Goal: Task Accomplishment & Management: Use online tool/utility

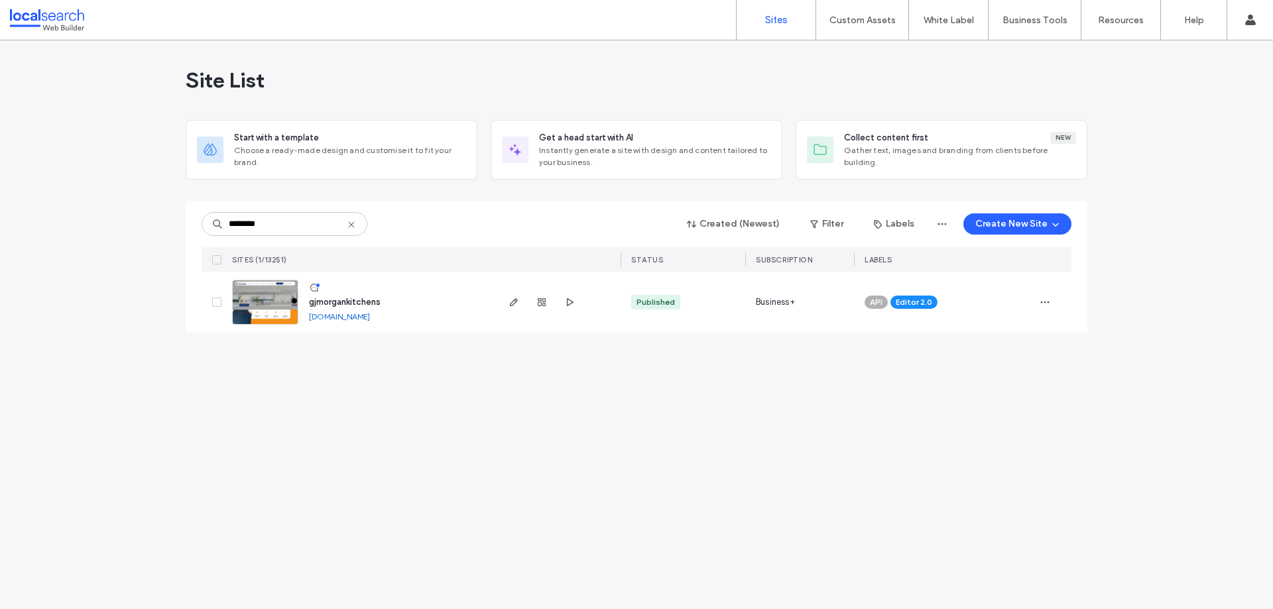
type input "********"
click at [266, 300] on img at bounding box center [265, 326] width 65 height 90
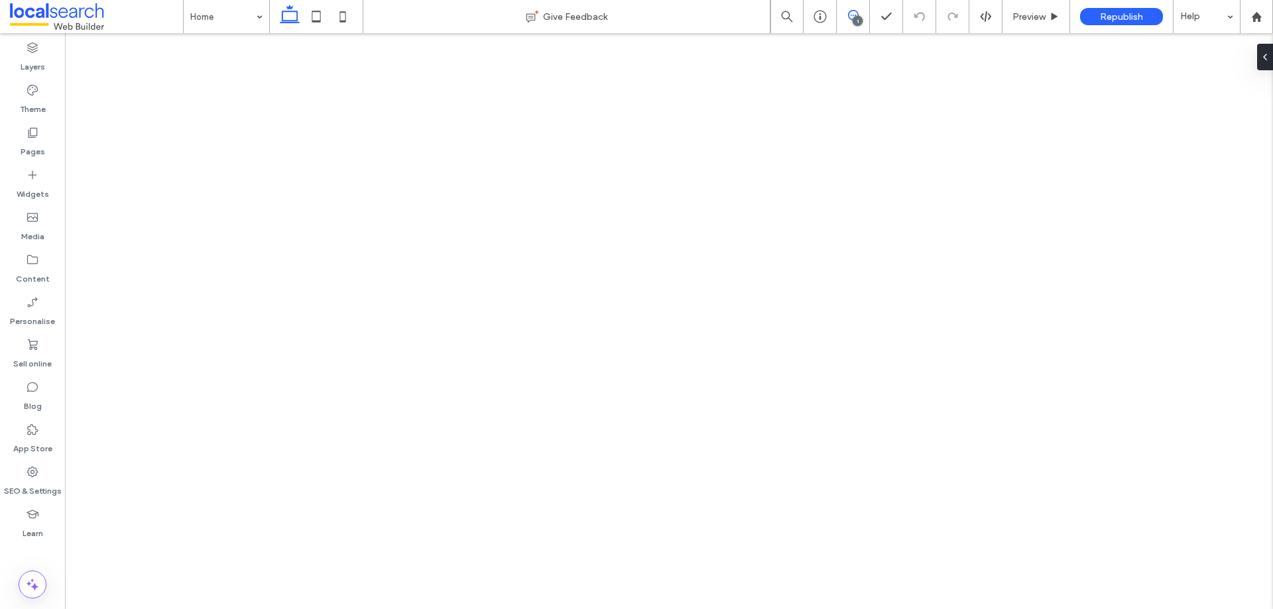
click at [857, 15] on icon at bounding box center [853, 15] width 11 height 11
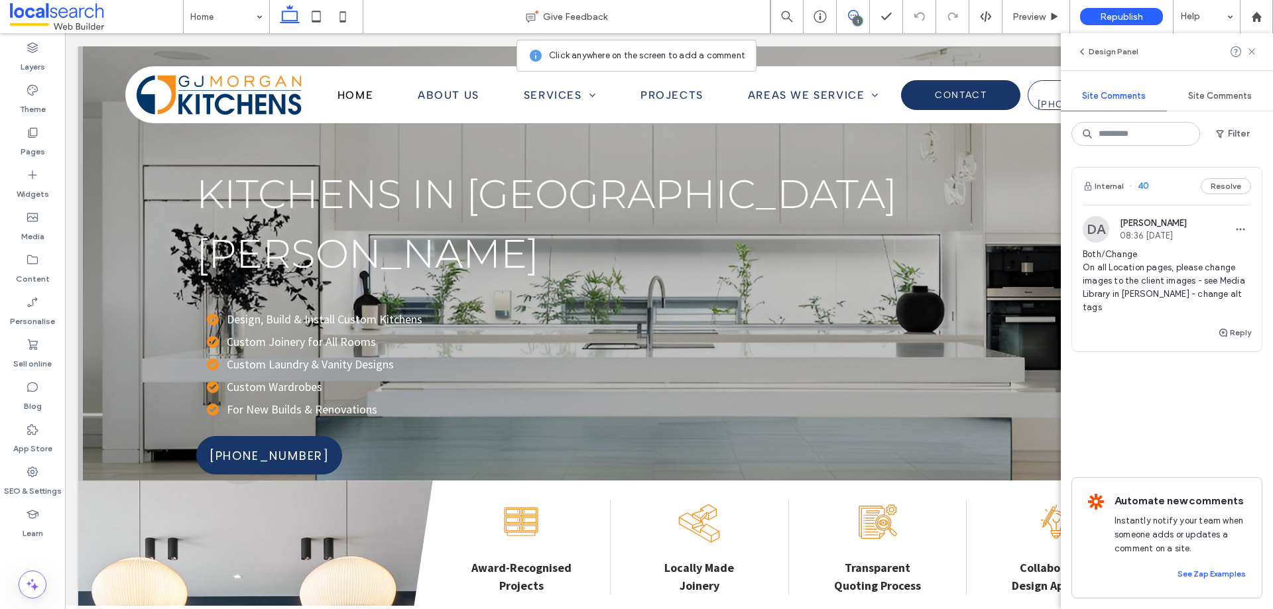
click at [1162, 186] on div "Internal 40 Resolve" at bounding box center [1167, 186] width 190 height 37
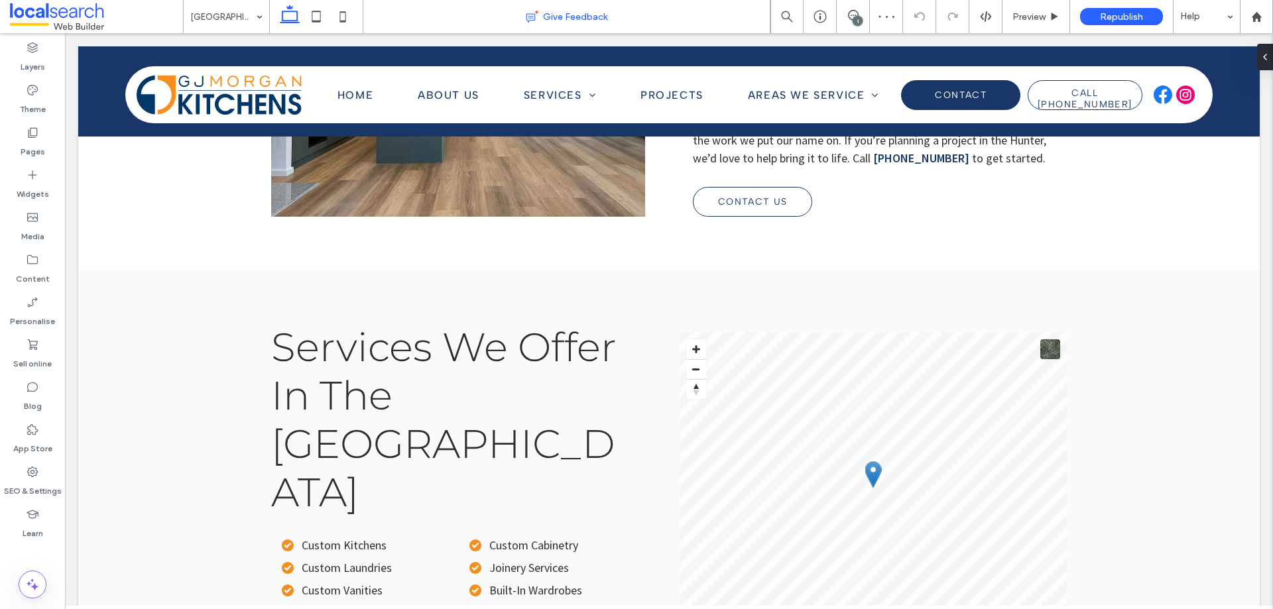
scroll to position [931, 0]
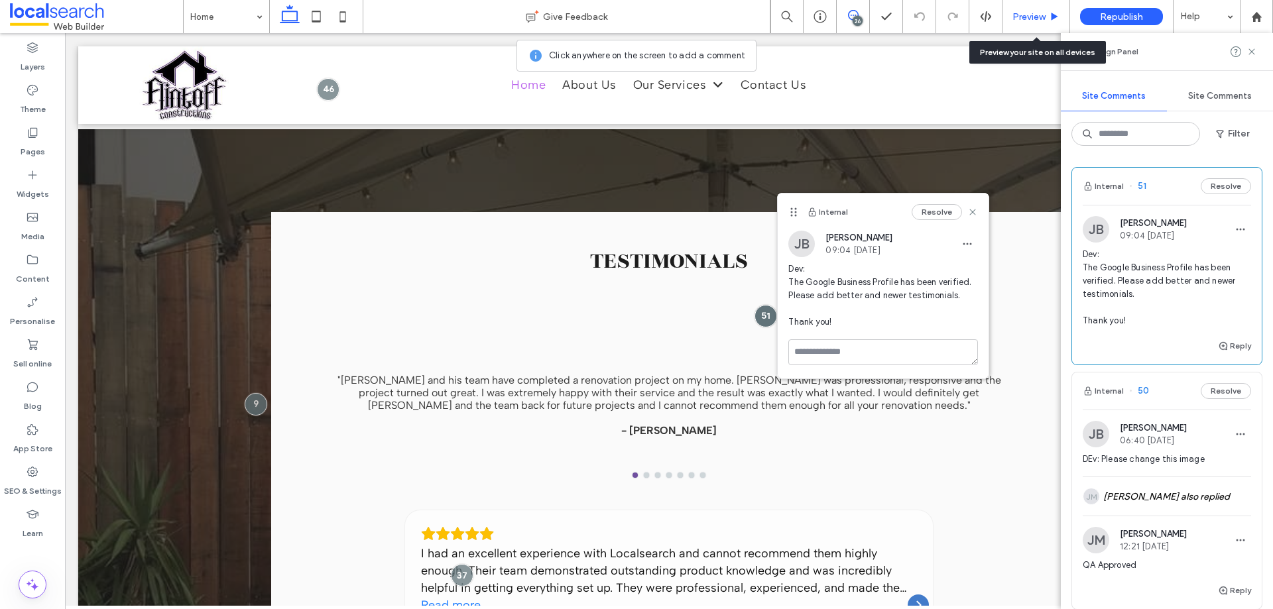
click at [1046, 27] on div "Preview" at bounding box center [1037, 16] width 68 height 33
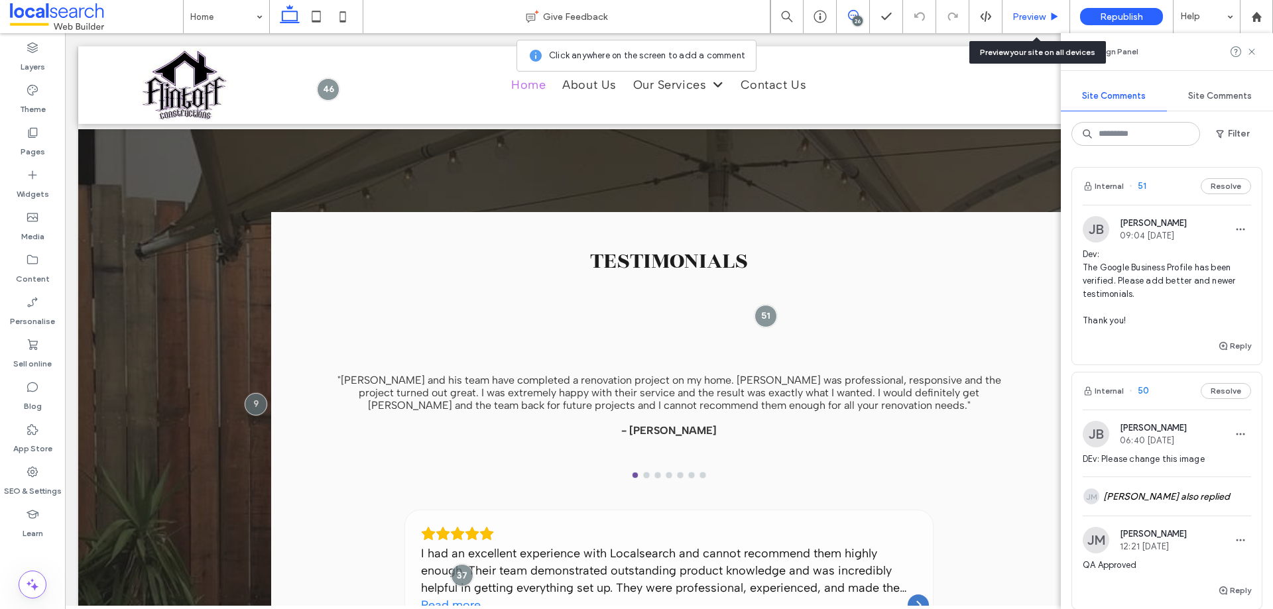
click at [1041, 19] on span "Preview" at bounding box center [1029, 16] width 33 height 11
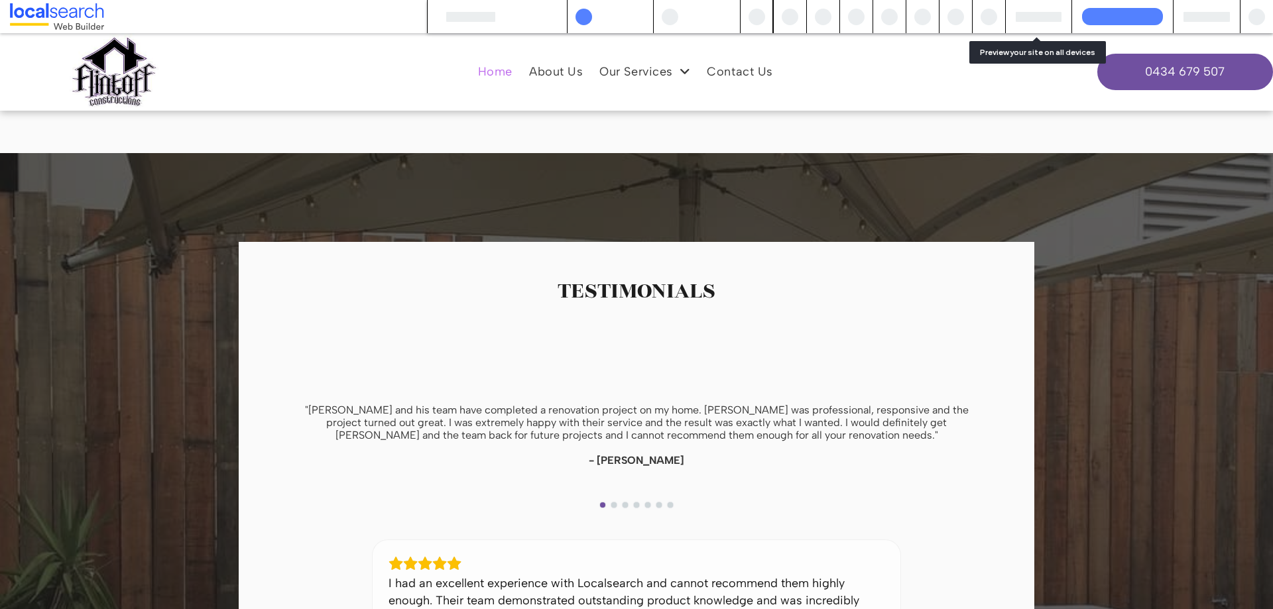
scroll to position [3298, 0]
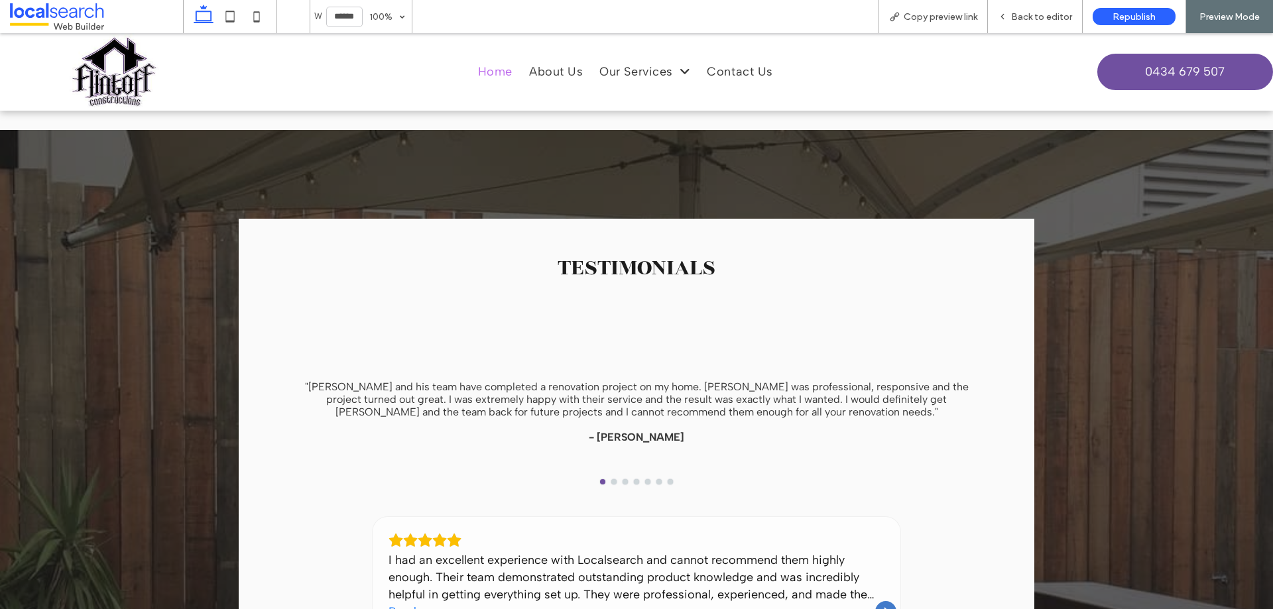
click at [611, 479] on button "go to slide 2" at bounding box center [613, 481] width 5 height 5
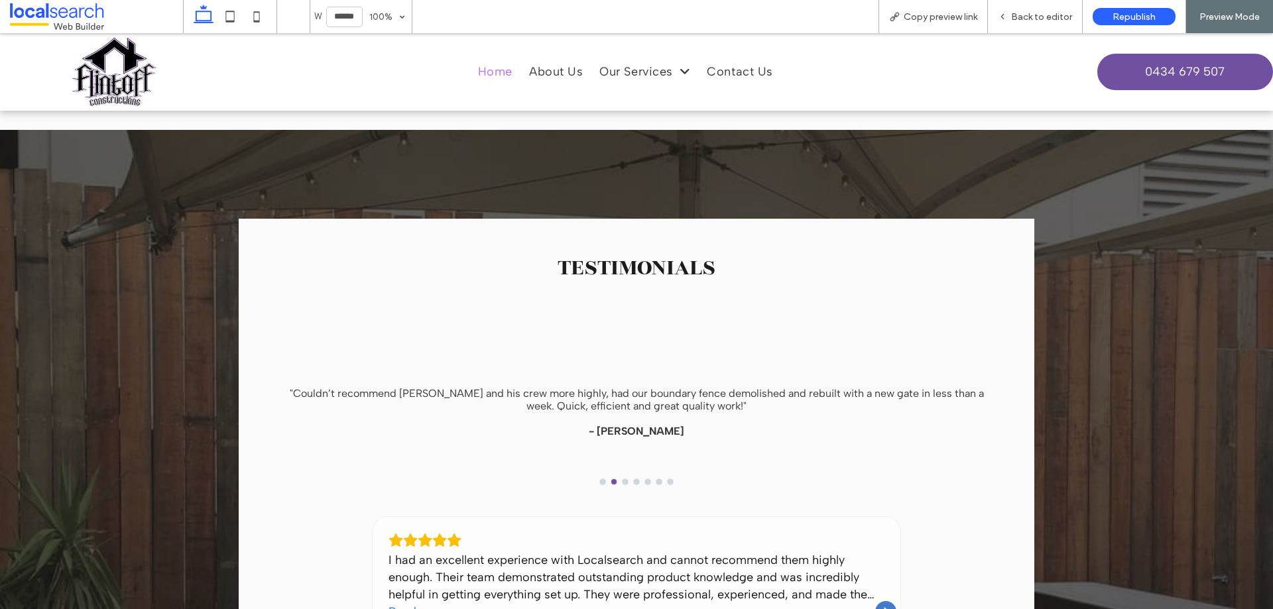
click at [623, 479] on button "go to slide 3" at bounding box center [625, 481] width 5 height 5
click at [639, 479] on div at bounding box center [637, 481] width 732 height 5
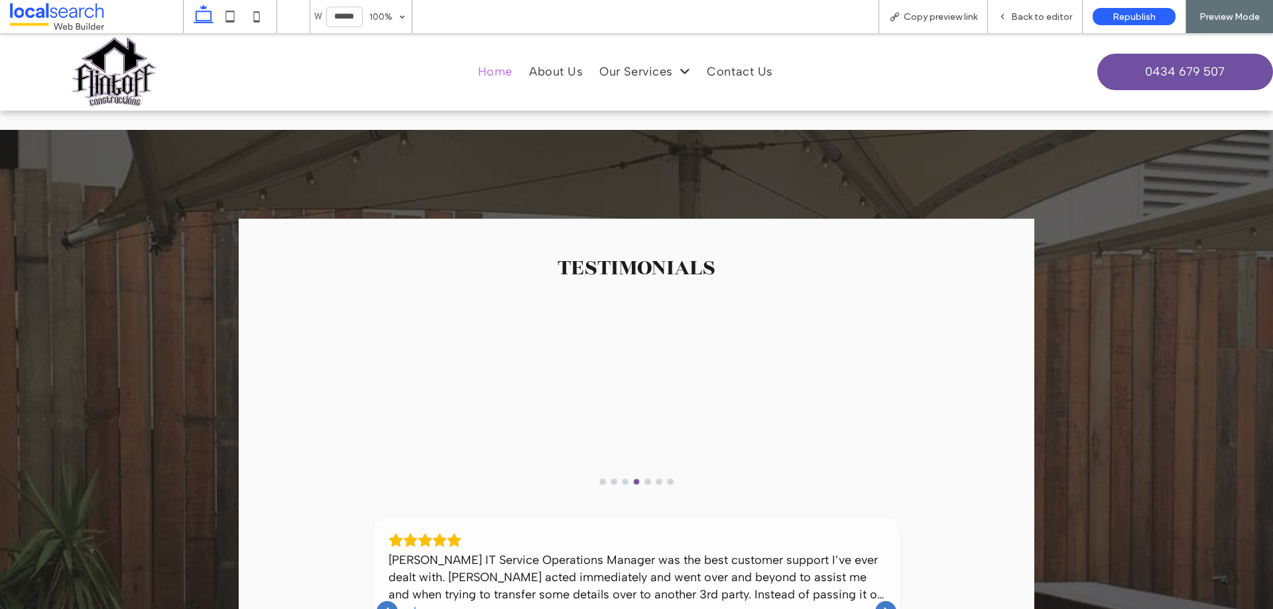
click at [670, 479] on div at bounding box center [637, 481] width 732 height 5
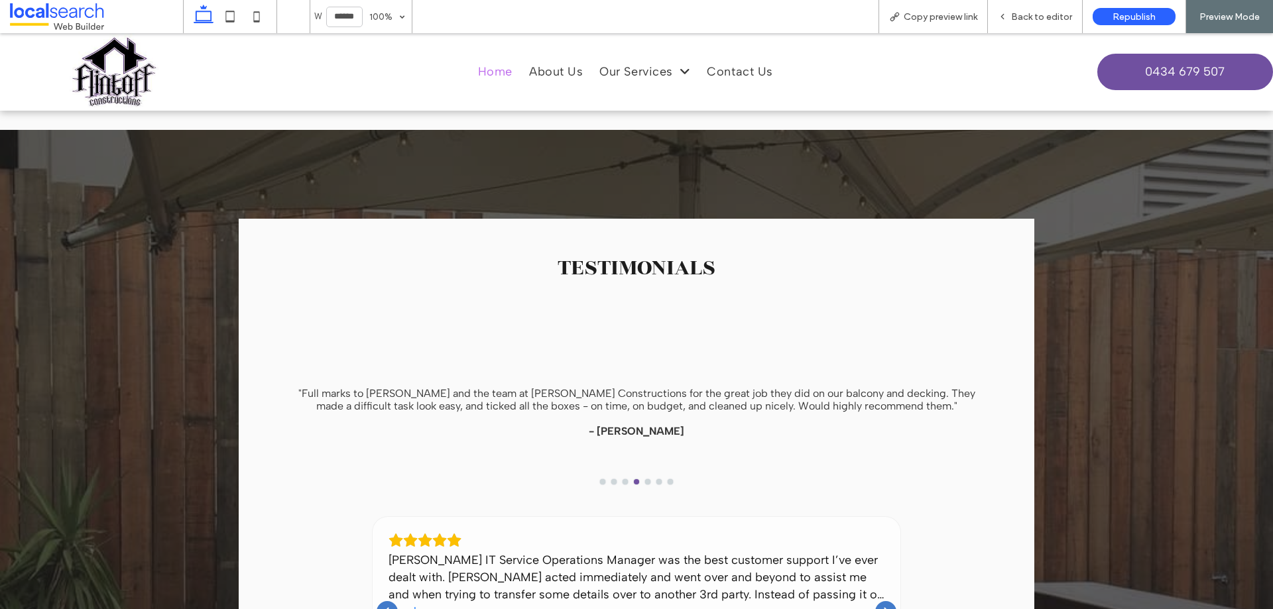
click at [668, 479] on button "go to slide 7" at bounding box center [670, 481] width 5 height 5
click at [1016, 16] on span "Back to editor" at bounding box center [1041, 16] width 61 height 11
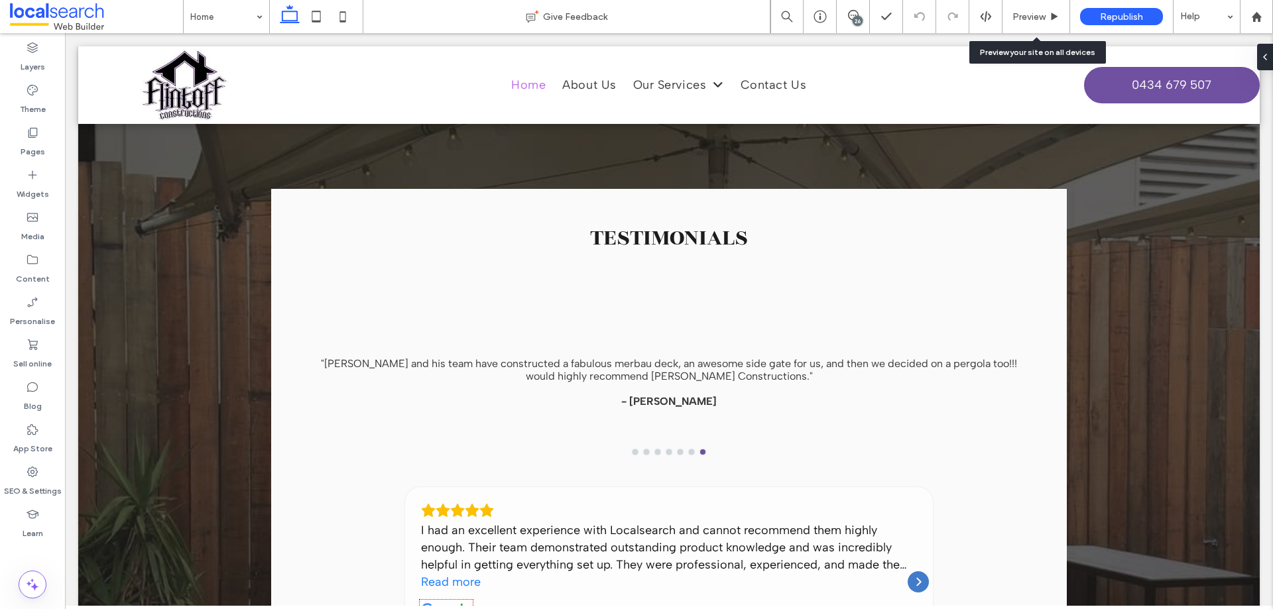
scroll to position [3275, 0]
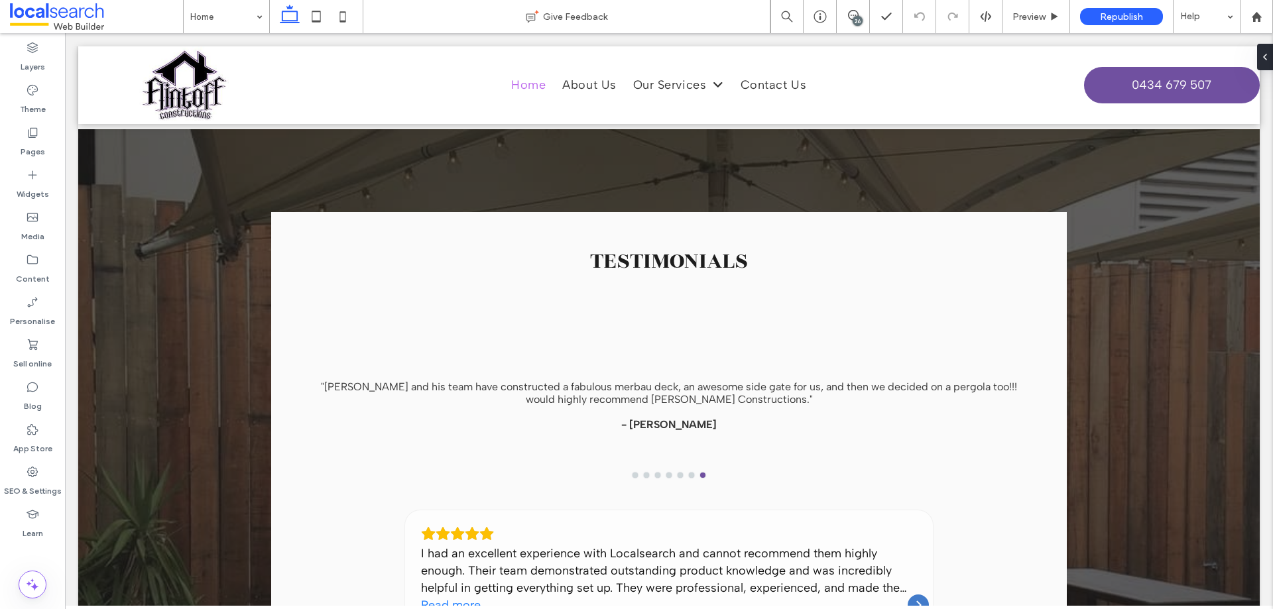
click at [854, 17] on div "26" at bounding box center [858, 21] width 10 height 10
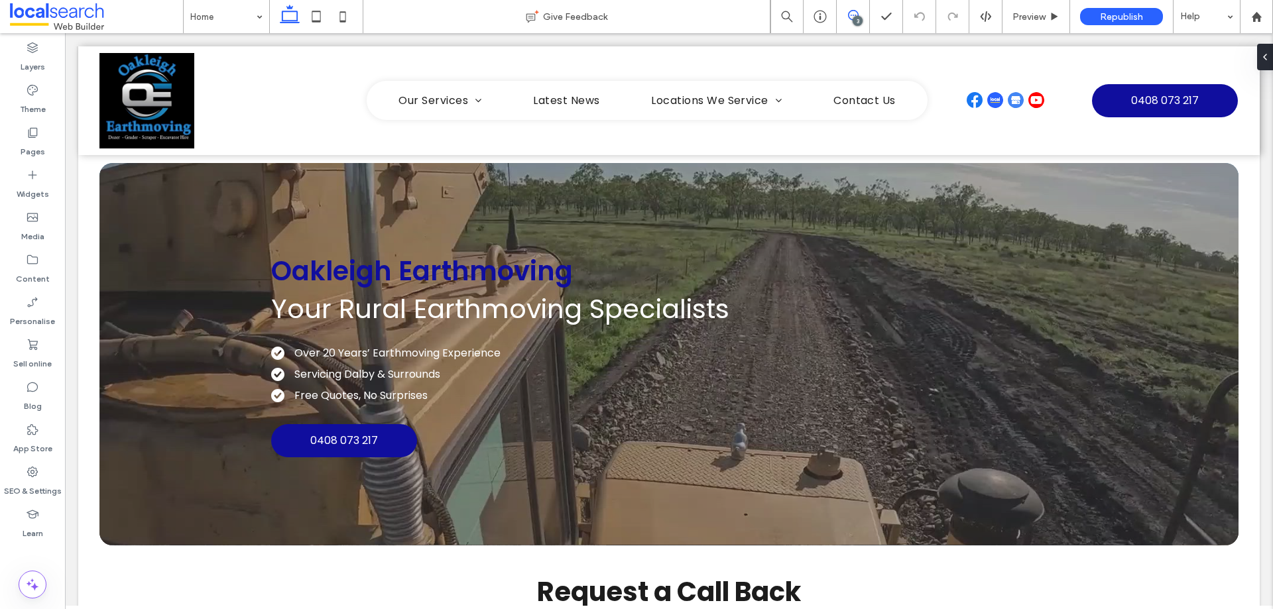
drag, startPoint x: 856, startPoint y: 15, endPoint x: 816, endPoint y: 17, distance: 40.5
click at [856, 15] on icon at bounding box center [853, 15] width 11 height 11
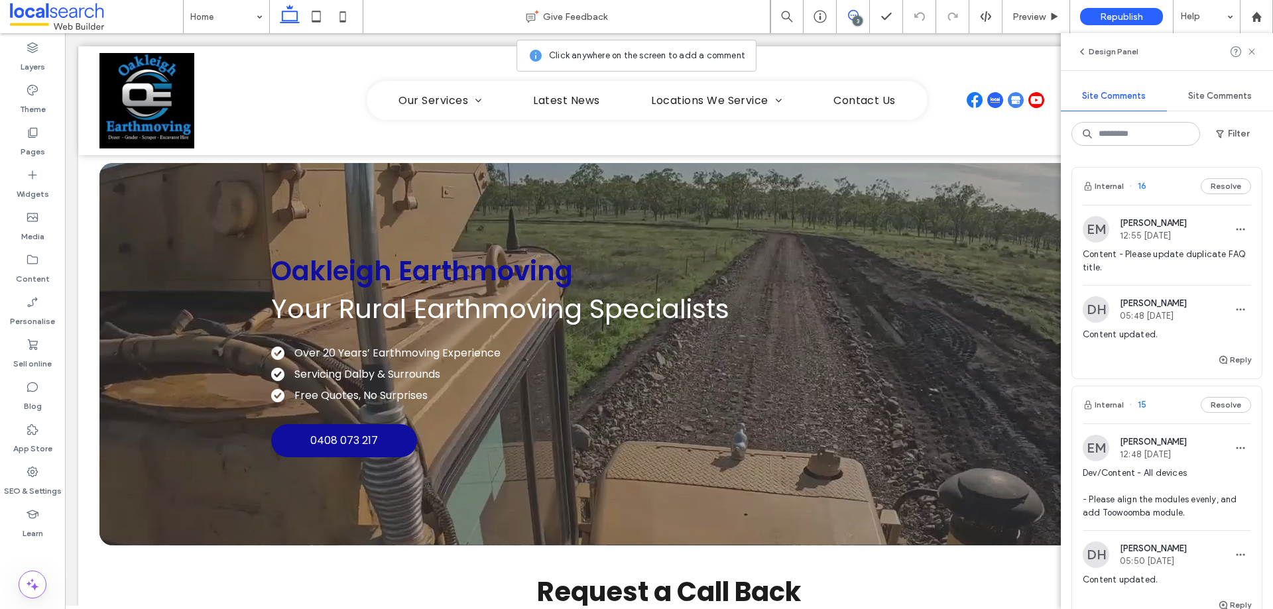
click at [1158, 188] on div "Internal 16 Resolve" at bounding box center [1167, 186] width 190 height 37
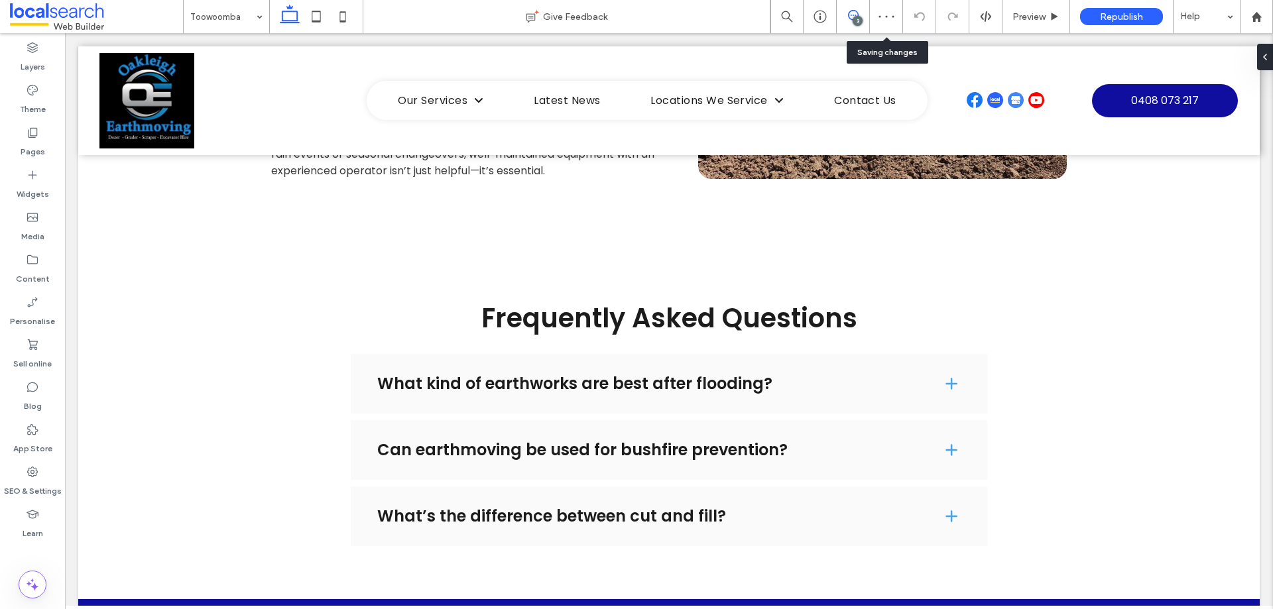
click at [855, 14] on icon at bounding box center [853, 15] width 11 height 11
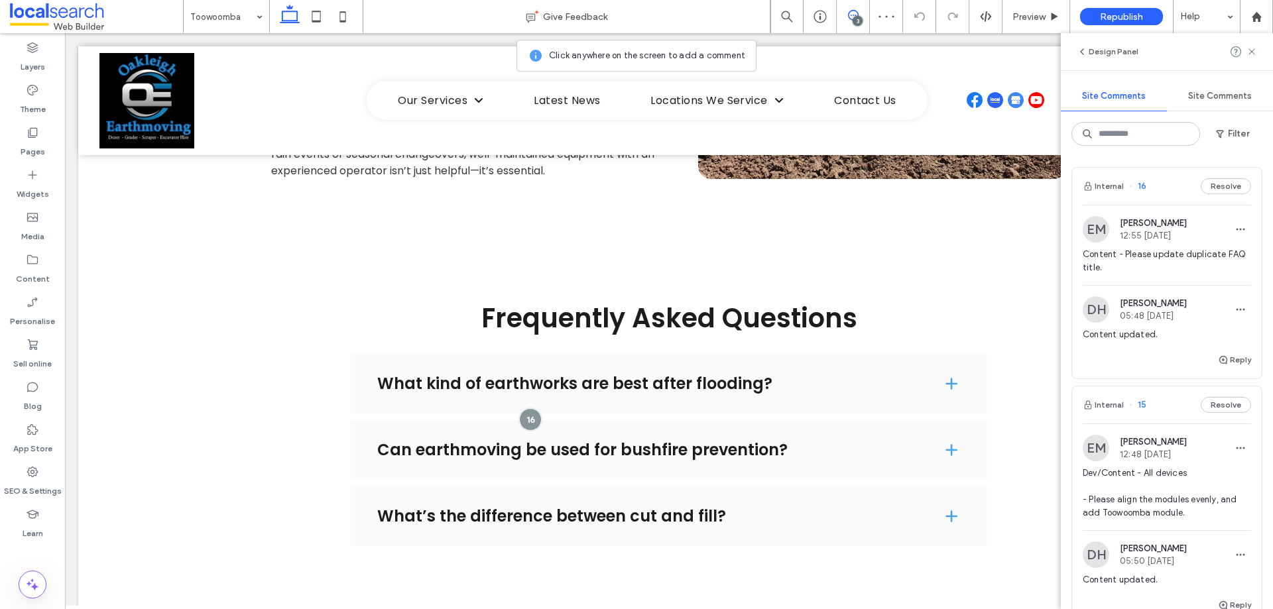
click at [1168, 403] on div "Internal 15 Resolve" at bounding box center [1167, 405] width 190 height 37
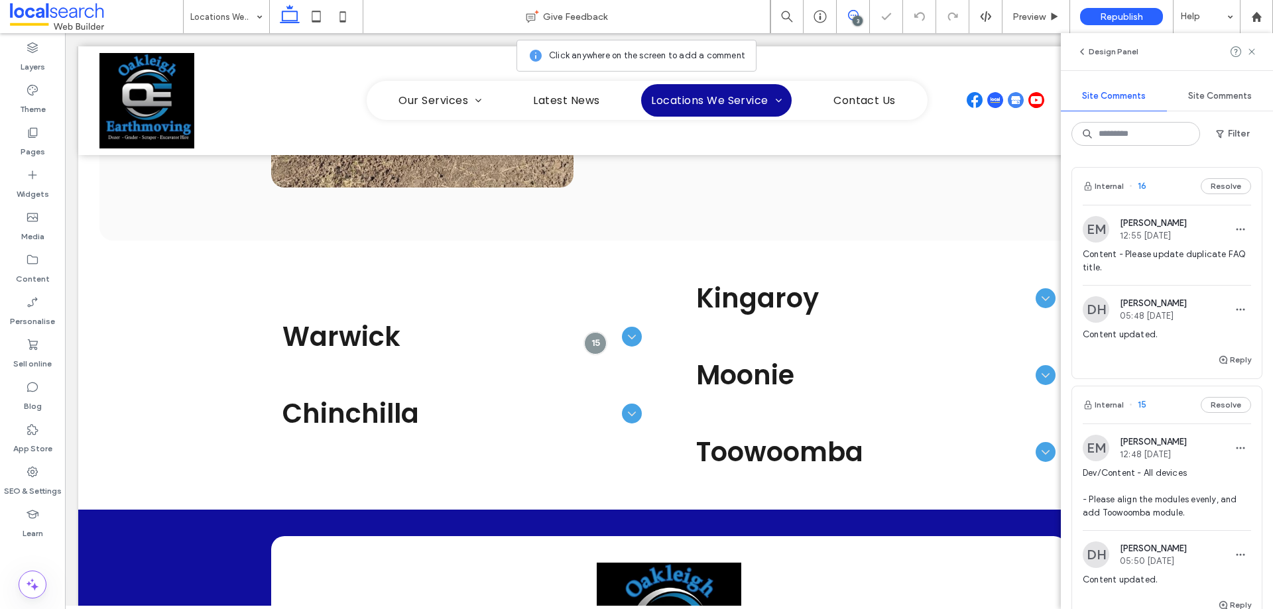
scroll to position [778, 0]
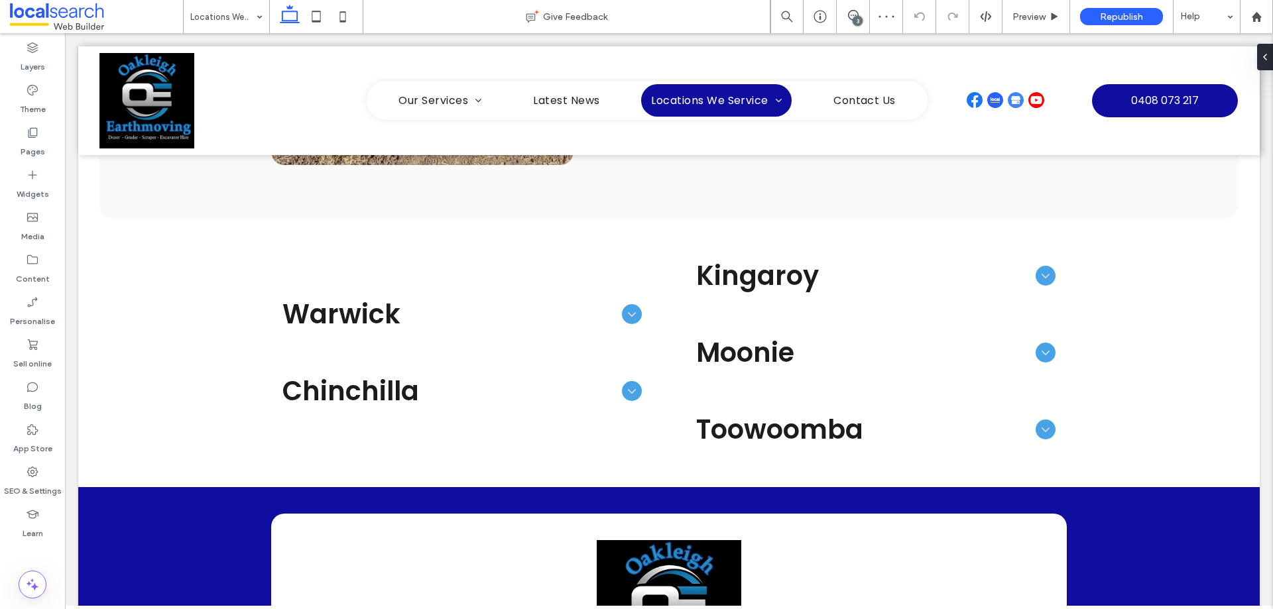
click at [857, 19] on div "3" at bounding box center [858, 21] width 10 height 10
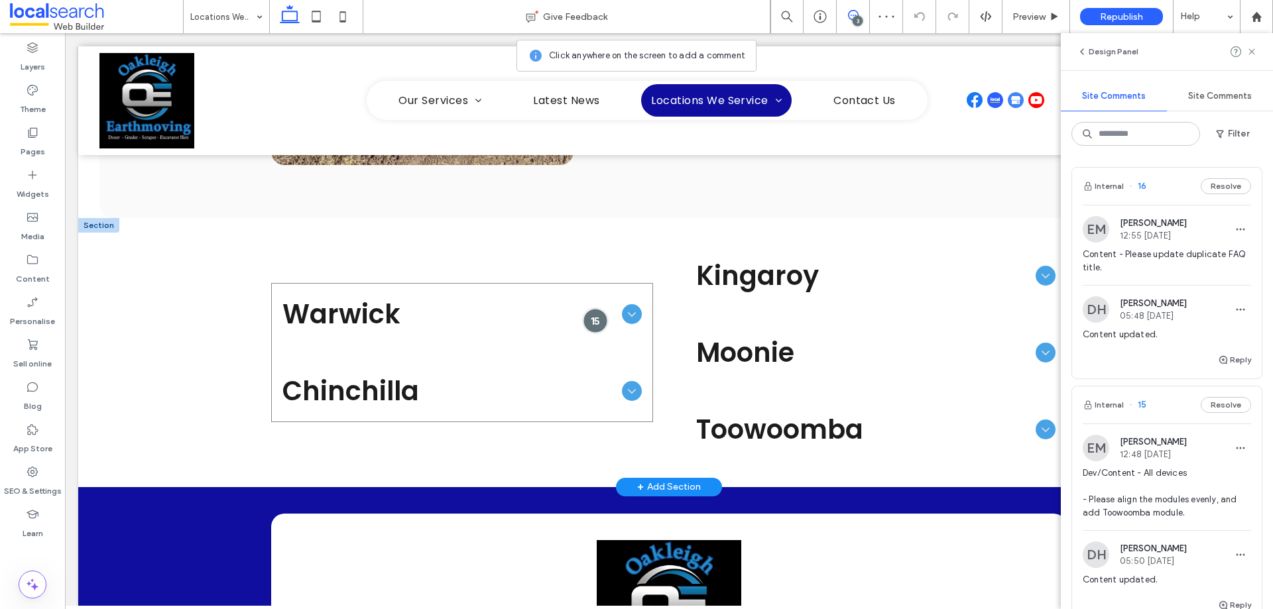
click at [595, 321] on div at bounding box center [596, 320] width 25 height 25
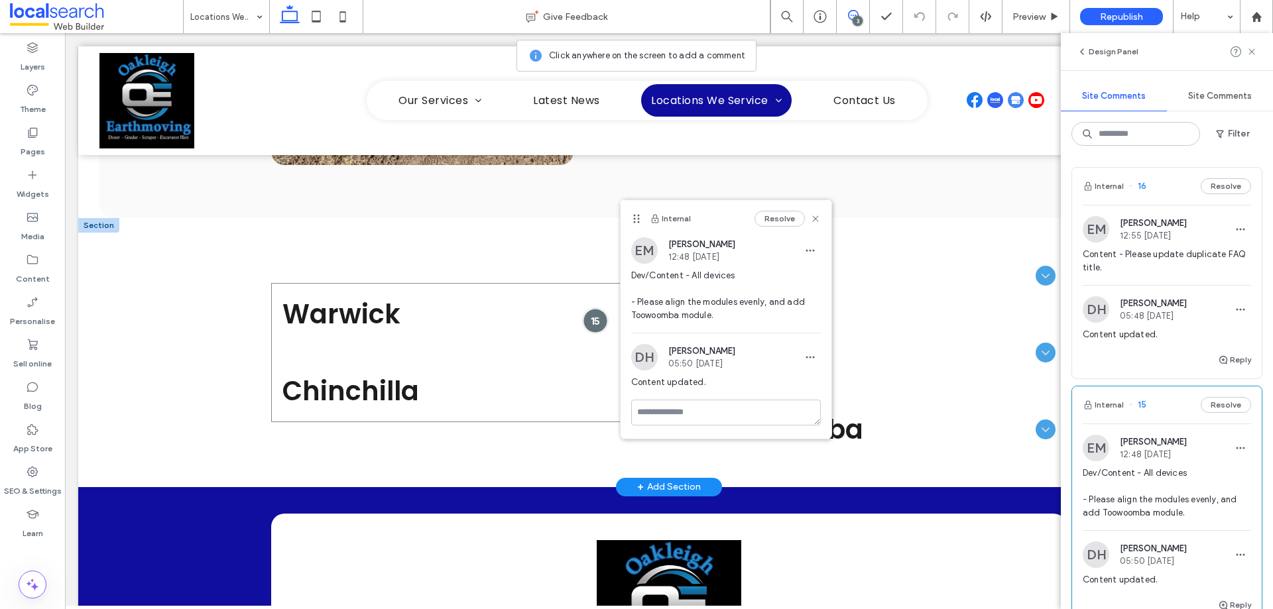
click at [585, 324] on div at bounding box center [596, 320] width 25 height 25
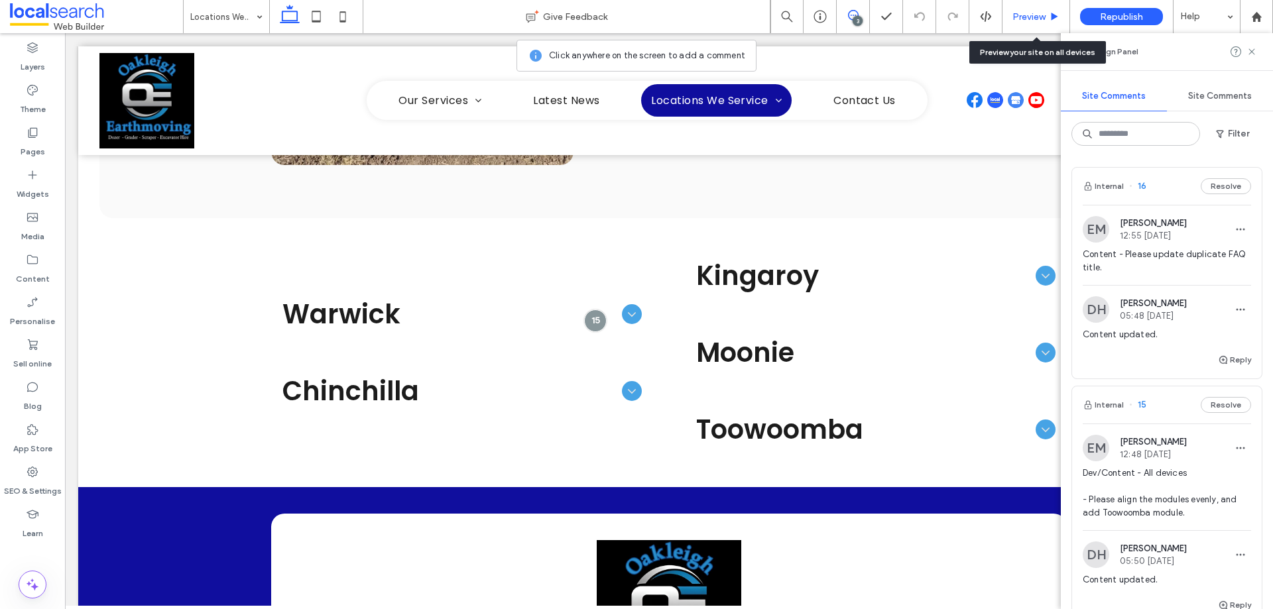
click at [1023, 14] on span "Preview" at bounding box center [1029, 16] width 33 height 11
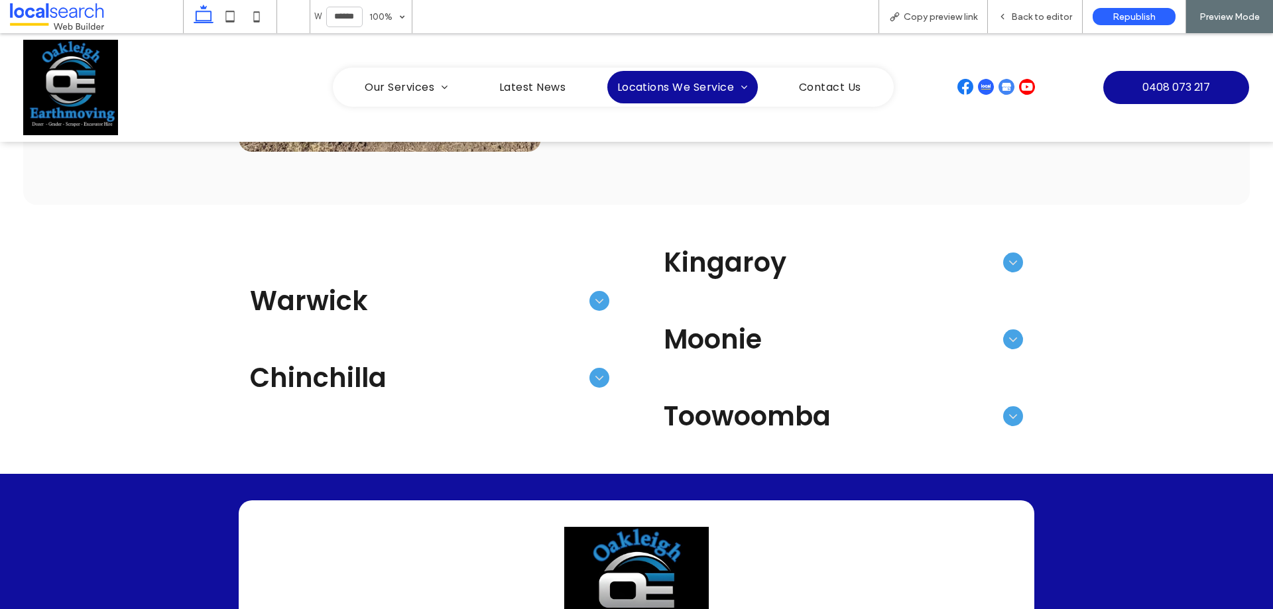
click at [869, 395] on div "Toowoomba" at bounding box center [843, 416] width 381 height 61
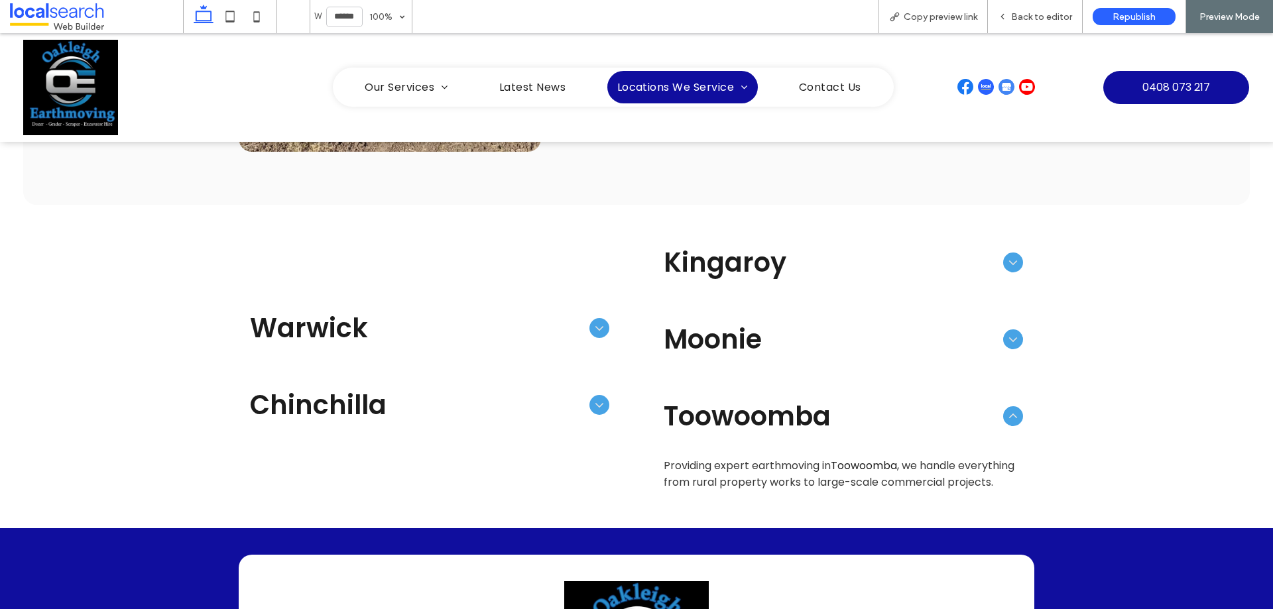
click at [862, 403] on span "Toowoomba" at bounding box center [831, 417] width 334 height 40
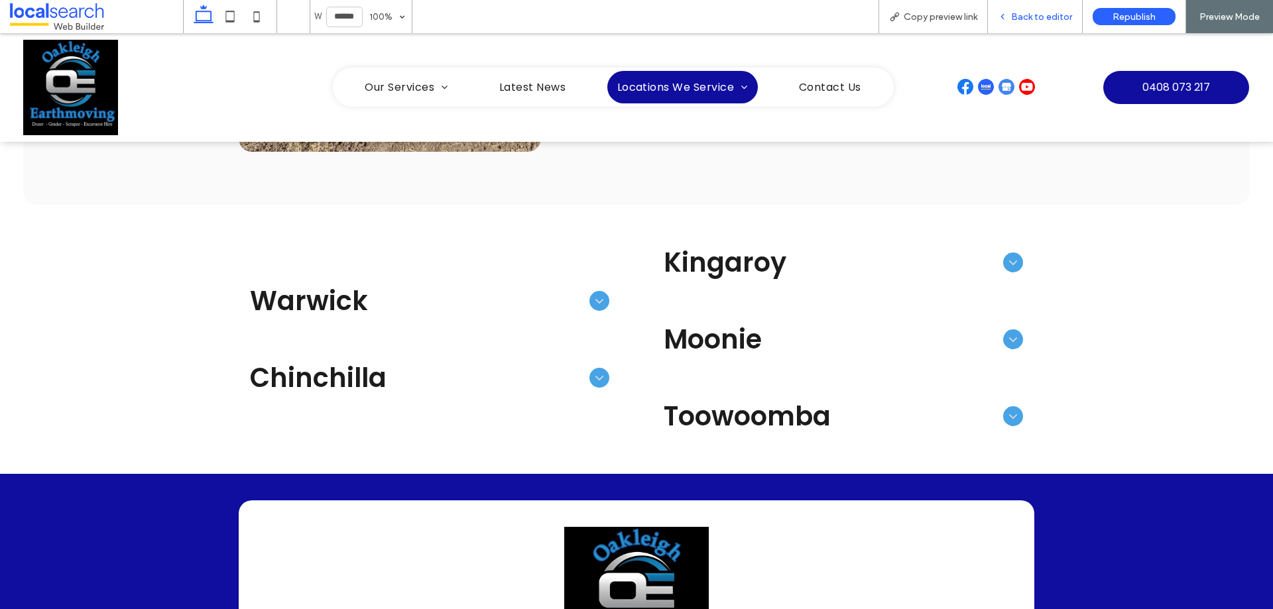
click at [1024, 15] on span "Back to editor" at bounding box center [1041, 16] width 61 height 11
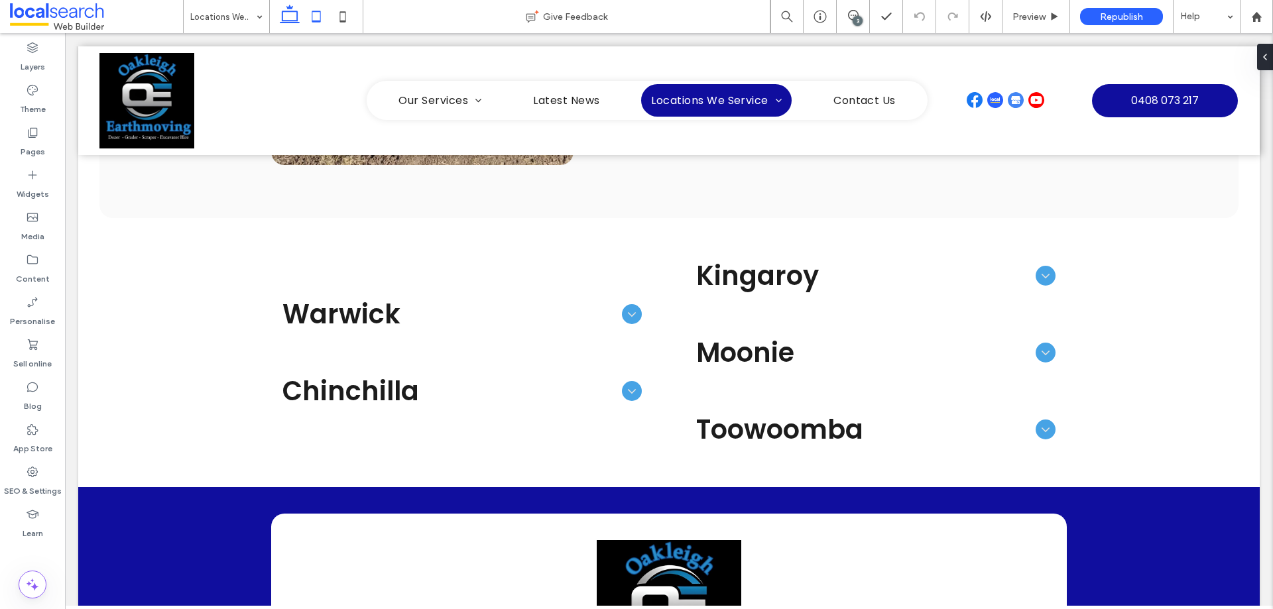
click at [315, 11] on use at bounding box center [316, 16] width 9 height 11
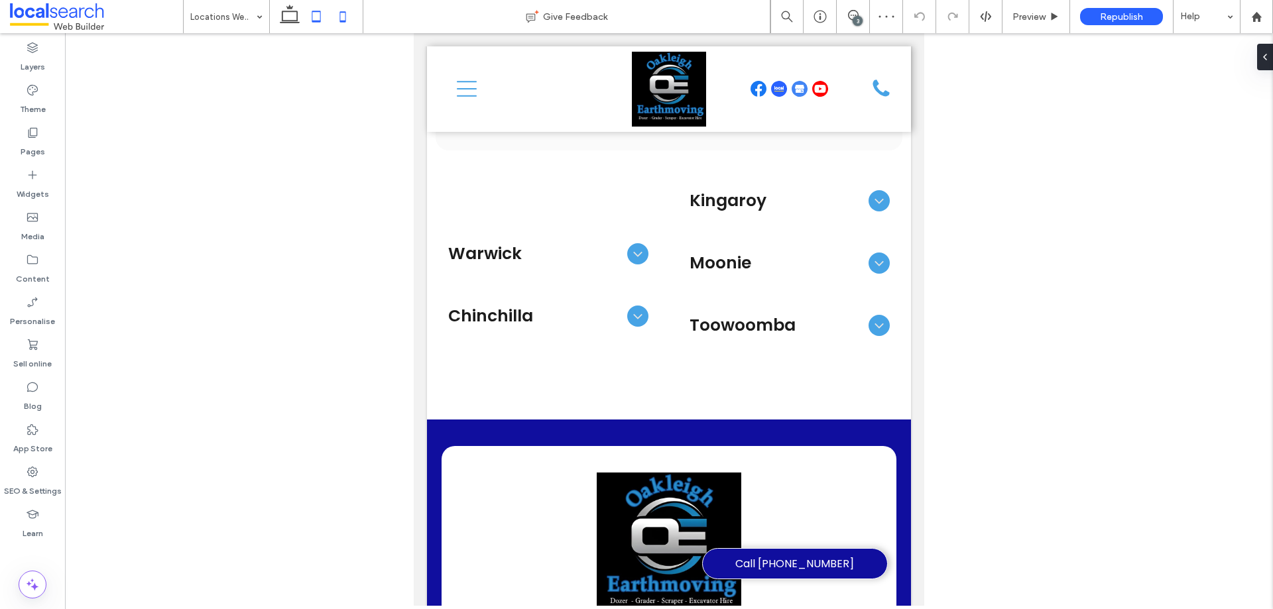
click at [343, 16] on icon at bounding box center [343, 16] width 27 height 27
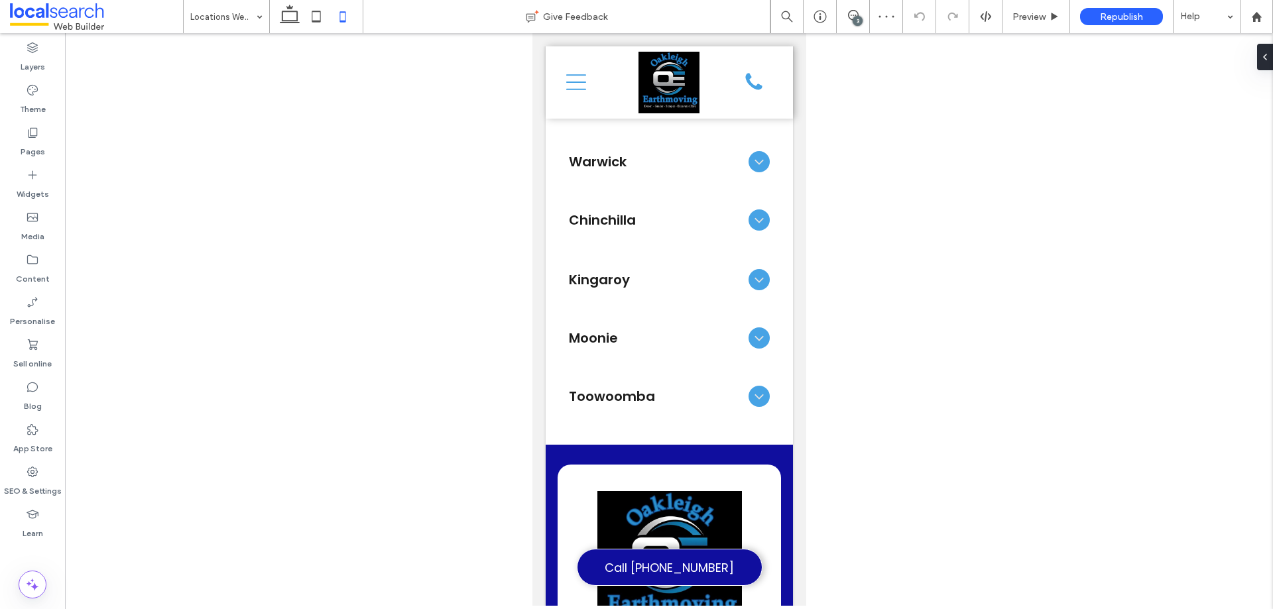
scroll to position [844, 0]
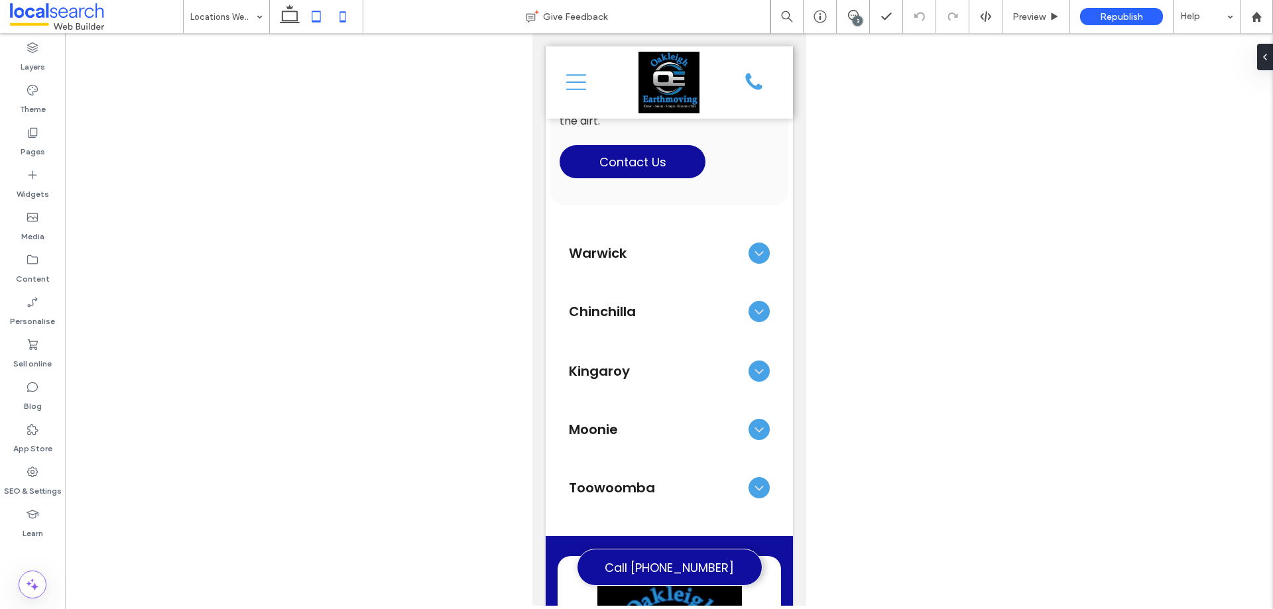
click at [322, 13] on icon at bounding box center [316, 16] width 27 height 27
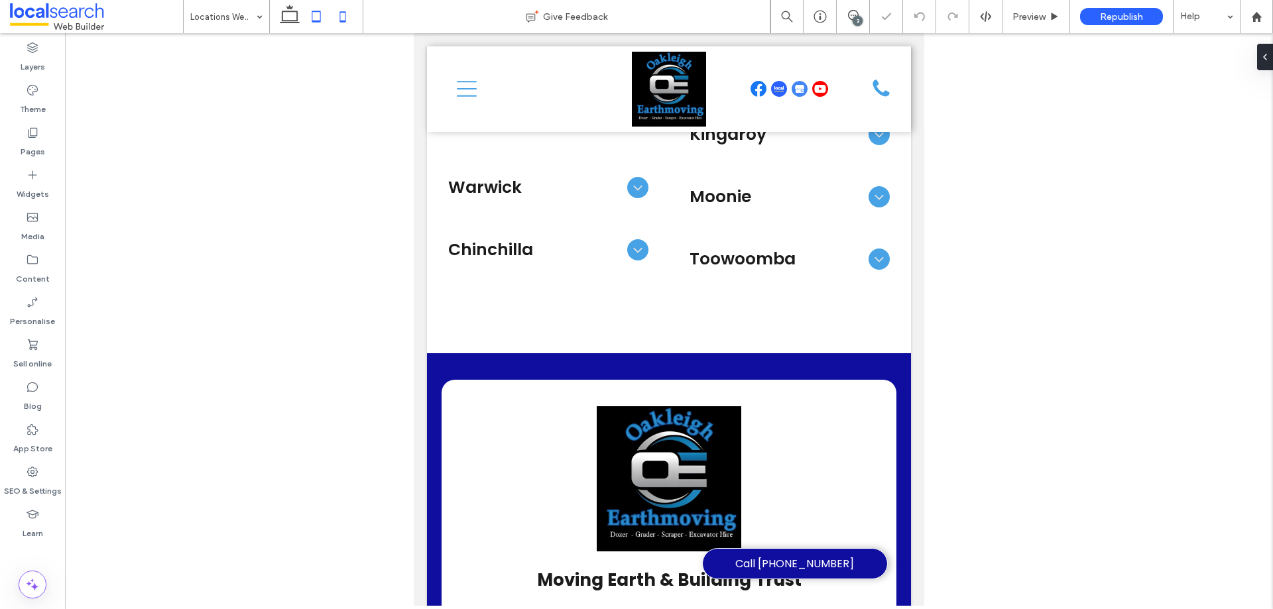
scroll to position [813, 0]
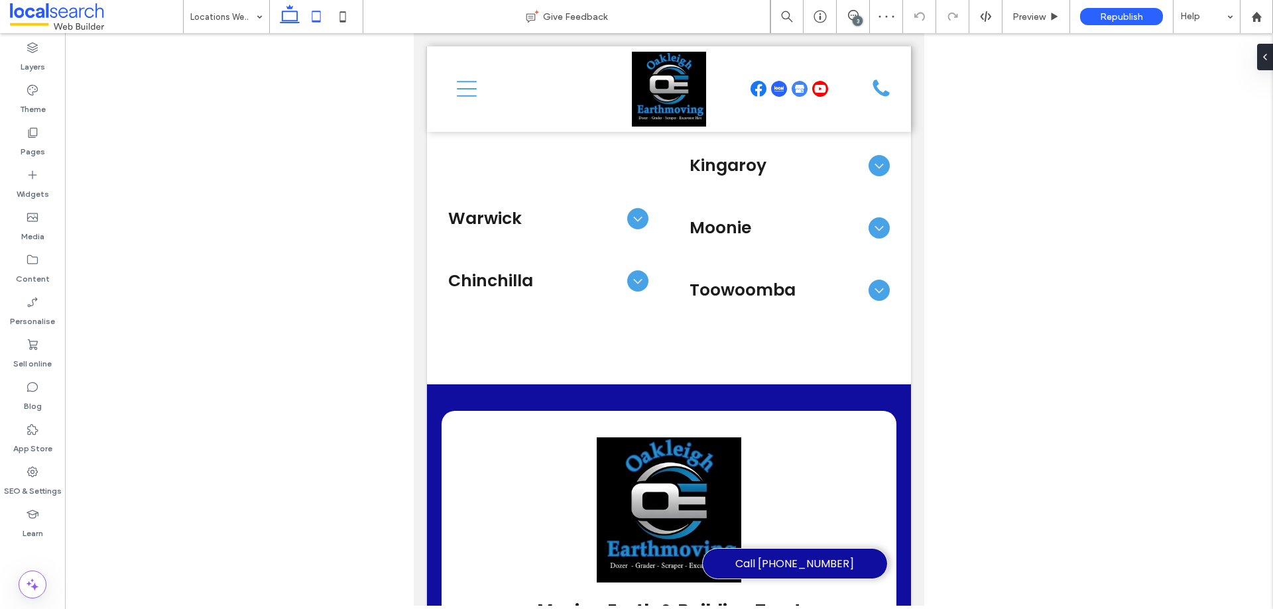
click at [296, 14] on icon at bounding box center [290, 16] width 27 height 27
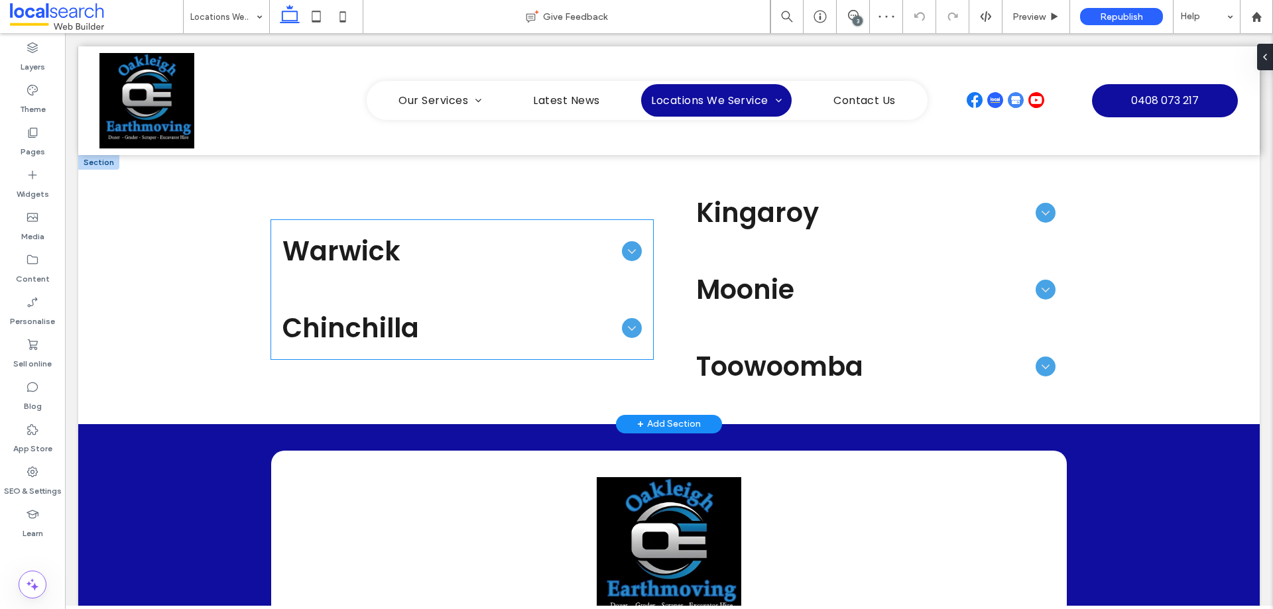
click at [537, 270] on span "Warwick" at bounding box center [449, 251] width 334 height 40
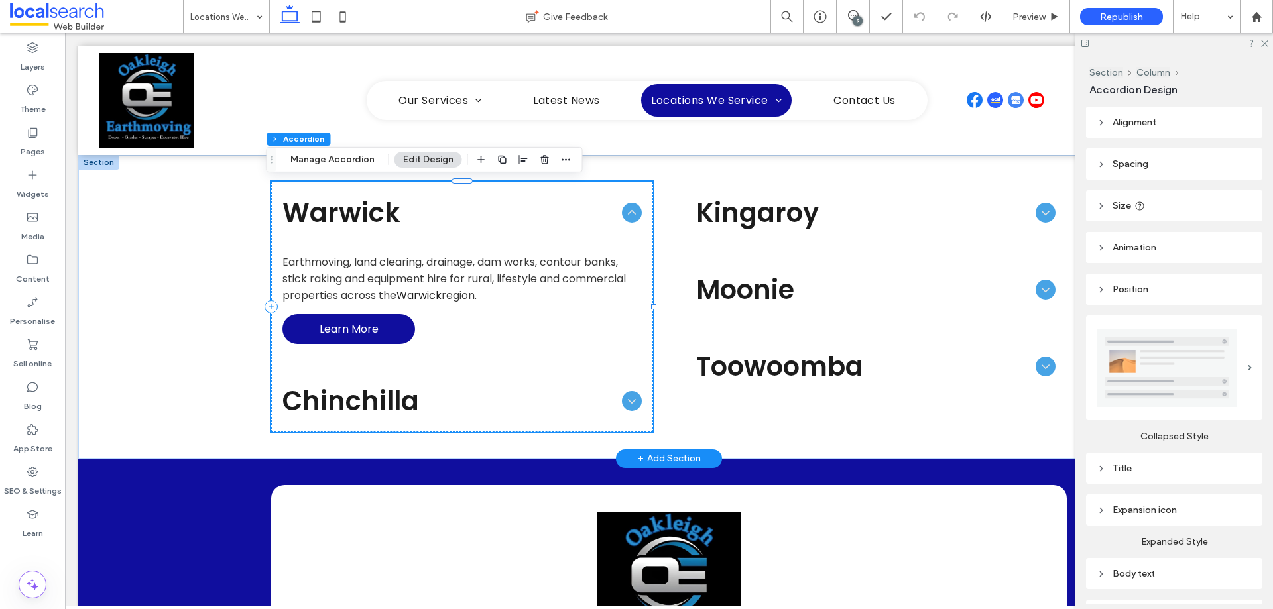
click at [631, 215] on icon at bounding box center [632, 213] width 15 height 15
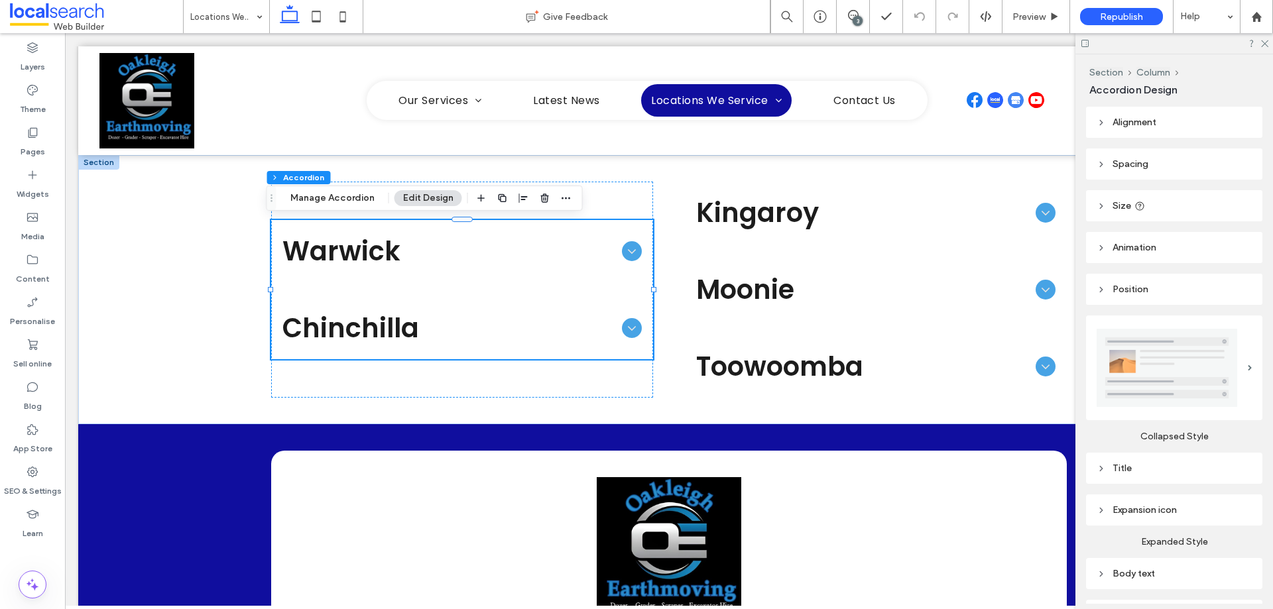
click at [855, 19] on div "3" at bounding box center [858, 21] width 10 height 10
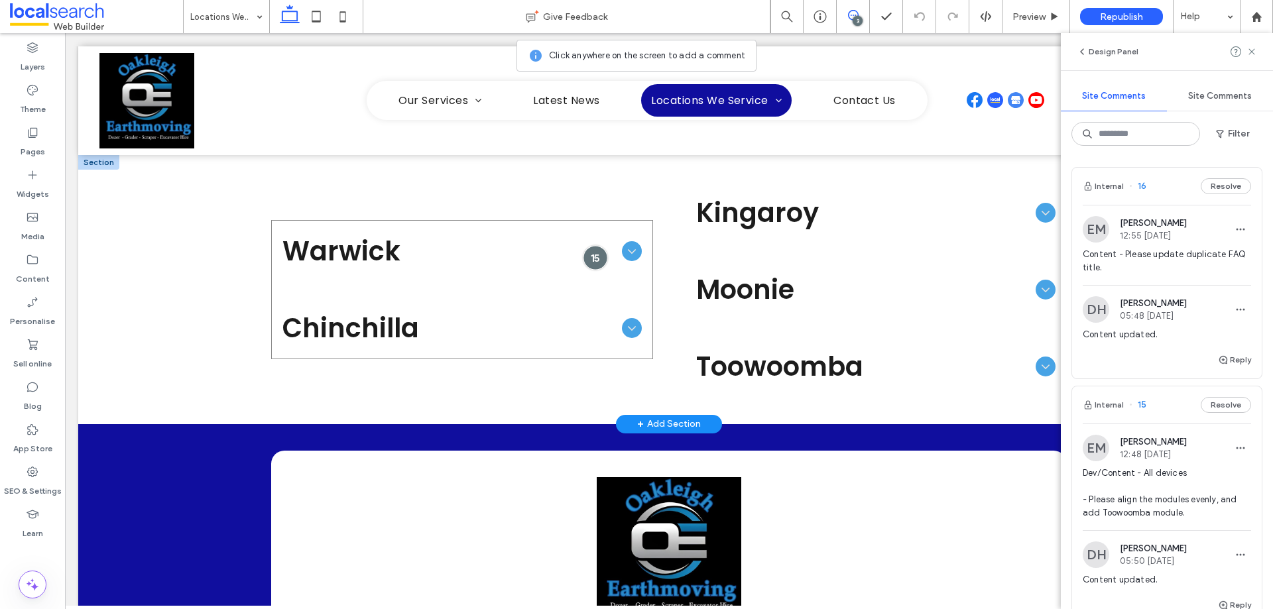
click at [595, 259] on div at bounding box center [596, 257] width 25 height 25
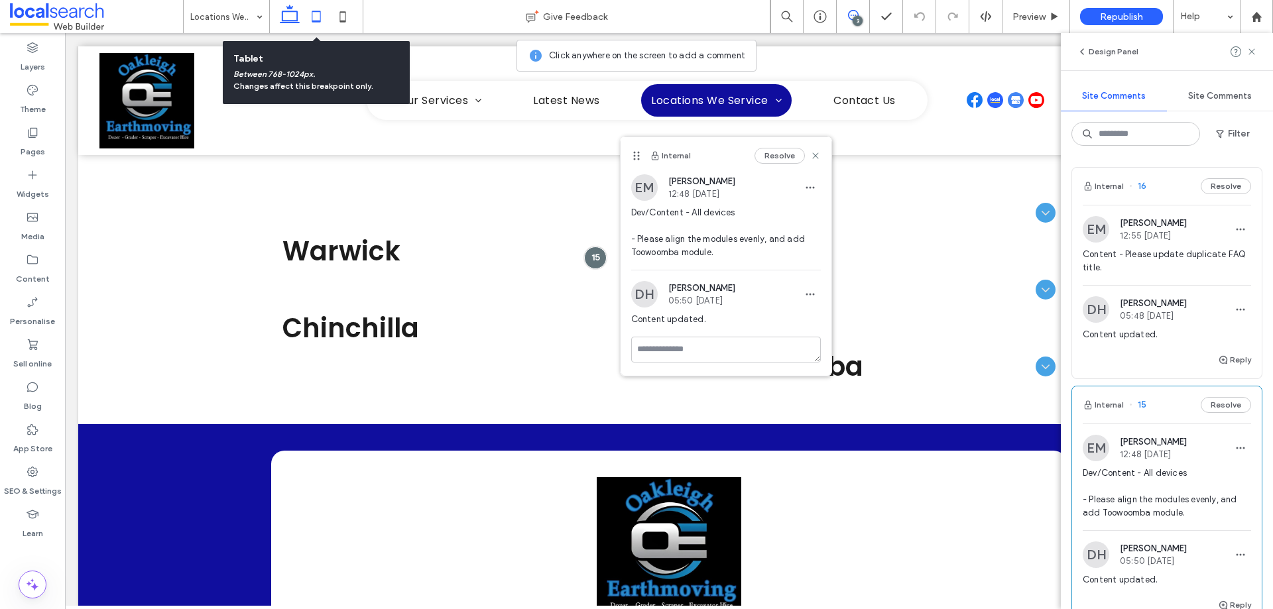
click at [315, 20] on icon at bounding box center [316, 16] width 27 height 27
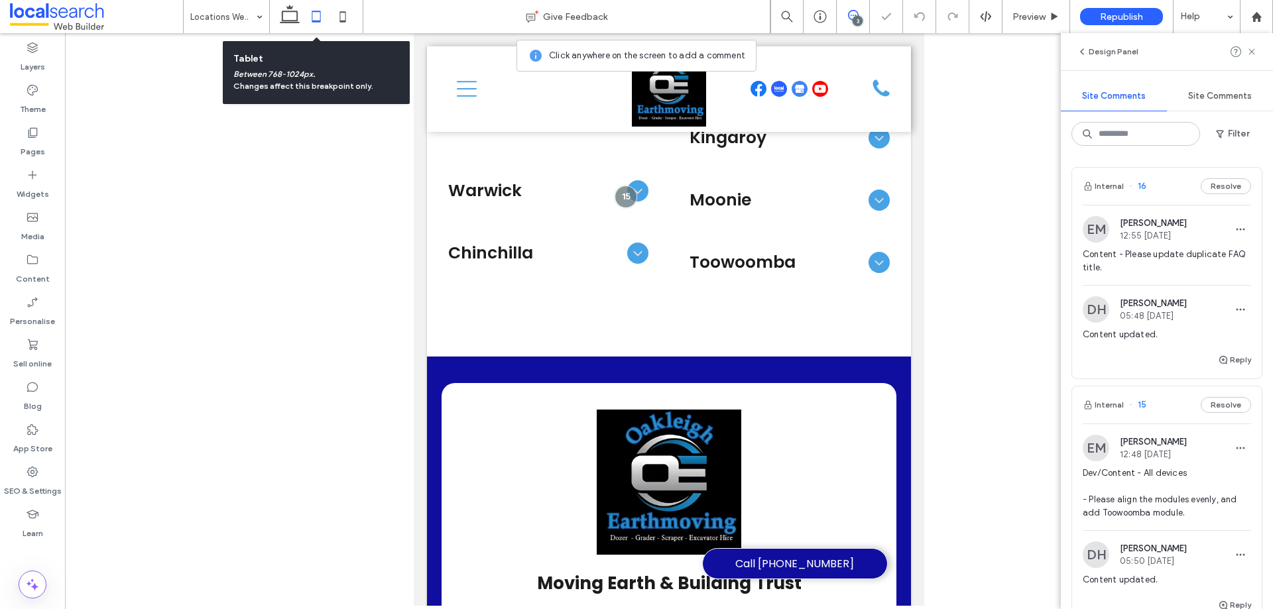
scroll to position [813, 0]
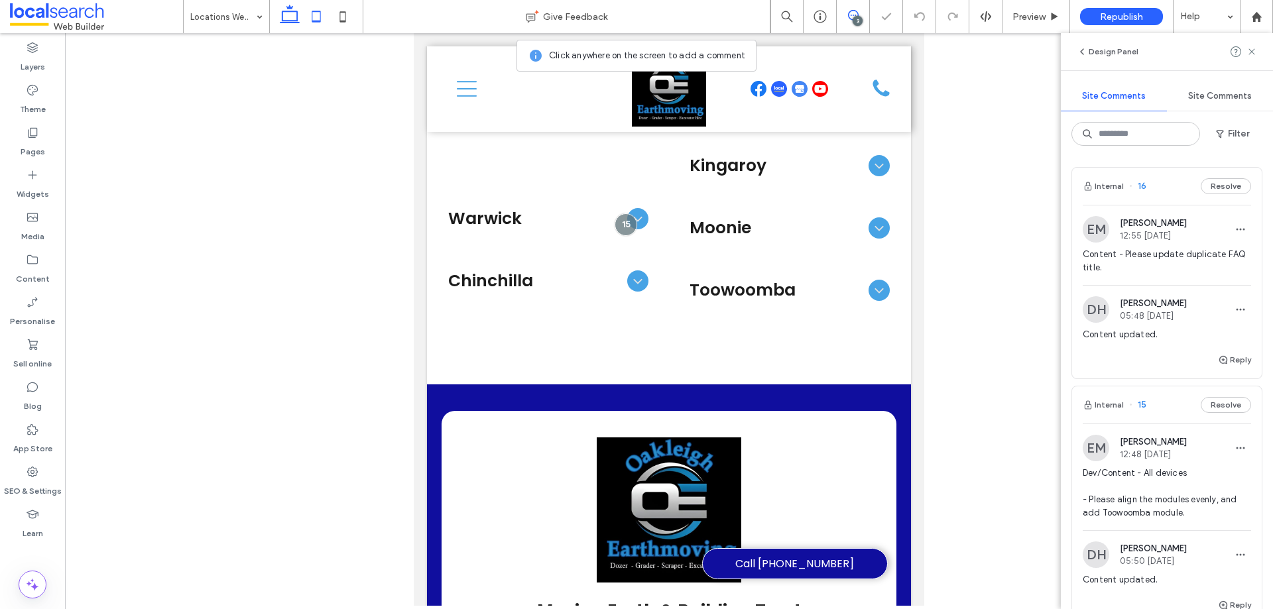
click at [294, 12] on use at bounding box center [290, 14] width 20 height 19
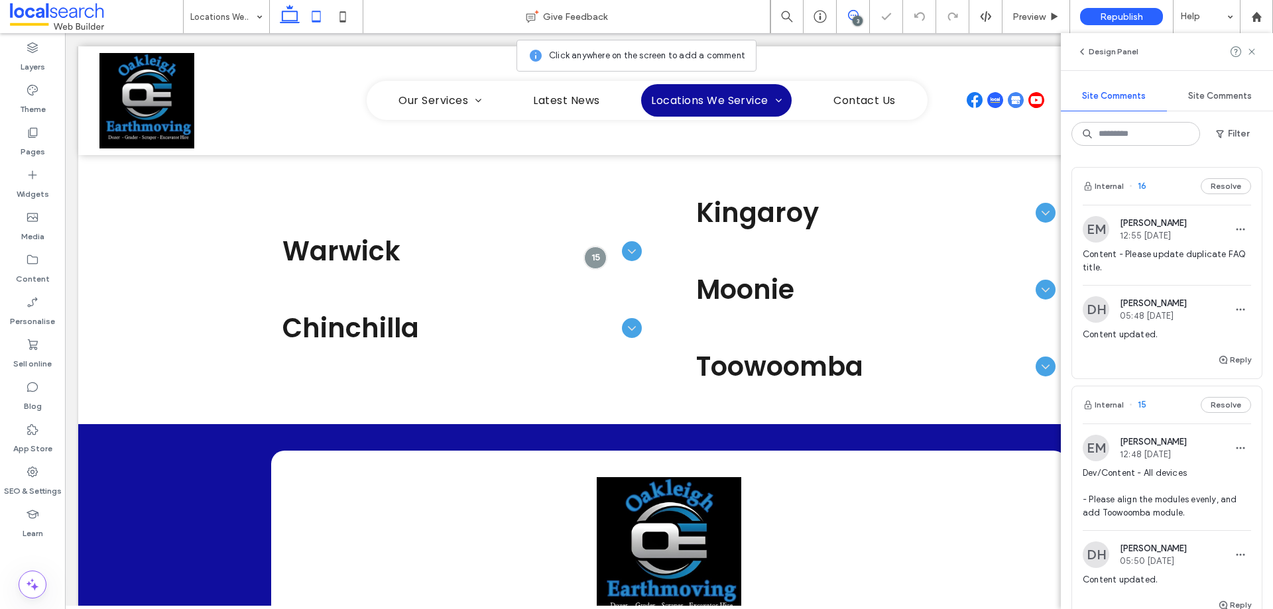
click at [303, 14] on icon at bounding box center [316, 16] width 27 height 27
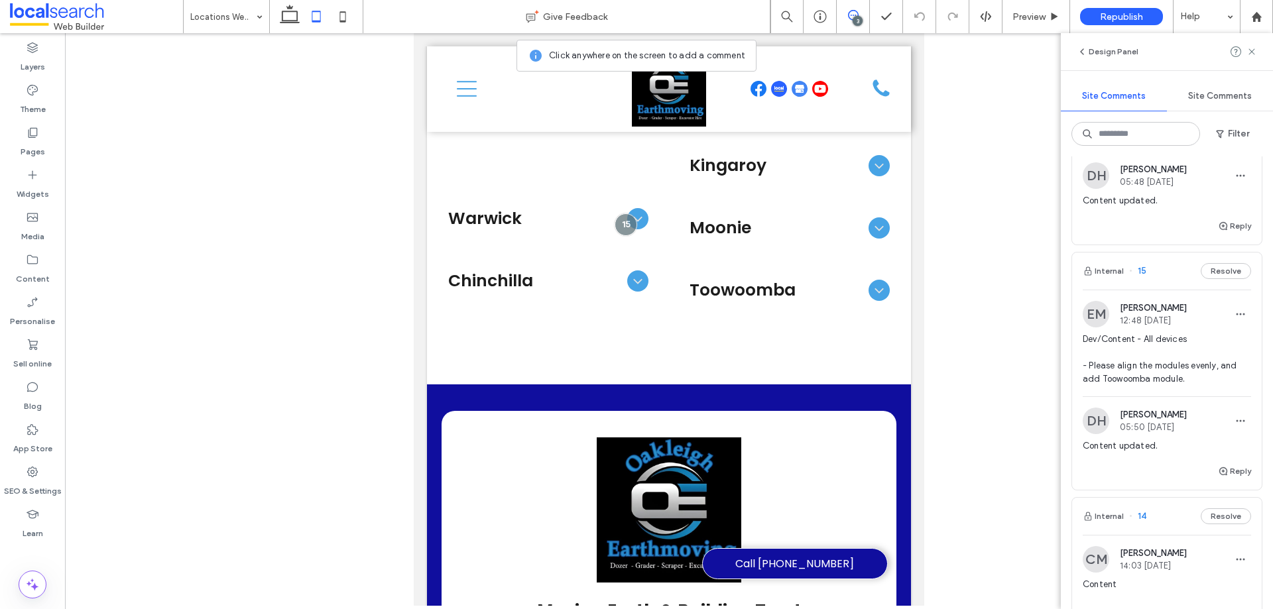
scroll to position [133, 0]
click at [279, 17] on icon at bounding box center [290, 16] width 27 height 27
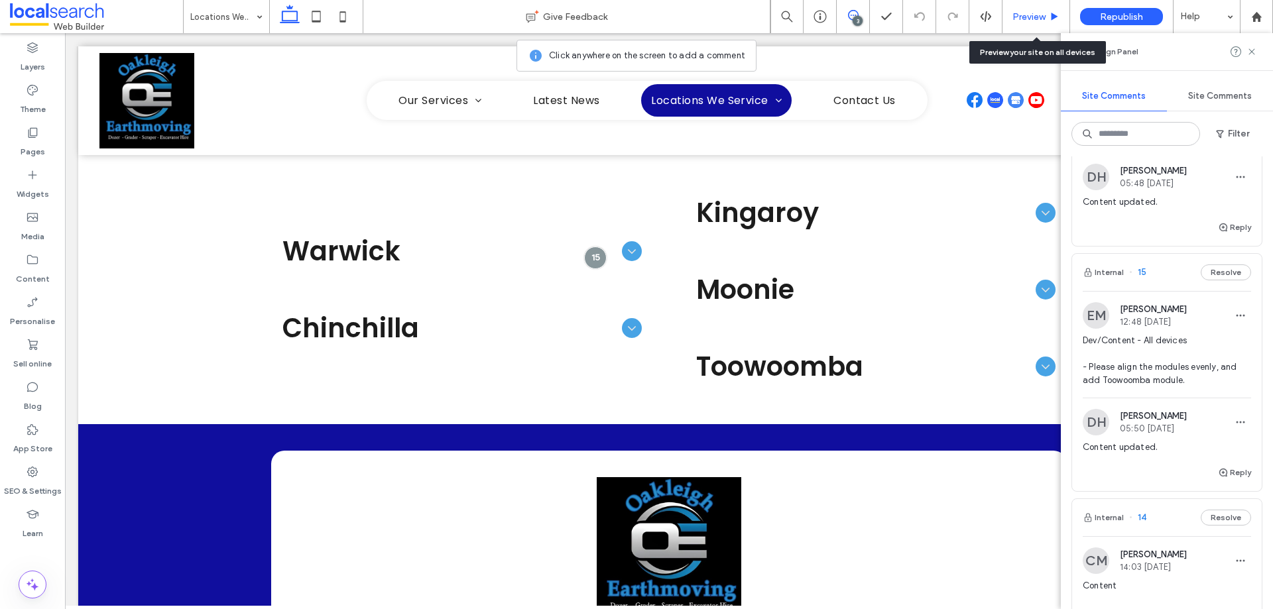
click at [1026, 14] on span "Preview" at bounding box center [1029, 16] width 33 height 11
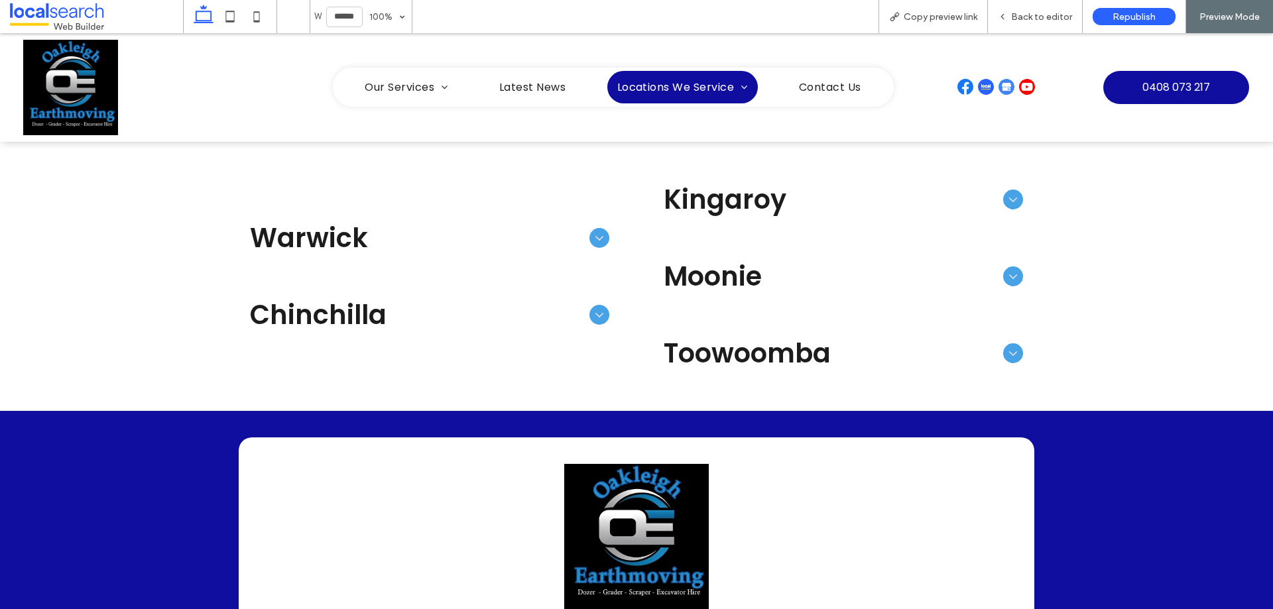
click at [843, 351] on span "Toowoomba" at bounding box center [831, 354] width 334 height 40
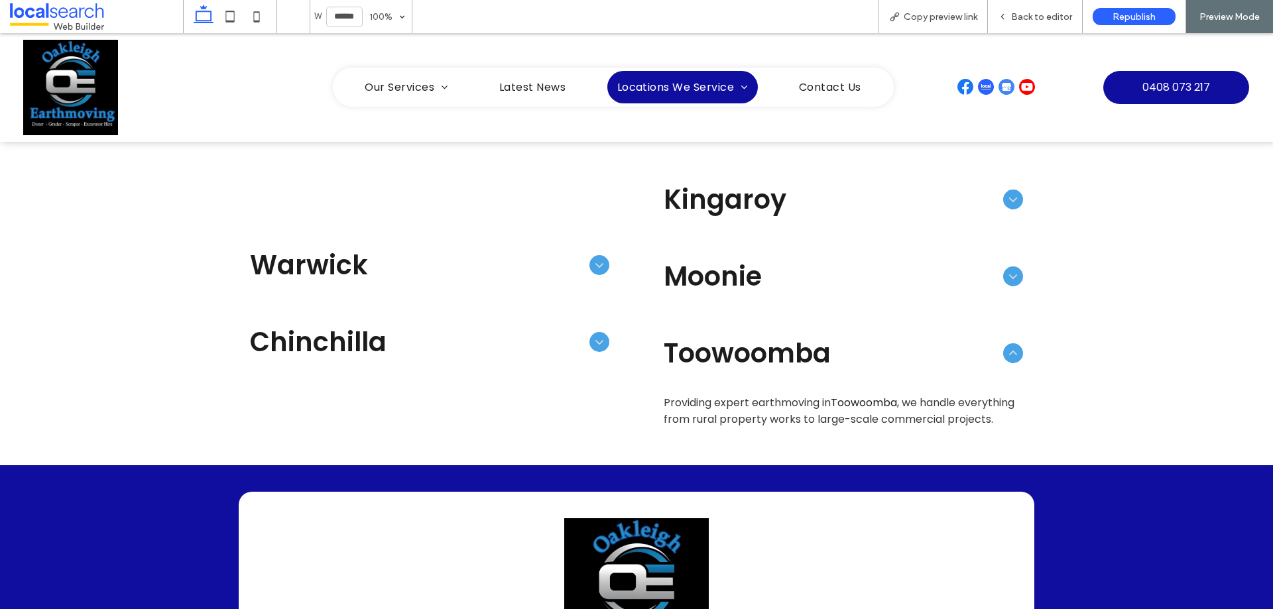
click at [820, 357] on span "Toowoomba" at bounding box center [831, 354] width 334 height 40
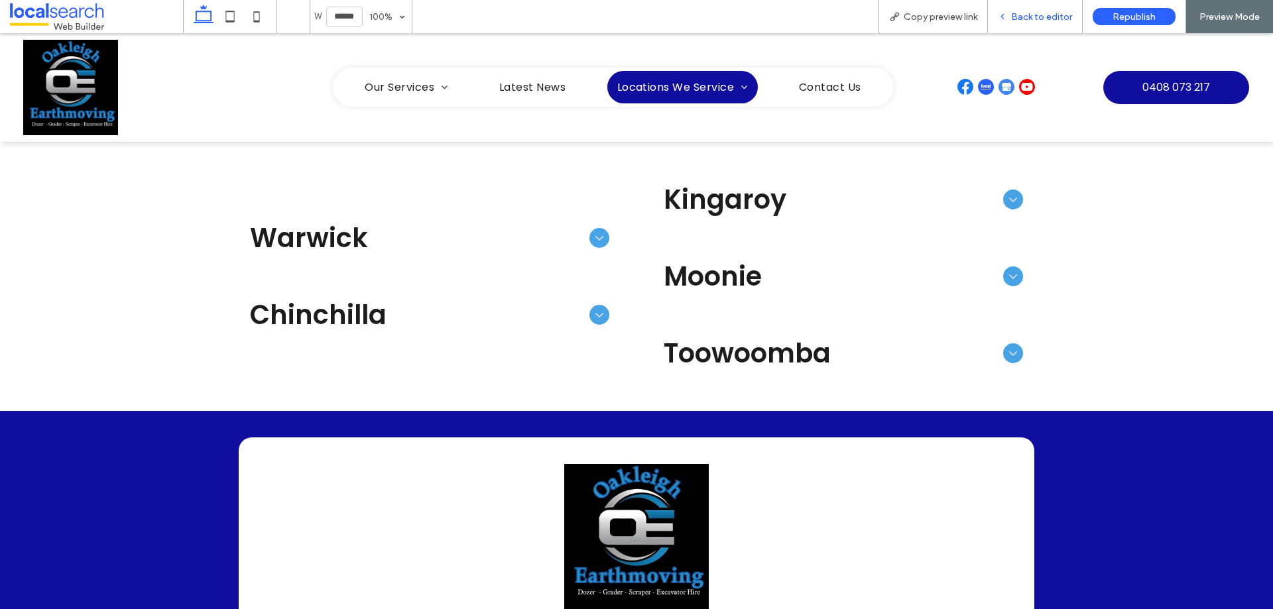
click at [1025, 14] on span "Back to editor" at bounding box center [1041, 16] width 61 height 11
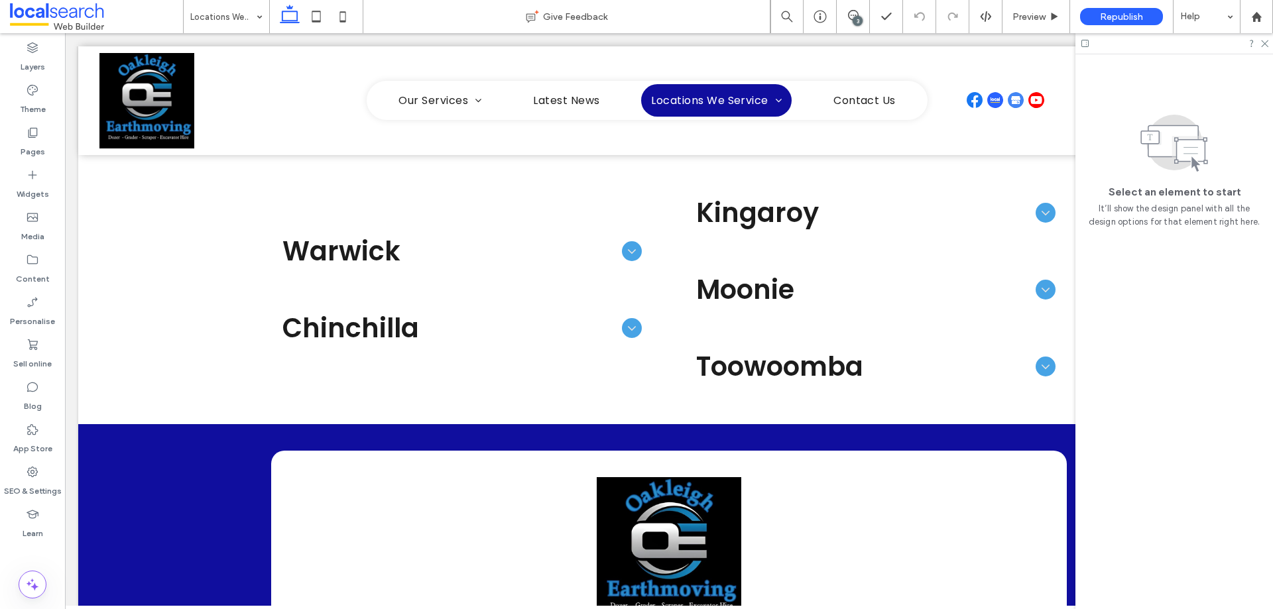
click at [856, 18] on div "3" at bounding box center [858, 21] width 10 height 10
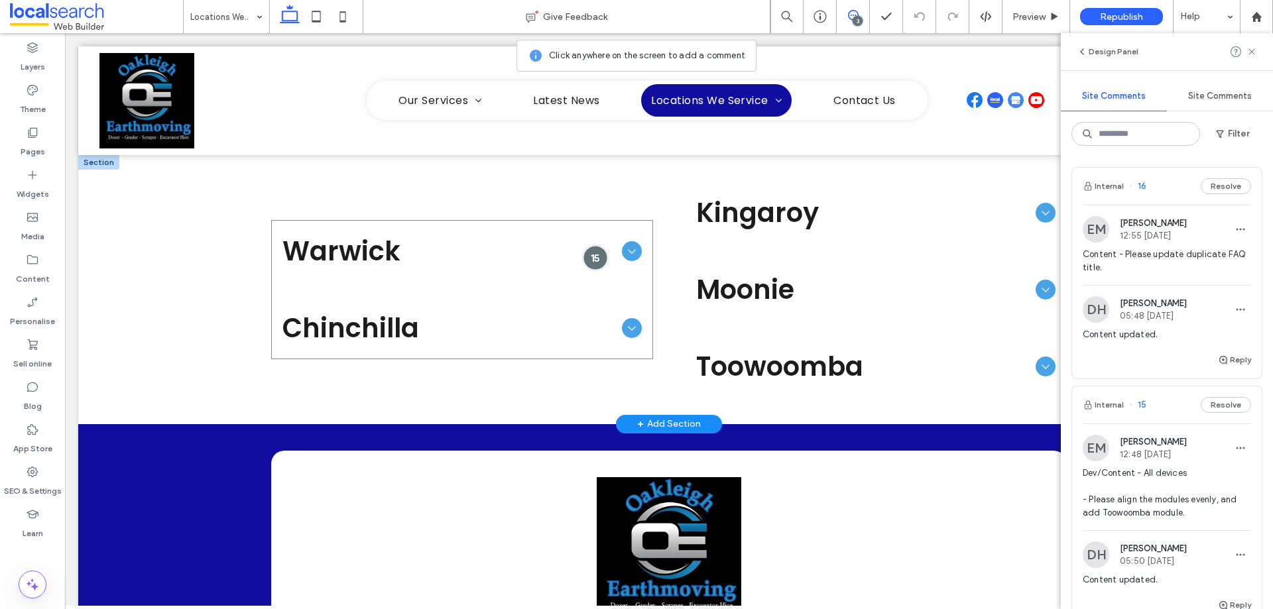
click at [592, 257] on div at bounding box center [596, 257] width 25 height 25
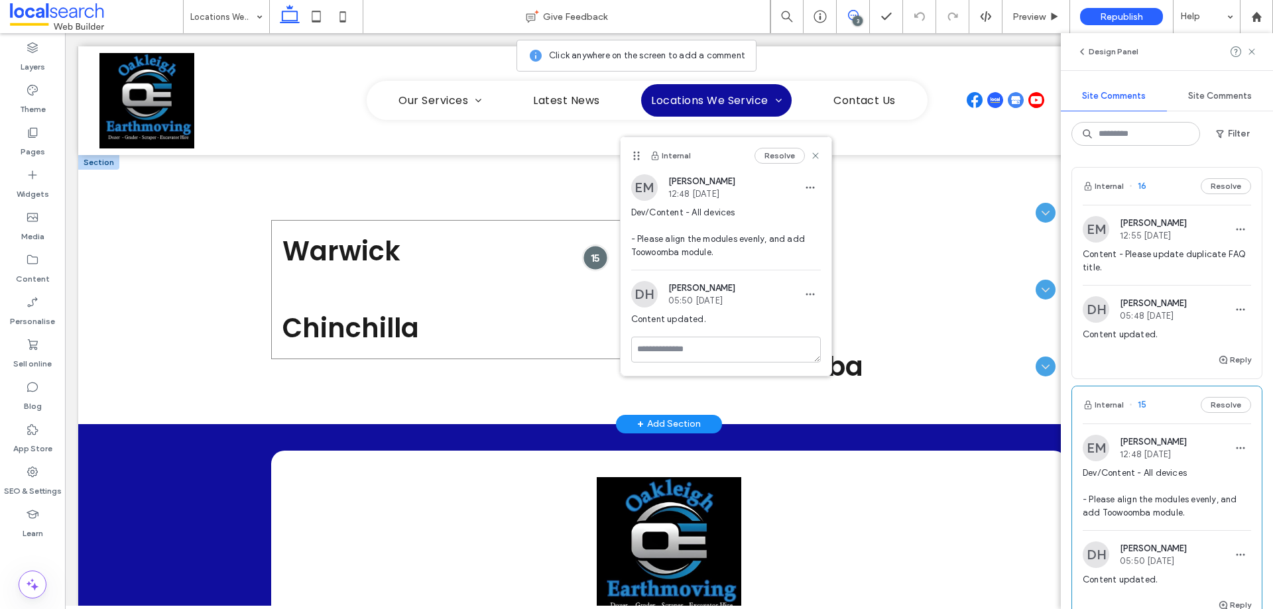
click at [592, 257] on div at bounding box center [596, 257] width 25 height 25
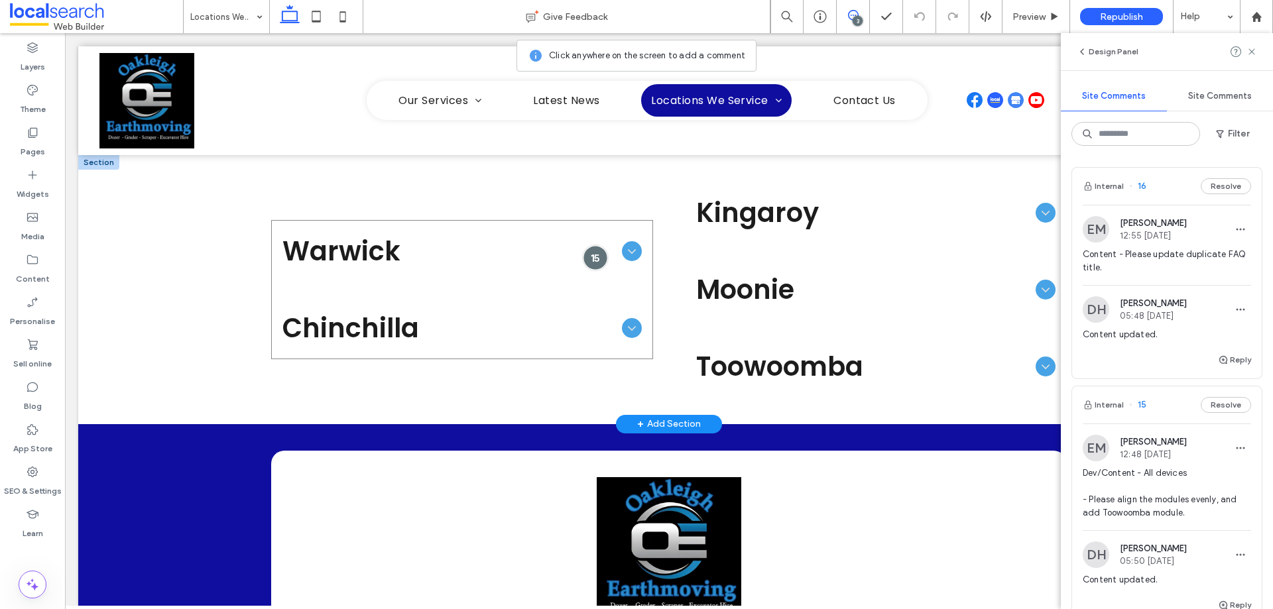
click at [592, 257] on div at bounding box center [596, 257] width 25 height 25
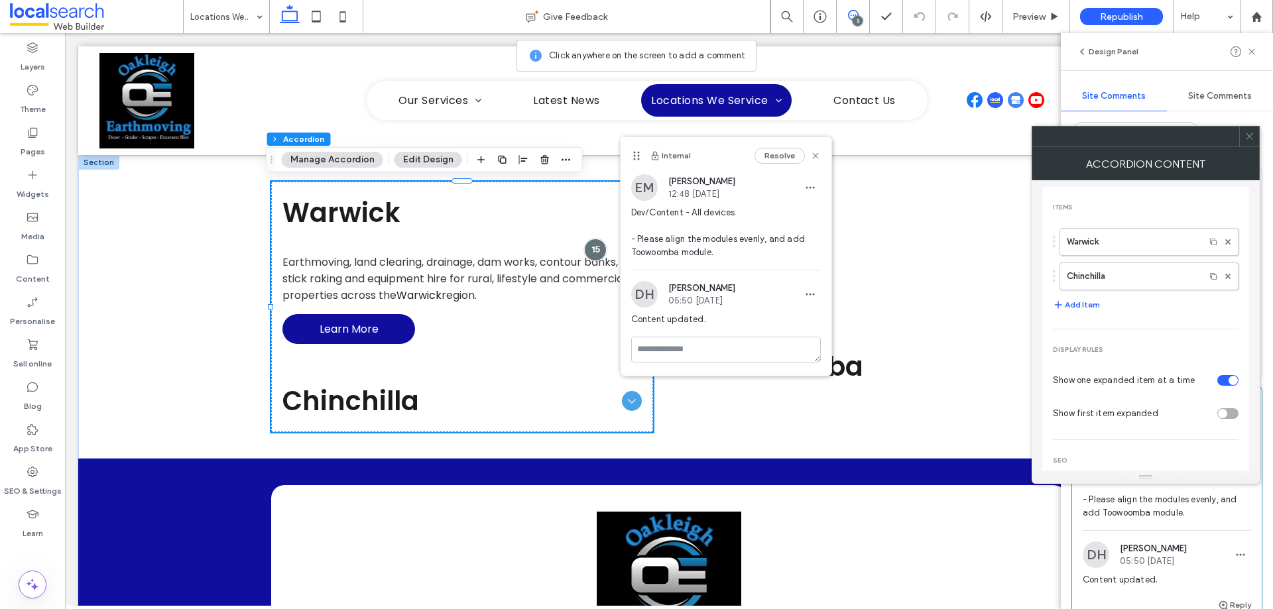
click at [1251, 130] on span at bounding box center [1250, 137] width 10 height 20
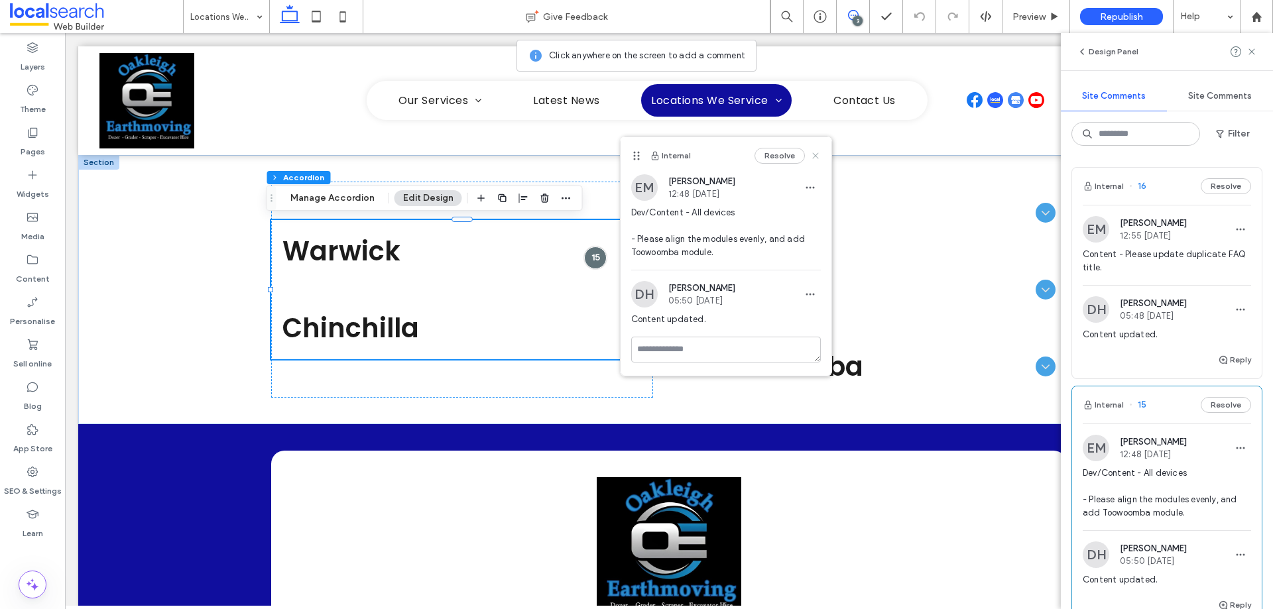
click at [818, 154] on use at bounding box center [815, 156] width 6 height 6
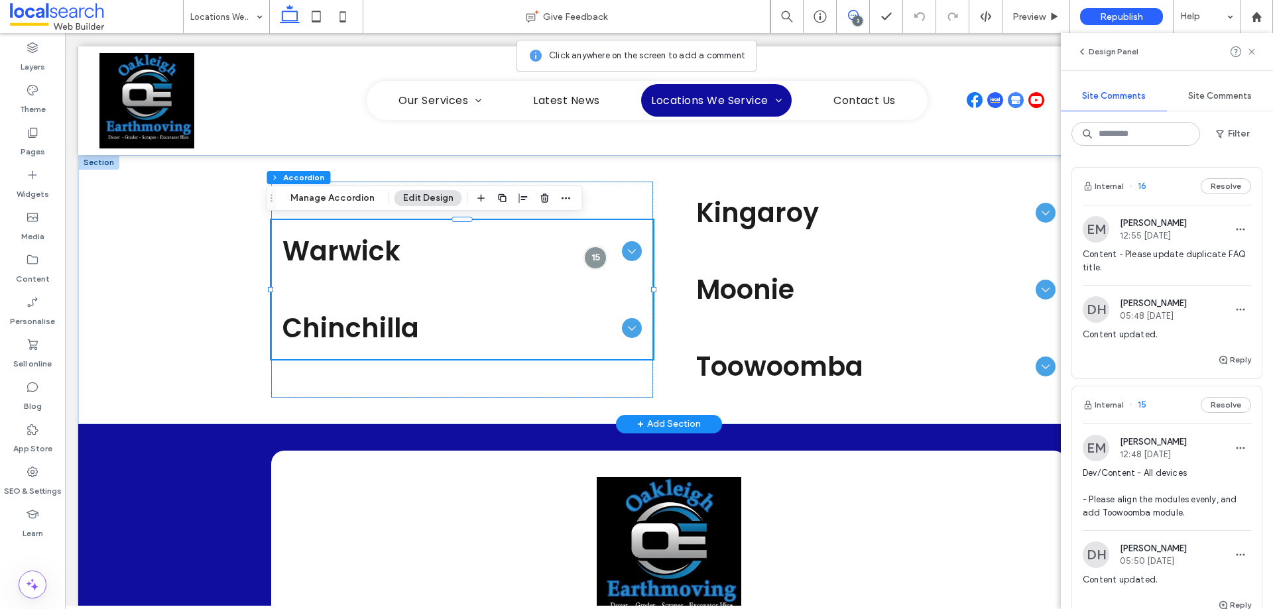
click at [619, 198] on div "Warwick Earthmoving, land clearing, drainage, dam works, contour banks, stick r…" at bounding box center [462, 290] width 382 height 216
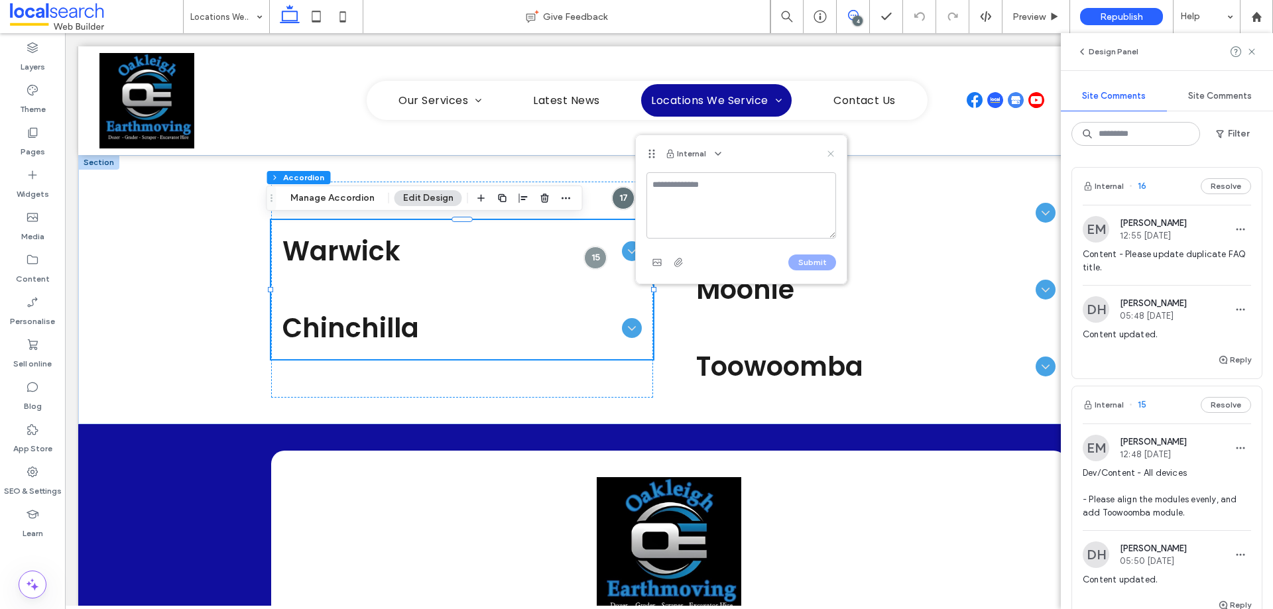
click at [832, 153] on use at bounding box center [831, 154] width 6 height 6
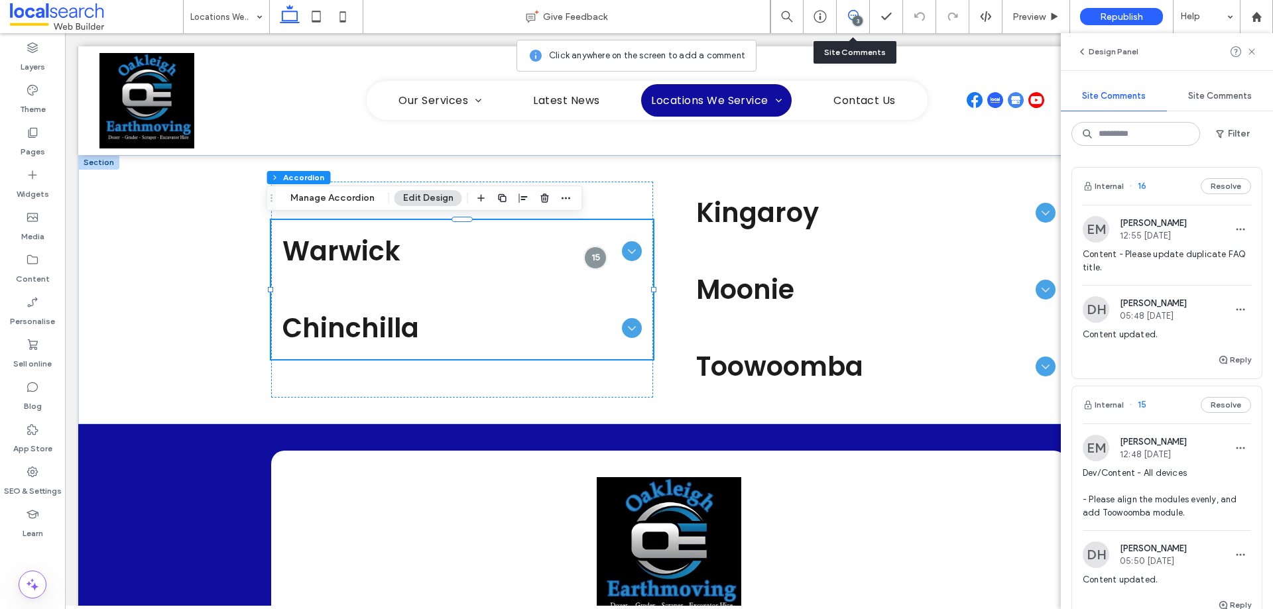
click at [857, 19] on div "3" at bounding box center [858, 21] width 10 height 10
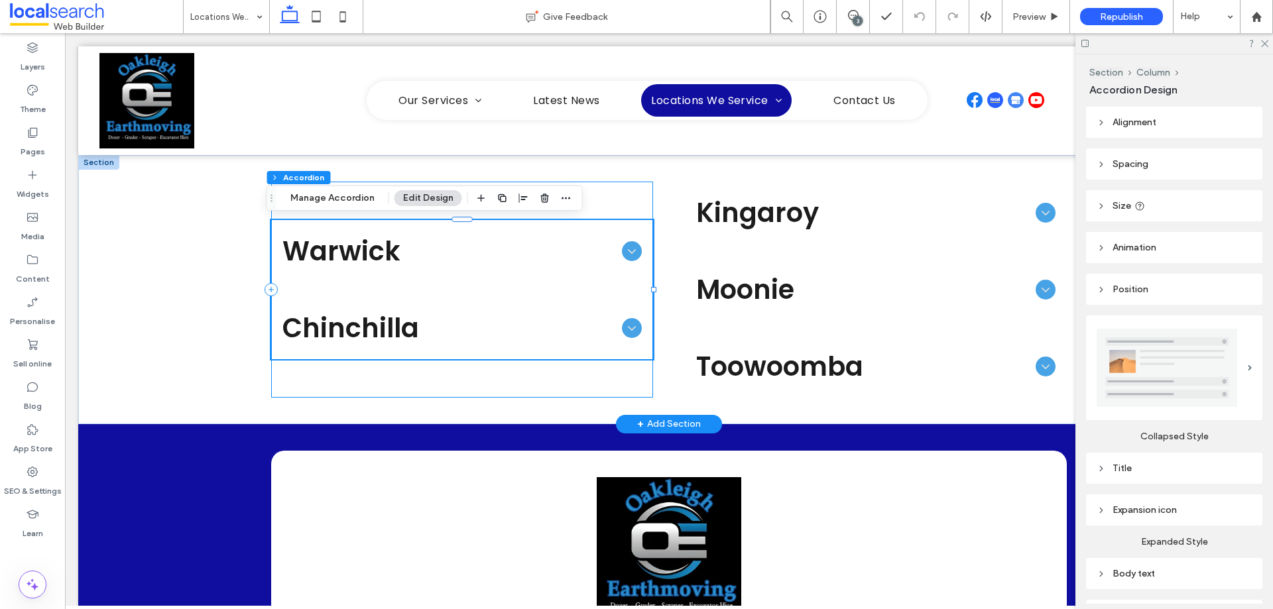
click at [634, 191] on div "Warwick Earthmoving, land clearing, drainage, dam works, contour banks, stick r…" at bounding box center [462, 290] width 382 height 216
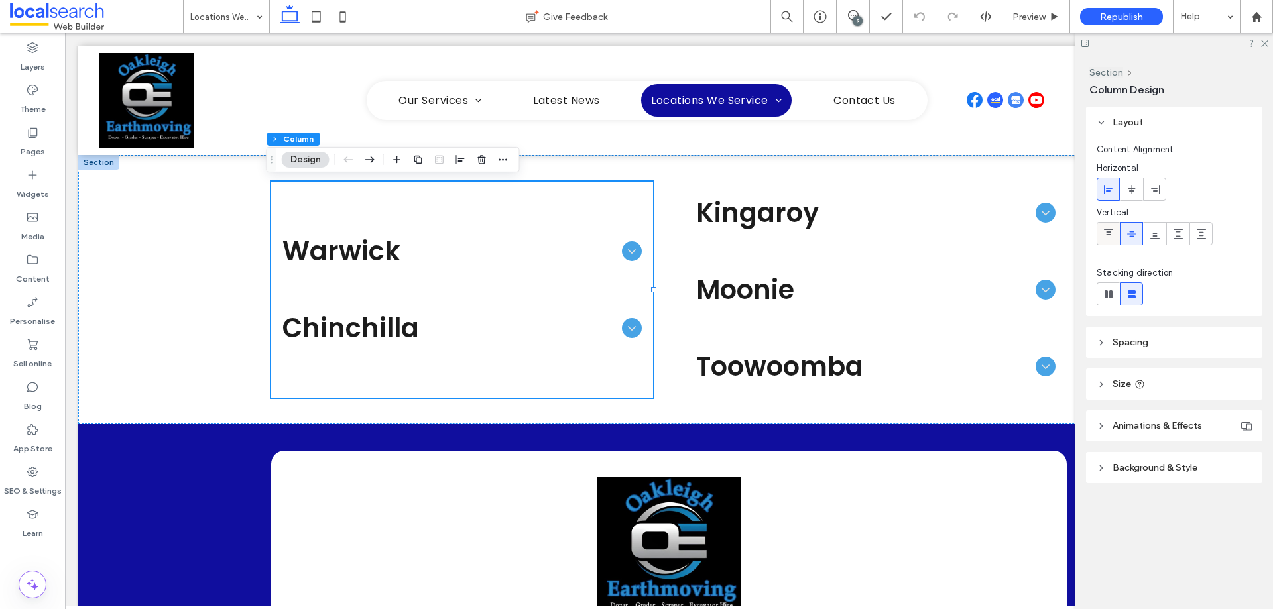
click at [1108, 234] on use at bounding box center [1108, 232] width 9 height 6
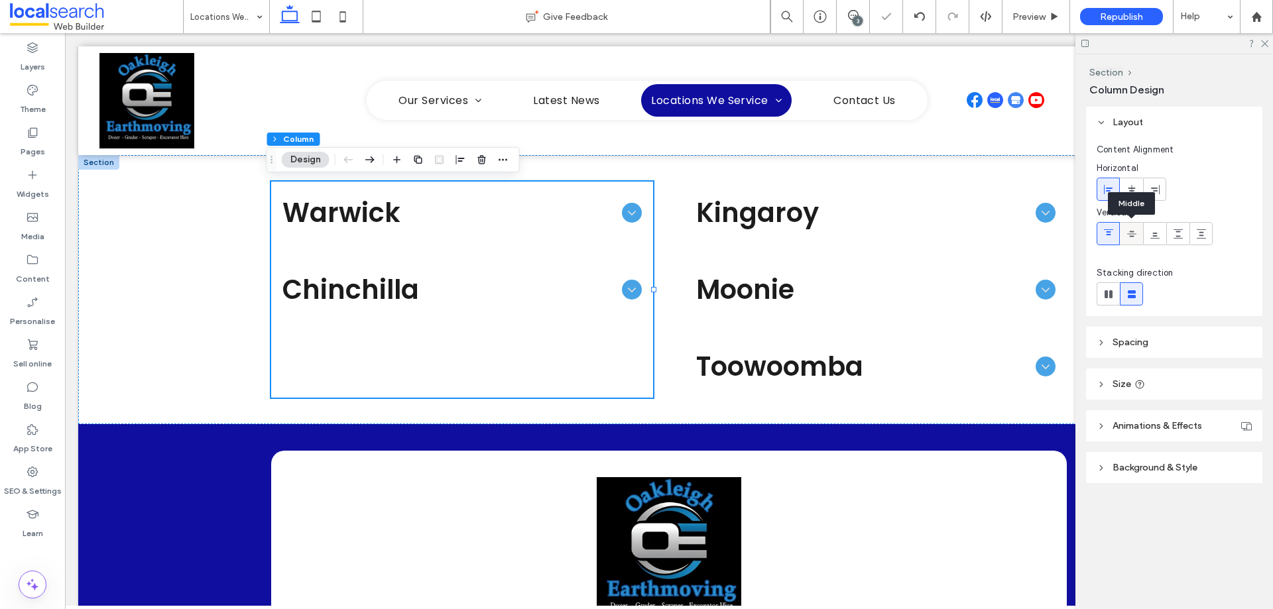
click at [1135, 233] on use at bounding box center [1131, 234] width 9 height 6
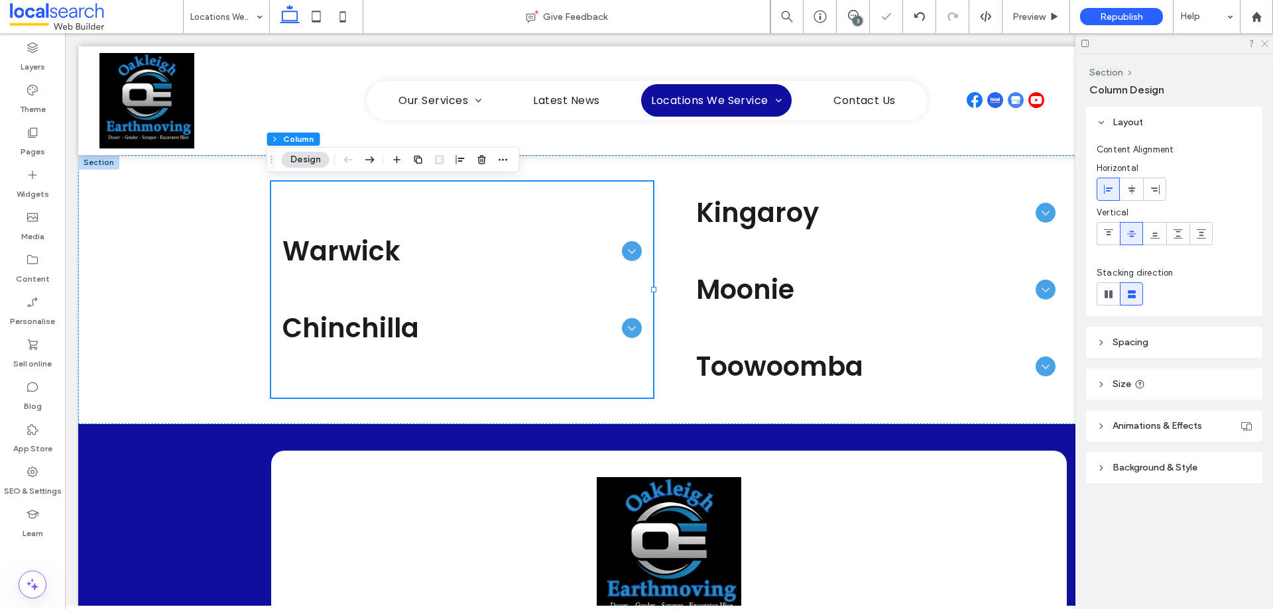
click at [1267, 44] on icon at bounding box center [1264, 42] width 9 height 9
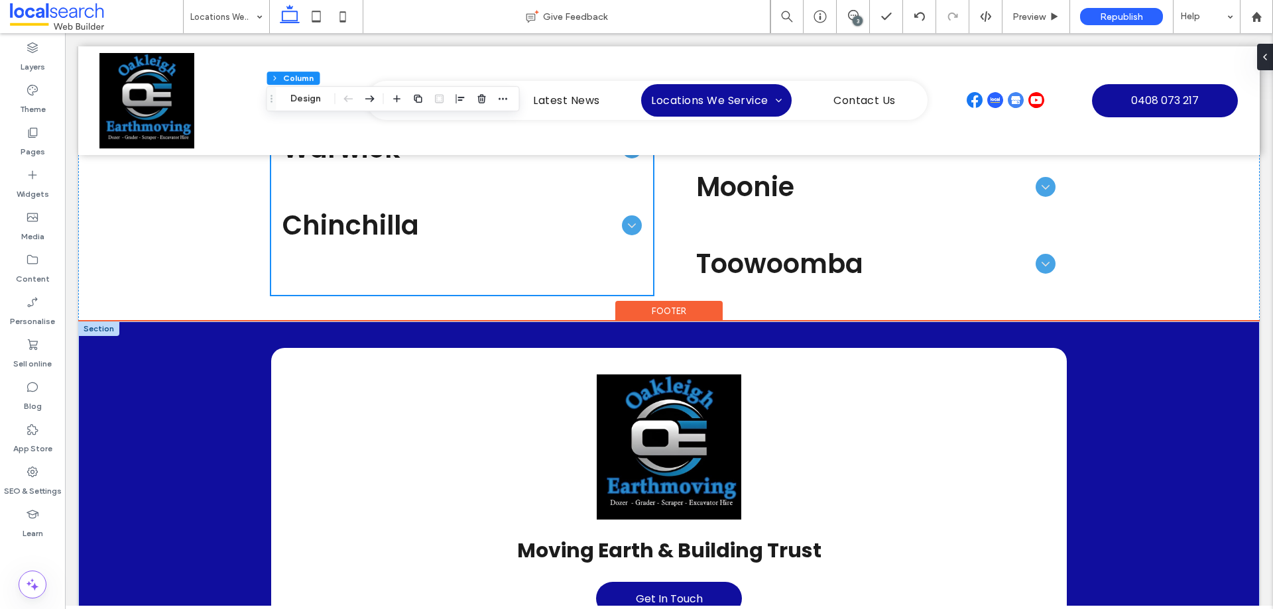
scroll to position [775, 0]
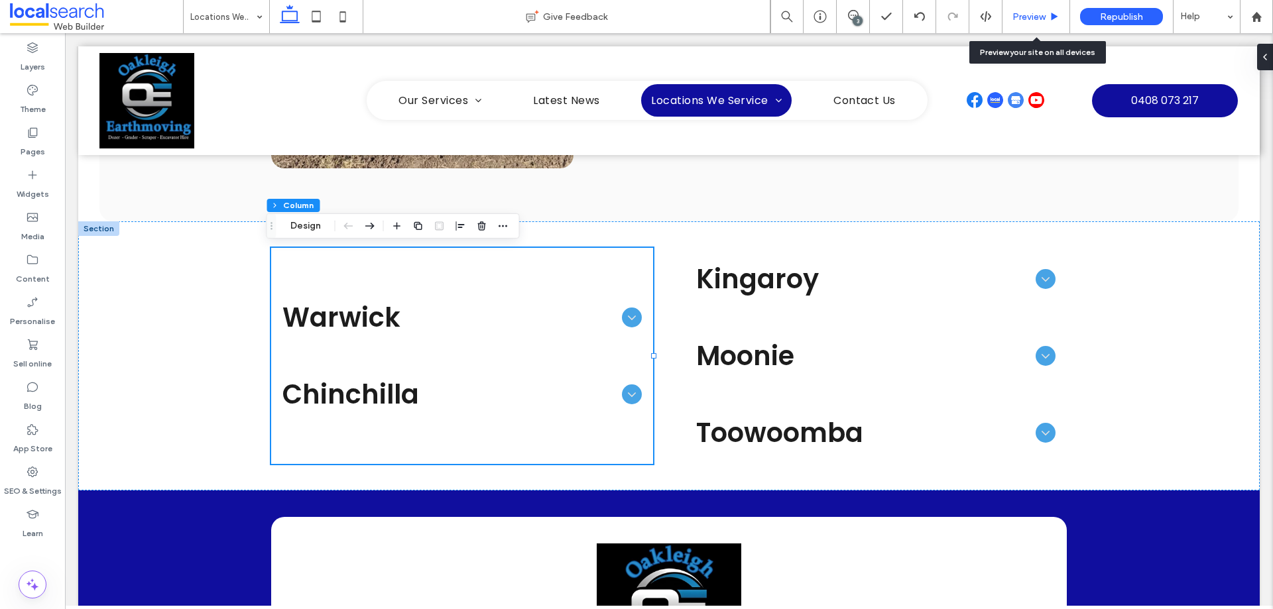
click at [1043, 14] on span "Preview" at bounding box center [1029, 16] width 33 height 11
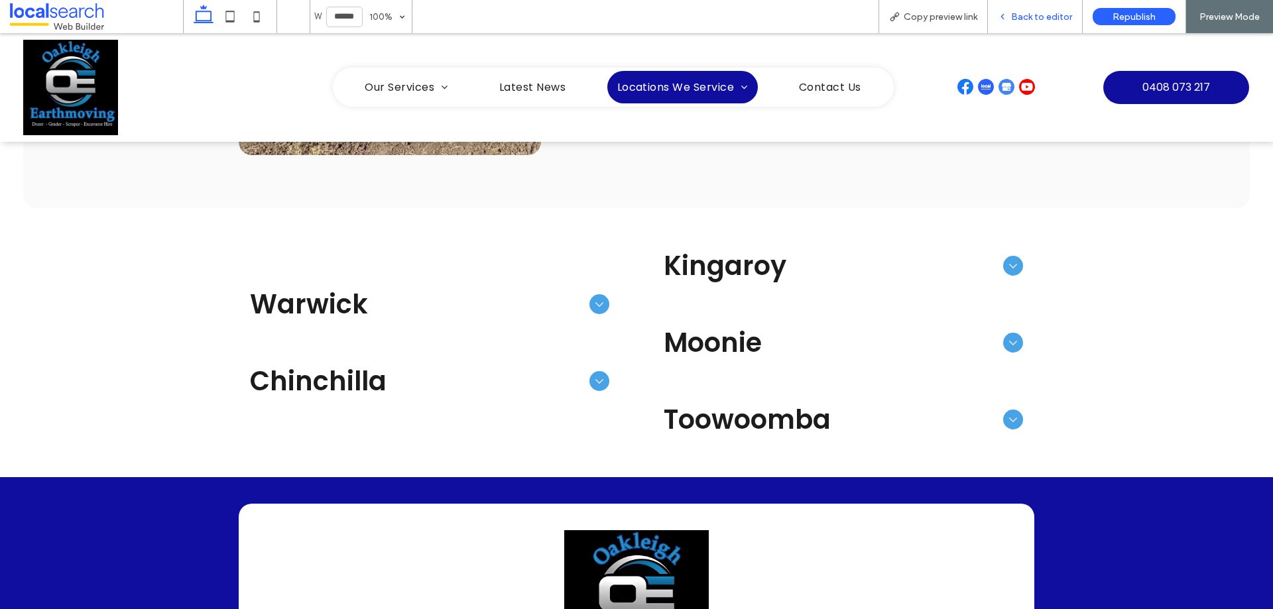
click at [1031, 17] on span "Back to editor" at bounding box center [1041, 16] width 61 height 11
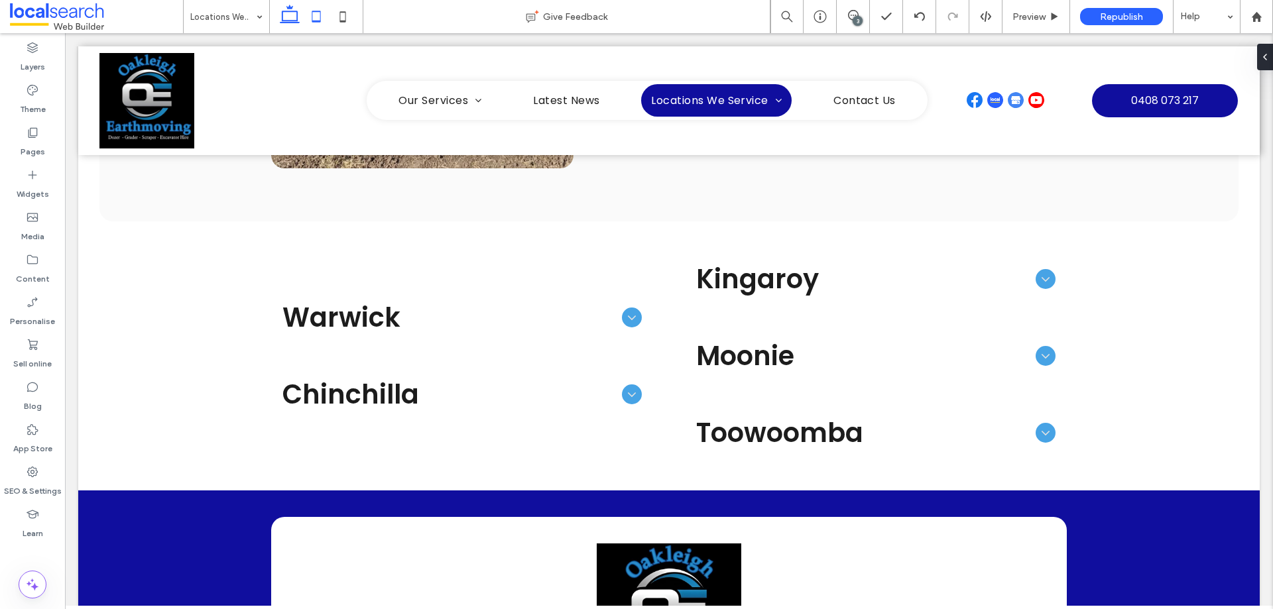
click at [317, 15] on icon at bounding box center [316, 16] width 27 height 27
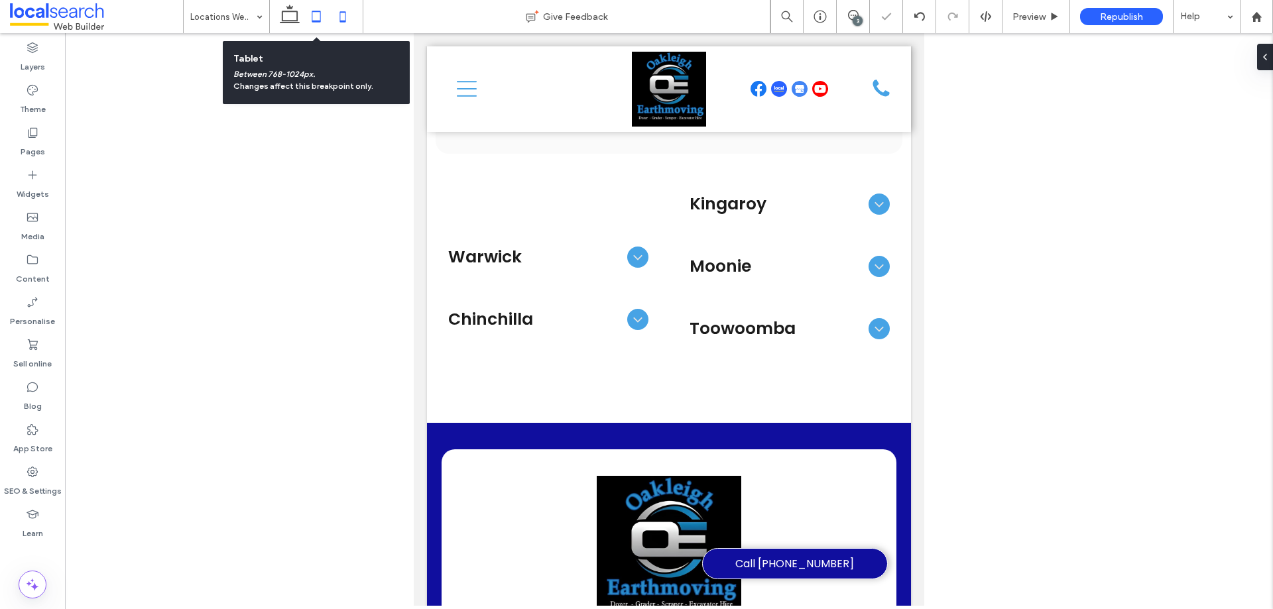
scroll to position [765, 0]
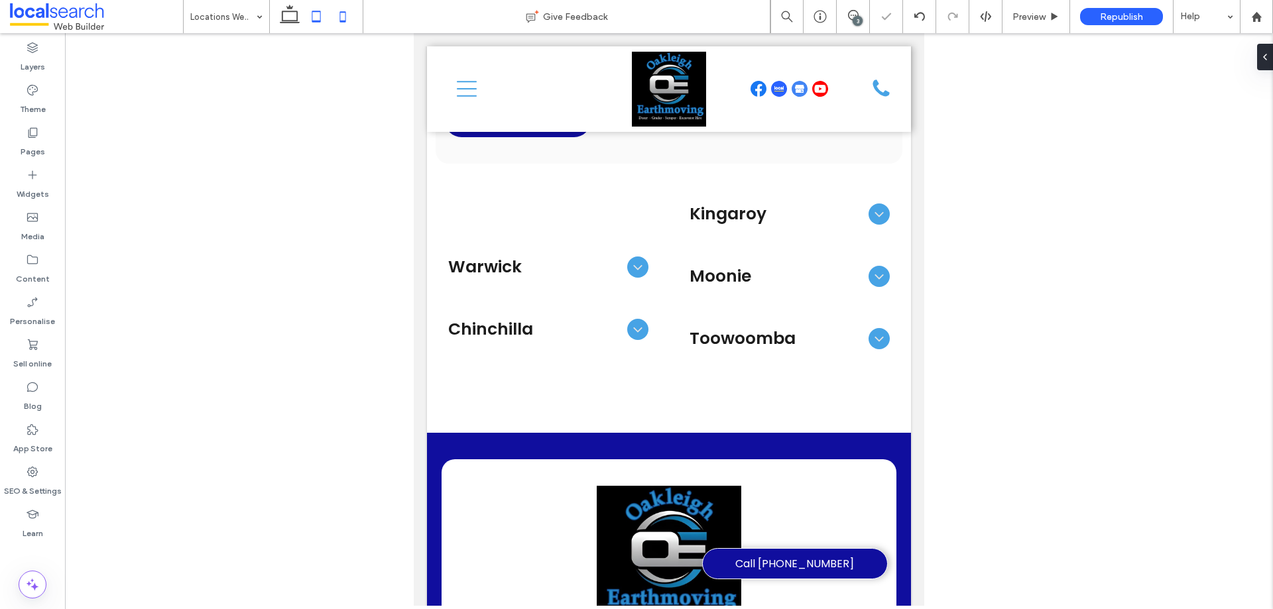
click at [349, 11] on icon at bounding box center [343, 16] width 27 height 27
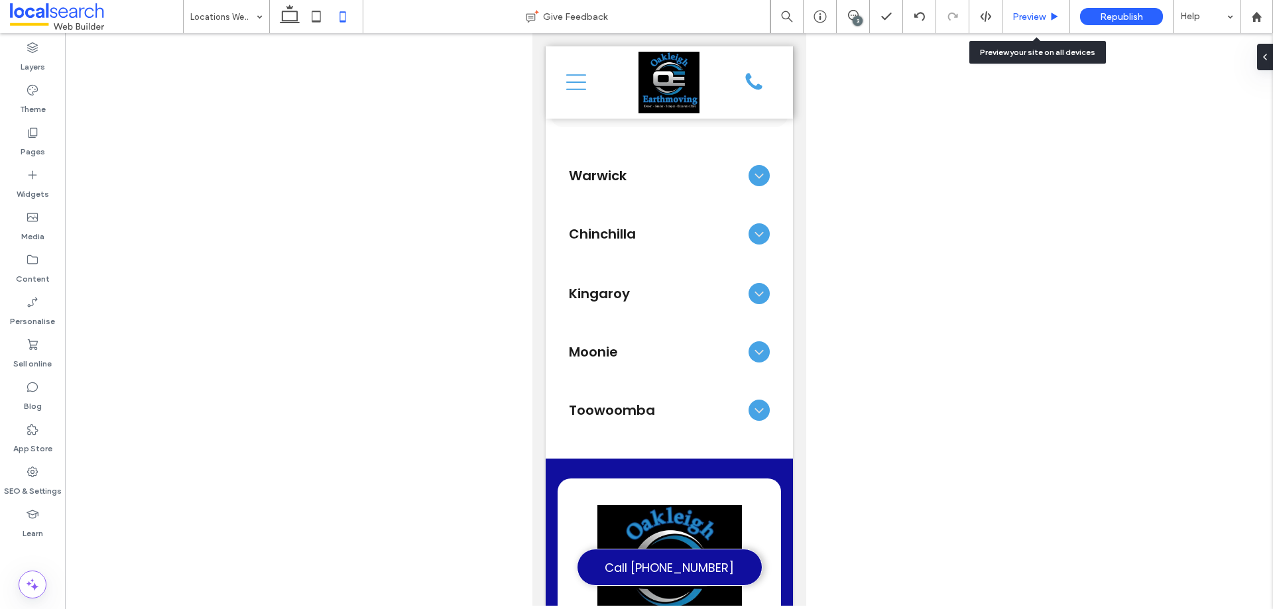
click at [1043, 22] on span "Preview" at bounding box center [1029, 16] width 33 height 11
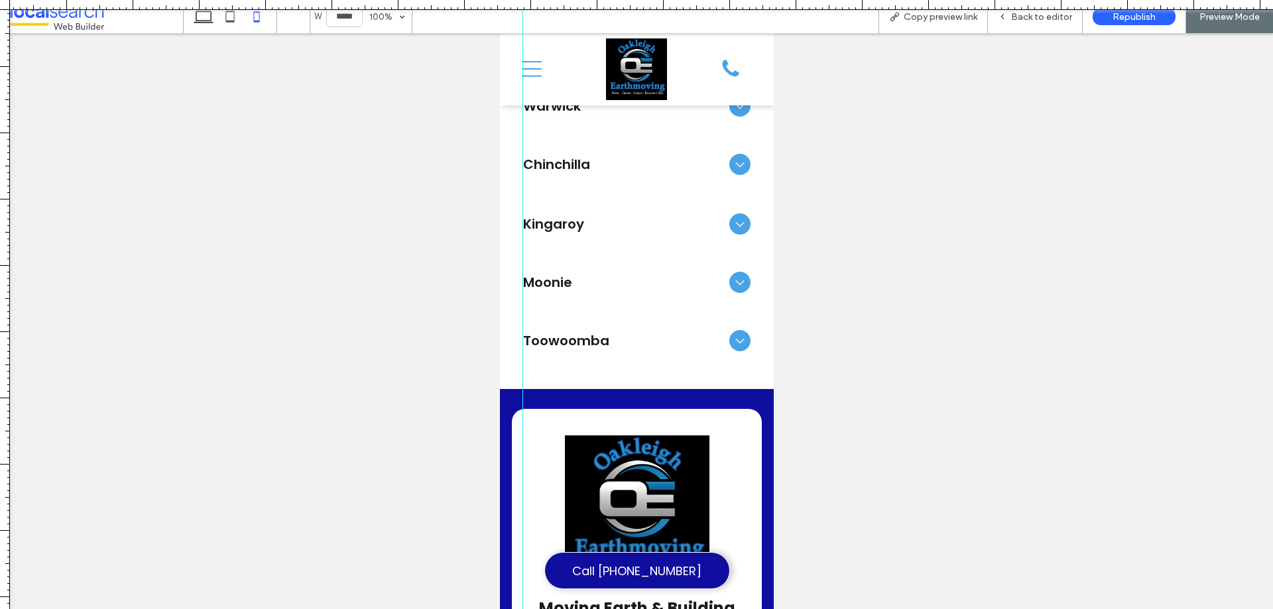
drag, startPoint x: 7, startPoint y: 175, endPoint x: 523, endPoint y: 236, distance: 518.8
click at [523, 609] on div at bounding box center [636, 609] width 1273 height 0
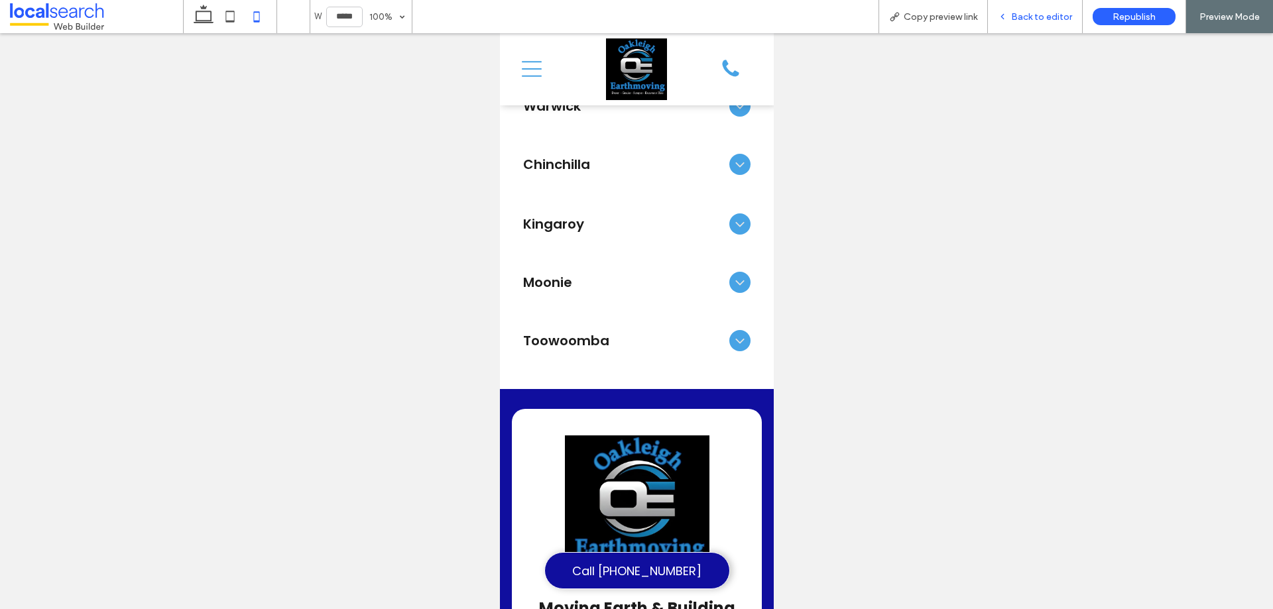
click at [1059, 23] on div "Back to editor" at bounding box center [1035, 16] width 95 height 33
click at [1033, 17] on span "Back to editor" at bounding box center [1041, 16] width 61 height 11
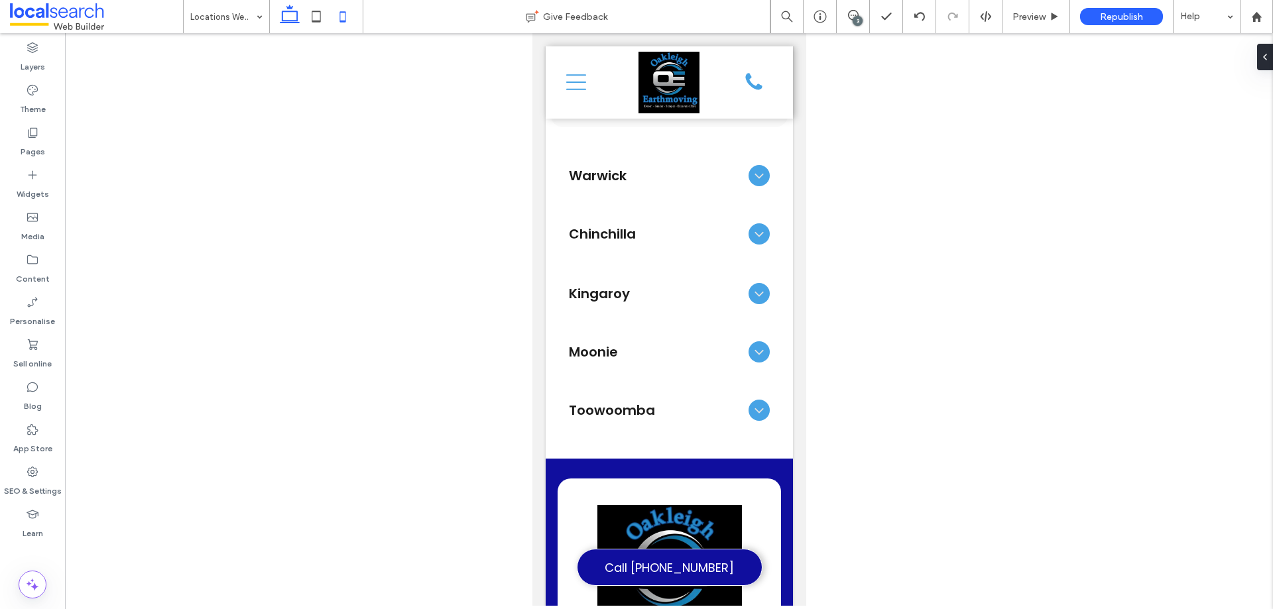
click at [284, 21] on use at bounding box center [290, 14] width 20 height 19
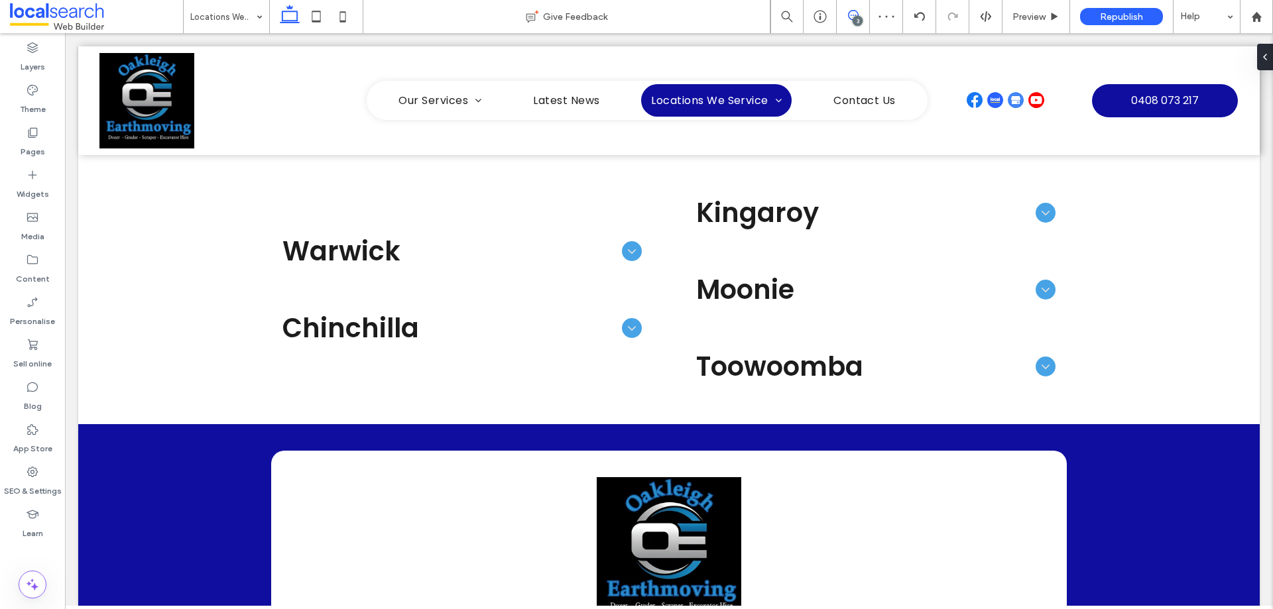
click at [853, 16] on icon at bounding box center [853, 15] width 11 height 11
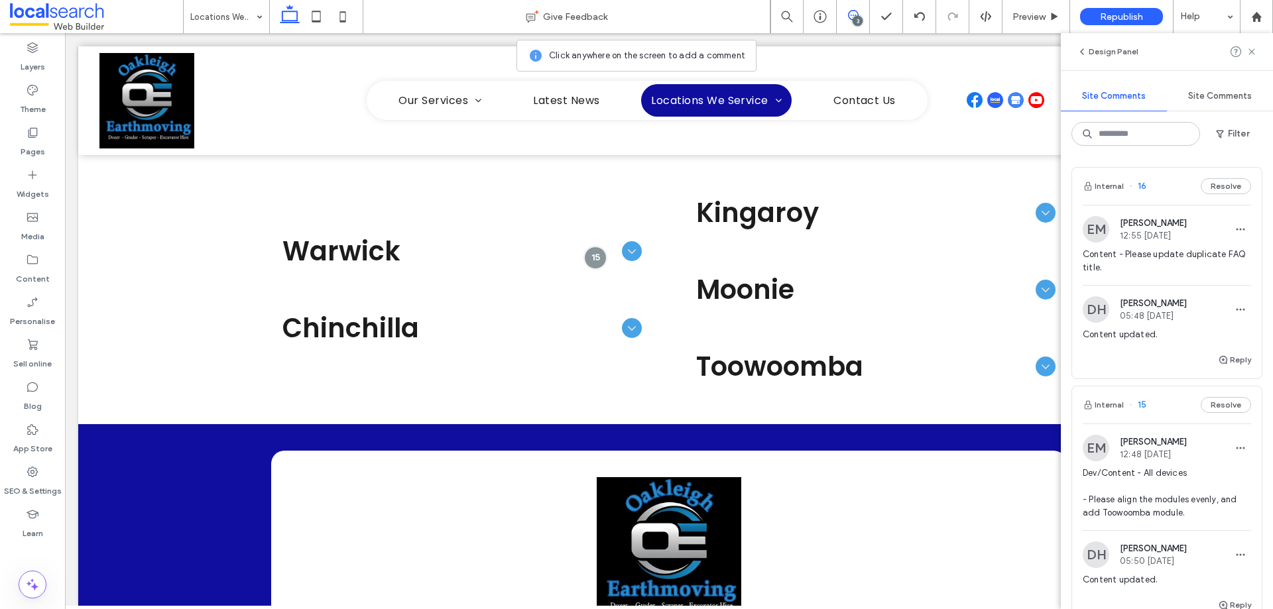
click at [1176, 187] on div "Internal 16 Resolve" at bounding box center [1167, 186] width 190 height 37
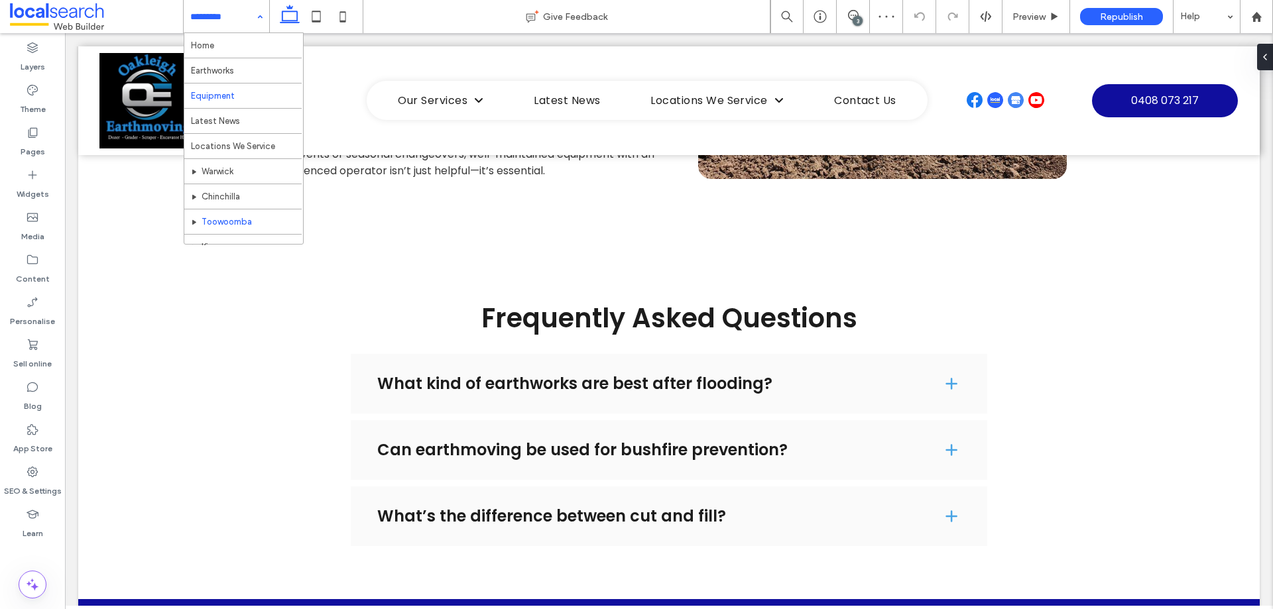
scroll to position [64, 0]
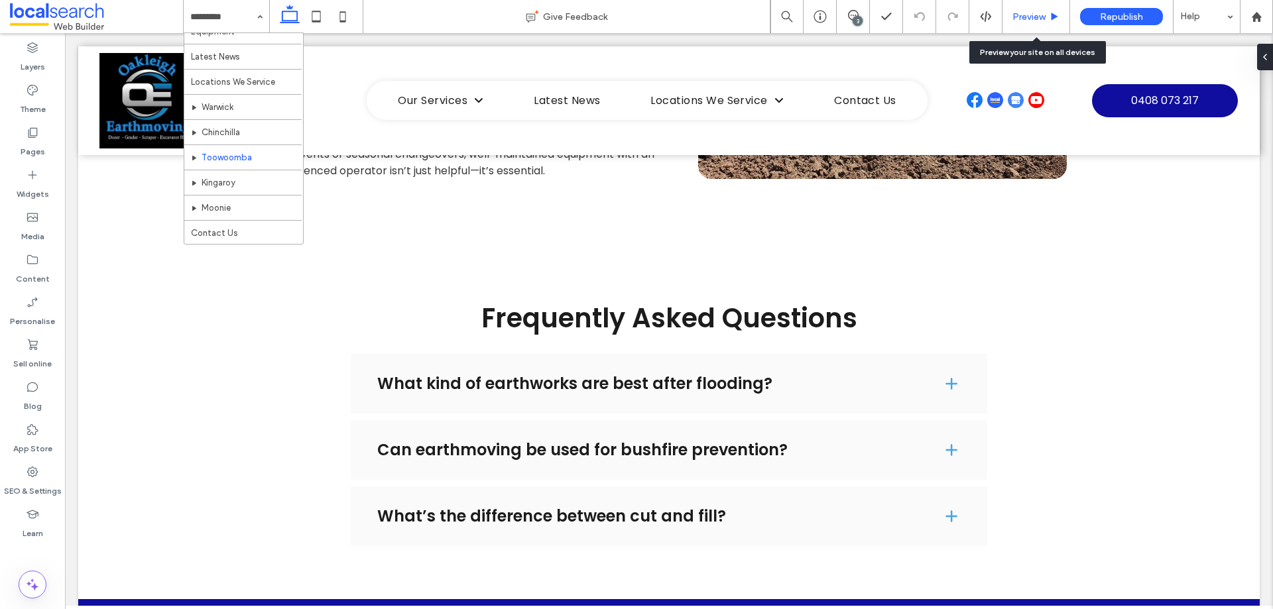
click at [1050, 13] on icon at bounding box center [1055, 17] width 10 height 10
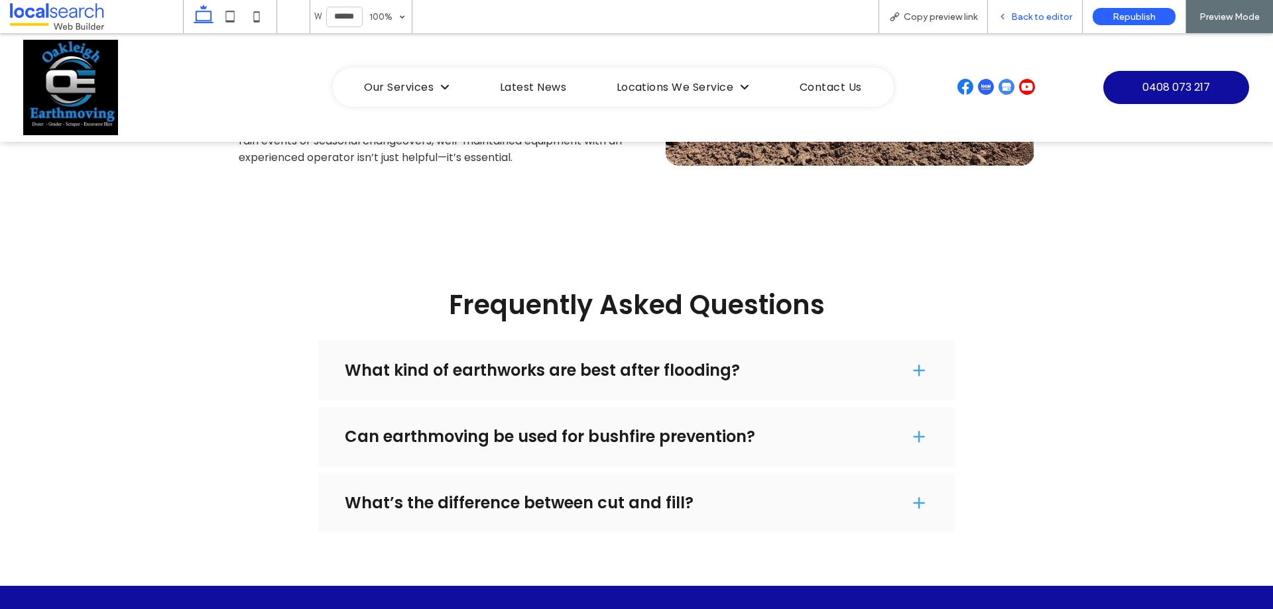
click at [1051, 19] on span "Back to editor" at bounding box center [1041, 16] width 61 height 11
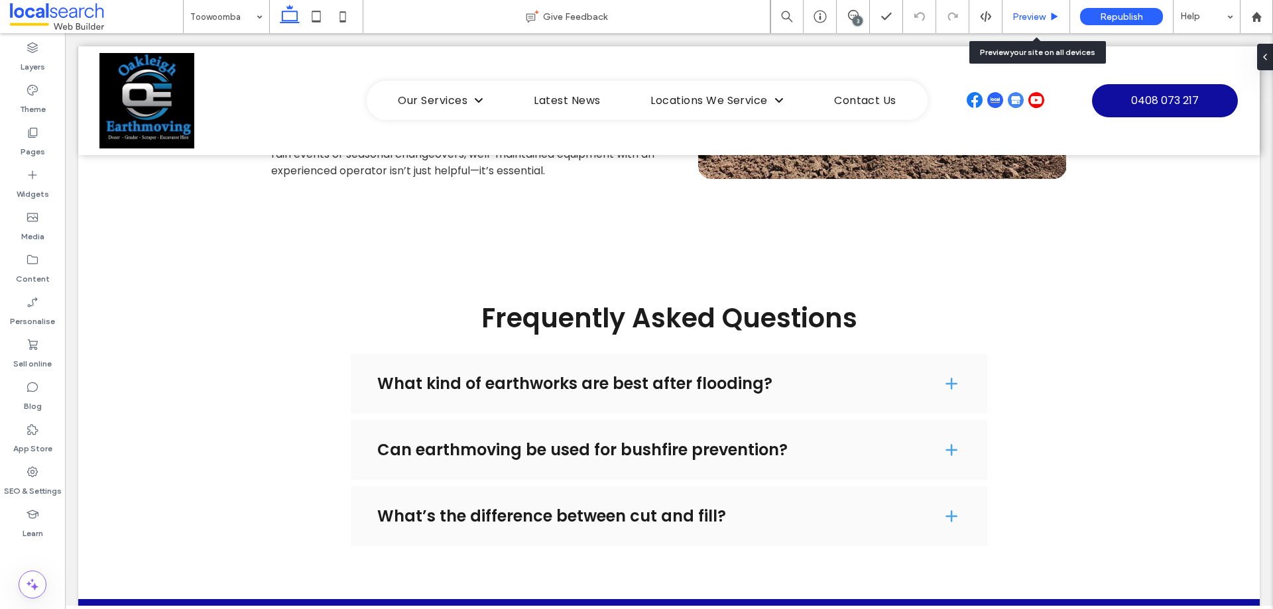
click at [1052, 19] on use at bounding box center [1055, 16] width 7 height 7
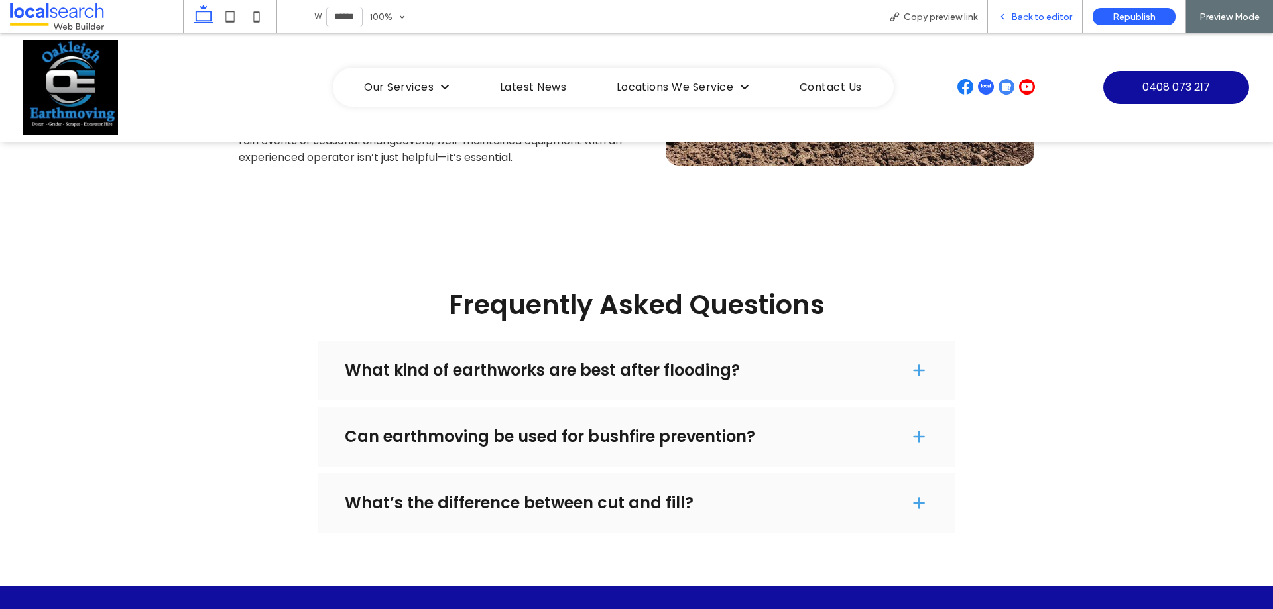
click at [1031, 13] on span "Back to editor" at bounding box center [1041, 16] width 61 height 11
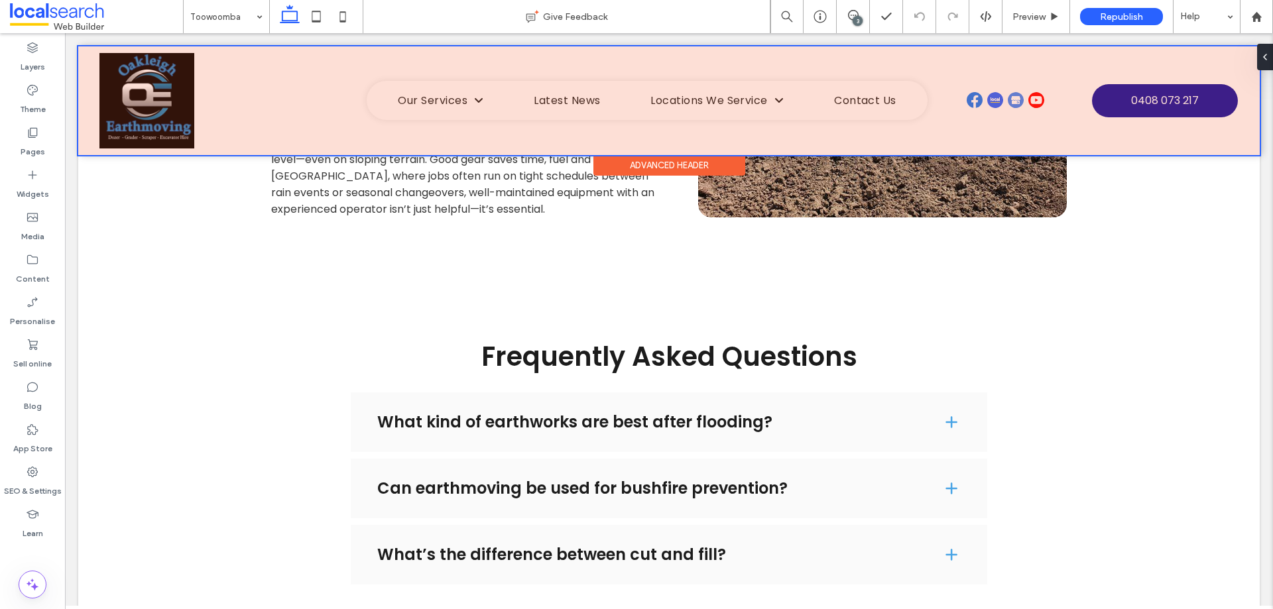
scroll to position [2327, 0]
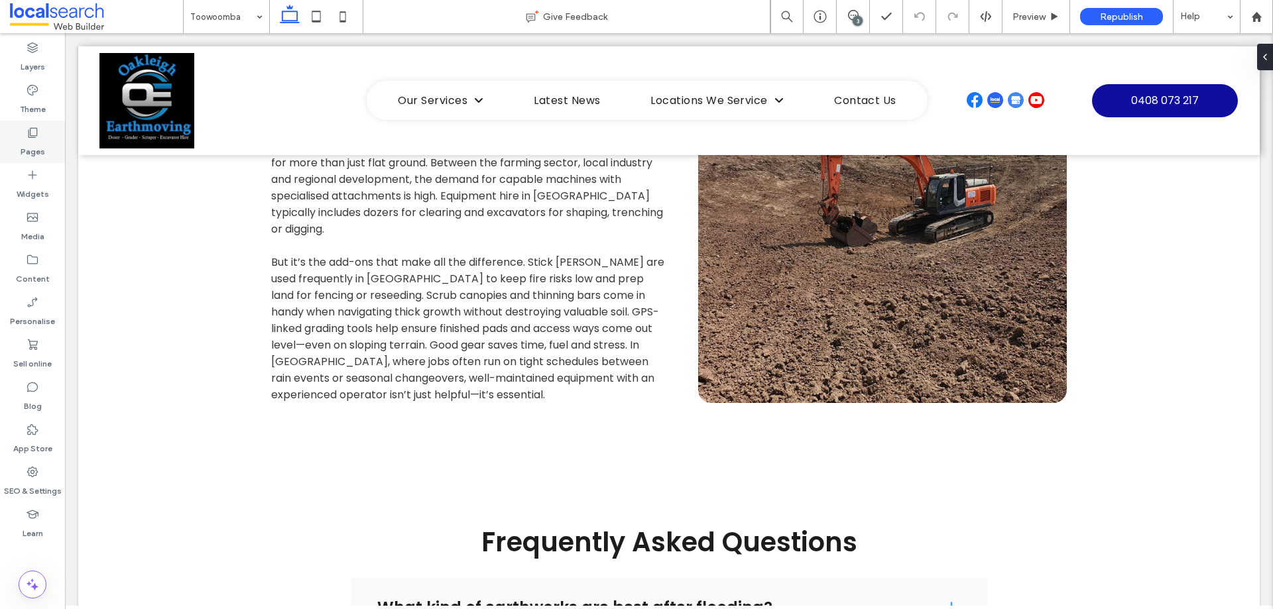
click at [34, 151] on label "Pages" at bounding box center [33, 148] width 25 height 19
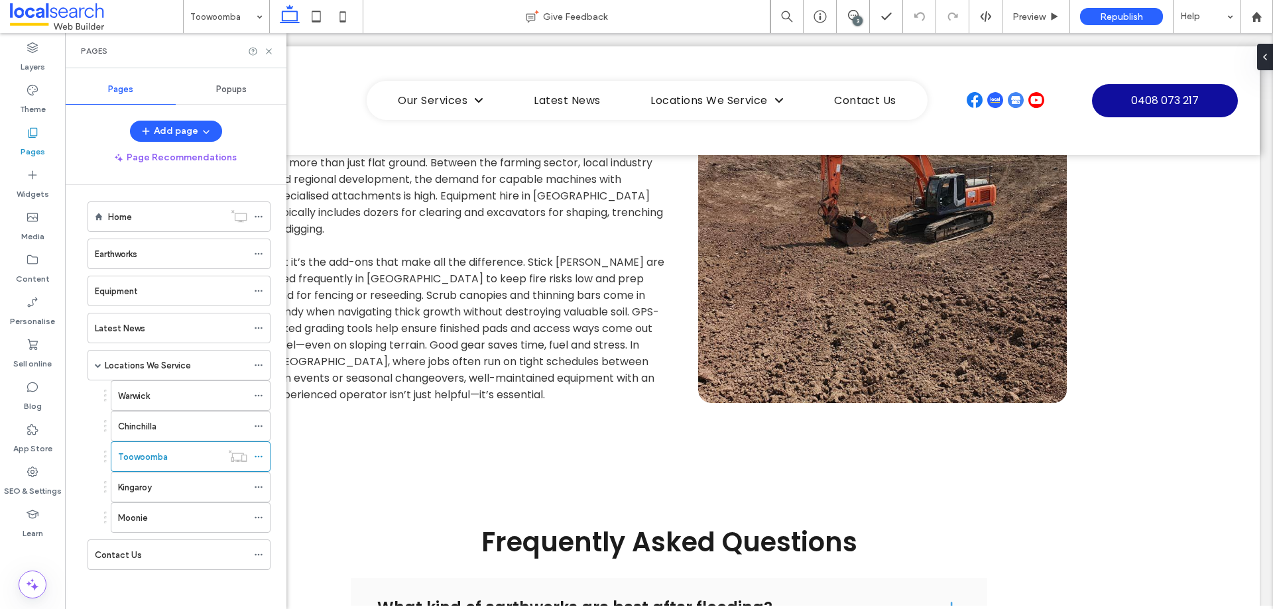
scroll to position [7, 0]
click at [268, 52] on use at bounding box center [268, 50] width 5 height 5
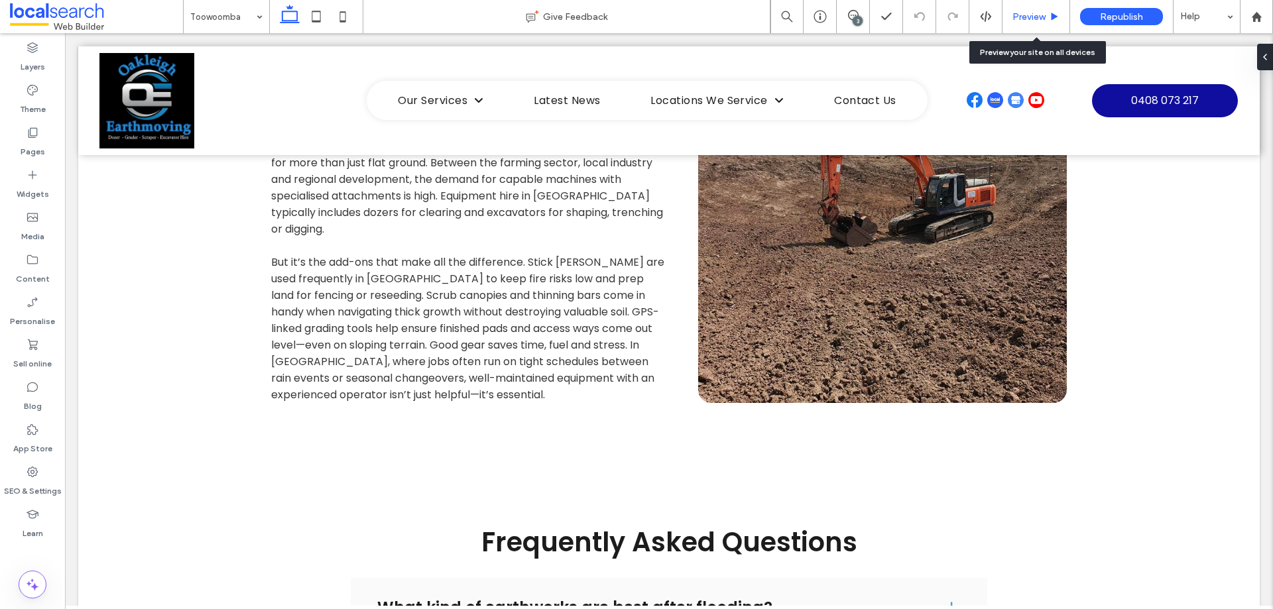
click at [1044, 16] on span "Preview" at bounding box center [1029, 16] width 33 height 11
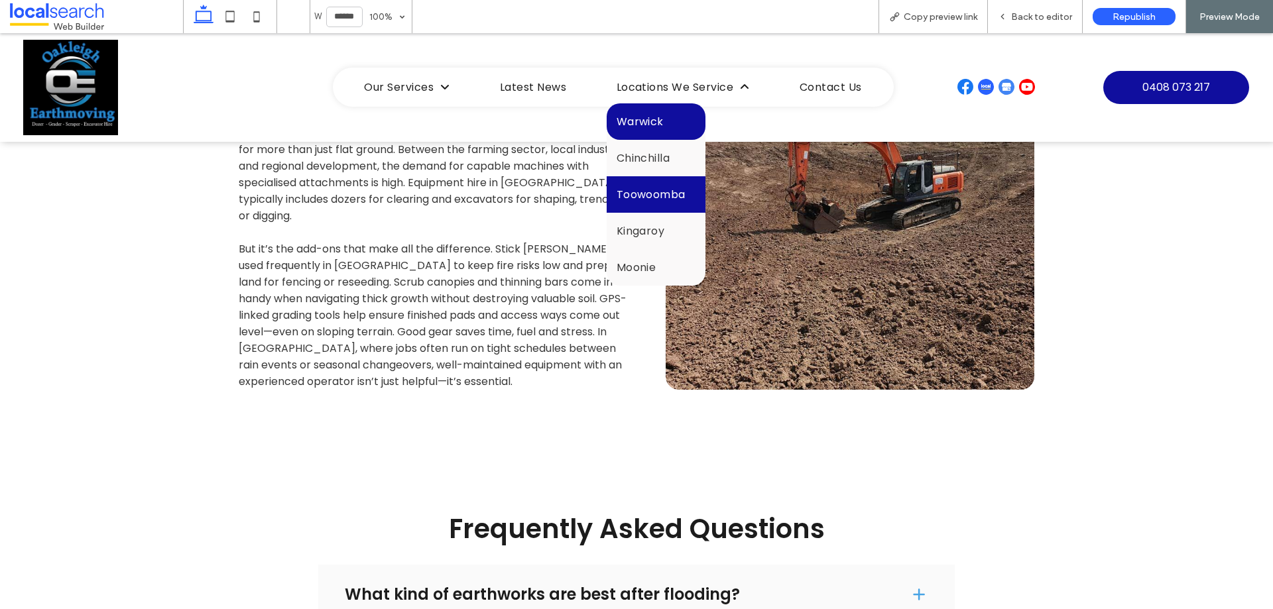
click at [651, 125] on span "Warwick" at bounding box center [640, 121] width 47 height 17
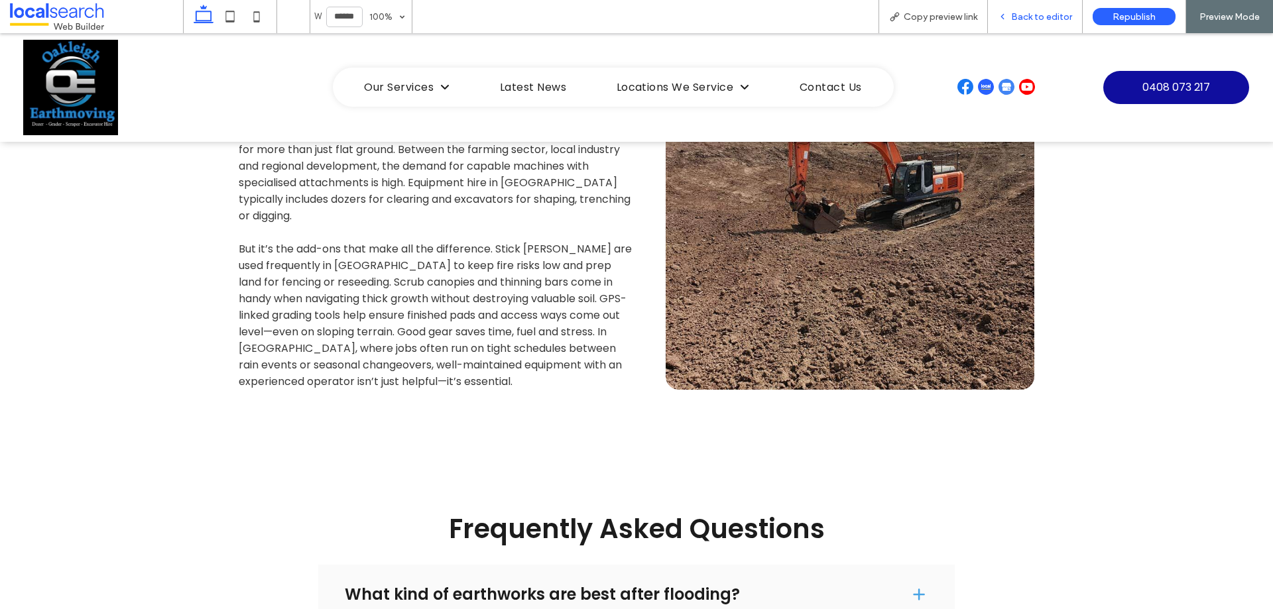
click at [1017, 13] on span "Back to editor" at bounding box center [1041, 16] width 61 height 11
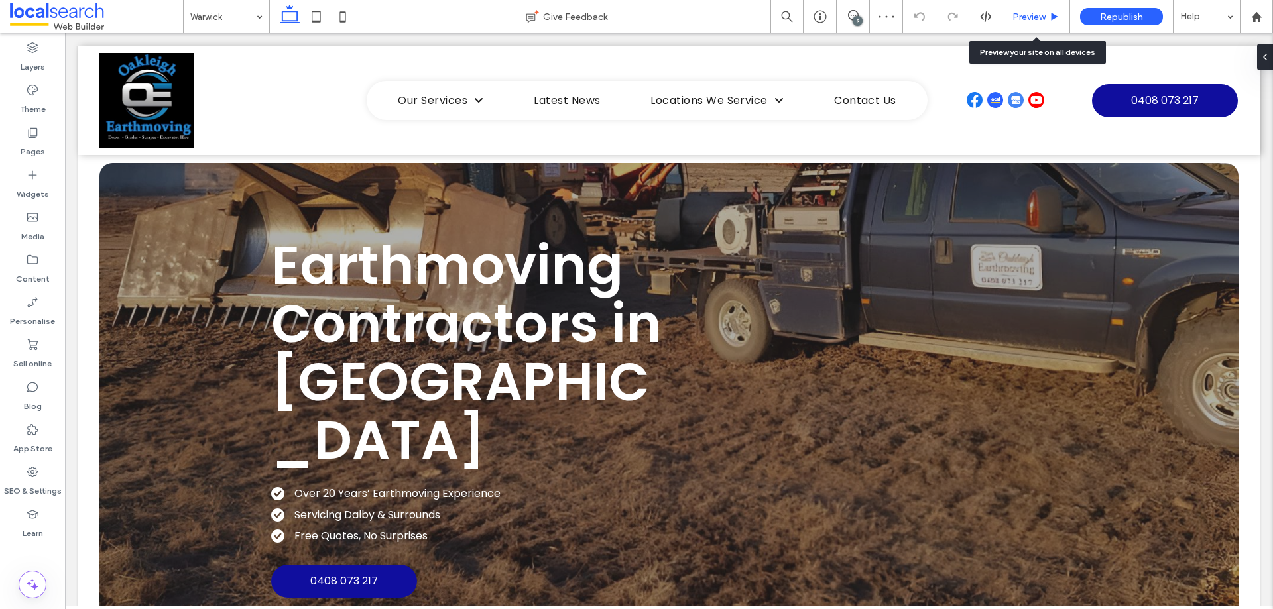
drag, startPoint x: 1029, startPoint y: 19, endPoint x: 627, endPoint y: 84, distance: 406.4
click at [1029, 19] on span "Preview" at bounding box center [1029, 16] width 33 height 11
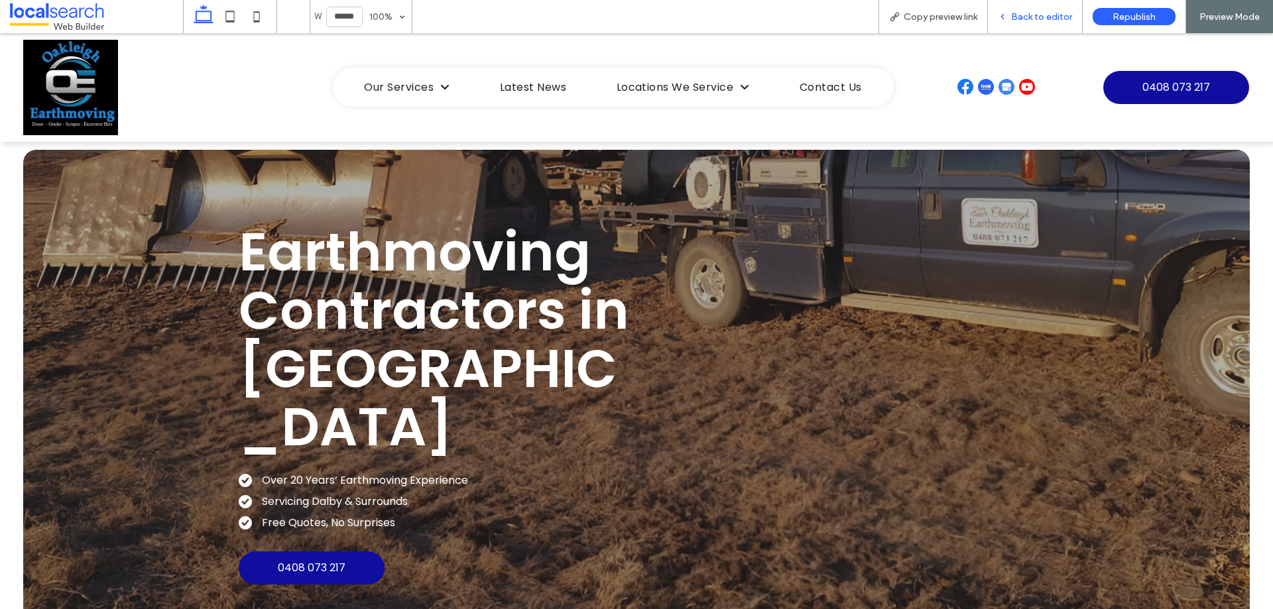
click at [1020, 15] on span "Back to editor" at bounding box center [1041, 16] width 61 height 11
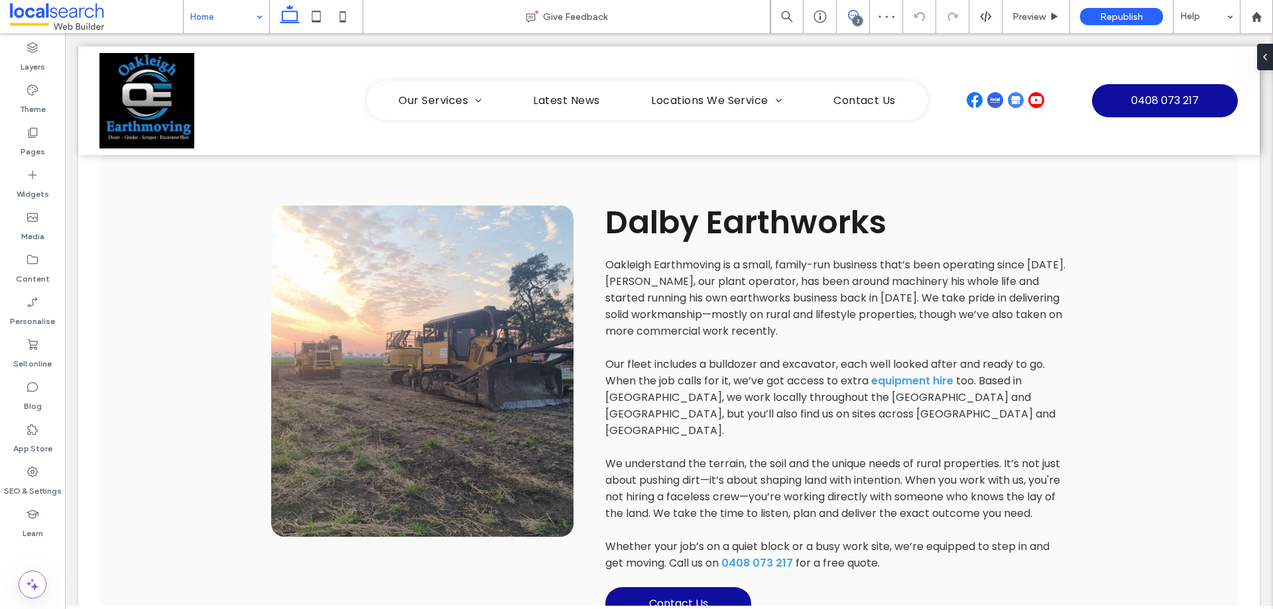
click at [859, 15] on span at bounding box center [853, 15] width 32 height 11
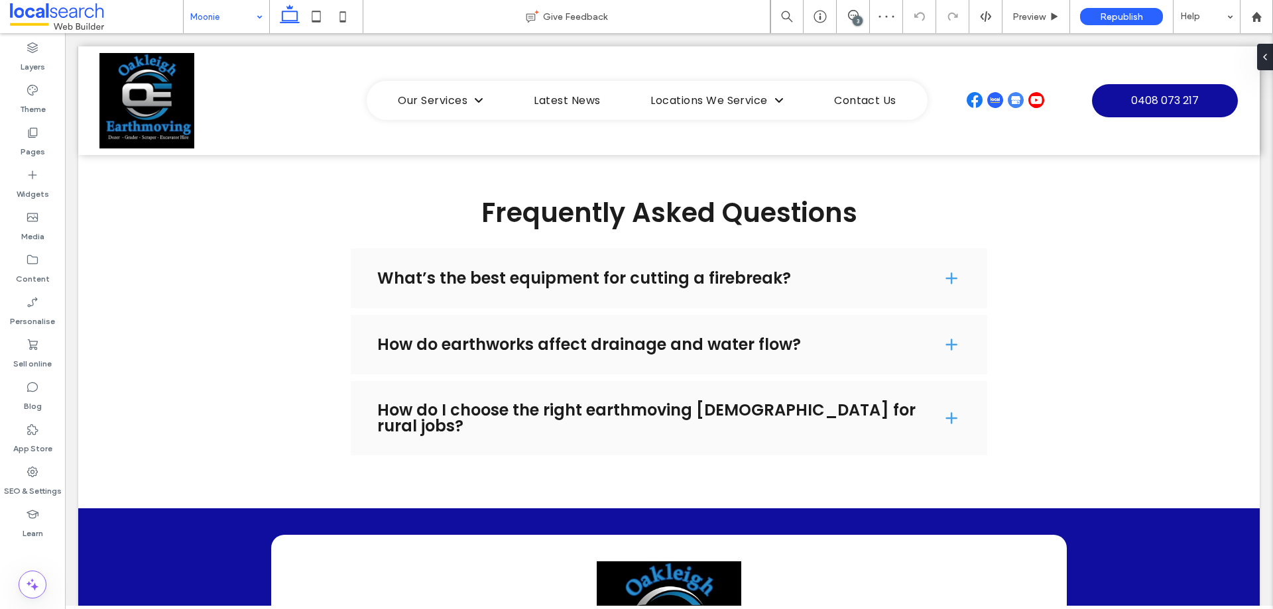
scroll to position [2623, 0]
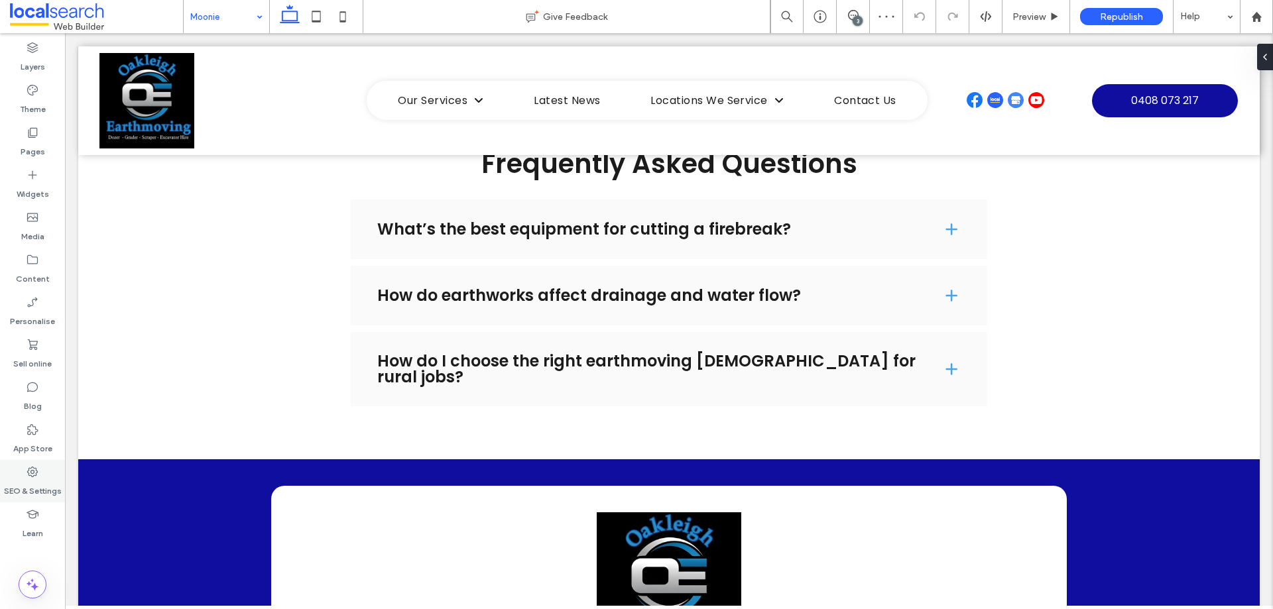
click at [34, 477] on icon at bounding box center [32, 472] width 13 height 13
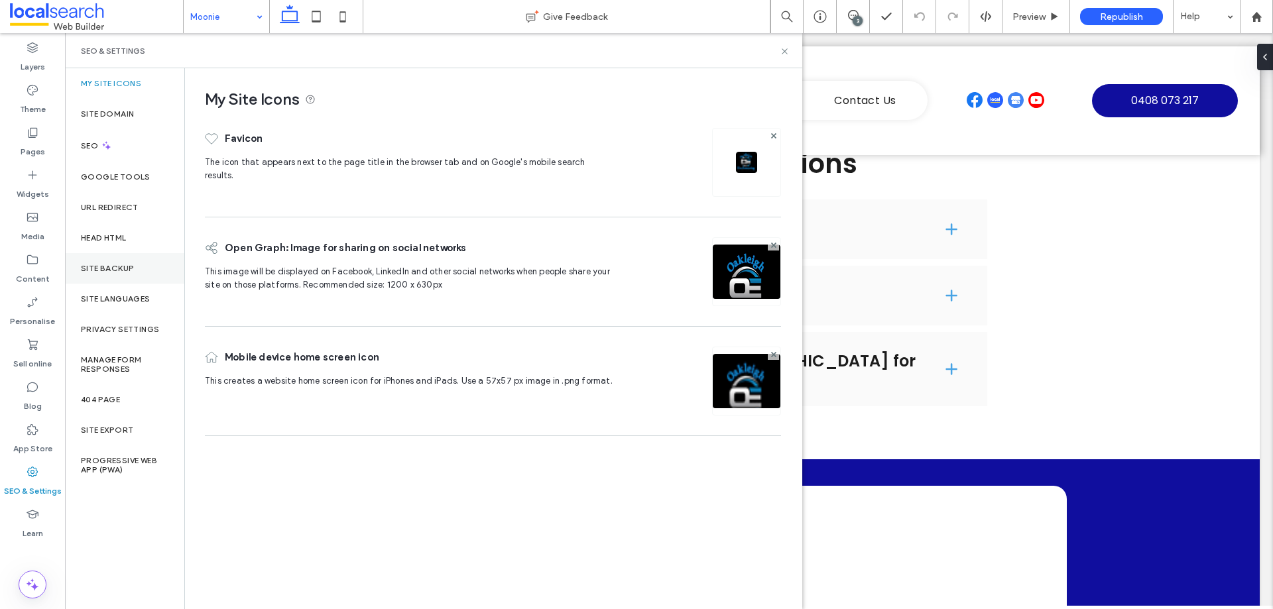
click at [147, 267] on div "Site backup" at bounding box center [124, 268] width 119 height 31
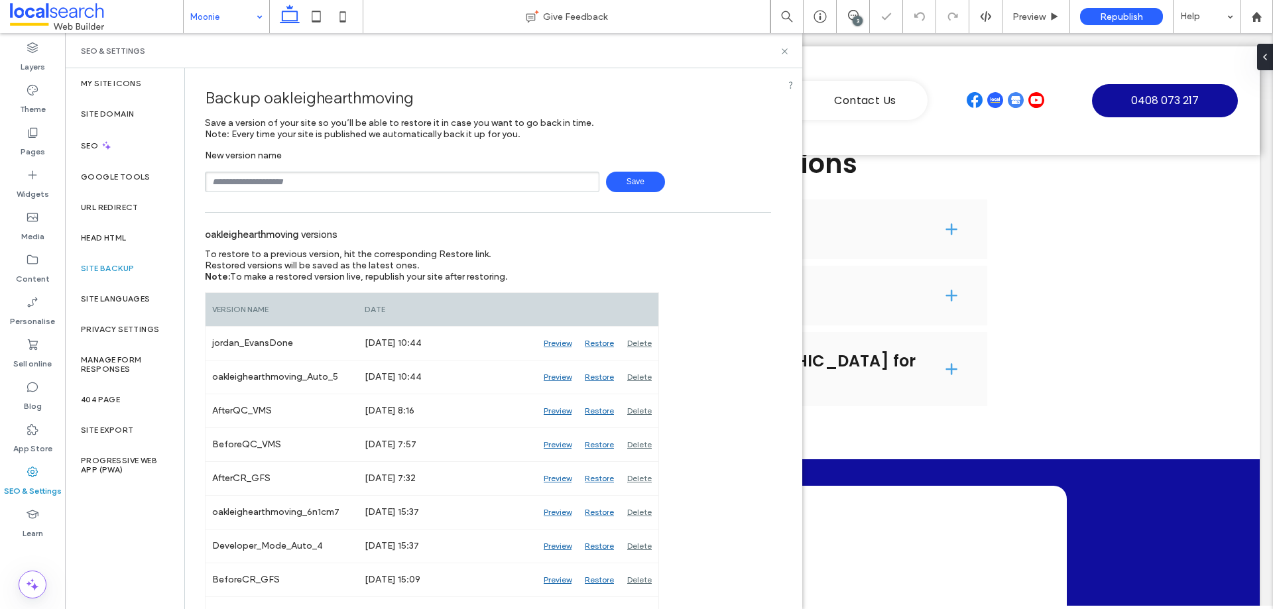
click at [330, 182] on input "text" at bounding box center [402, 182] width 395 height 21
type input "**********"
click at [850, 16] on icon at bounding box center [853, 15] width 11 height 11
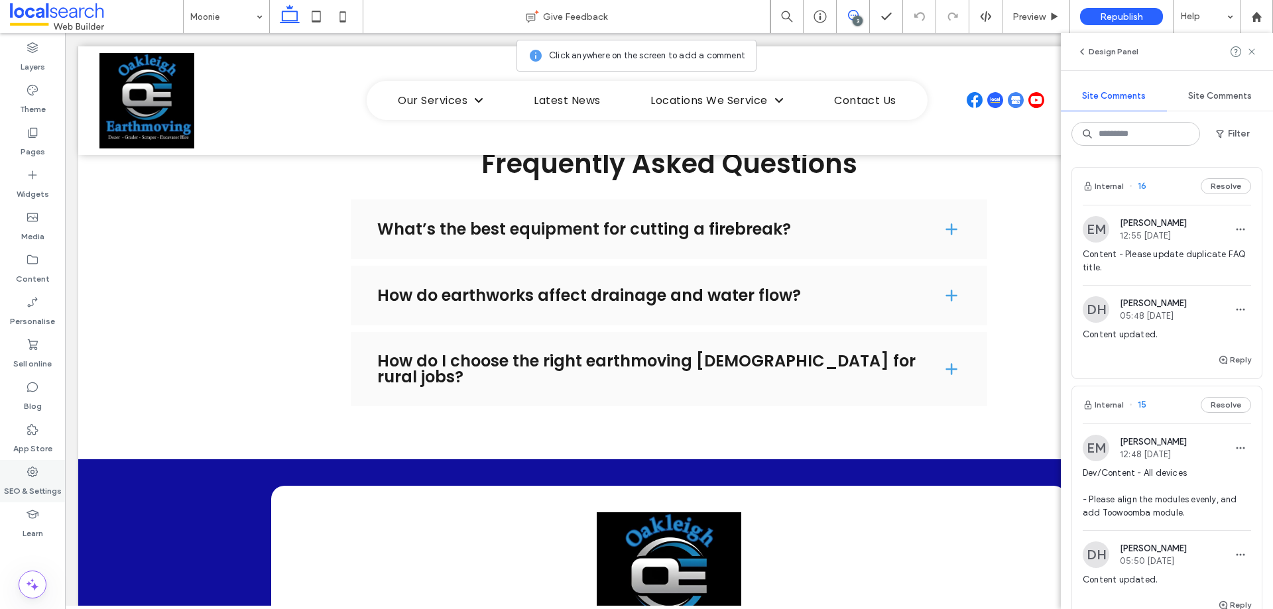
click at [32, 485] on label "SEO & Settings" at bounding box center [33, 488] width 58 height 19
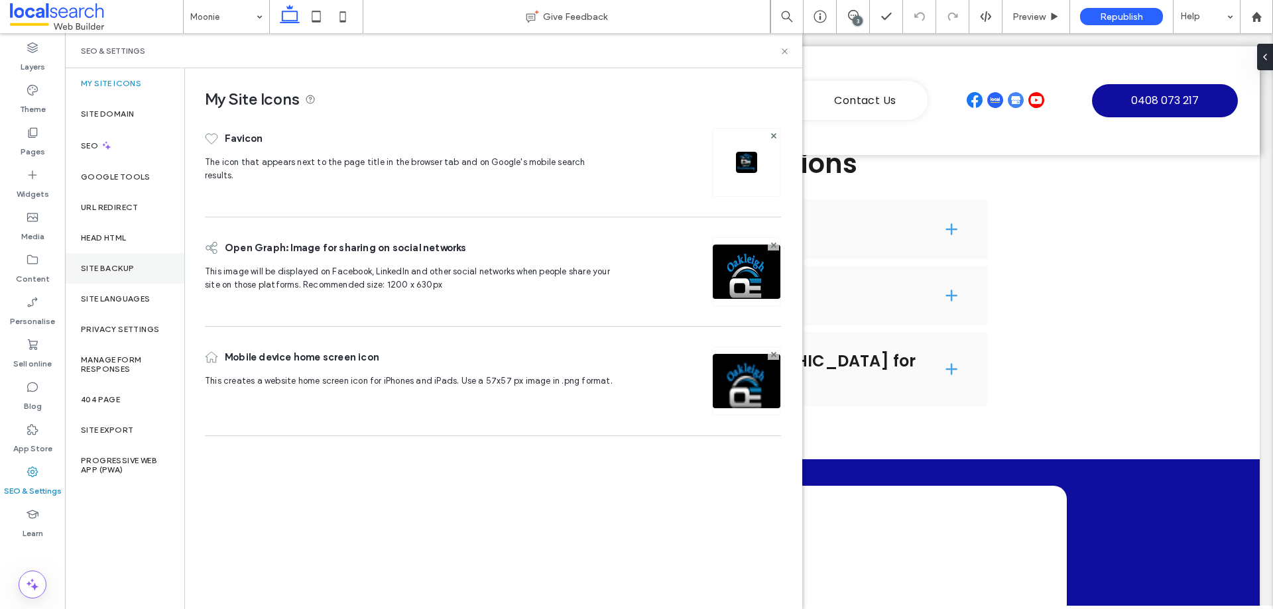
click at [140, 262] on div "Site backup" at bounding box center [124, 268] width 119 height 31
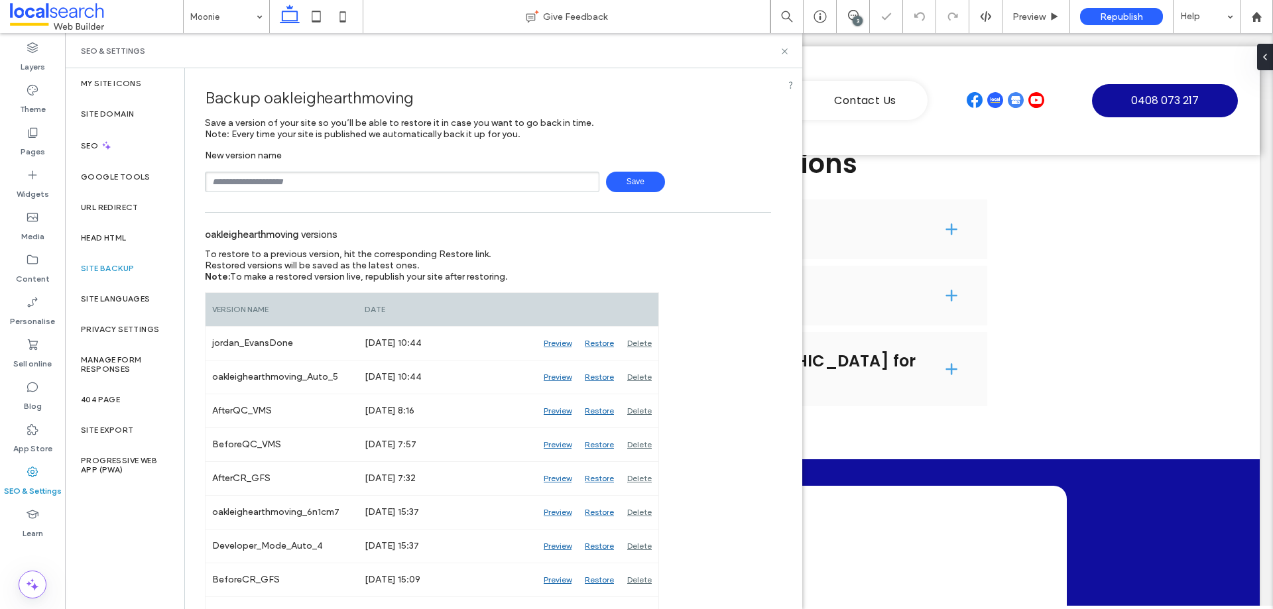
click at [359, 188] on input "text" at bounding box center [402, 182] width 395 height 21
type input "**********"
click at [633, 182] on span "Save" at bounding box center [635, 182] width 59 height 21
click at [787, 50] on icon at bounding box center [785, 51] width 10 height 10
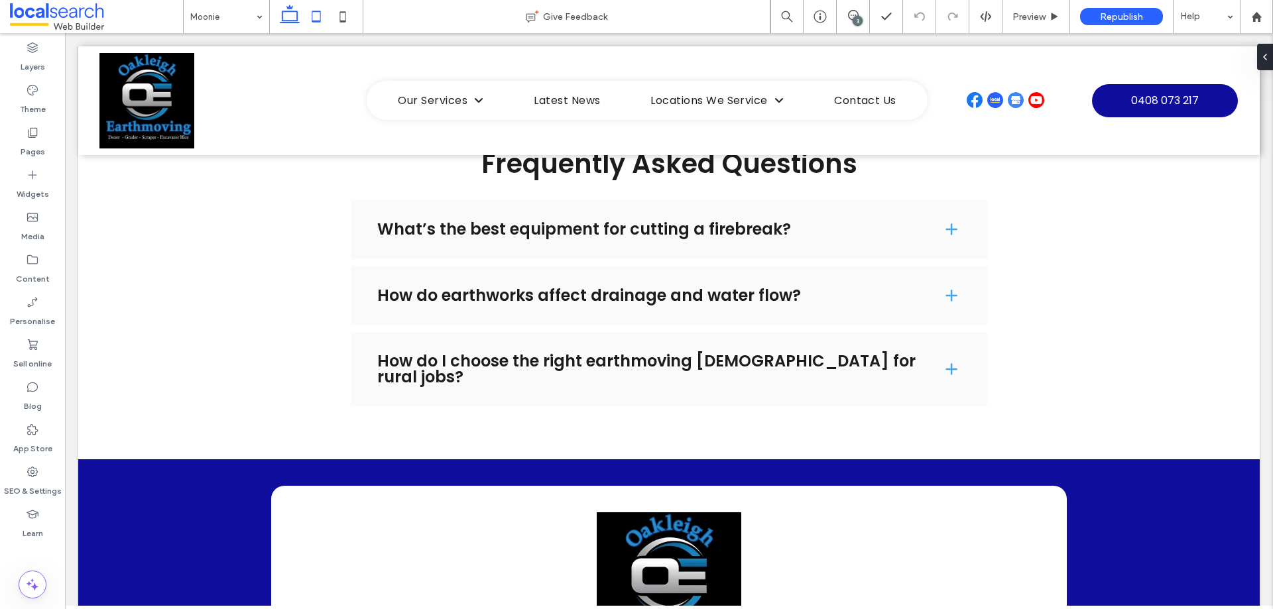
click at [316, 19] on icon at bounding box center [316, 16] width 27 height 27
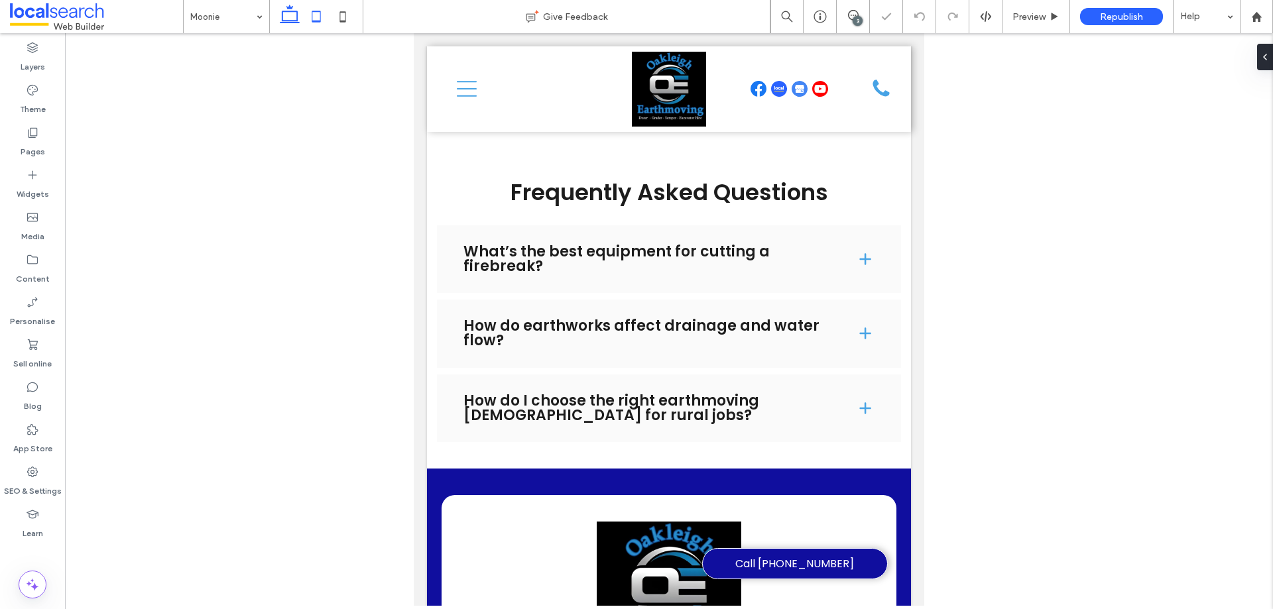
click at [293, 14] on icon at bounding box center [290, 16] width 27 height 27
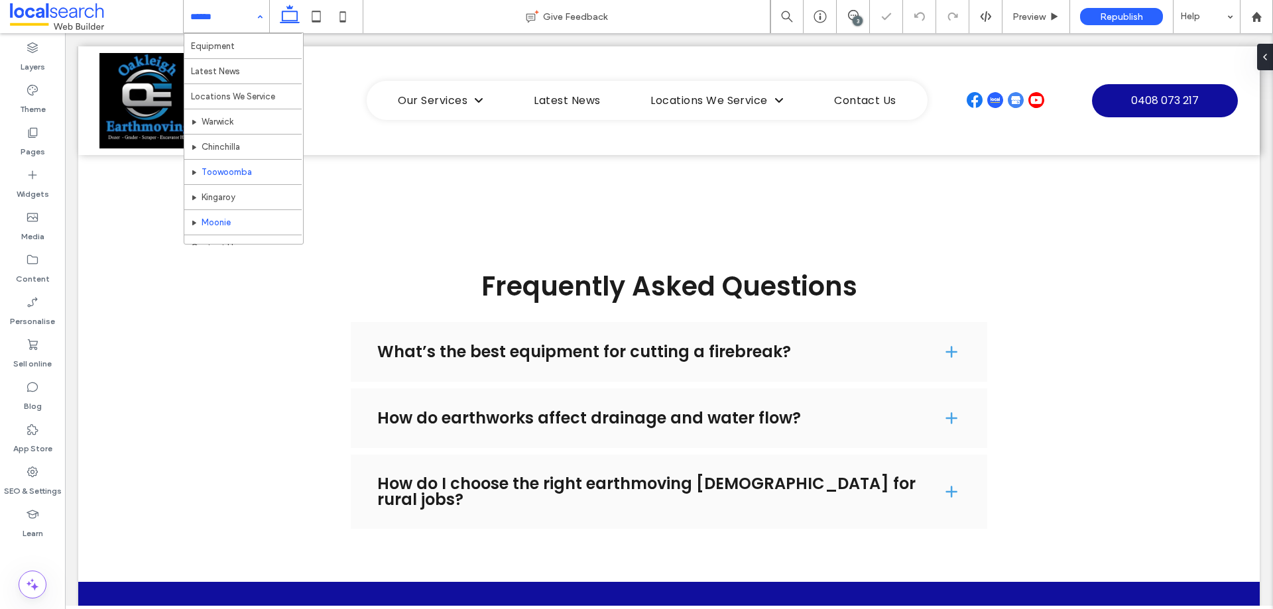
scroll to position [64, 0]
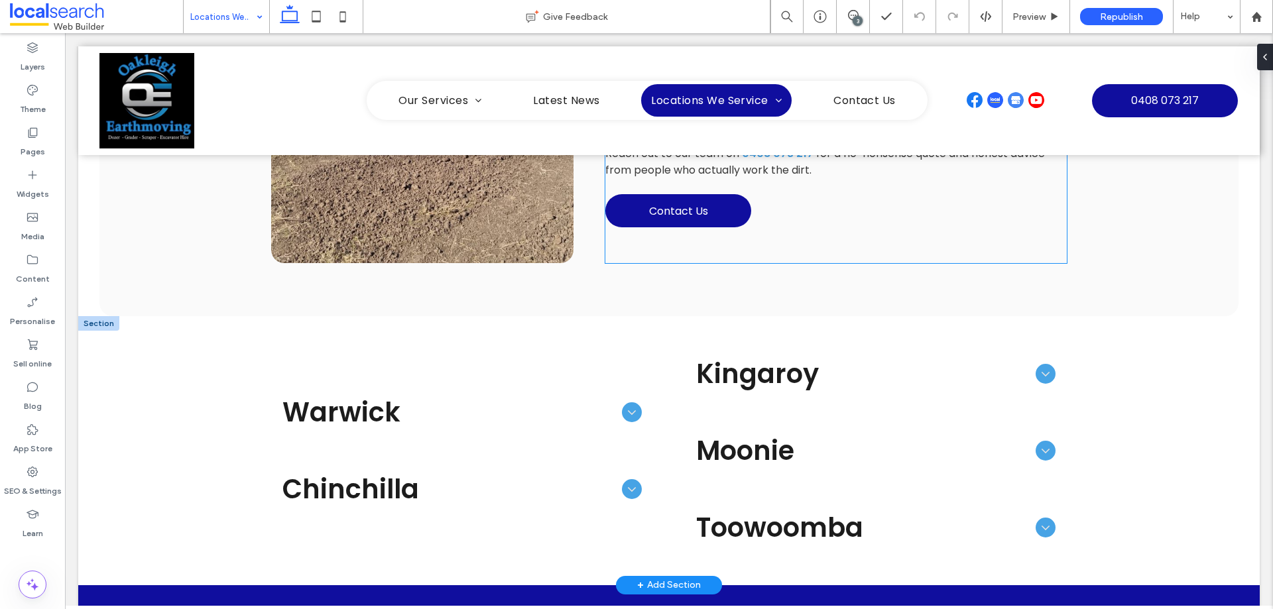
scroll to position [796, 0]
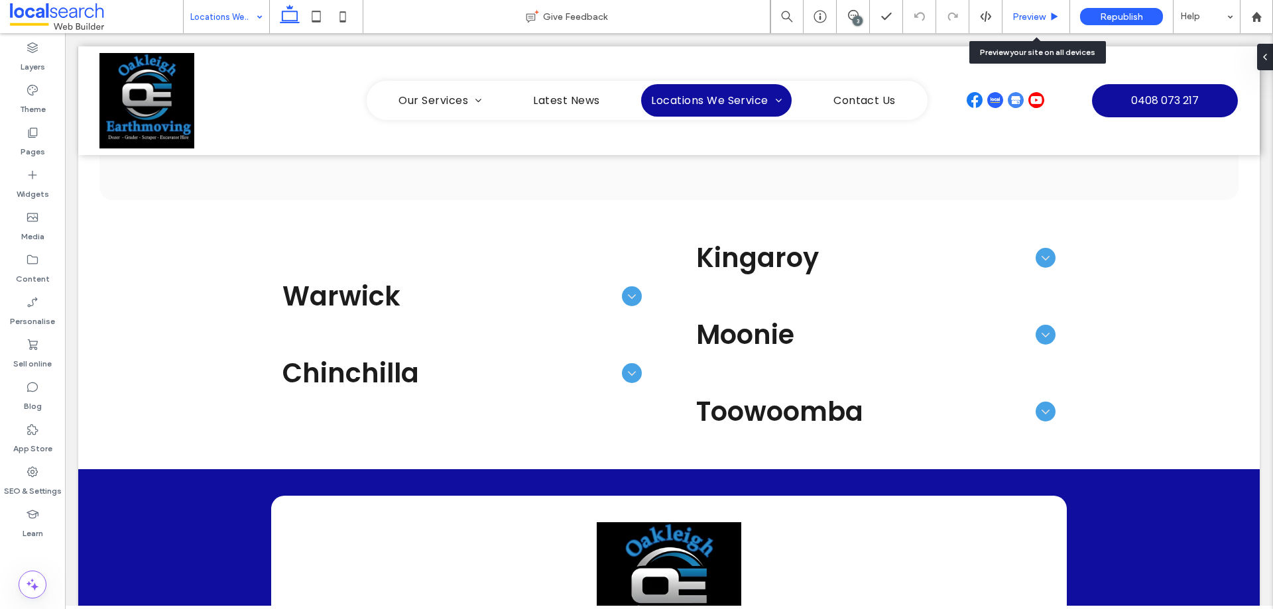
click at [1030, 12] on span "Preview" at bounding box center [1029, 16] width 33 height 11
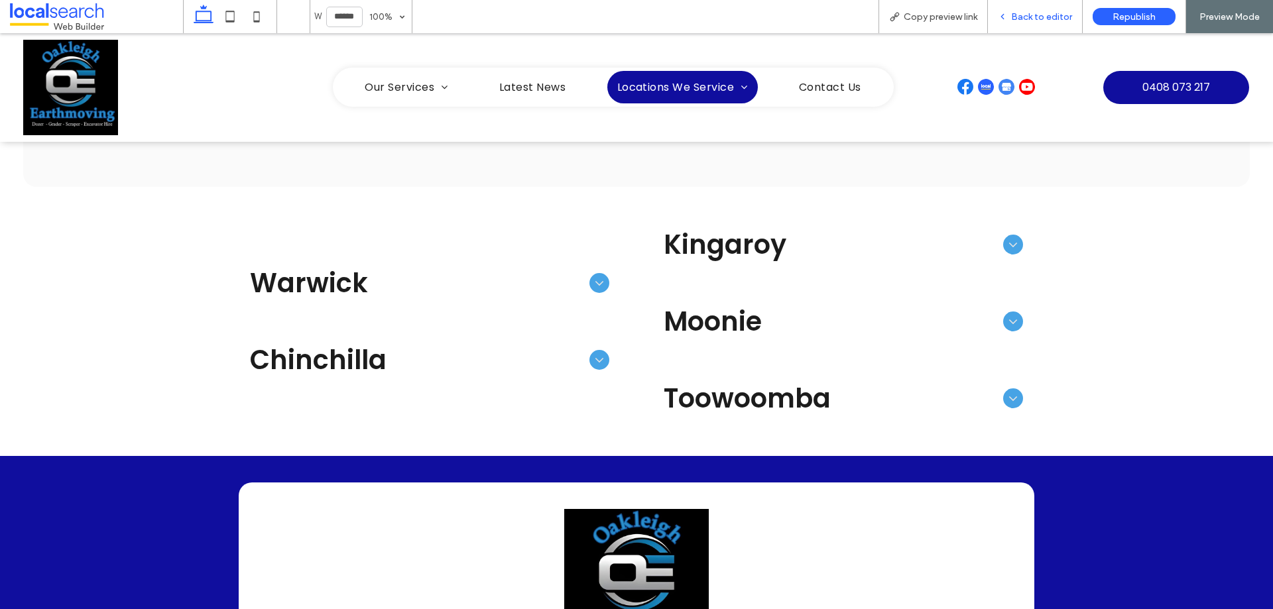
click at [1056, 19] on span "Back to editor" at bounding box center [1041, 16] width 61 height 11
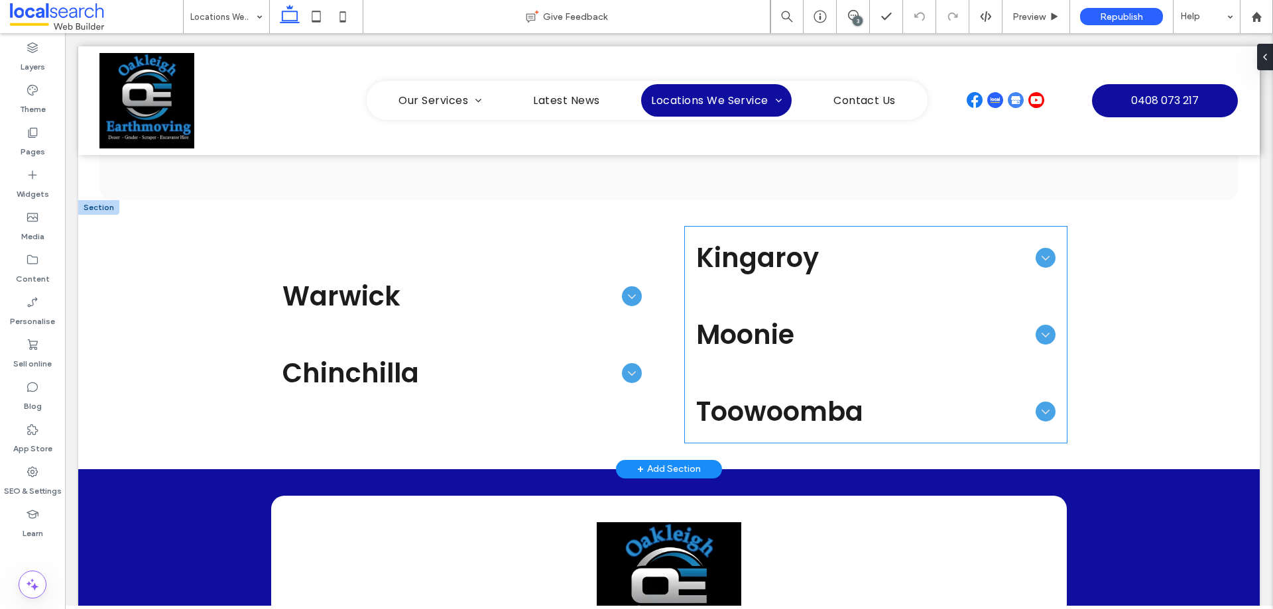
click at [826, 337] on span "Moonie" at bounding box center [863, 335] width 334 height 40
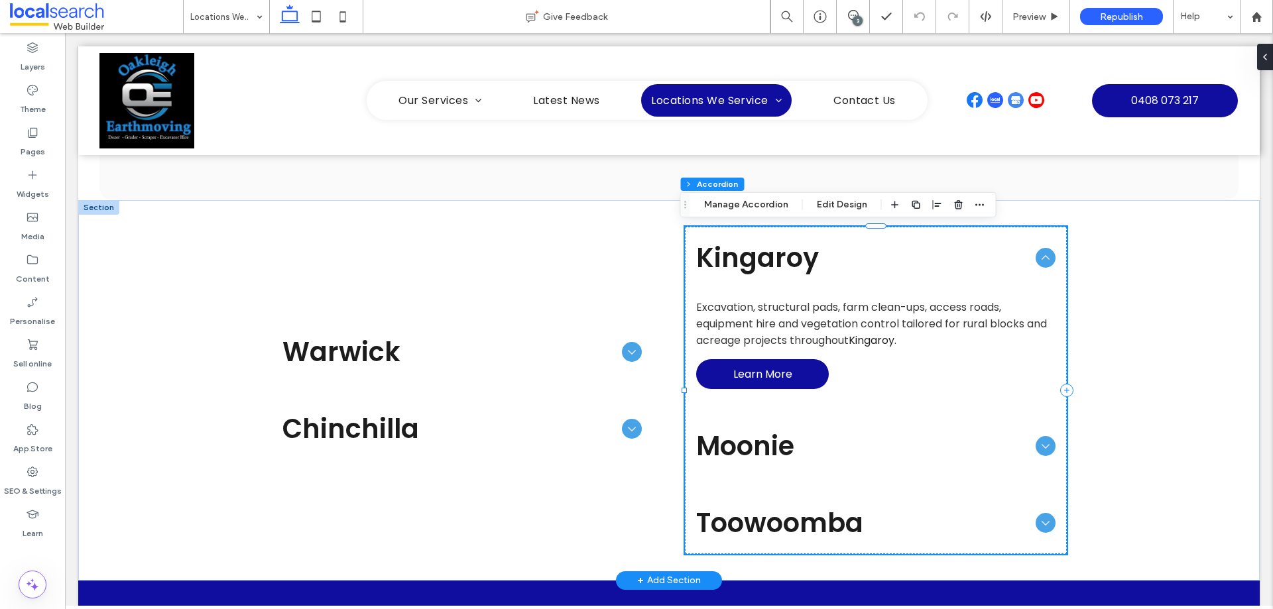
click at [867, 436] on span "Moonie" at bounding box center [863, 446] width 334 height 40
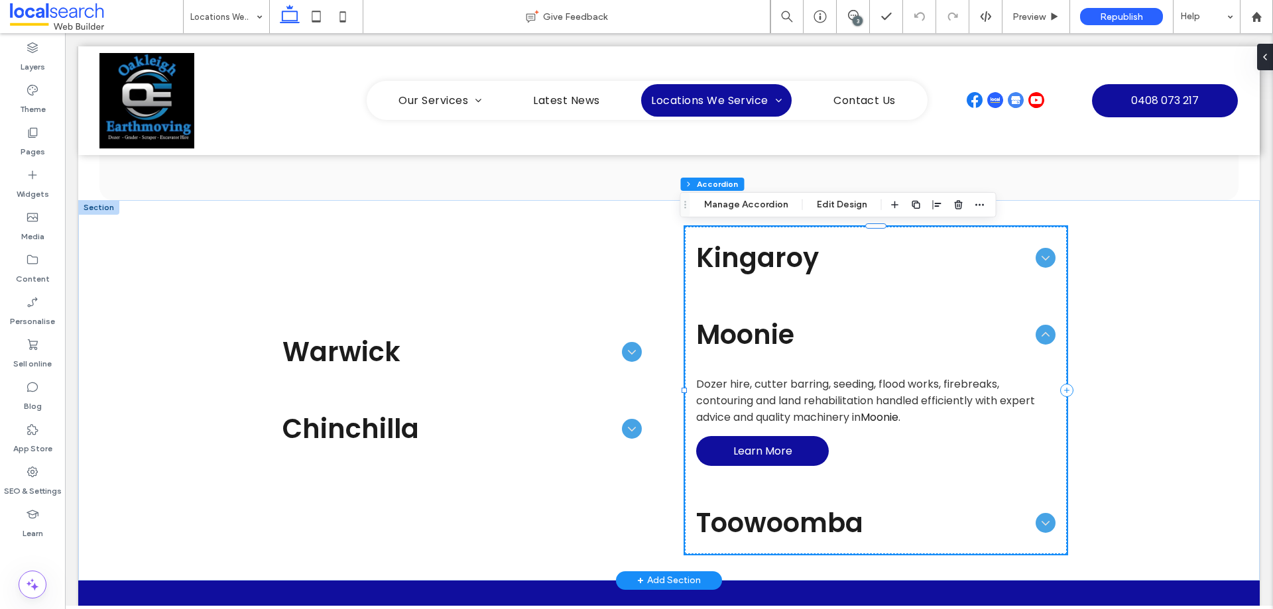
click at [822, 511] on span "Toowoomba" at bounding box center [863, 523] width 334 height 40
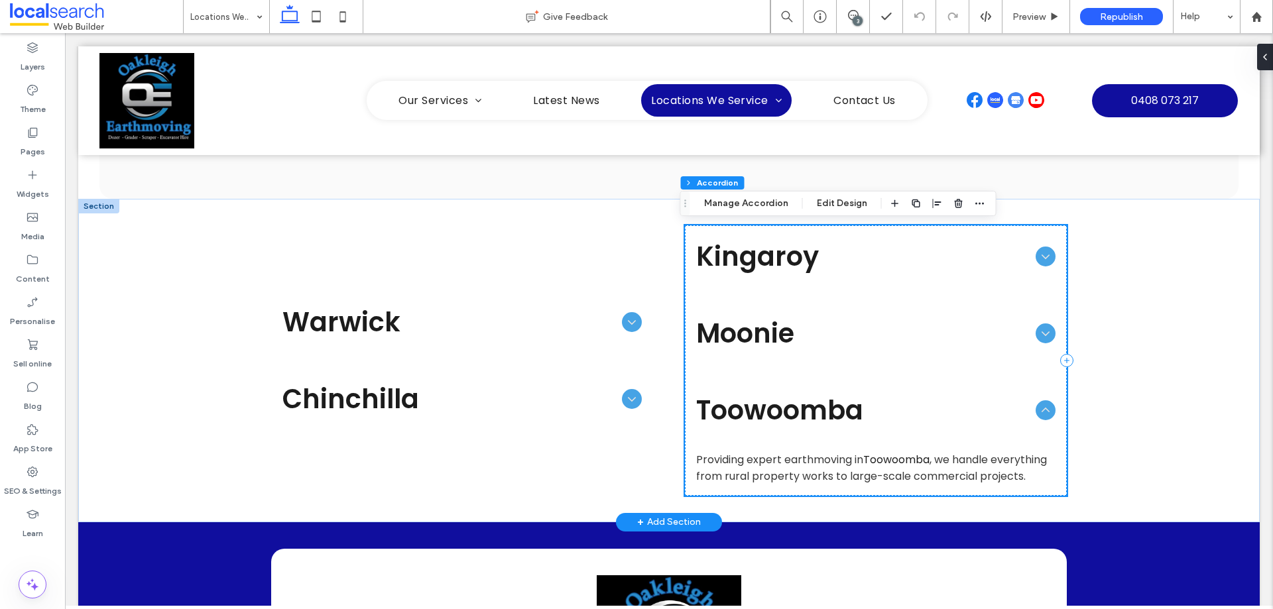
scroll to position [796, 0]
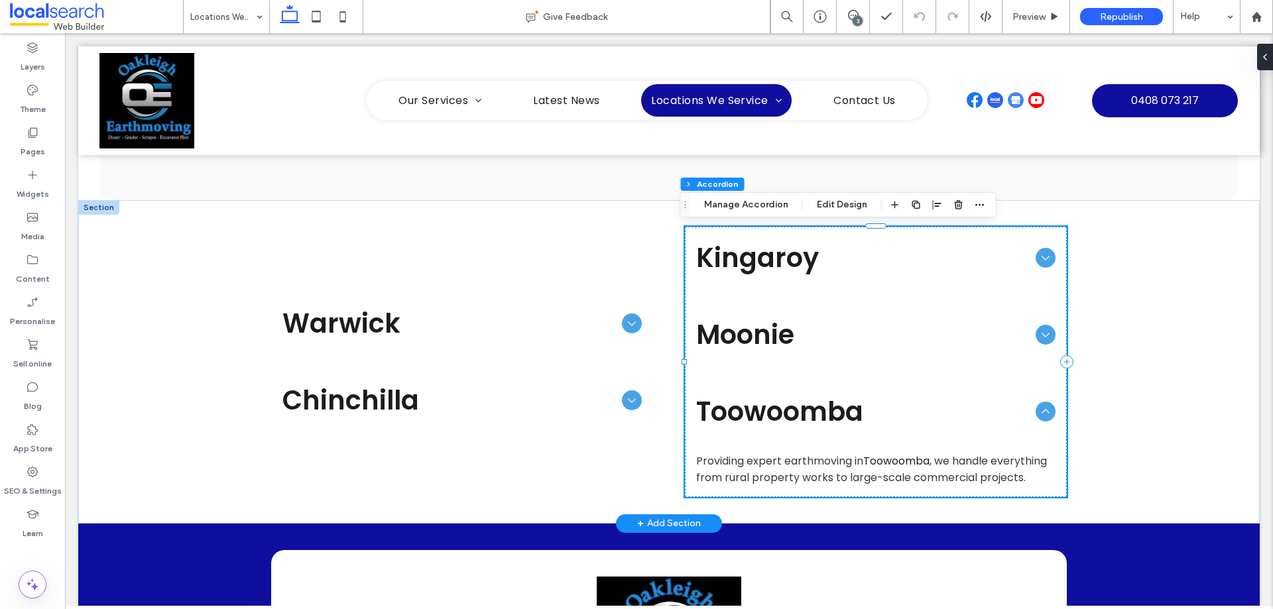
click at [829, 320] on span "Moonie" at bounding box center [863, 335] width 334 height 40
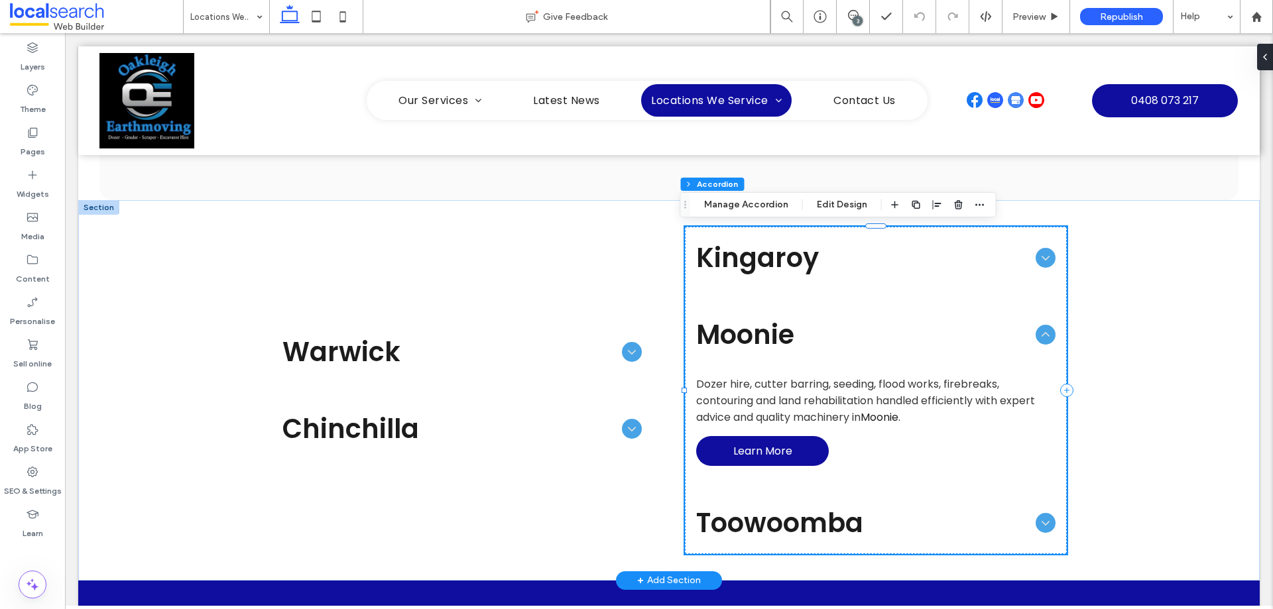
click at [806, 279] on div "Kingaroy" at bounding box center [876, 257] width 381 height 61
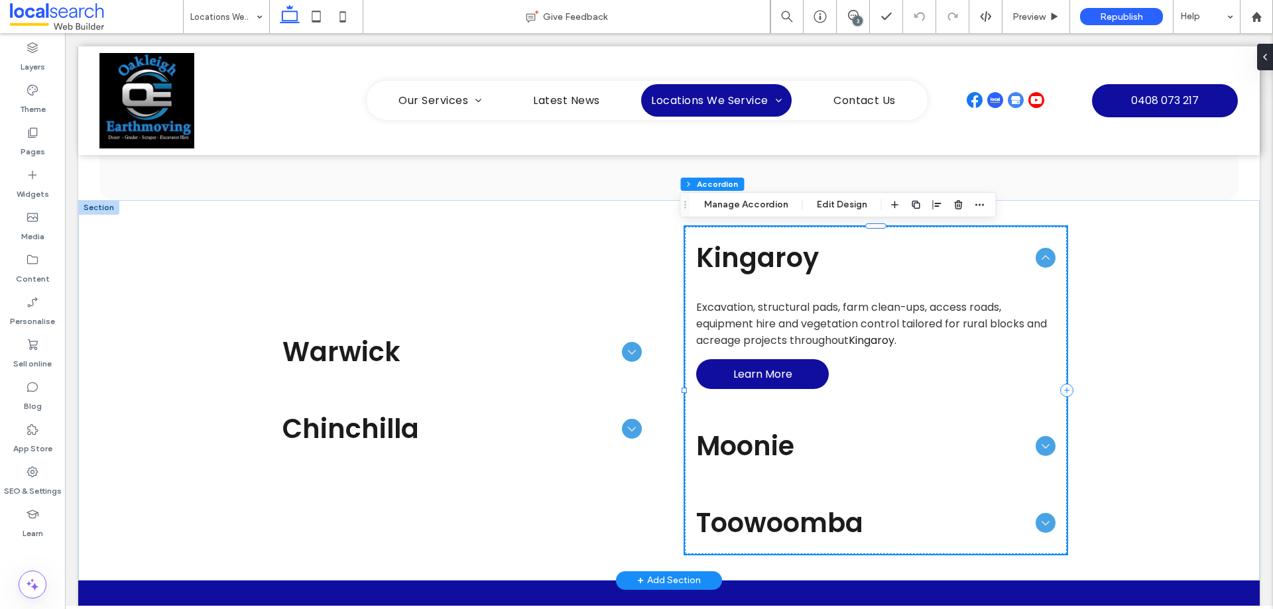
click at [790, 516] on span "Toowoomba" at bounding box center [863, 523] width 334 height 40
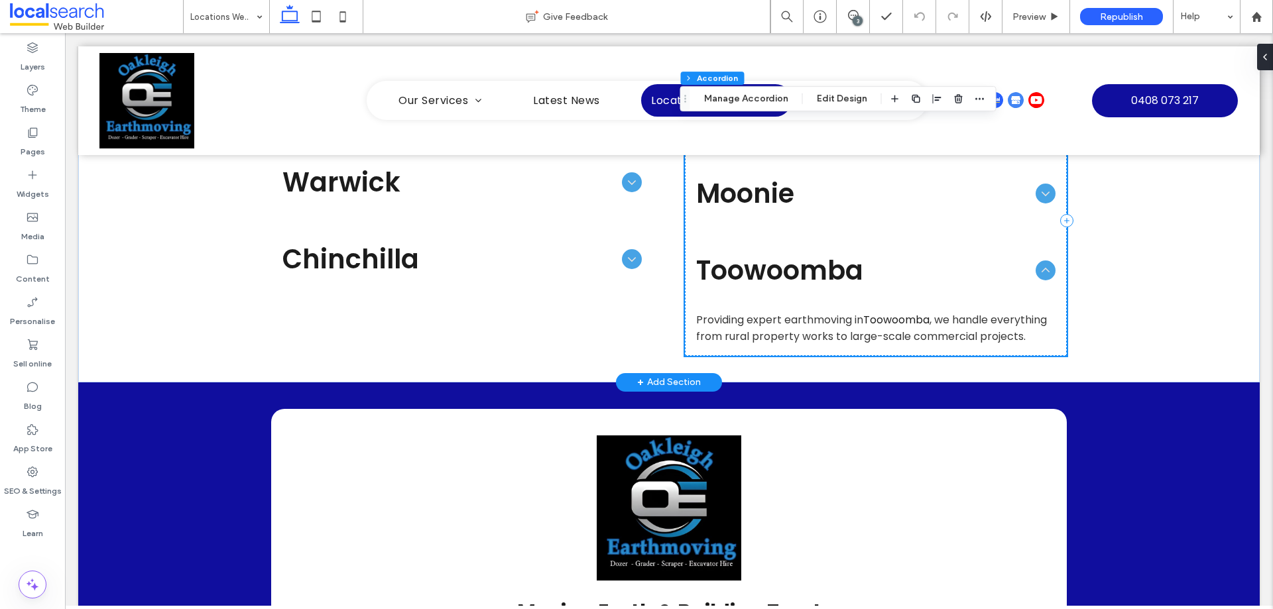
scroll to position [862, 0]
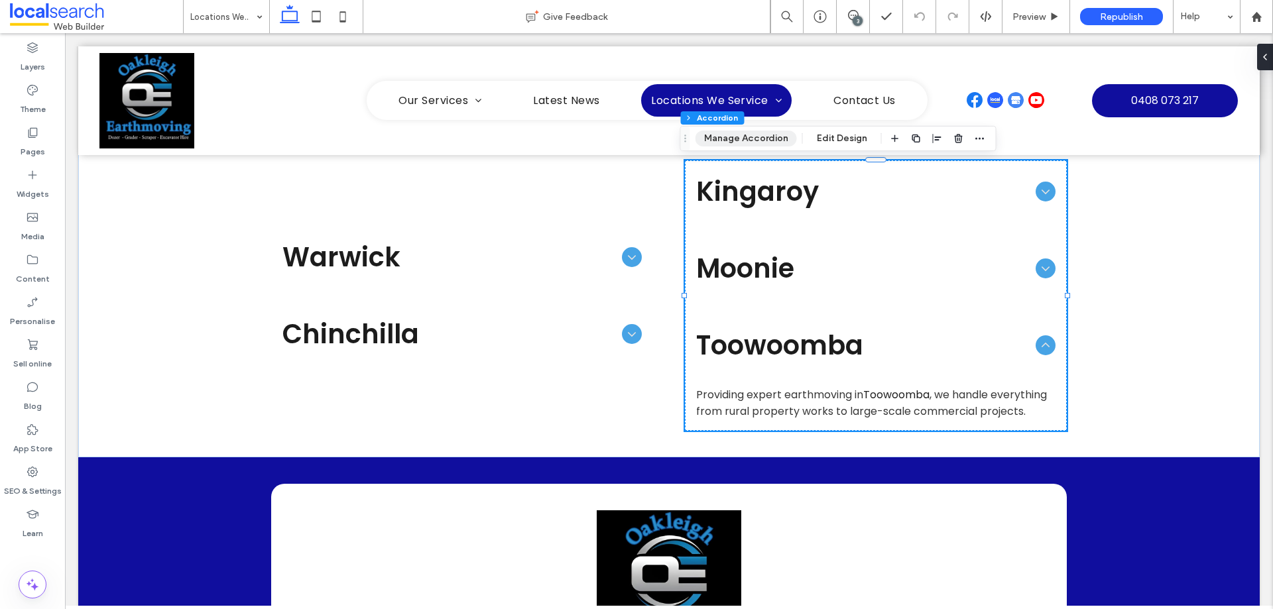
click at [771, 137] on button "Manage Accordion" at bounding box center [746, 139] width 101 height 16
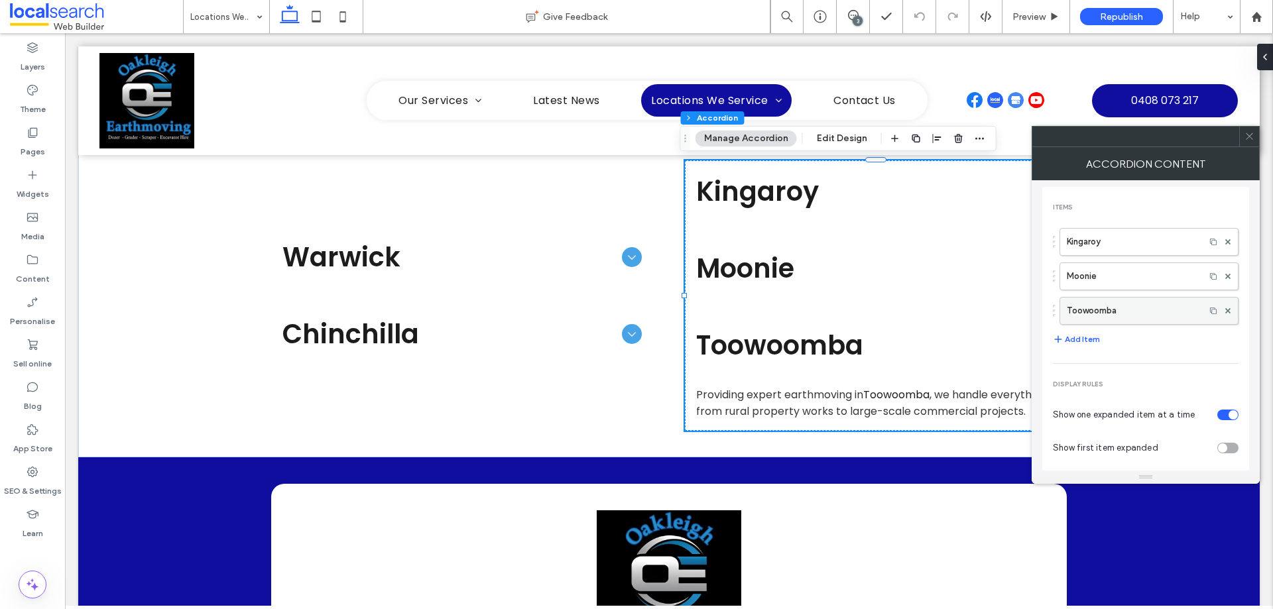
click at [1162, 310] on label "Toowoomba" at bounding box center [1132, 311] width 131 height 27
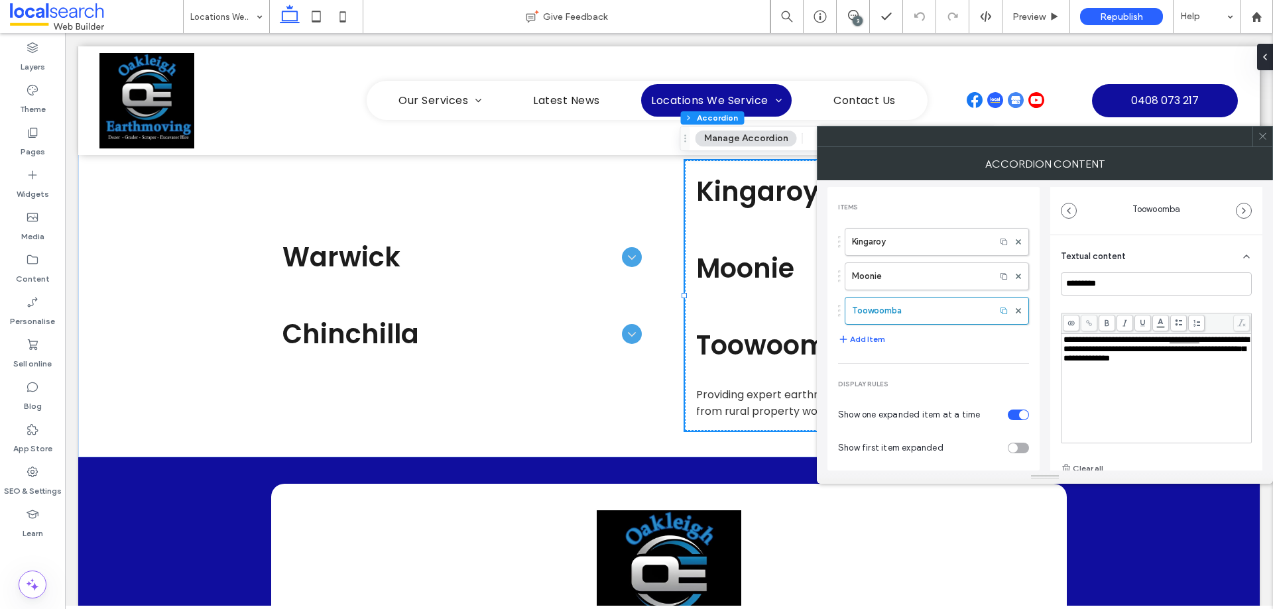
click at [1170, 344] on span "*********" at bounding box center [1185, 340] width 30 height 9
click at [1143, 363] on span "**********" at bounding box center [1157, 349] width 186 height 27
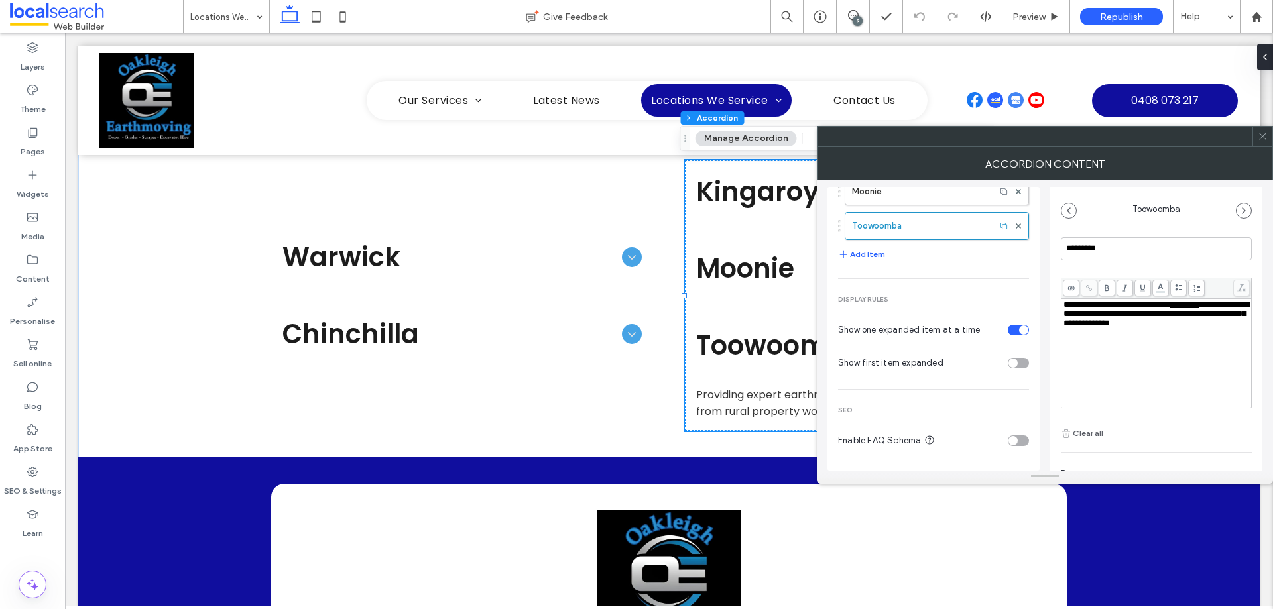
scroll to position [93, 0]
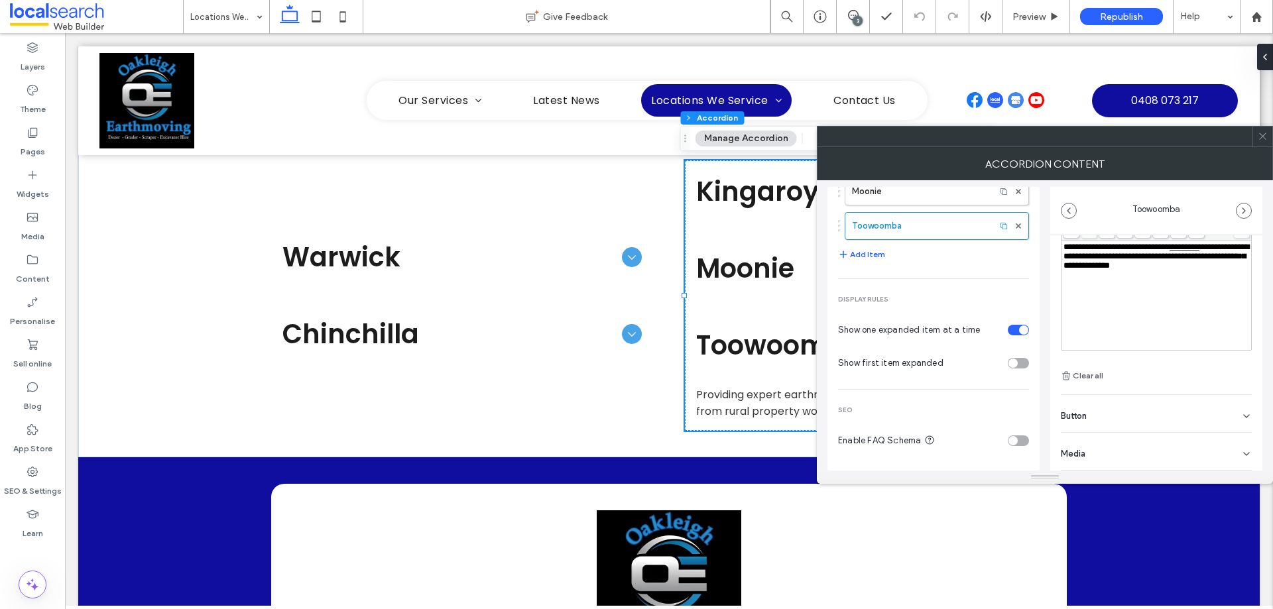
click at [1129, 420] on div "Button" at bounding box center [1156, 413] width 191 height 37
drag, startPoint x: 1136, startPoint y: 379, endPoint x: 1056, endPoint y: 378, distance: 79.6
click at [1056, 378] on div "**********" at bounding box center [1156, 276] width 212 height 392
type input "**********"
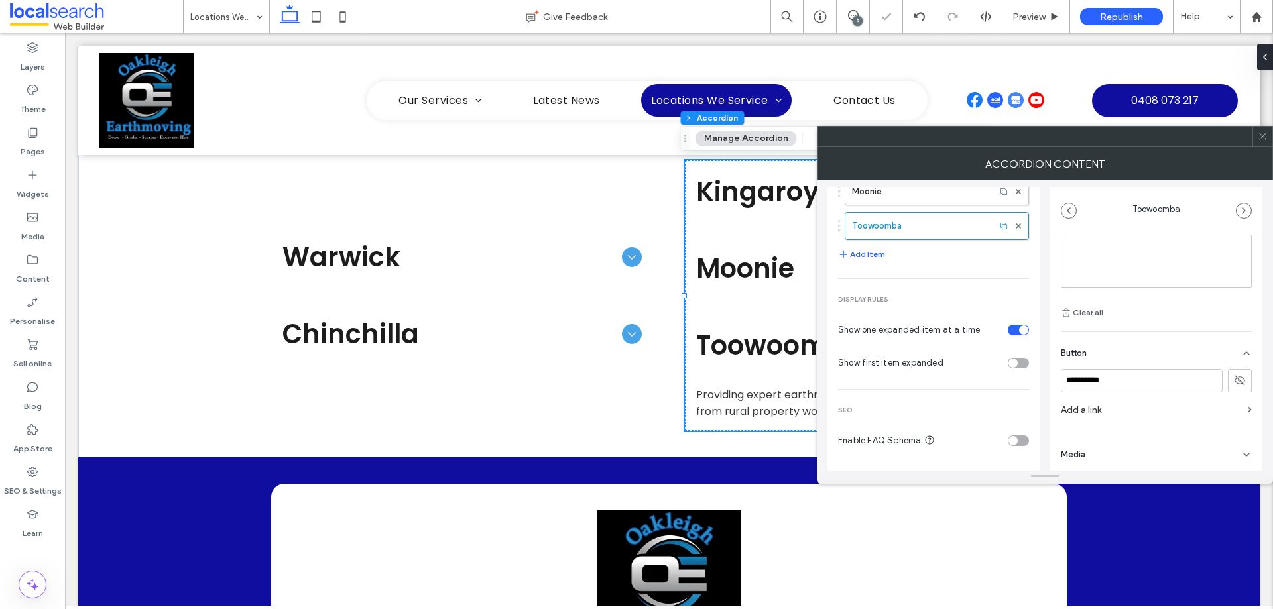
click at [1237, 382] on use at bounding box center [1240, 381] width 11 height 10
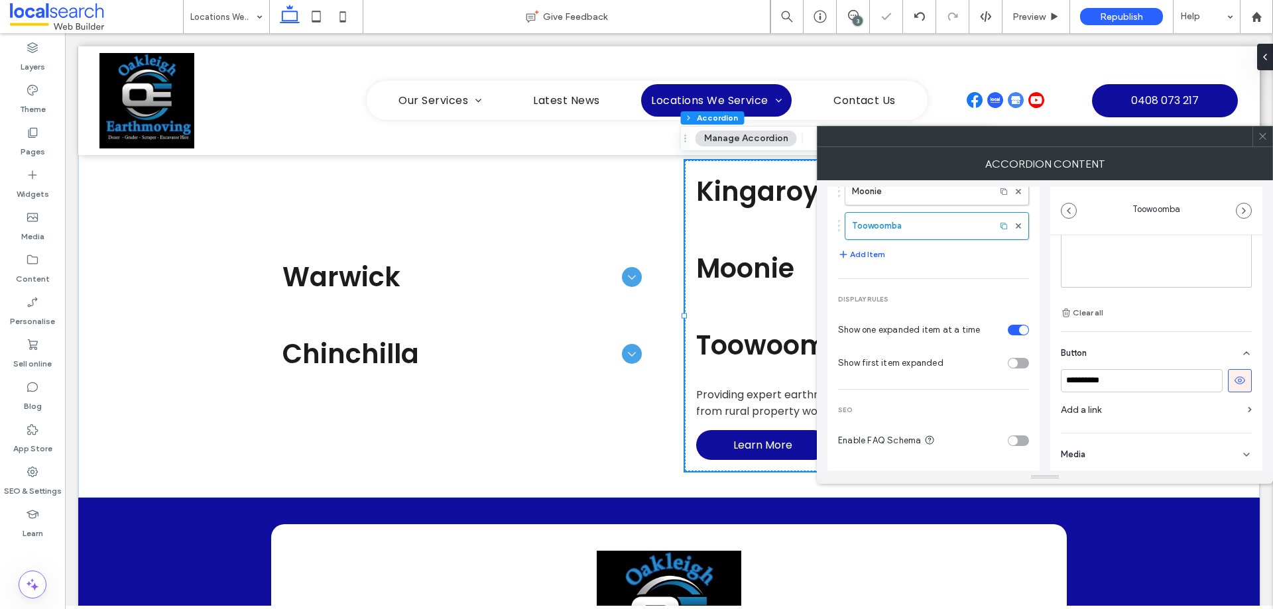
click at [1122, 410] on label "Add a link" at bounding box center [1152, 410] width 182 height 25
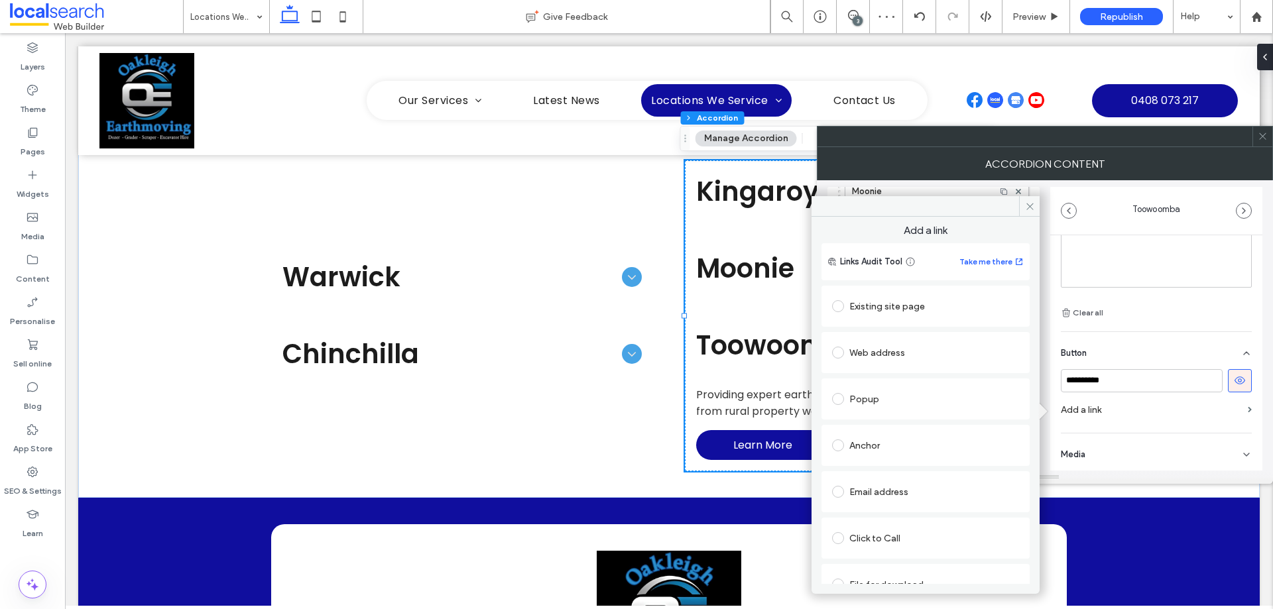
click at [879, 314] on div "Existing site page" at bounding box center [925, 306] width 187 height 21
type input "***"
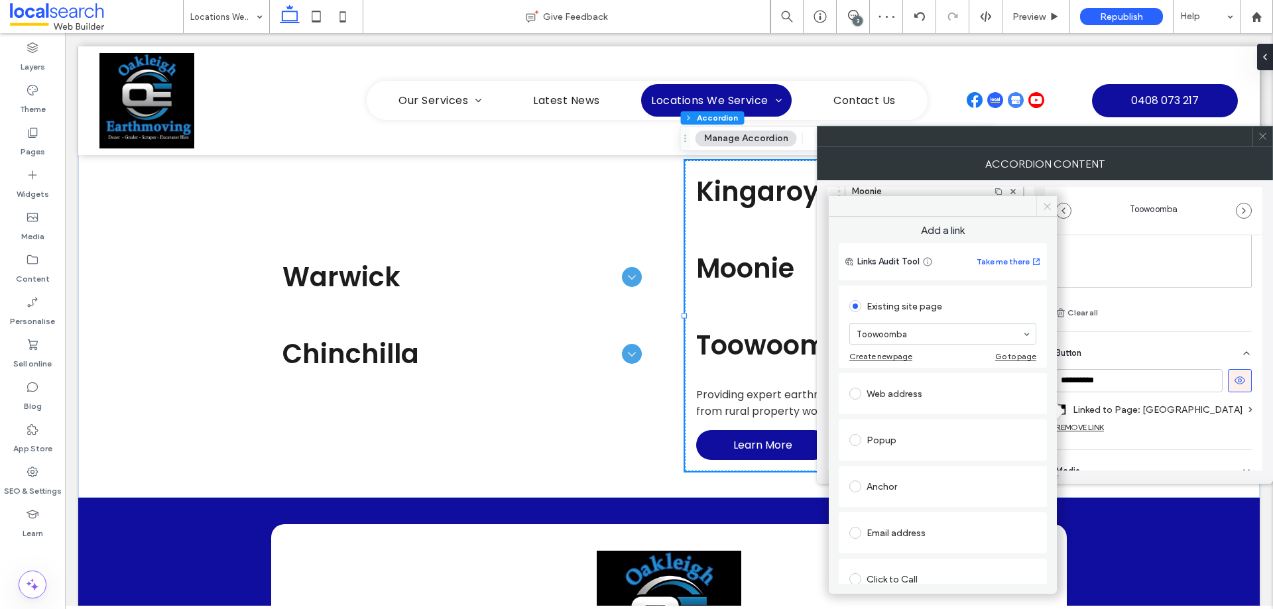
click at [1051, 209] on icon at bounding box center [1047, 207] width 10 height 10
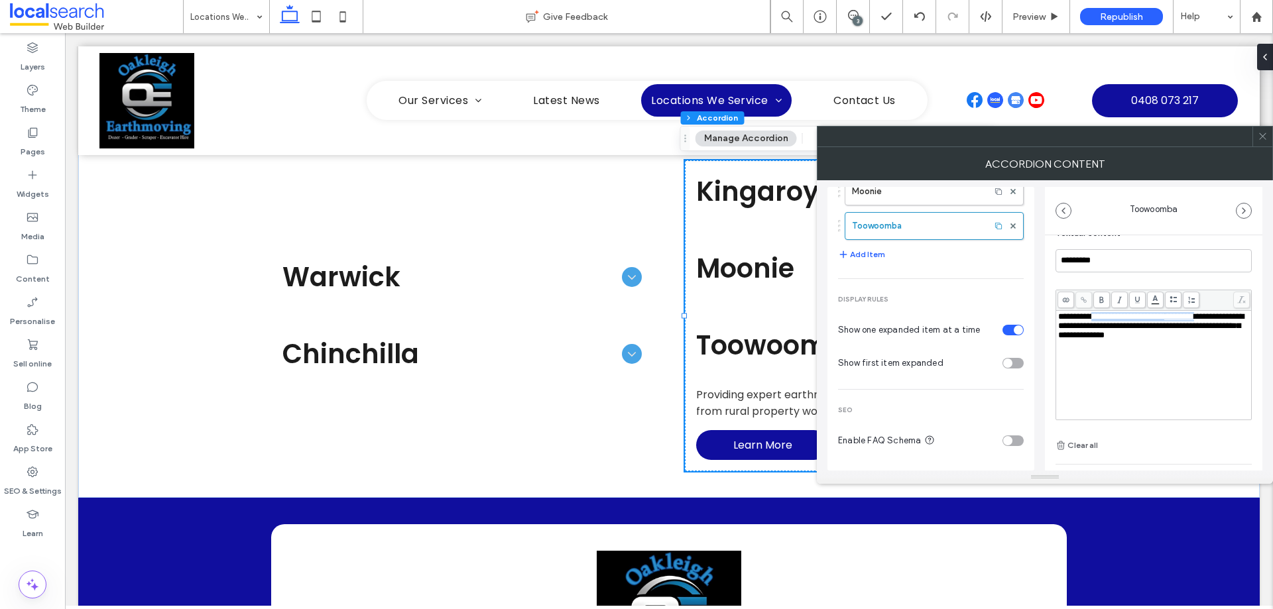
scroll to position [0, 0]
drag, startPoint x: 1113, startPoint y: 320, endPoint x: 1064, endPoint y: 330, distance: 50.1
click at [1064, 330] on div "**********" at bounding box center [1154, 326] width 192 height 28
click at [1088, 300] on icon at bounding box center [1083, 299] width 7 height 7
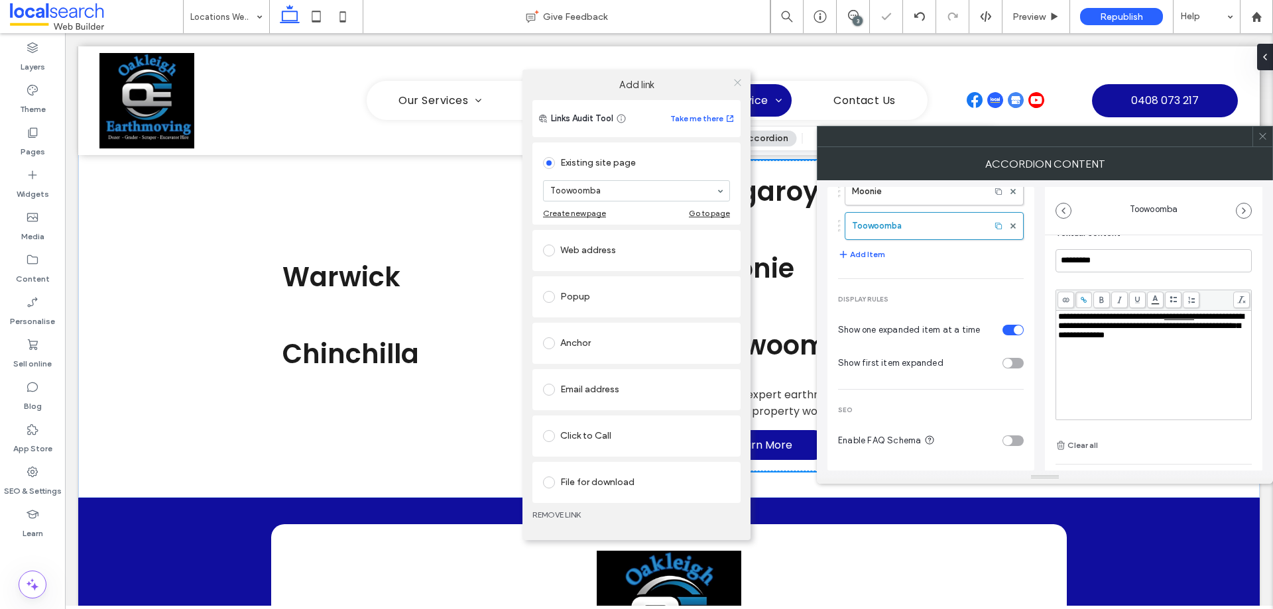
click at [736, 85] on icon at bounding box center [738, 83] width 10 height 10
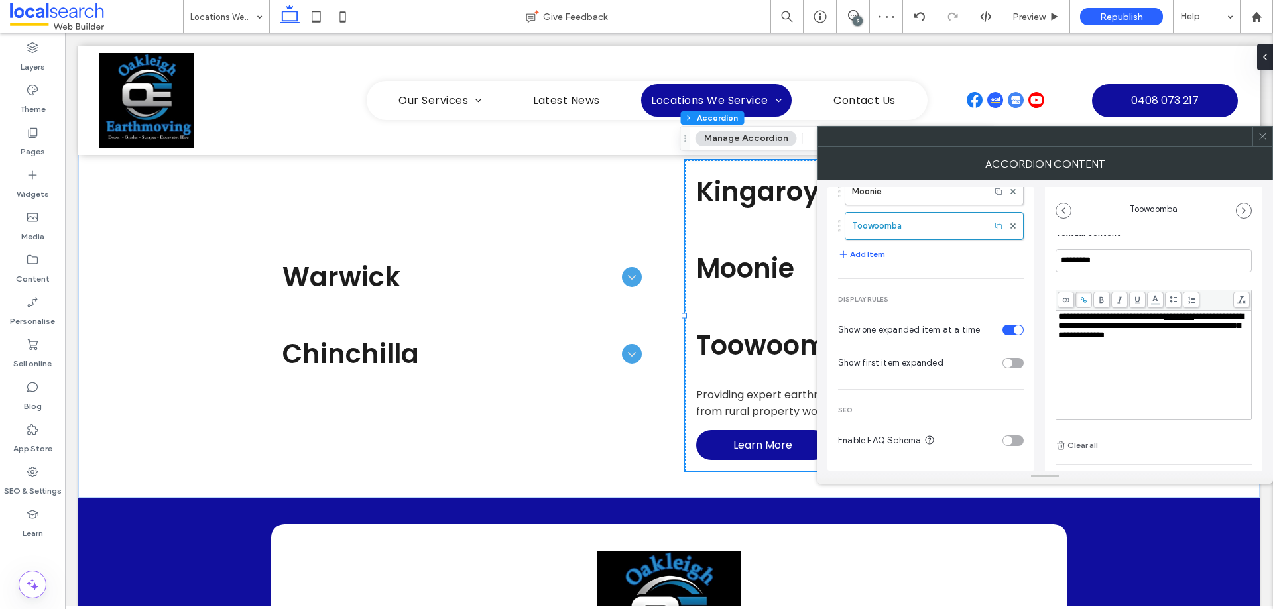
click at [1263, 133] on icon at bounding box center [1263, 136] width 10 height 10
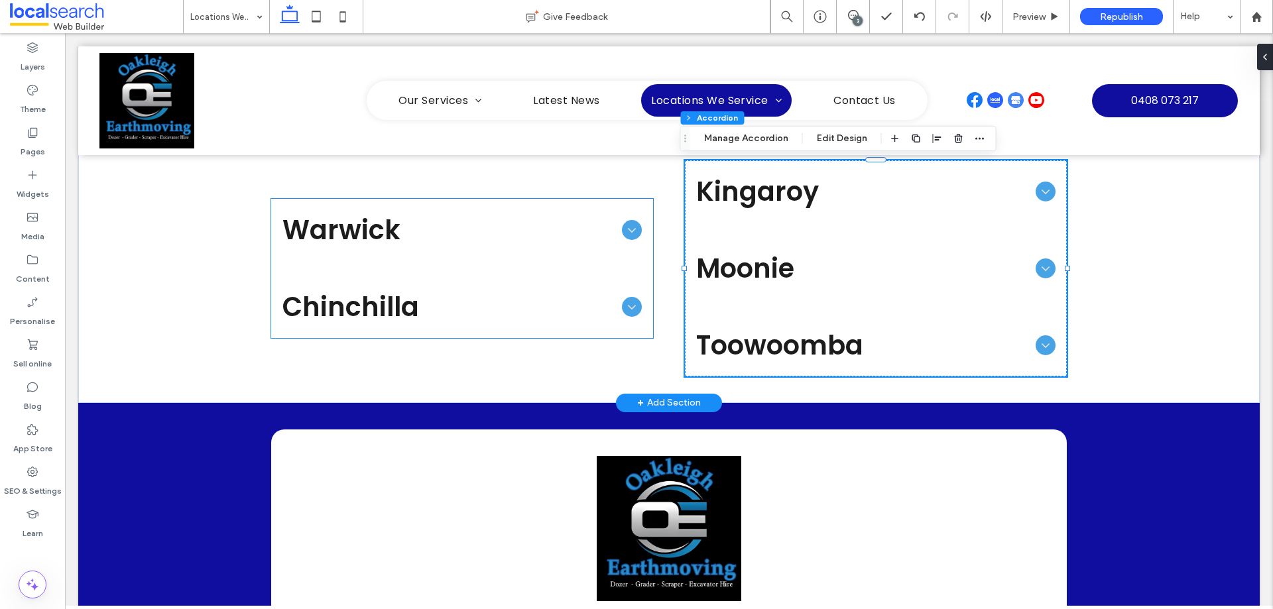
click at [497, 282] on div "Chinchilla" at bounding box center [462, 307] width 381 height 61
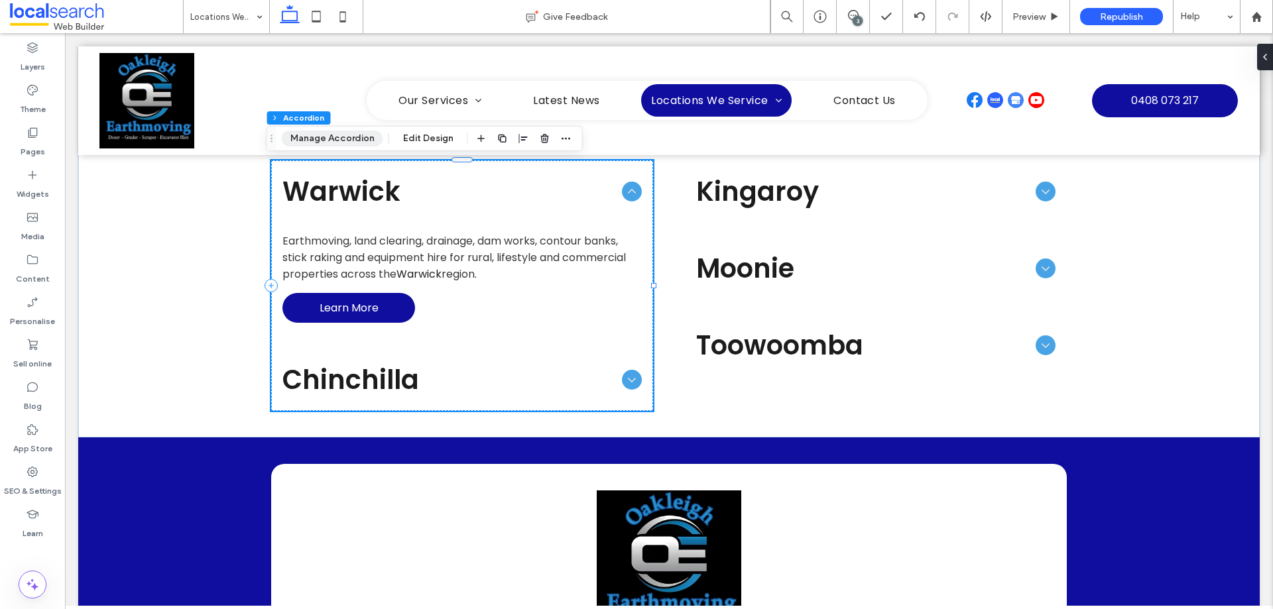
click at [335, 142] on button "Manage Accordion" at bounding box center [332, 139] width 101 height 16
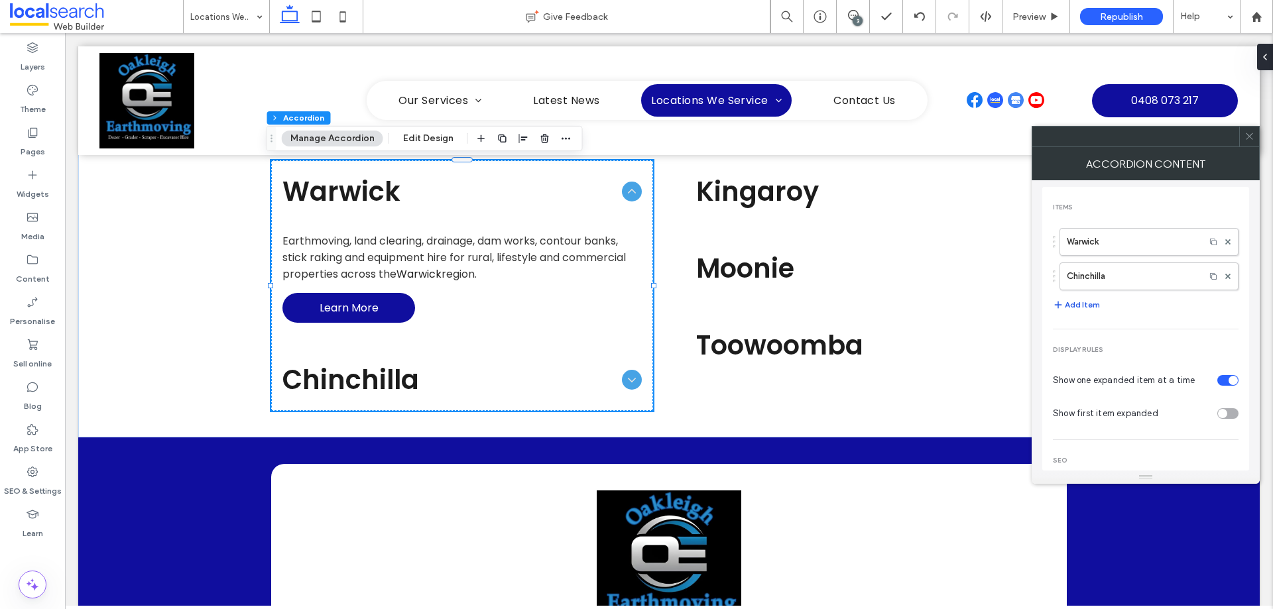
click at [1085, 304] on button "Add Item" at bounding box center [1076, 305] width 47 height 16
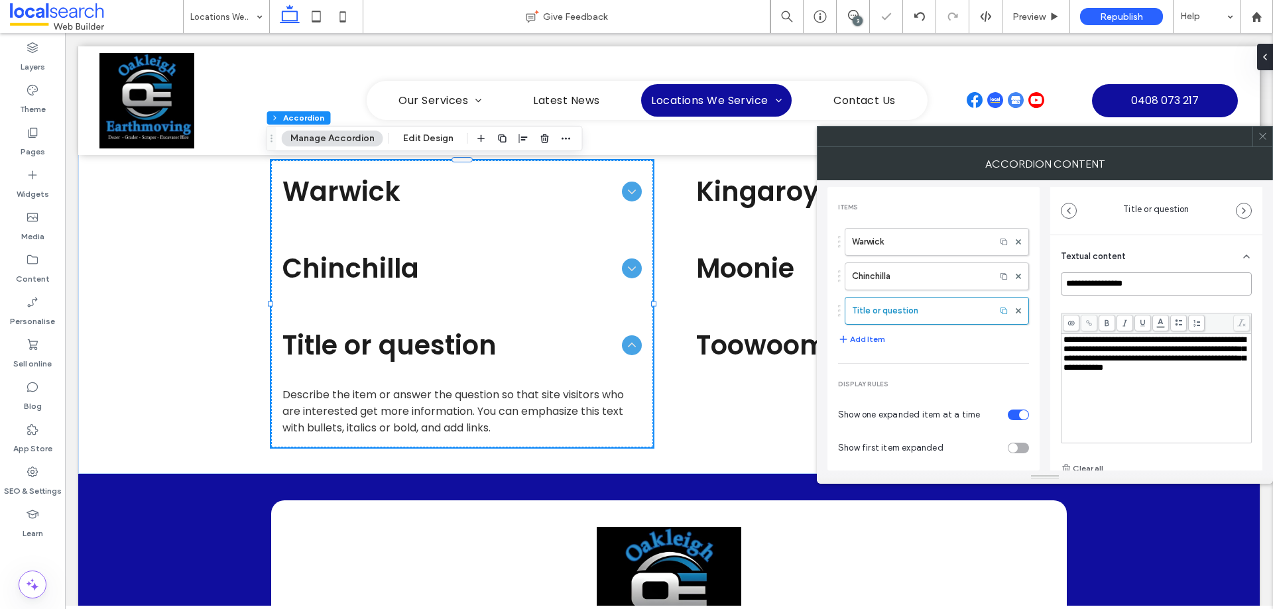
click at [1118, 285] on input "**********" at bounding box center [1156, 284] width 191 height 23
drag, startPoint x: 1122, startPoint y: 284, endPoint x: 1038, endPoint y: 284, distance: 84.2
click at [1038, 284] on div "**********" at bounding box center [1045, 325] width 435 height 290
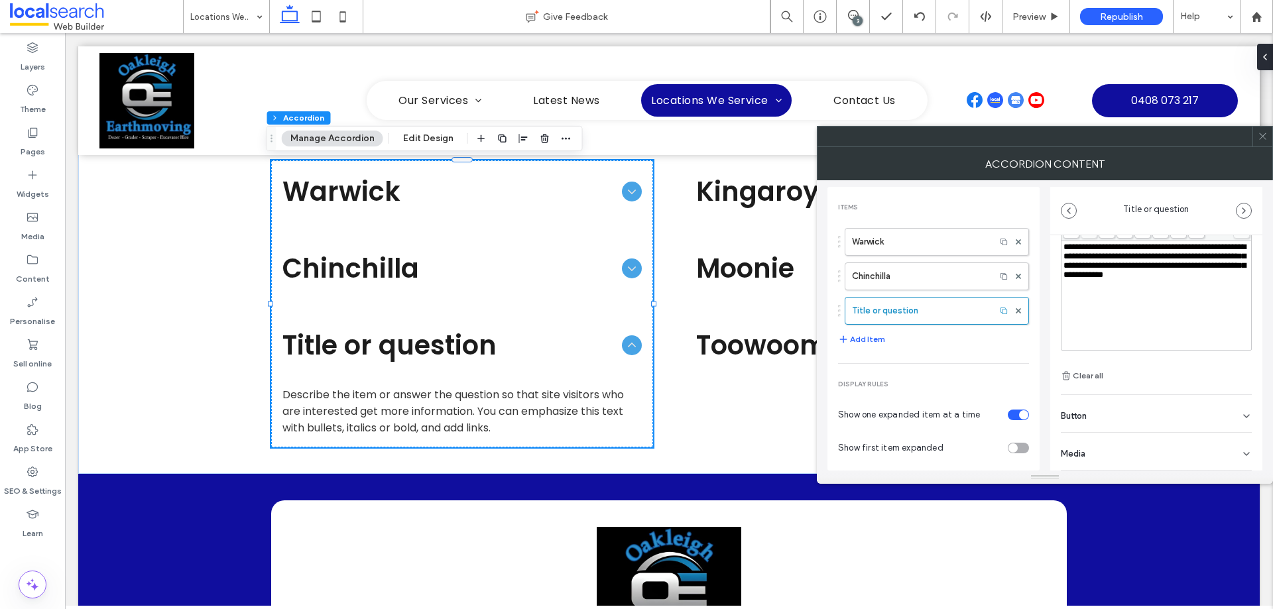
type input "*********"
click at [1123, 415] on div "Button" at bounding box center [1156, 413] width 191 height 37
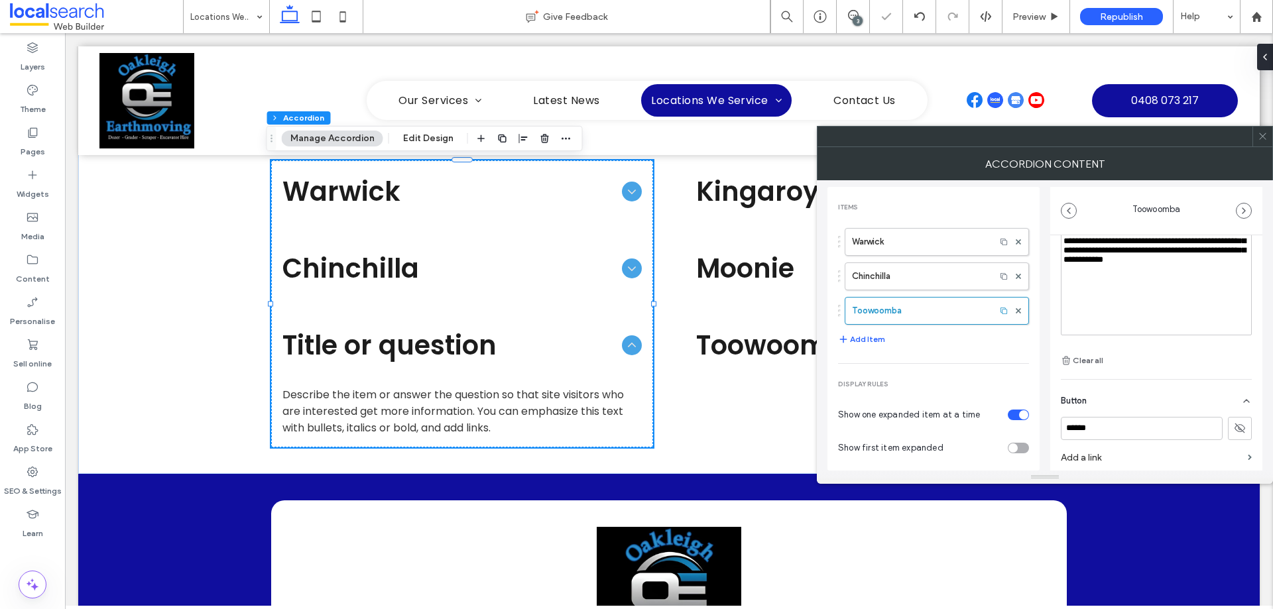
scroll to position [124, 0]
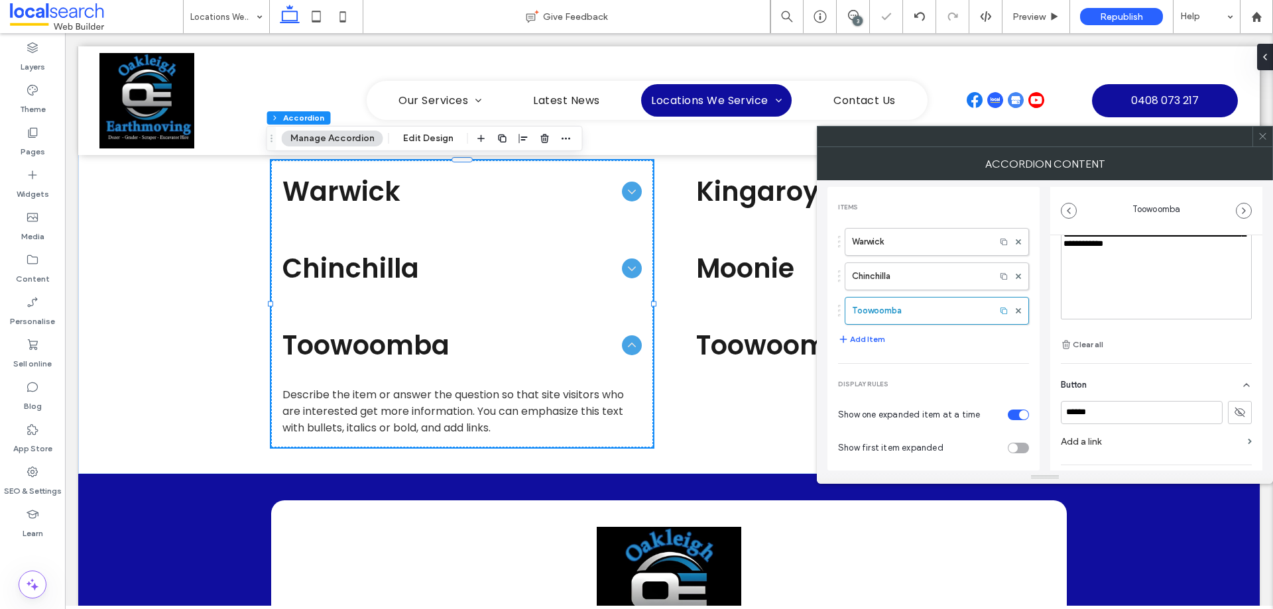
click at [1234, 414] on icon at bounding box center [1240, 412] width 12 height 12
click at [1160, 414] on input "******" at bounding box center [1142, 412] width 162 height 23
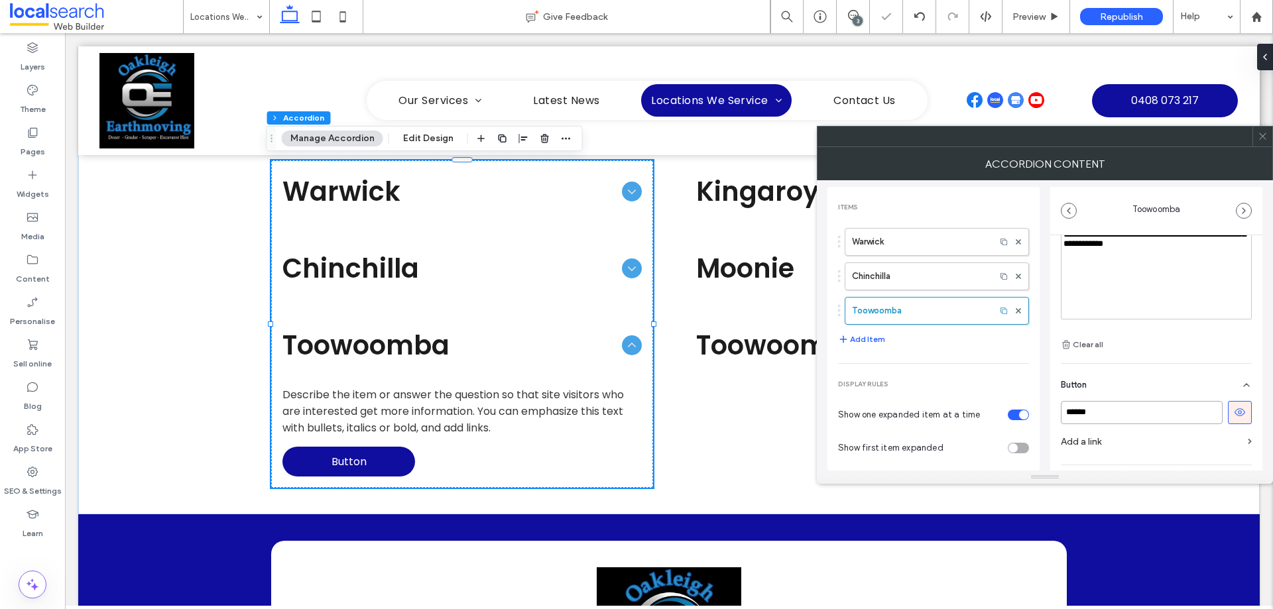
click at [1160, 414] on input "******" at bounding box center [1142, 412] width 162 height 23
type input "**********"
click at [1118, 403] on label "Add a link" at bounding box center [1152, 409] width 182 height 25
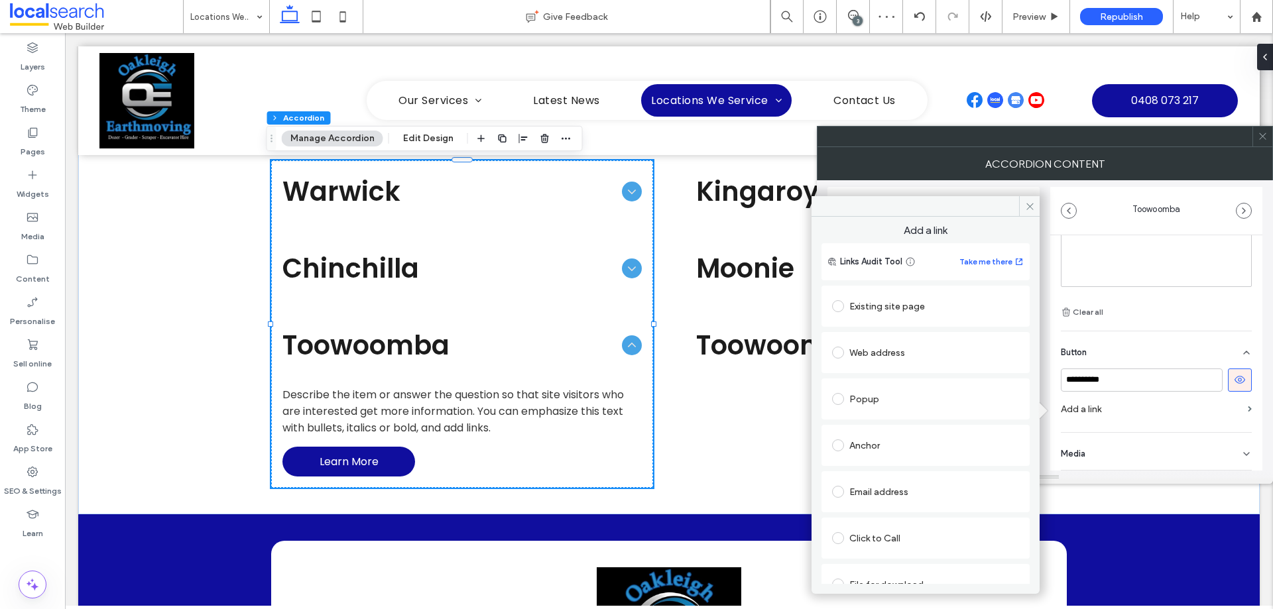
click at [890, 312] on div "Existing site page" at bounding box center [925, 306] width 187 height 21
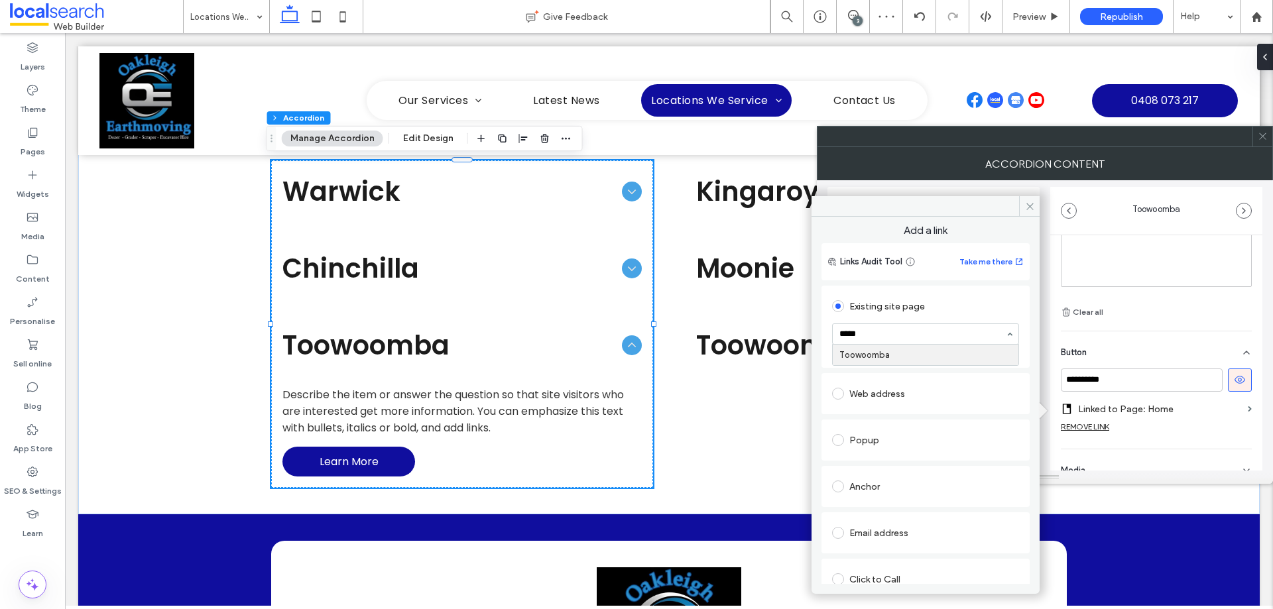
type input "******"
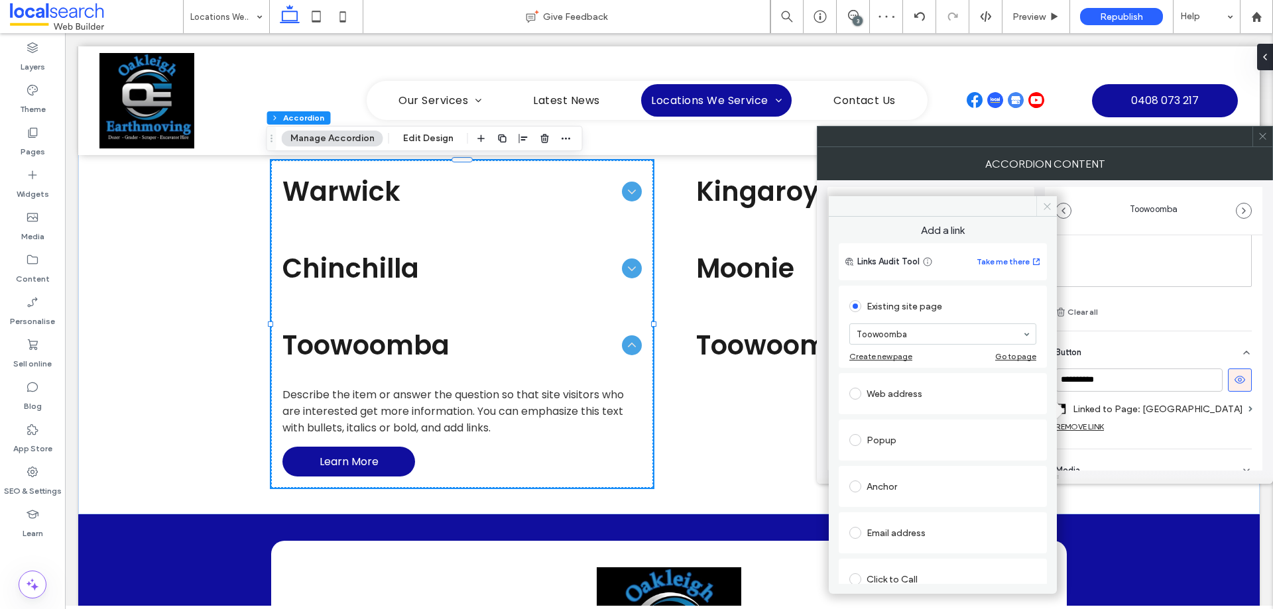
click at [1046, 204] on icon at bounding box center [1047, 207] width 10 height 10
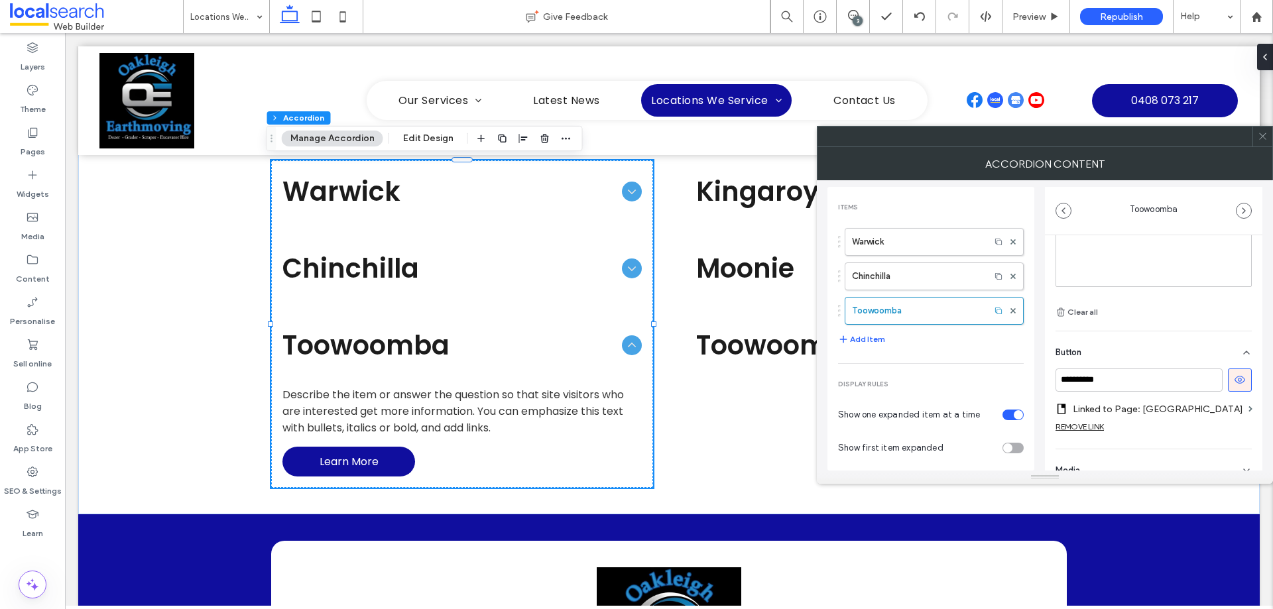
click at [1261, 137] on icon at bounding box center [1263, 136] width 10 height 10
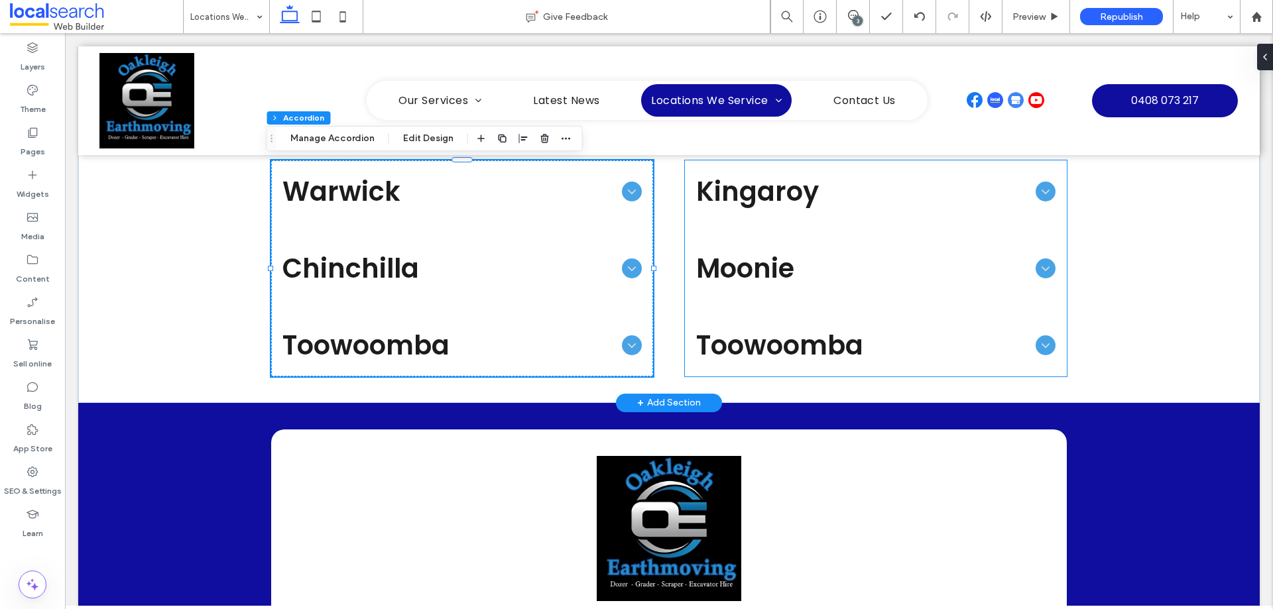
click at [757, 345] on span "Toowoomba" at bounding box center [863, 346] width 334 height 40
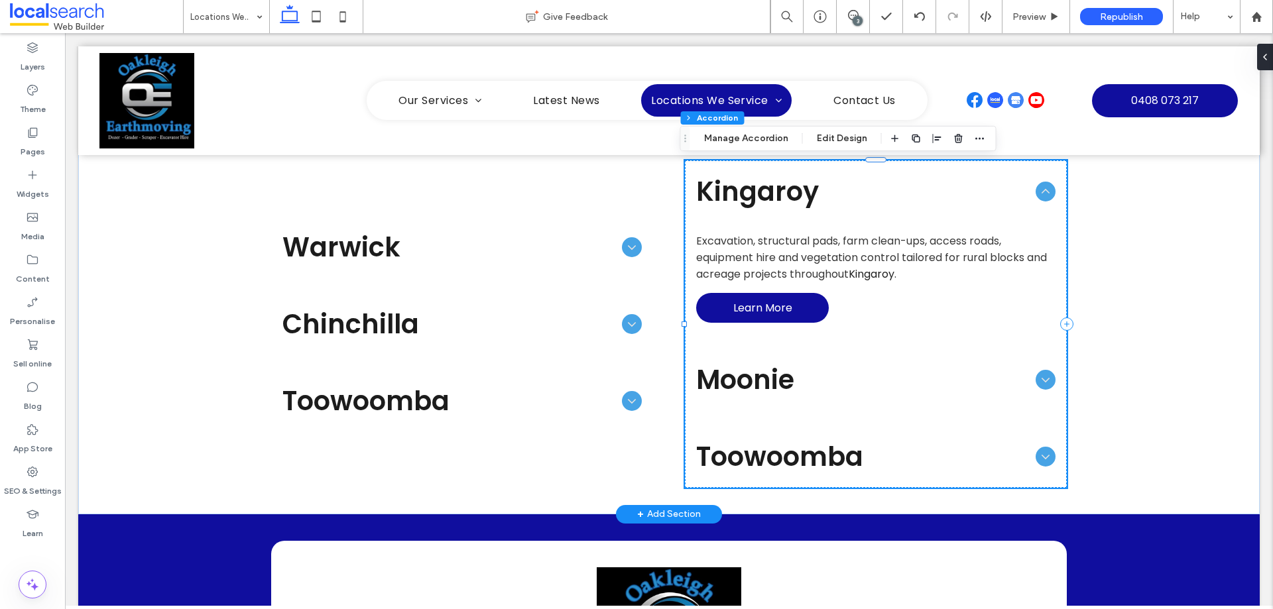
click at [786, 442] on span "Toowoomba" at bounding box center [863, 457] width 334 height 40
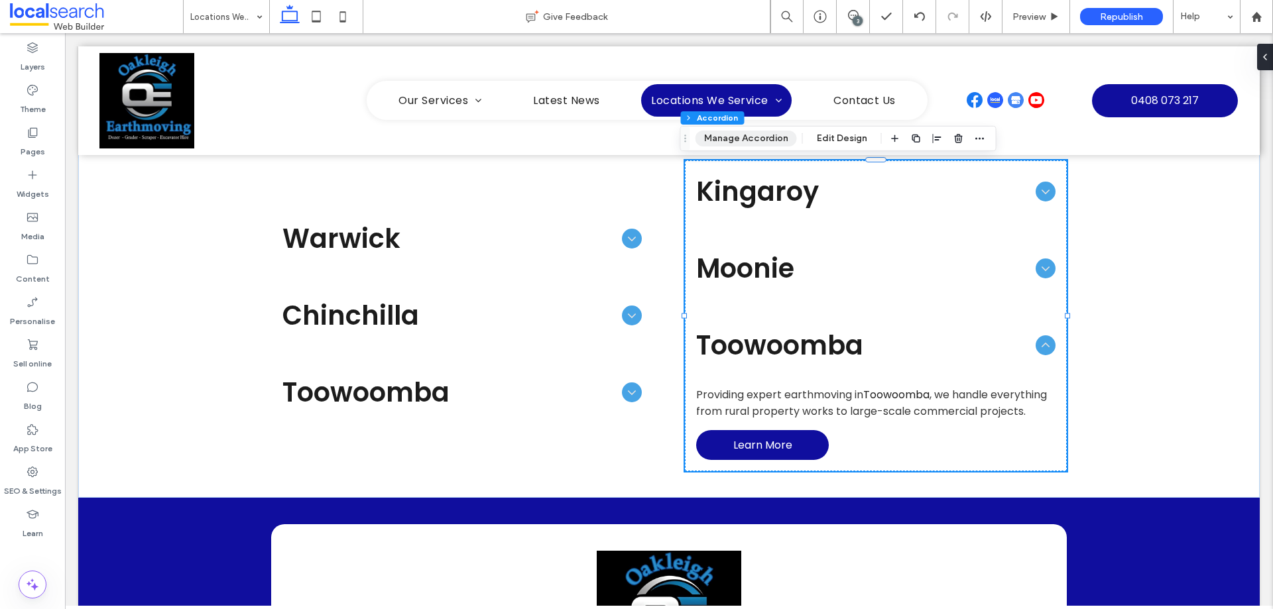
click at [779, 131] on button "Manage Accordion" at bounding box center [746, 139] width 101 height 16
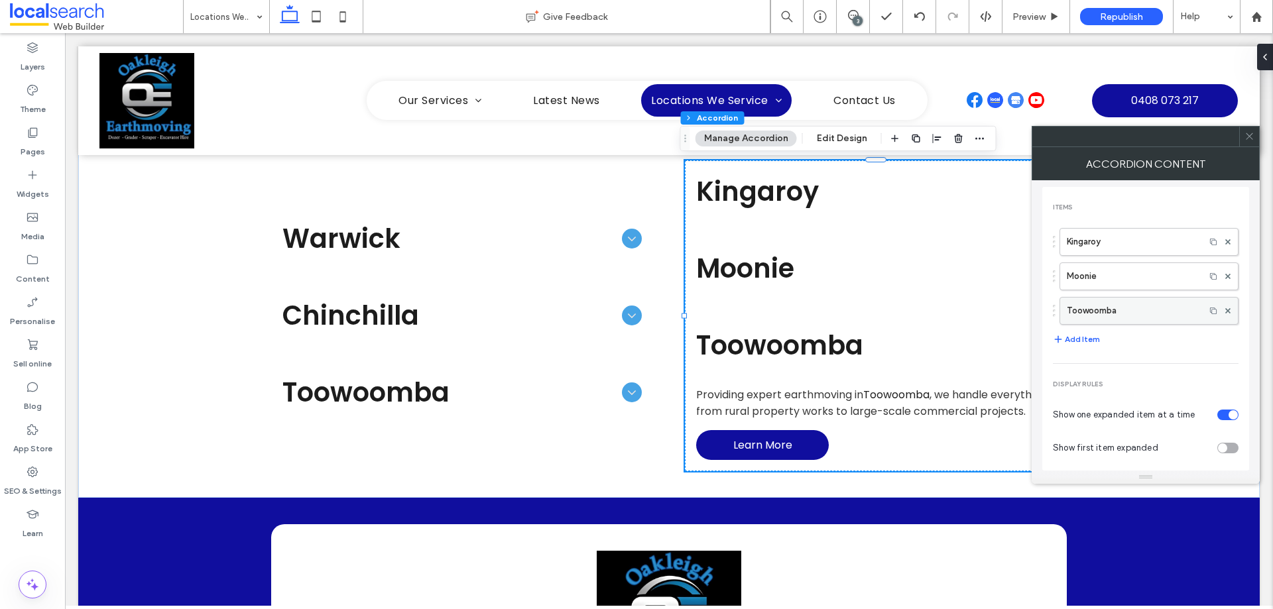
click at [1122, 314] on label "Toowoomba" at bounding box center [1132, 311] width 131 height 27
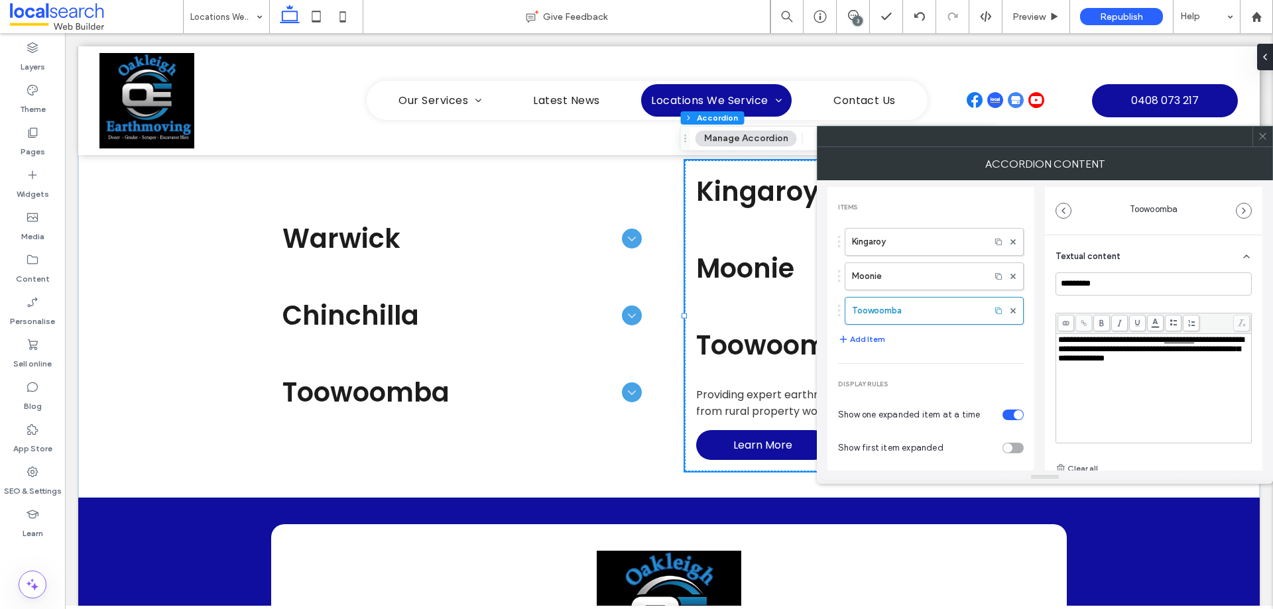
click at [1152, 363] on div "**********" at bounding box center [1154, 350] width 192 height 28
copy div "**********"
click at [1263, 134] on icon at bounding box center [1263, 136] width 10 height 10
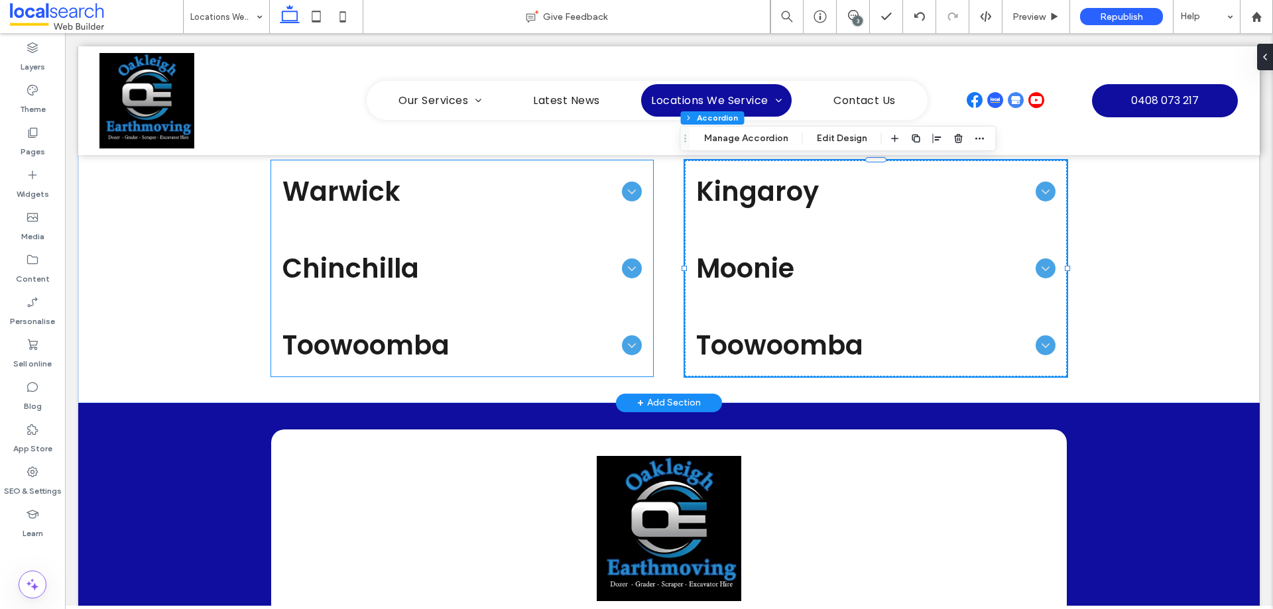
click at [523, 349] on span "Toowoomba" at bounding box center [449, 346] width 334 height 40
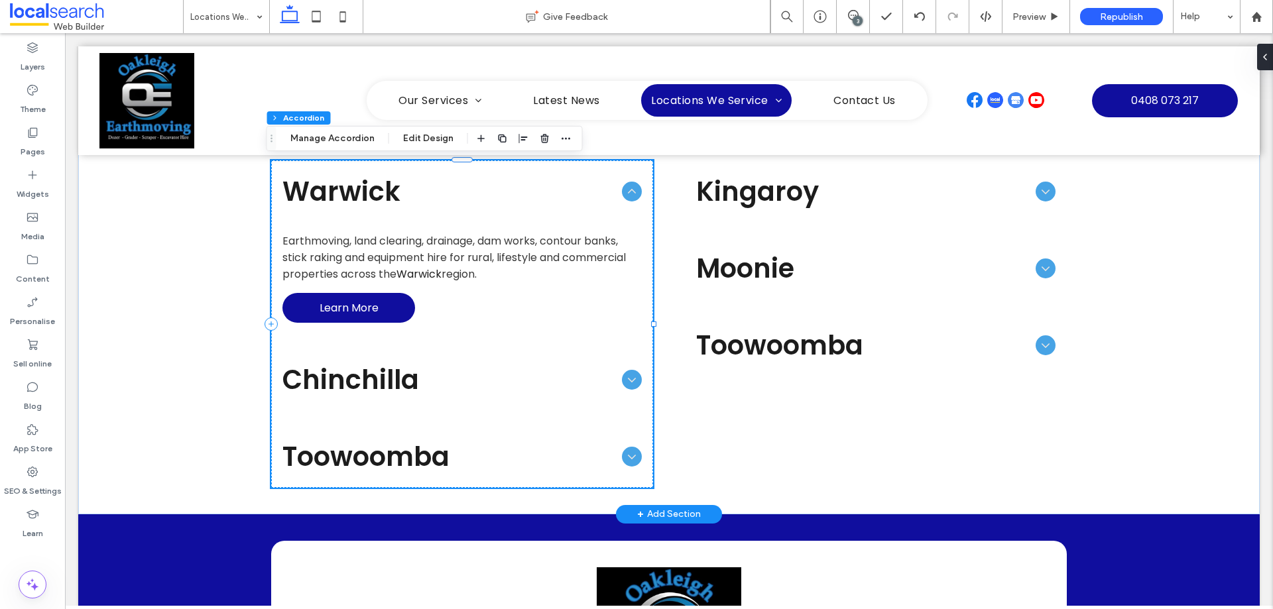
click at [386, 457] on span "Toowoomba" at bounding box center [449, 457] width 334 height 40
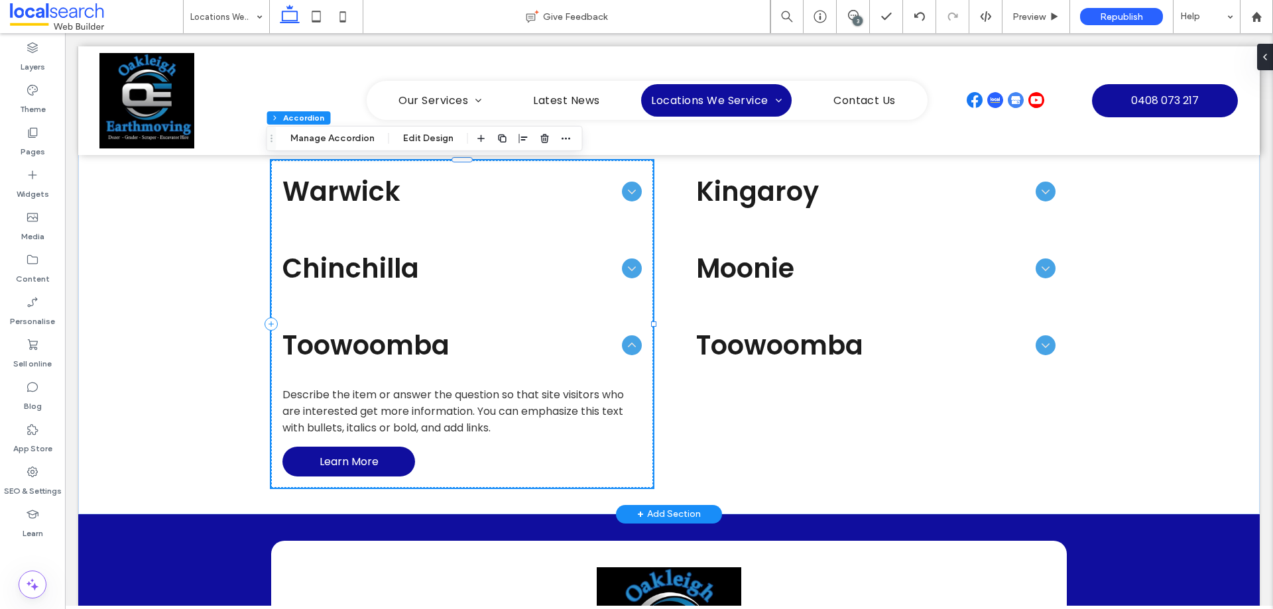
click at [363, 265] on span "Chinchilla" at bounding box center [449, 269] width 334 height 40
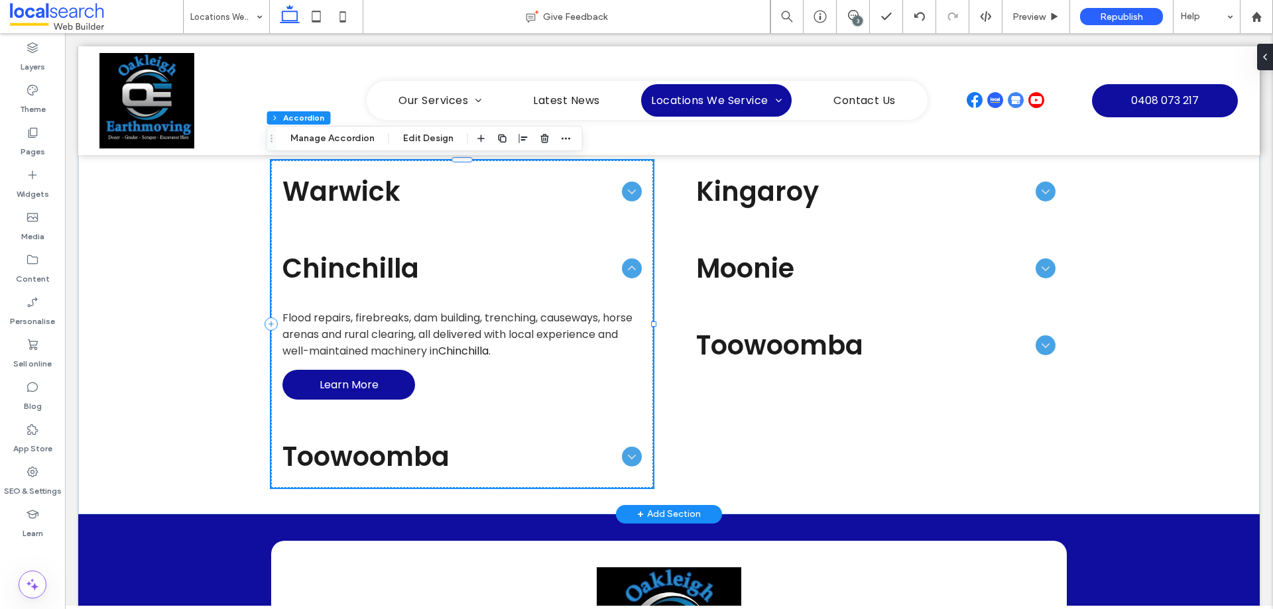
click at [390, 448] on span "Toowoomba" at bounding box center [449, 457] width 334 height 40
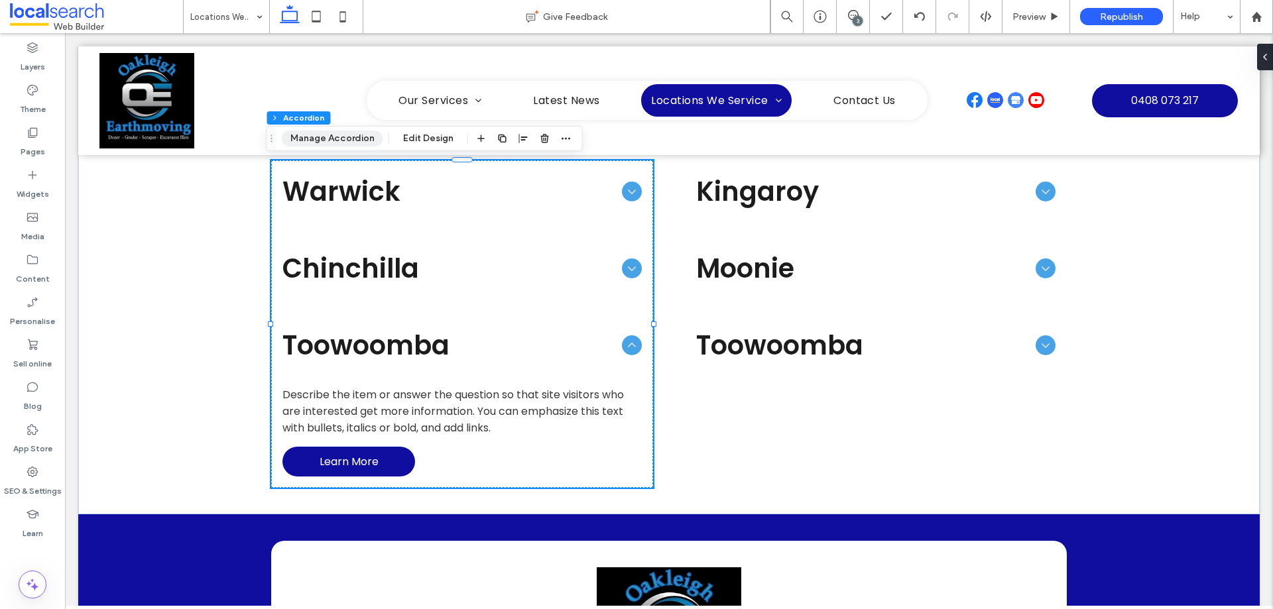
click at [347, 139] on button "Manage Accordion" at bounding box center [332, 139] width 101 height 16
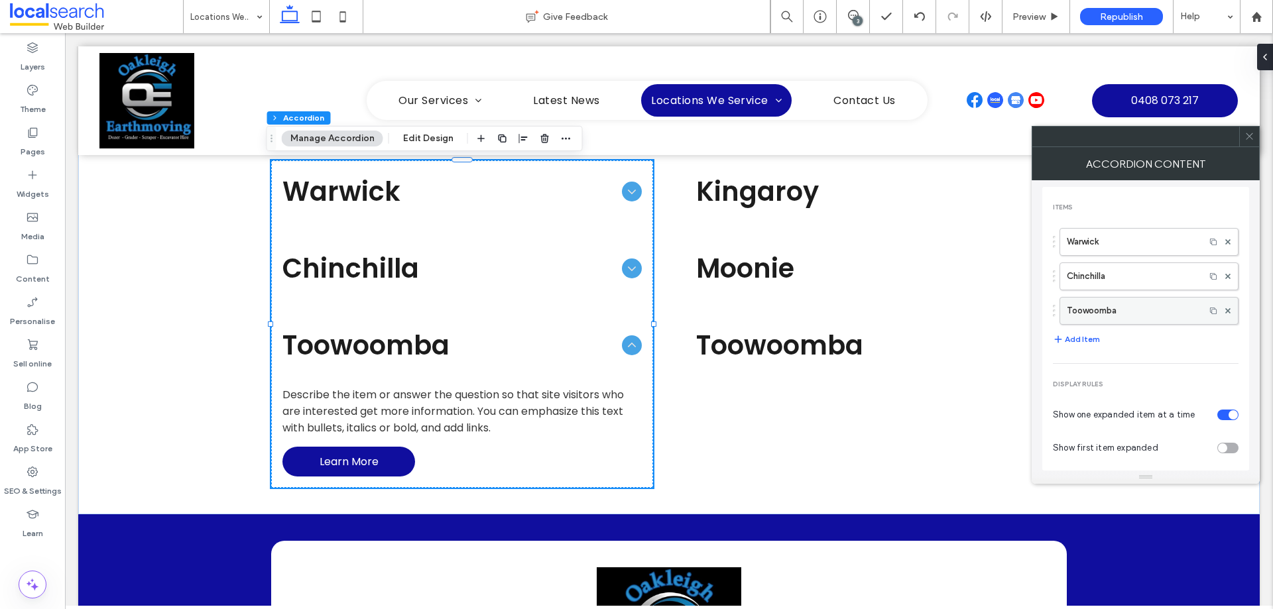
click at [1127, 309] on label "Toowoomba" at bounding box center [1132, 311] width 131 height 27
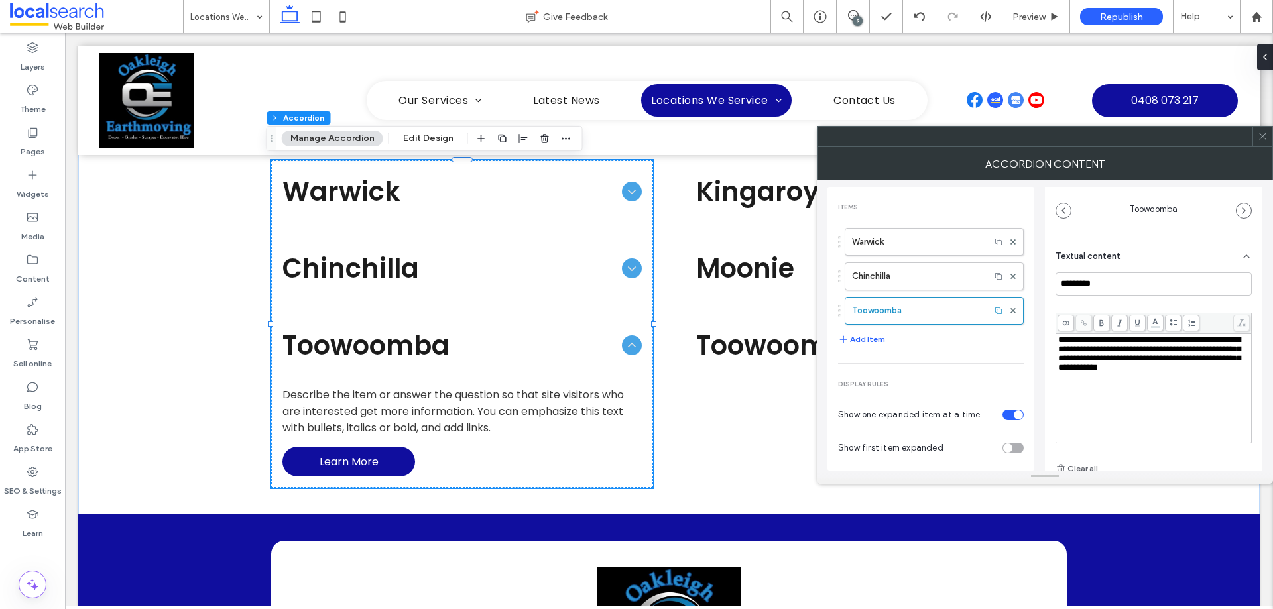
click at [1151, 359] on span "**********" at bounding box center [1149, 354] width 182 height 36
drag, startPoint x: 1112, startPoint y: 353, endPoint x: 1066, endPoint y: 353, distance: 46.4
click at [1066, 353] on span "**********" at bounding box center [1149, 349] width 182 height 27
click at [1087, 322] on use at bounding box center [1084, 323] width 6 height 6
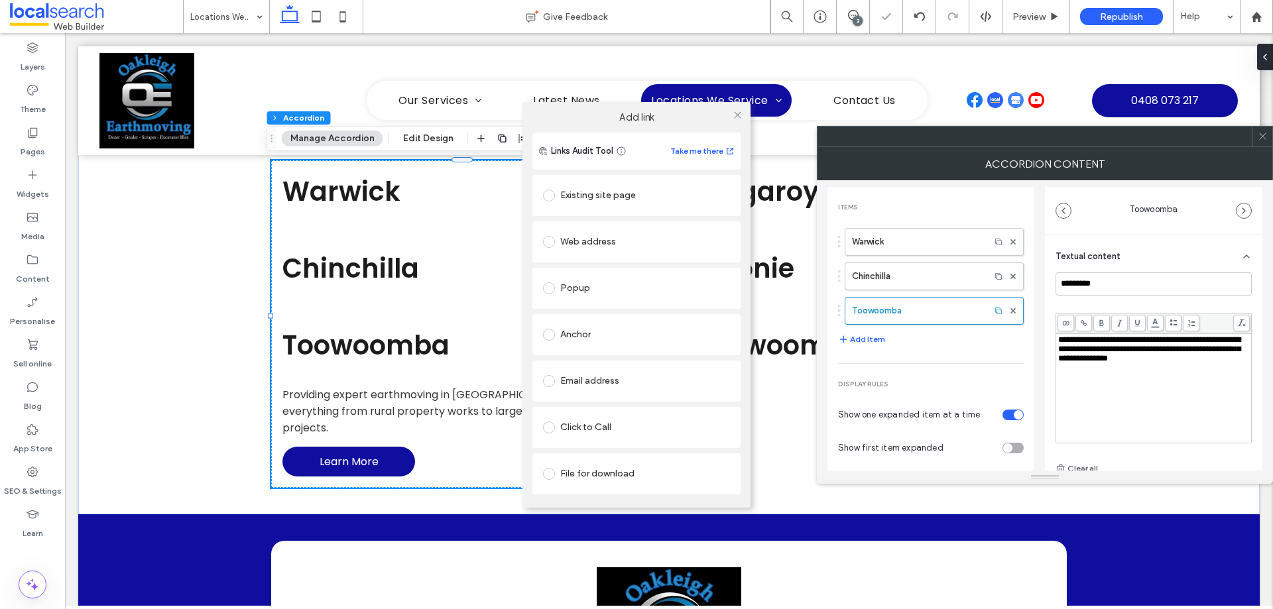
click at [615, 194] on div "Existing site page" at bounding box center [636, 195] width 187 height 21
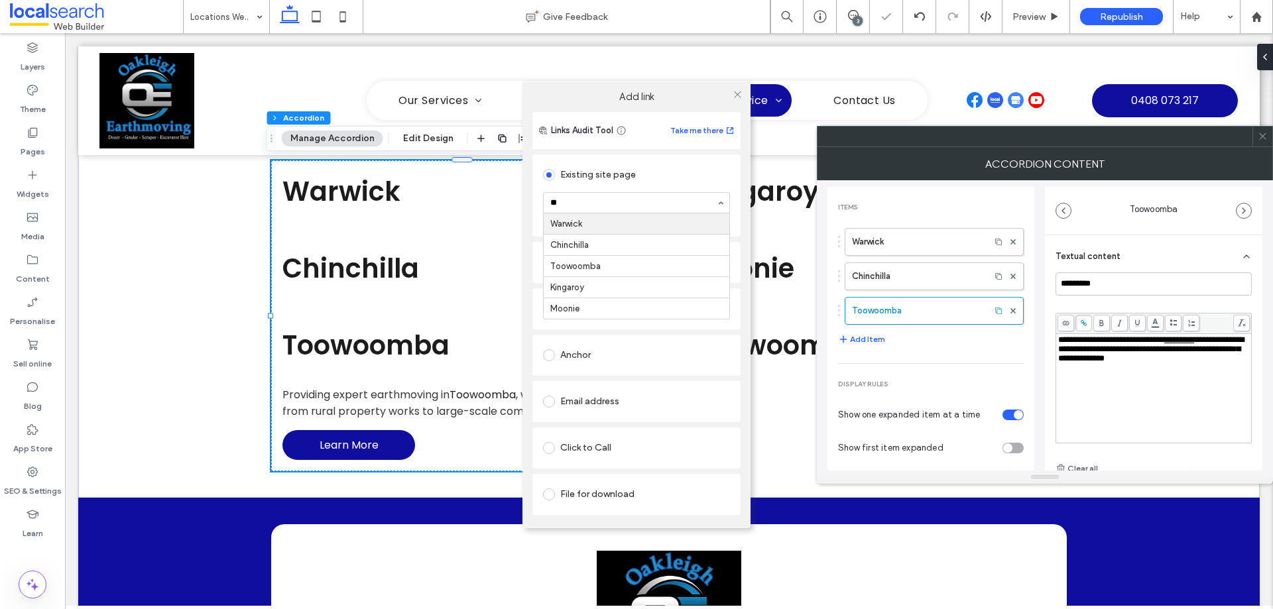
type input "***"
click at [737, 94] on icon at bounding box center [738, 95] width 10 height 10
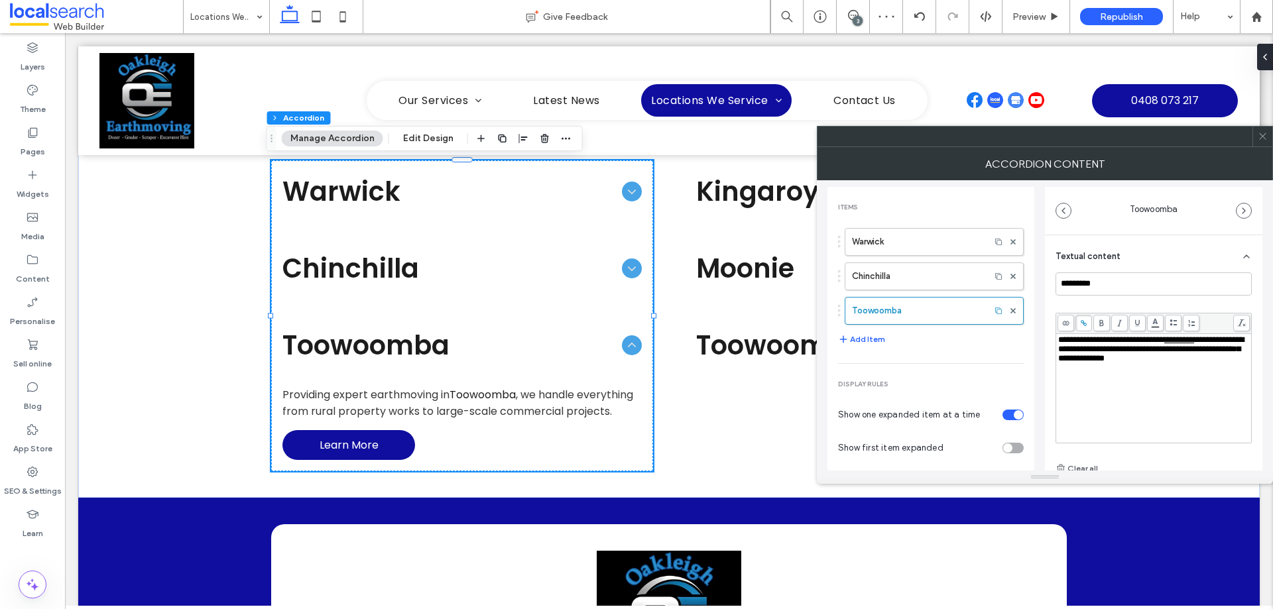
click at [1153, 377] on div "**********" at bounding box center [1154, 389] width 192 height 106
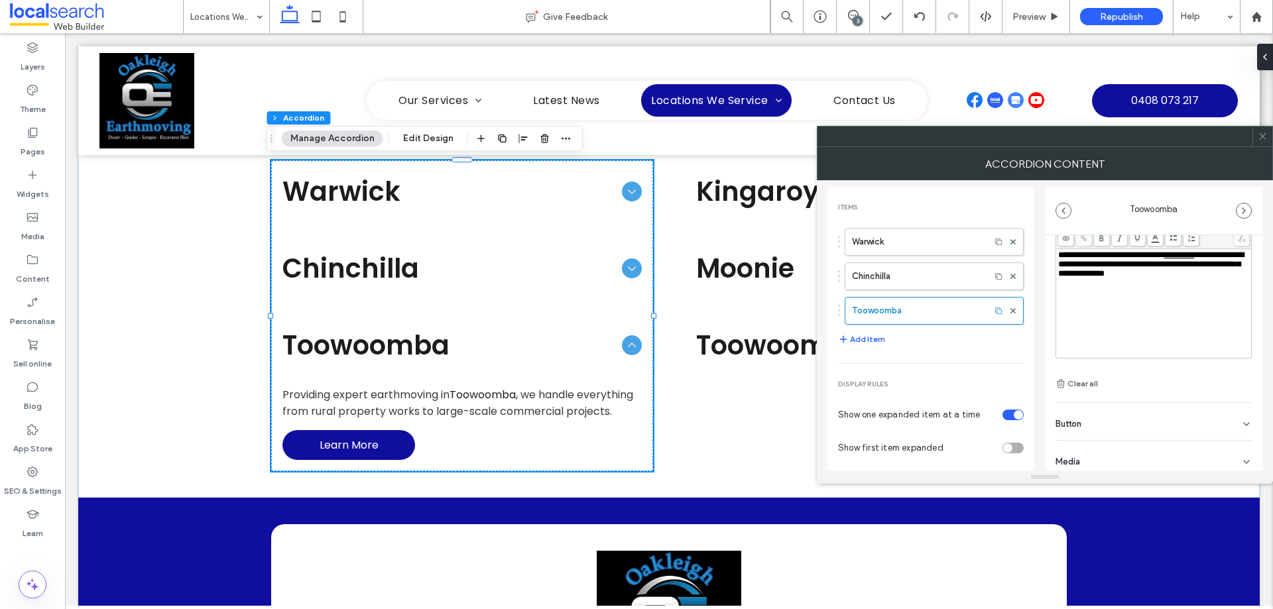
scroll to position [93, 0]
click at [1263, 138] on icon at bounding box center [1263, 136] width 10 height 10
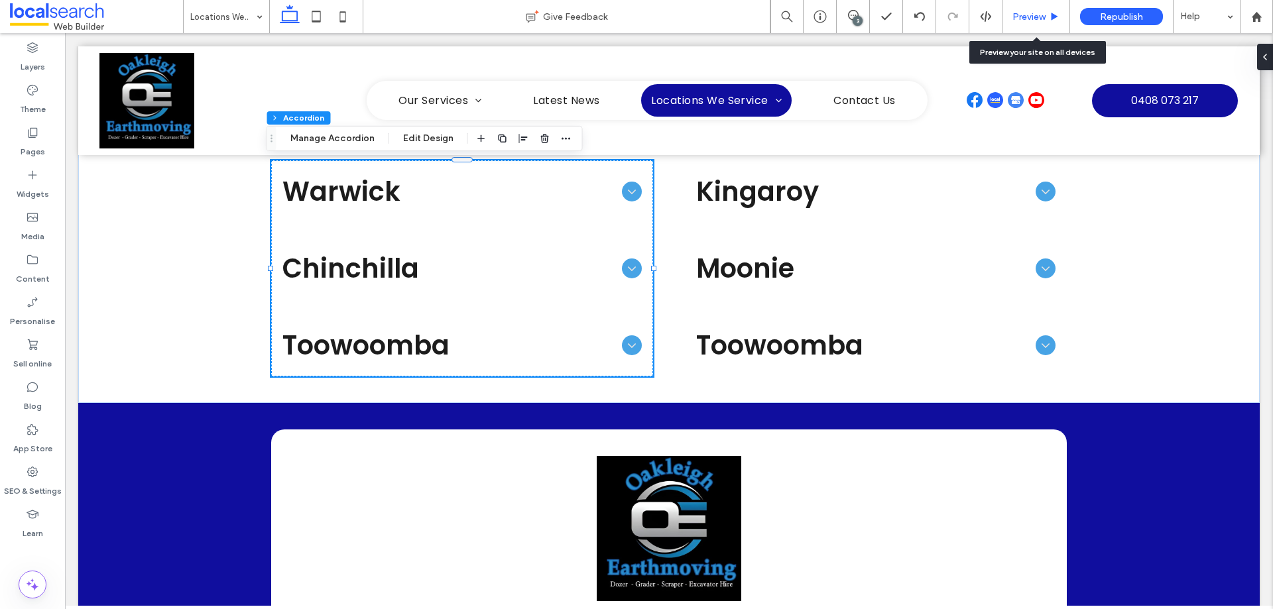
click at [1038, 14] on span "Preview" at bounding box center [1029, 16] width 33 height 11
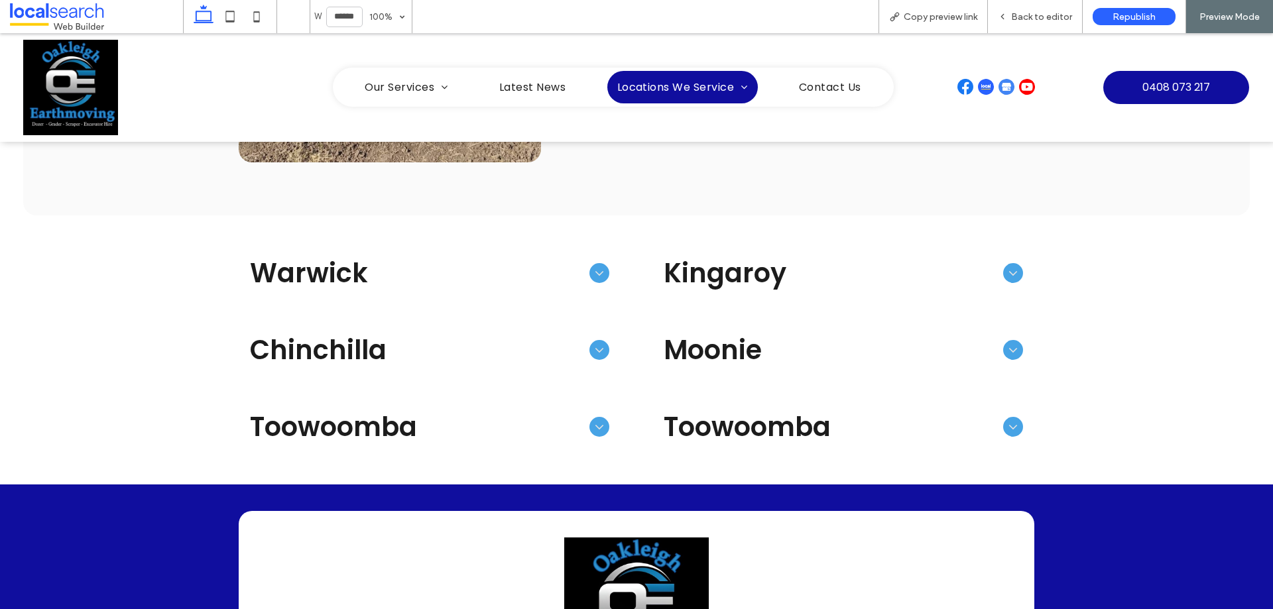
scroll to position [729, 0]
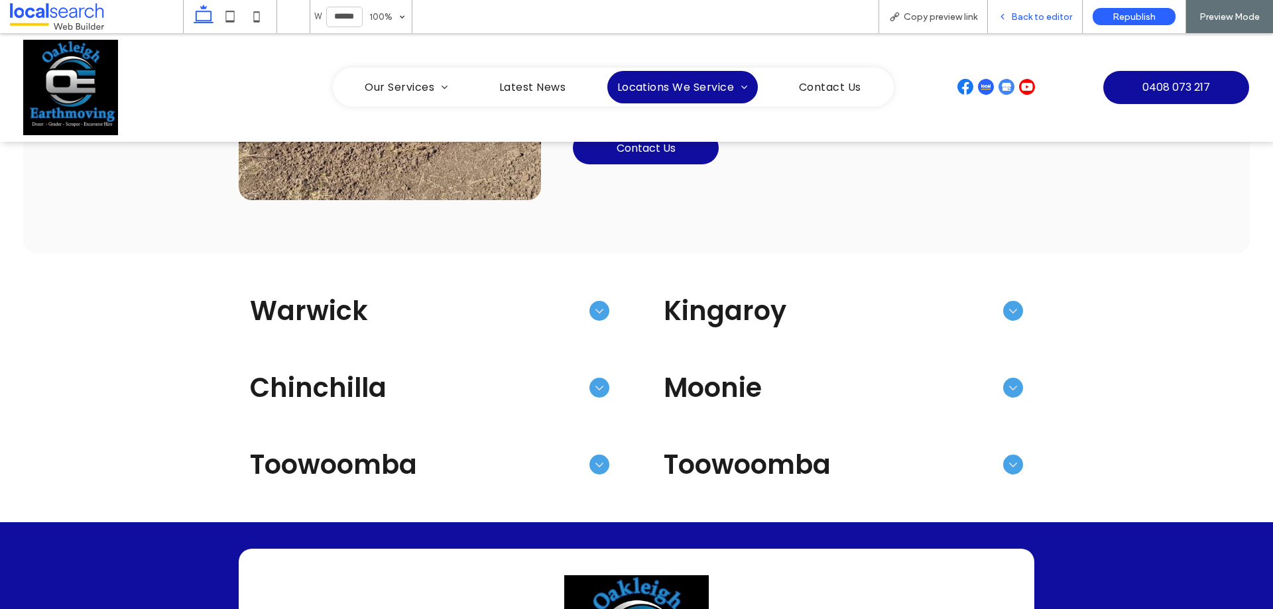
click at [1041, 16] on span "Back to editor" at bounding box center [1041, 16] width 61 height 11
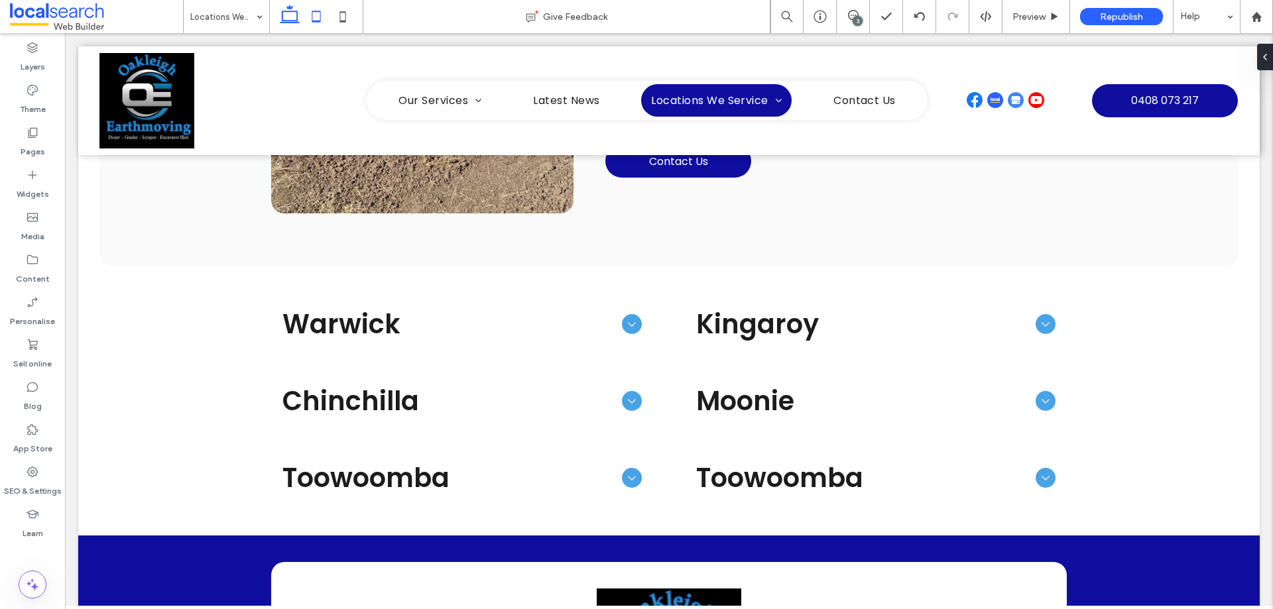
click at [316, 19] on icon at bounding box center [316, 16] width 27 height 27
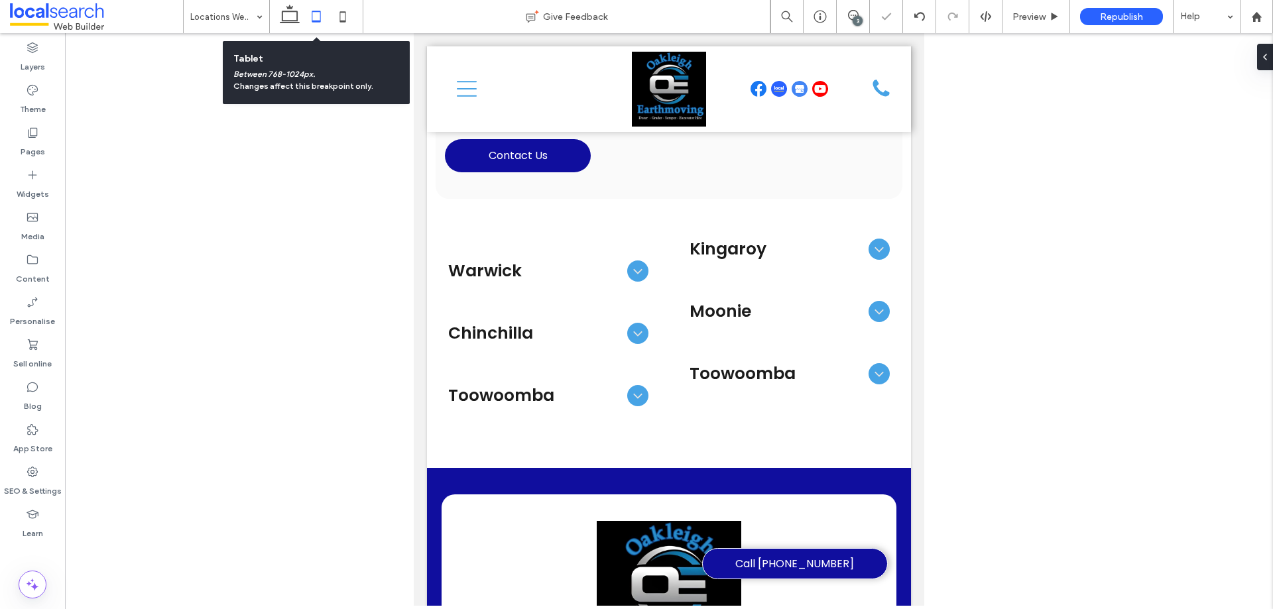
scroll to position [743, 0]
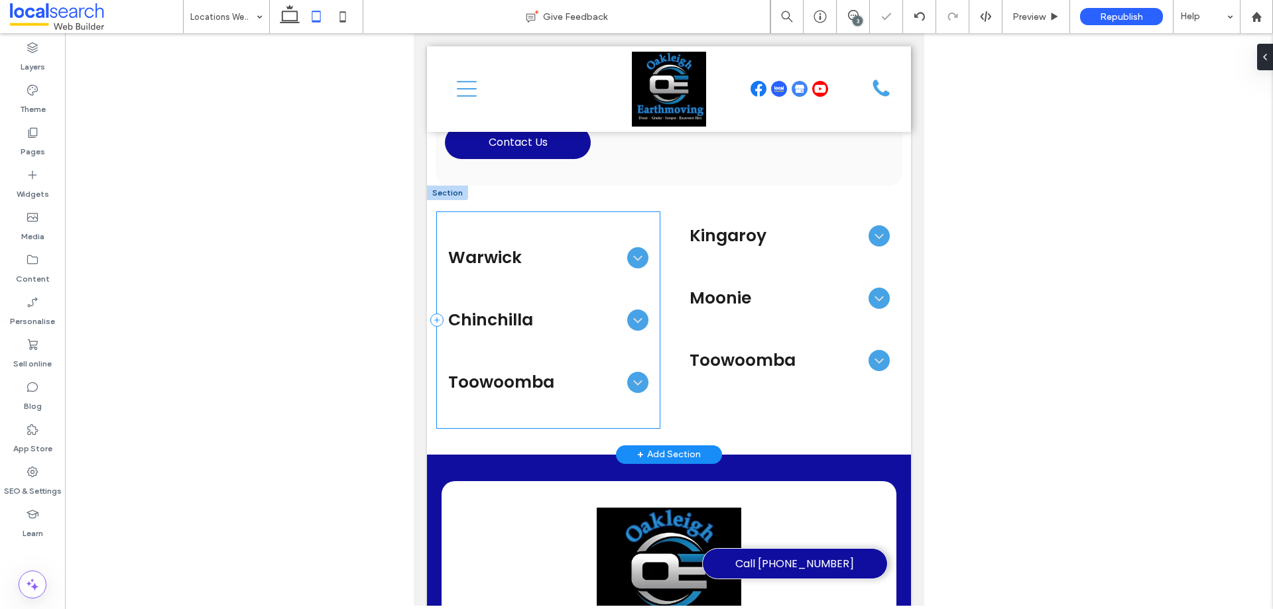
click at [623, 231] on div "Warwick Earthmoving, land clearing, drainage, dam works, contour banks, stick r…" at bounding box center [548, 320] width 223 height 216
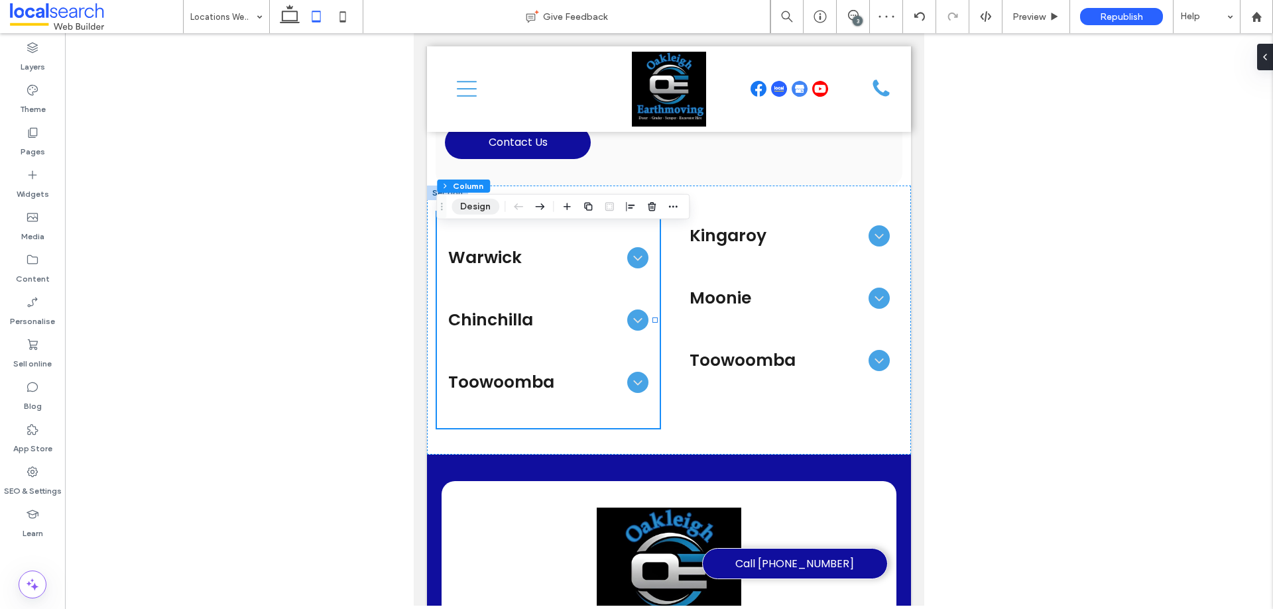
click at [479, 207] on button "Design" at bounding box center [476, 207] width 48 height 16
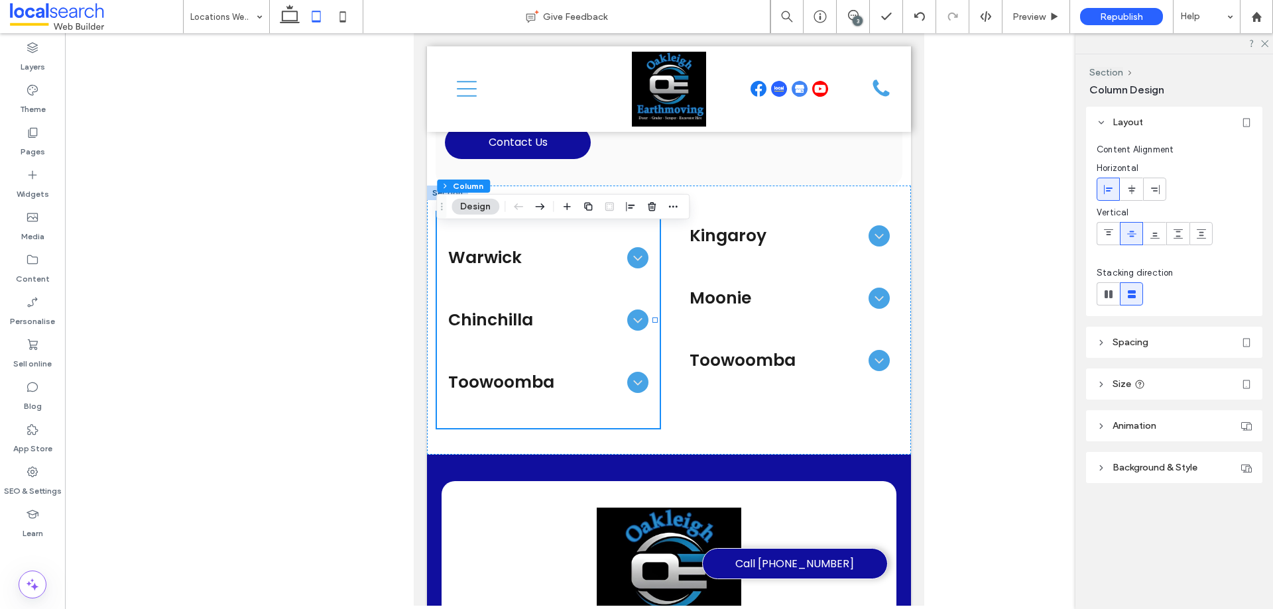
click at [1120, 231] on label at bounding box center [1131, 233] width 23 height 23
click at [734, 412] on div "Kingaroy Excavation, structural pads, farm clean-ups, access roads, equipment h…" at bounding box center [789, 320] width 223 height 216
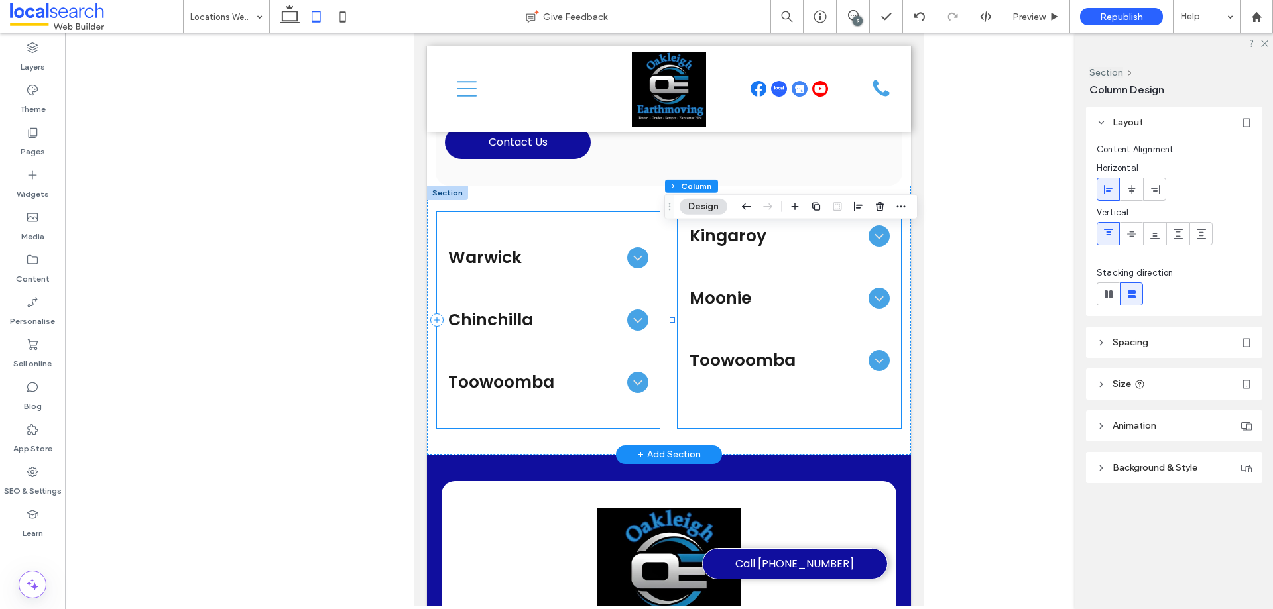
click at [598, 243] on div "Warwick Earthmoving, land clearing, drainage, dam works, contour banks, stick r…" at bounding box center [548, 320] width 223 height 216
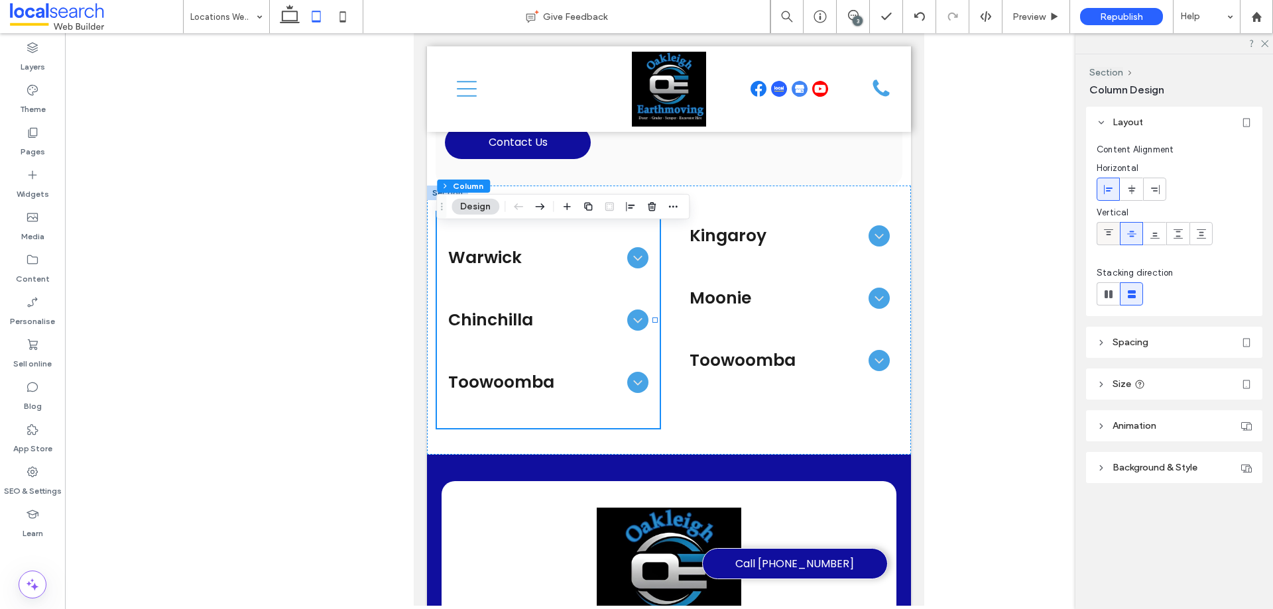
click at [1106, 235] on icon at bounding box center [1108, 234] width 11 height 11
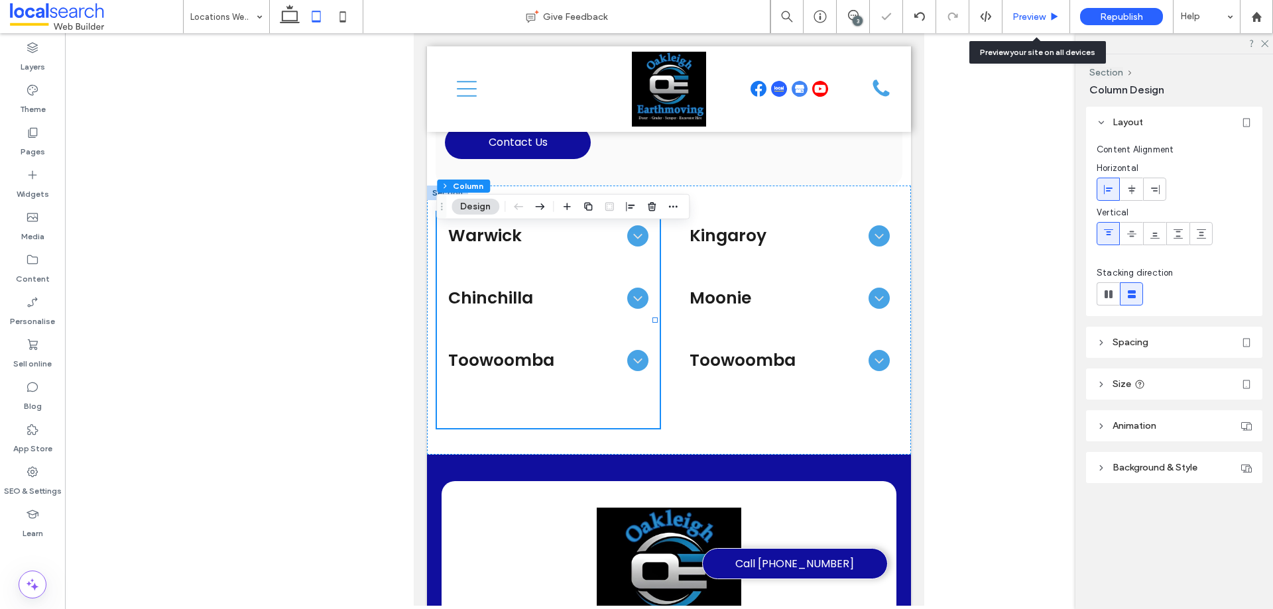
drag, startPoint x: 1021, startPoint y: 17, endPoint x: 348, endPoint y: 158, distance: 687.2
click at [1021, 17] on span "Preview" at bounding box center [1029, 16] width 33 height 11
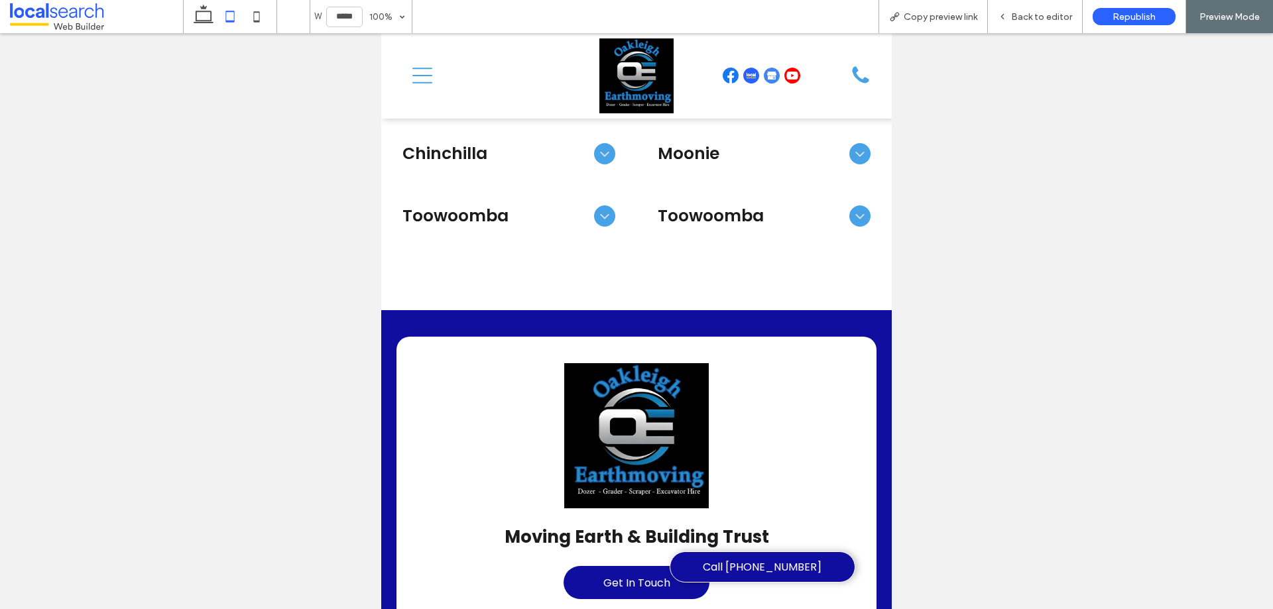
scroll to position [875, 0]
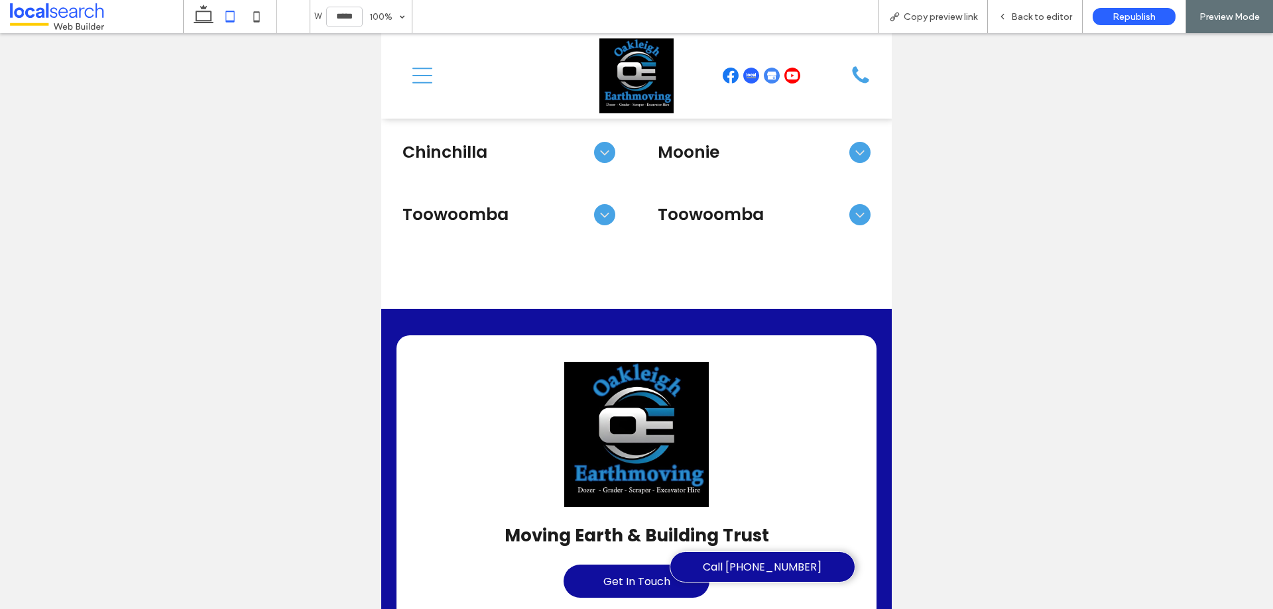
click at [741, 218] on span "Toowoomba" at bounding box center [751, 214] width 186 height 25
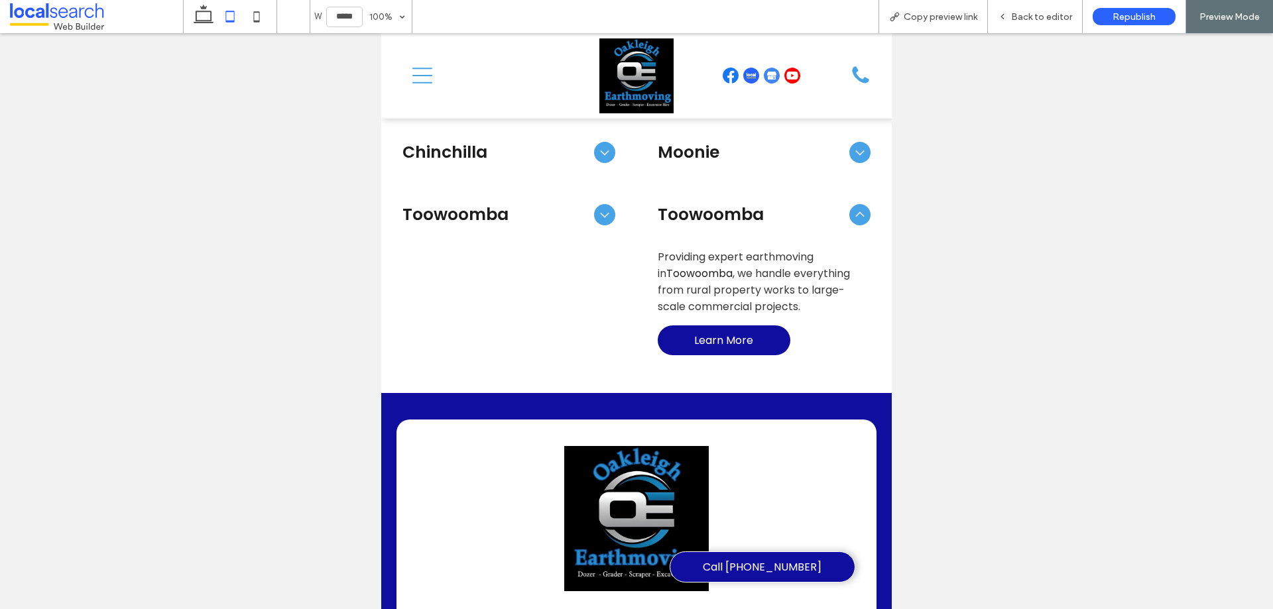
click at [569, 227] on div "Toowoomba" at bounding box center [509, 215] width 234 height 46
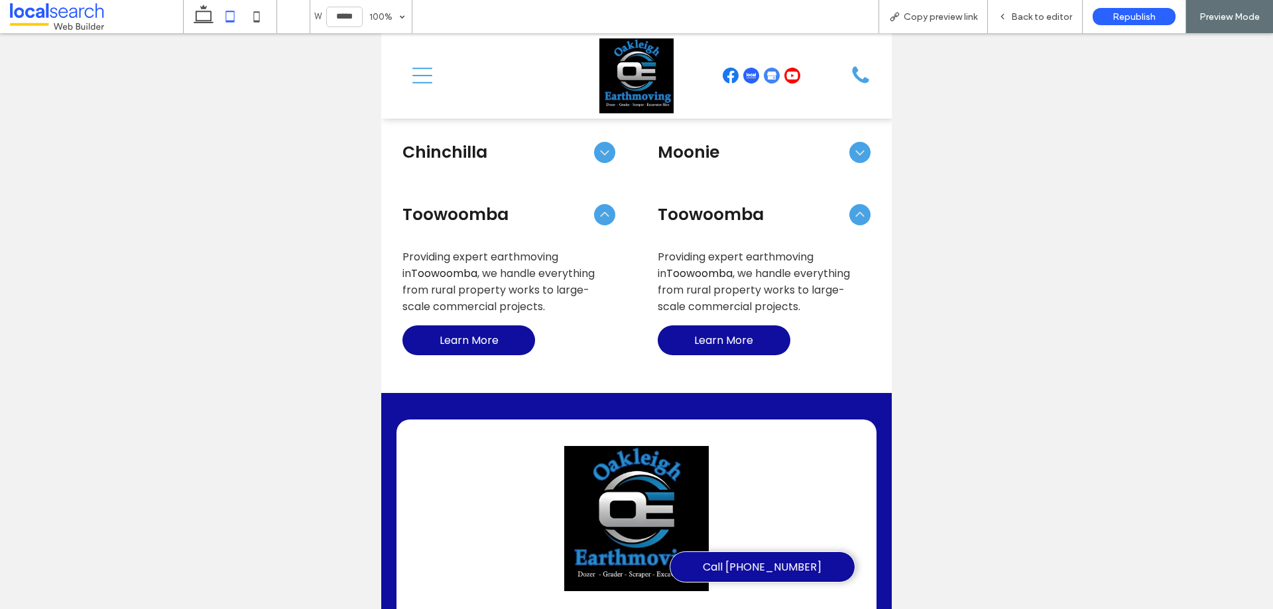
click at [710, 158] on span "Moonie" at bounding box center [751, 152] width 186 height 25
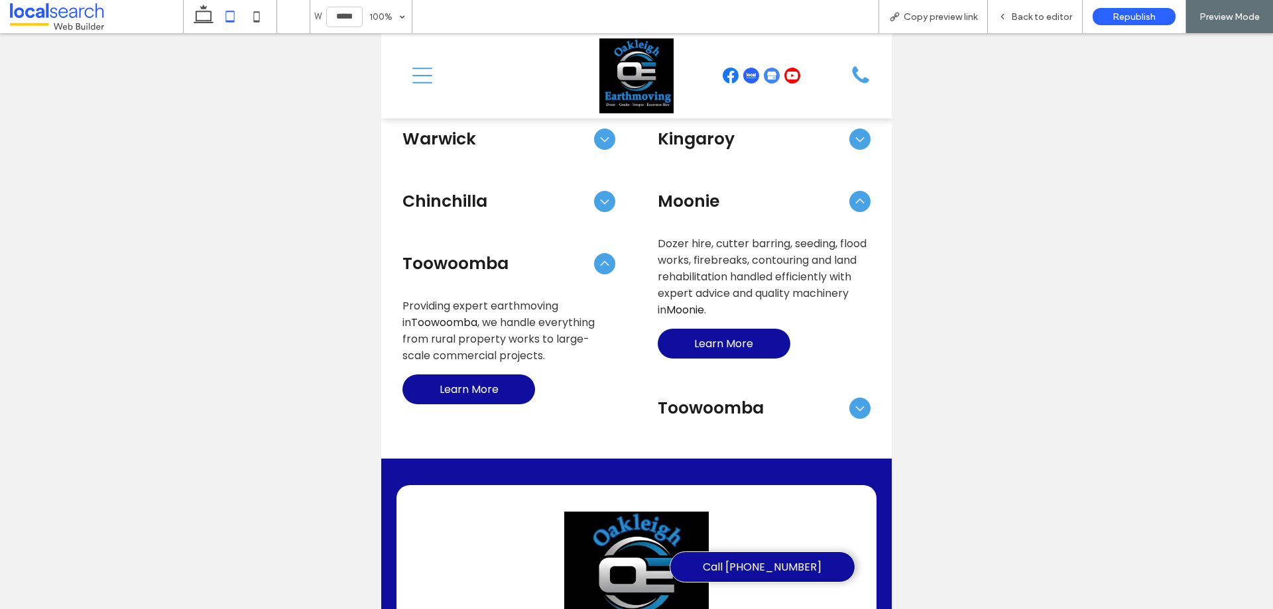
scroll to position [743, 0]
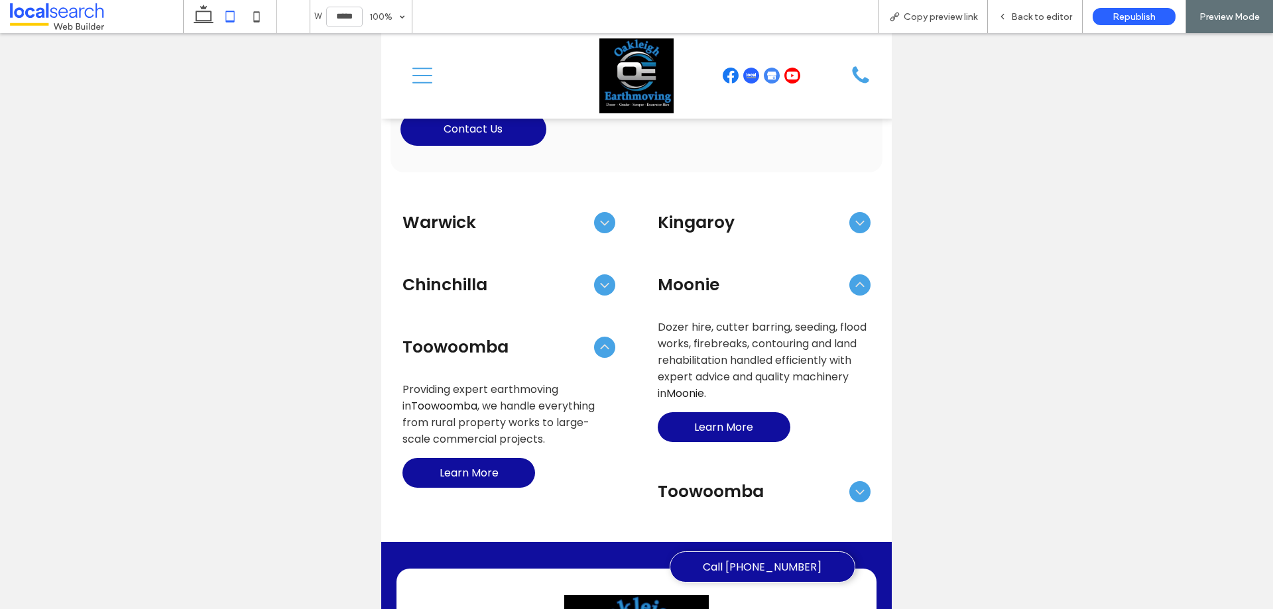
click at [547, 214] on span "Warwick" at bounding box center [496, 222] width 186 height 25
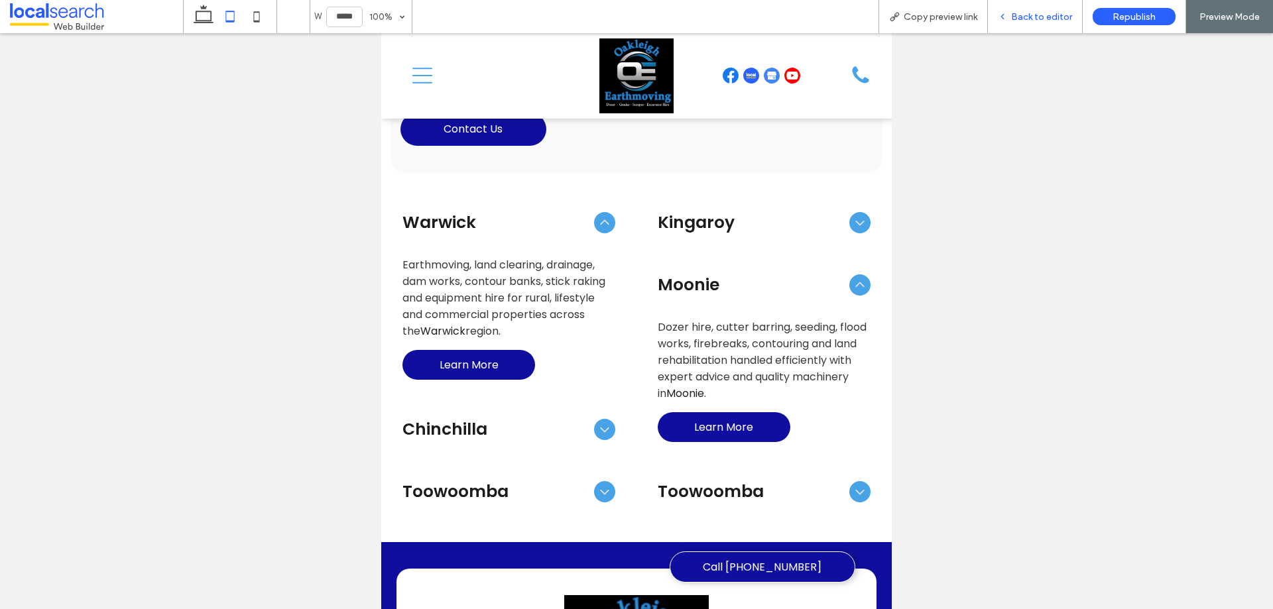
click at [1038, 17] on span "Back to editor" at bounding box center [1041, 16] width 61 height 11
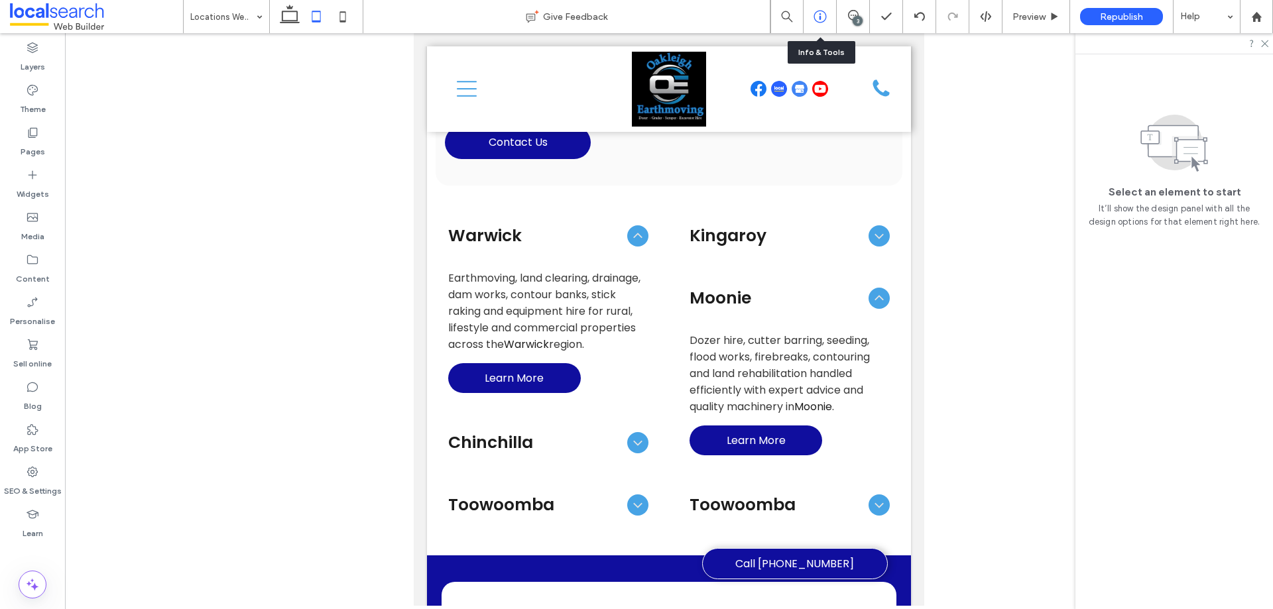
click at [826, 18] on icon at bounding box center [820, 16] width 13 height 13
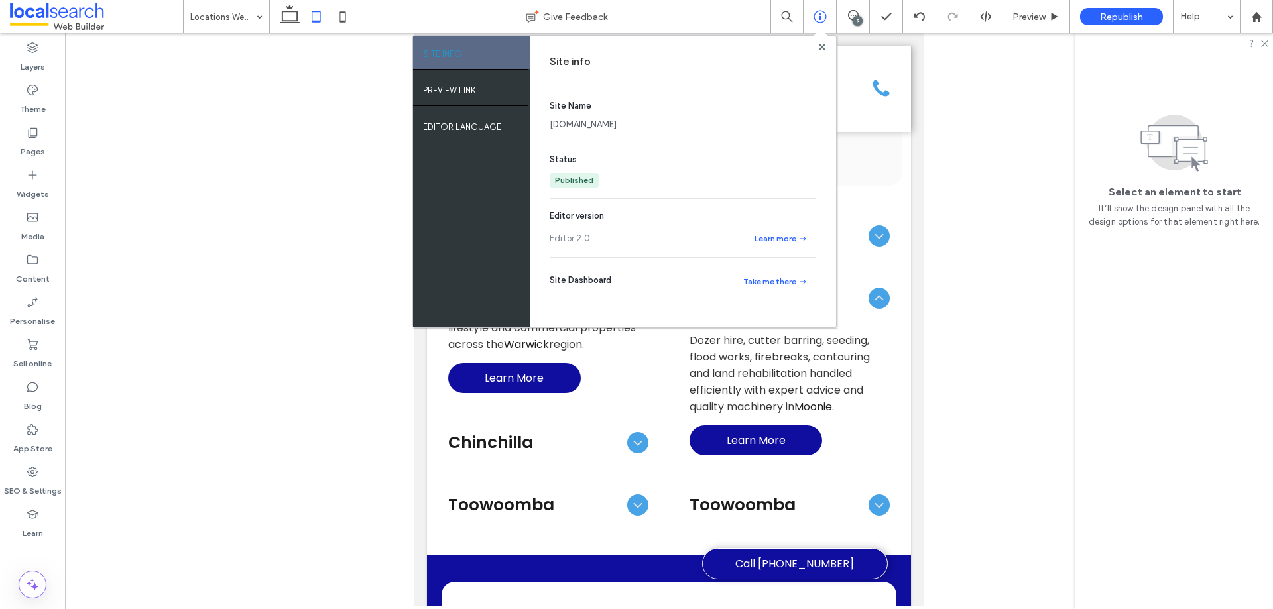
click at [617, 122] on link "oakleighearthmoving.webbuilder.localsearch.com.au" at bounding box center [583, 124] width 67 height 13
click at [822, 48] on use at bounding box center [821, 46] width 7 height 7
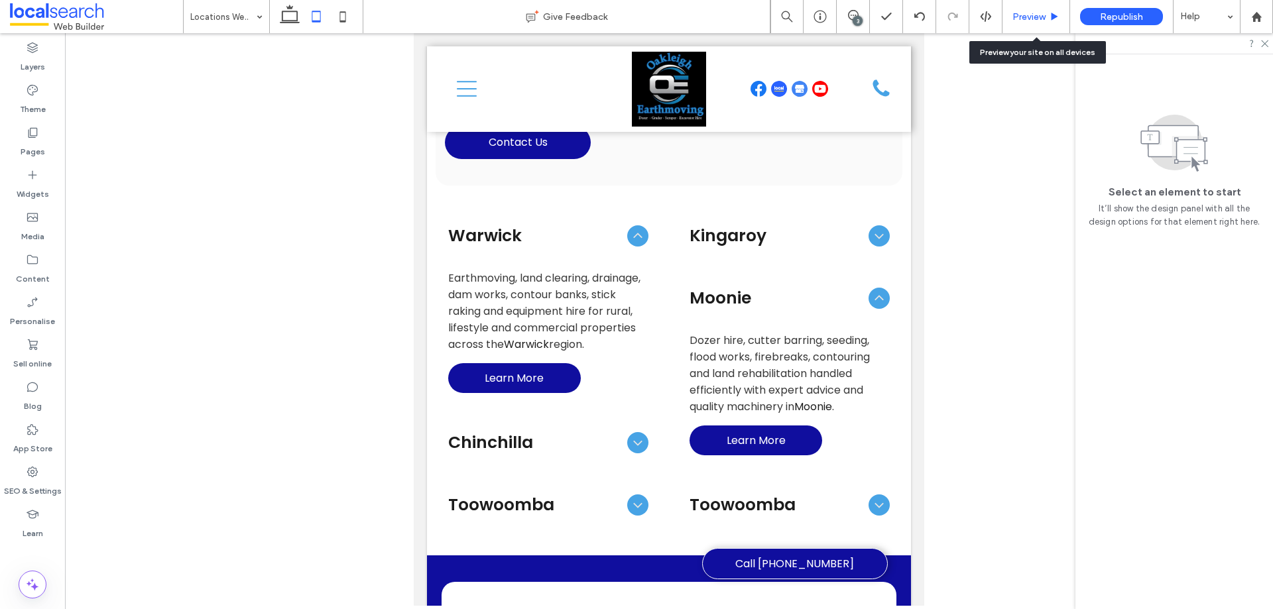
click at [1027, 17] on span "Preview" at bounding box center [1029, 16] width 33 height 11
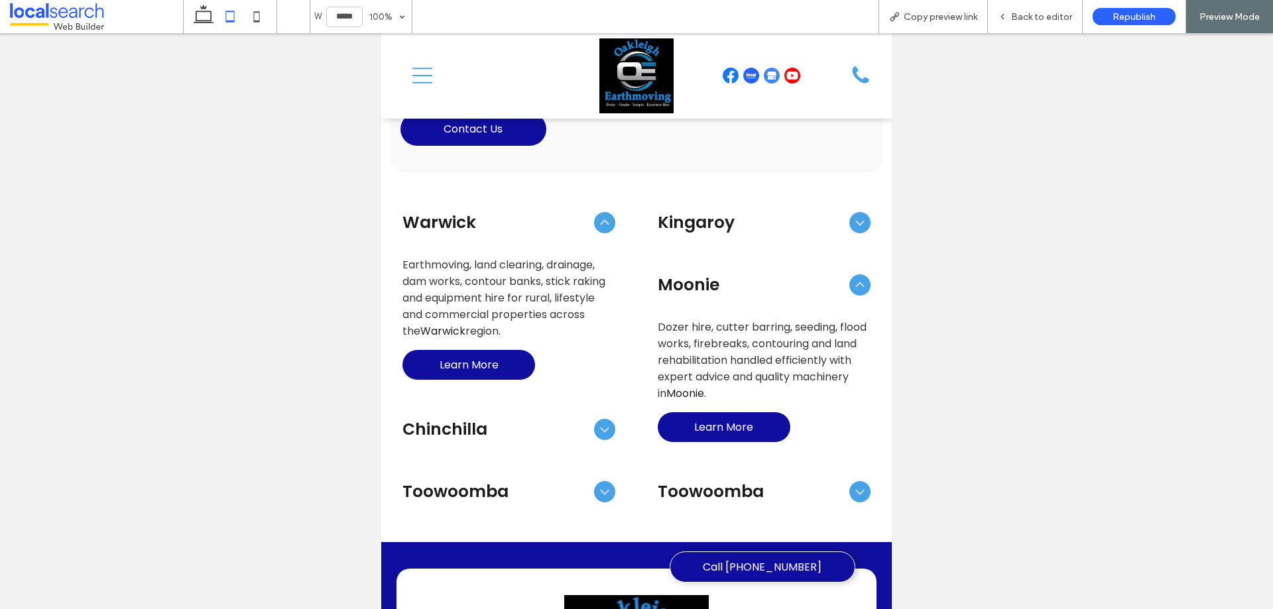
click at [496, 408] on div "Chinchilla" at bounding box center [509, 429] width 234 height 46
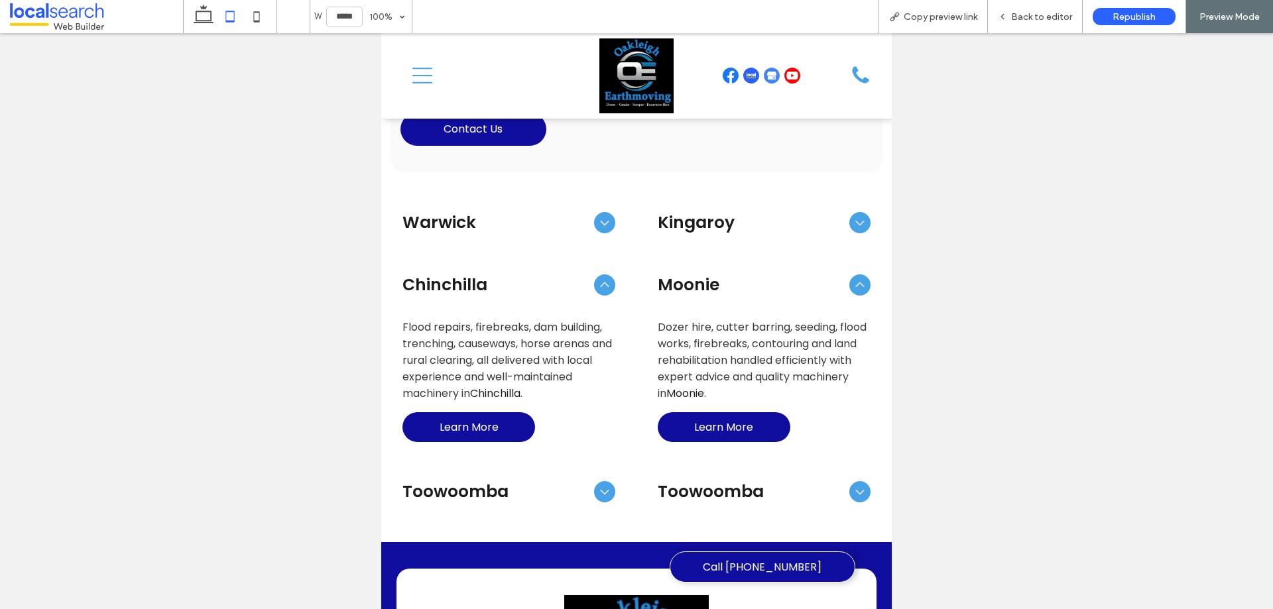
click at [530, 482] on span "Toowoomba" at bounding box center [496, 491] width 186 height 25
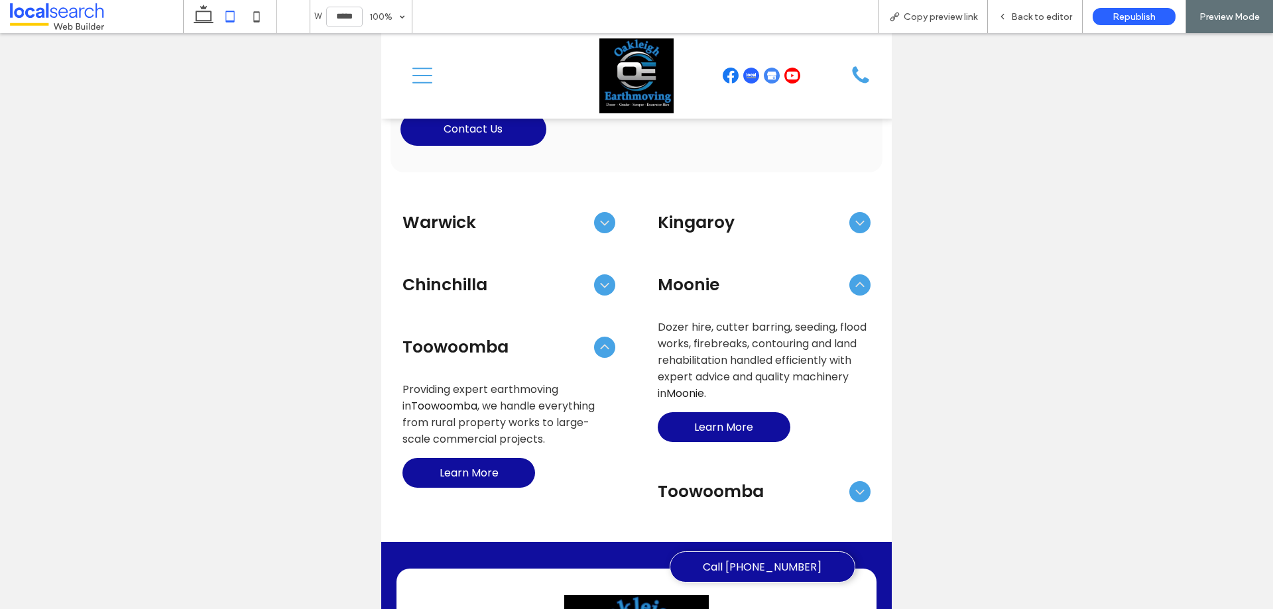
click at [709, 494] on span "Toowoomba" at bounding box center [751, 491] width 186 height 25
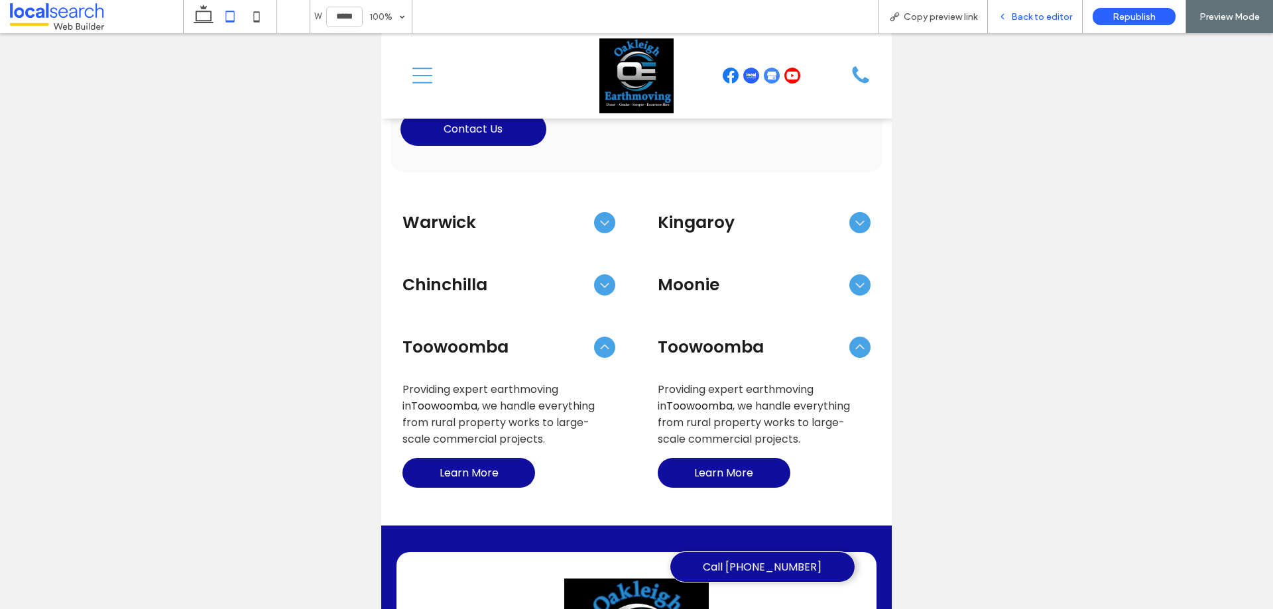
click at [1036, 21] on span "Back to editor" at bounding box center [1041, 16] width 61 height 11
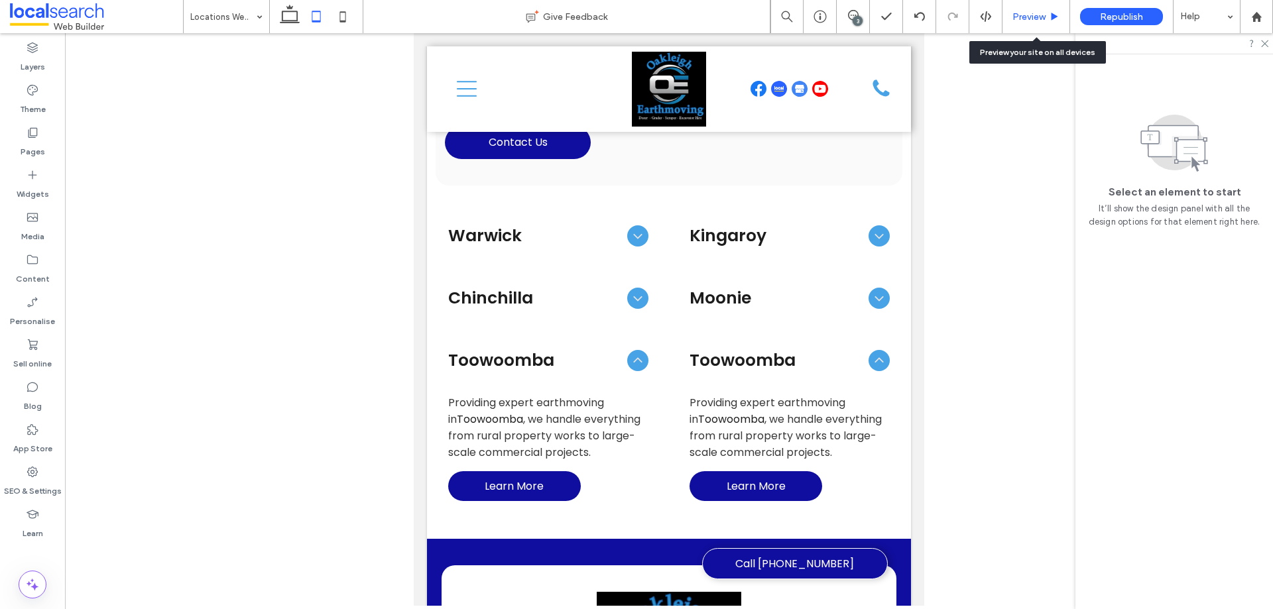
click at [1040, 17] on span "Preview" at bounding box center [1029, 16] width 33 height 11
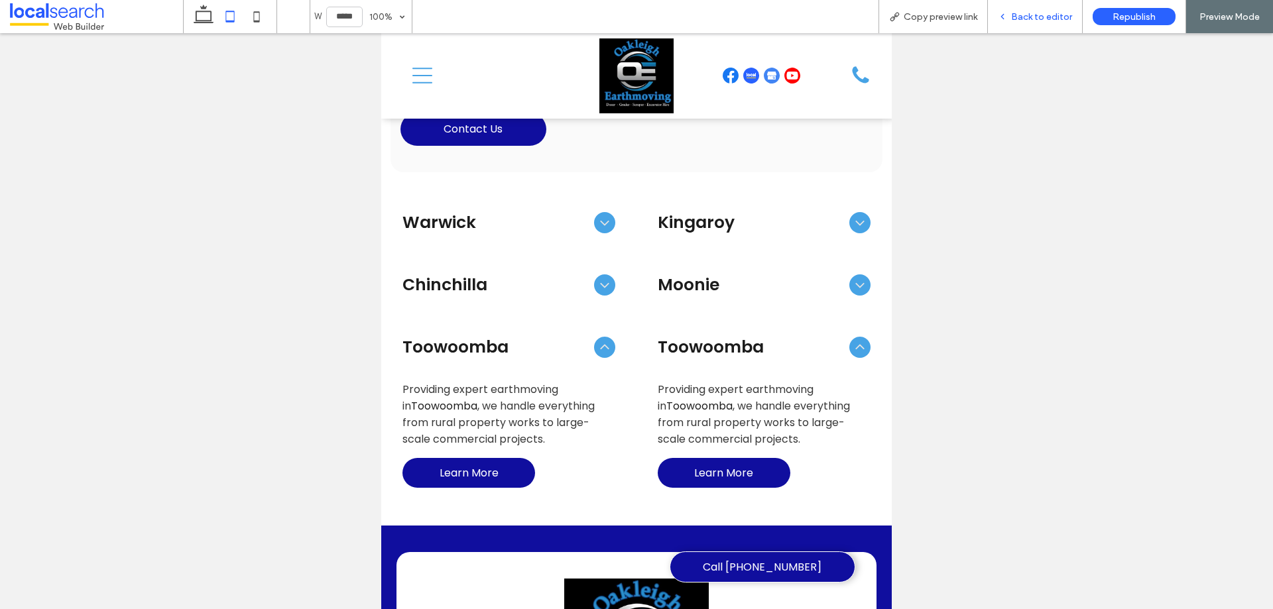
click at [1036, 17] on span "Back to editor" at bounding box center [1041, 16] width 61 height 11
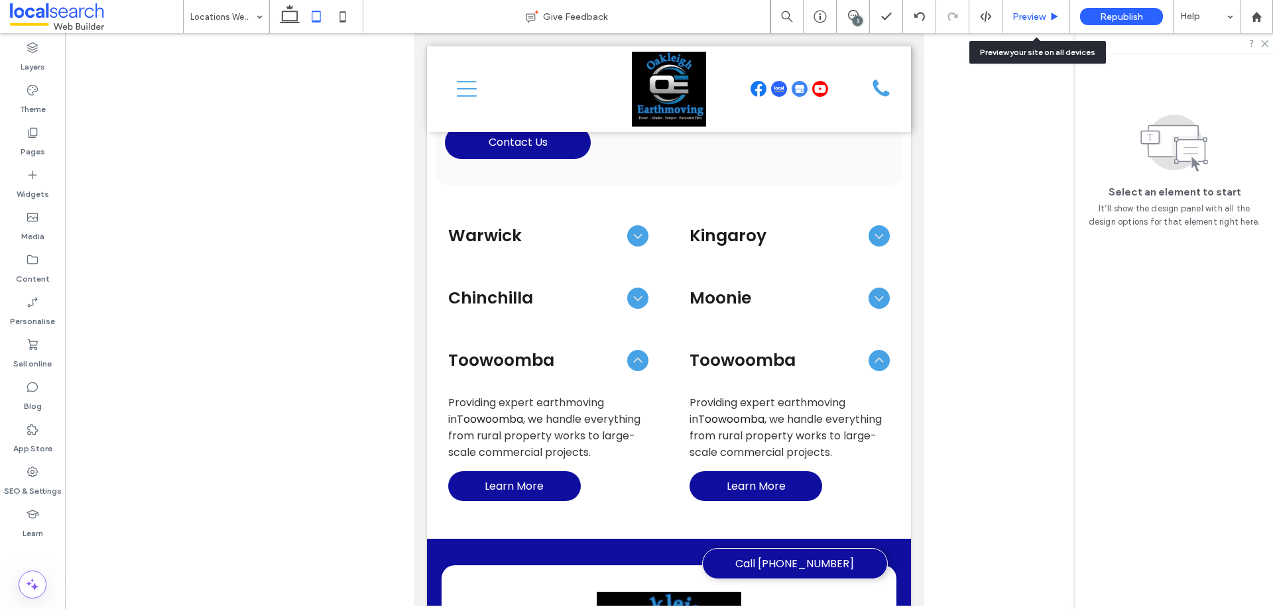
click at [1036, 13] on span "Preview" at bounding box center [1029, 16] width 33 height 11
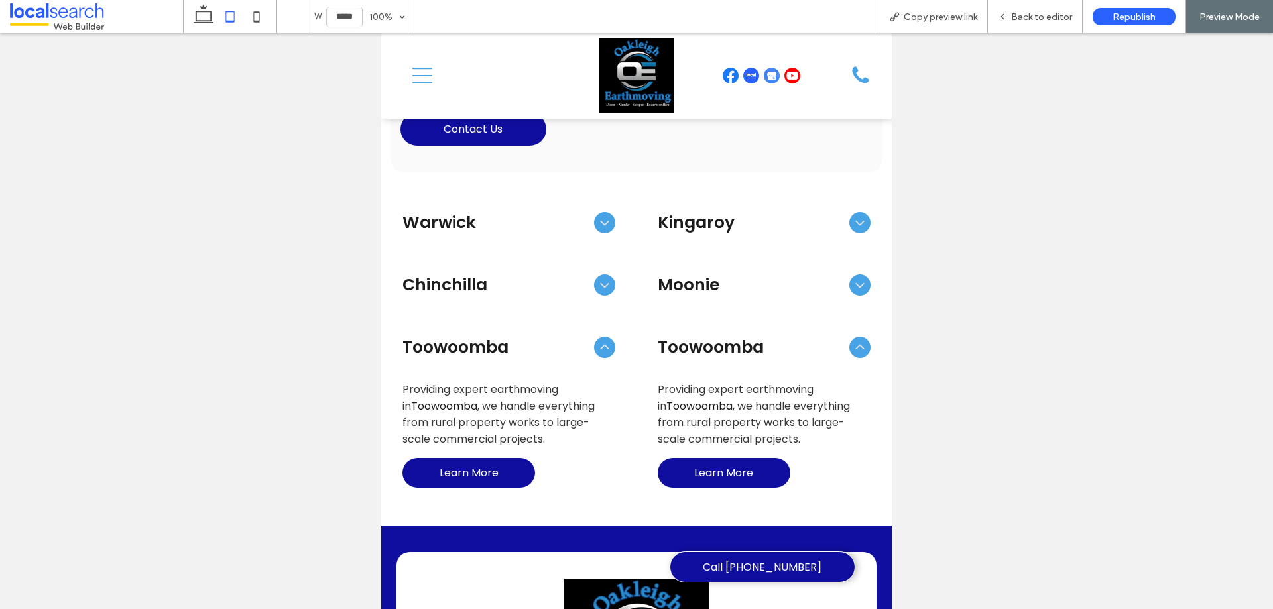
click at [422, 81] on icon "Menu Icon" at bounding box center [422, 76] width 20 height 20
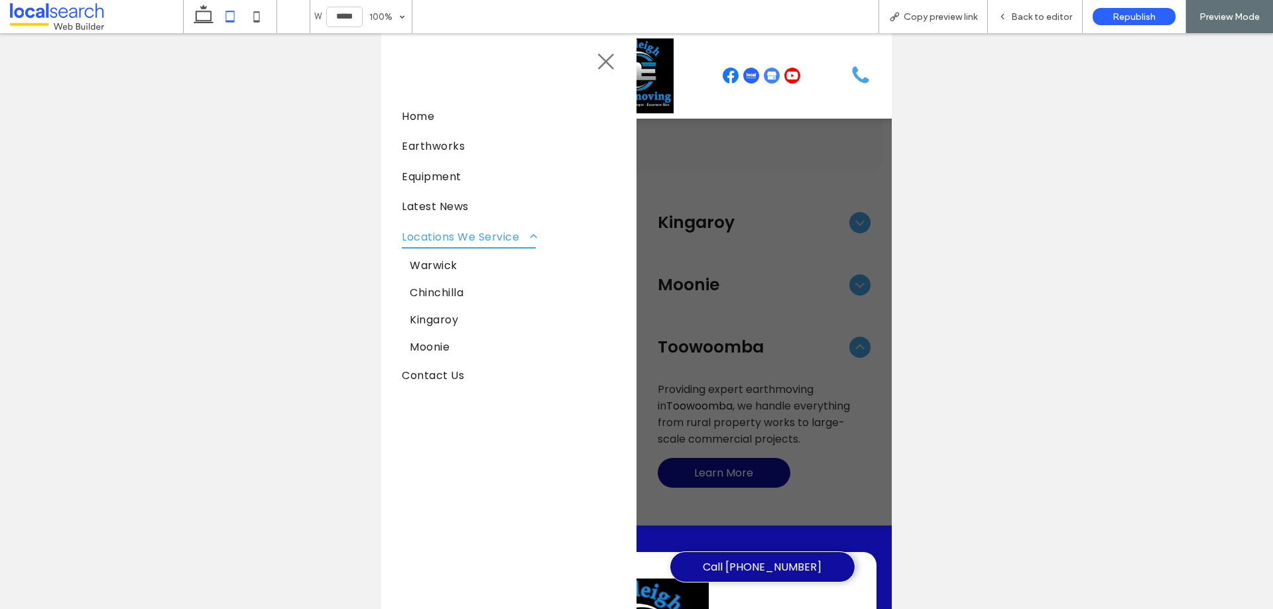
drag, startPoint x: 592, startPoint y: 60, endPoint x: 431, endPoint y: 54, distance: 160.6
click at [596, 60] on icon "Close Icon Close" at bounding box center [606, 62] width 20 height 20
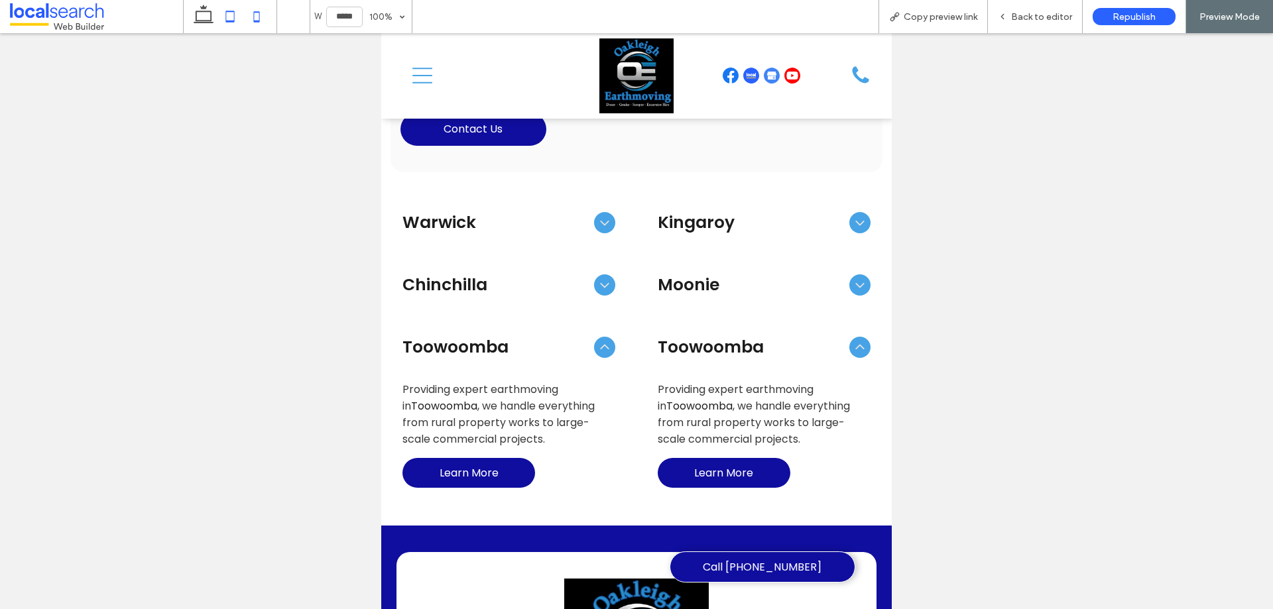
click at [265, 9] on icon at bounding box center [256, 16] width 27 height 27
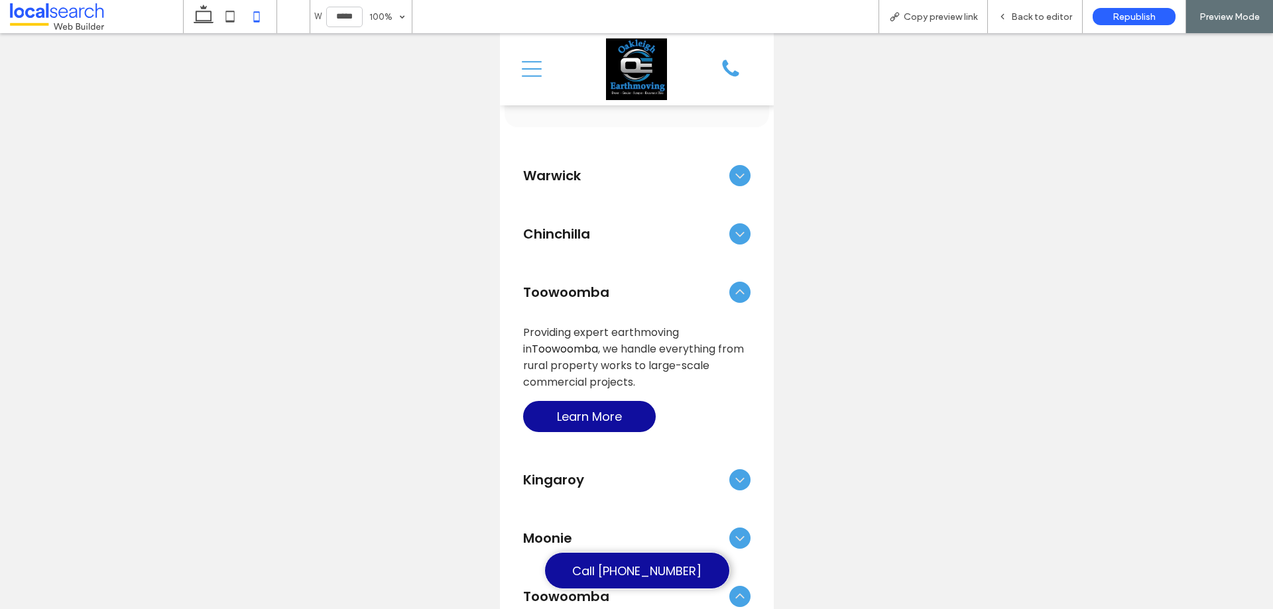
click at [530, 66] on icon "Menu Icon" at bounding box center [531, 69] width 20 height 20
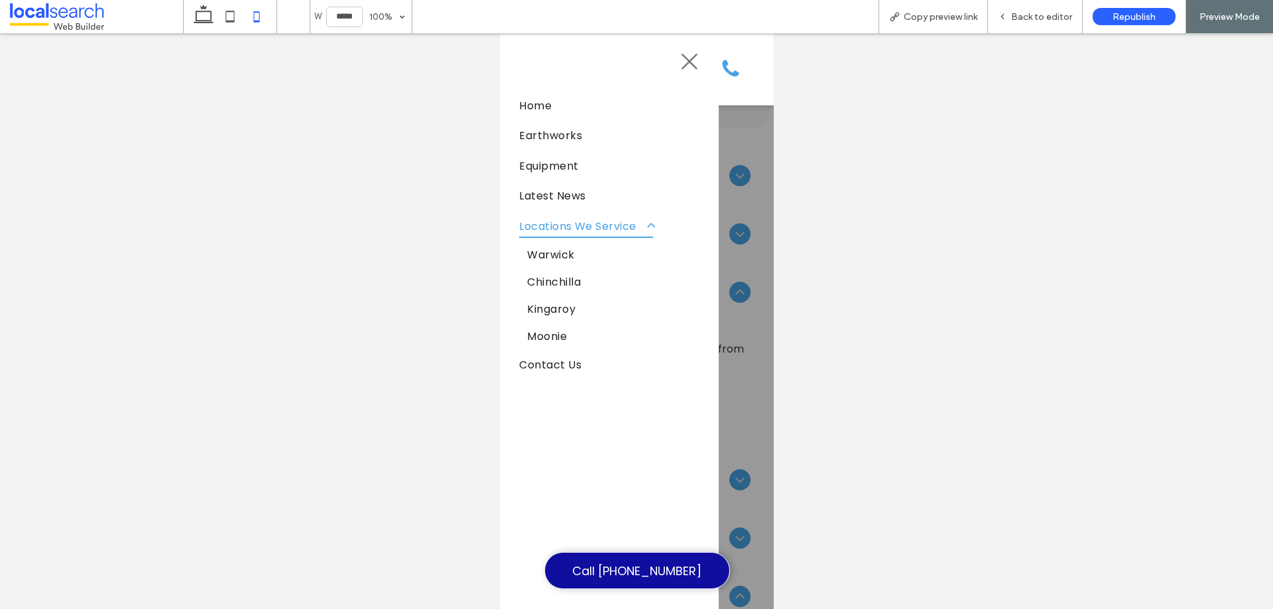
click at [683, 59] on icon at bounding box center [689, 62] width 16 height 16
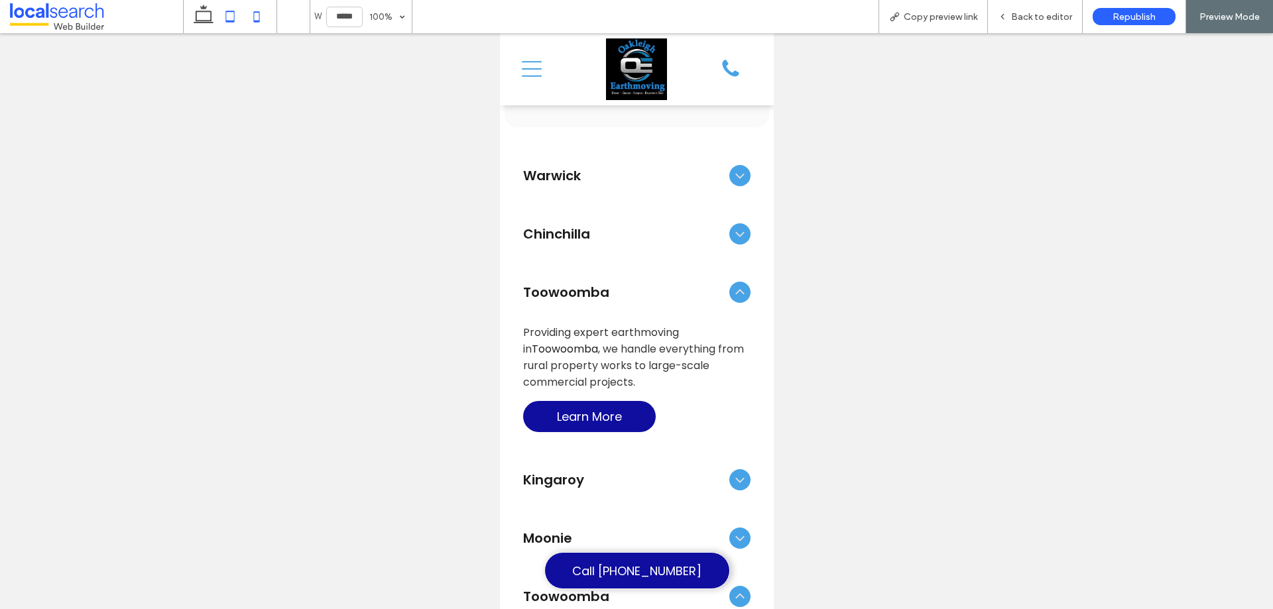
click at [223, 7] on icon at bounding box center [230, 16] width 27 height 27
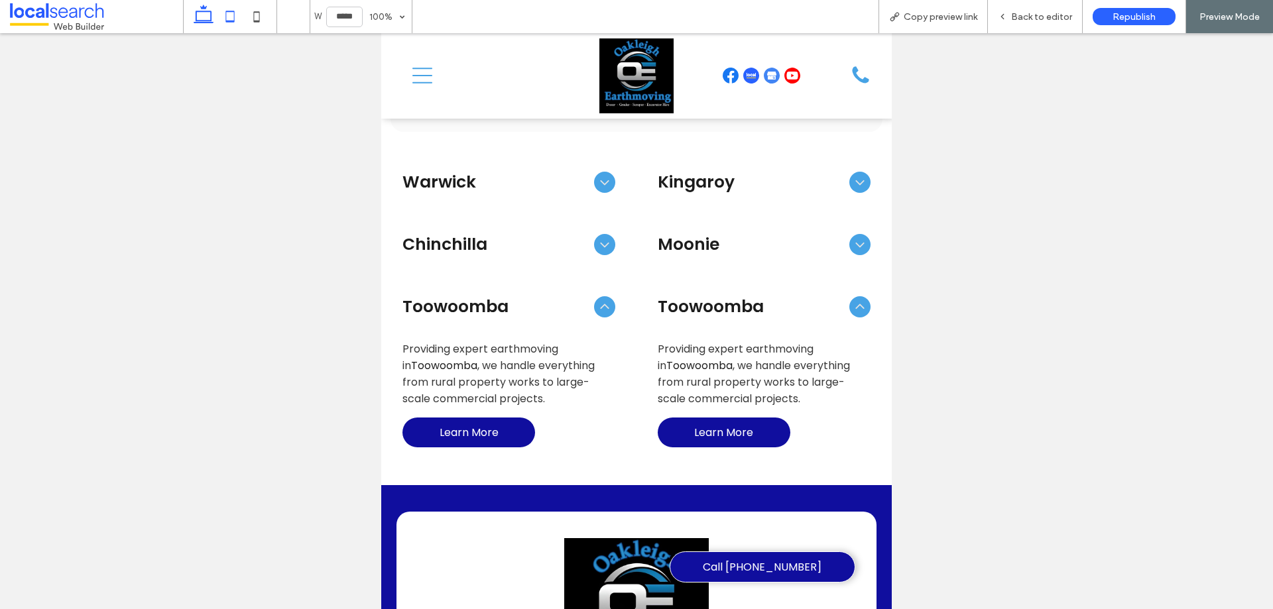
click at [206, 17] on icon at bounding box center [203, 16] width 27 height 27
type input "******"
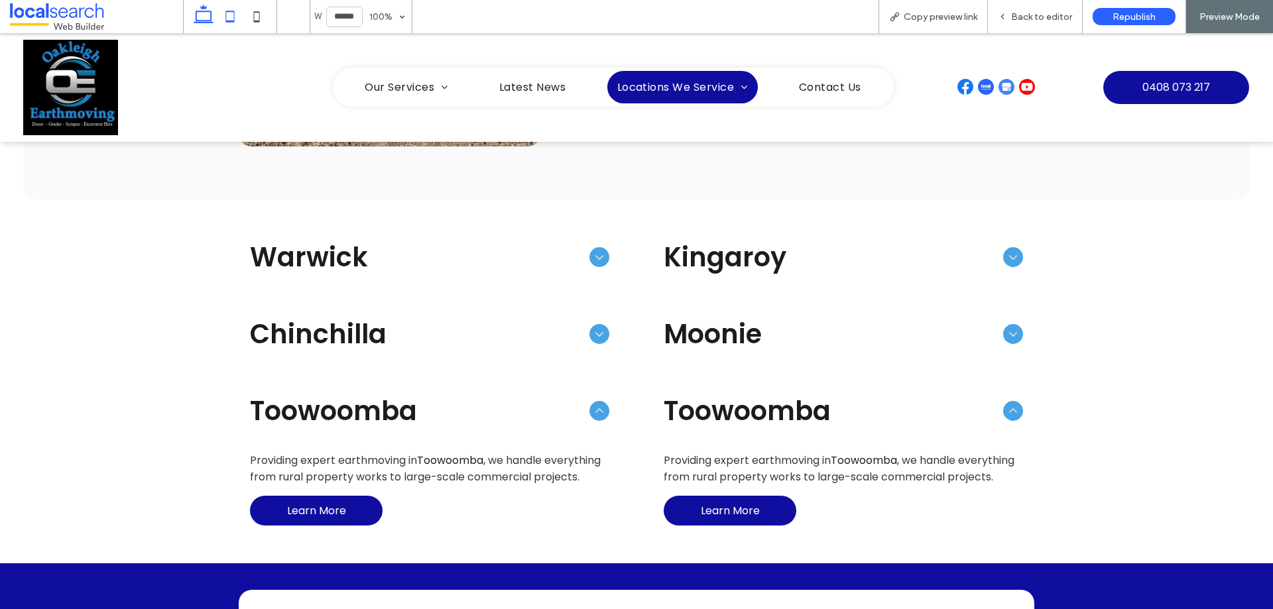
scroll to position [828, 0]
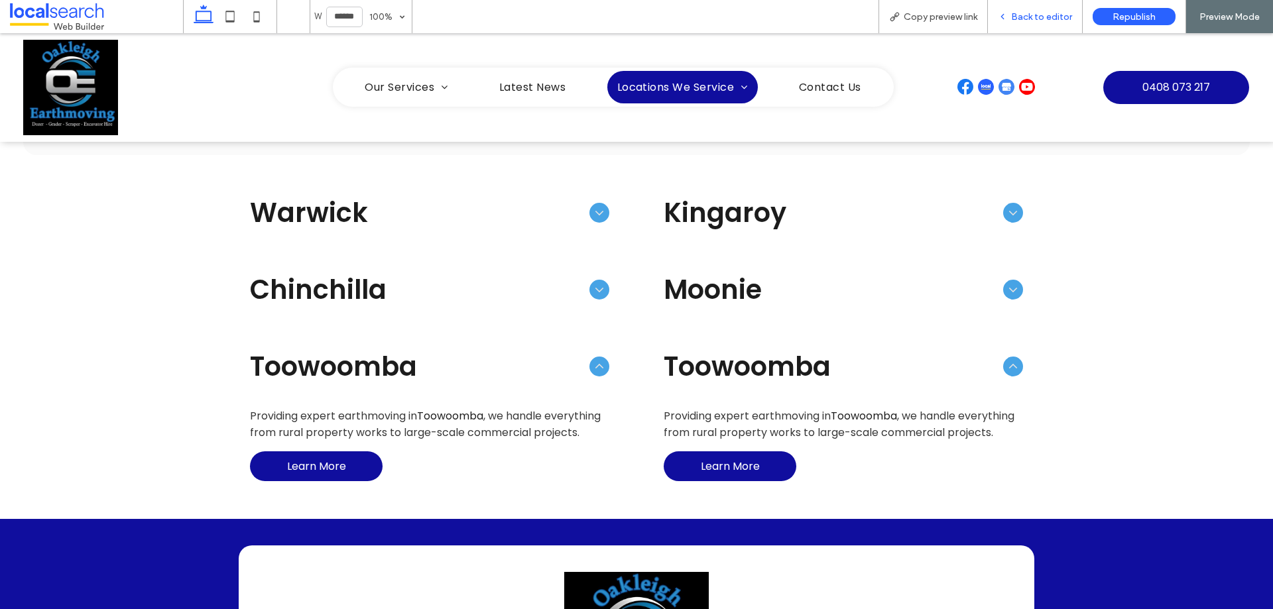
click at [1037, 11] on span "Back to editor" at bounding box center [1041, 16] width 61 height 11
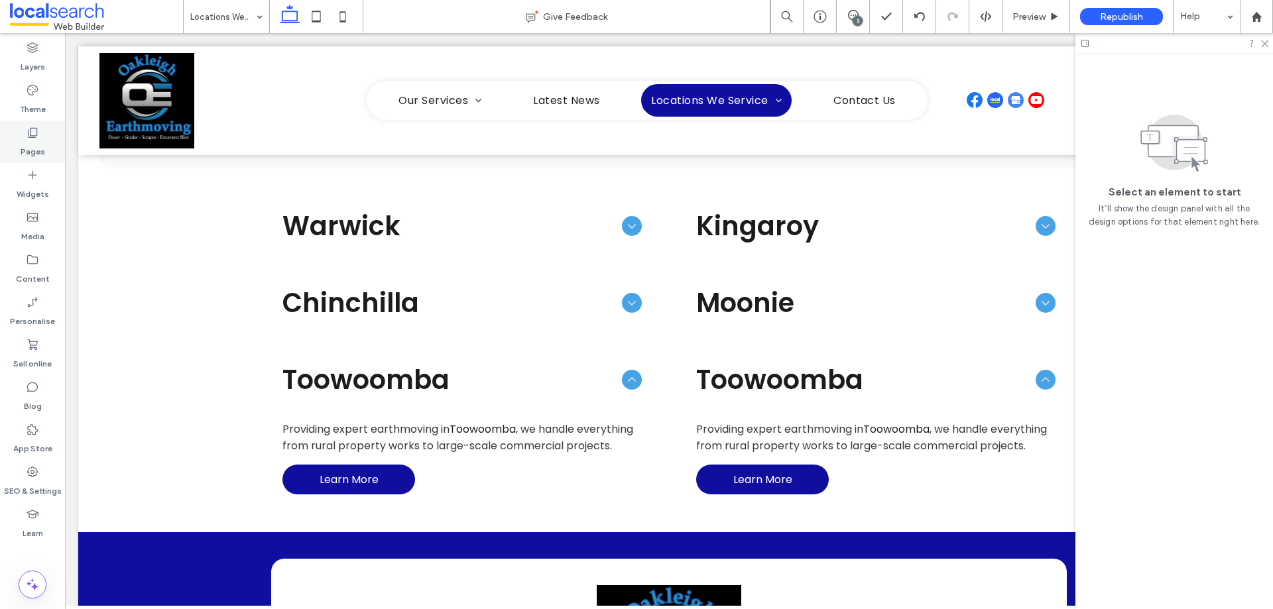
click at [13, 139] on div "Pages" at bounding box center [32, 142] width 65 height 42
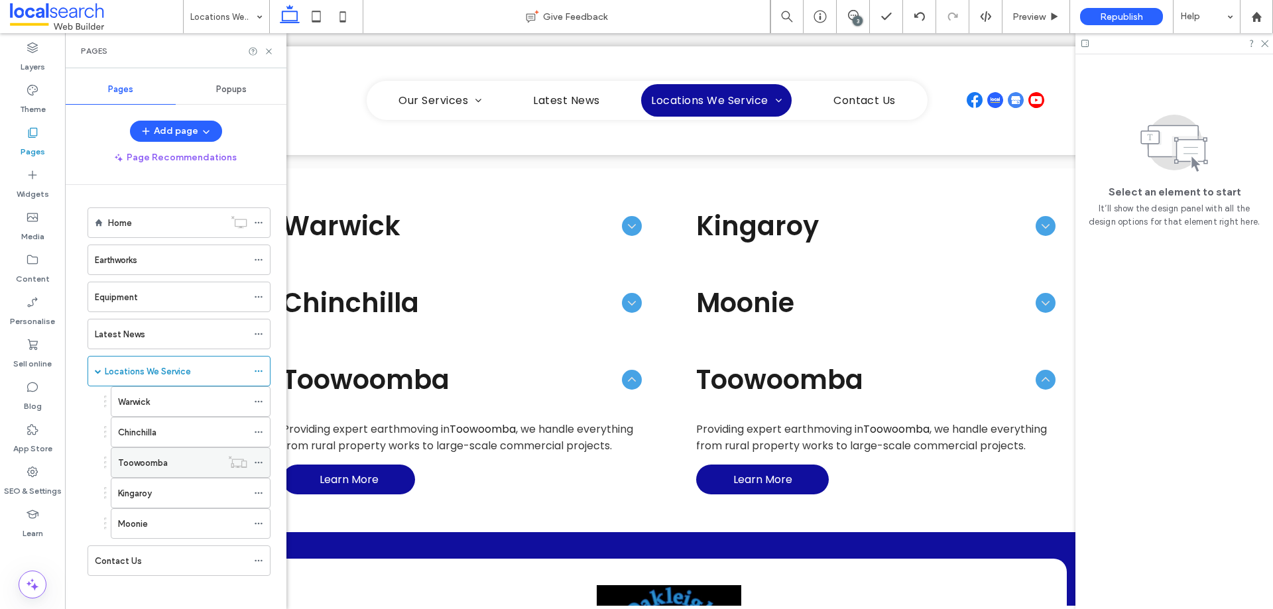
click at [259, 462] on icon at bounding box center [258, 462] width 9 height 9
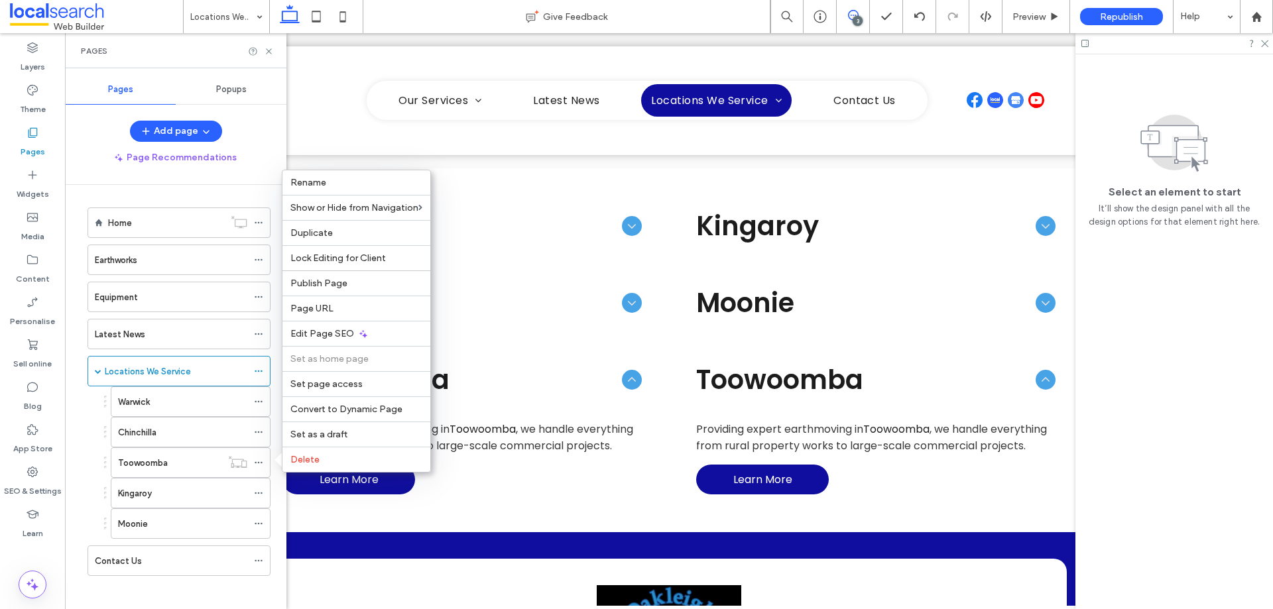
click at [862, 16] on span at bounding box center [853, 15] width 32 height 11
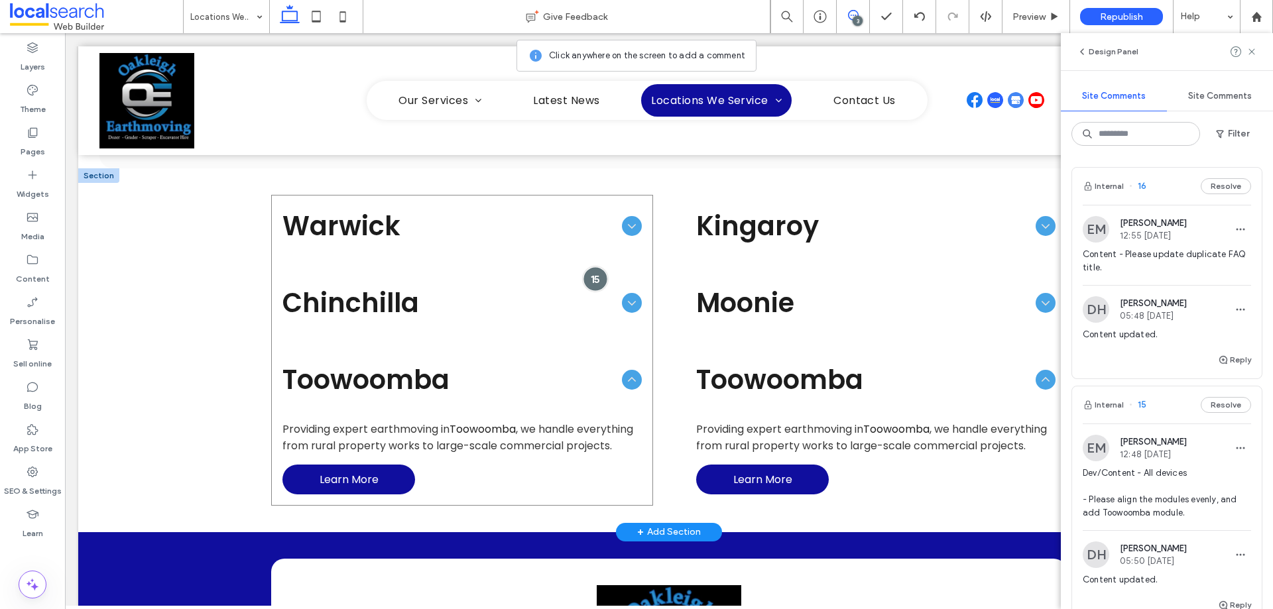
click at [592, 277] on div at bounding box center [596, 279] width 25 height 25
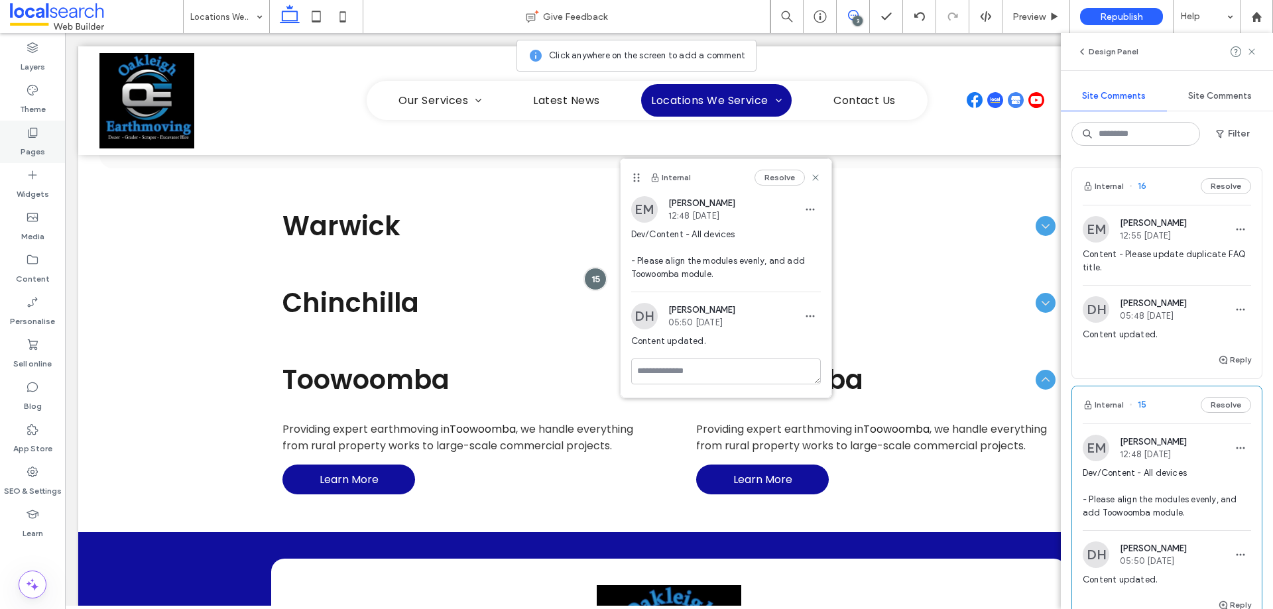
click at [40, 133] on div "Pages" at bounding box center [32, 142] width 65 height 42
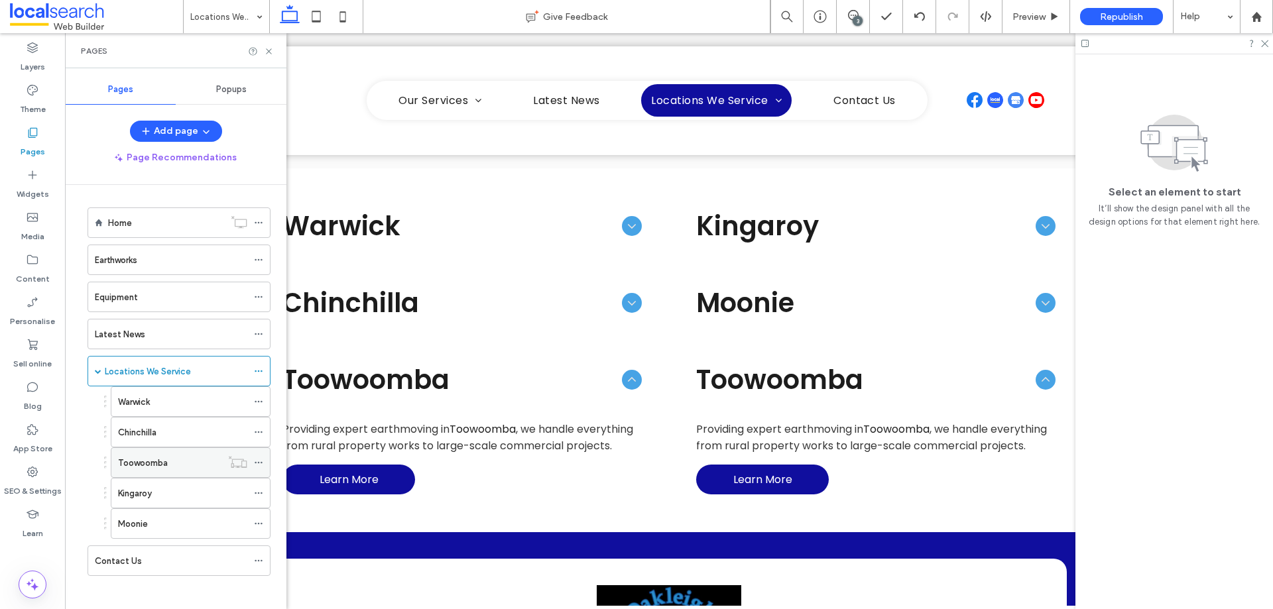
click at [179, 462] on div "Toowoomba" at bounding box center [169, 463] width 103 height 14
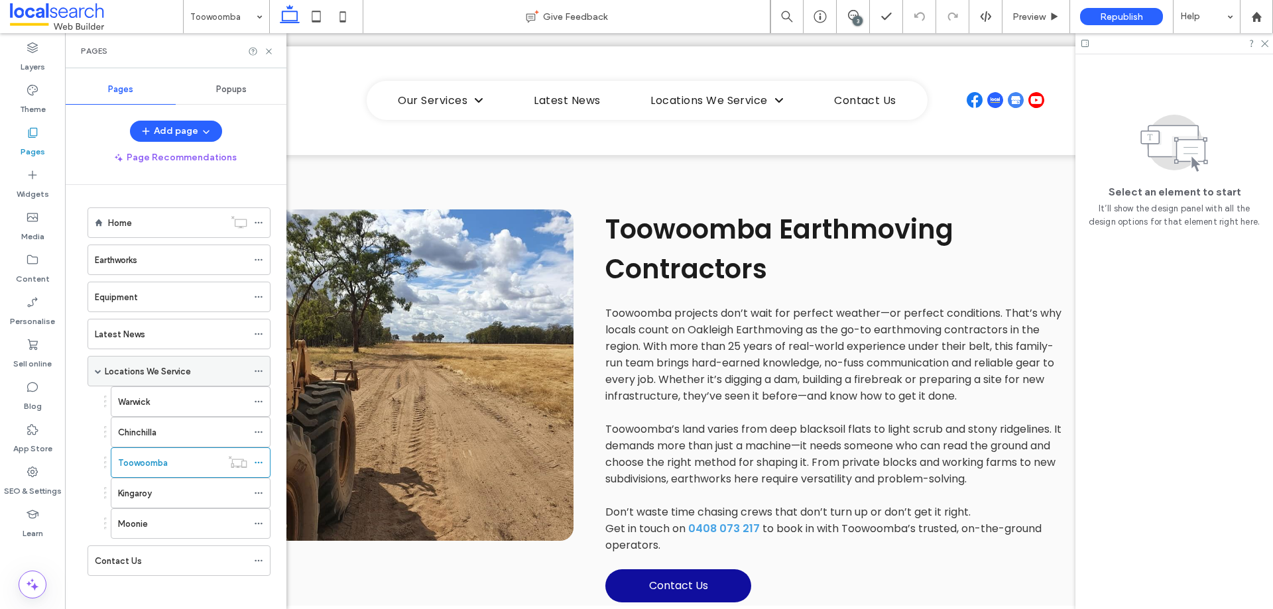
click at [167, 368] on label "Locations We Service" at bounding box center [148, 371] width 86 height 23
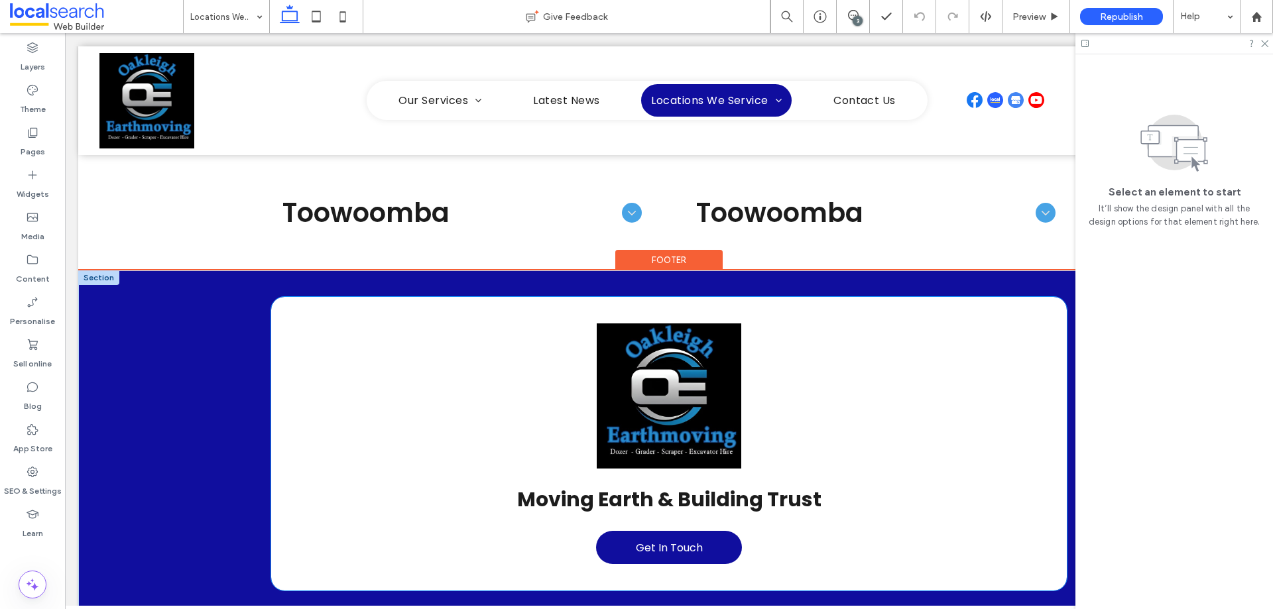
scroll to position [796, 0]
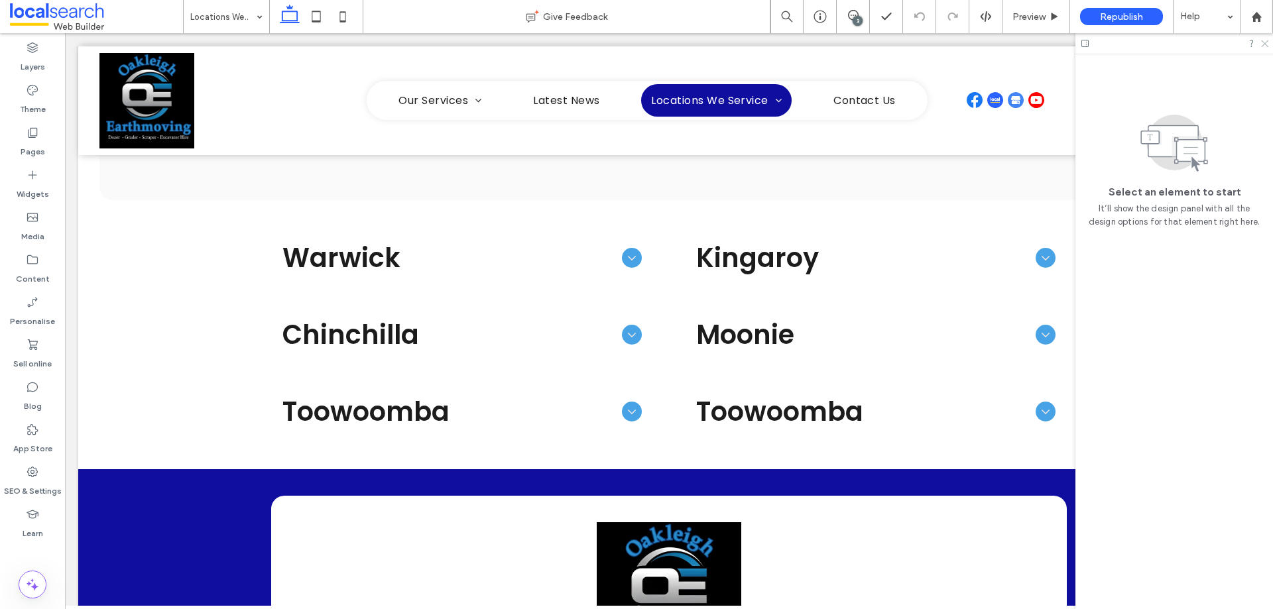
drag, startPoint x: 1264, startPoint y: 42, endPoint x: 1200, endPoint y: 10, distance: 72.1
click at [1264, 42] on use at bounding box center [1264, 43] width 7 height 7
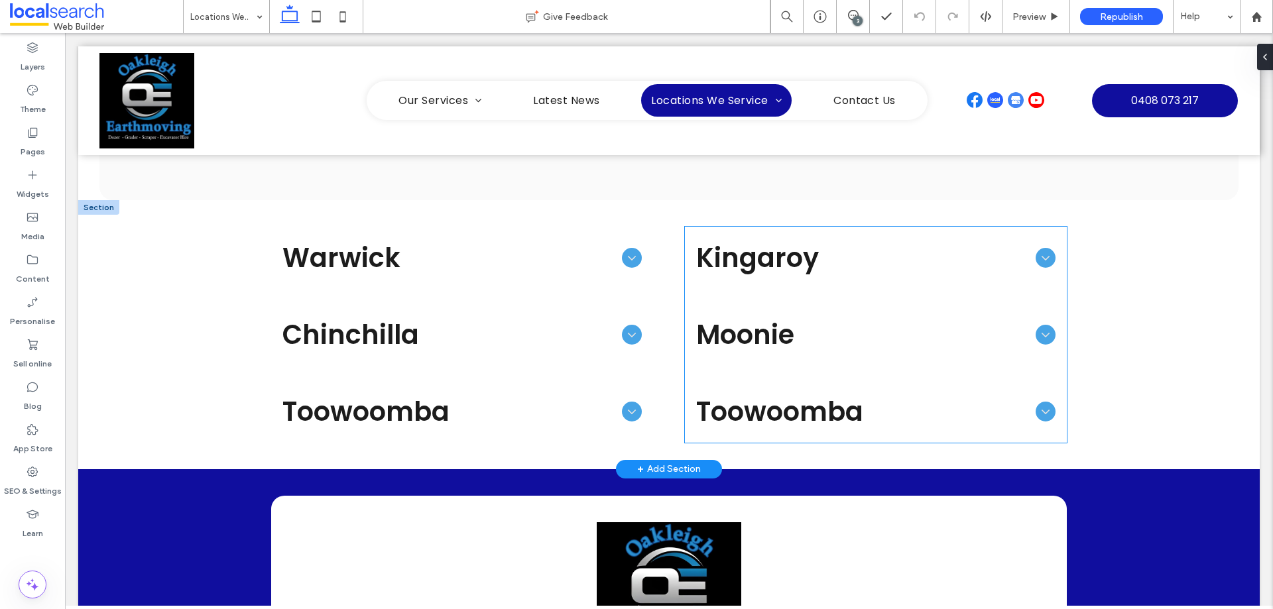
click at [849, 354] on span "Moonie" at bounding box center [863, 335] width 334 height 40
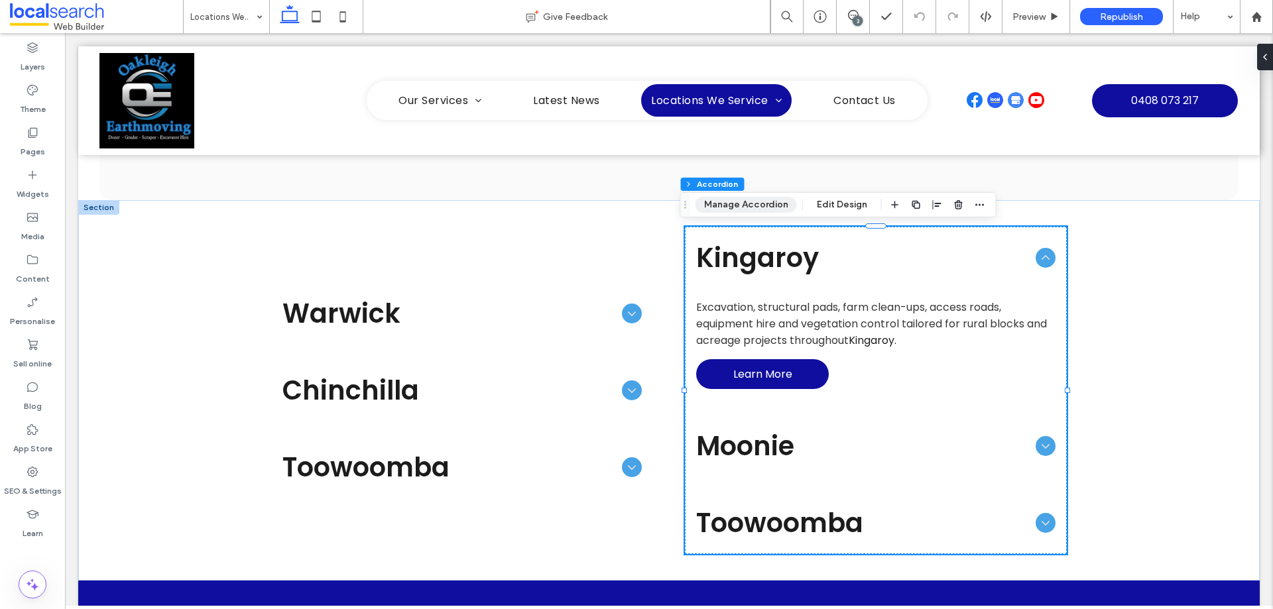
drag, startPoint x: 775, startPoint y: 202, endPoint x: 597, endPoint y: 219, distance: 178.6
click at [775, 202] on button "Manage Accordion" at bounding box center [746, 205] width 101 height 16
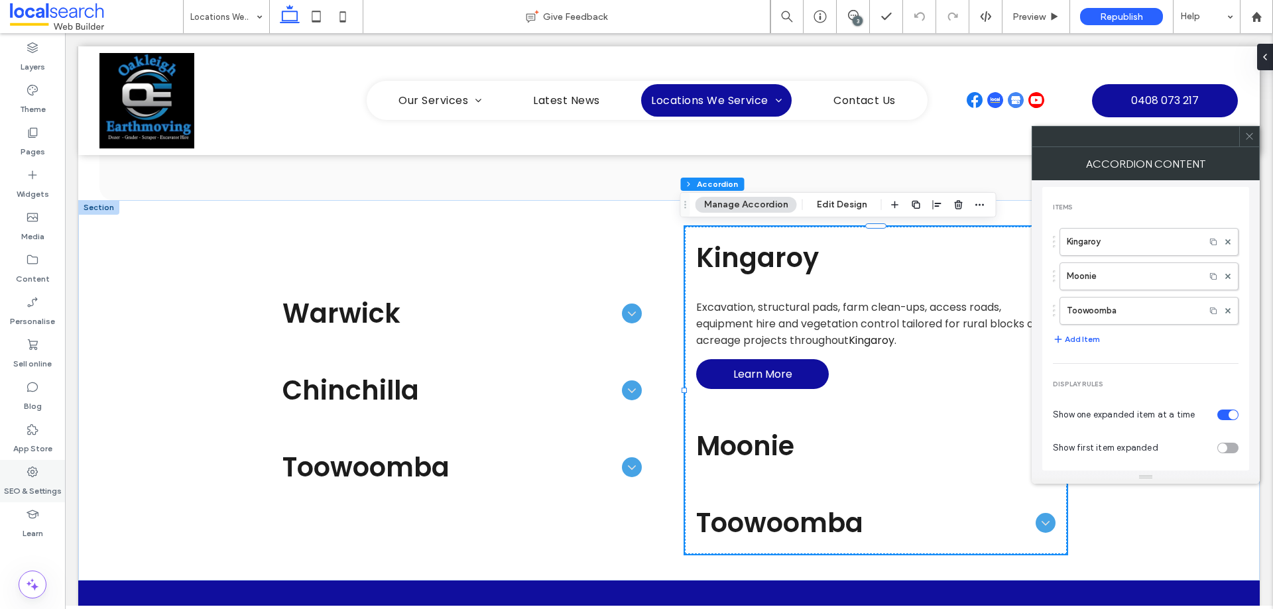
click at [23, 475] on div "SEO & Settings" at bounding box center [32, 481] width 65 height 42
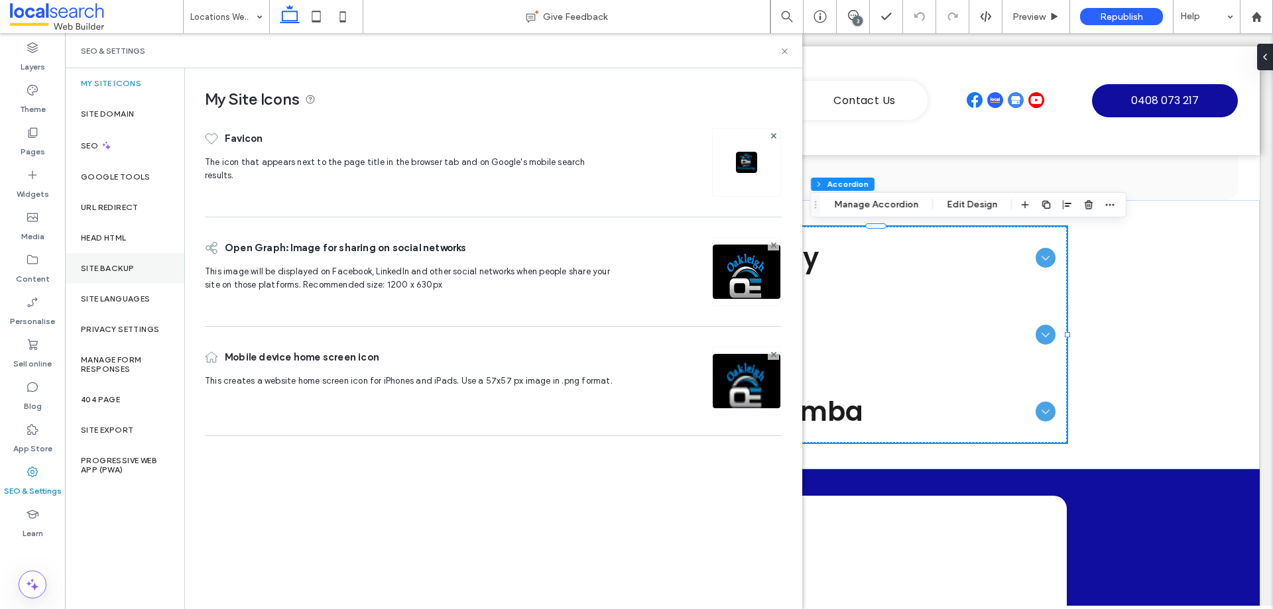
click at [145, 271] on div "Site backup" at bounding box center [124, 268] width 119 height 31
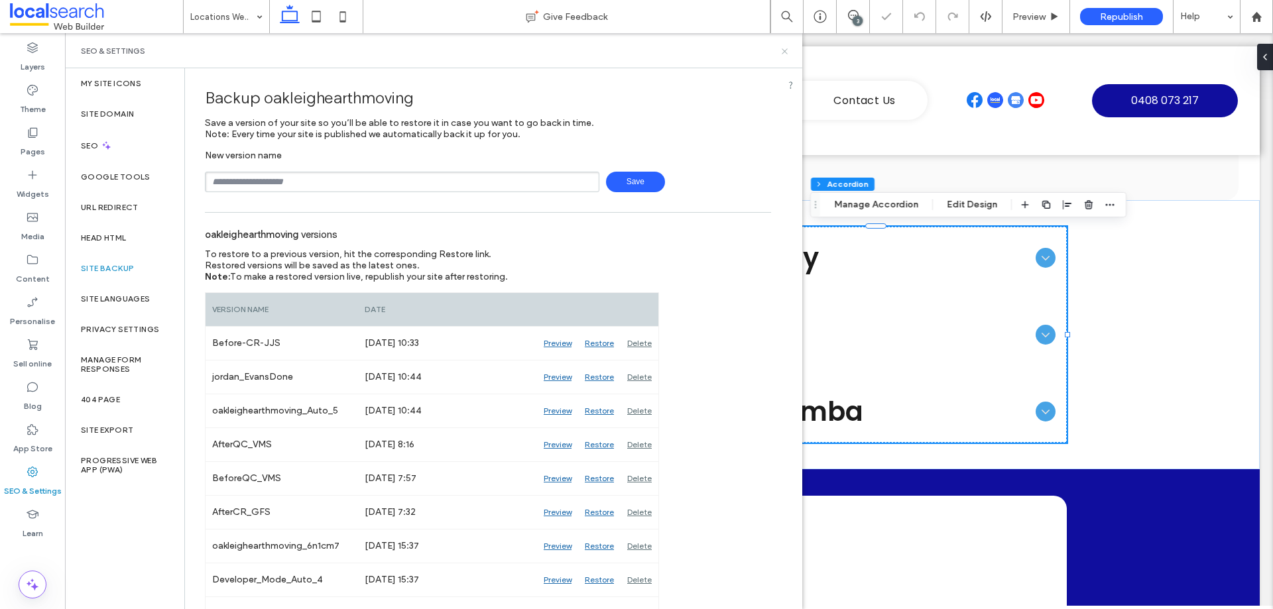
click at [787, 52] on icon at bounding box center [785, 51] width 10 height 10
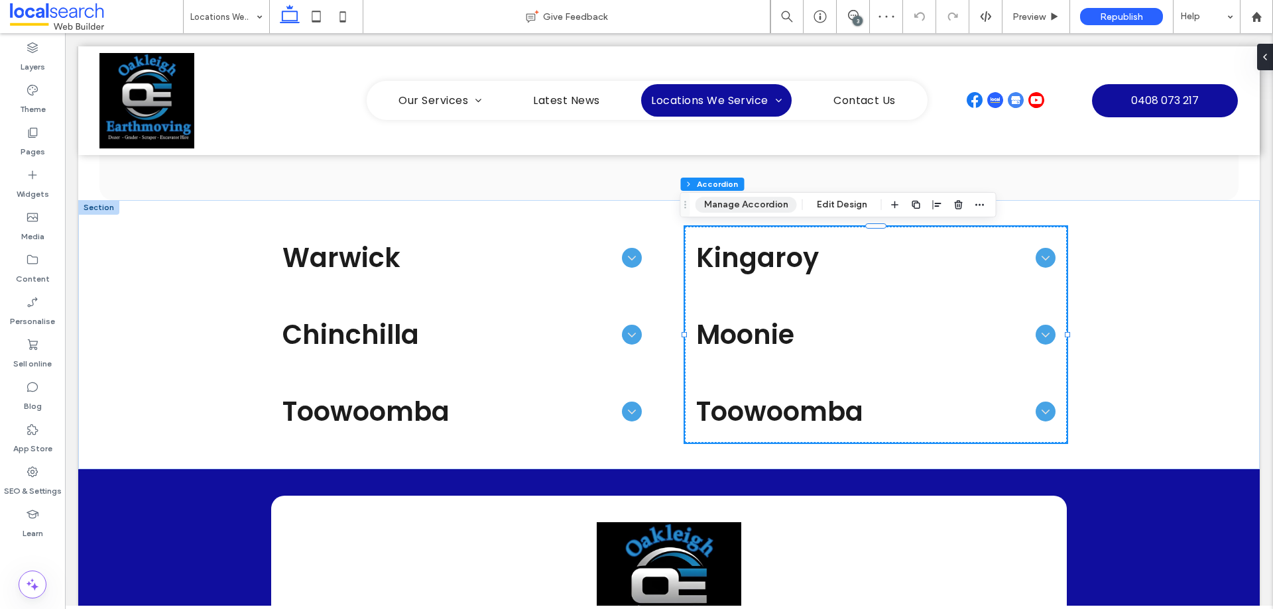
click at [745, 198] on button "Manage Accordion" at bounding box center [746, 205] width 101 height 16
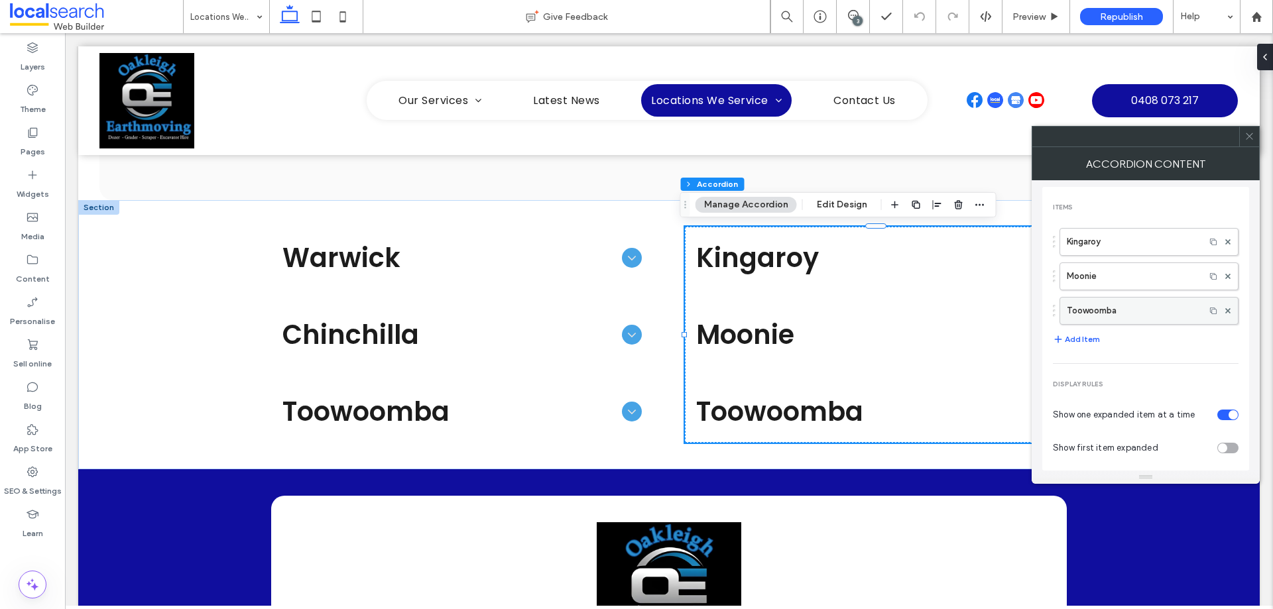
click at [1224, 310] on div at bounding box center [1228, 311] width 20 height 20
click at [1223, 312] on div at bounding box center [1228, 311] width 20 height 20
click at [1225, 309] on icon at bounding box center [1227, 310] width 5 height 5
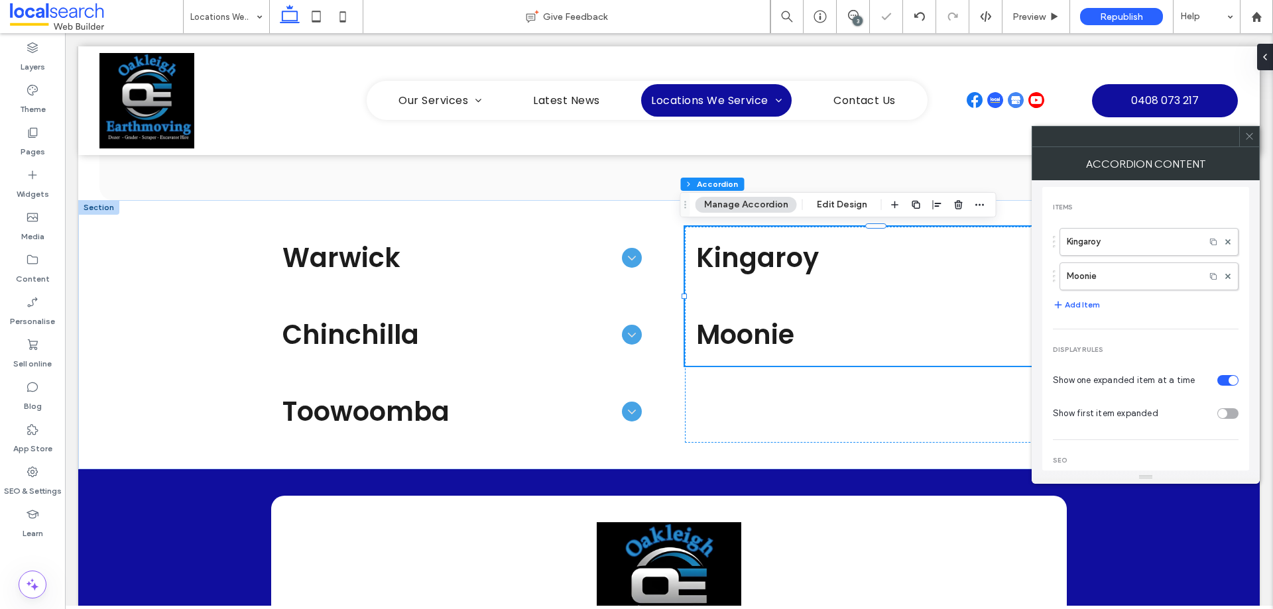
click at [1252, 133] on icon at bounding box center [1250, 136] width 10 height 10
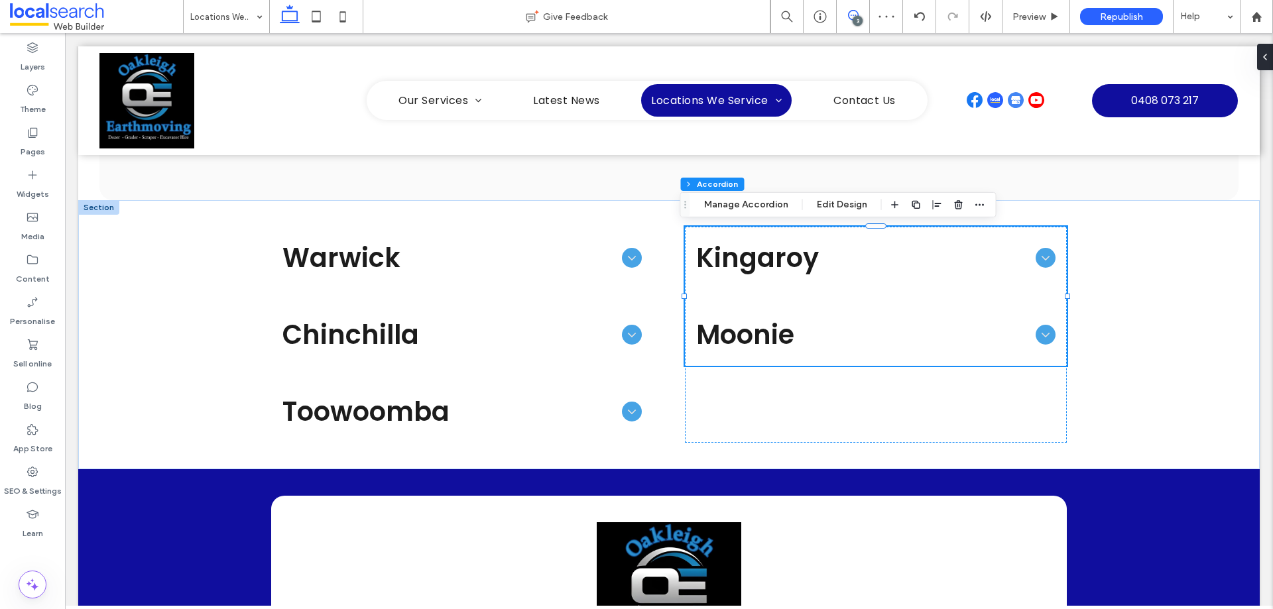
click at [855, 13] on icon at bounding box center [853, 15] width 11 height 11
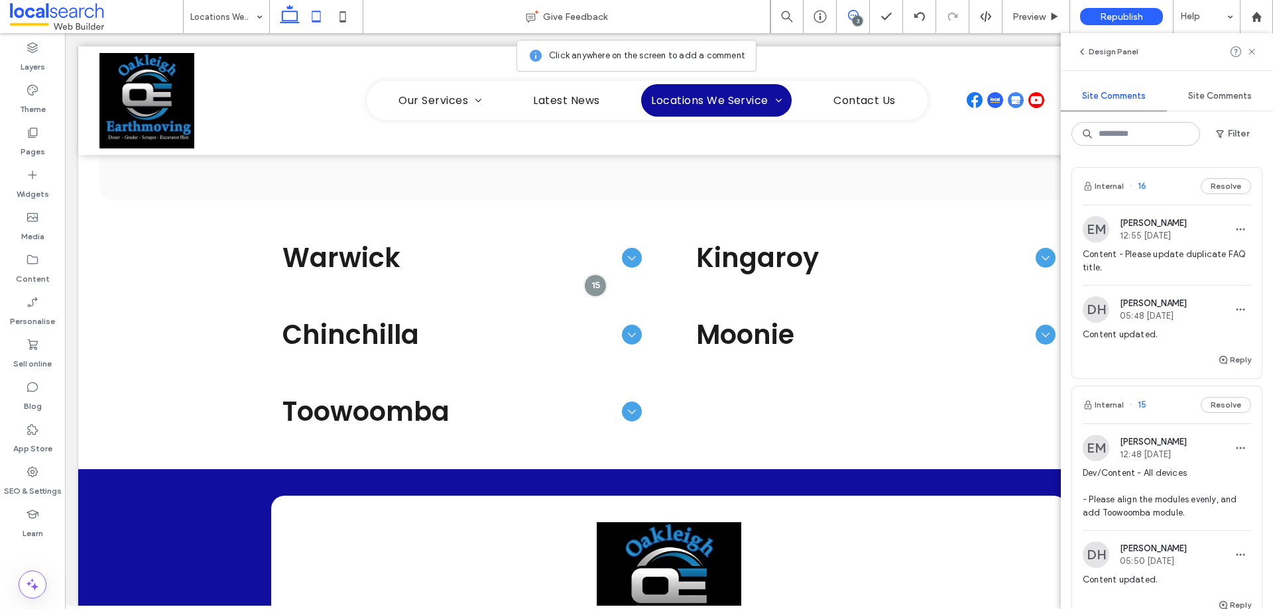
click at [320, 16] on icon at bounding box center [316, 16] width 27 height 27
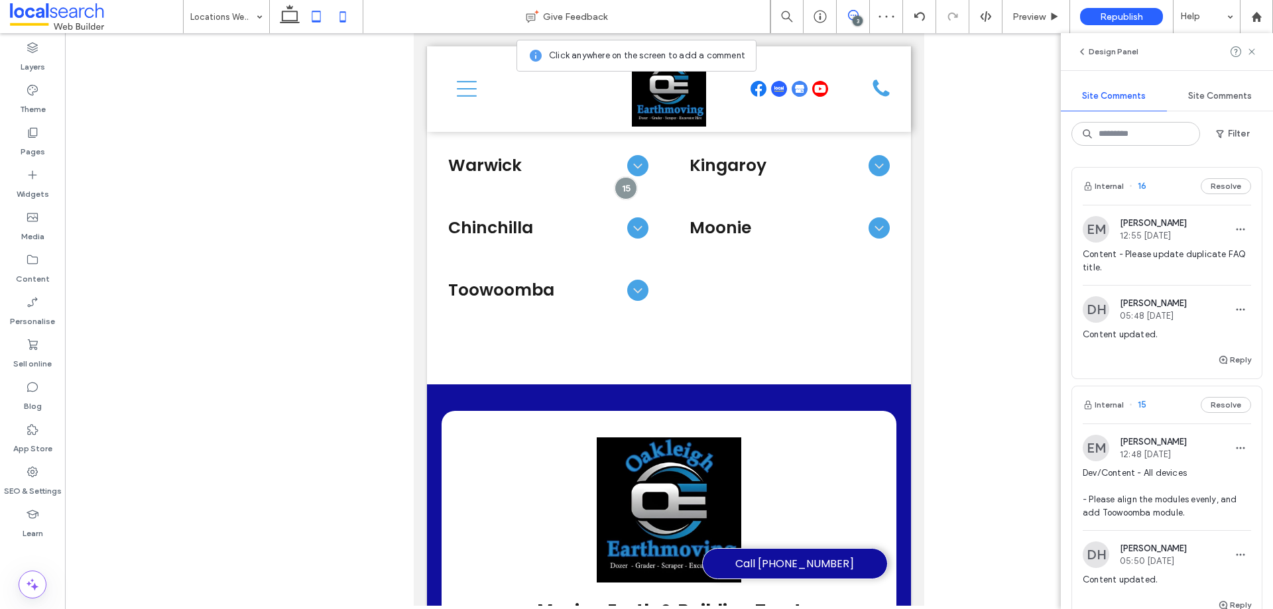
click at [349, 18] on icon at bounding box center [343, 16] width 27 height 27
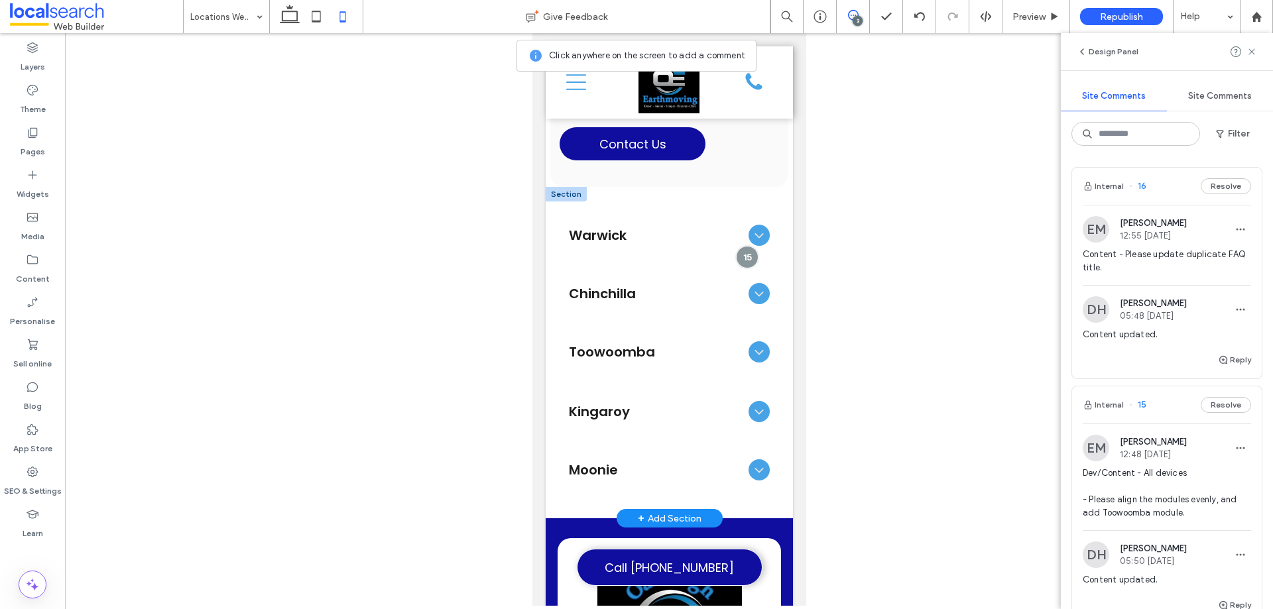
scroll to position [789, 0]
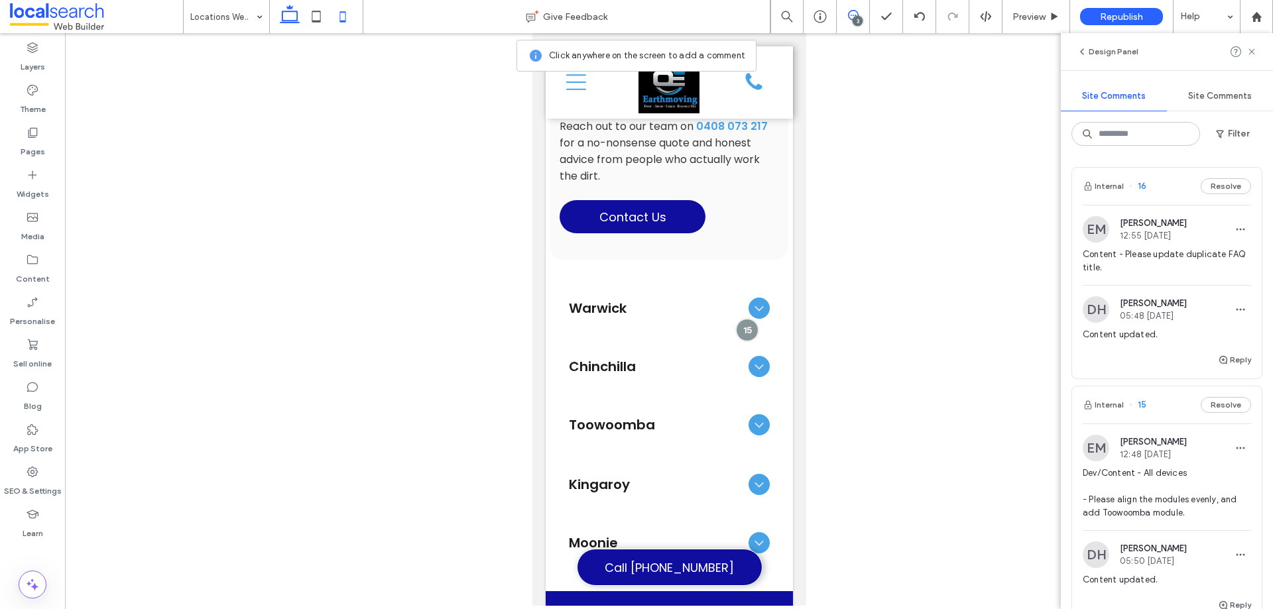
click at [290, 17] on icon at bounding box center [290, 16] width 27 height 27
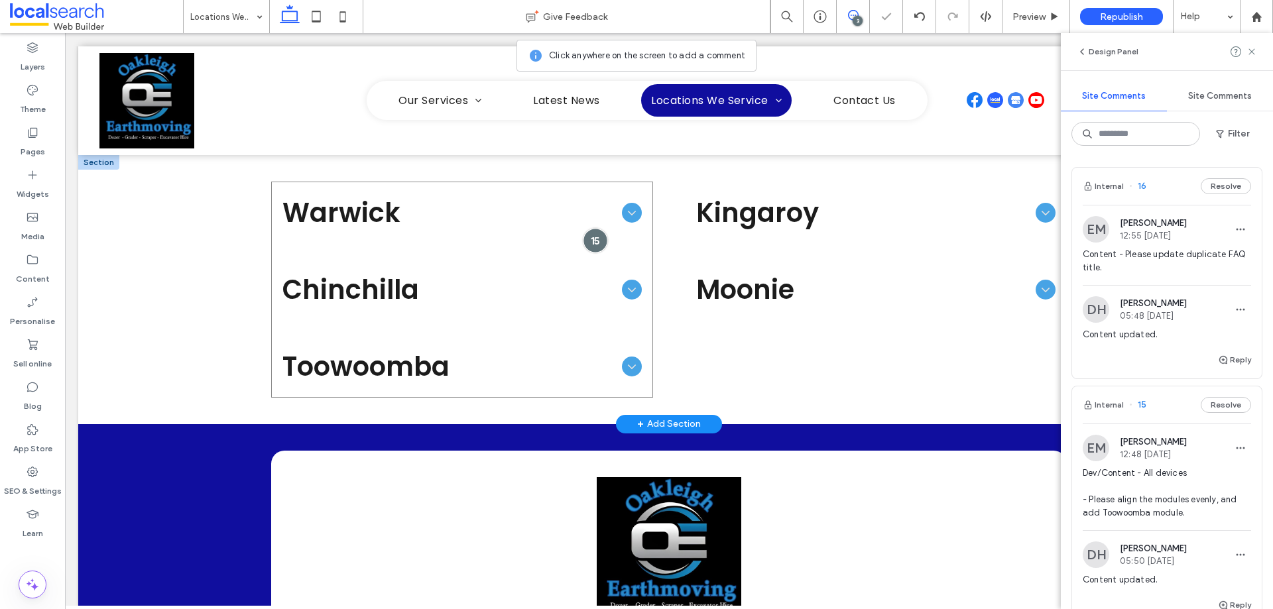
click at [593, 244] on div at bounding box center [596, 240] width 25 height 25
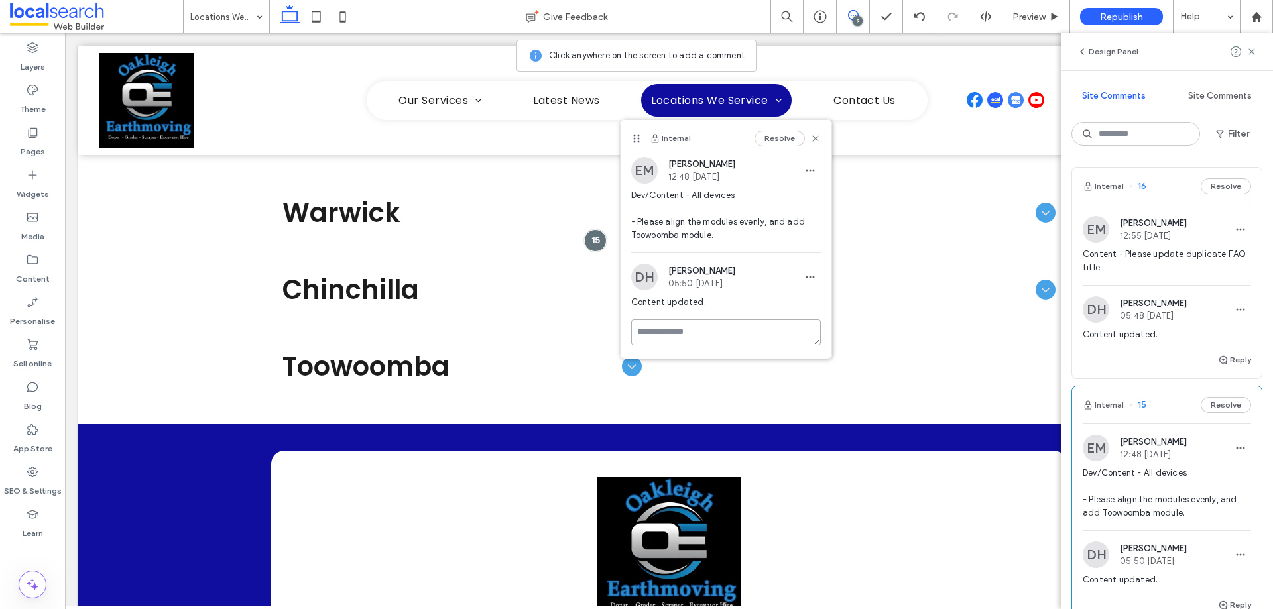
click at [752, 328] on textarea at bounding box center [726, 333] width 190 height 26
type textarea "**********"
click at [790, 409] on button "Submit" at bounding box center [797, 410] width 48 height 16
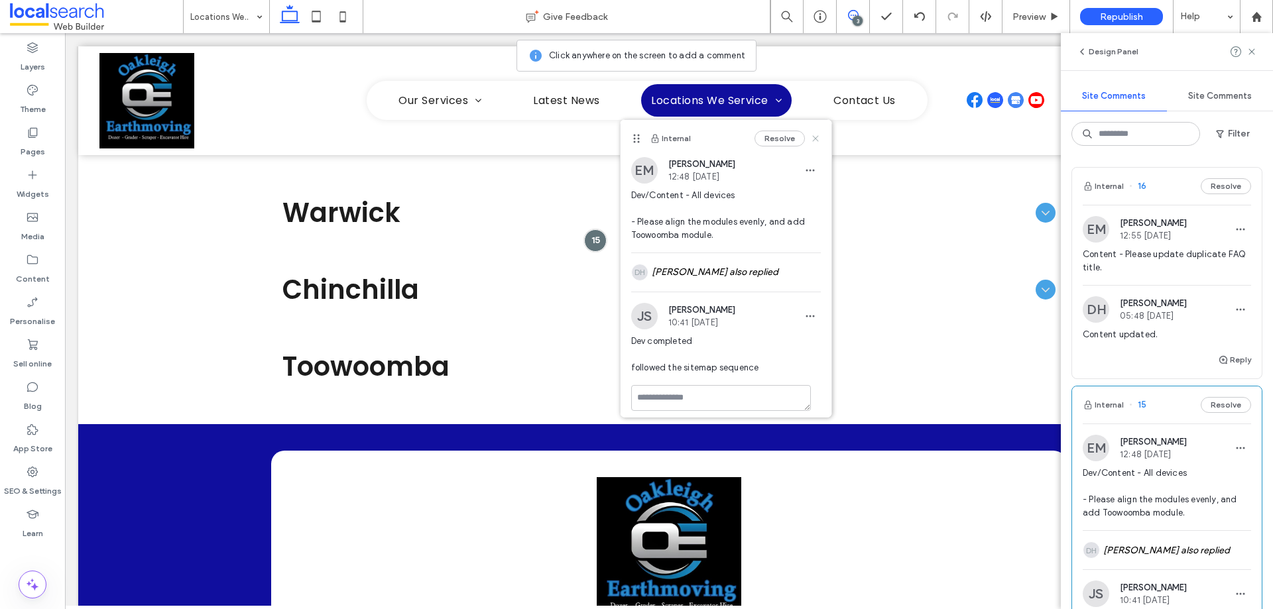
drag, startPoint x: 807, startPoint y: 139, endPoint x: 792, endPoint y: 125, distance: 20.2
click at [810, 139] on icon at bounding box center [815, 138] width 11 height 11
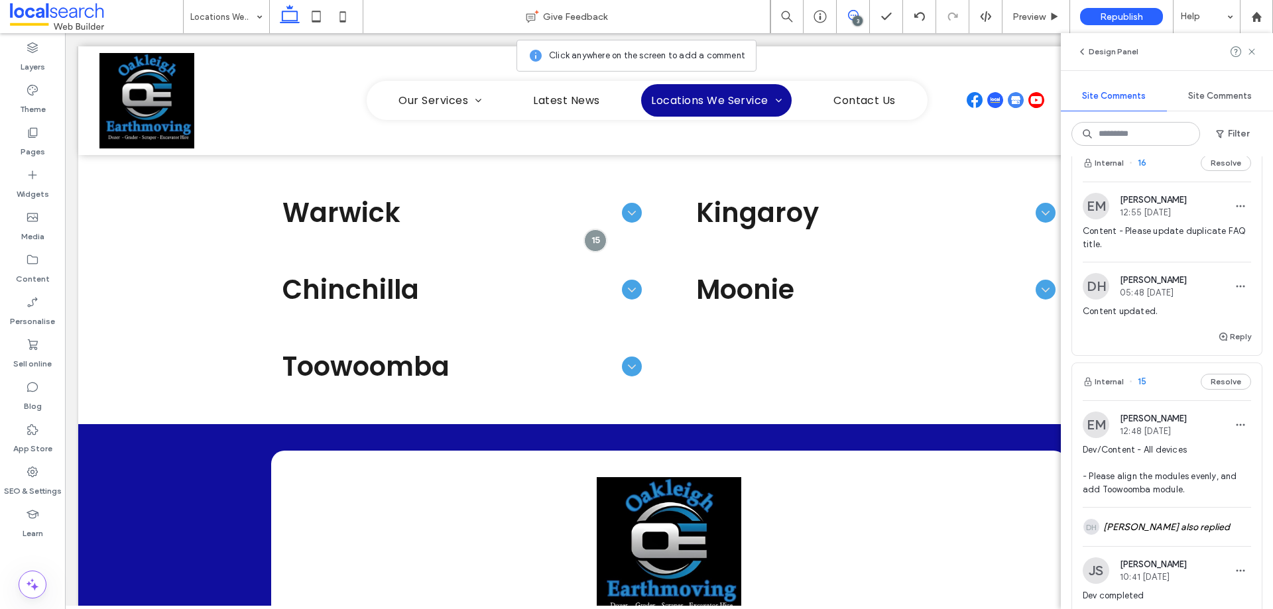
scroll to position [0, 0]
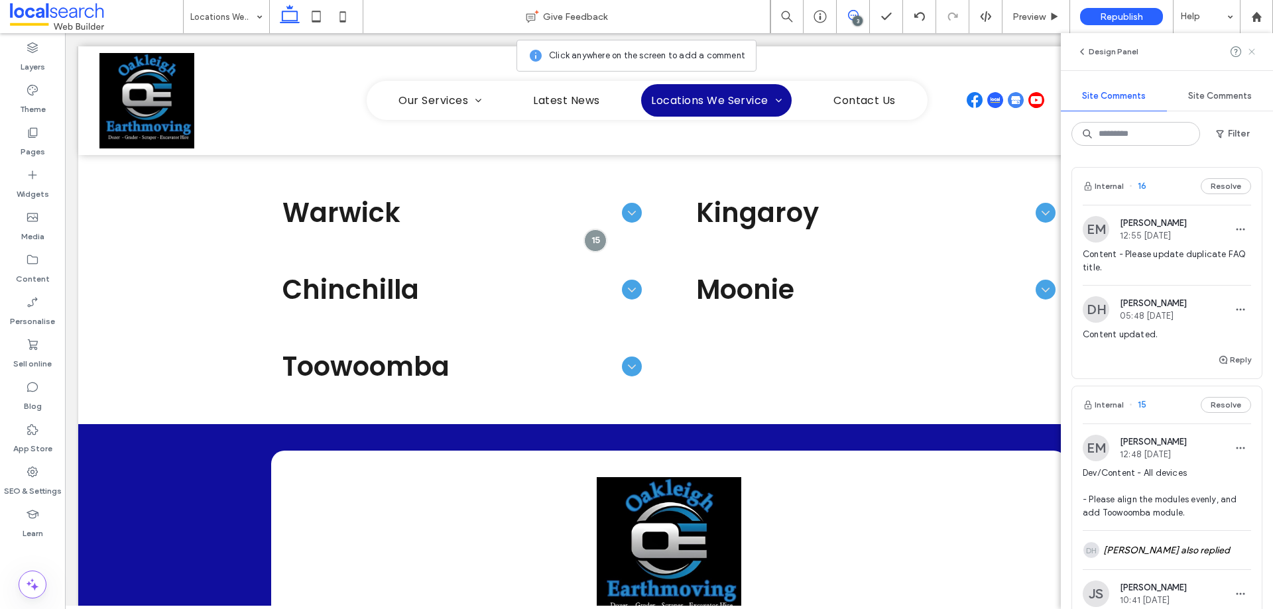
click at [1248, 55] on icon at bounding box center [1252, 51] width 11 height 11
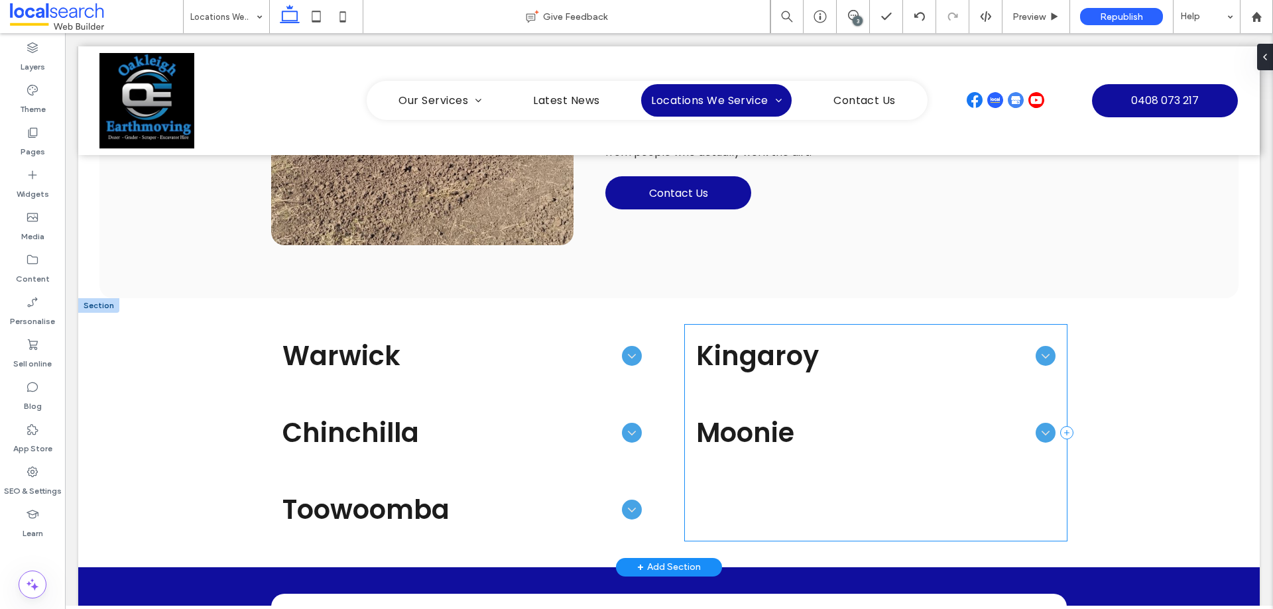
scroll to position [775, 0]
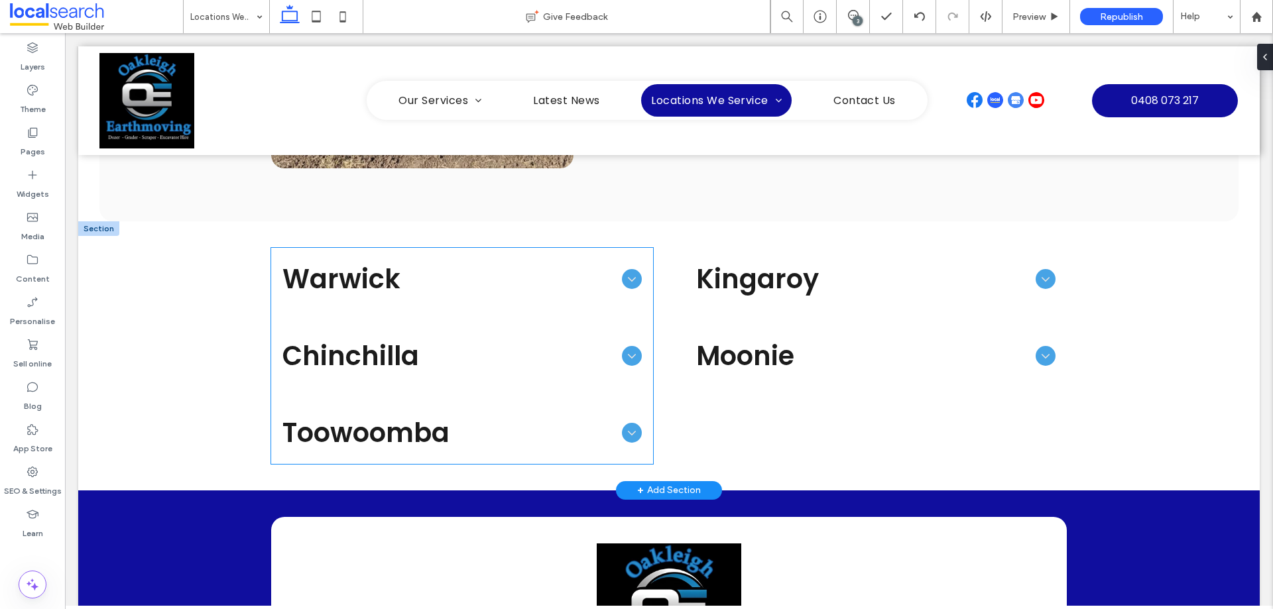
click at [643, 410] on div "Toowoomba" at bounding box center [462, 433] width 381 height 61
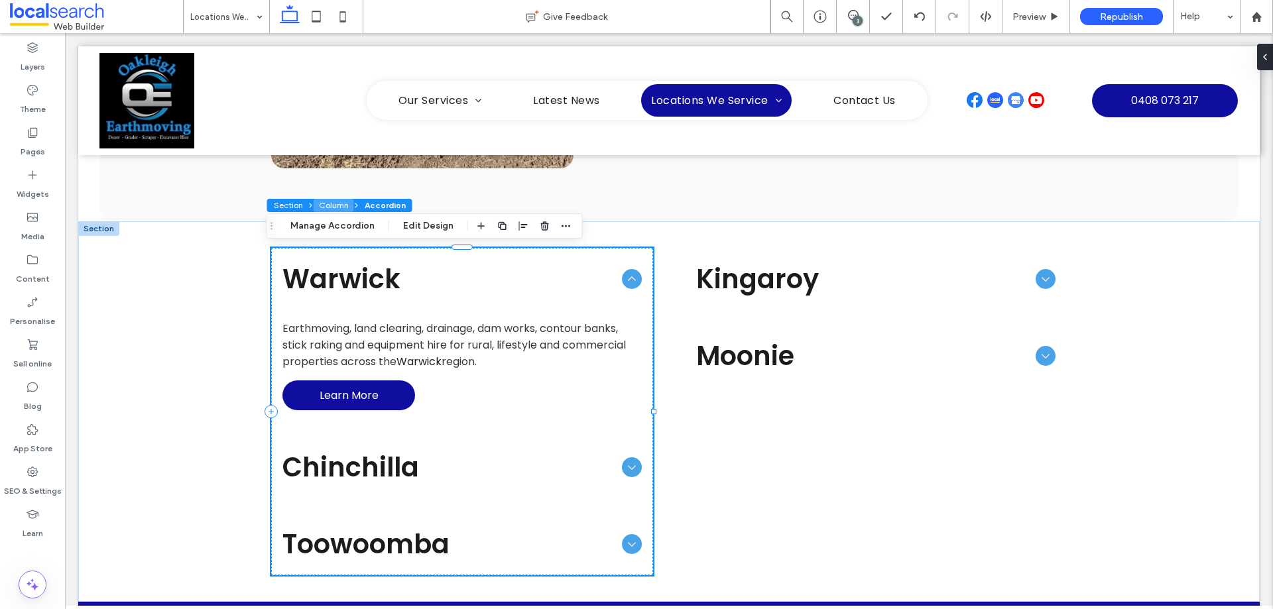
click at [336, 207] on button "Column" at bounding box center [334, 205] width 40 height 13
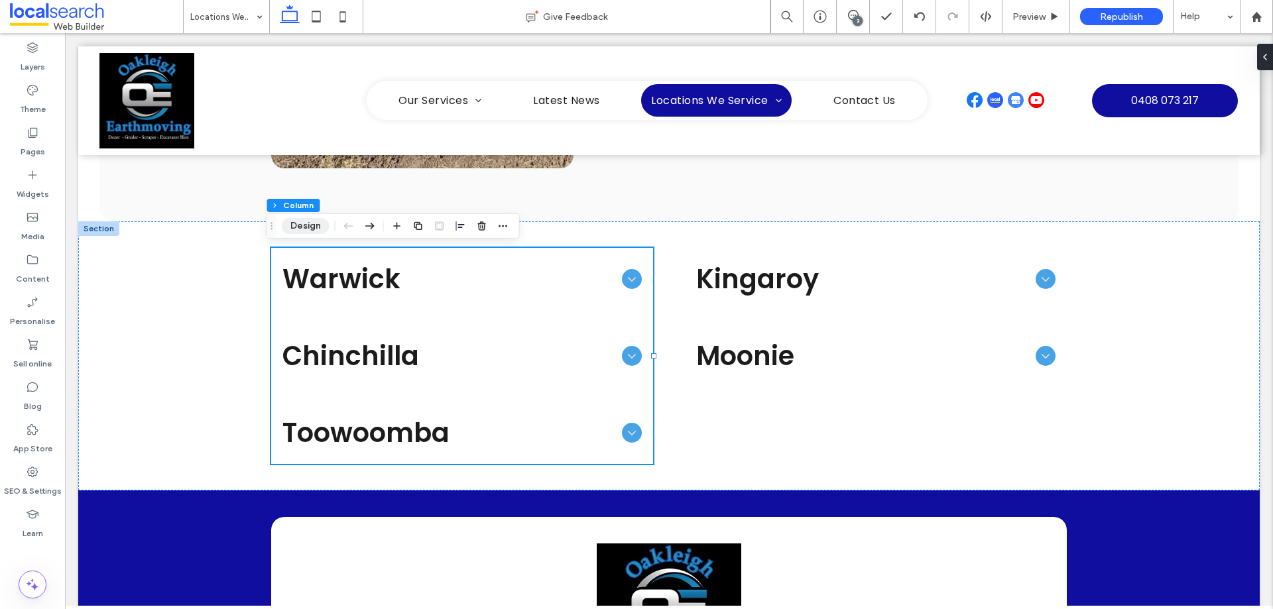
click at [317, 223] on button "Design" at bounding box center [306, 226] width 48 height 16
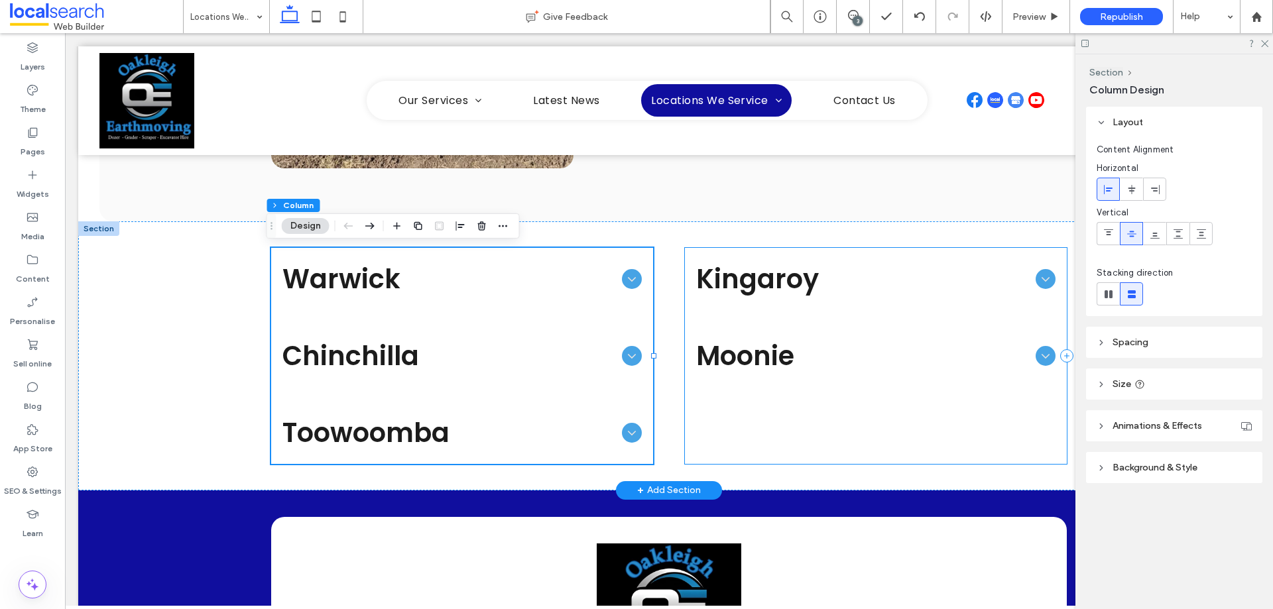
click at [865, 417] on div "Kingaroy Excavation, structural pads, farm clean-ups, access roads, equipment h…" at bounding box center [876, 356] width 382 height 216
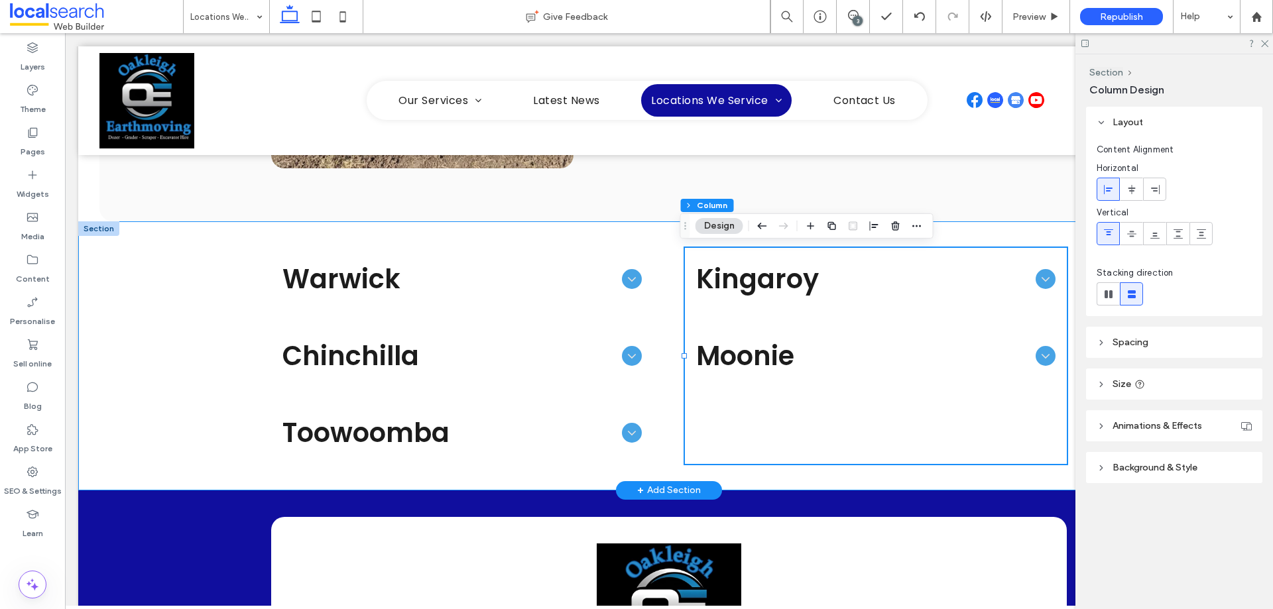
click at [635, 246] on div "Warwick Earthmoving, land clearing, drainage, dam works, contour banks, stick r…" at bounding box center [669, 355] width 796 height 269
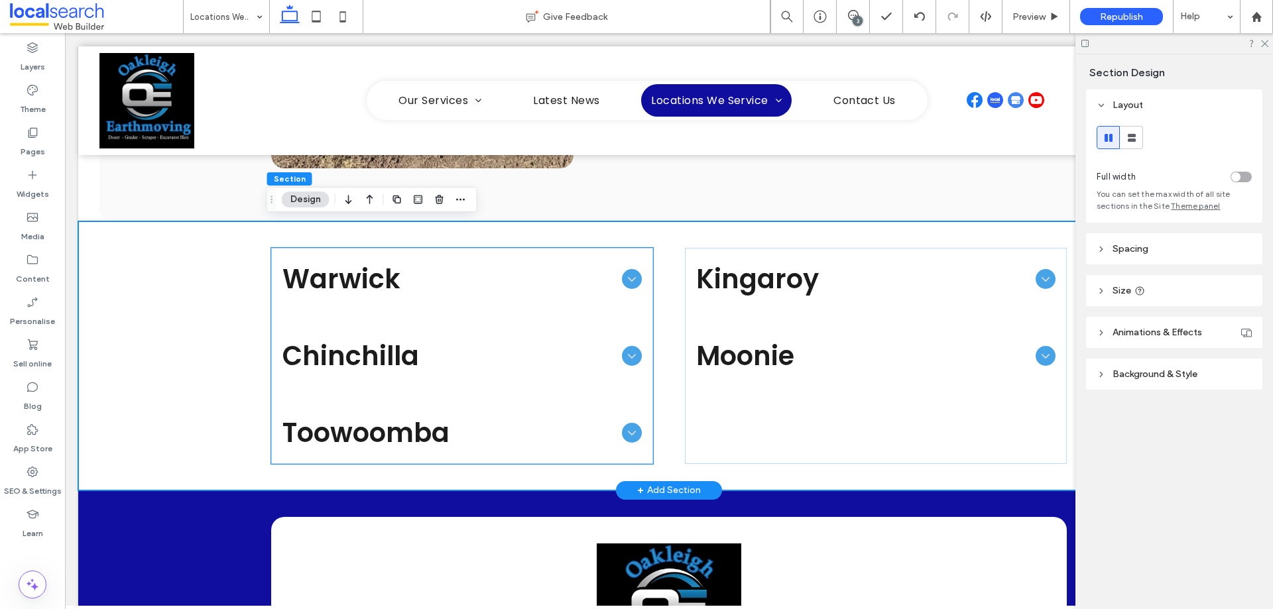
click at [635, 252] on div "Warwick" at bounding box center [462, 279] width 381 height 61
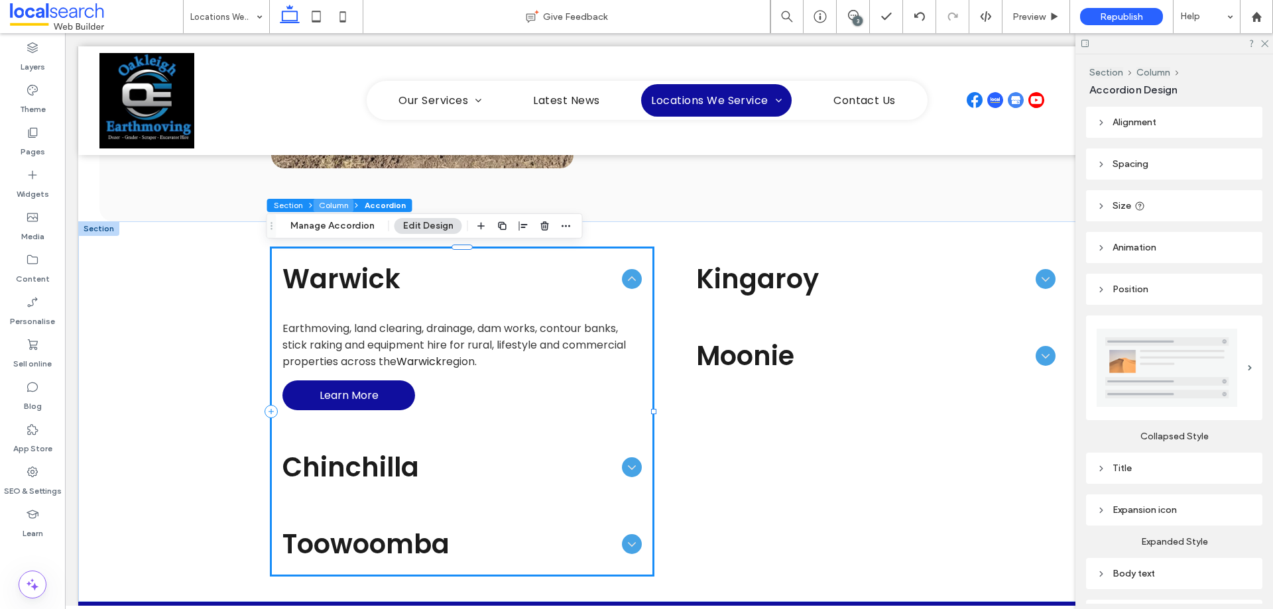
click at [339, 204] on button "Column" at bounding box center [334, 205] width 40 height 13
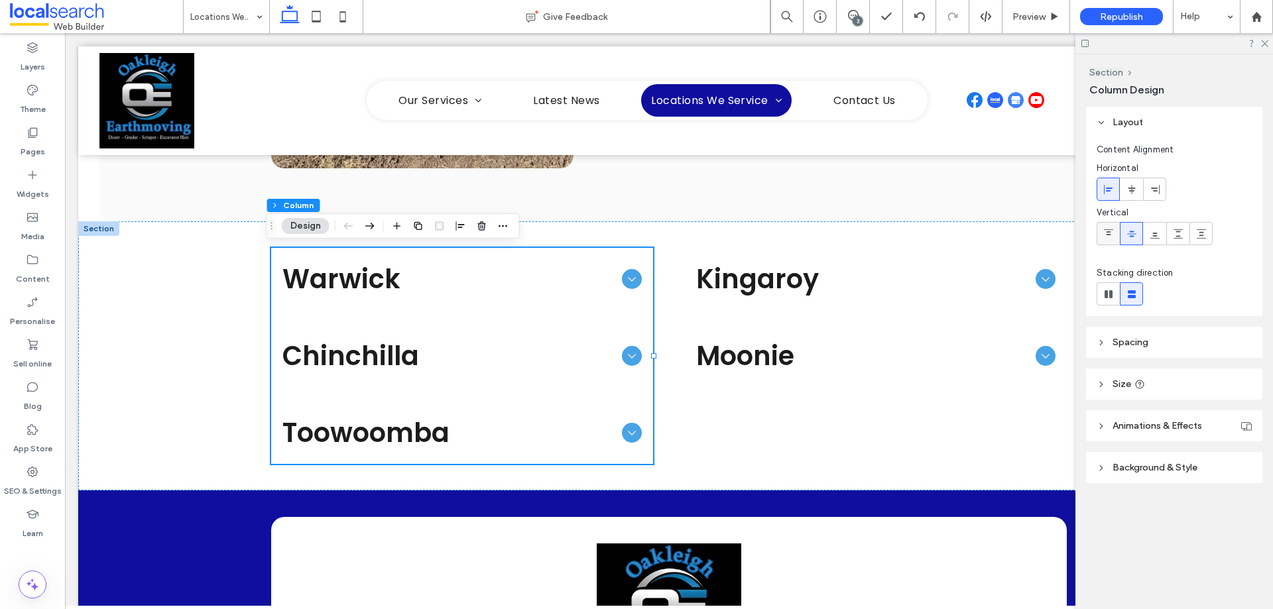
click at [1105, 233] on icon at bounding box center [1108, 234] width 11 height 11
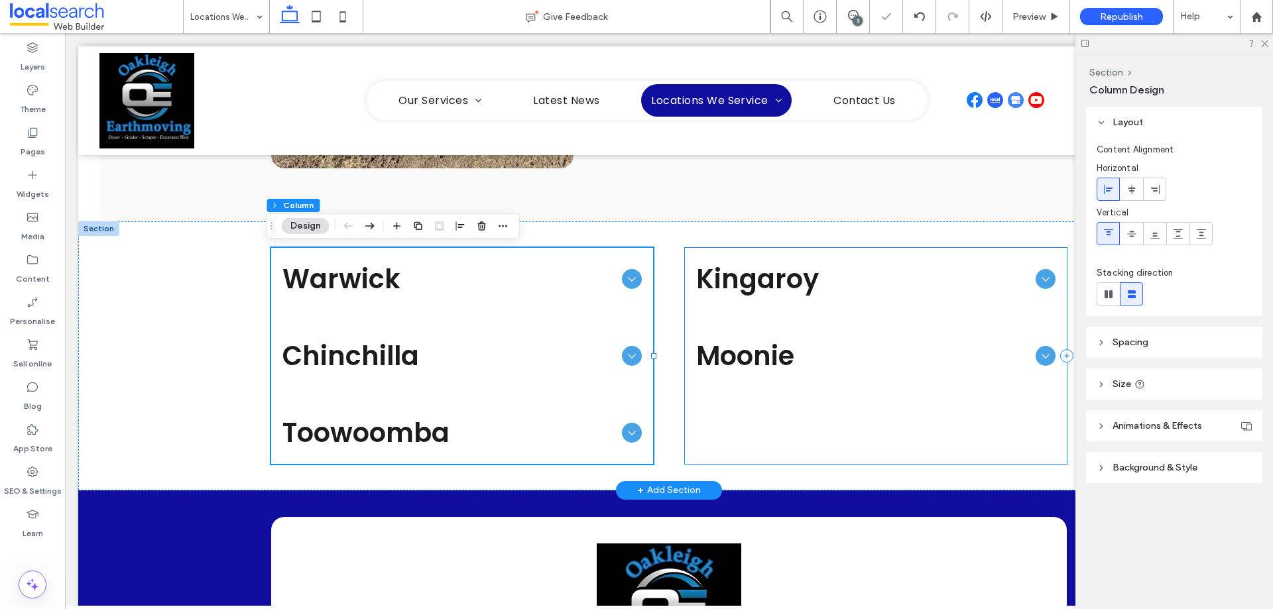
click at [801, 412] on div "Kingaroy Excavation, structural pads, farm clean-ups, access roads, equipment h…" at bounding box center [876, 356] width 382 height 216
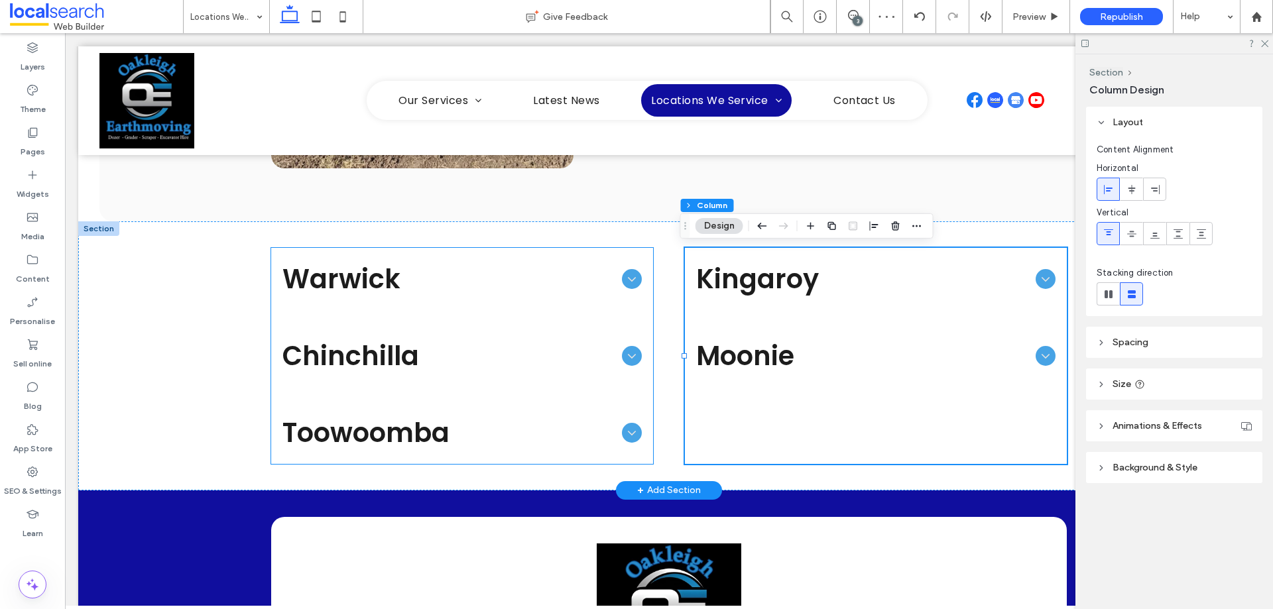
click at [524, 263] on span "Warwick" at bounding box center [449, 279] width 334 height 40
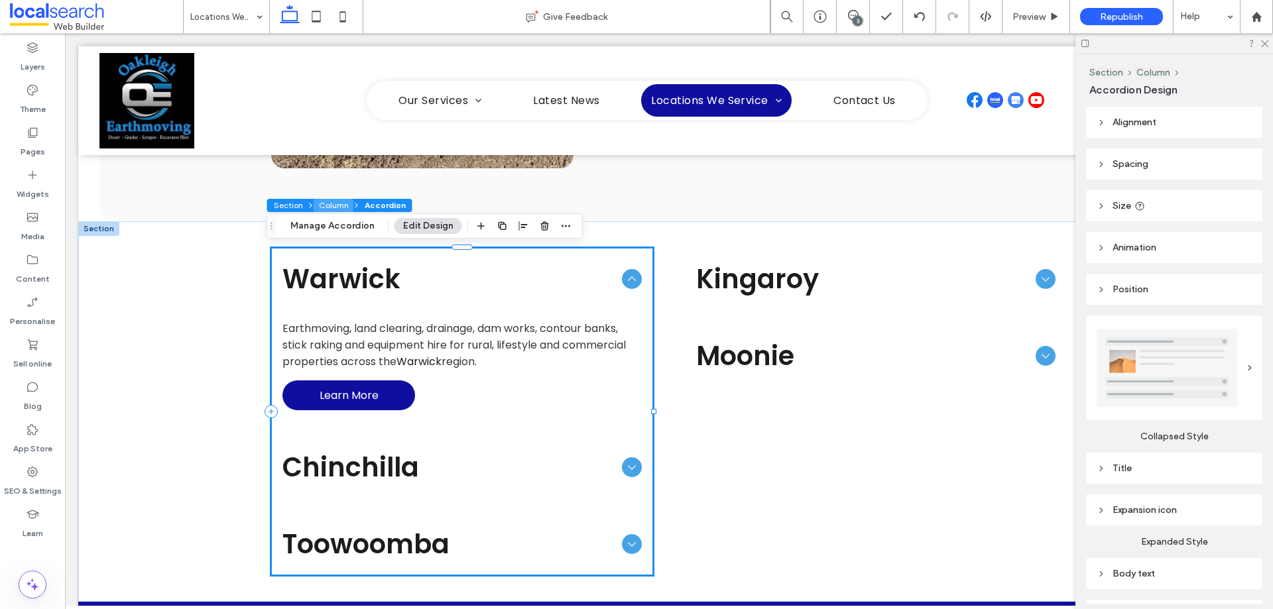
click at [336, 204] on button "Column" at bounding box center [334, 205] width 40 height 13
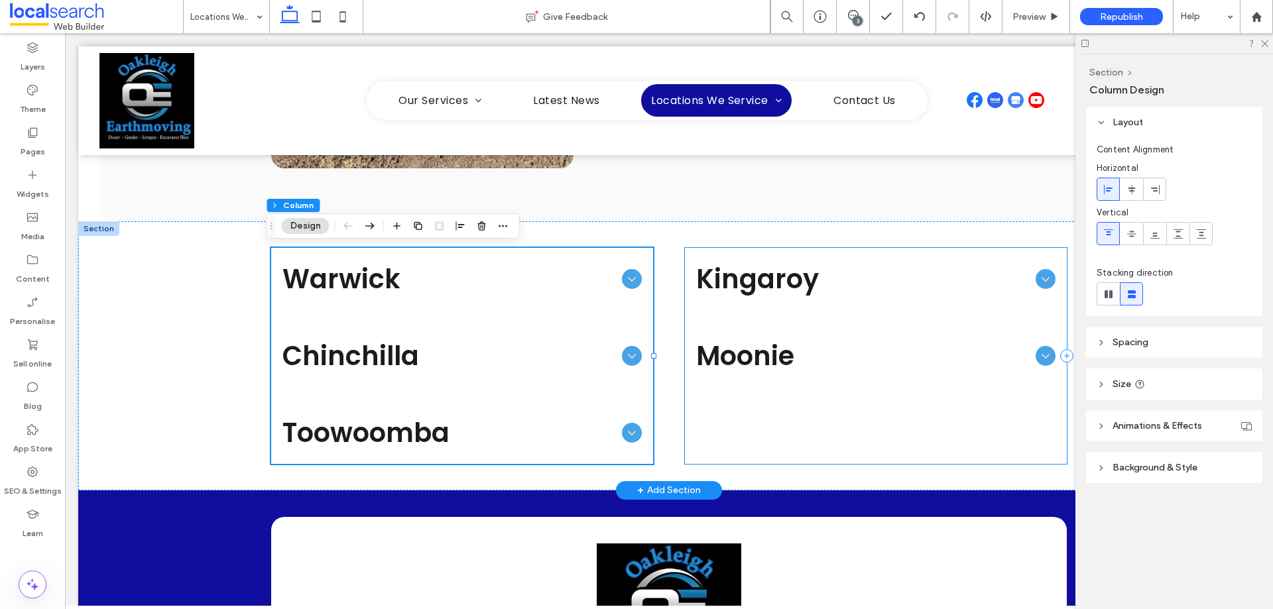
click at [798, 409] on div "Kingaroy Excavation, structural pads, farm clean-ups, access roads, equipment h…" at bounding box center [876, 356] width 382 height 216
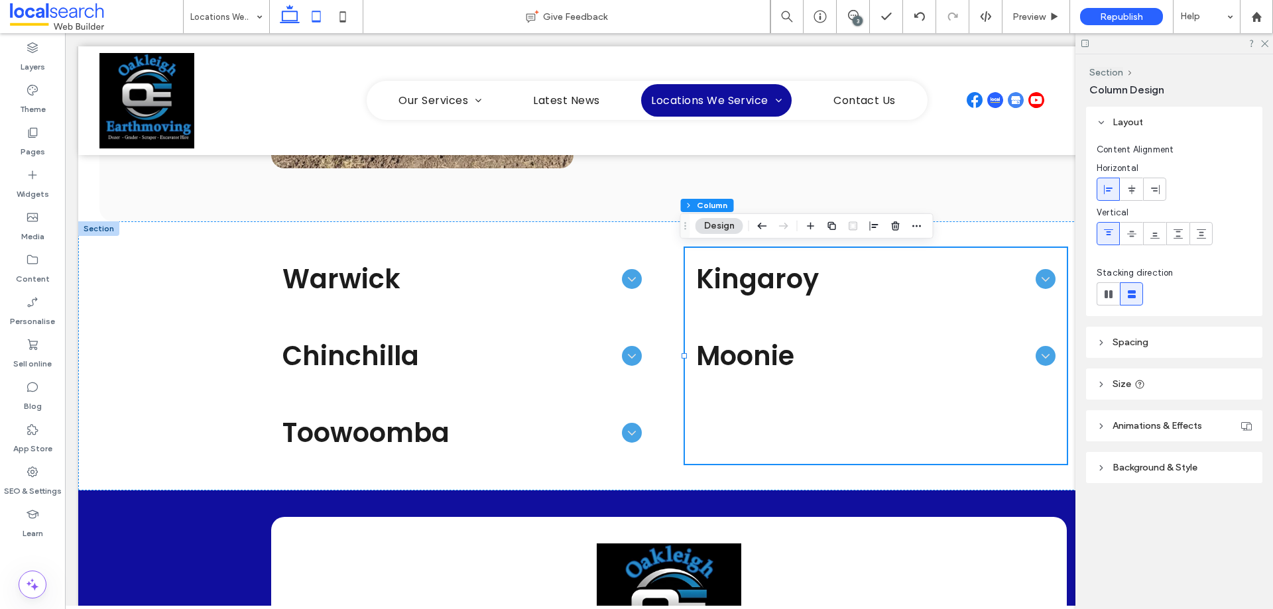
click at [308, 17] on icon at bounding box center [316, 16] width 27 height 27
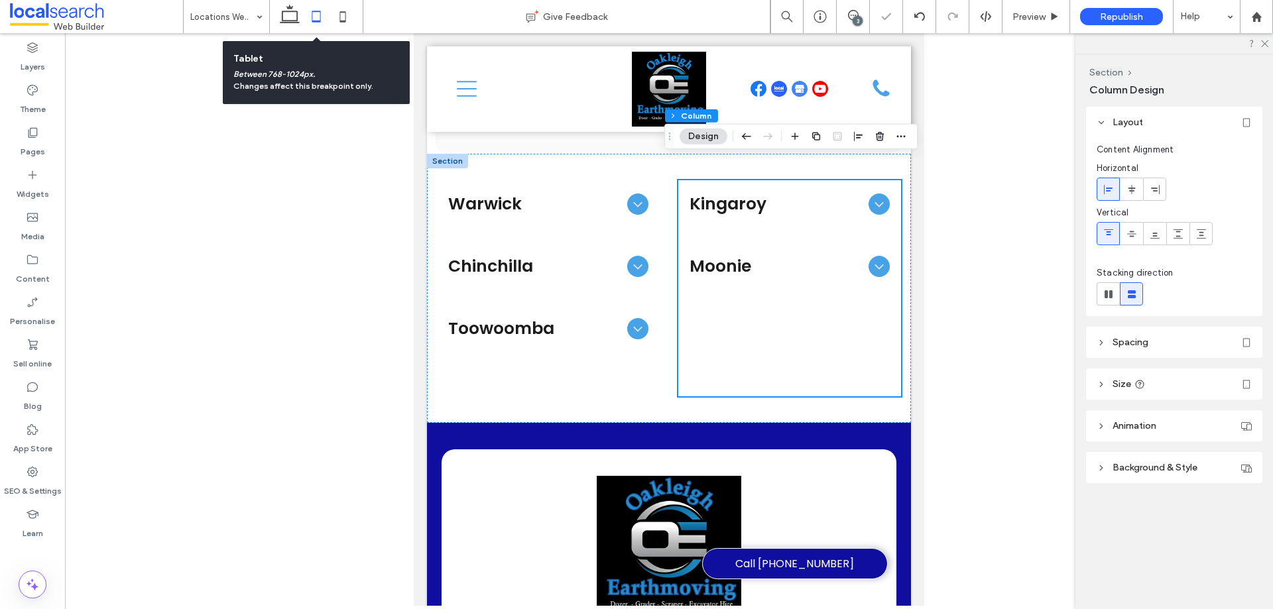
scroll to position [813, 0]
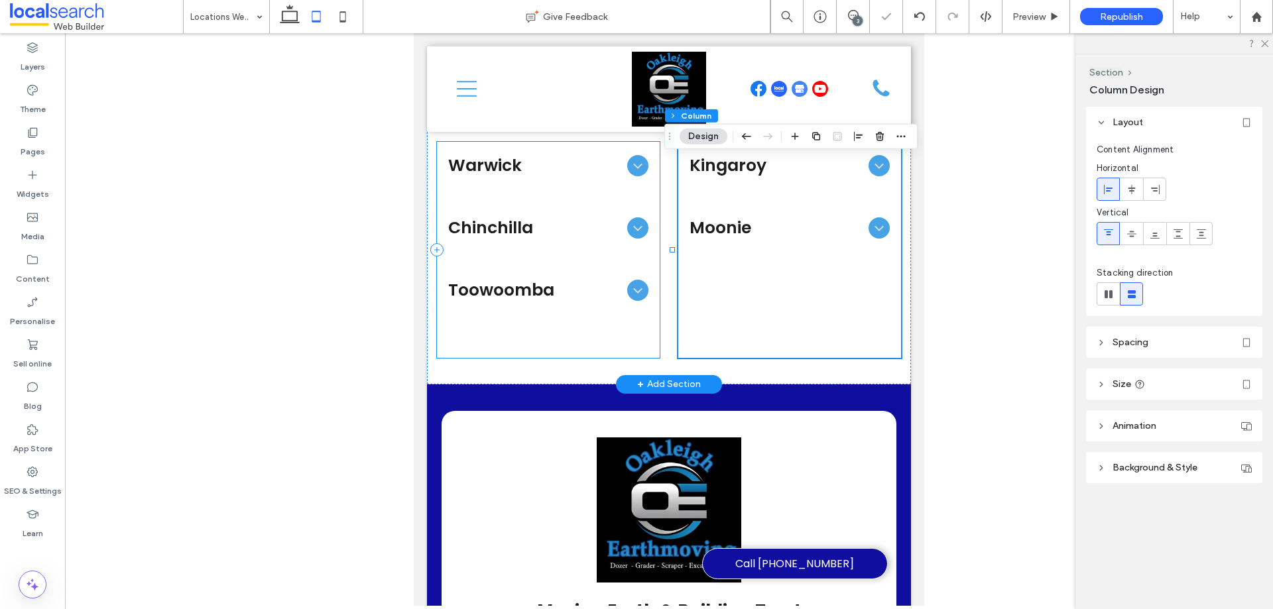
click at [611, 347] on div "Warwick Earthmoving, land clearing, drainage, dam works, contour banks, stick r…" at bounding box center [548, 250] width 223 height 216
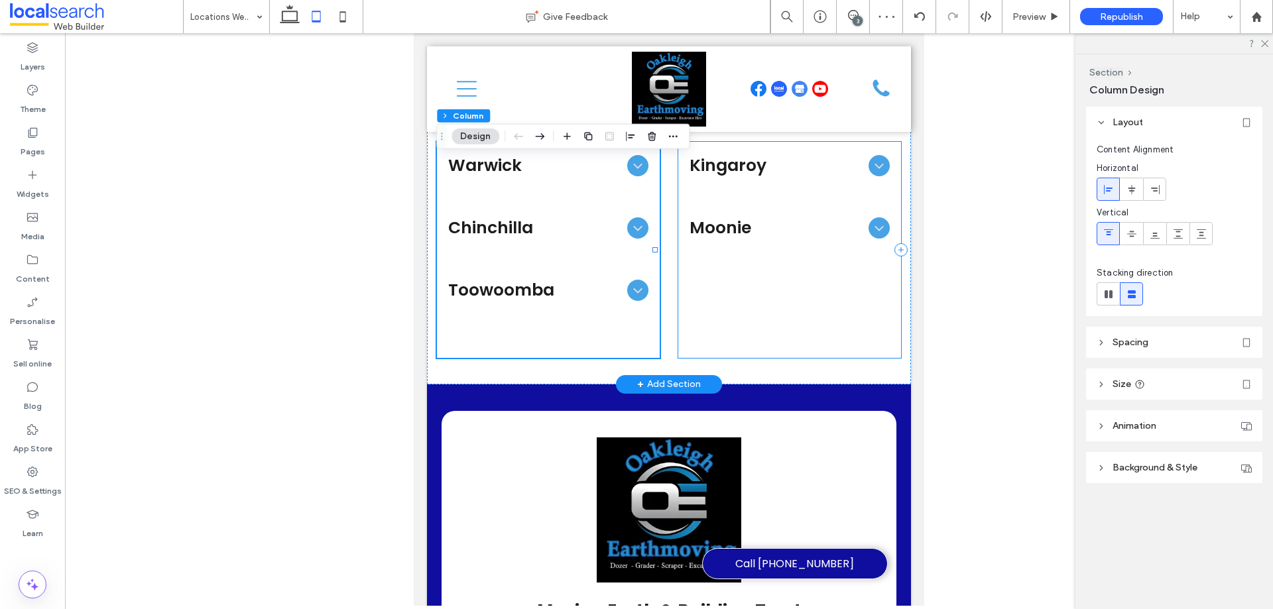
click at [751, 349] on div "Kingaroy Excavation, structural pads, farm clean-ups, access roads, equipment h…" at bounding box center [789, 250] width 223 height 216
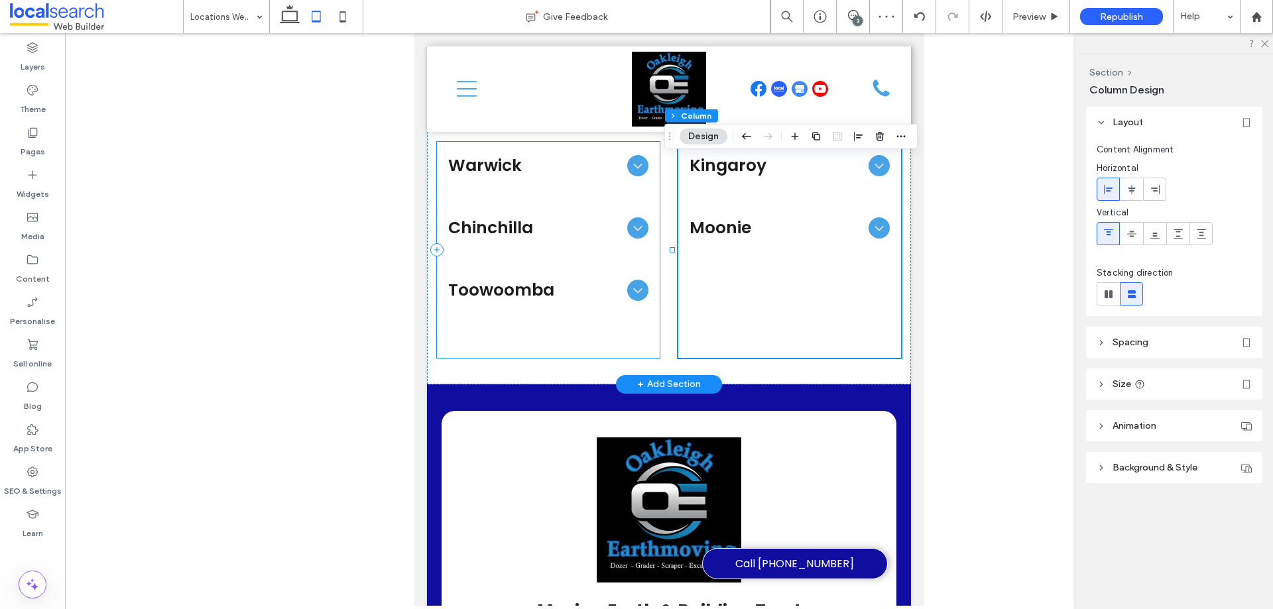
click at [582, 350] on div "Warwick Earthmoving, land clearing, drainage, dam works, contour banks, stick r…" at bounding box center [548, 250] width 223 height 216
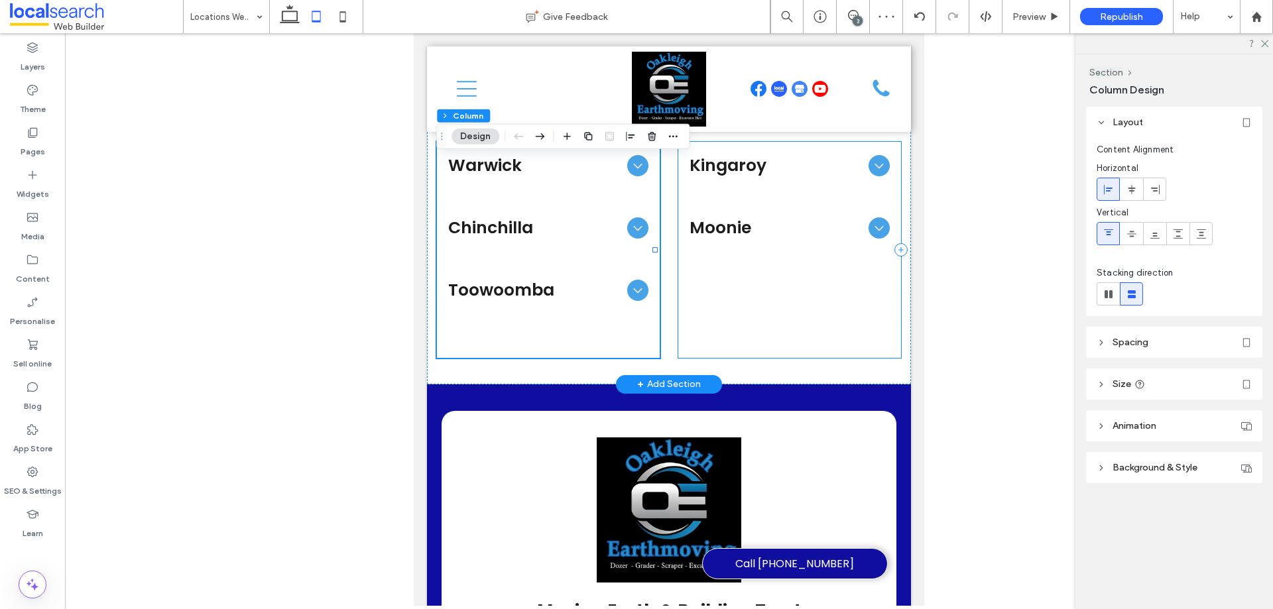
click at [751, 356] on div "Kingaroy Excavation, structural pads, farm clean-ups, access roads, equipment h…" at bounding box center [789, 250] width 223 height 216
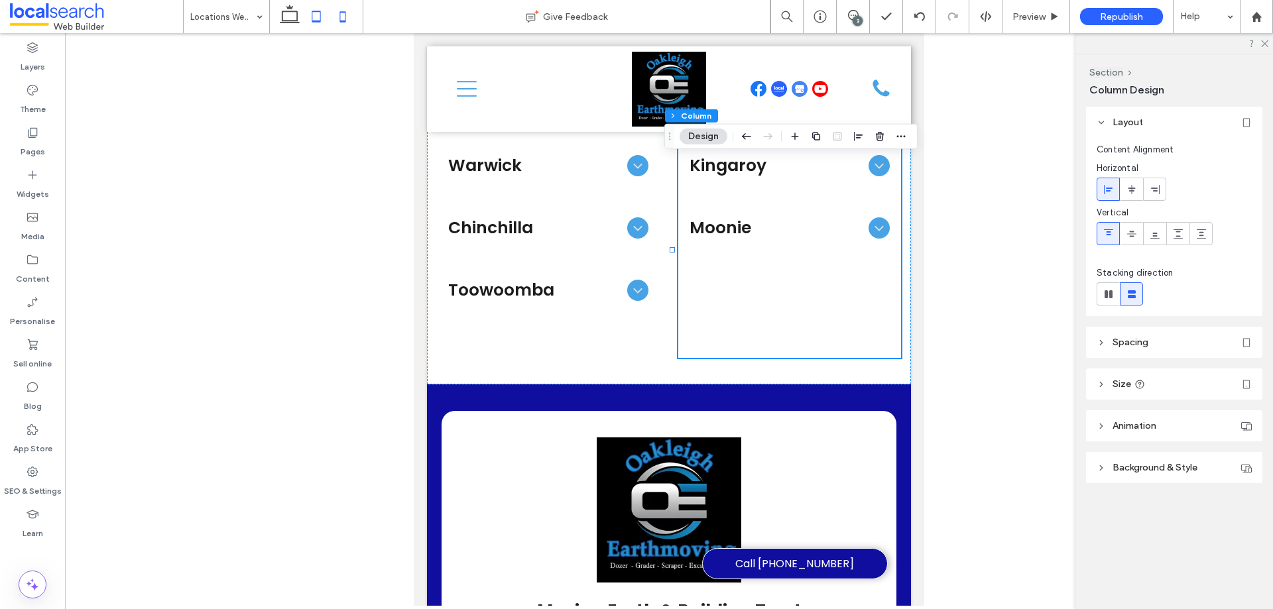
click at [342, 21] on use at bounding box center [343, 16] width 6 height 11
type input "**"
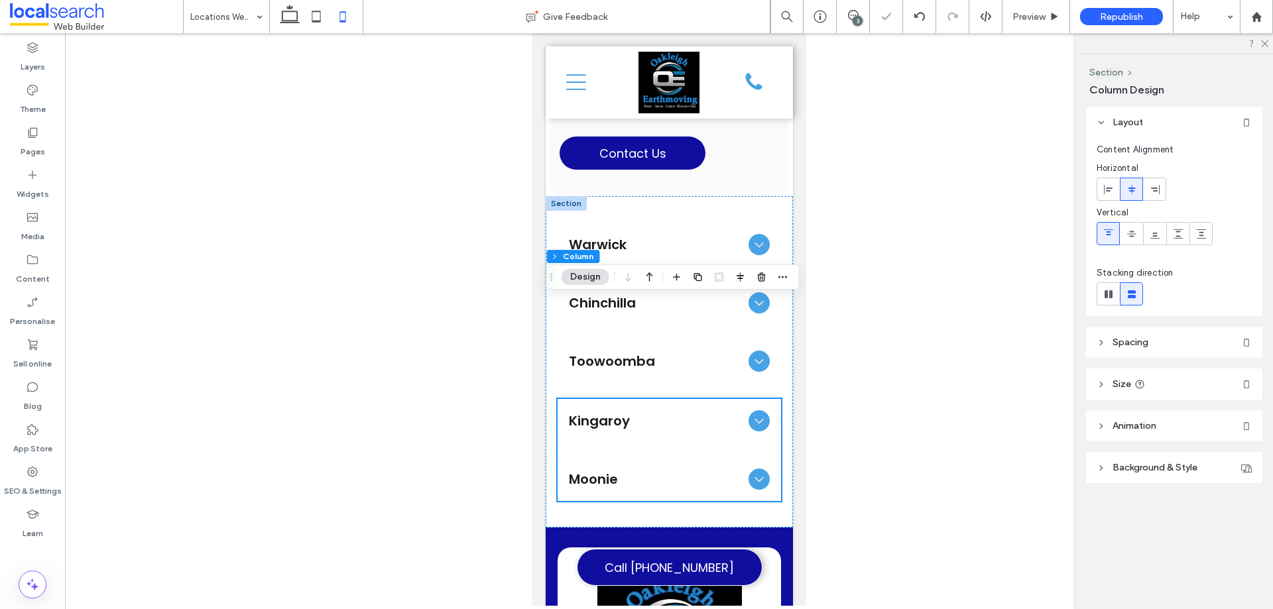
scroll to position [847, 0]
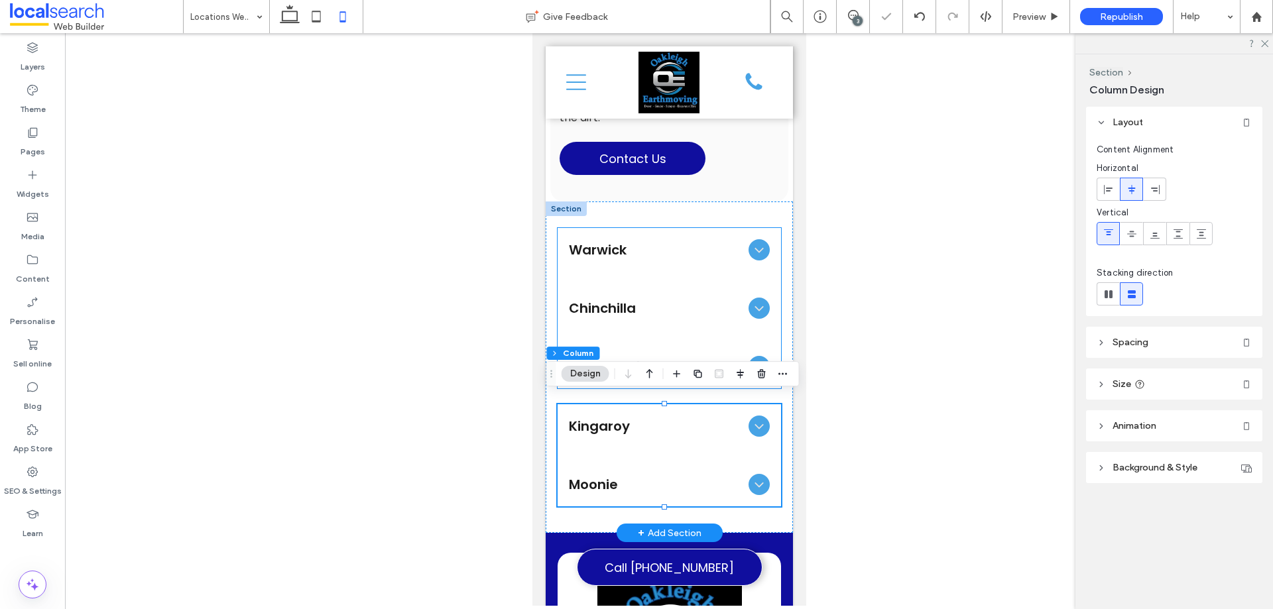
click at [655, 240] on span "Warwick" at bounding box center [655, 250] width 174 height 20
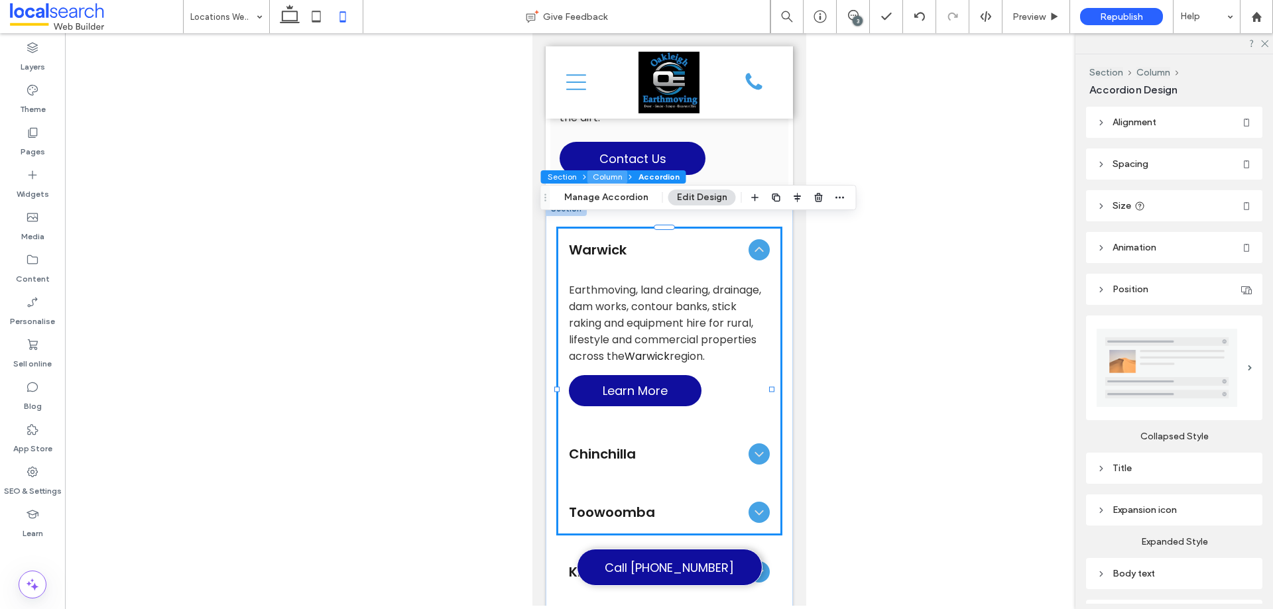
click at [600, 178] on button "Column" at bounding box center [608, 176] width 40 height 13
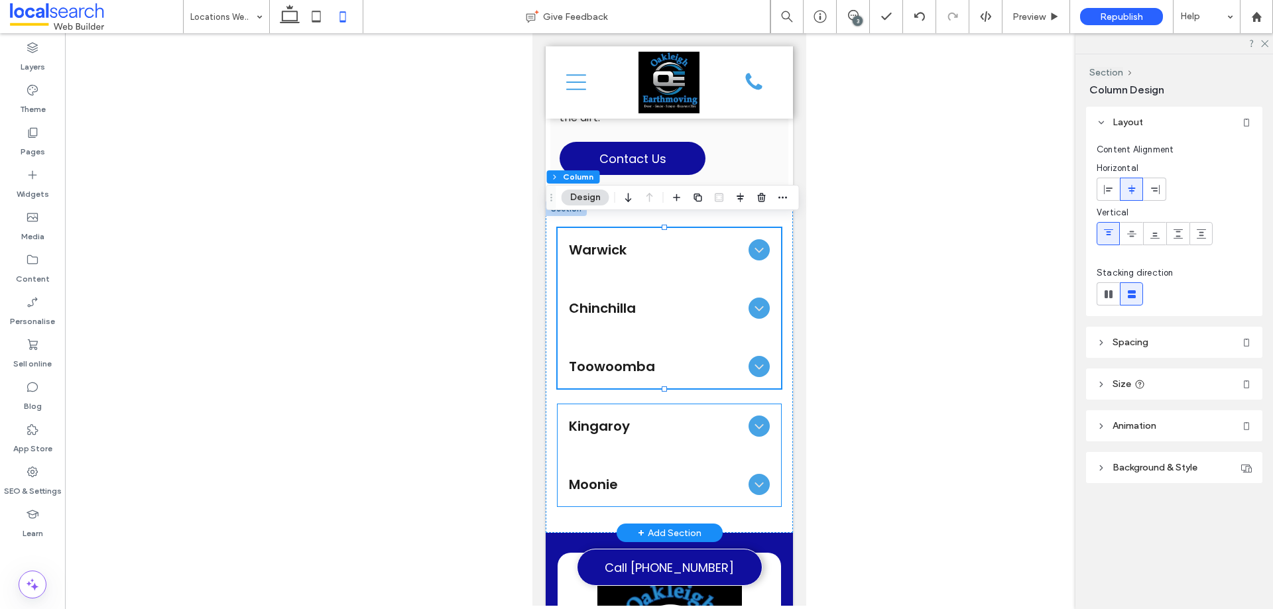
click at [711, 496] on div "Moonie" at bounding box center [669, 485] width 222 height 42
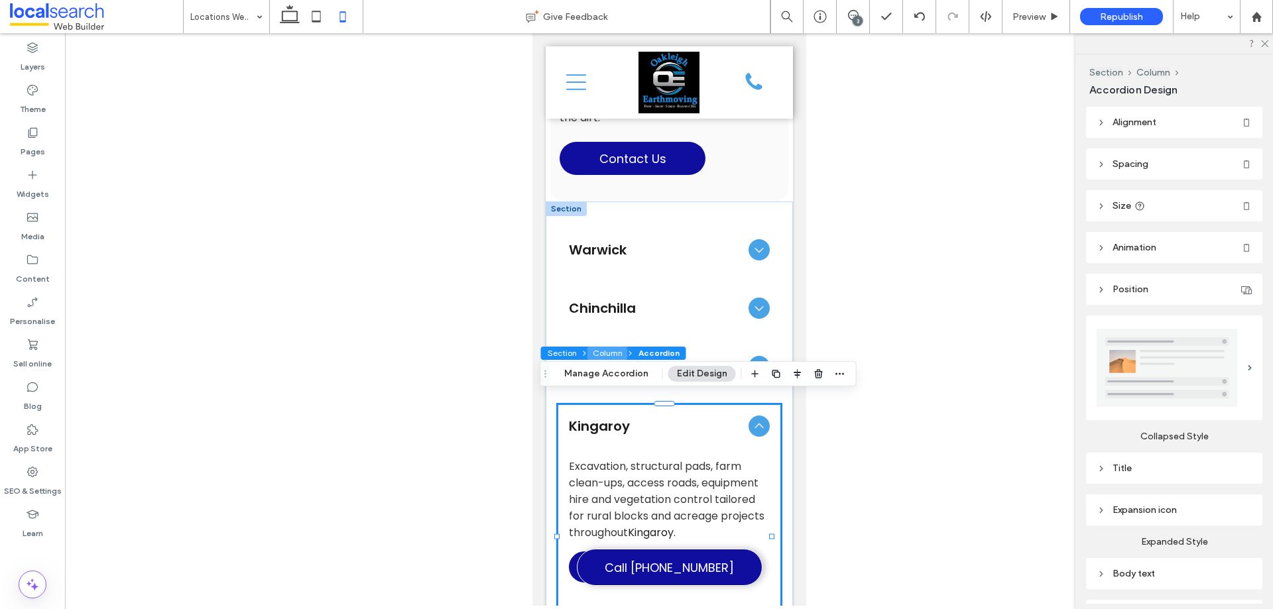
click at [611, 347] on button "Column" at bounding box center [608, 353] width 40 height 13
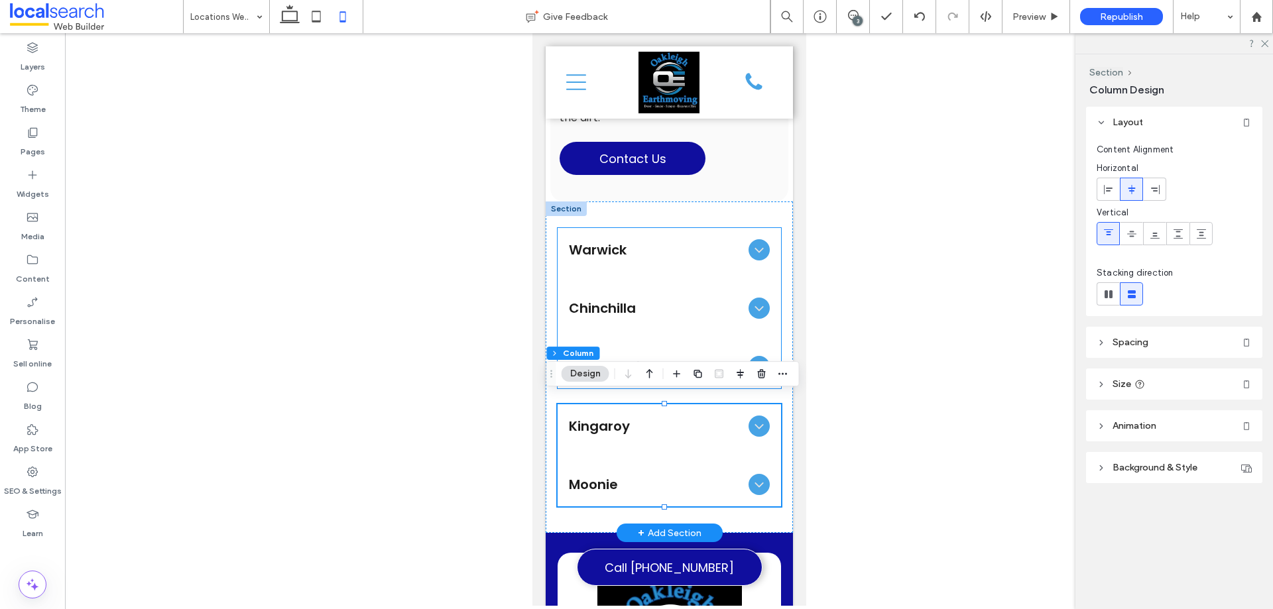
click at [660, 229] on div "Warwick" at bounding box center [669, 250] width 222 height 42
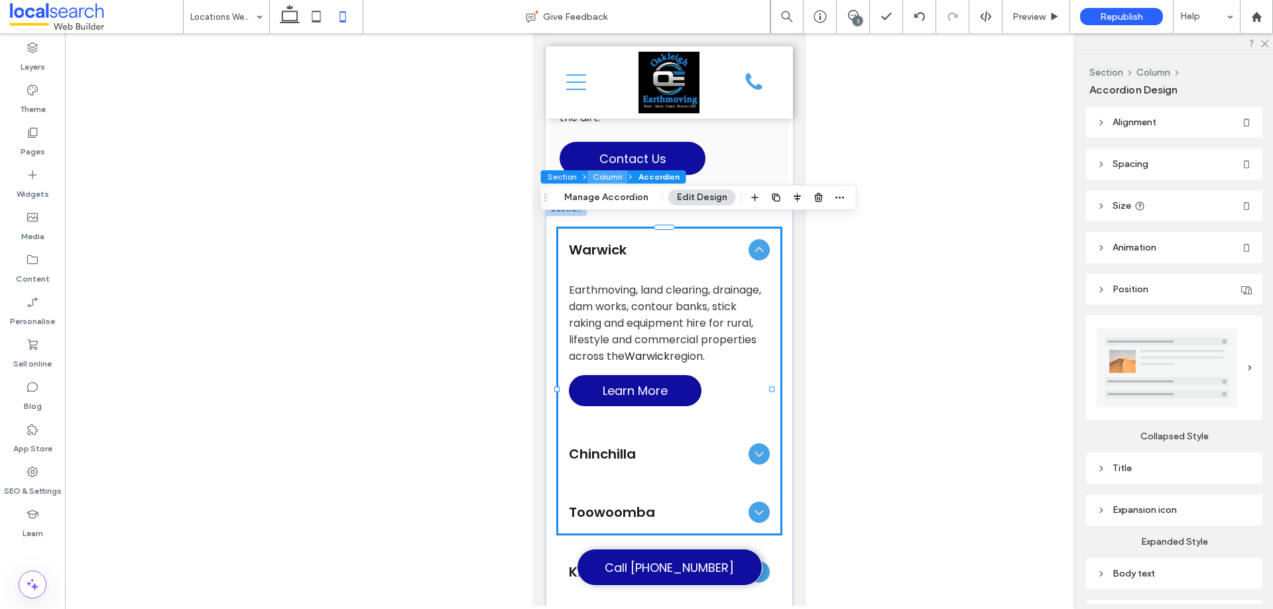
drag, startPoint x: 603, startPoint y: 177, endPoint x: 78, endPoint y: 148, distance: 526.7
click at [603, 177] on button "Column" at bounding box center [608, 176] width 40 height 13
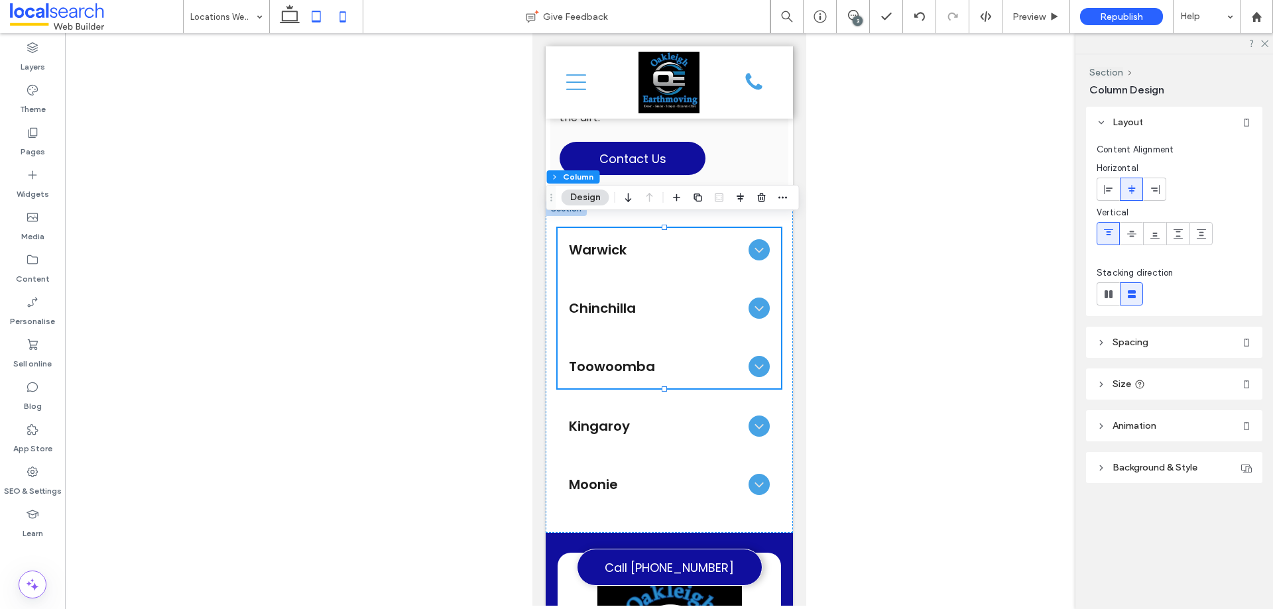
click at [314, 22] on use at bounding box center [316, 16] width 9 height 11
type input "**"
type input "***"
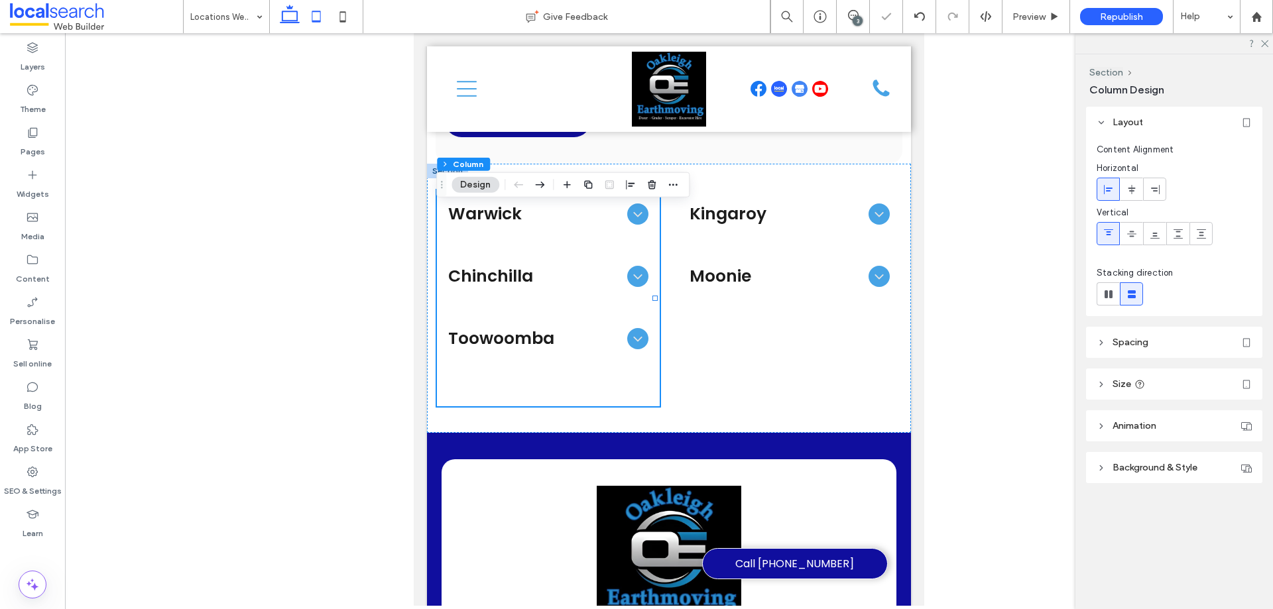
click at [292, 19] on icon at bounding box center [290, 16] width 27 height 27
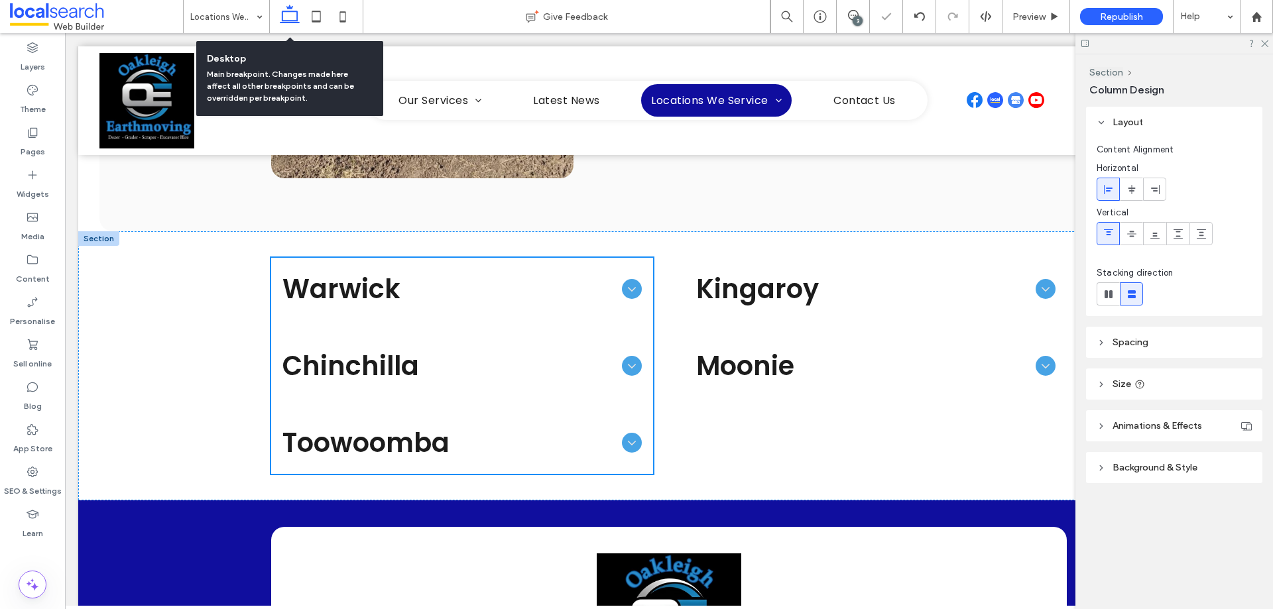
scroll to position [816, 0]
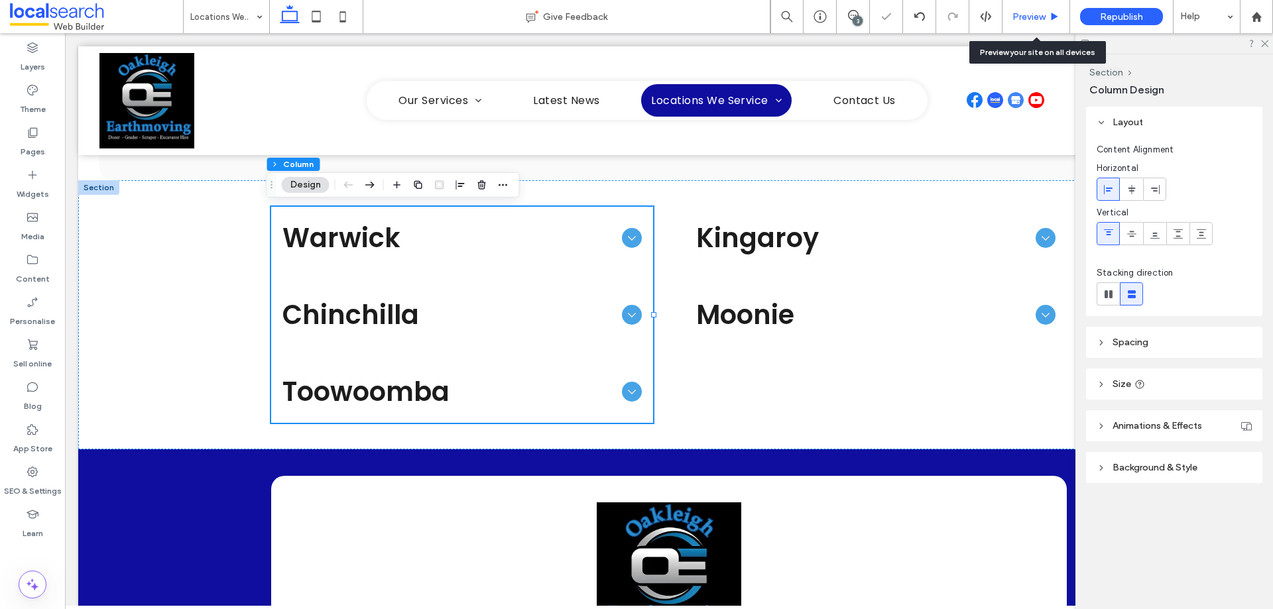
click at [1033, 15] on span "Preview" at bounding box center [1029, 16] width 33 height 11
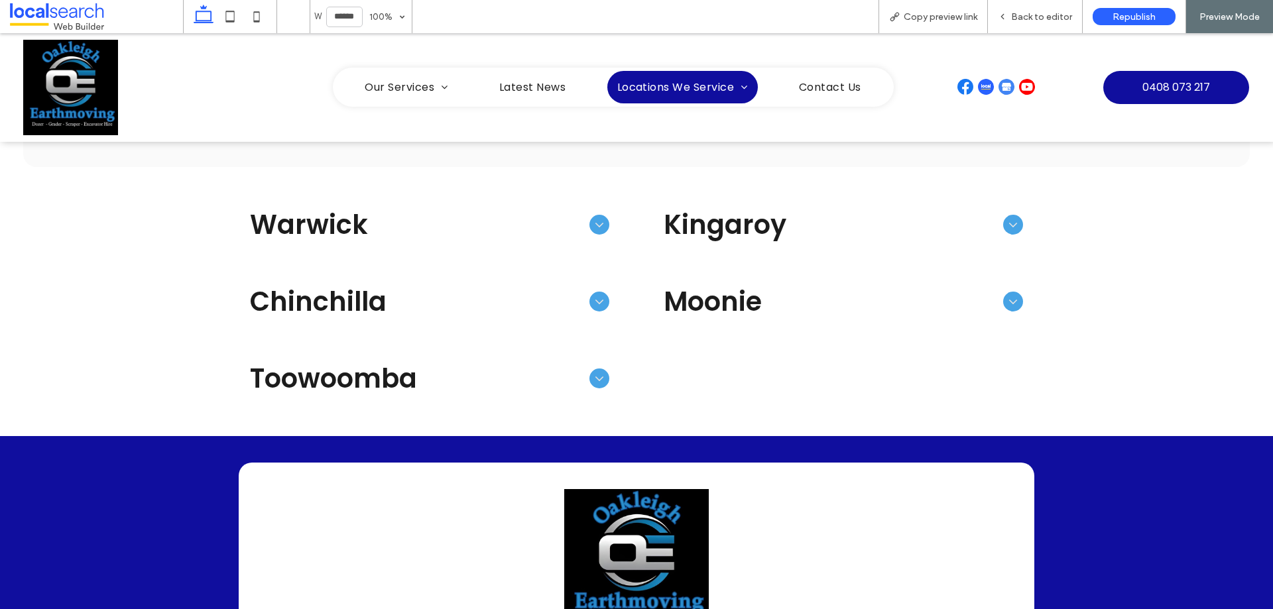
click at [519, 229] on span "Warwick" at bounding box center [417, 225] width 334 height 40
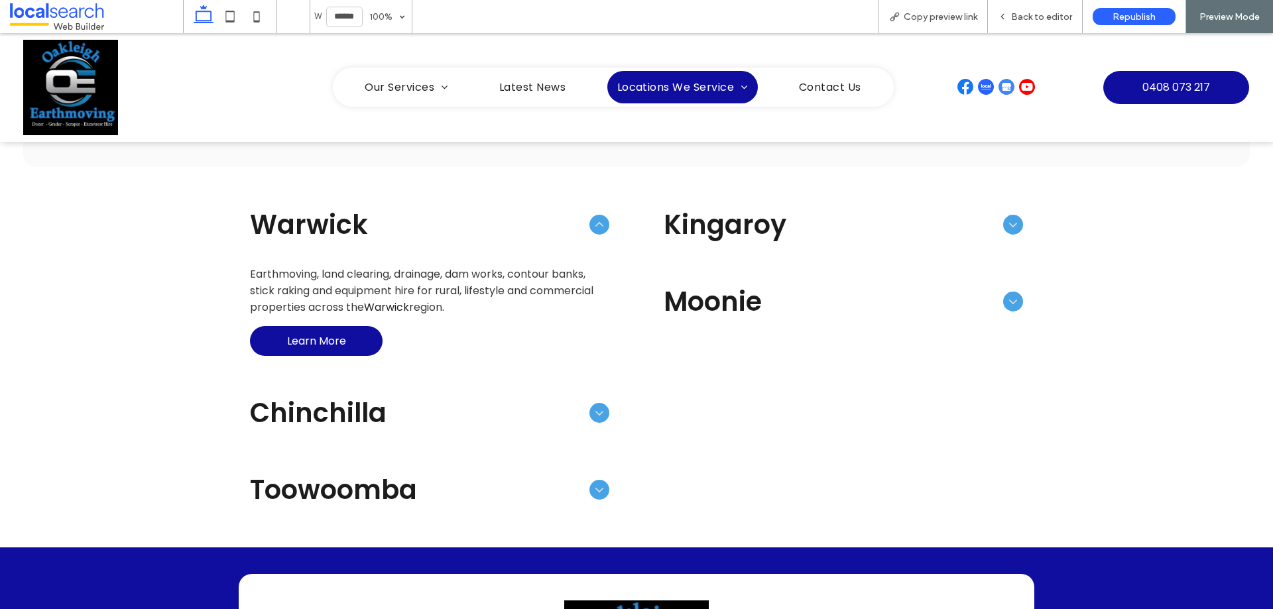
click at [471, 412] on span "Chinchilla" at bounding box center [417, 413] width 334 height 40
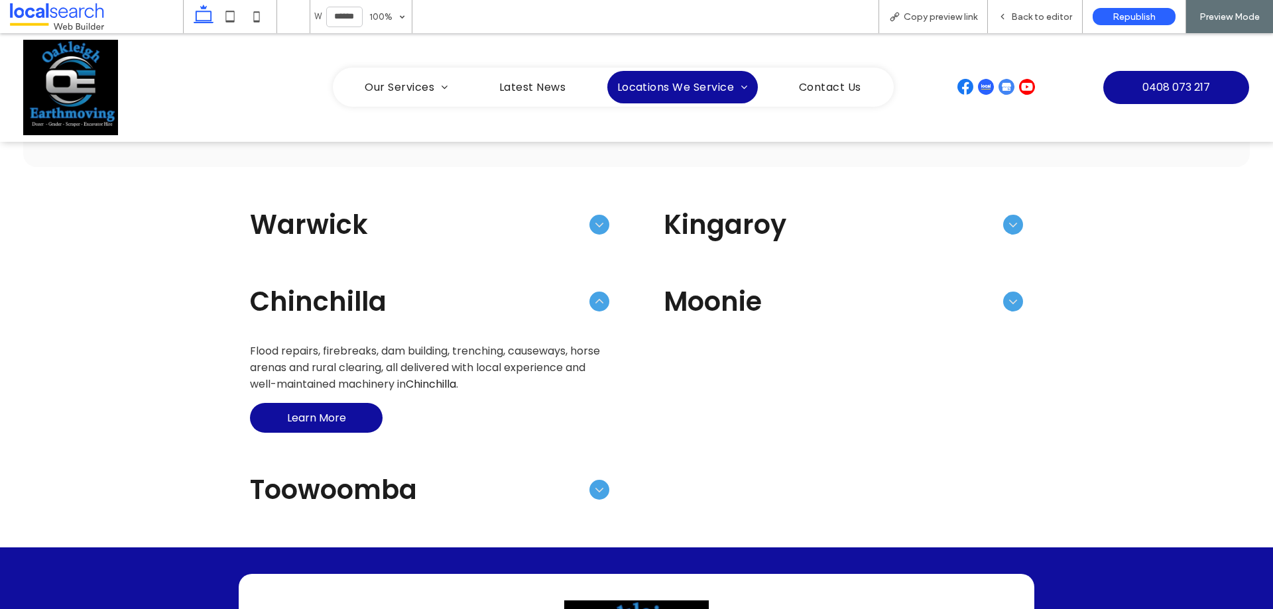
click at [410, 496] on span "Toowoomba" at bounding box center [417, 490] width 334 height 40
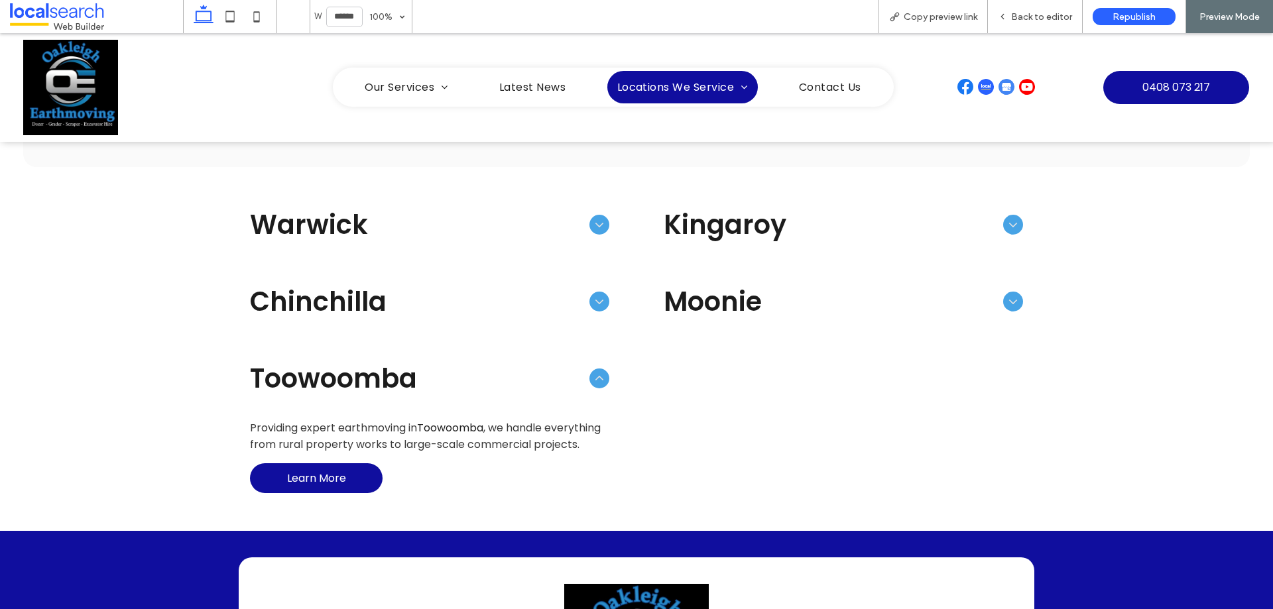
click at [741, 292] on span "Moonie" at bounding box center [831, 302] width 334 height 40
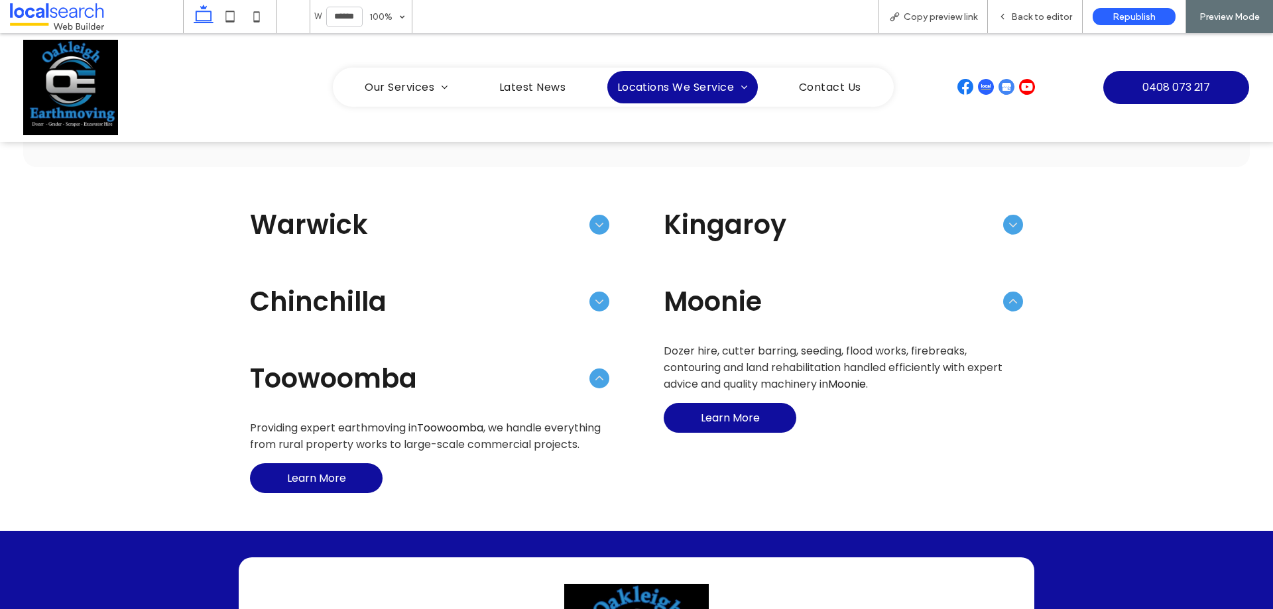
click at [742, 211] on span "Kingaroy" at bounding box center [831, 225] width 334 height 40
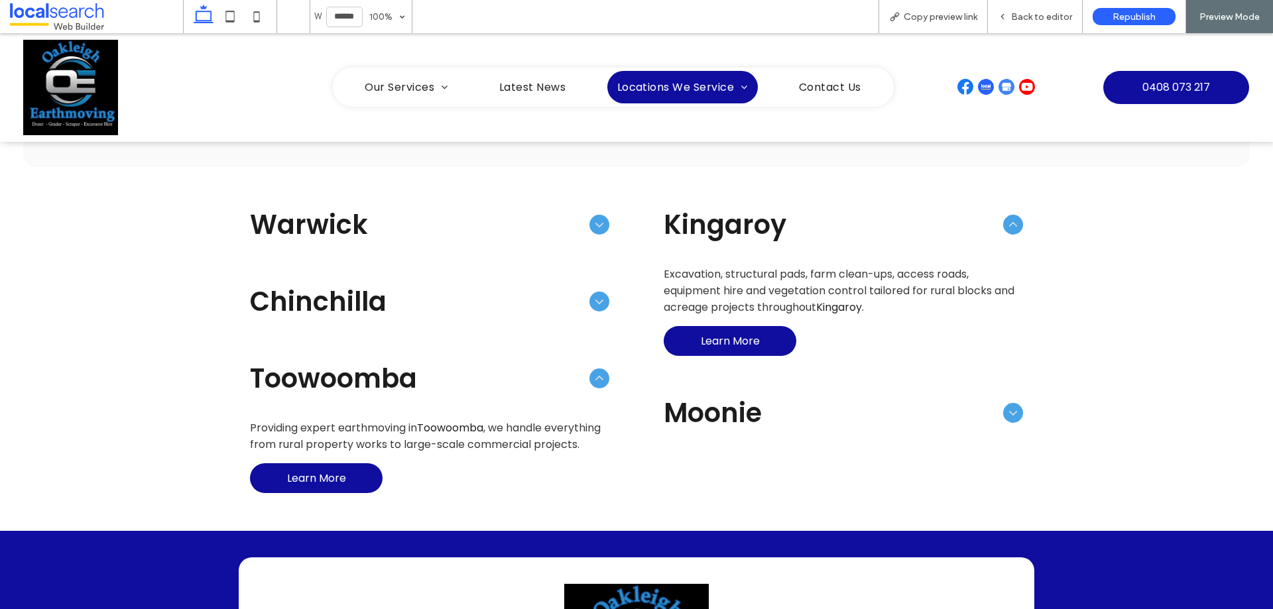
click at [728, 417] on span "Moonie" at bounding box center [831, 413] width 334 height 40
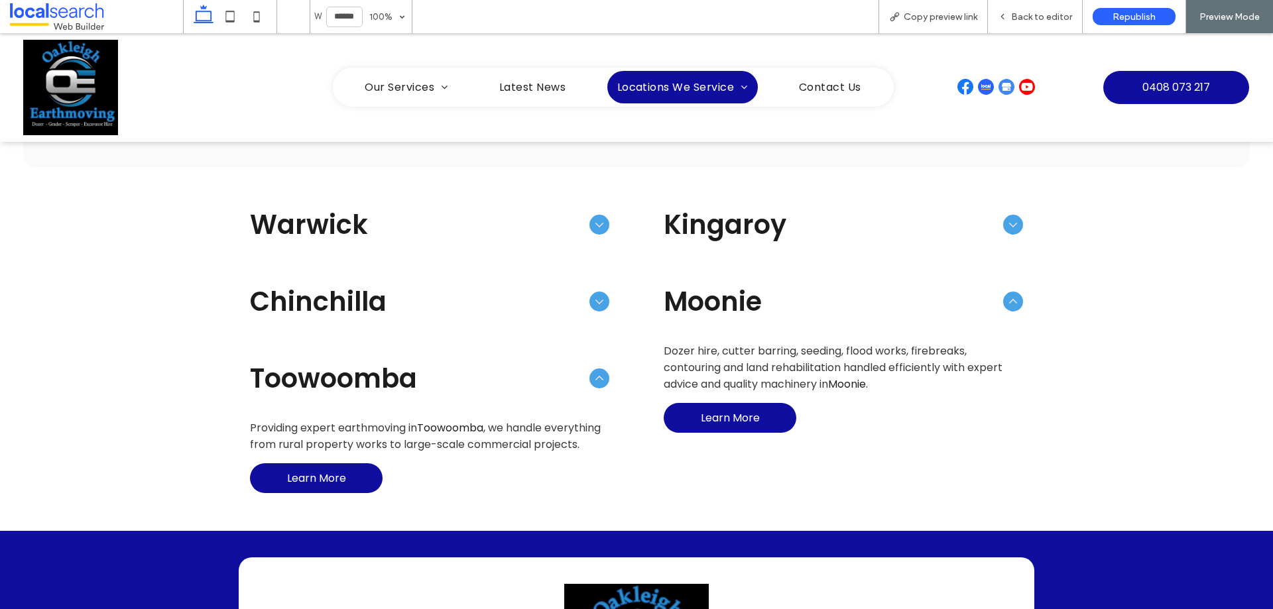
click at [498, 312] on span "Chinchilla" at bounding box center [417, 302] width 334 height 40
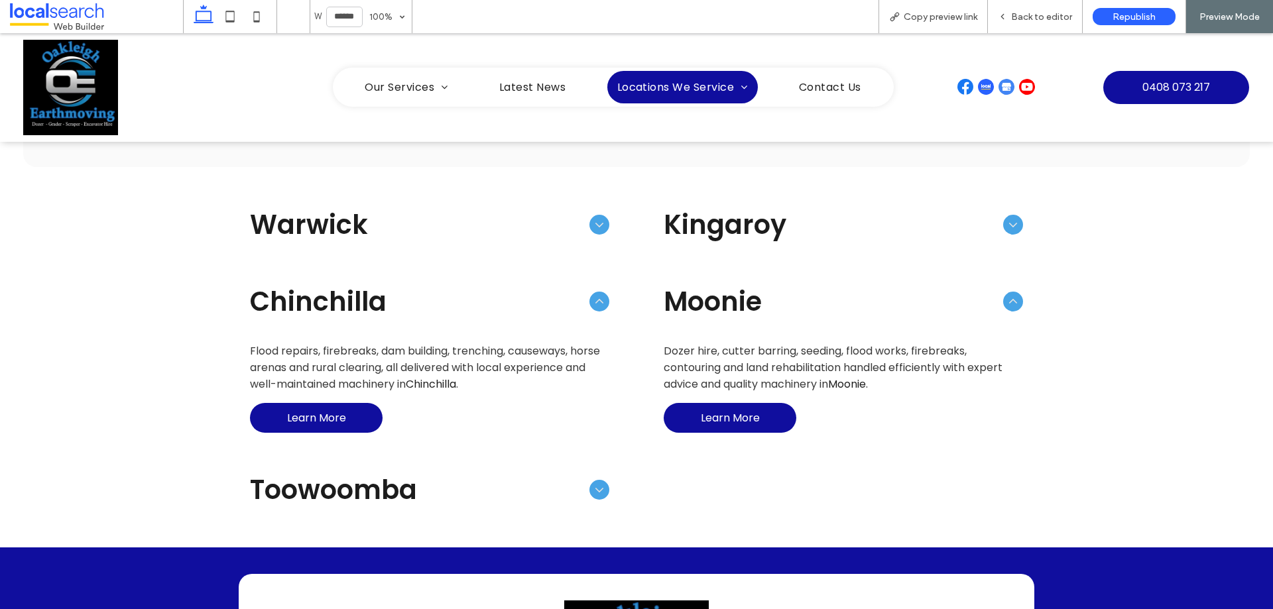
click at [482, 241] on span "Warwick" at bounding box center [417, 225] width 334 height 40
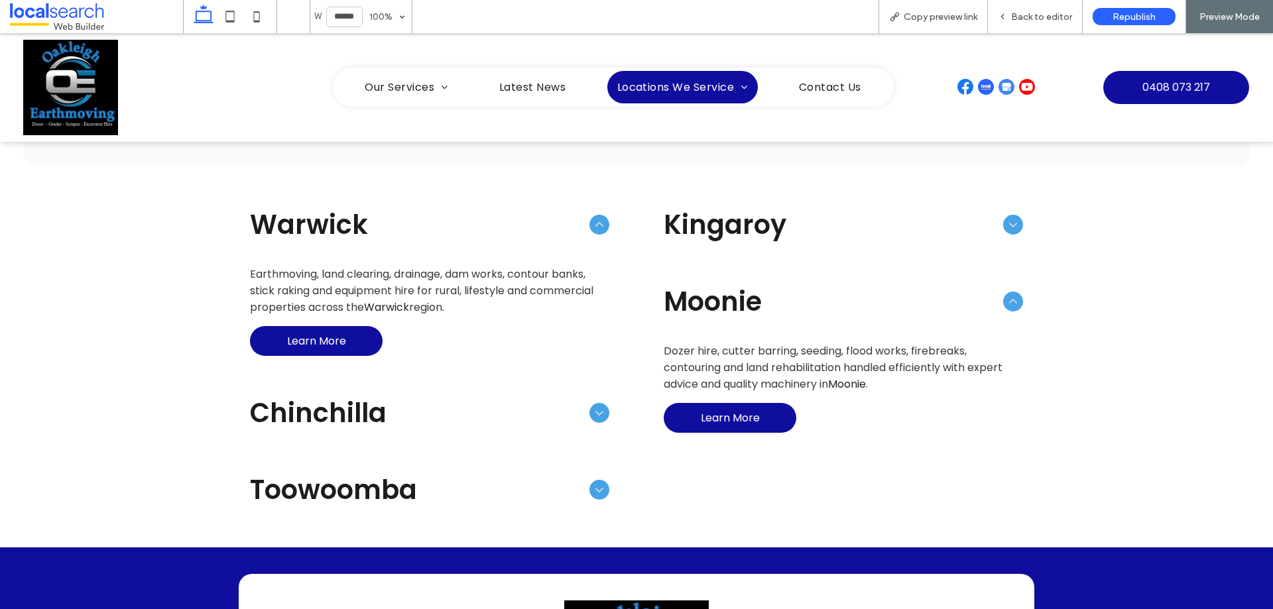
click at [743, 226] on span "Kingaroy" at bounding box center [831, 225] width 334 height 40
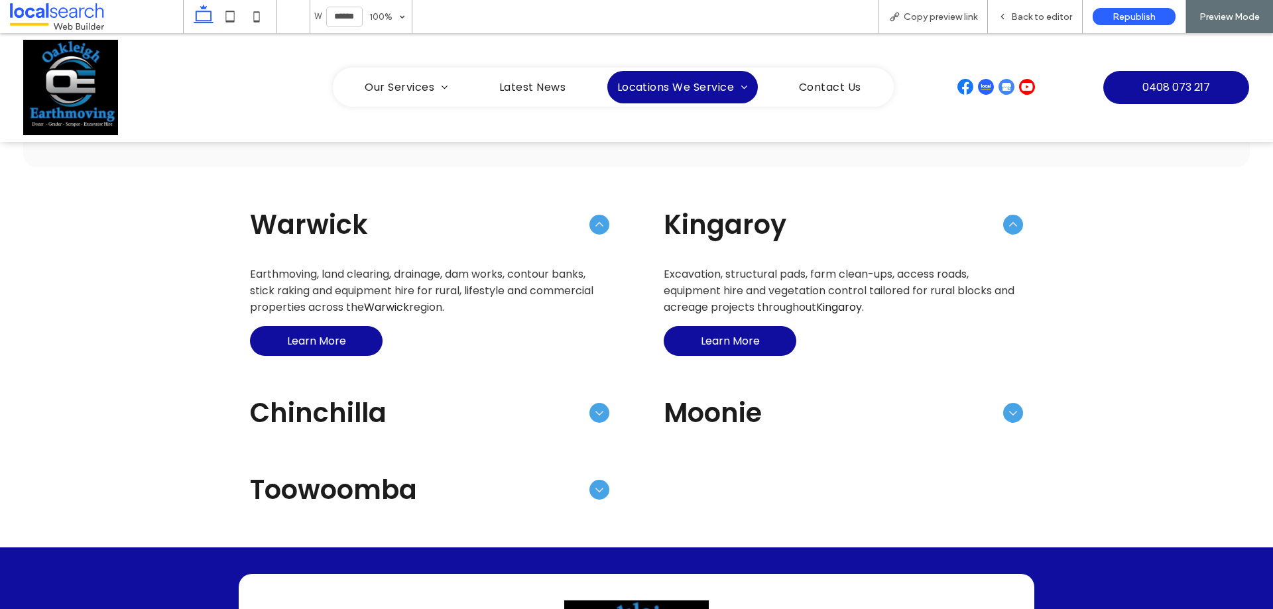
click at [893, 221] on span "Kingaroy" at bounding box center [831, 225] width 334 height 40
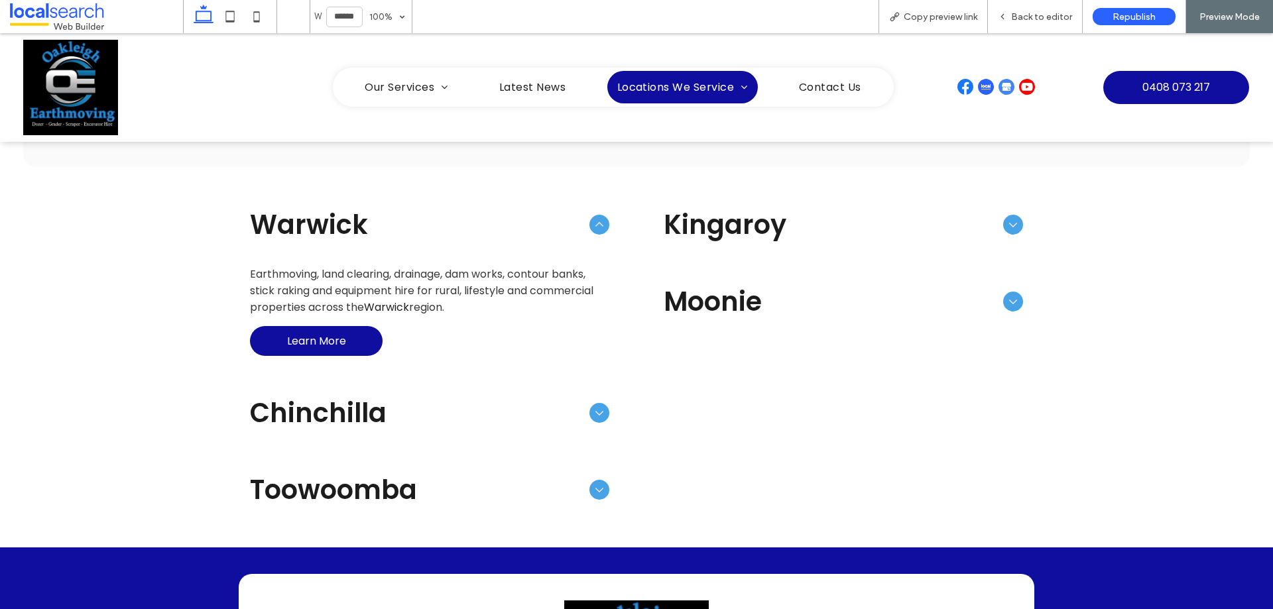
click at [535, 229] on span "Warwick" at bounding box center [417, 225] width 334 height 40
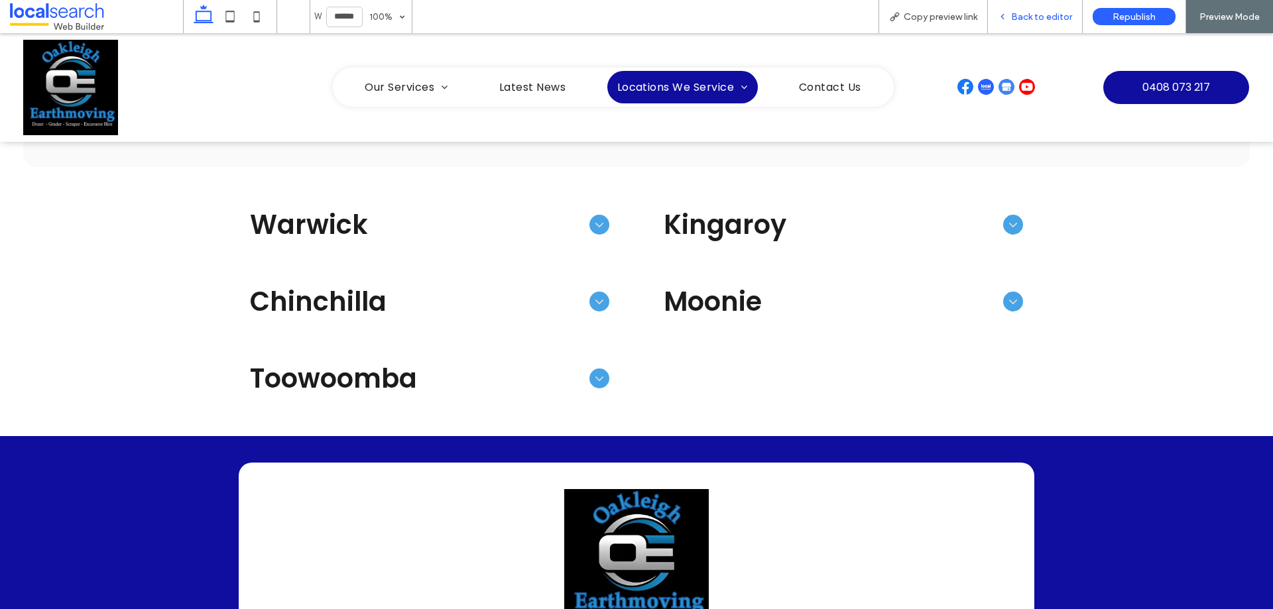
click at [1032, 19] on span "Back to editor" at bounding box center [1041, 16] width 61 height 11
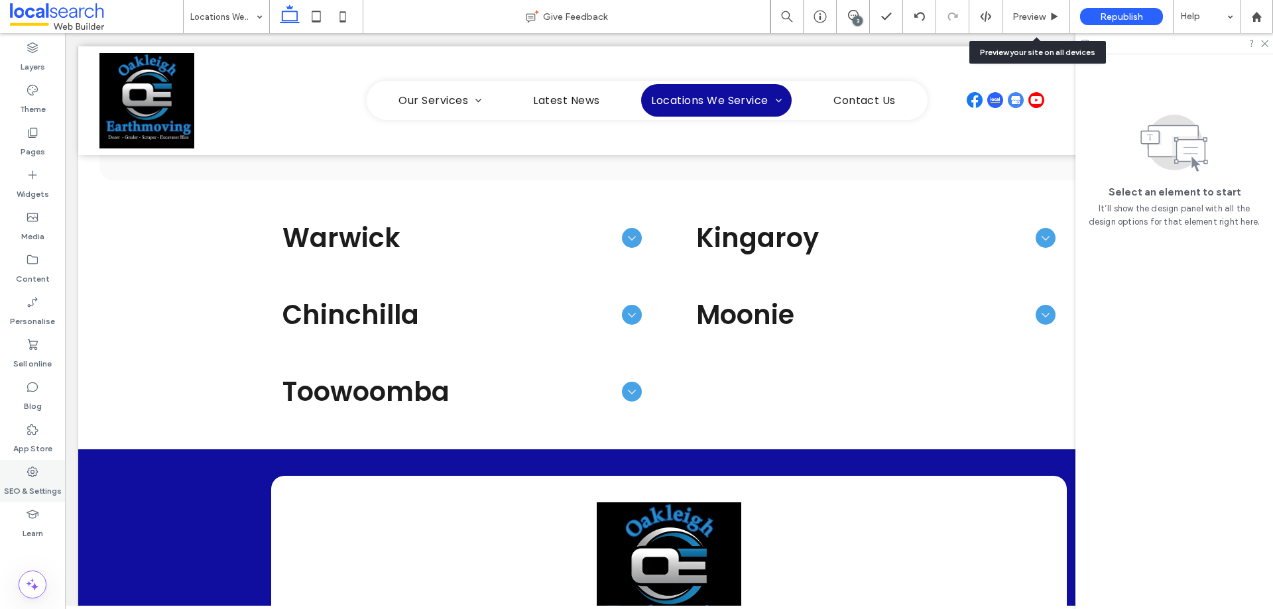
click at [29, 484] on label "SEO & Settings" at bounding box center [33, 488] width 58 height 19
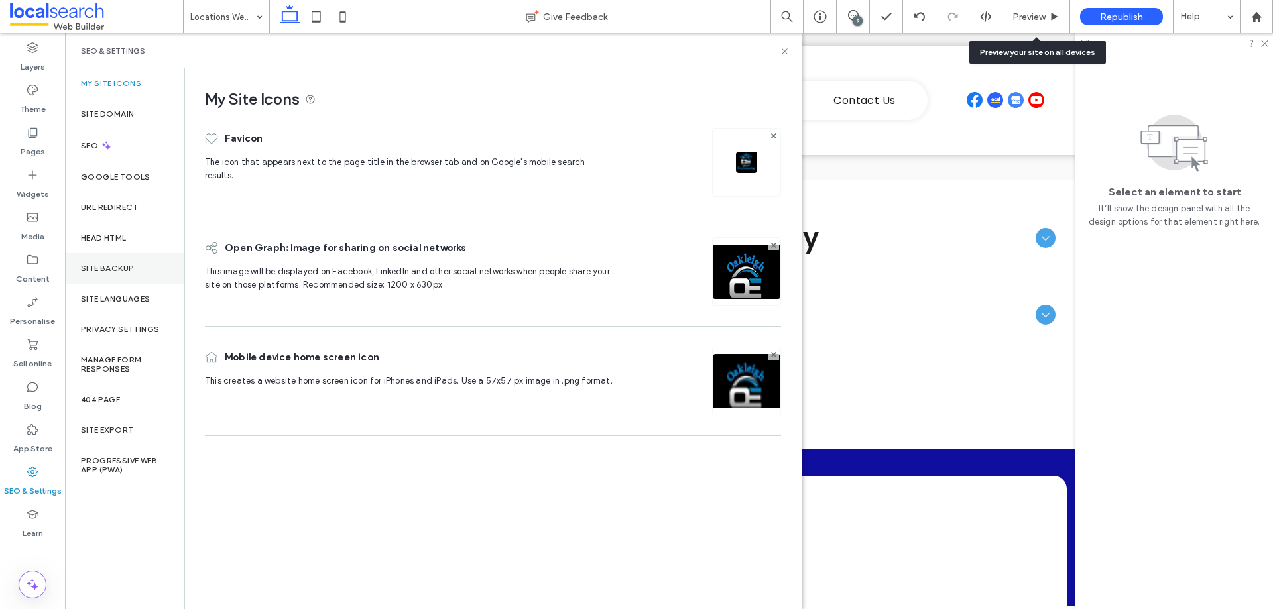
click at [142, 263] on div "Site backup" at bounding box center [124, 268] width 119 height 31
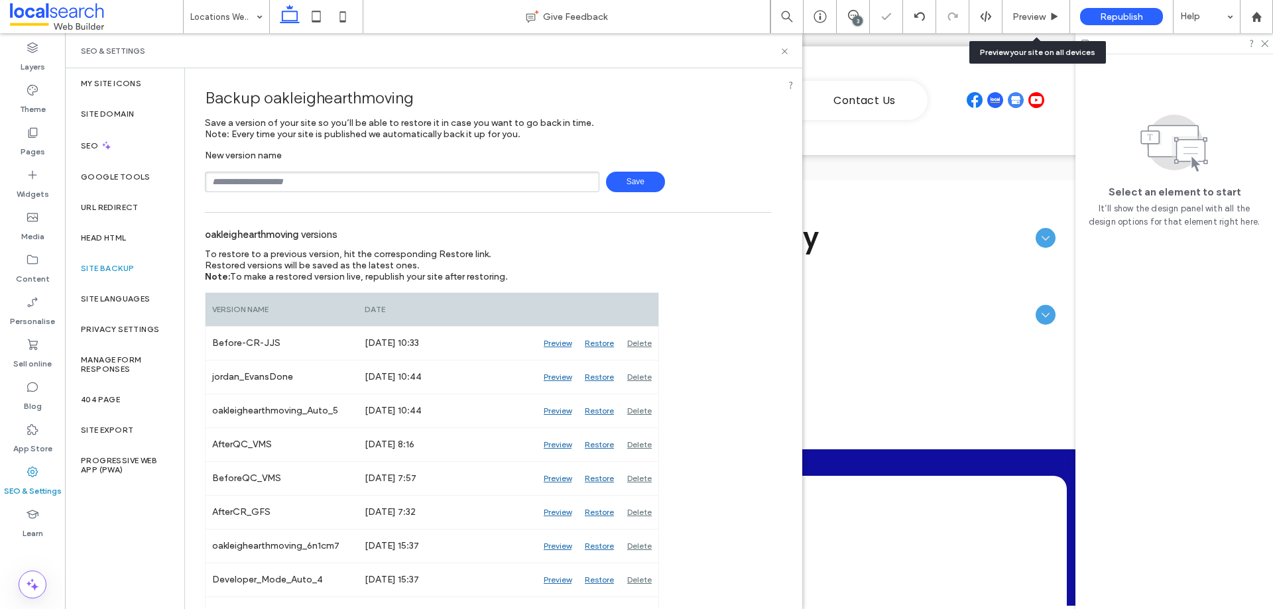
drag, startPoint x: 288, startPoint y: 184, endPoint x: 293, endPoint y: 190, distance: 8.5
click at [288, 184] on input "text" at bounding box center [402, 182] width 395 height 21
click at [229, 182] on input "**********" at bounding box center [402, 182] width 395 height 21
type input "**********"
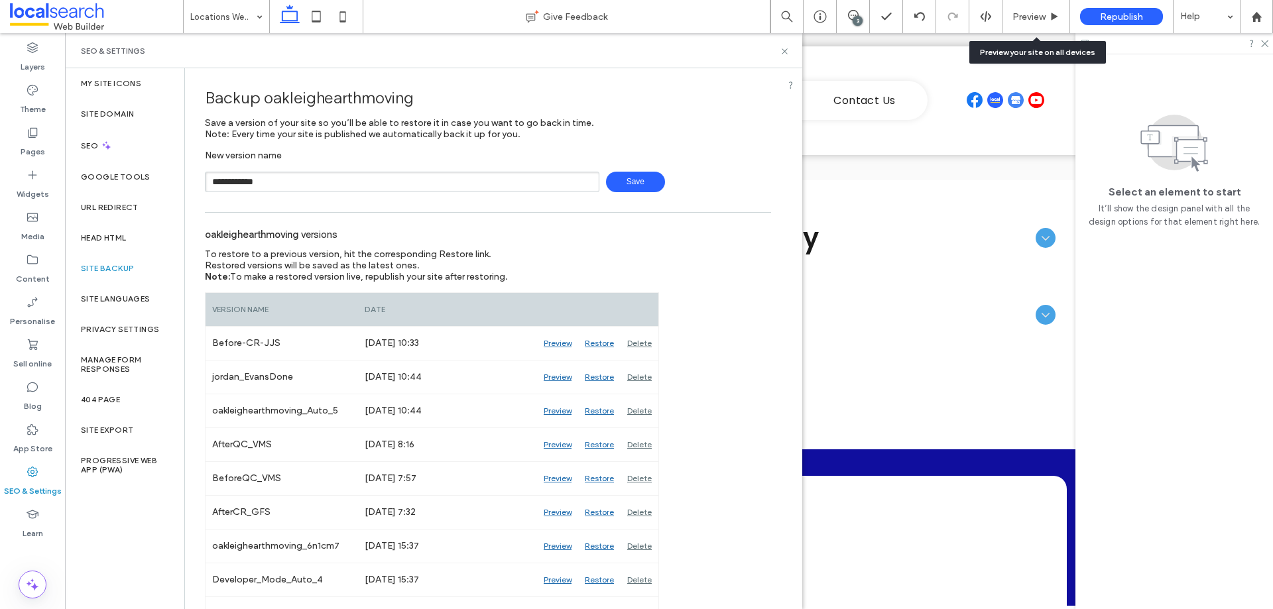
click at [645, 174] on span "Save" at bounding box center [635, 182] width 59 height 21
click at [782, 50] on icon at bounding box center [785, 51] width 10 height 10
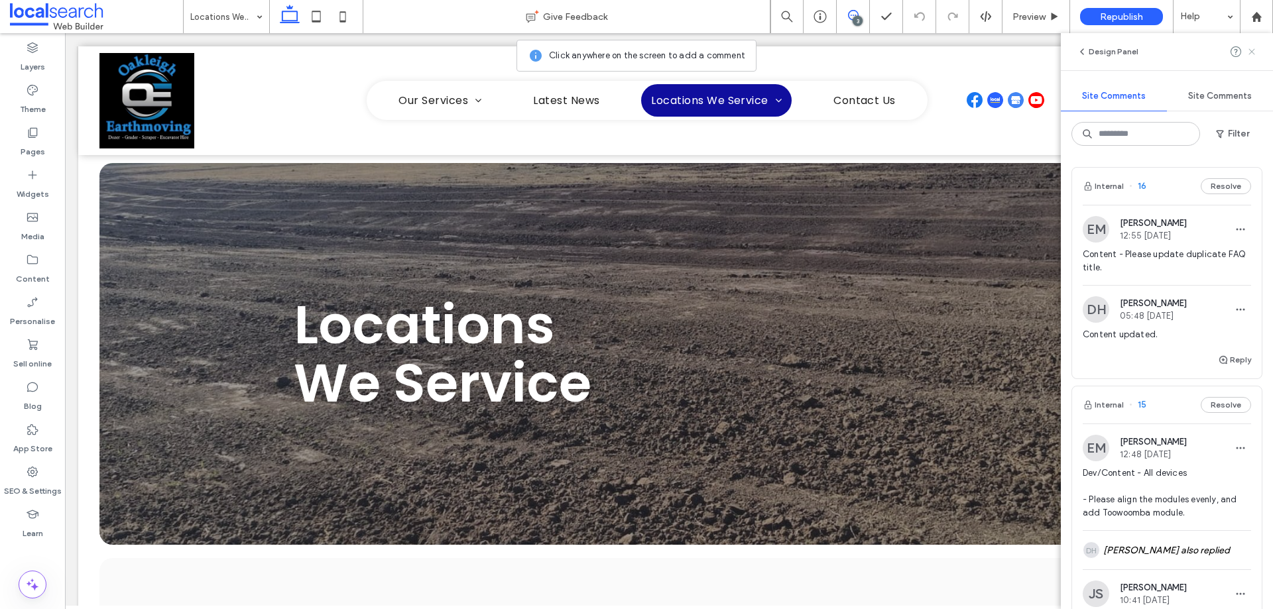
click at [1251, 51] on use at bounding box center [1252, 51] width 6 height 6
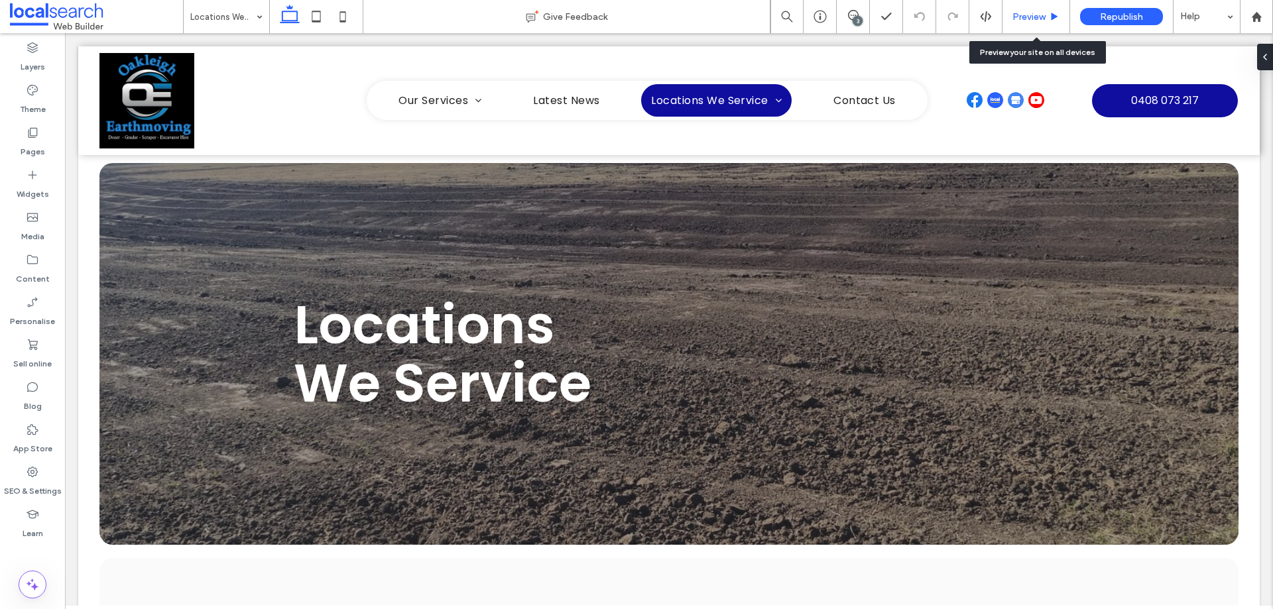
click at [1029, 21] on span "Preview" at bounding box center [1029, 16] width 33 height 11
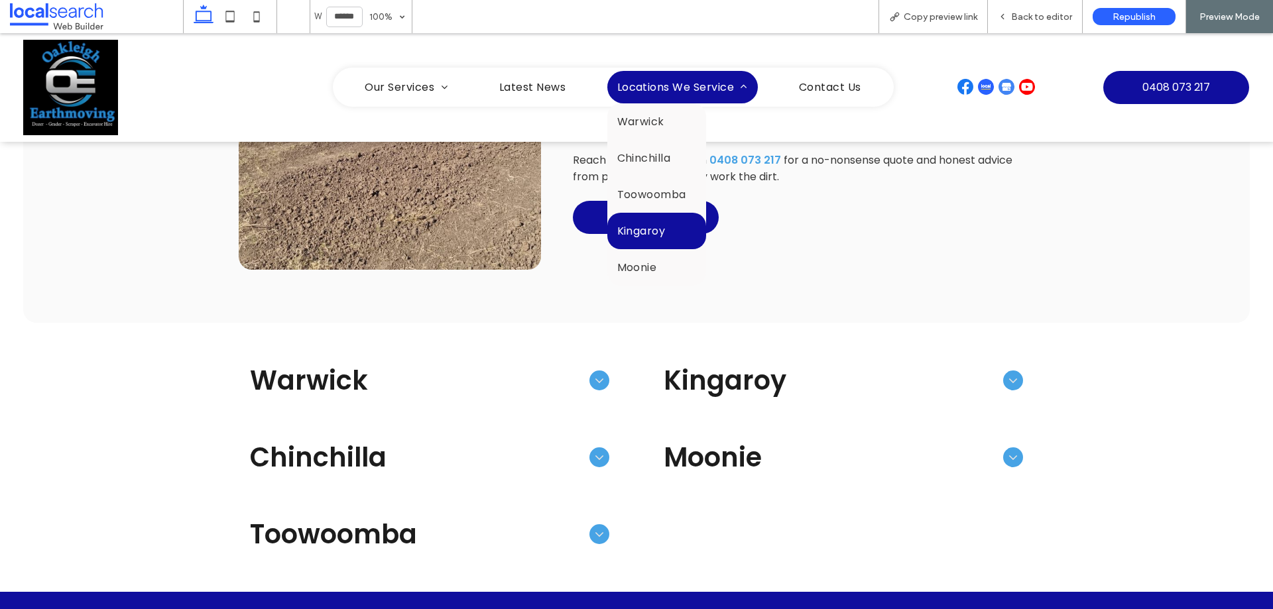
scroll to position [729, 0]
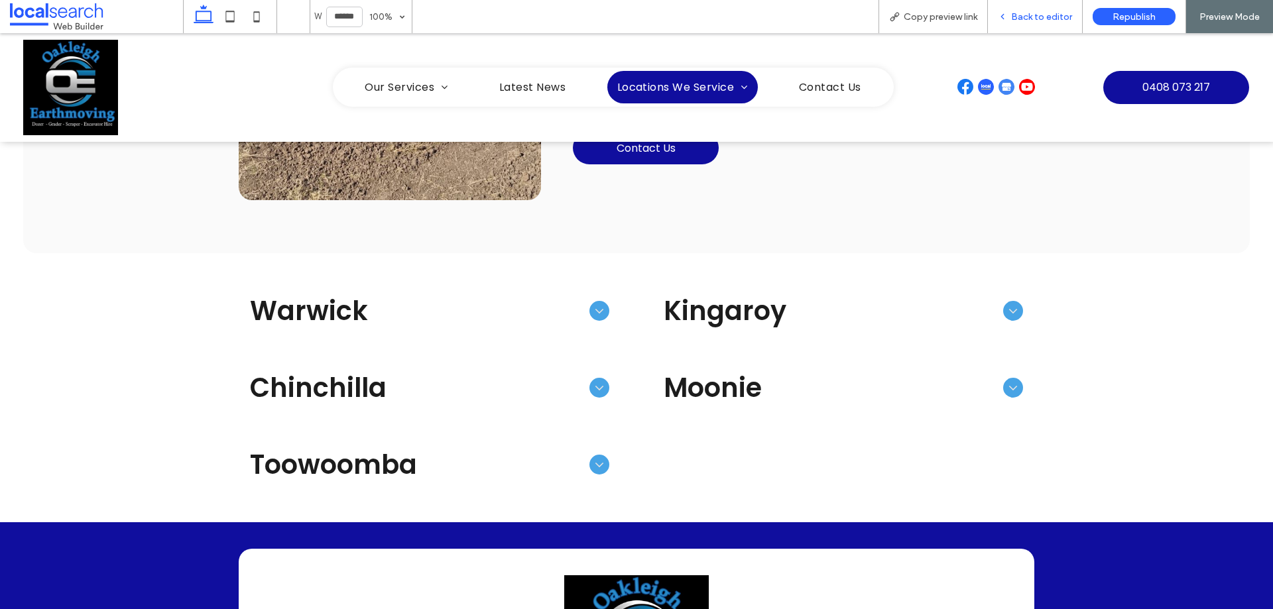
click at [1050, 17] on span "Back to editor" at bounding box center [1041, 16] width 61 height 11
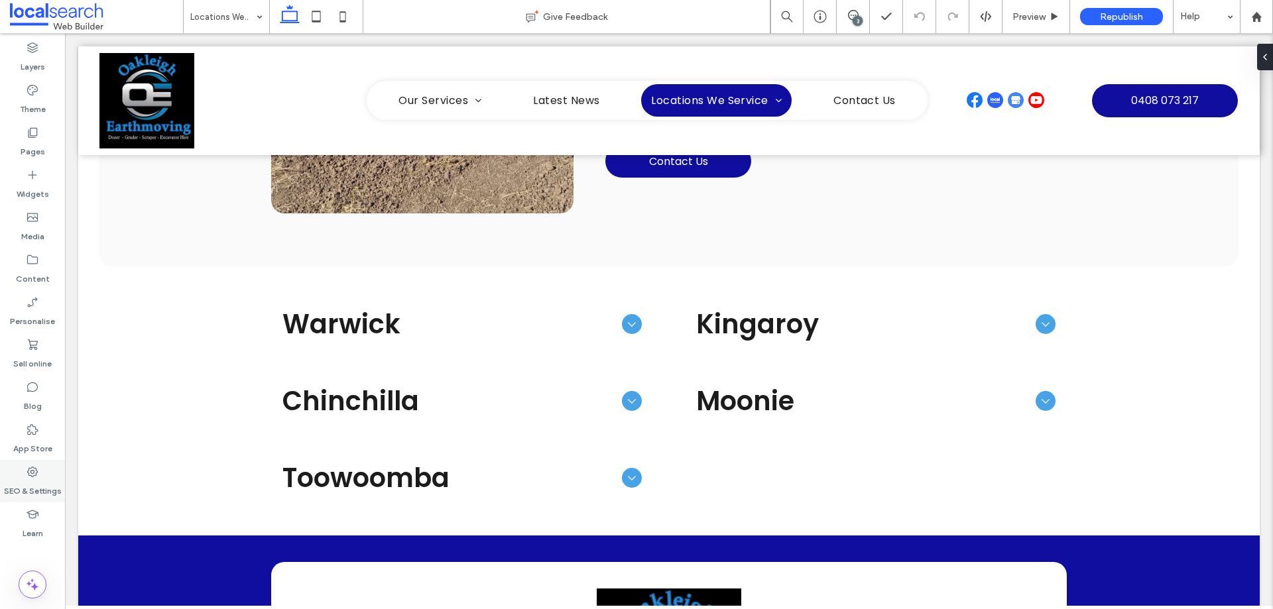
click at [35, 477] on icon at bounding box center [32, 472] width 13 height 13
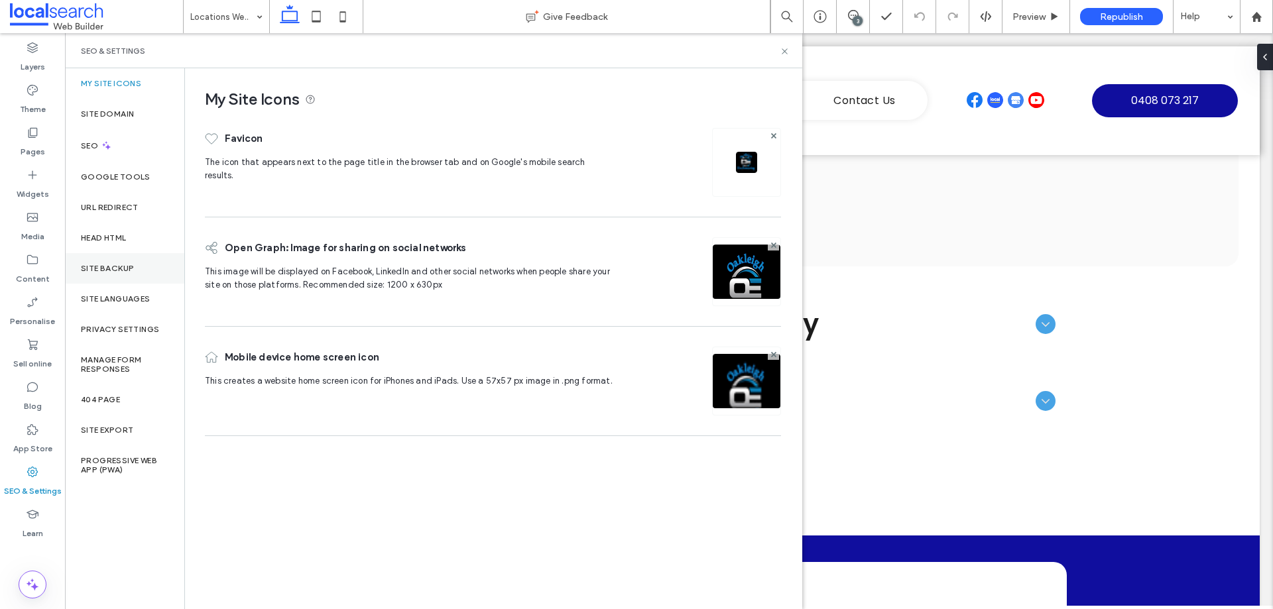
click at [134, 273] on label "Site backup" at bounding box center [107, 268] width 53 height 9
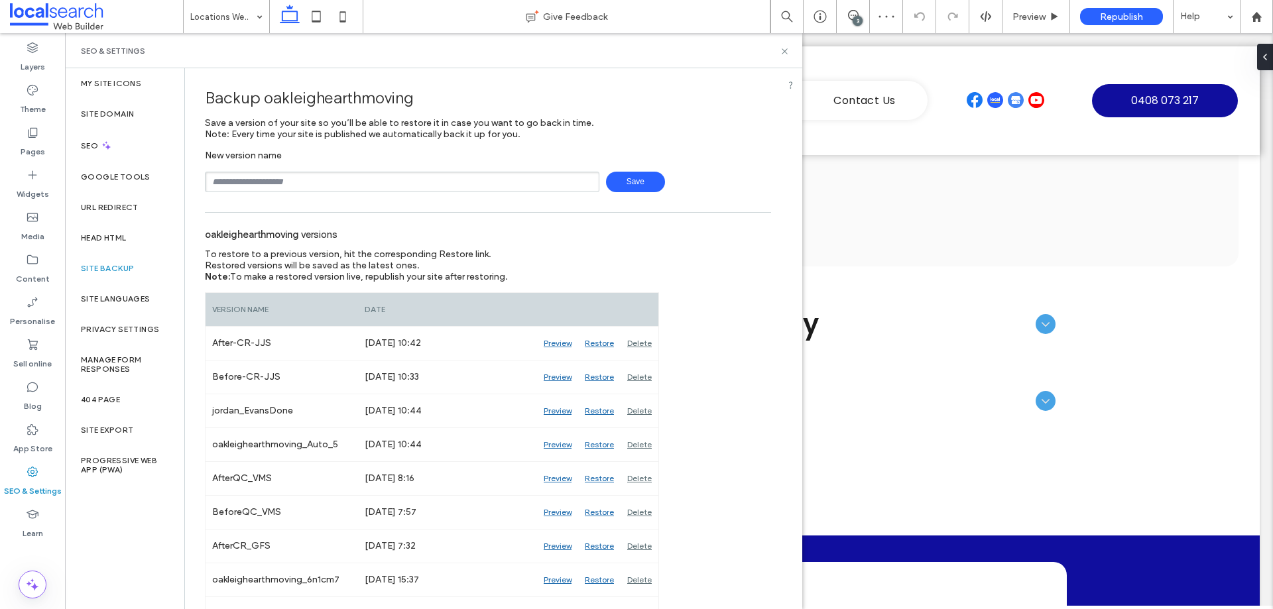
drag, startPoint x: 335, startPoint y: 180, endPoint x: 382, endPoint y: 164, distance: 49.7
click at [335, 180] on input "text" at bounding box center [402, 182] width 395 height 21
type input "**********"
click at [618, 177] on span "Save" at bounding box center [635, 182] width 59 height 21
click at [740, 56] on div "SEO & Settings" at bounding box center [434, 51] width 706 height 11
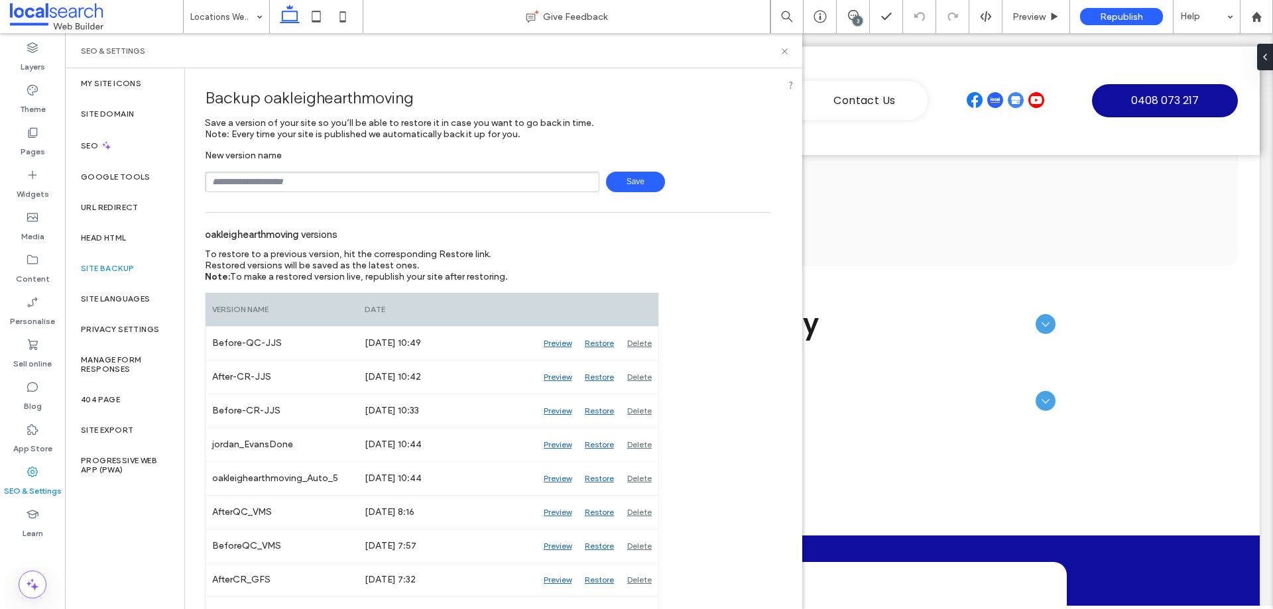
click at [740, 56] on div "SEO & Settings" at bounding box center [434, 51] width 706 height 11
click at [787, 51] on icon at bounding box center [785, 51] width 10 height 10
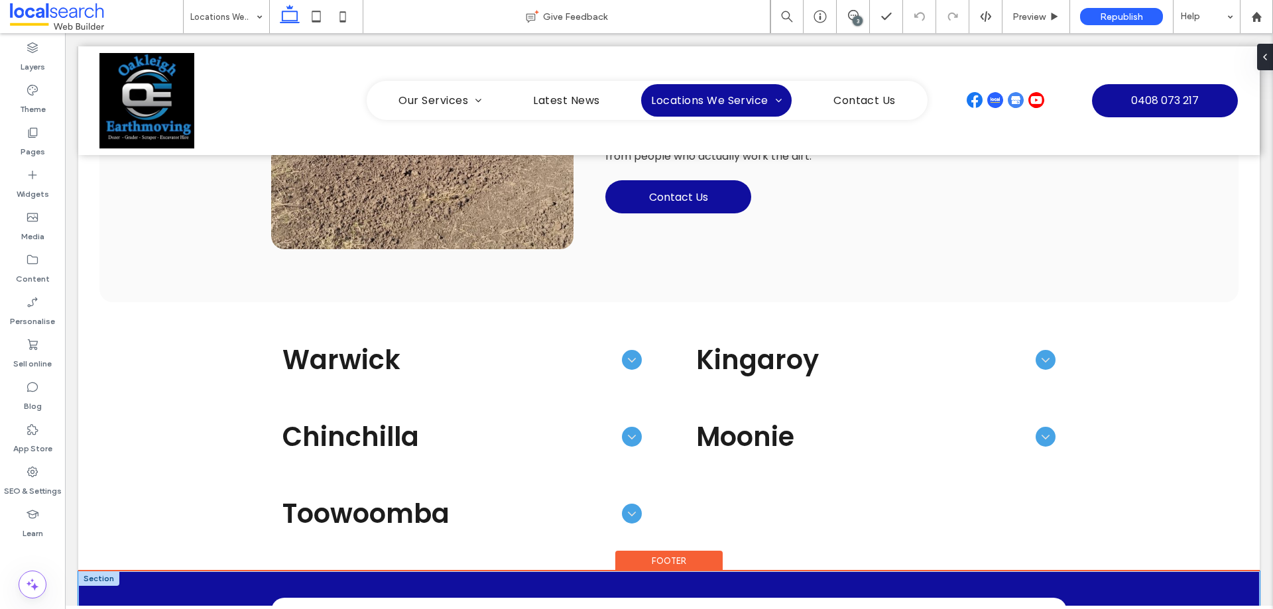
scroll to position [796, 0]
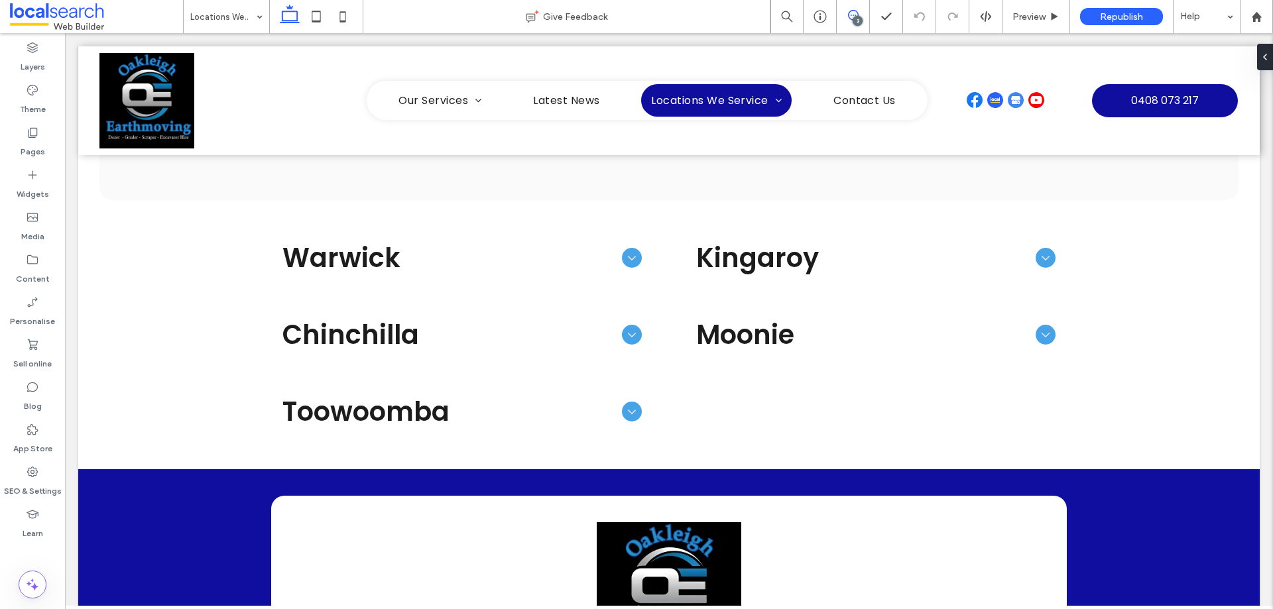
click at [853, 11] on use at bounding box center [853, 15] width 11 height 11
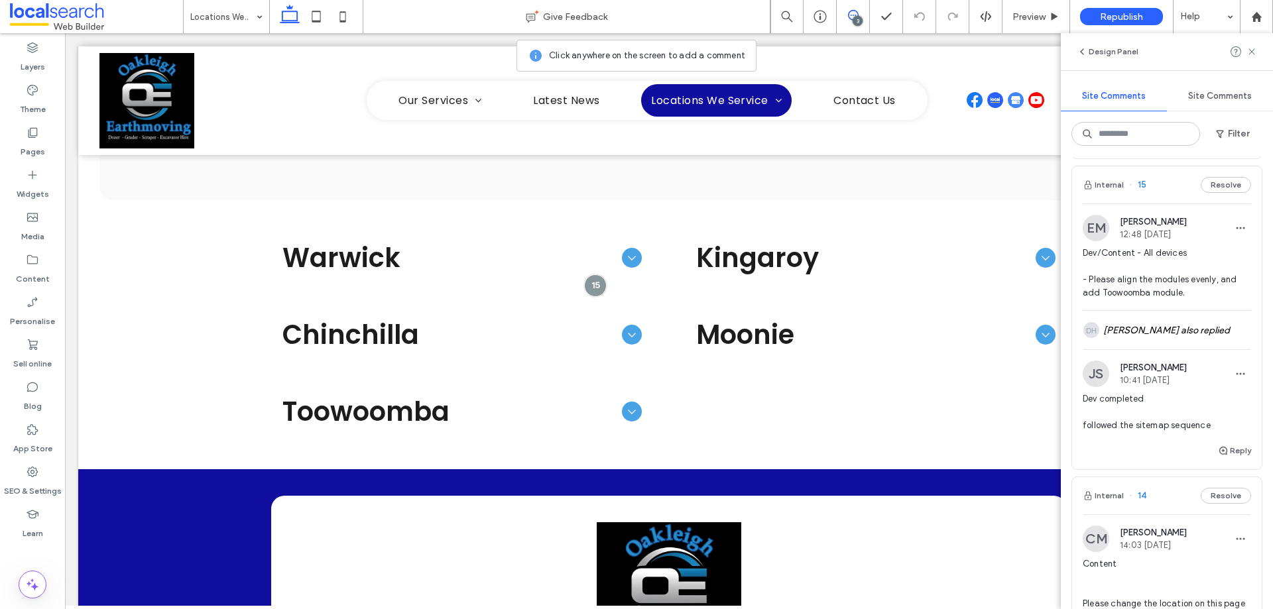
scroll to position [398, 0]
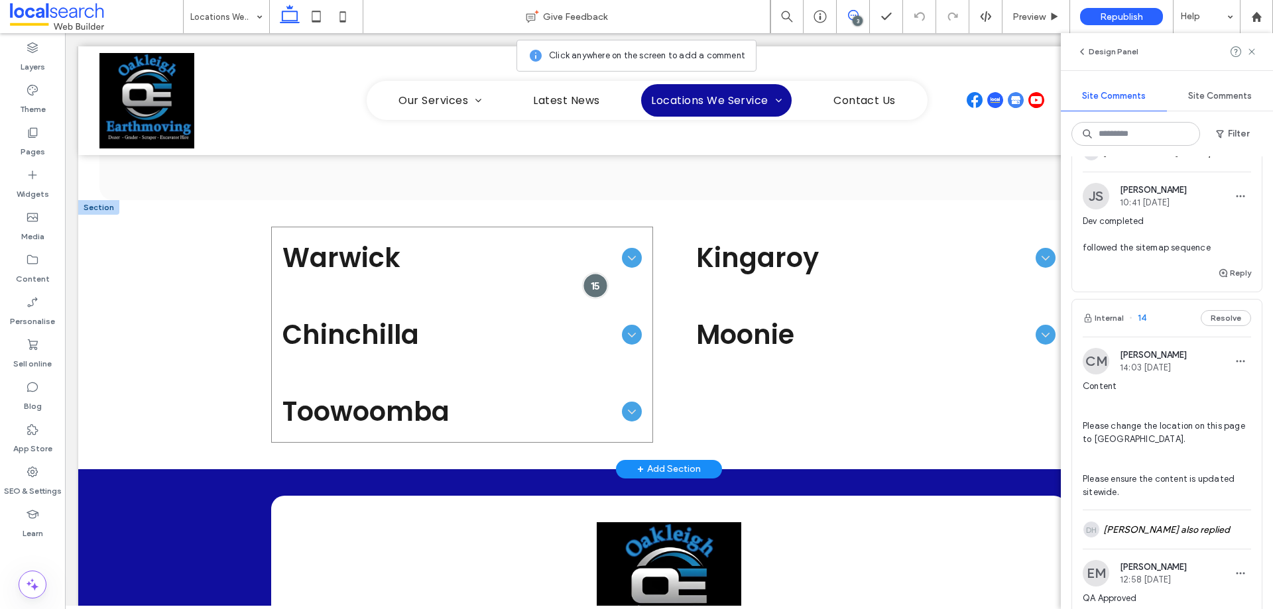
click at [588, 285] on div at bounding box center [596, 285] width 25 height 25
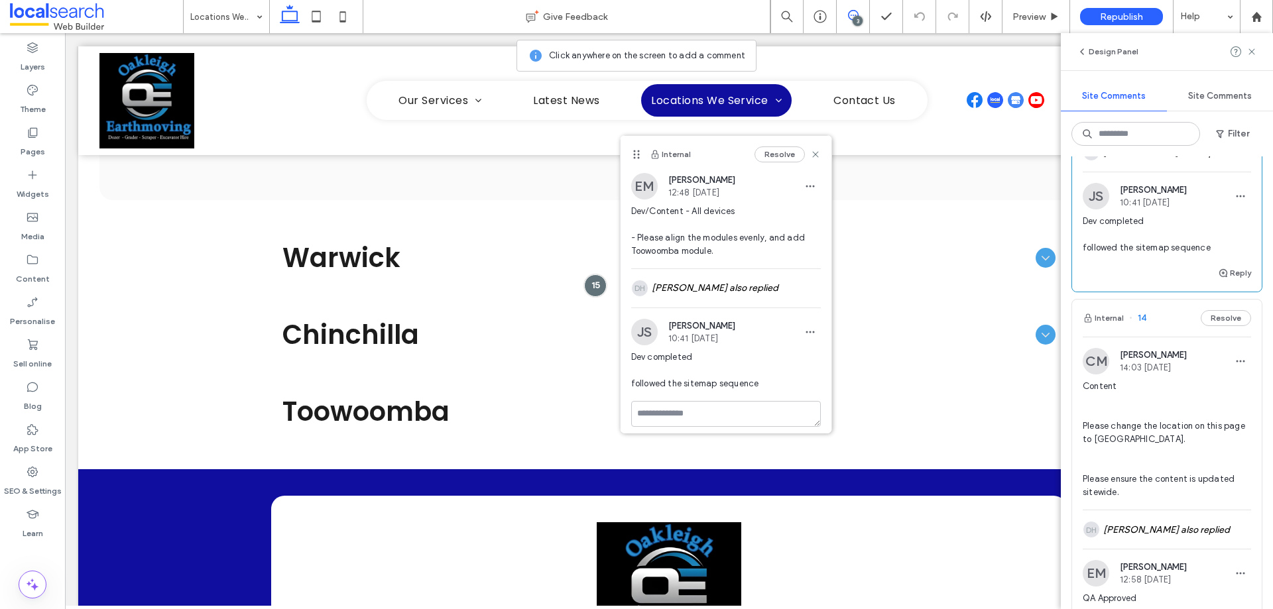
scroll to position [7, 0]
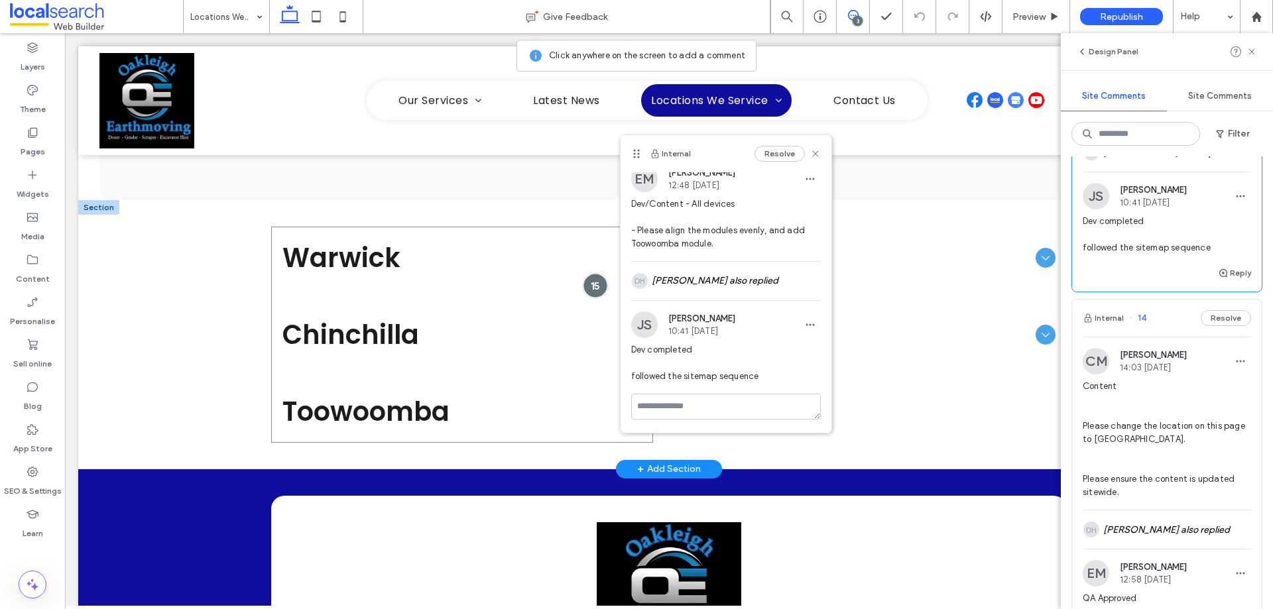
click at [595, 283] on div at bounding box center [596, 285] width 25 height 25
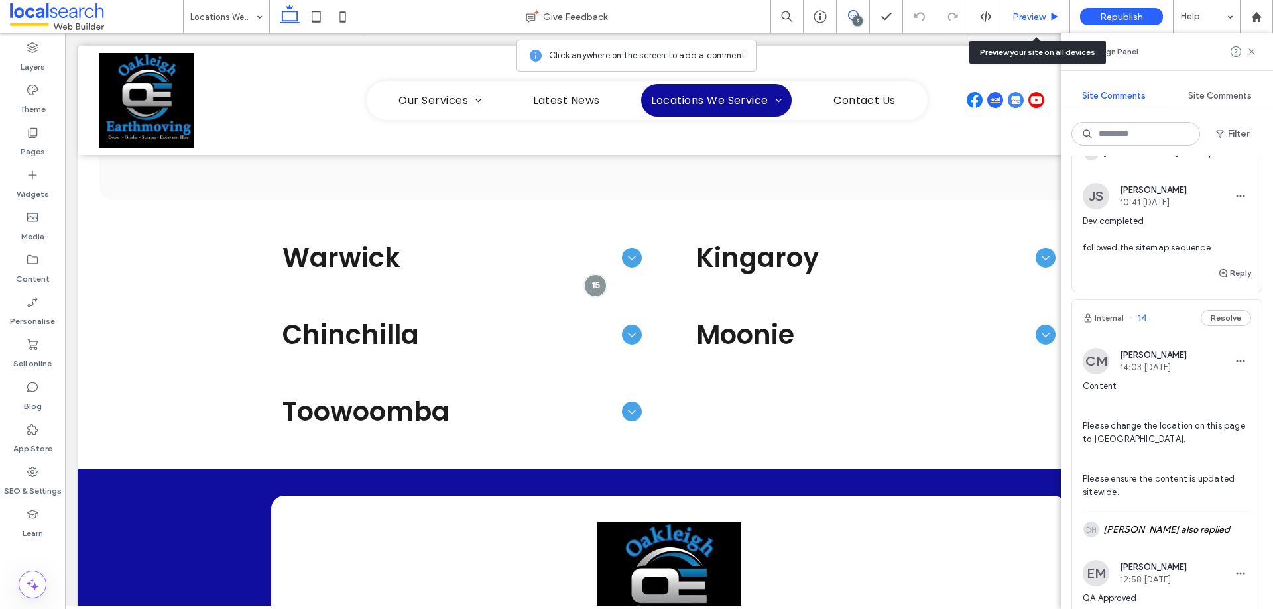
click at [1025, 17] on span "Preview" at bounding box center [1029, 16] width 33 height 11
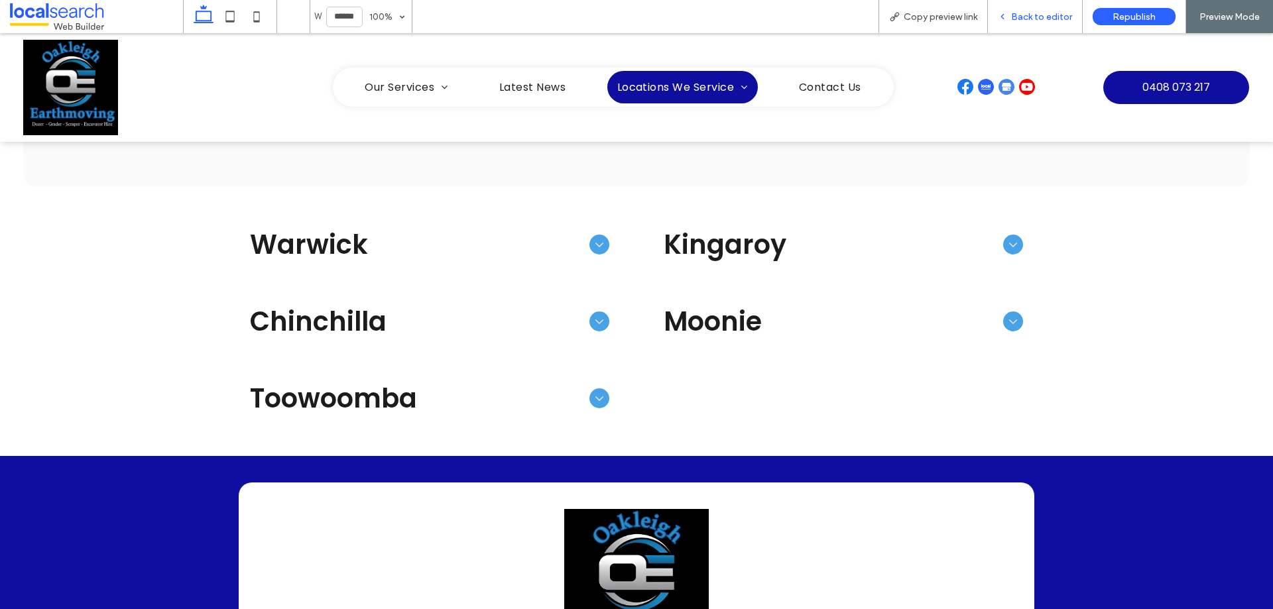
click at [1029, 19] on span "Back to editor" at bounding box center [1041, 16] width 61 height 11
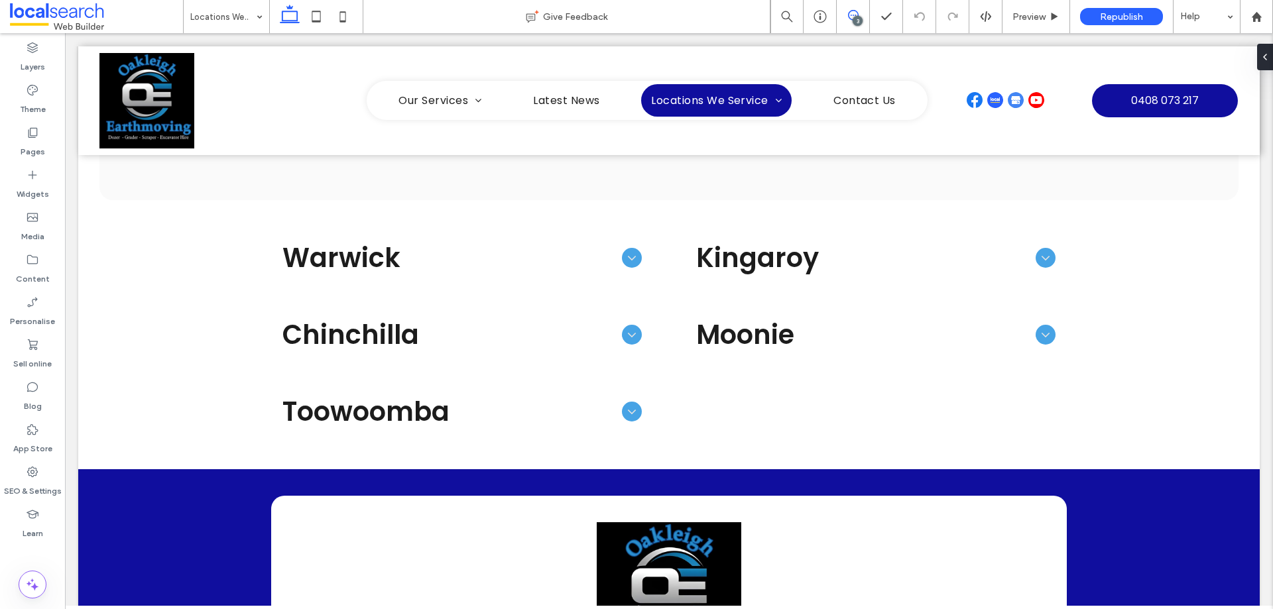
click at [854, 11] on icon at bounding box center [853, 15] width 11 height 11
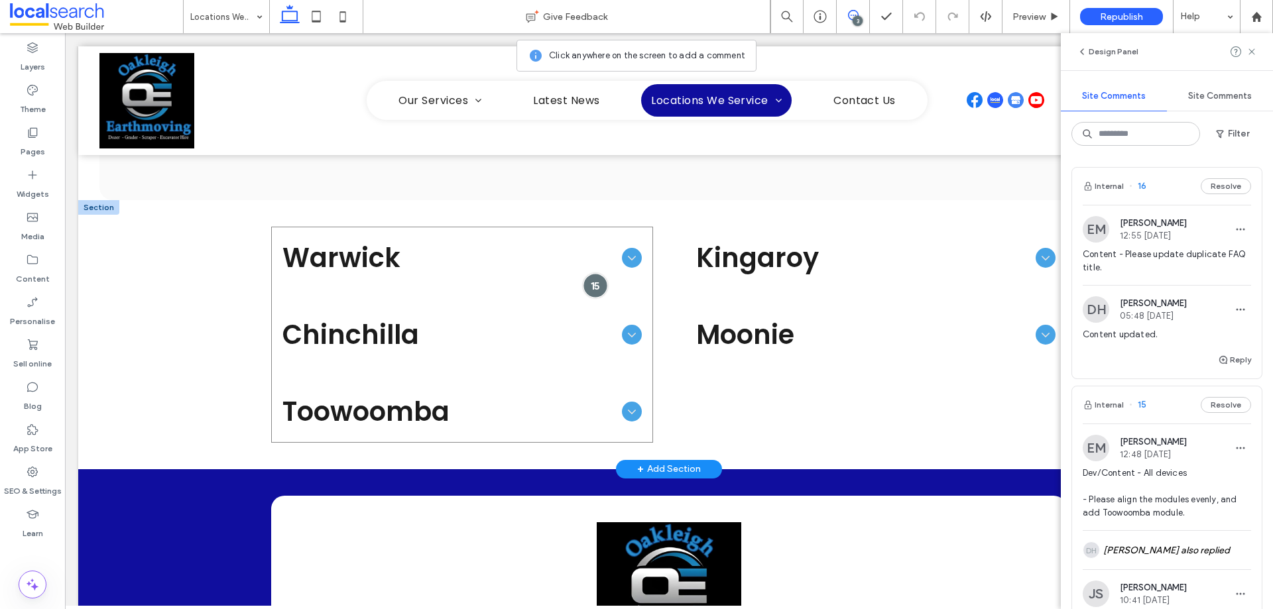
click at [586, 286] on div at bounding box center [596, 285] width 25 height 25
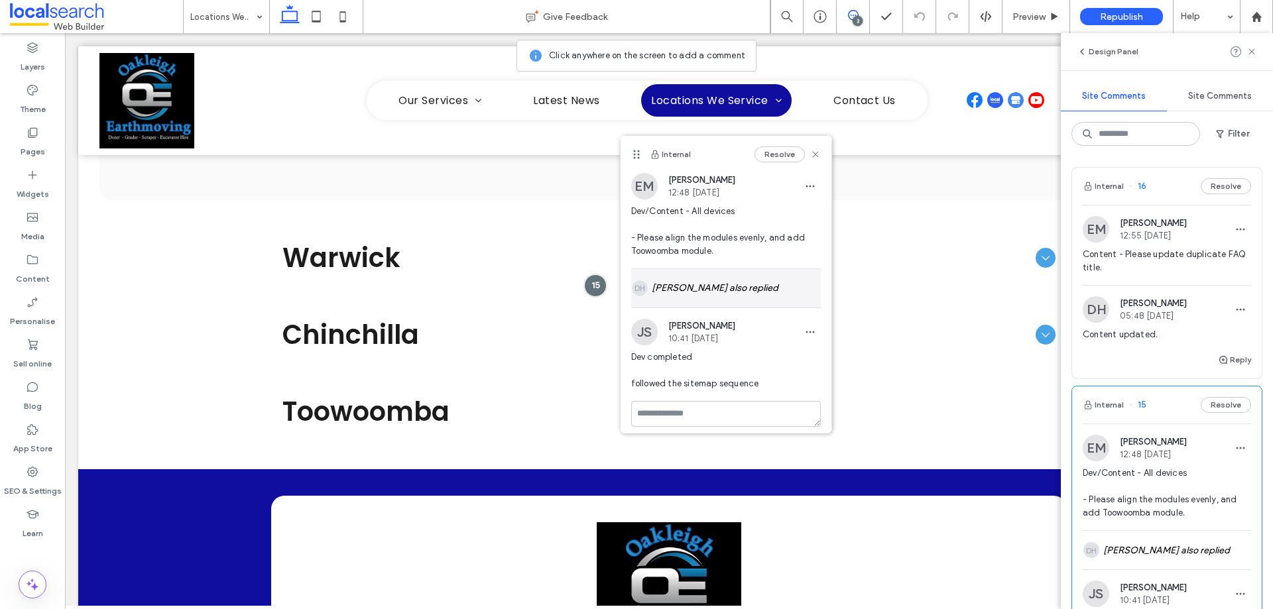
click at [716, 286] on div "DH [PERSON_NAME] also replied" at bounding box center [726, 288] width 190 height 38
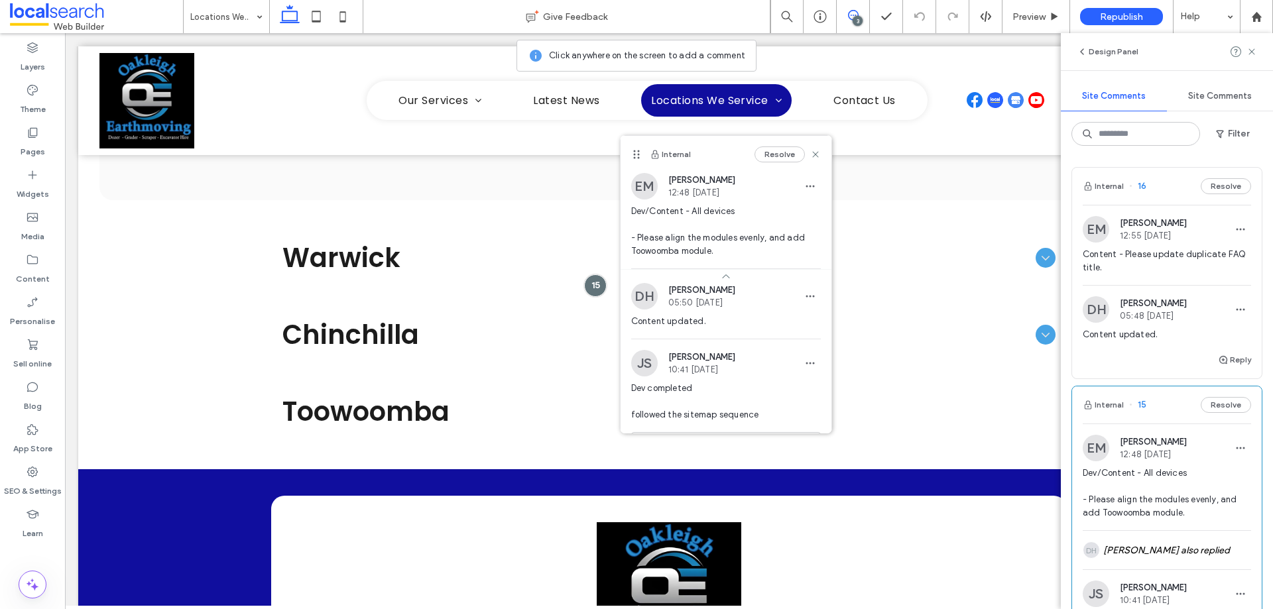
scroll to position [38, 0]
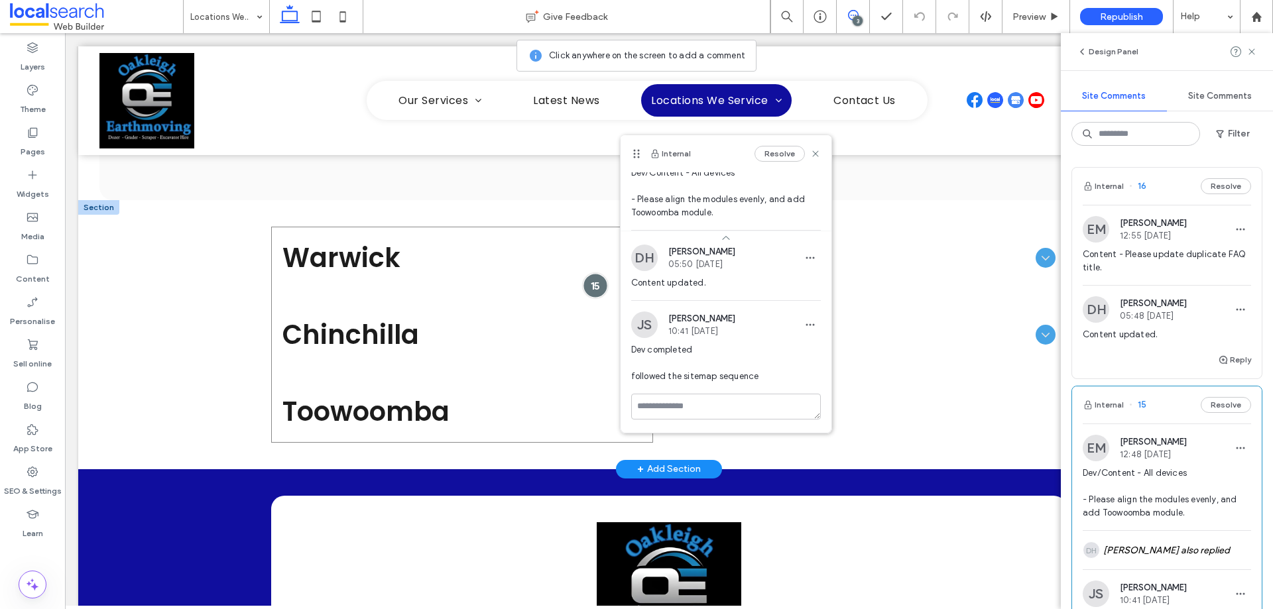
click at [589, 282] on div at bounding box center [596, 285] width 25 height 25
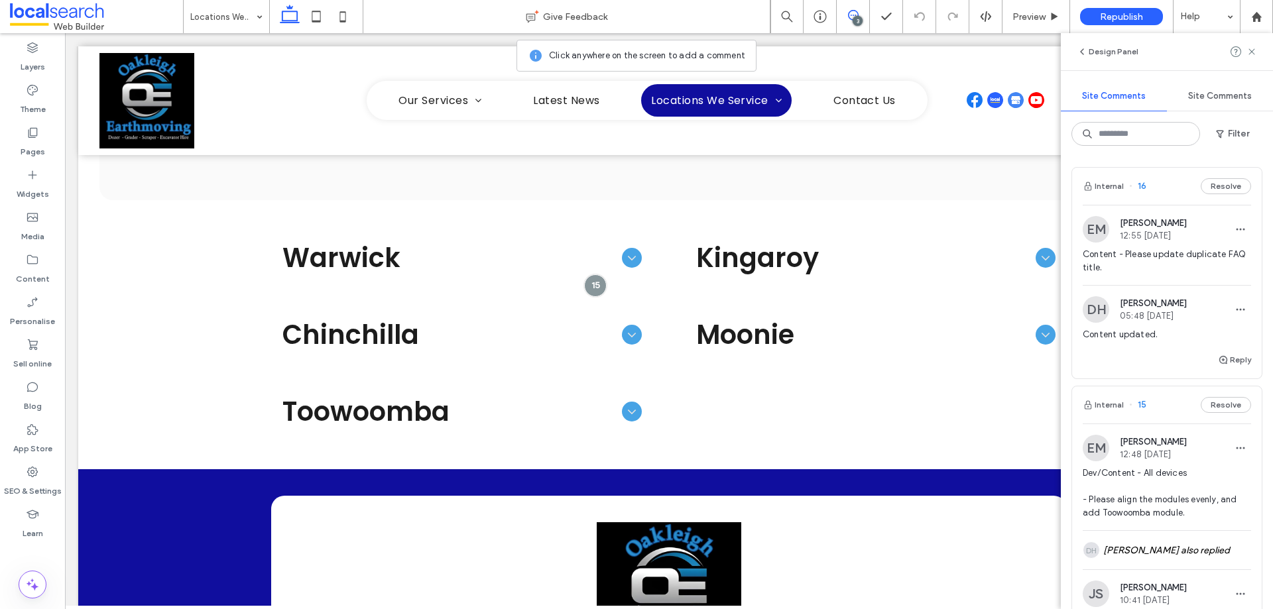
click at [856, 13] on icon at bounding box center [853, 15] width 11 height 11
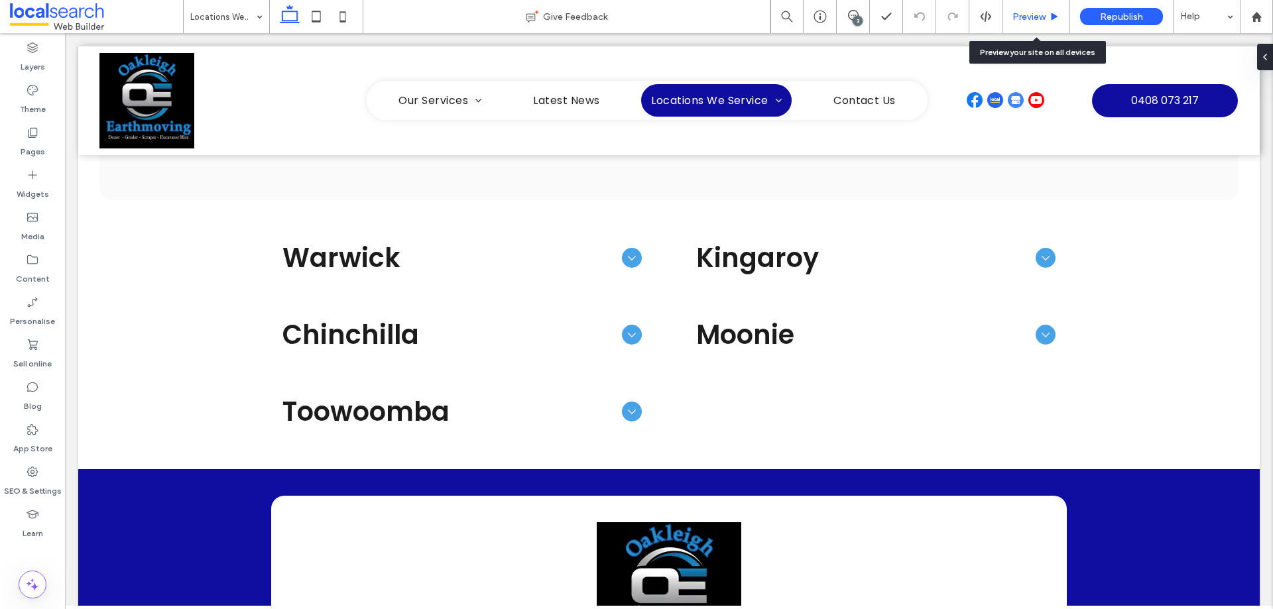
click at [1045, 11] on span "Preview" at bounding box center [1029, 16] width 33 height 11
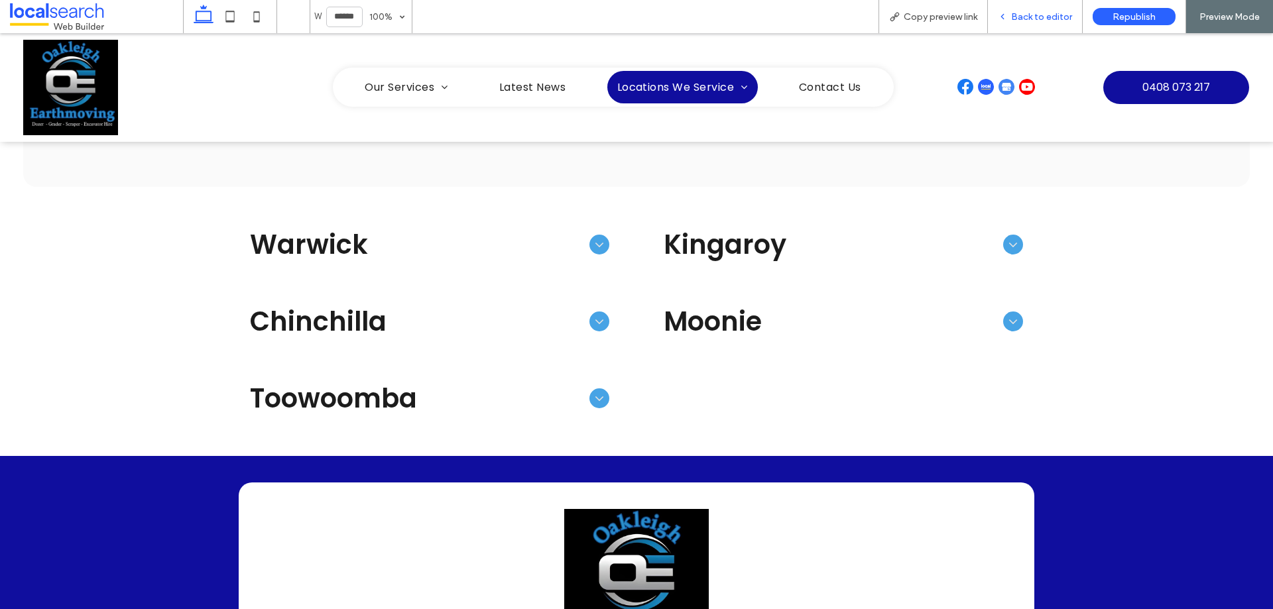
drag, startPoint x: 1037, startPoint y: 15, endPoint x: 973, endPoint y: 10, distance: 63.8
click at [1037, 15] on span "Back to editor" at bounding box center [1041, 16] width 61 height 11
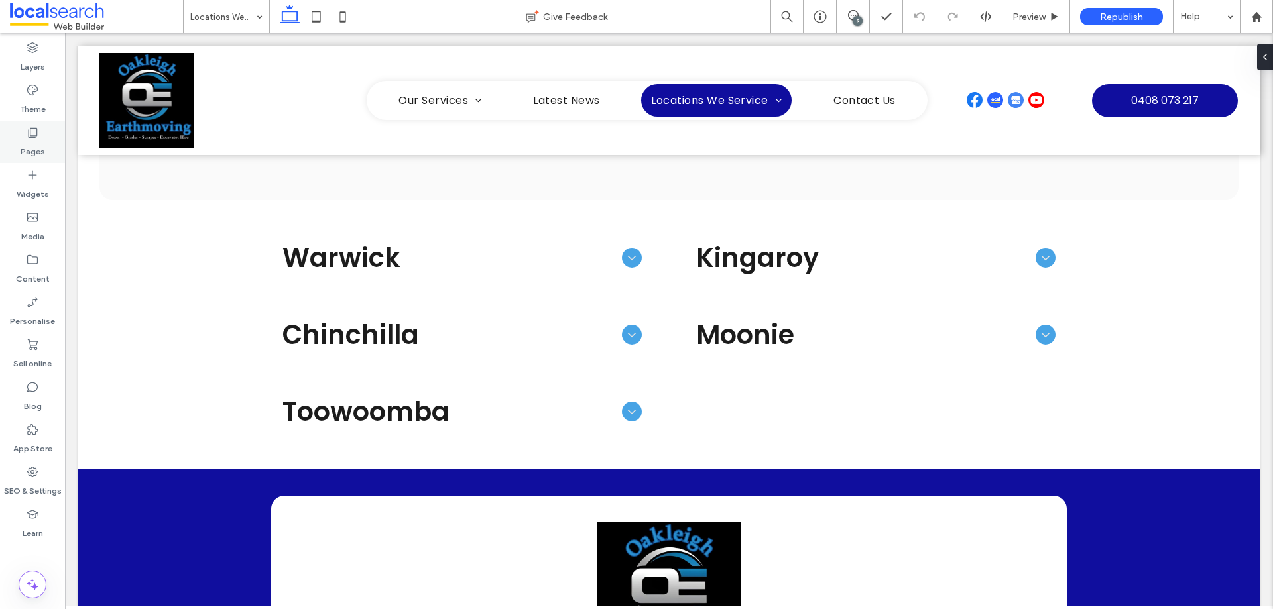
click at [38, 138] on icon at bounding box center [32, 132] width 13 height 13
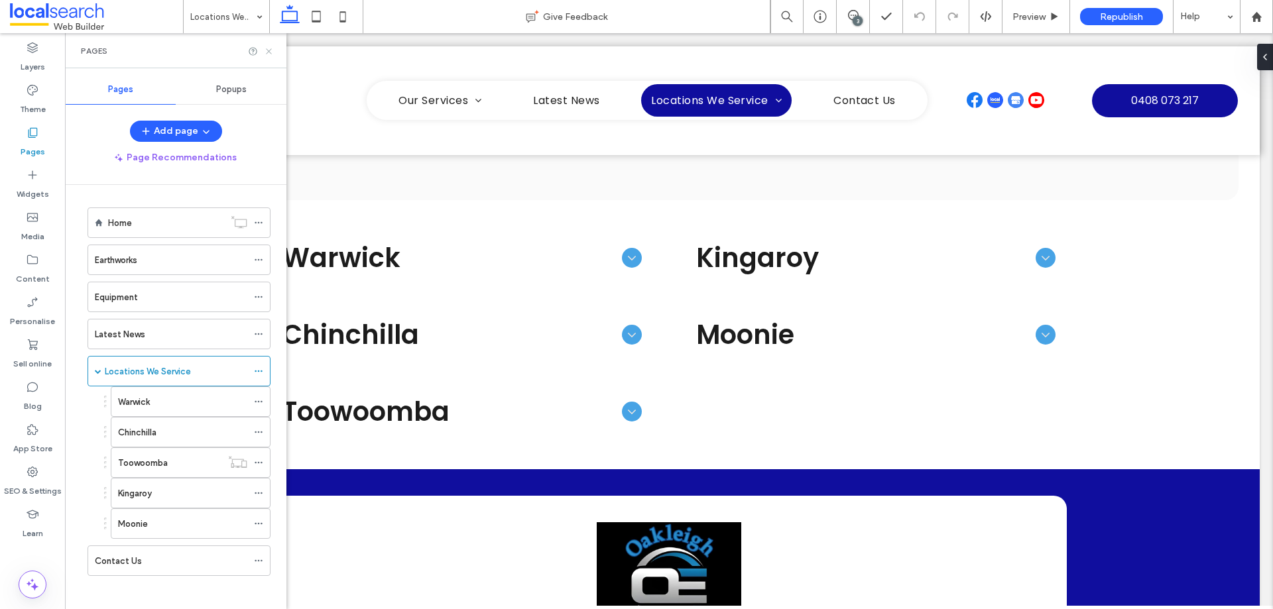
click at [271, 50] on icon at bounding box center [269, 51] width 10 height 10
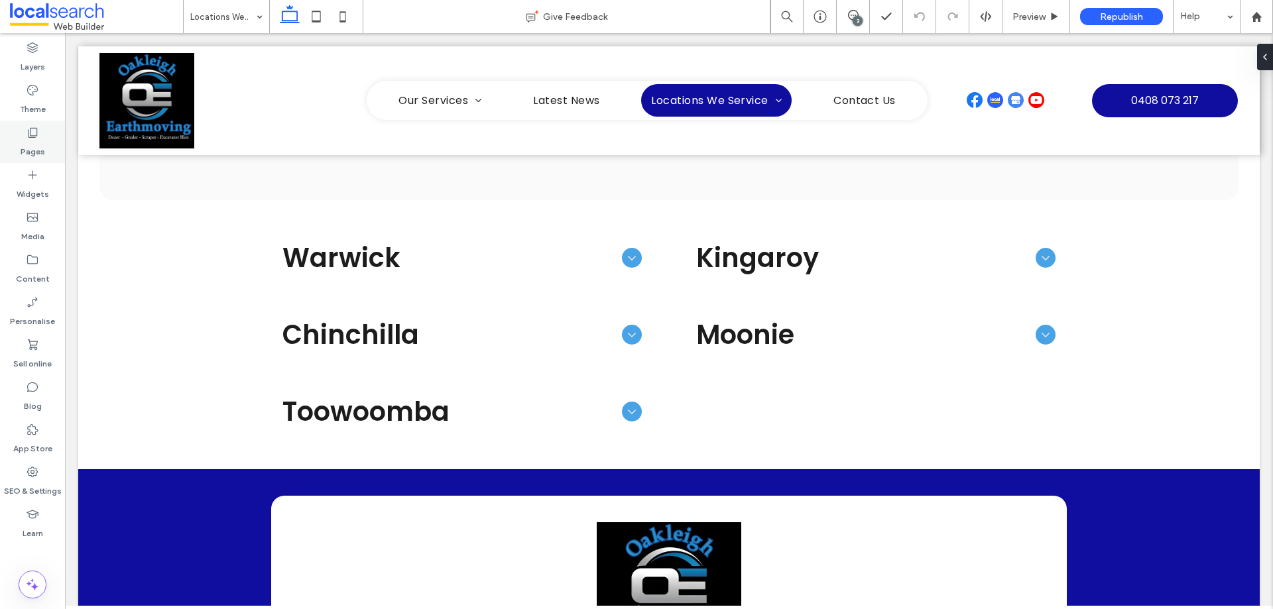
click at [35, 133] on icon at bounding box center [32, 132] width 13 height 13
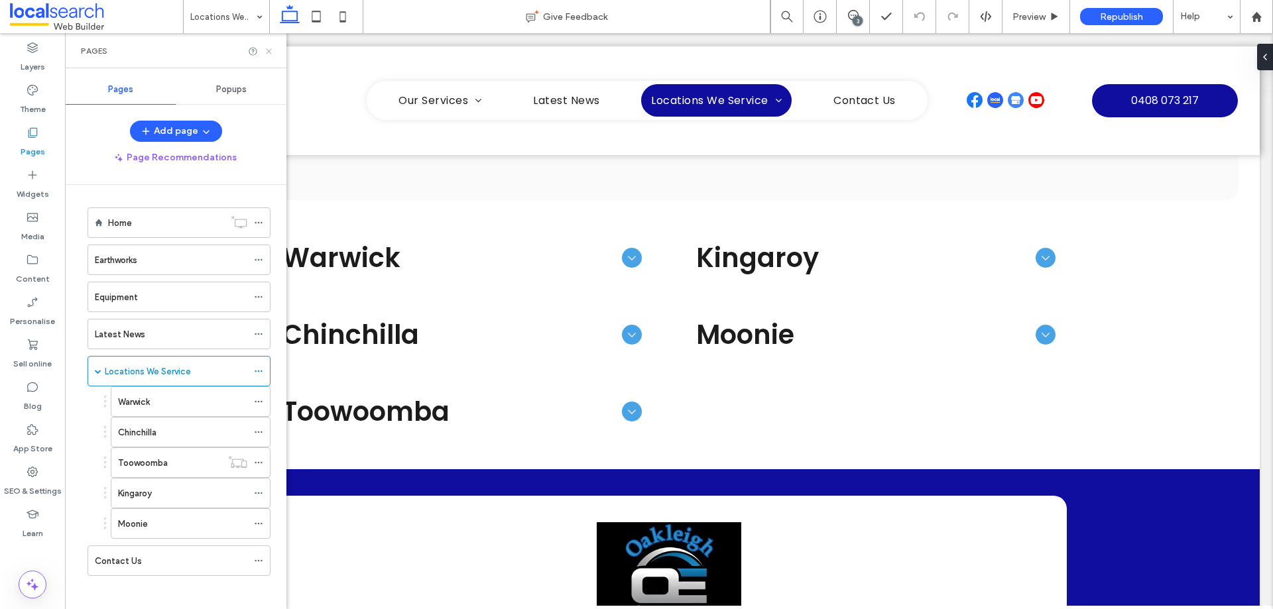
drag, startPoint x: 265, startPoint y: 48, endPoint x: 262, endPoint y: 0, distance: 47.9
click at [265, 48] on icon at bounding box center [269, 51] width 10 height 10
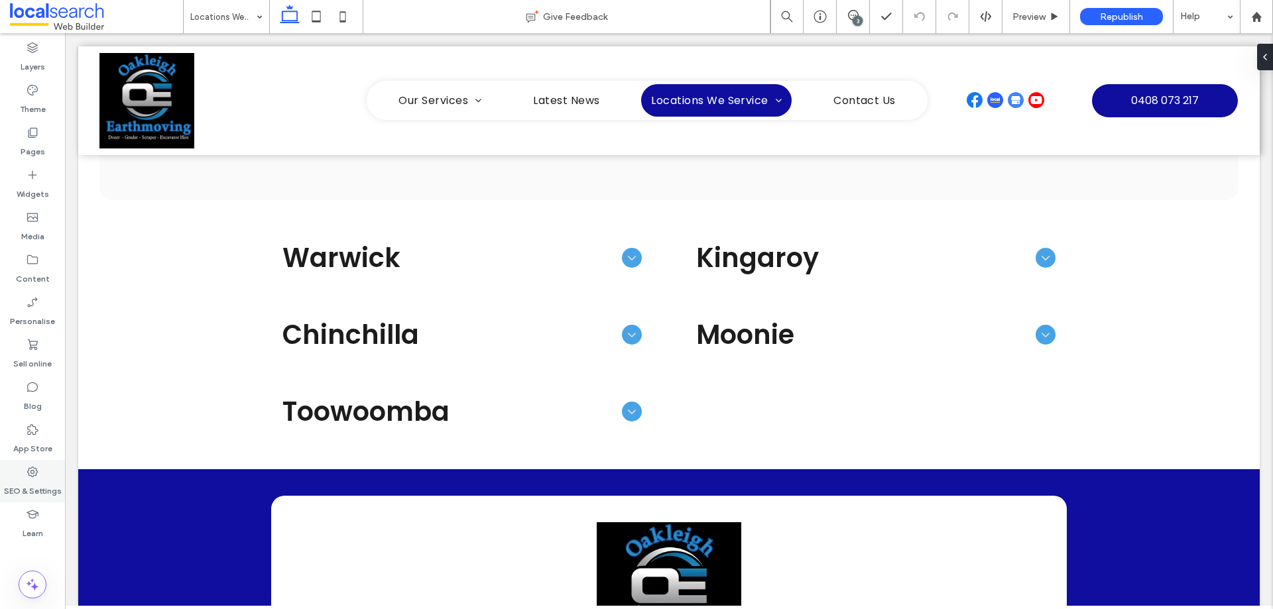
click at [36, 480] on label "SEO & Settings" at bounding box center [33, 488] width 58 height 19
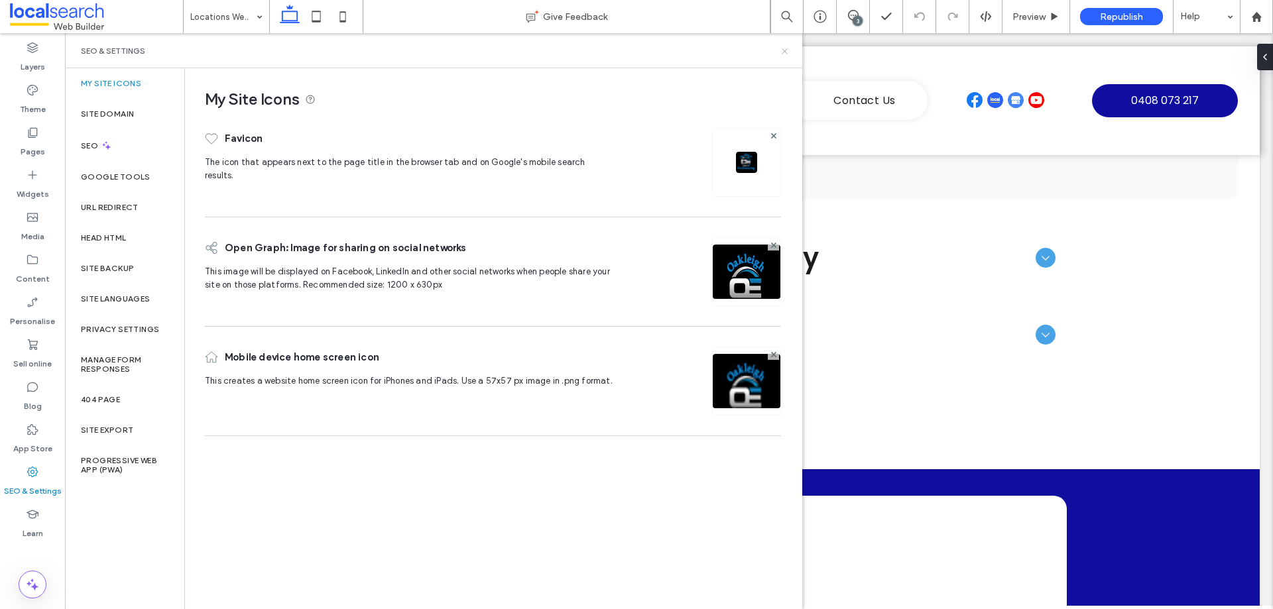
click at [786, 53] on use at bounding box center [784, 50] width 5 height 5
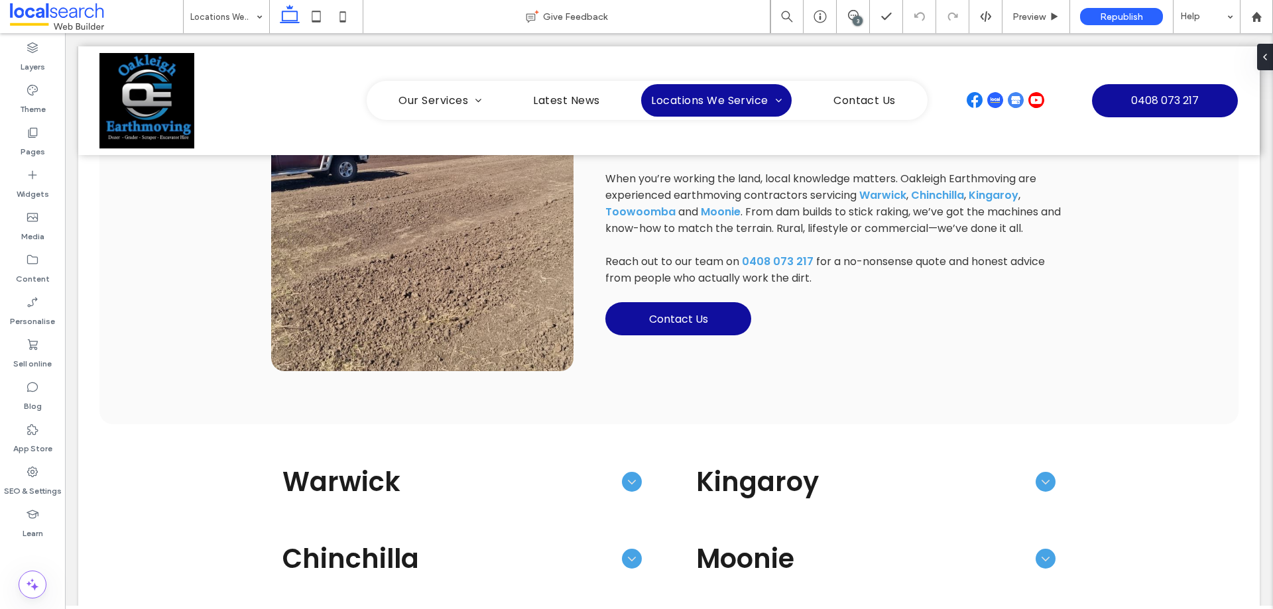
scroll to position [530, 0]
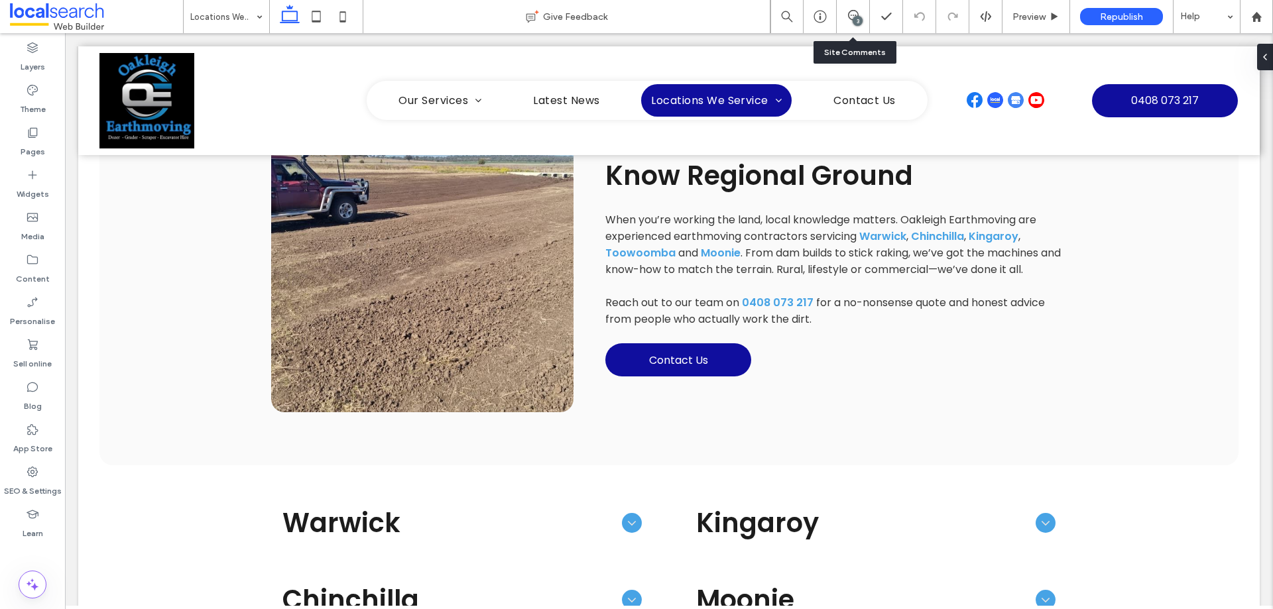
click at [856, 23] on div "3" at bounding box center [858, 21] width 10 height 10
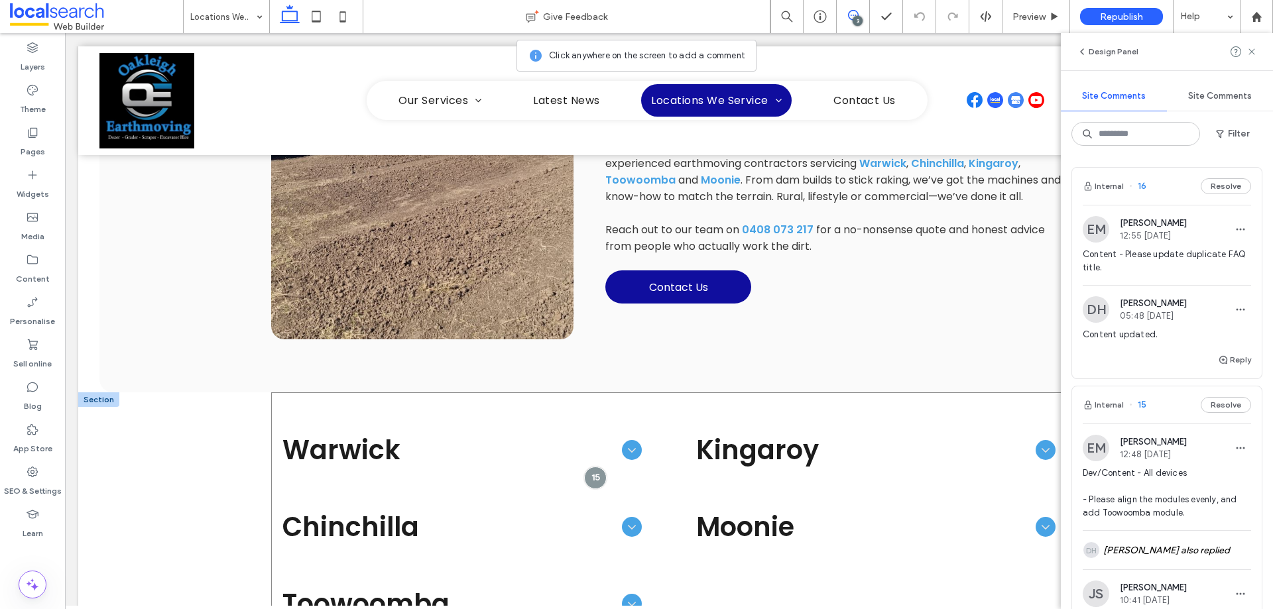
scroll to position [663, 0]
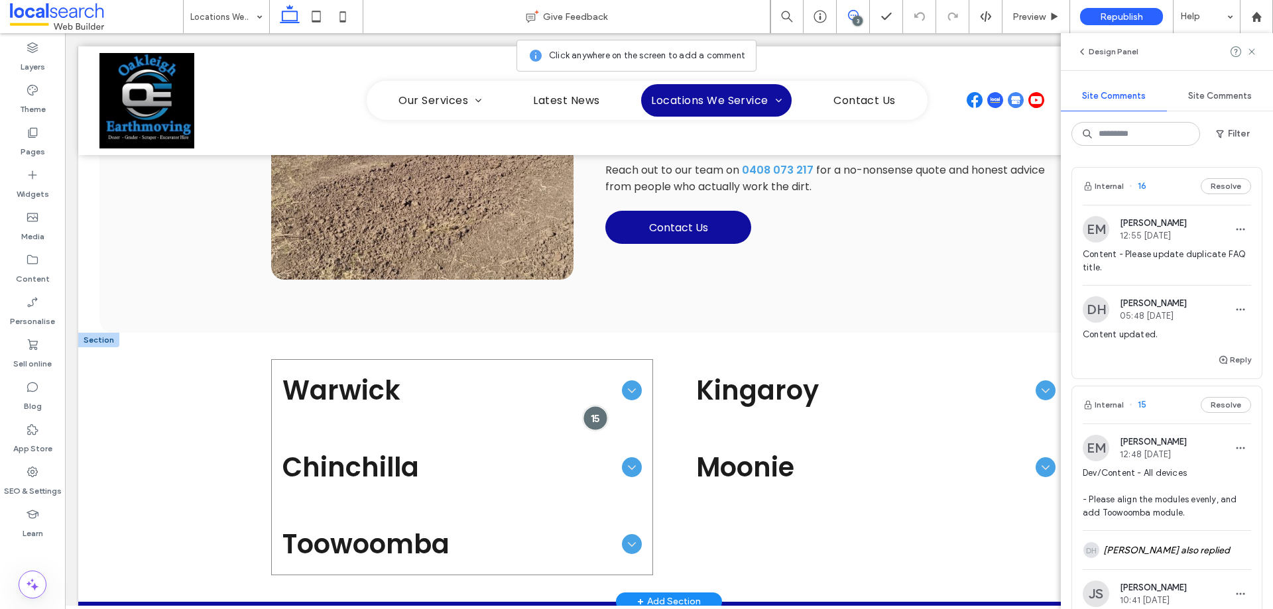
click at [599, 414] on div at bounding box center [596, 418] width 25 height 25
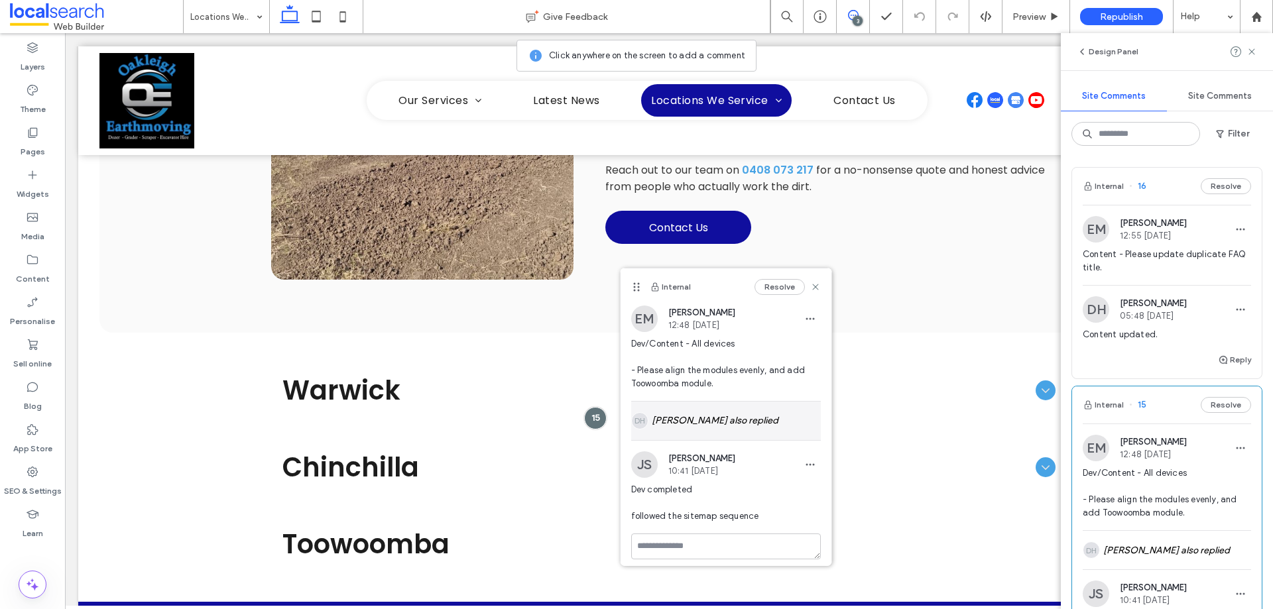
click at [705, 412] on div "DH Daniel Hansen also replied" at bounding box center [726, 421] width 190 height 38
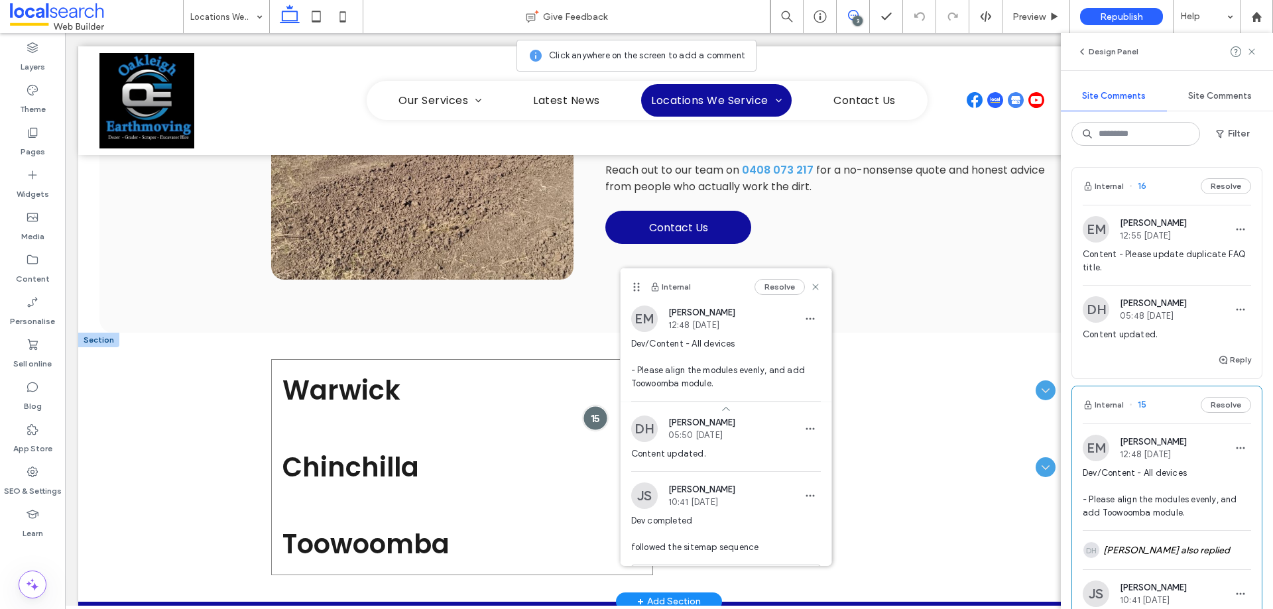
click at [589, 419] on div at bounding box center [596, 418] width 25 height 25
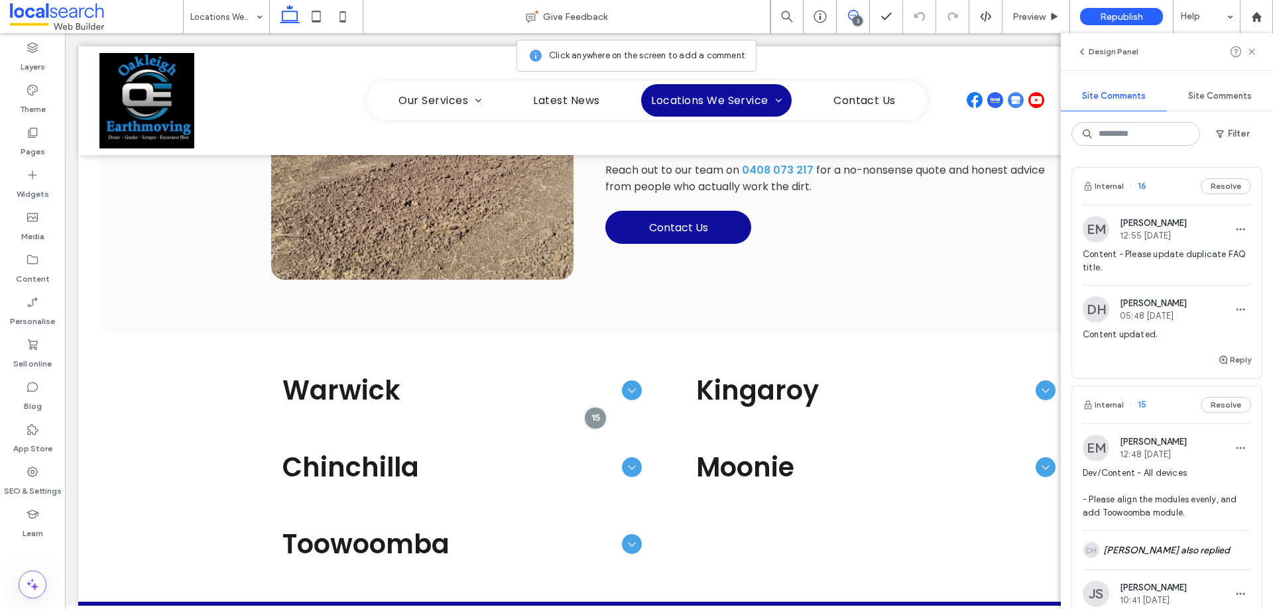
click at [857, 16] on div "3" at bounding box center [858, 21] width 10 height 10
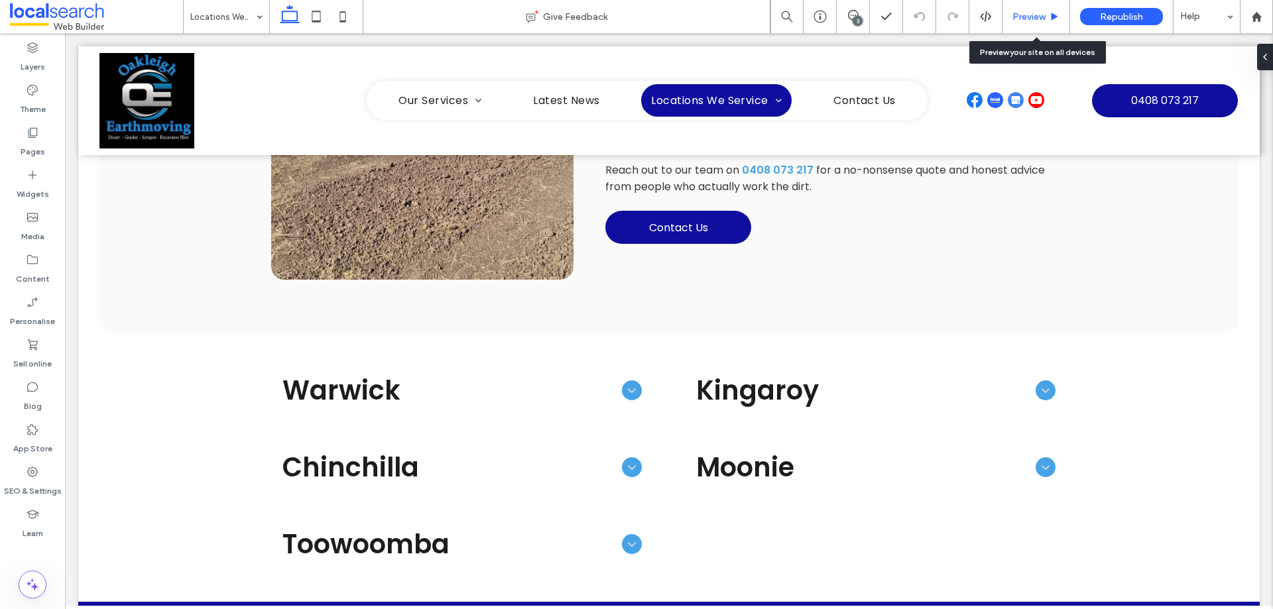
click at [1028, 21] on span "Preview" at bounding box center [1029, 16] width 33 height 11
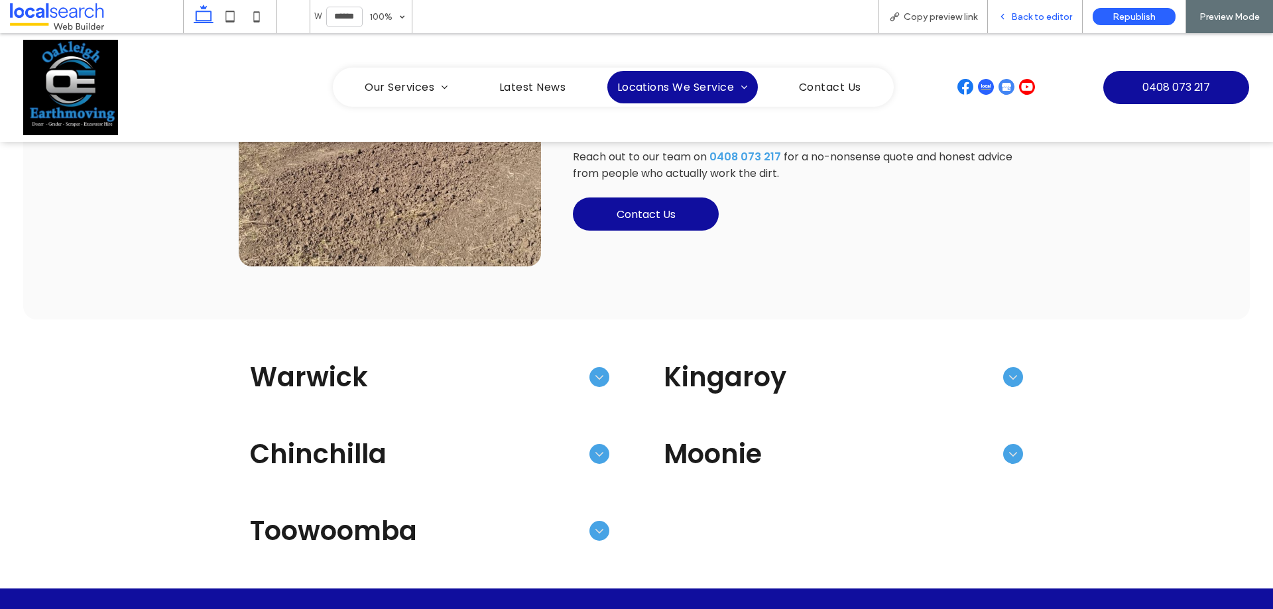
click at [1036, 11] on span "Back to editor" at bounding box center [1041, 16] width 61 height 11
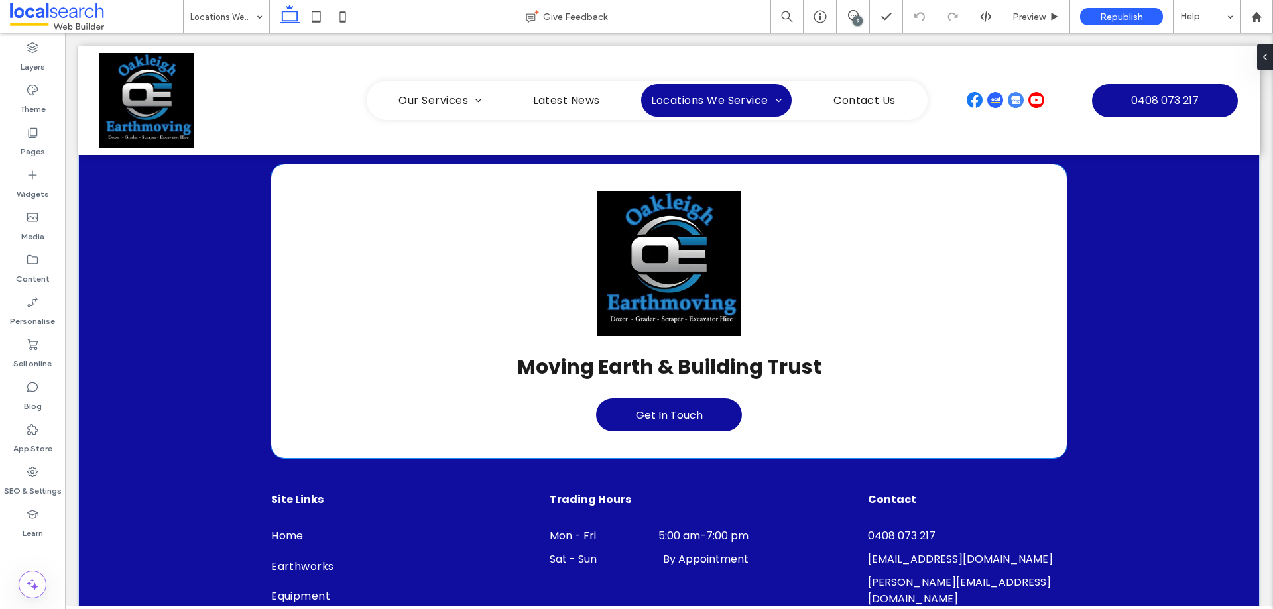
scroll to position [862, 0]
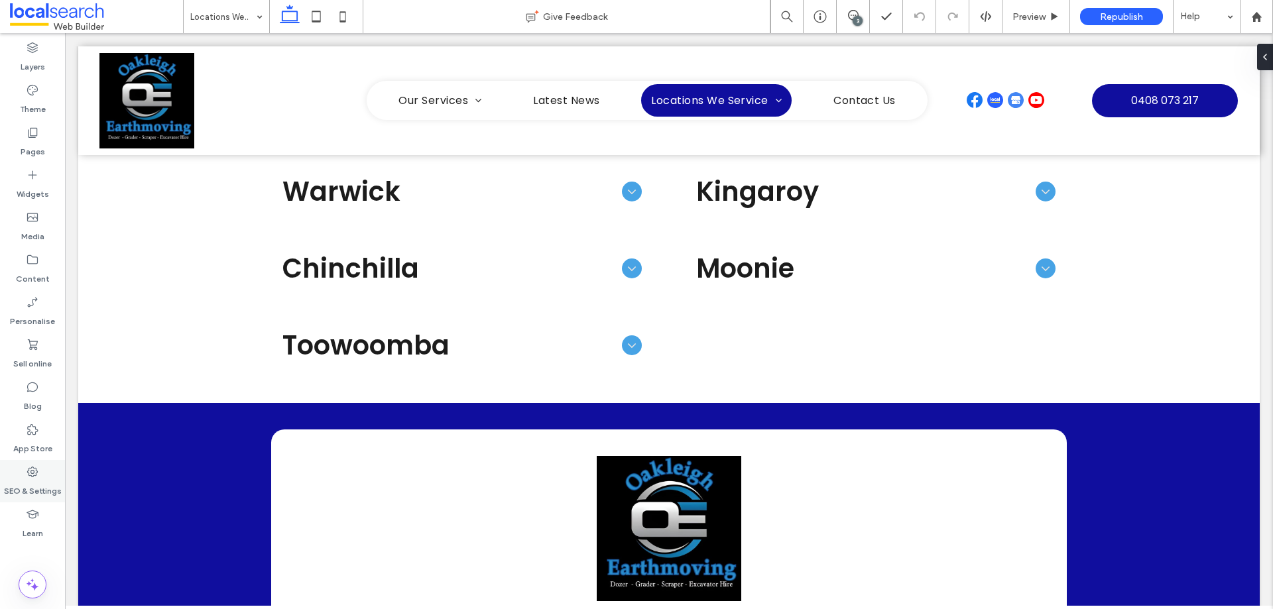
click at [39, 478] on div "SEO & Settings" at bounding box center [32, 481] width 65 height 42
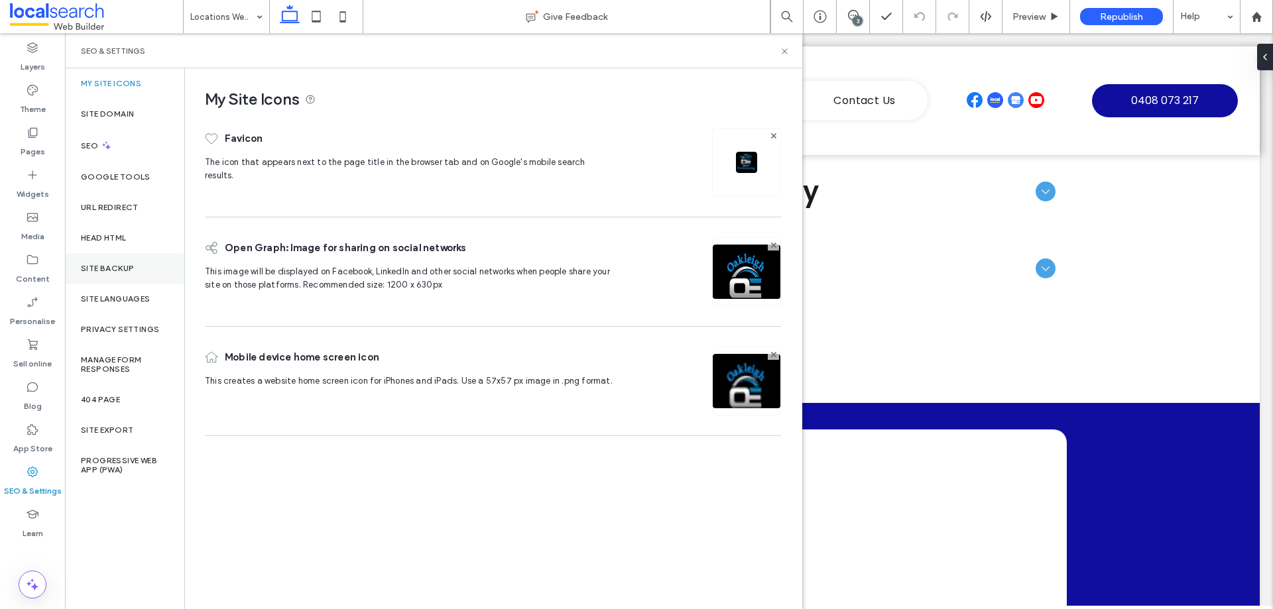
click at [133, 268] on label "Site backup" at bounding box center [107, 268] width 53 height 9
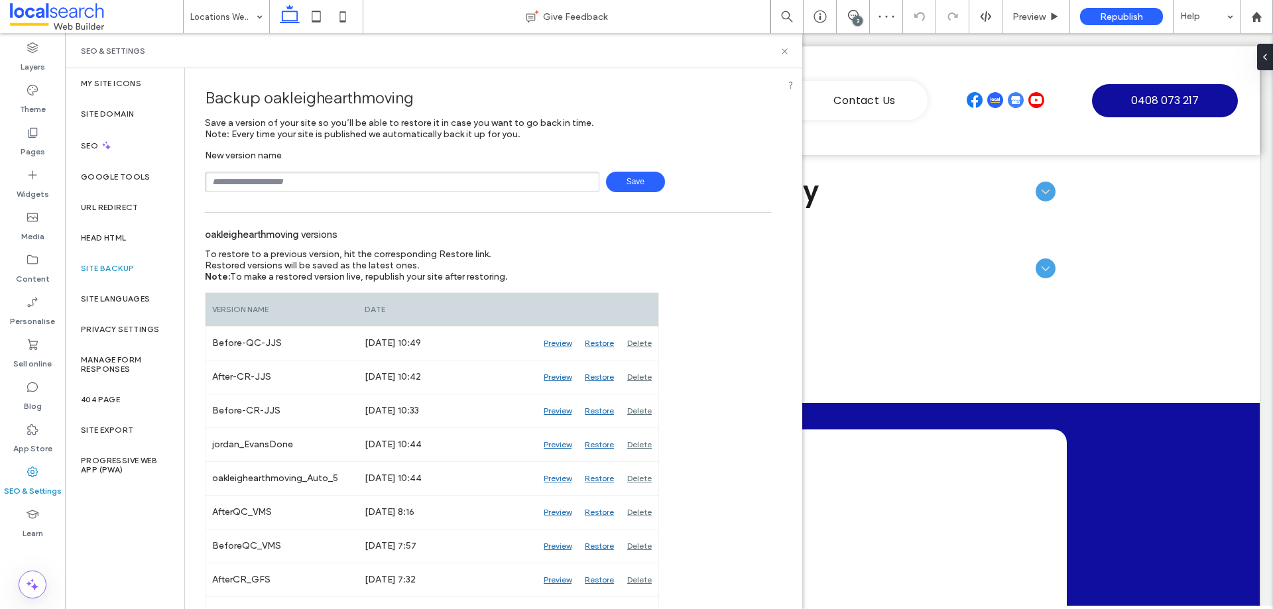
drag, startPoint x: 527, startPoint y: 182, endPoint x: 532, endPoint y: 189, distance: 9.0
click at [527, 182] on input "text" at bounding box center [402, 182] width 395 height 21
type input "**********"
click at [649, 181] on span "Save" at bounding box center [635, 182] width 59 height 21
click at [660, 62] on div "SEO & Settings" at bounding box center [433, 50] width 737 height 35
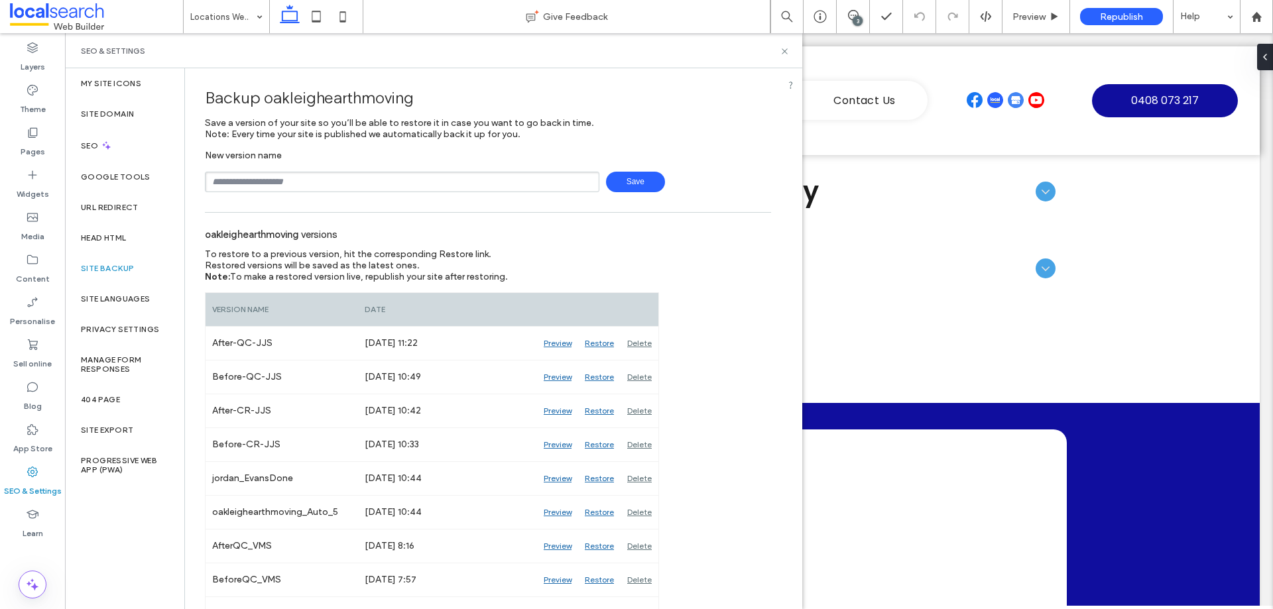
click at [660, 62] on div "SEO & Settings" at bounding box center [433, 50] width 737 height 35
click at [788, 48] on icon at bounding box center [785, 51] width 10 height 10
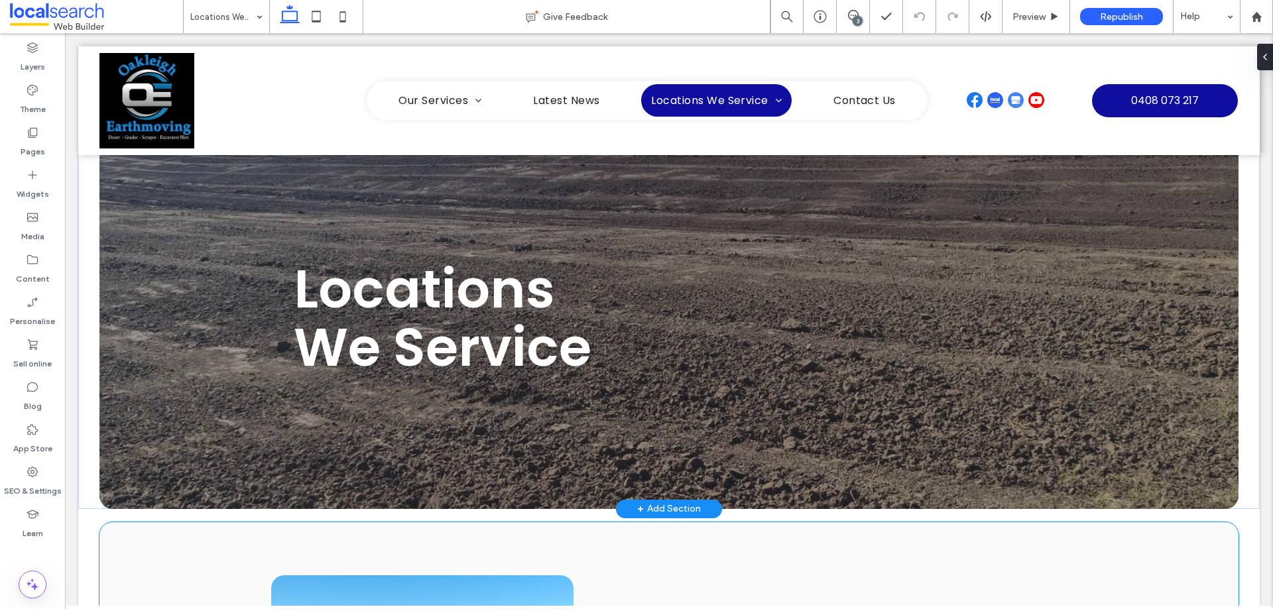
scroll to position [0, 0]
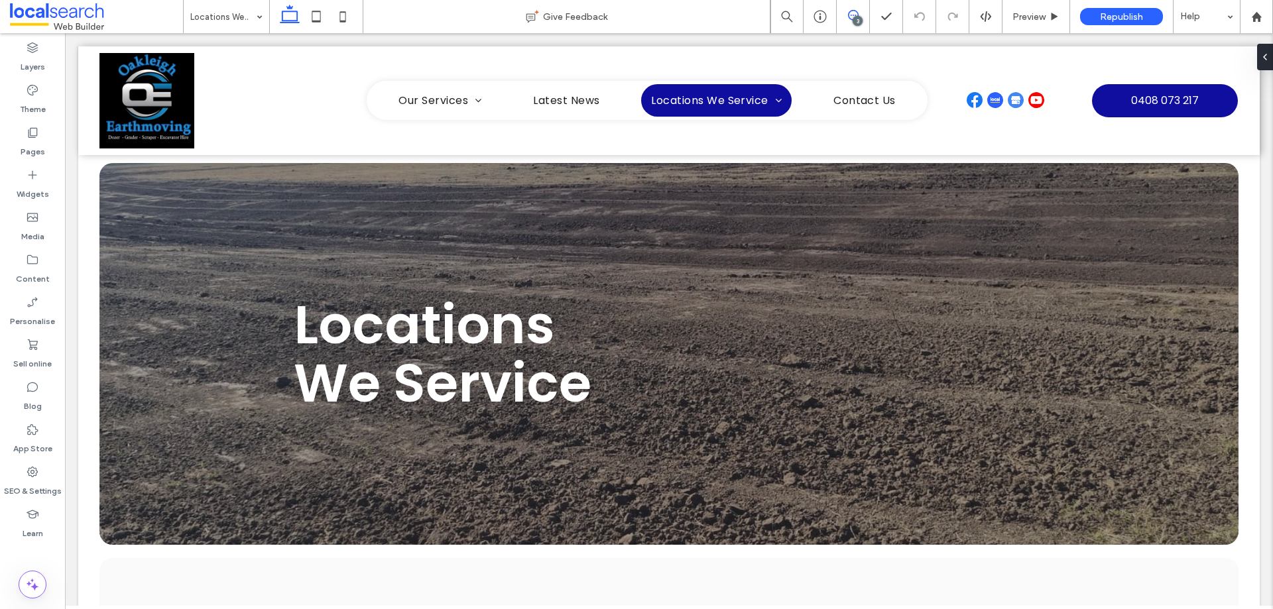
click at [849, 20] on icon at bounding box center [853, 15] width 11 height 11
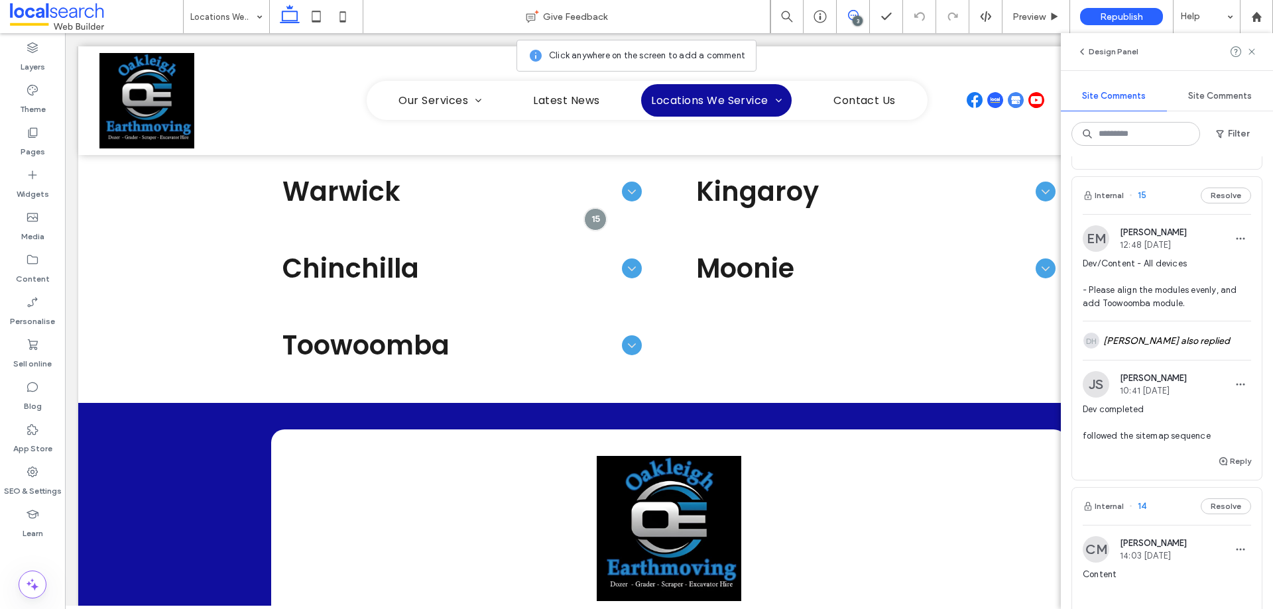
scroll to position [133, 0]
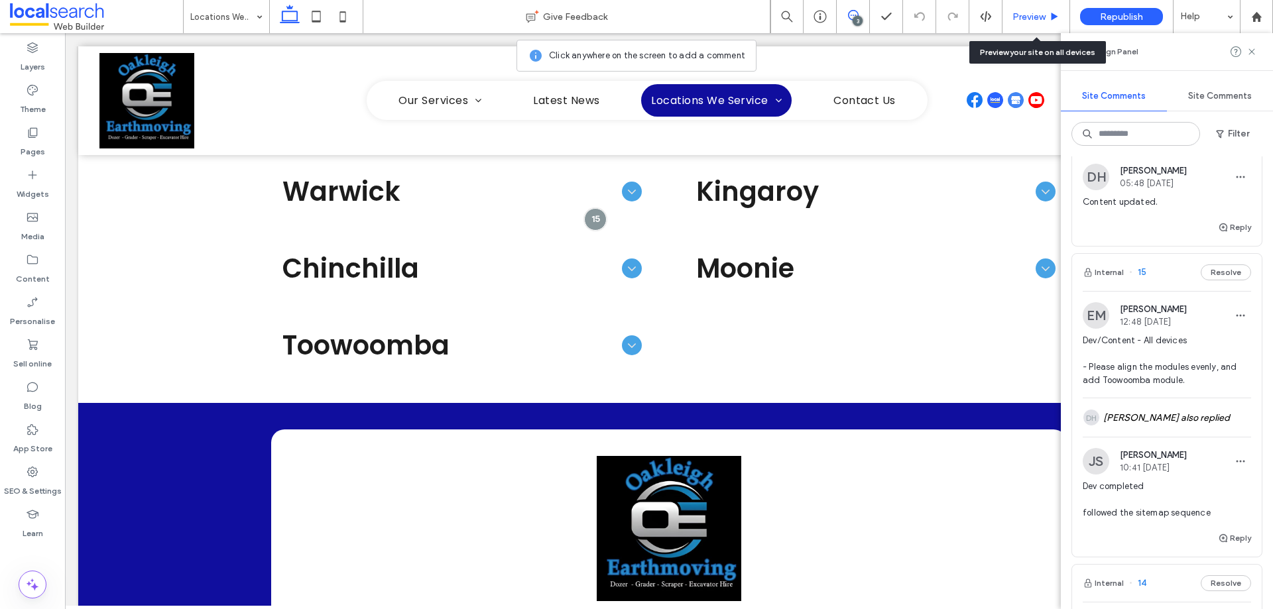
click at [1044, 17] on span "Preview" at bounding box center [1029, 16] width 33 height 11
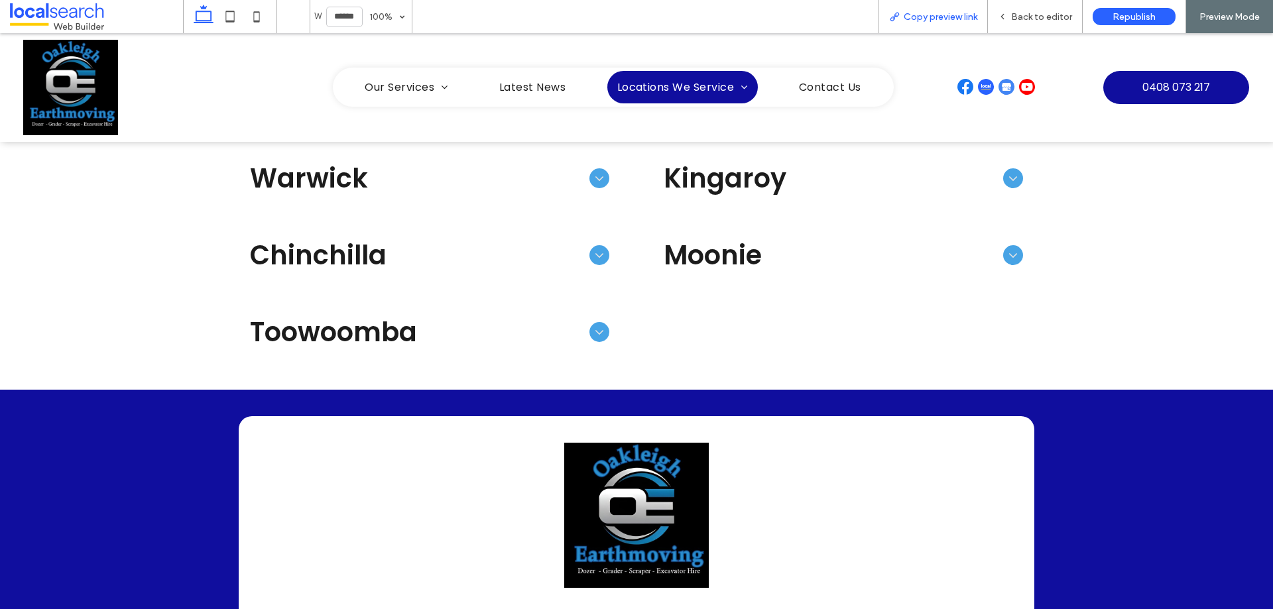
click at [946, 15] on span "Copy preview link" at bounding box center [941, 16] width 74 height 11
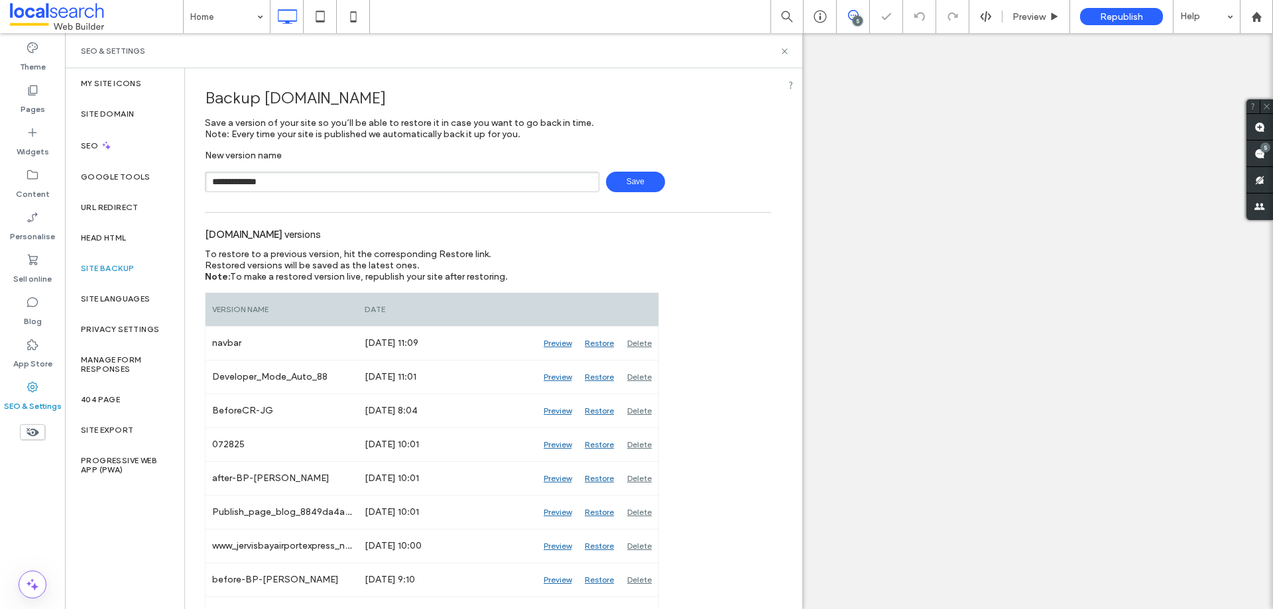
click at [640, 186] on span "Save" at bounding box center [635, 182] width 59 height 21
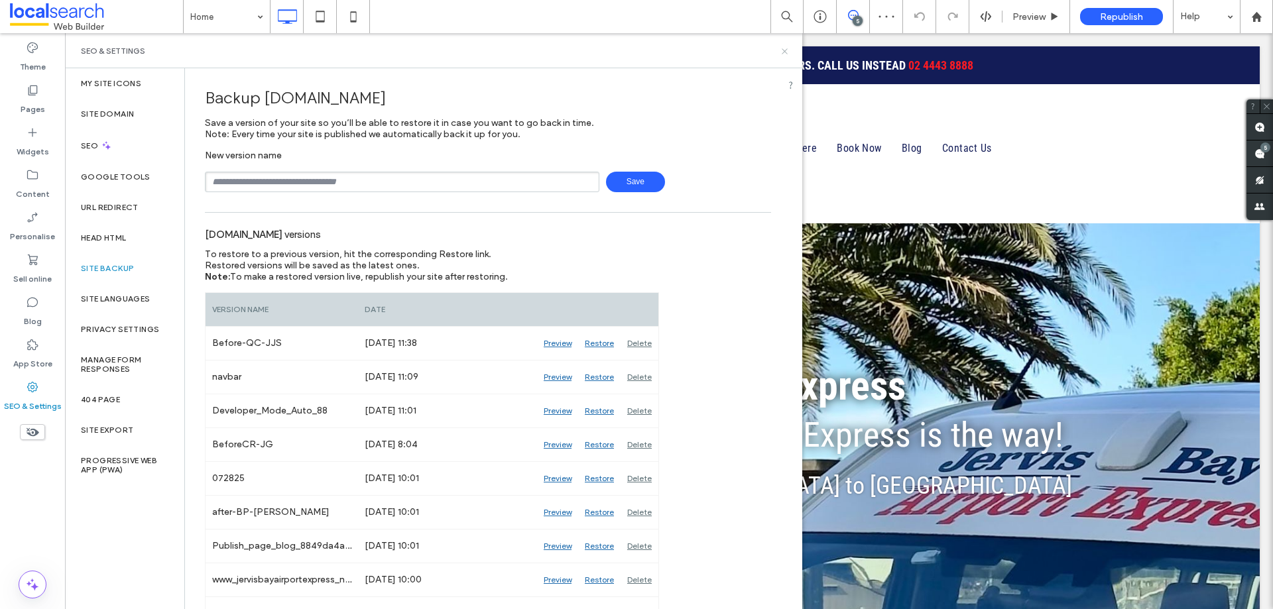
drag, startPoint x: 783, startPoint y: 52, endPoint x: 722, endPoint y: 18, distance: 69.8
click at [783, 52] on icon at bounding box center [785, 51] width 10 height 10
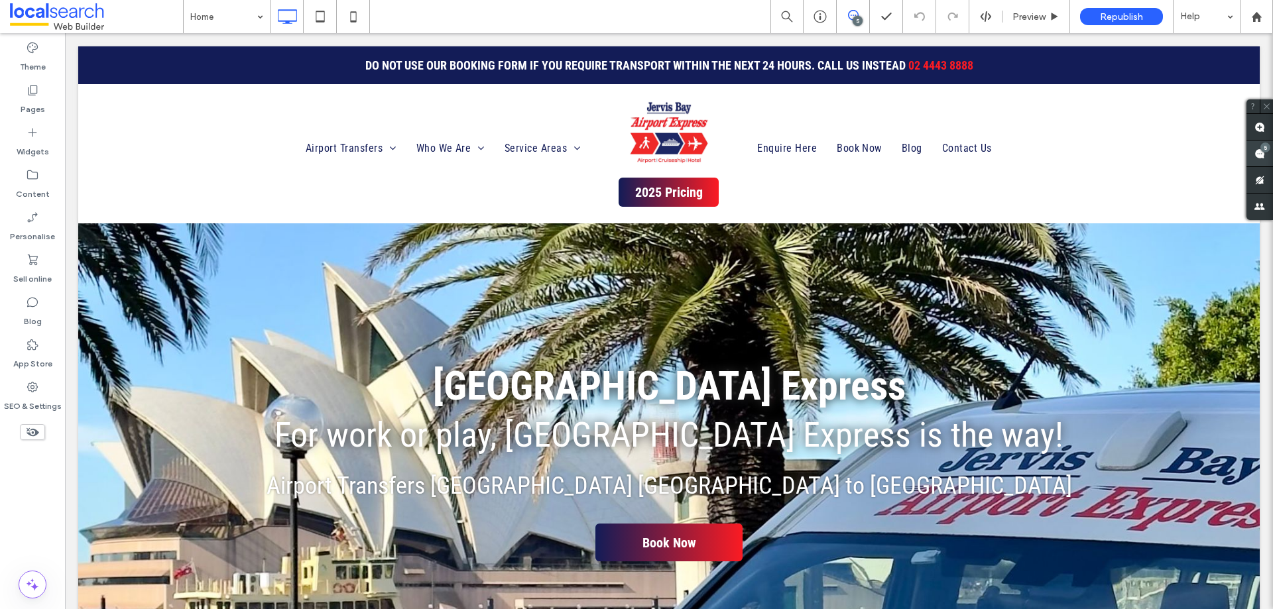
click at [1255, 155] on use at bounding box center [1260, 154] width 11 height 11
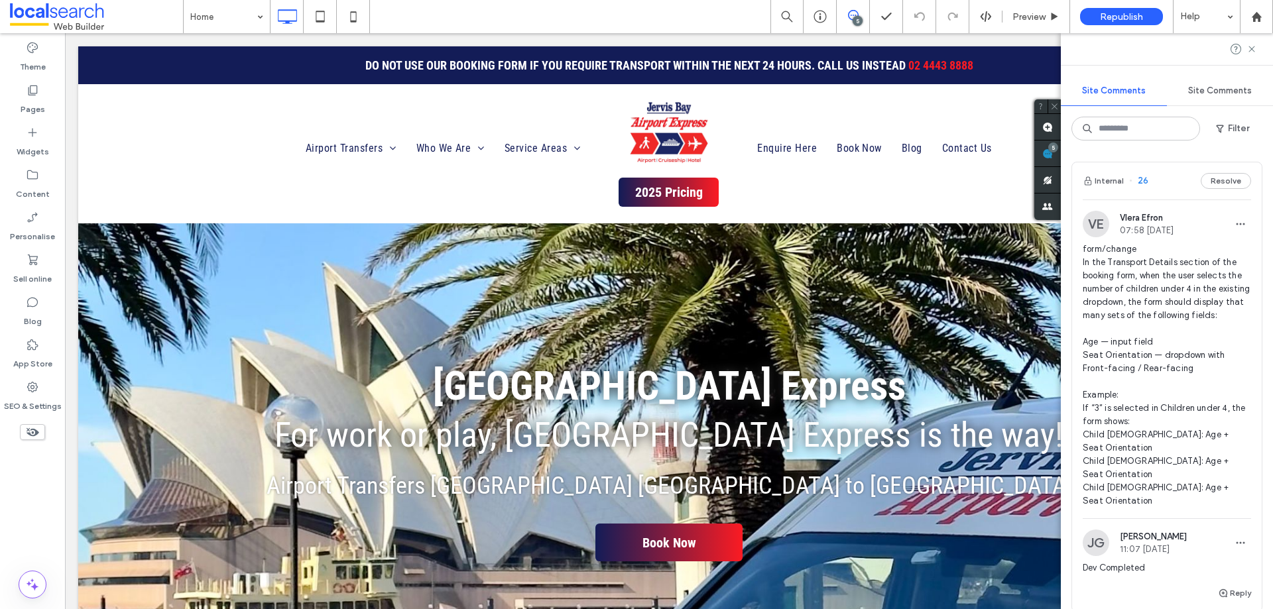
click at [1157, 172] on div "Internal 26 Resolve" at bounding box center [1167, 180] width 190 height 37
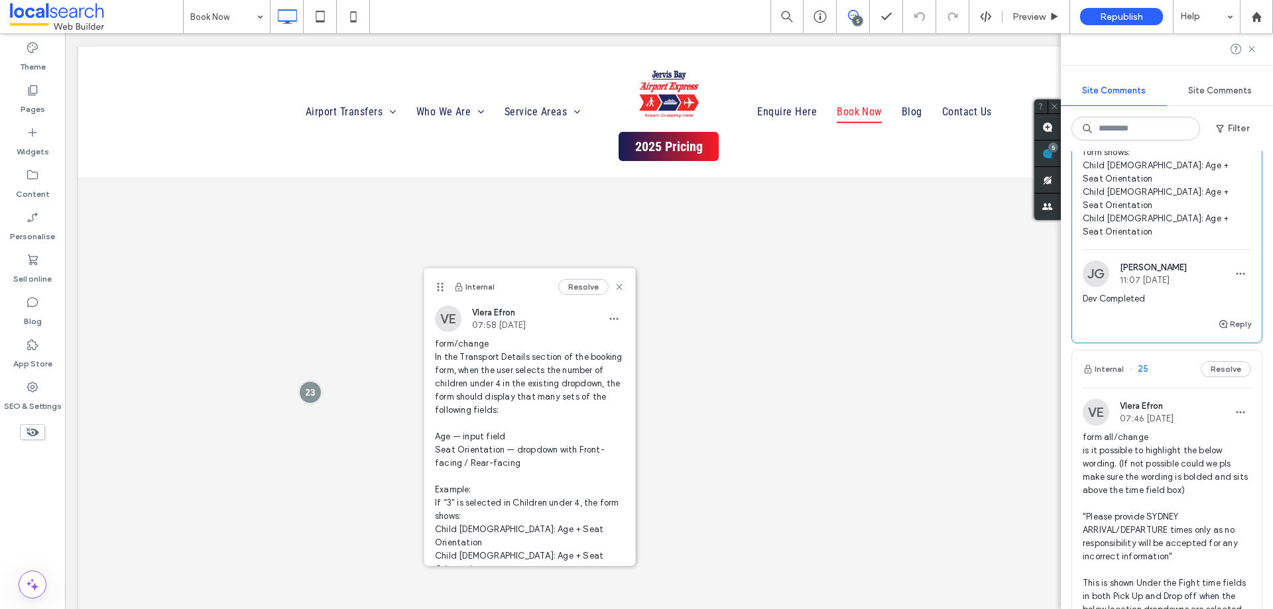
scroll to position [332, 0]
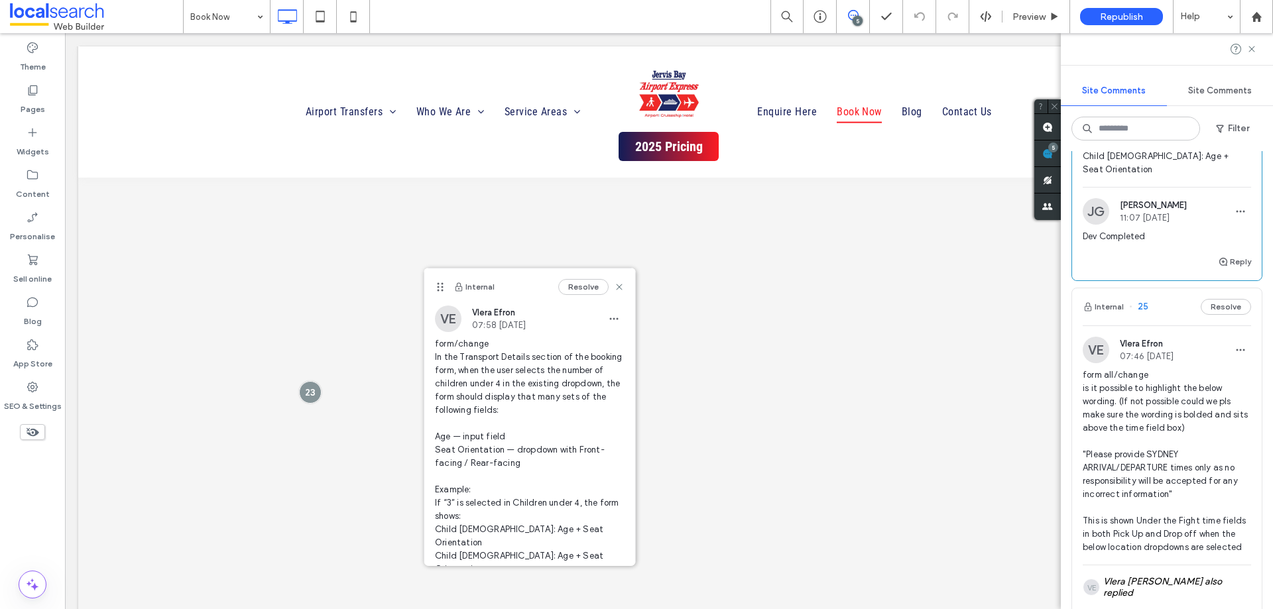
click at [1175, 288] on div "Internal 25 Resolve" at bounding box center [1167, 306] width 190 height 37
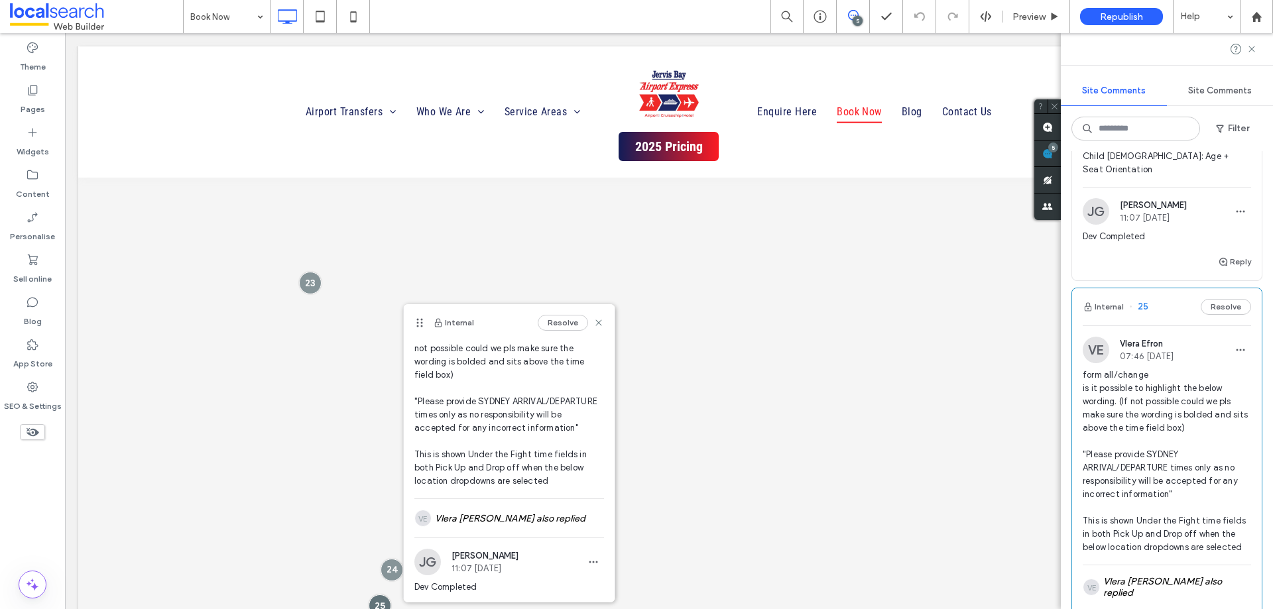
scroll to position [113, 0]
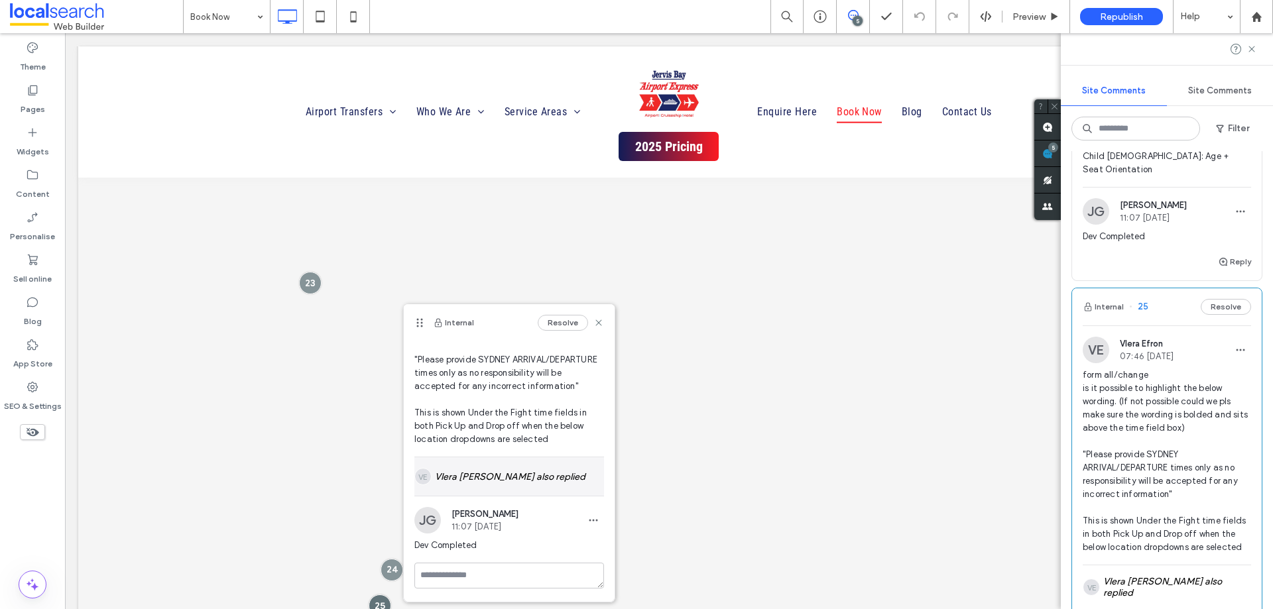
click at [502, 478] on div "VE Vlera Efron also replied" at bounding box center [509, 477] width 190 height 38
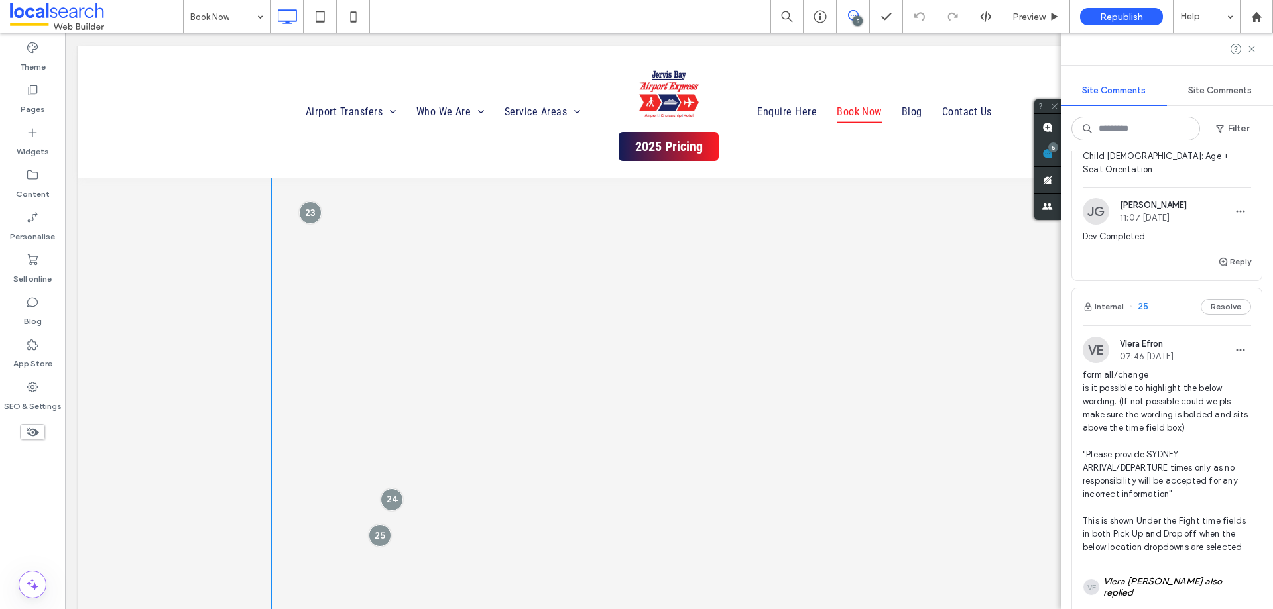
scroll to position [1133, 0]
click at [372, 469] on div at bounding box center [380, 474] width 25 height 25
click at [383, 477] on div at bounding box center [380, 474] width 25 height 25
click at [395, 428] on div at bounding box center [401, 422] width 25 height 25
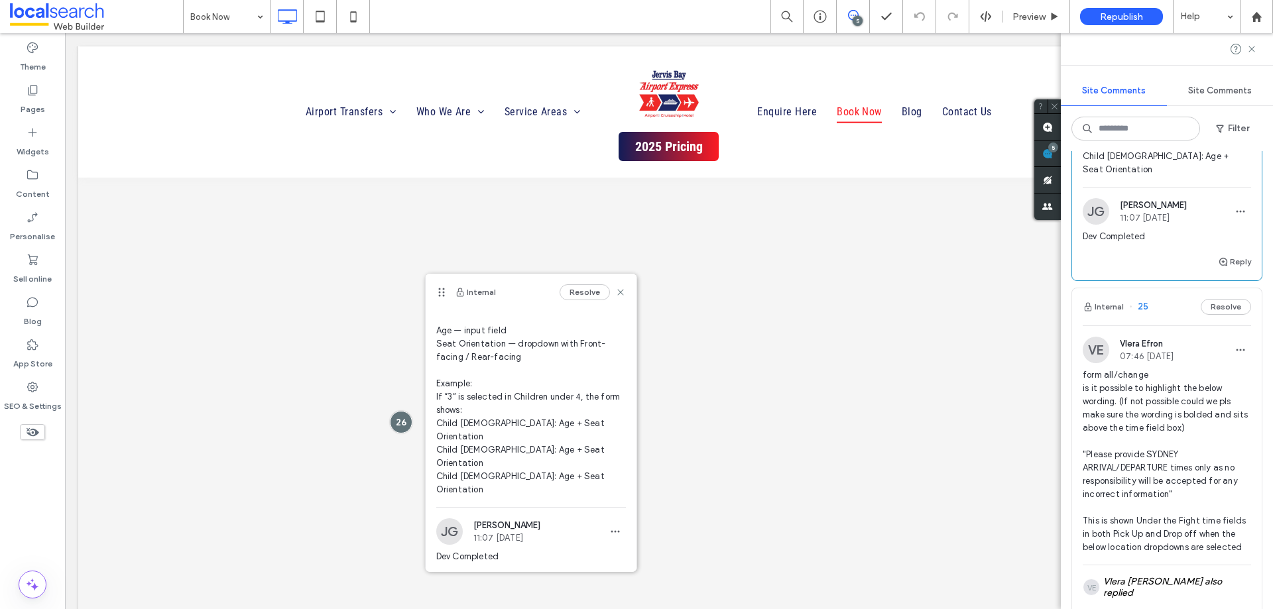
scroll to position [114, 0]
click at [393, 427] on div at bounding box center [401, 422] width 25 height 25
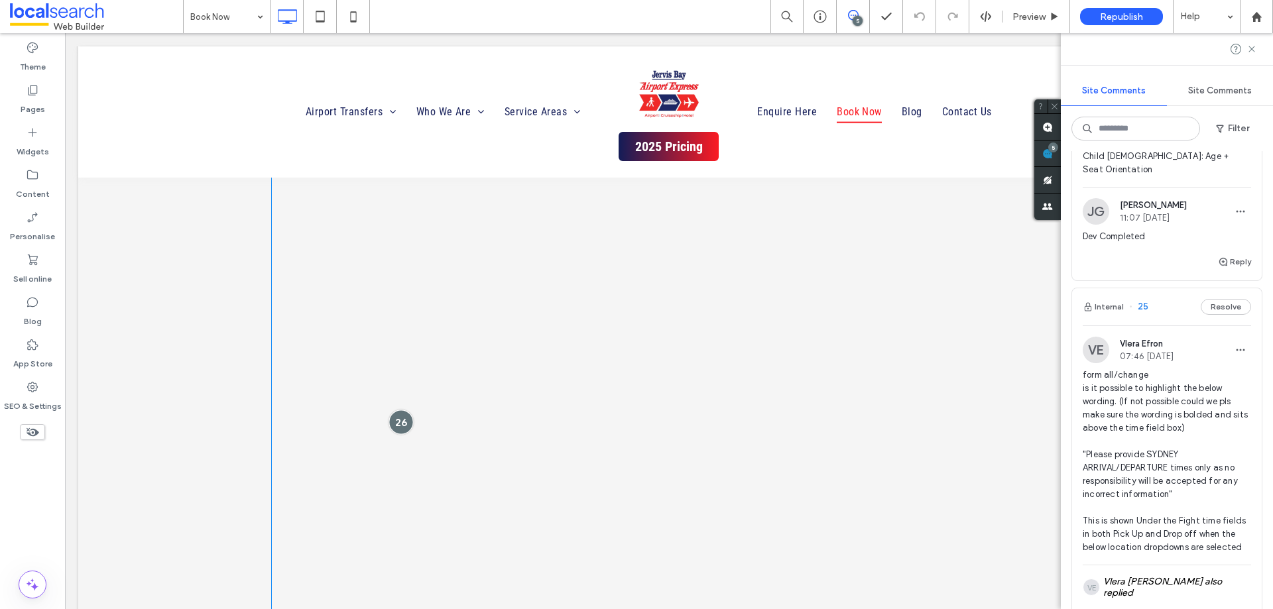
click at [397, 427] on div at bounding box center [401, 422] width 25 height 25
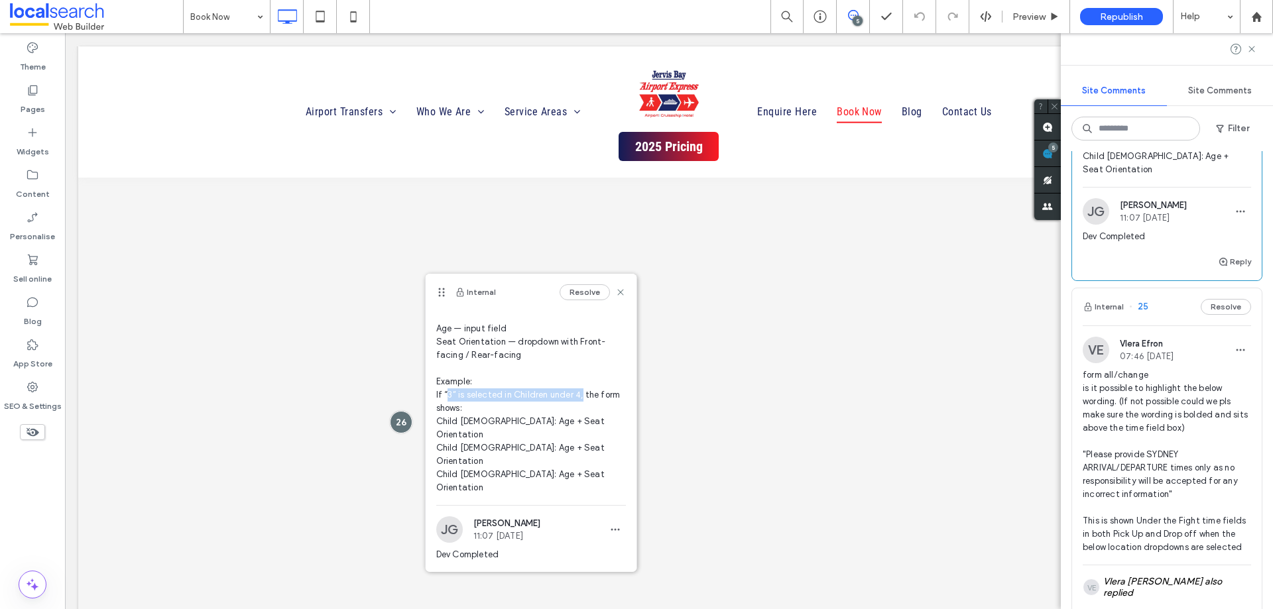
drag, startPoint x: 446, startPoint y: 396, endPoint x: 582, endPoint y: 397, distance: 135.3
click at [582, 397] on span "form/change In the Transport Details section of the booking form, when the user…" at bounding box center [531, 361] width 190 height 265
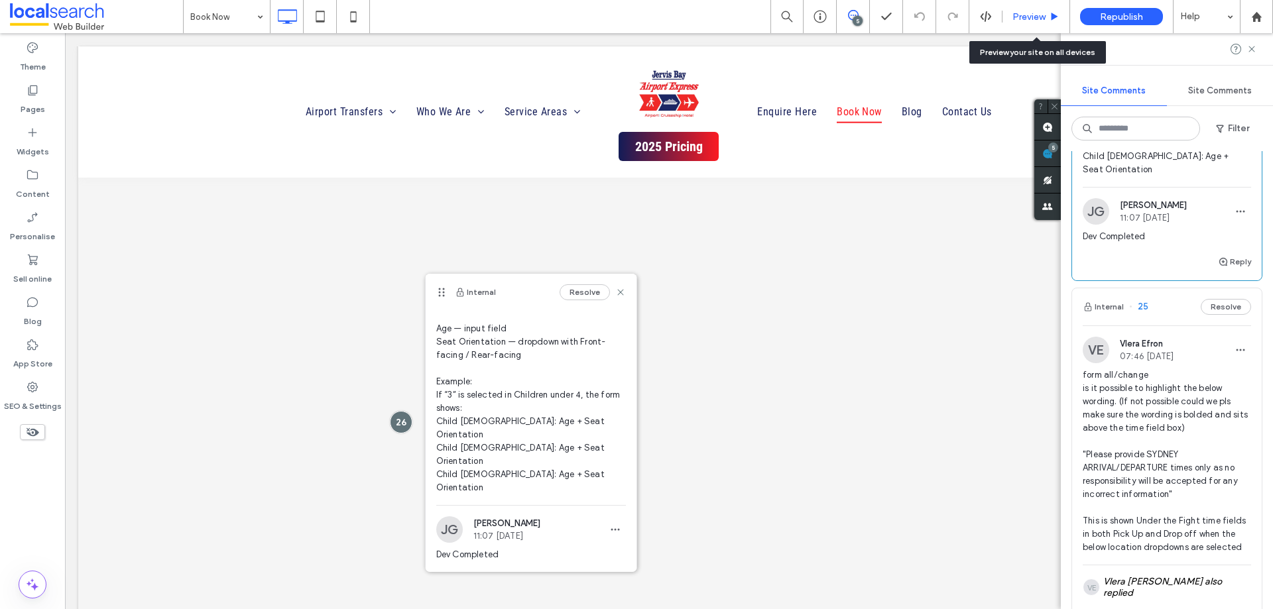
click at [1022, 18] on span "Preview" at bounding box center [1029, 16] width 33 height 11
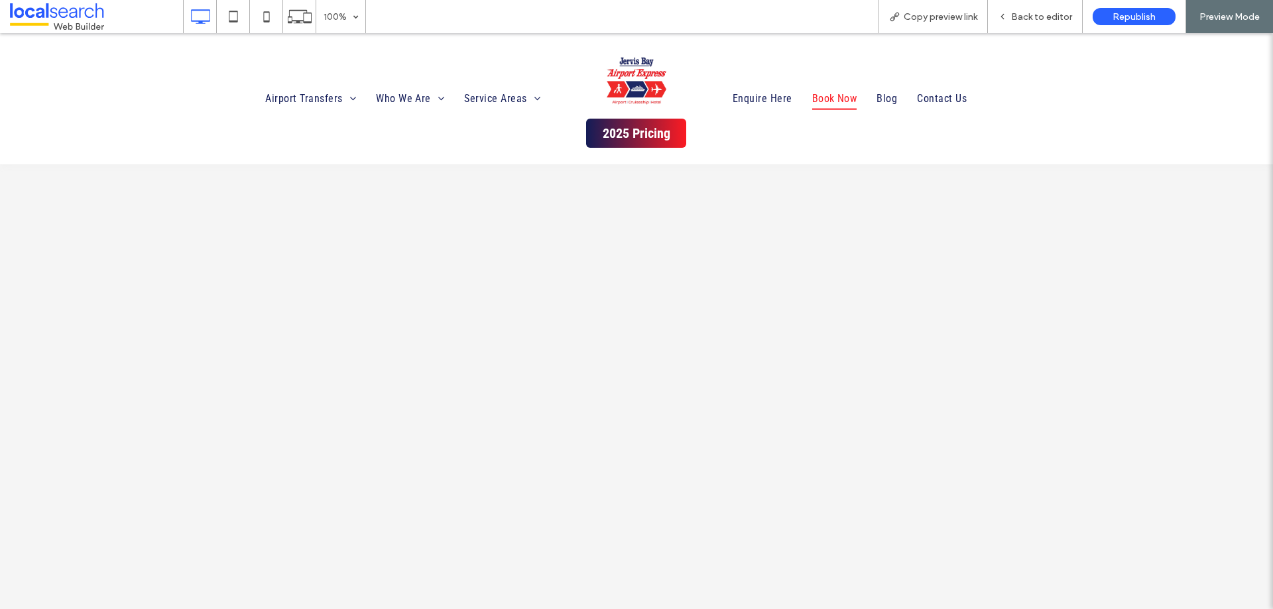
scroll to position [1862, 0]
click at [1048, 21] on span "Back to editor" at bounding box center [1041, 16] width 61 height 11
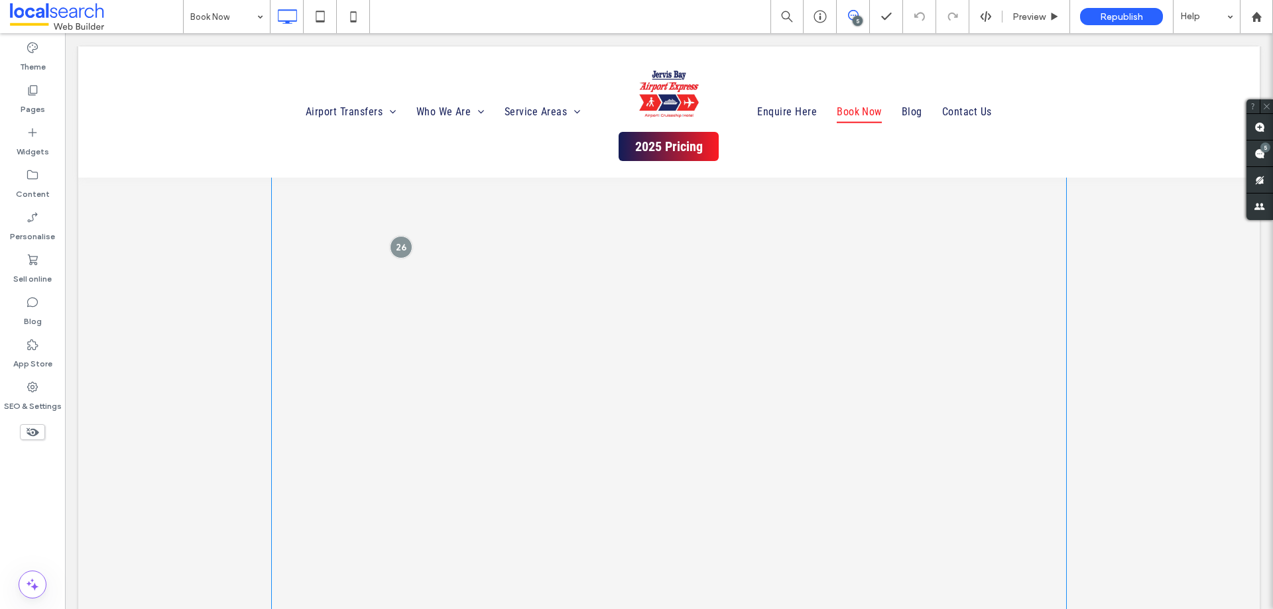
scroll to position [1597, 0]
click at [393, 426] on div at bounding box center [401, 422] width 25 height 25
click at [368, 476] on div at bounding box center [380, 474] width 25 height 25
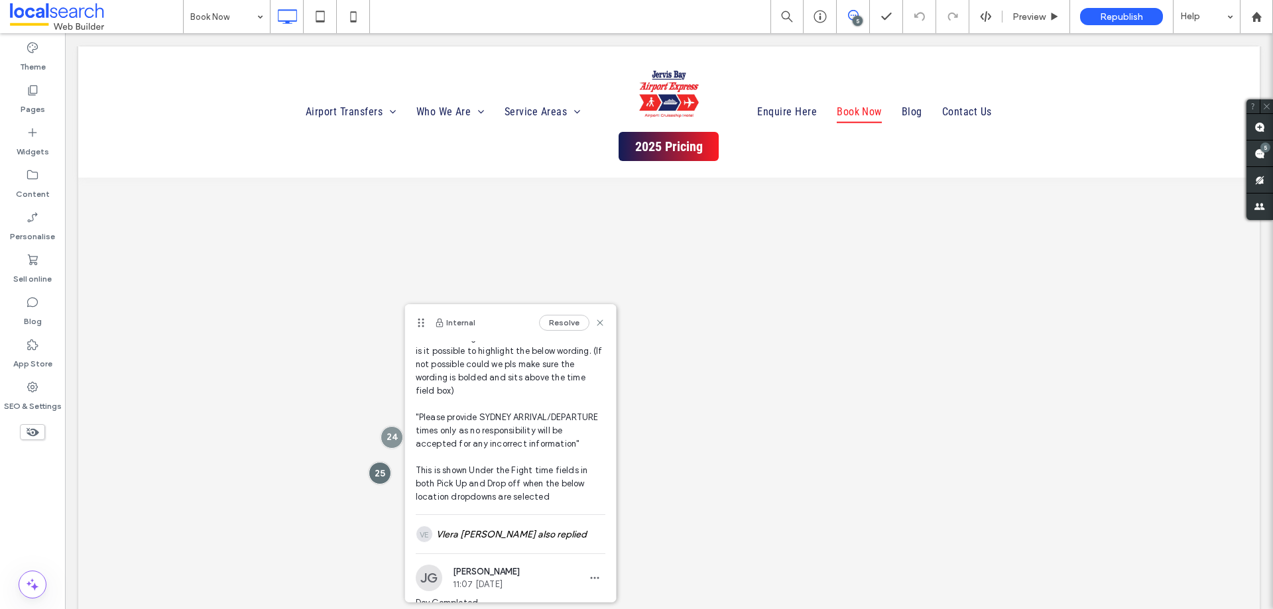
scroll to position [113, 0]
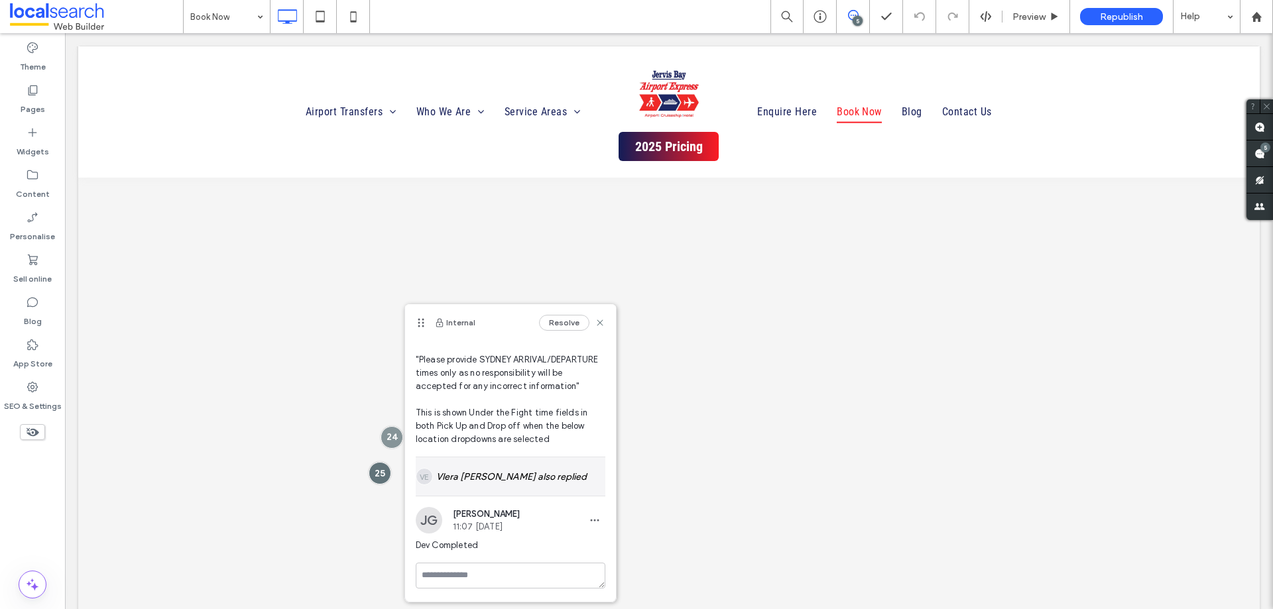
click at [485, 470] on div "VE Vlera Efron also replied" at bounding box center [511, 477] width 190 height 38
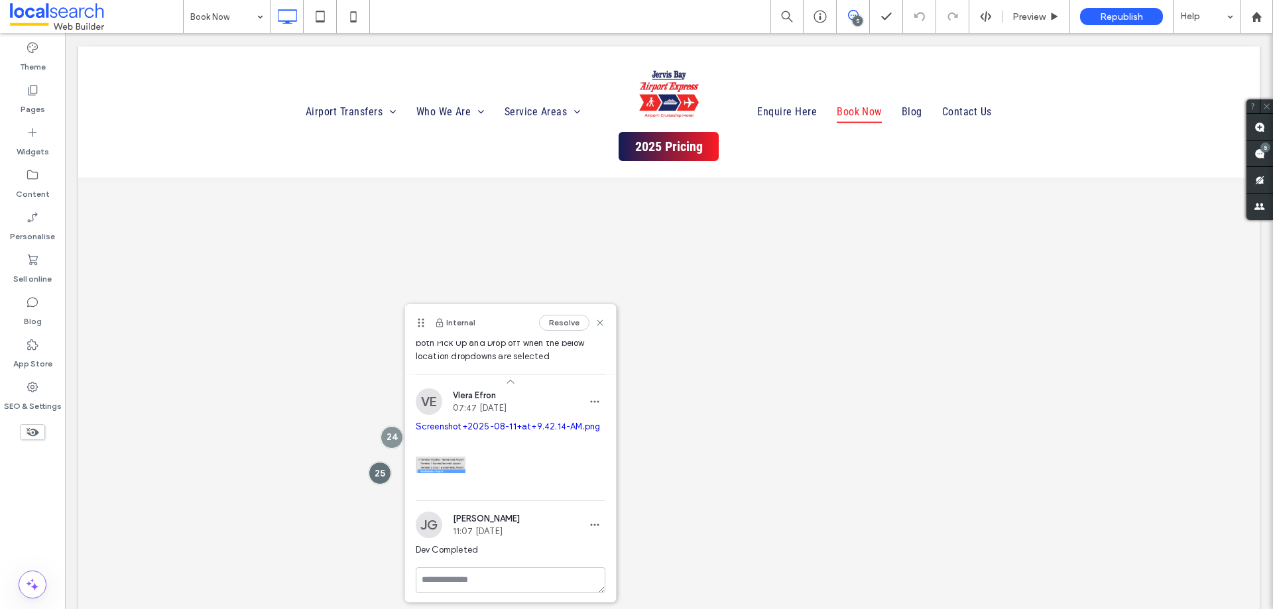
scroll to position [214, 0]
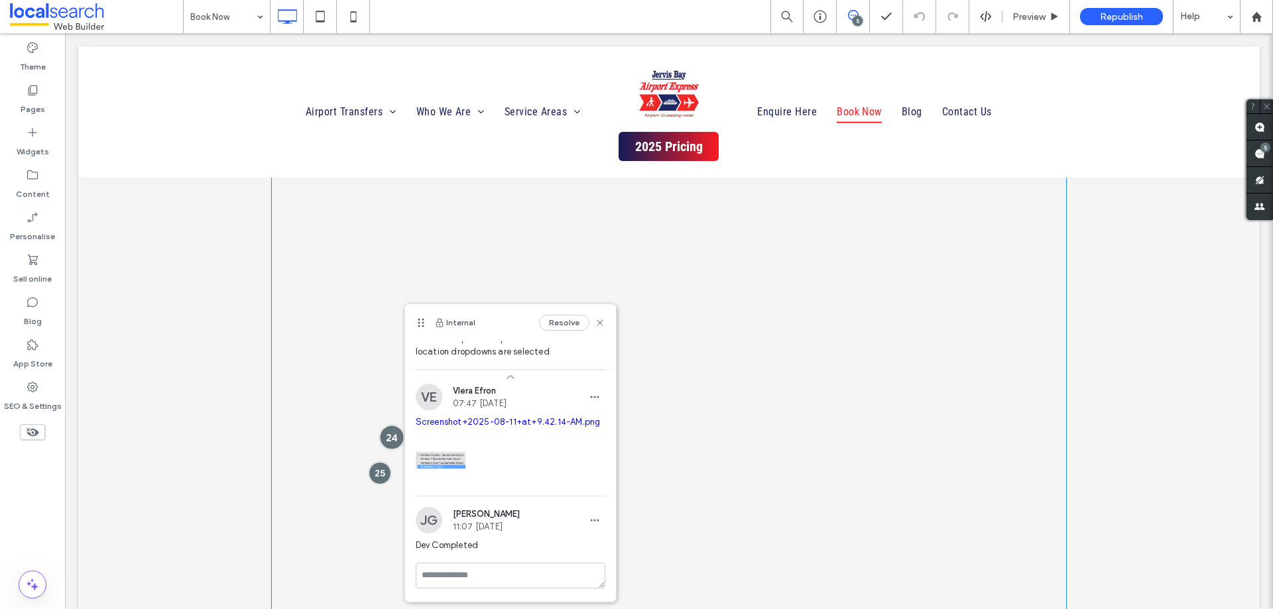
click at [387, 444] on div at bounding box center [392, 437] width 25 height 25
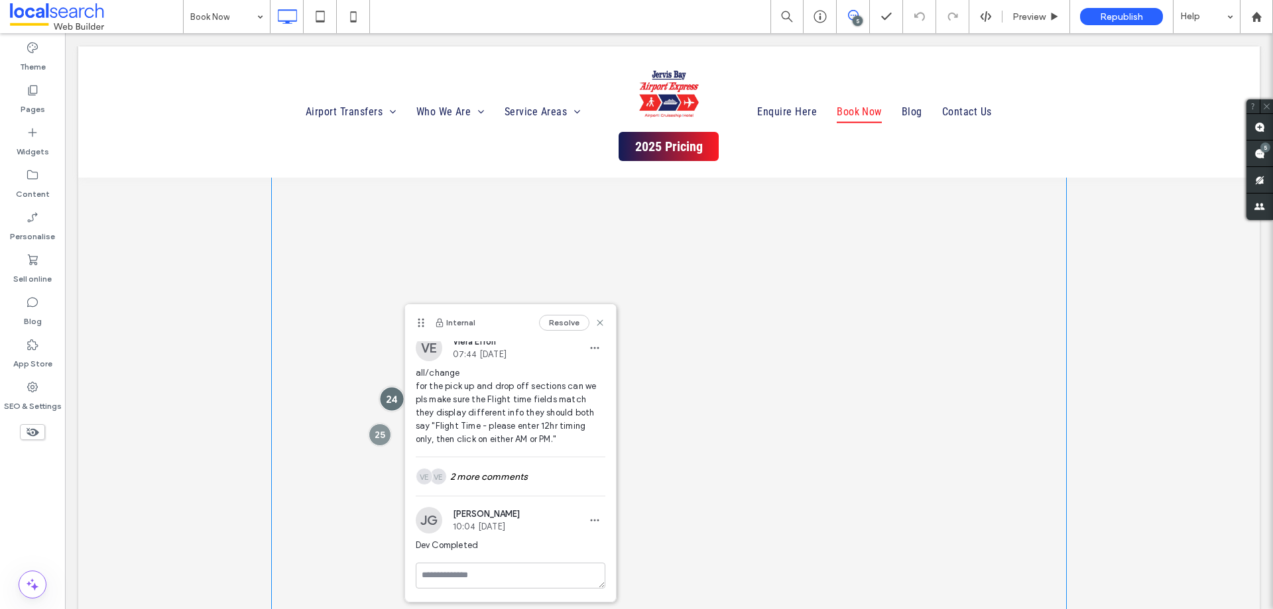
scroll to position [0, 0]
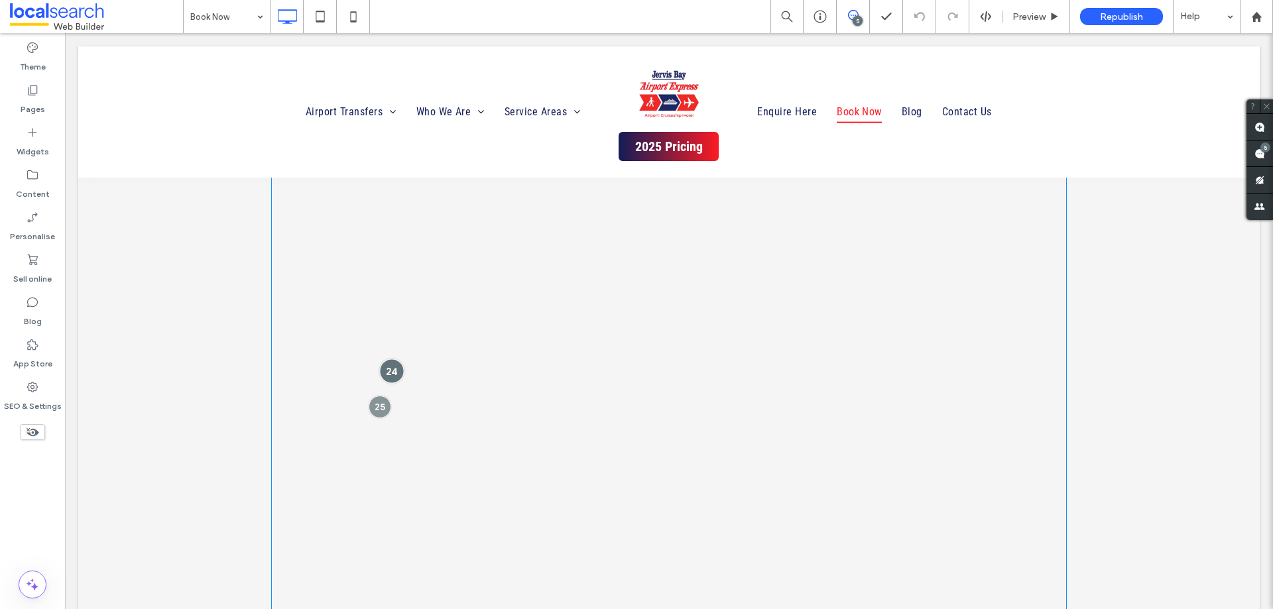
click at [385, 374] on div at bounding box center [392, 371] width 25 height 25
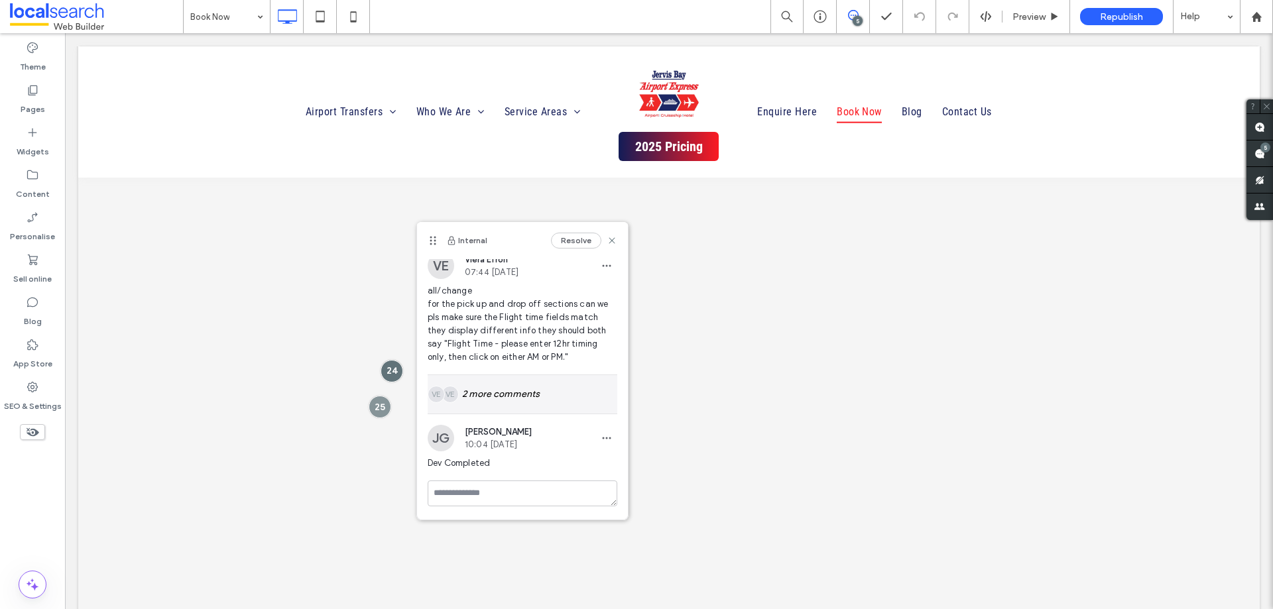
click at [497, 397] on div "VE VE 2 more comments" at bounding box center [523, 394] width 190 height 38
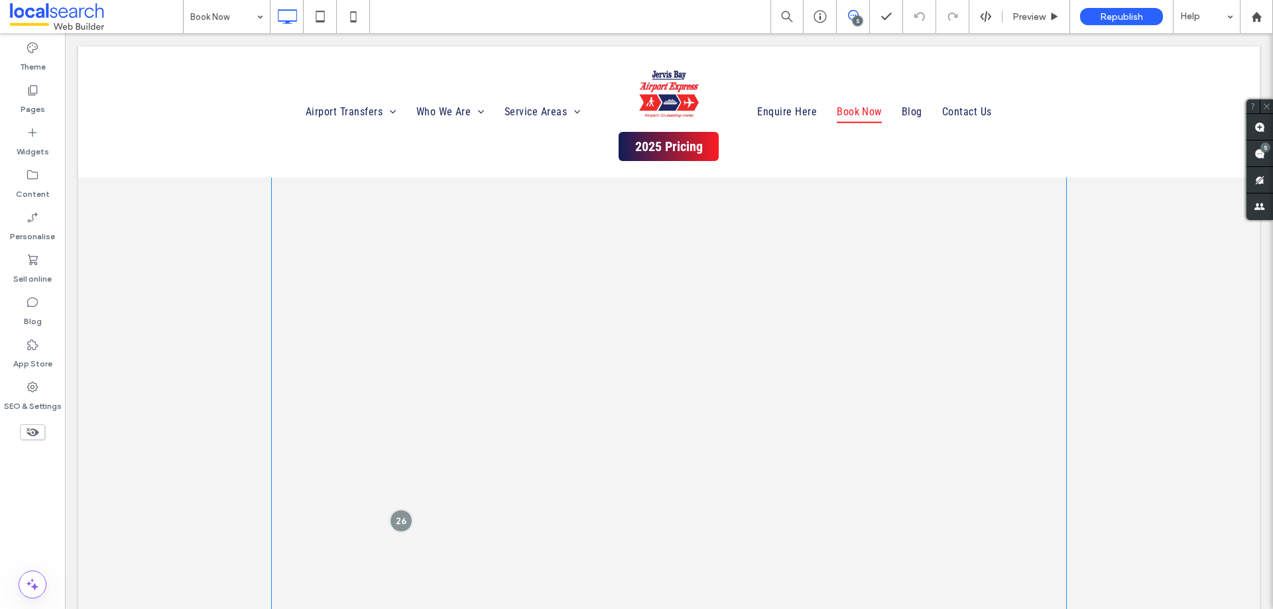
scroll to position [1530, 0]
click at [393, 483] on div at bounding box center [401, 489] width 25 height 25
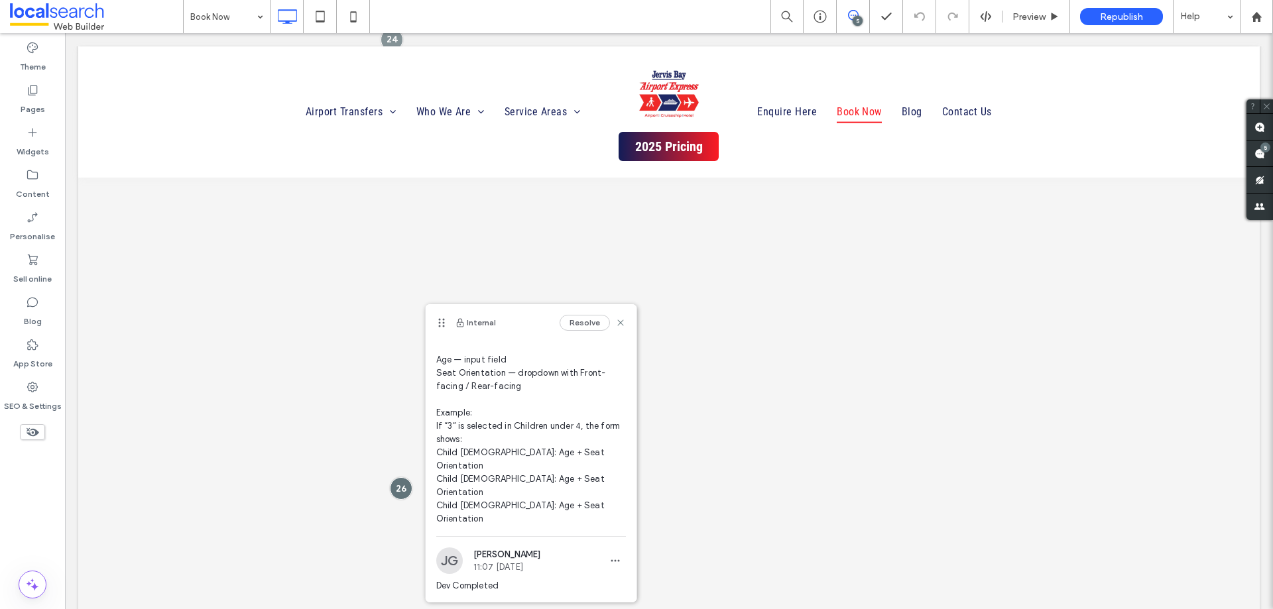
scroll to position [114, 0]
click at [1042, 13] on span "Preview" at bounding box center [1029, 16] width 33 height 11
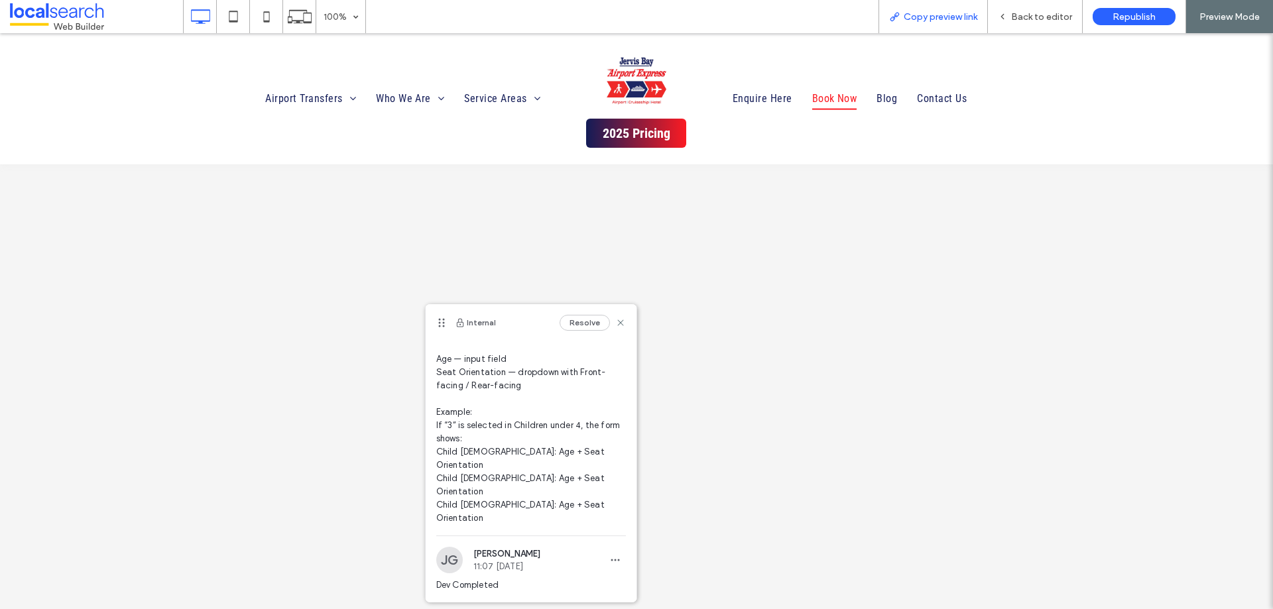
click at [932, 15] on span "Copy preview link" at bounding box center [941, 16] width 74 height 11
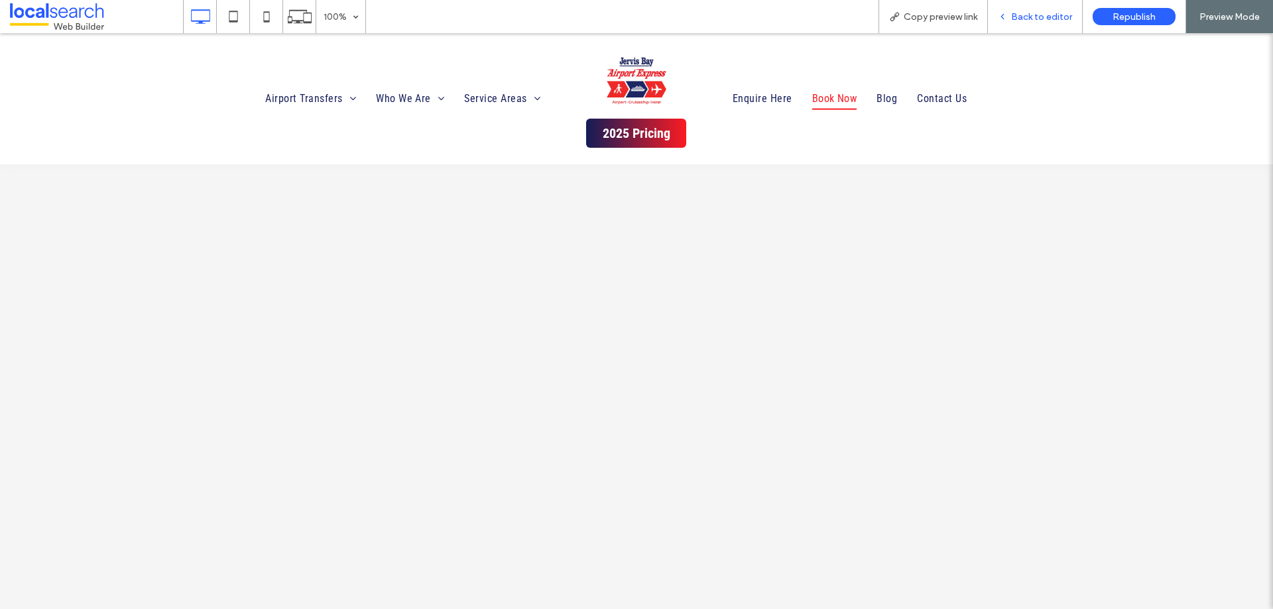
click at [1034, 15] on span "Back to editor" at bounding box center [1041, 16] width 61 height 11
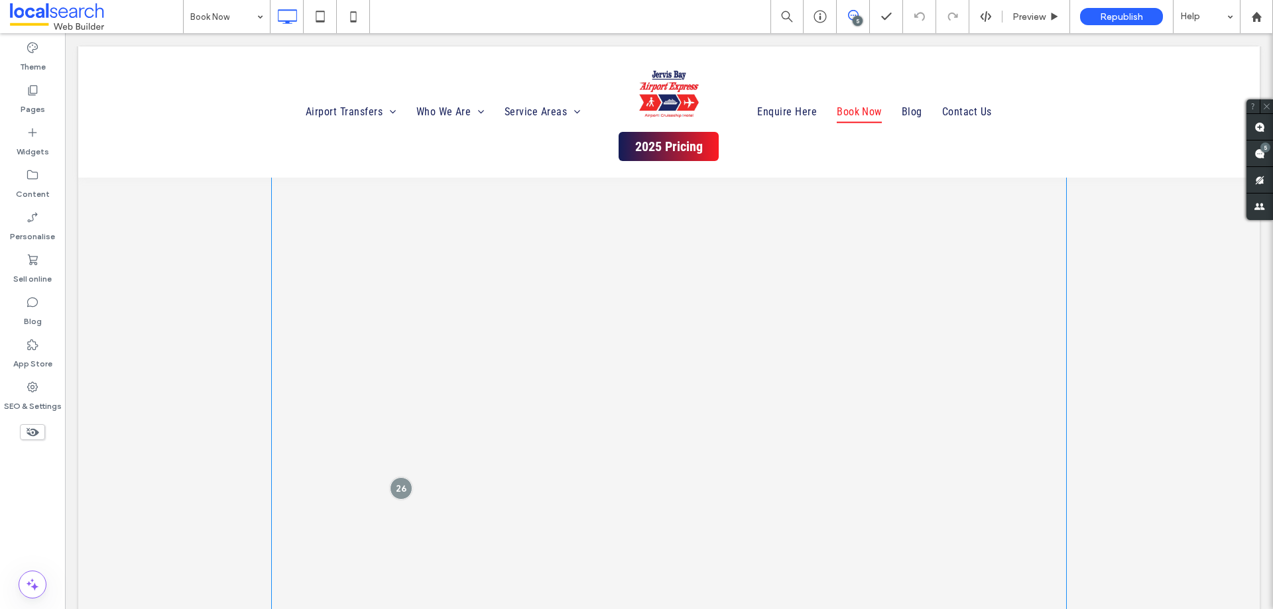
scroll to position [1663, 0]
click at [395, 357] on div at bounding box center [401, 356] width 25 height 25
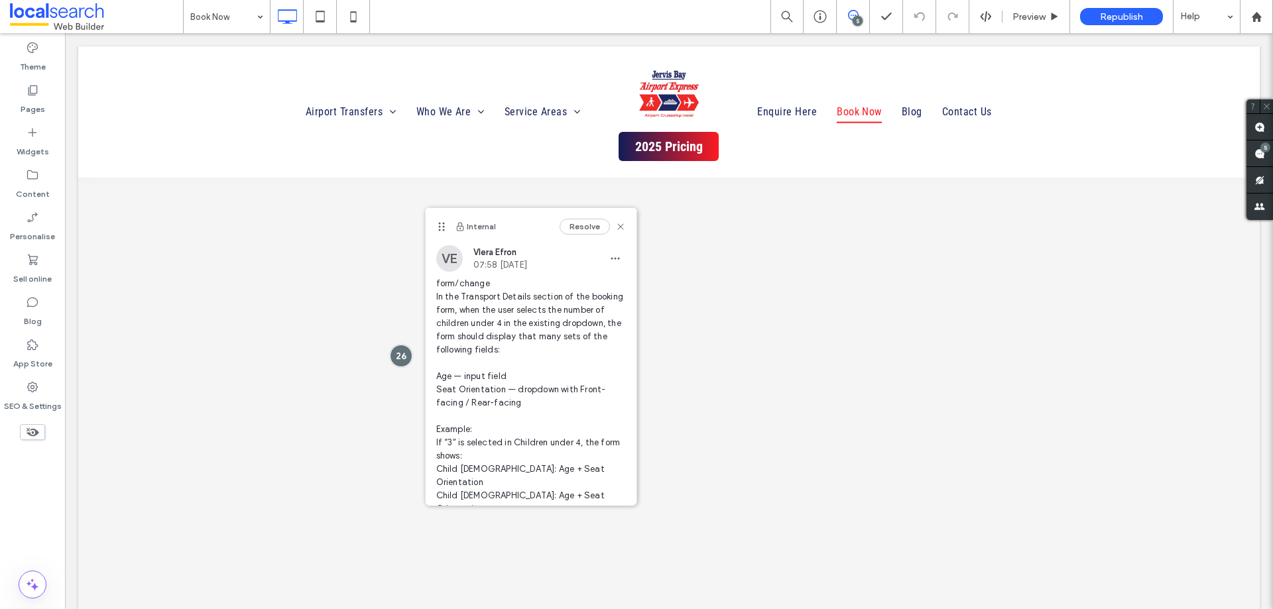
scroll to position [114, 0]
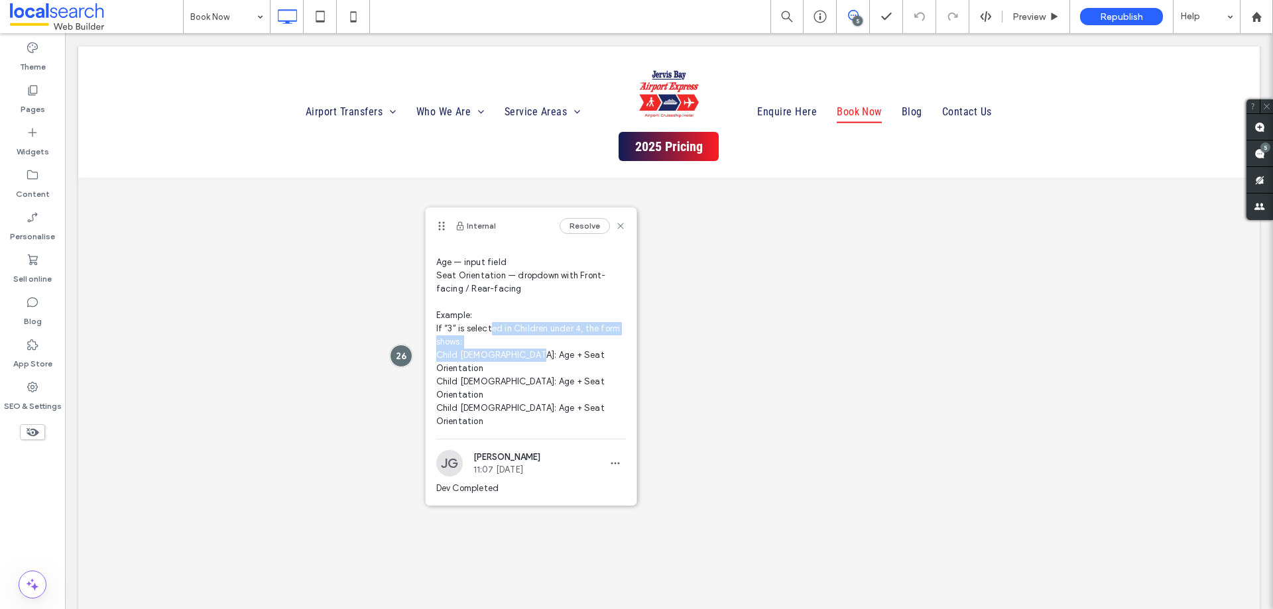
drag, startPoint x: 526, startPoint y: 327, endPoint x: 524, endPoint y: 349, distance: 22.6
click at [524, 349] on span "form/change In the Transport Details section of the booking form, when the user…" at bounding box center [531, 295] width 190 height 265
click at [394, 357] on div at bounding box center [401, 356] width 25 height 25
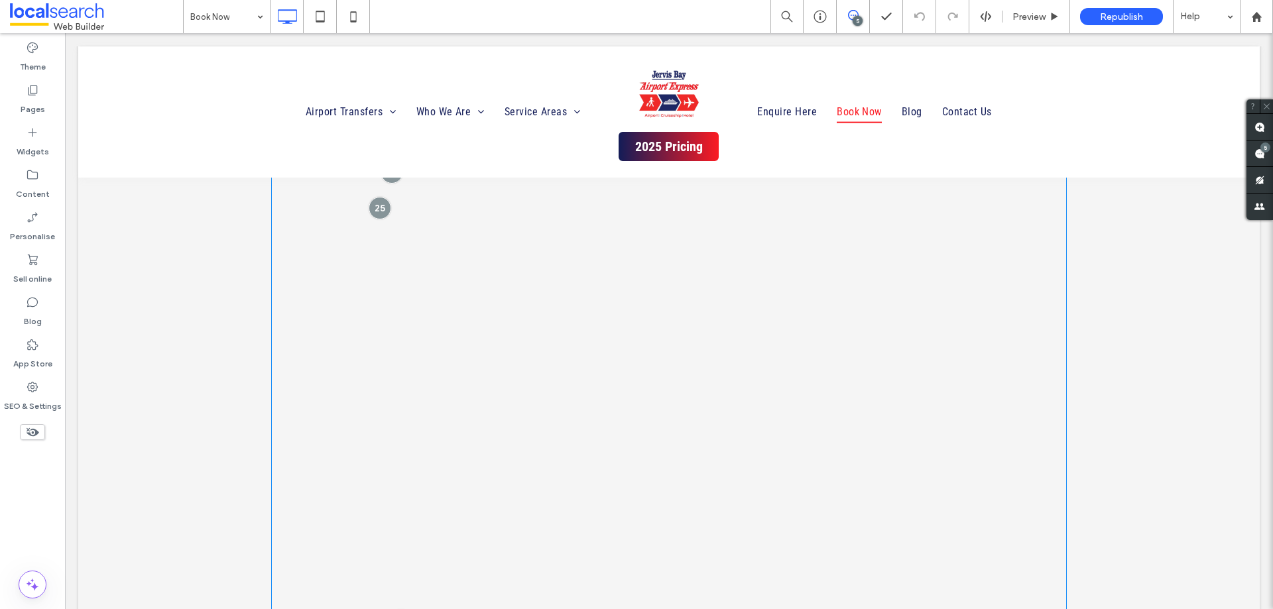
scroll to position [1464, 0]
click at [401, 552] on div at bounding box center [401, 555] width 25 height 25
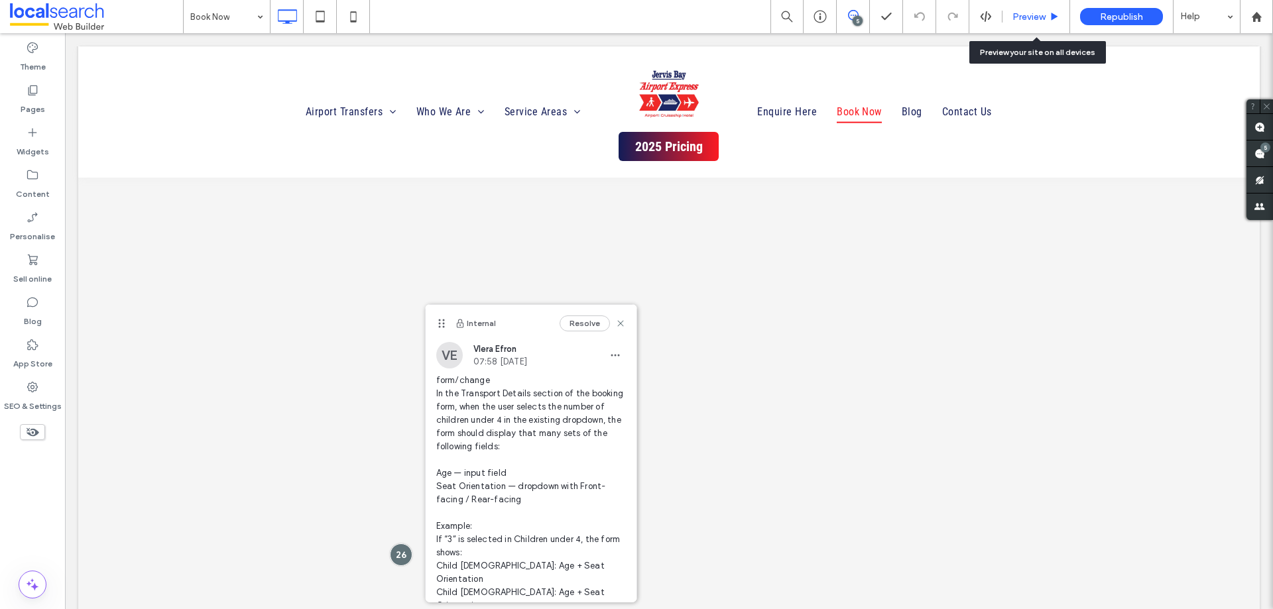
click at [1017, 17] on span "Preview" at bounding box center [1029, 16] width 33 height 11
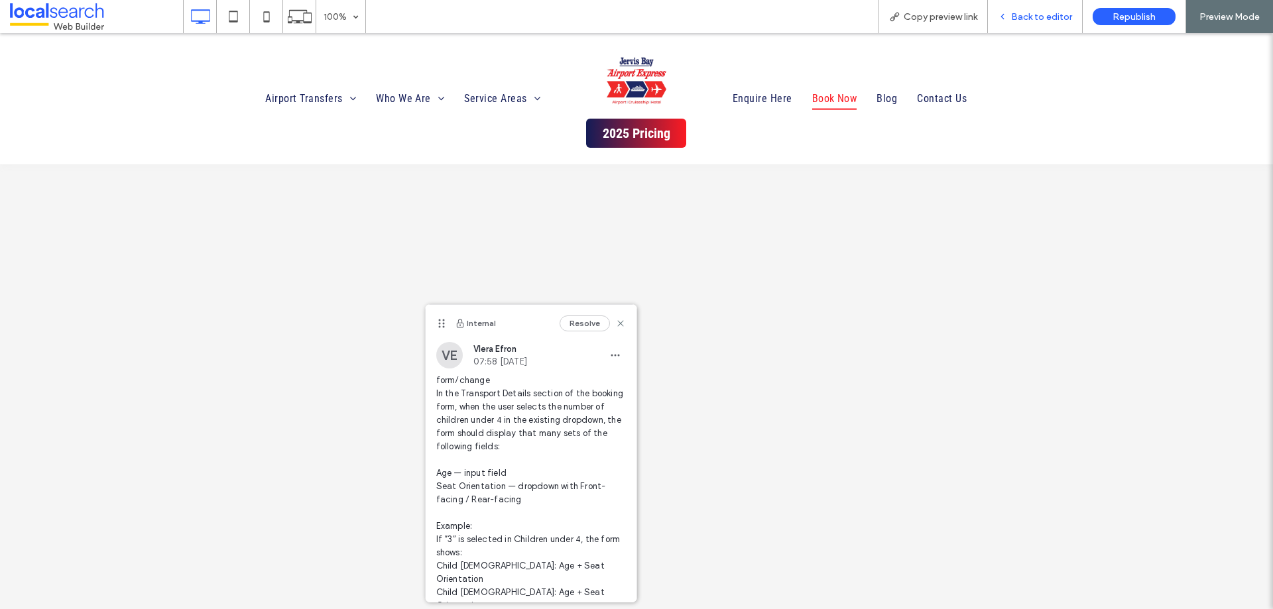
click at [1038, 9] on div "Back to editor" at bounding box center [1035, 16] width 95 height 33
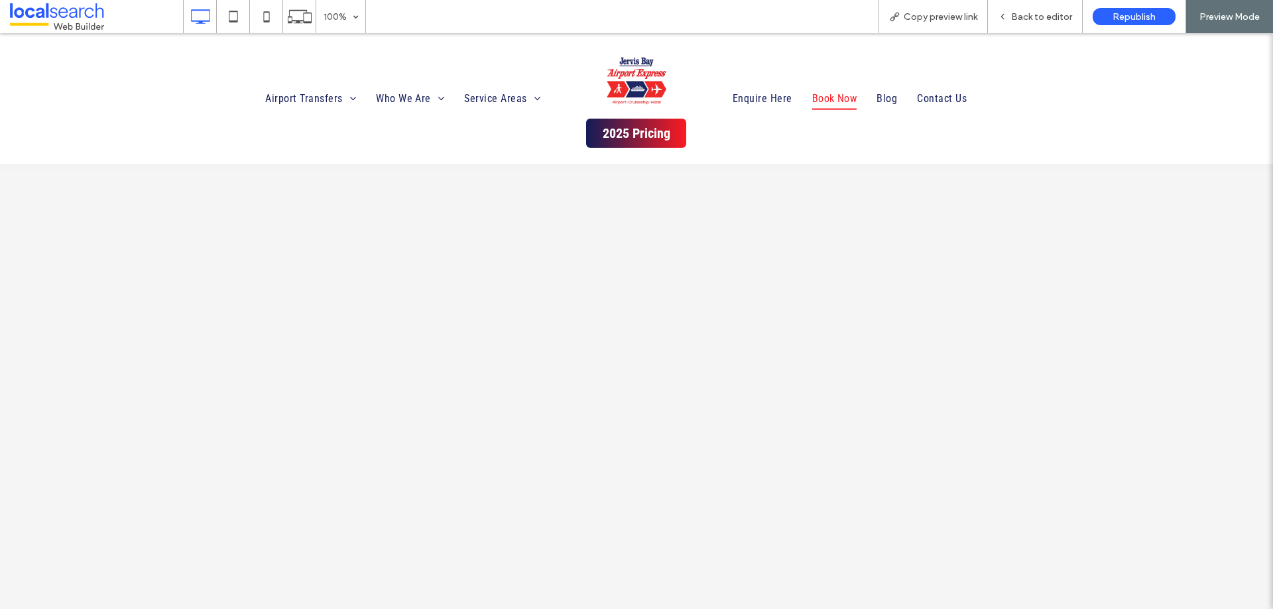
scroll to position [1729, 0]
click at [1017, 17] on span "Back to editor" at bounding box center [1041, 16] width 61 height 11
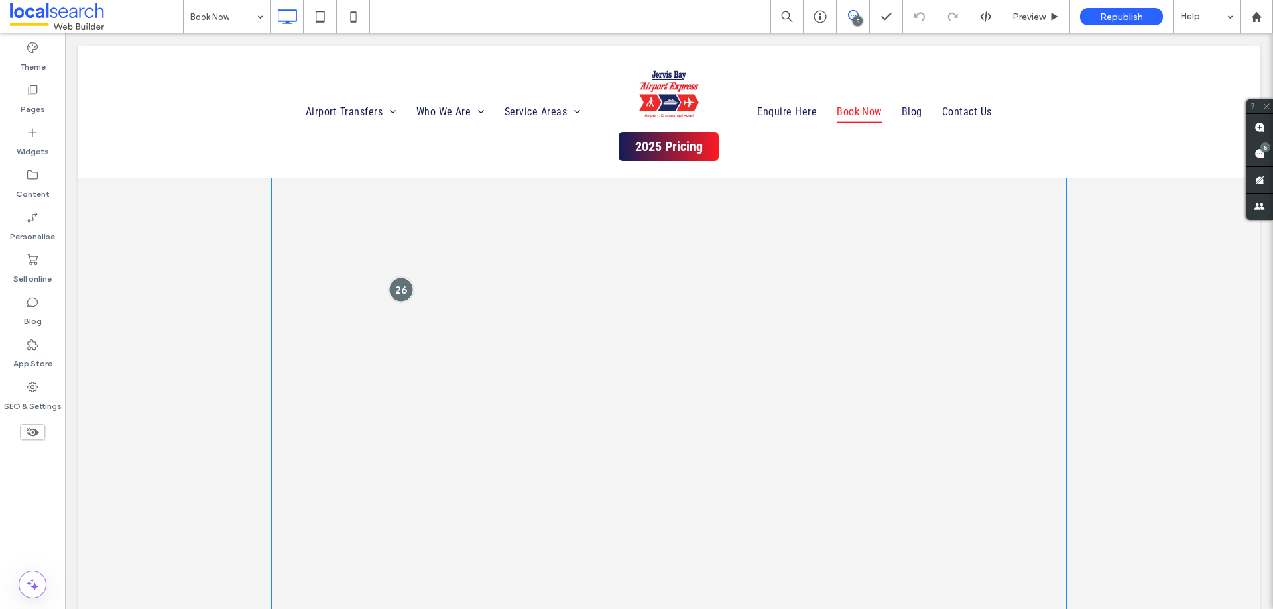
click at [391, 295] on div at bounding box center [401, 290] width 25 height 25
click at [379, 406] on div at bounding box center [380, 407] width 25 height 25
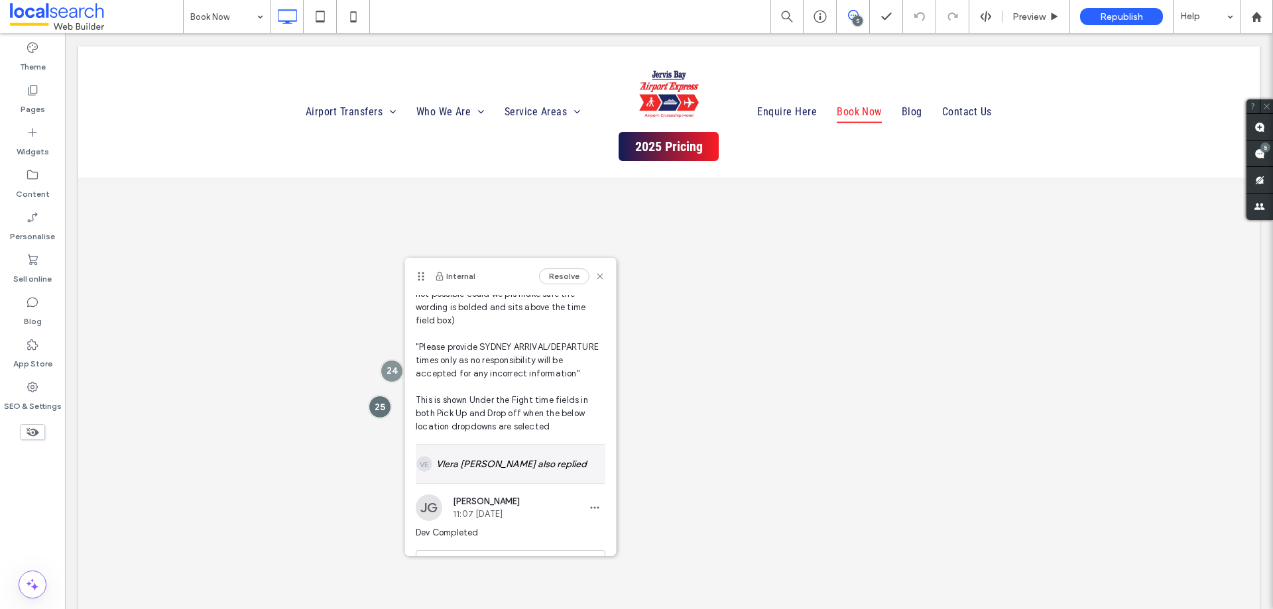
click at [501, 465] on div "VE Vlera Efron also replied" at bounding box center [511, 464] width 190 height 38
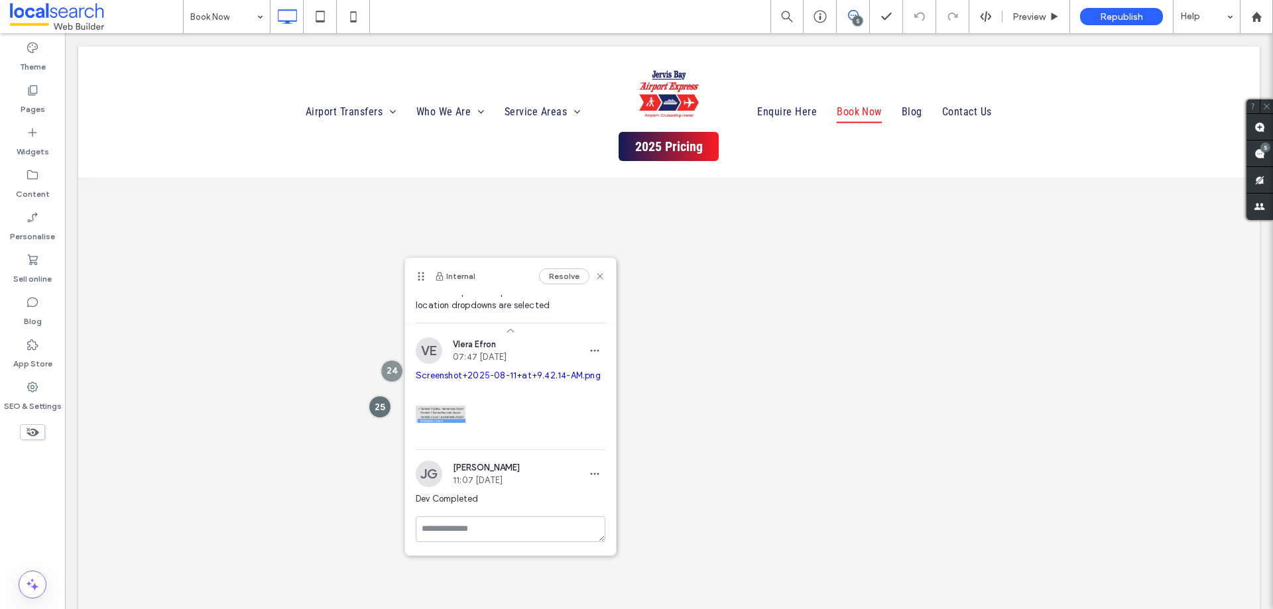
drag, startPoint x: 516, startPoint y: 373, endPoint x: 538, endPoint y: 381, distance: 23.7
click at [538, 381] on link "Screenshot+2025-08-11+at+9.42.14-AM.png" at bounding box center [508, 376] width 185 height 10
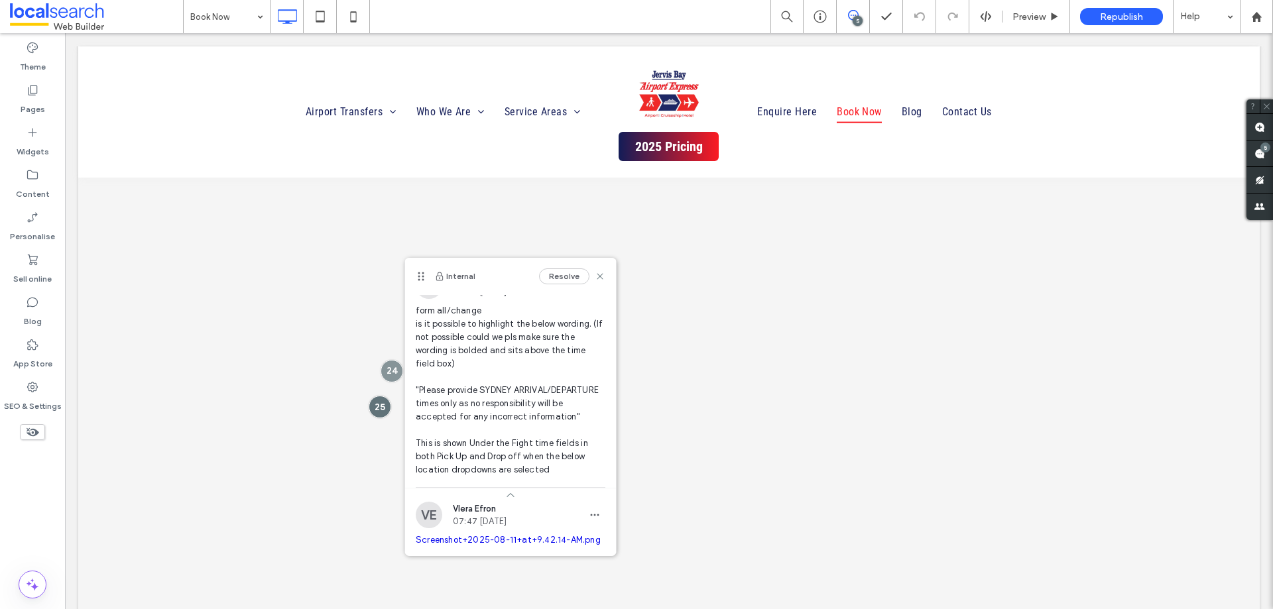
scroll to position [0, 0]
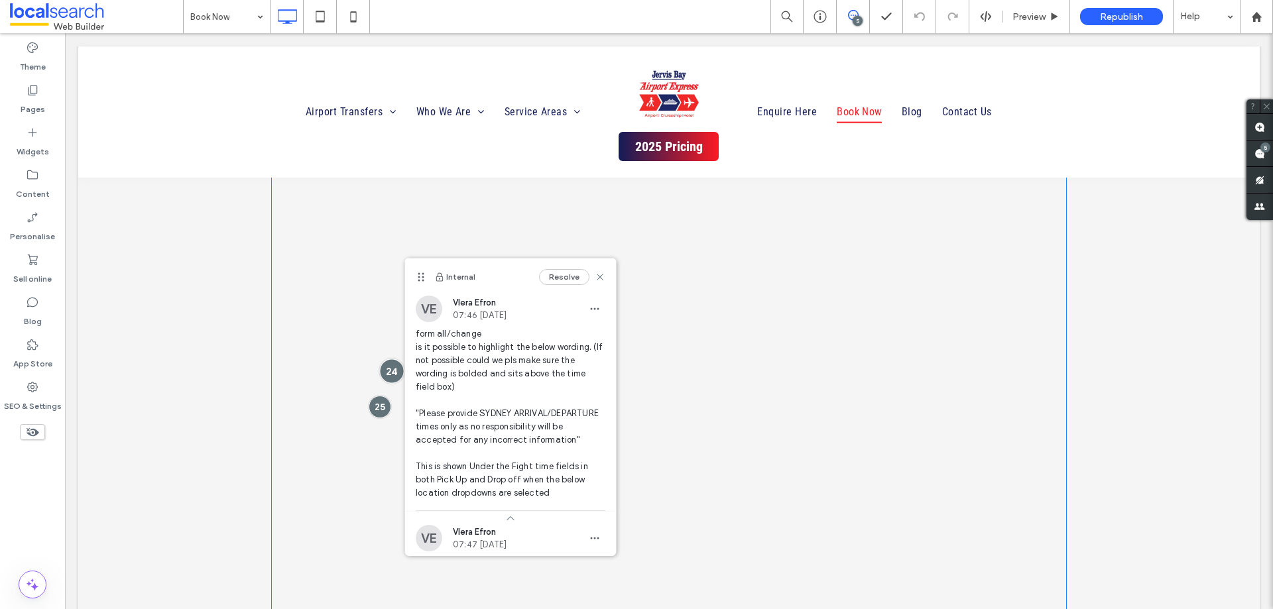
click at [380, 371] on div at bounding box center [392, 371] width 25 height 25
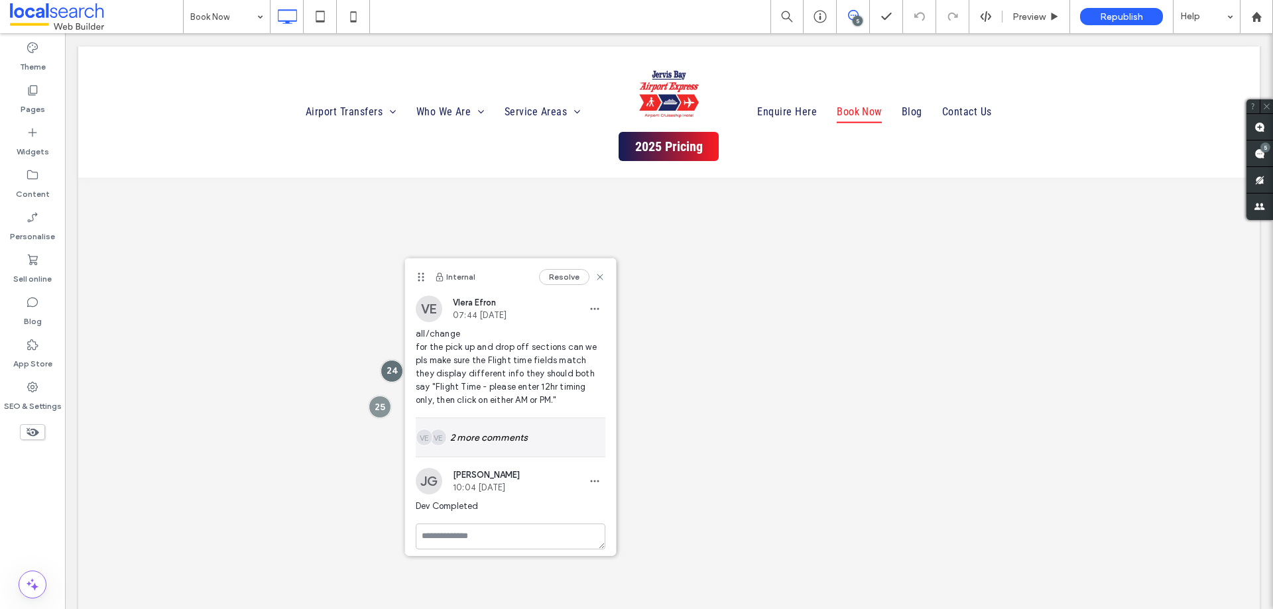
click at [529, 440] on div "VE VE 2 more comments" at bounding box center [511, 437] width 190 height 38
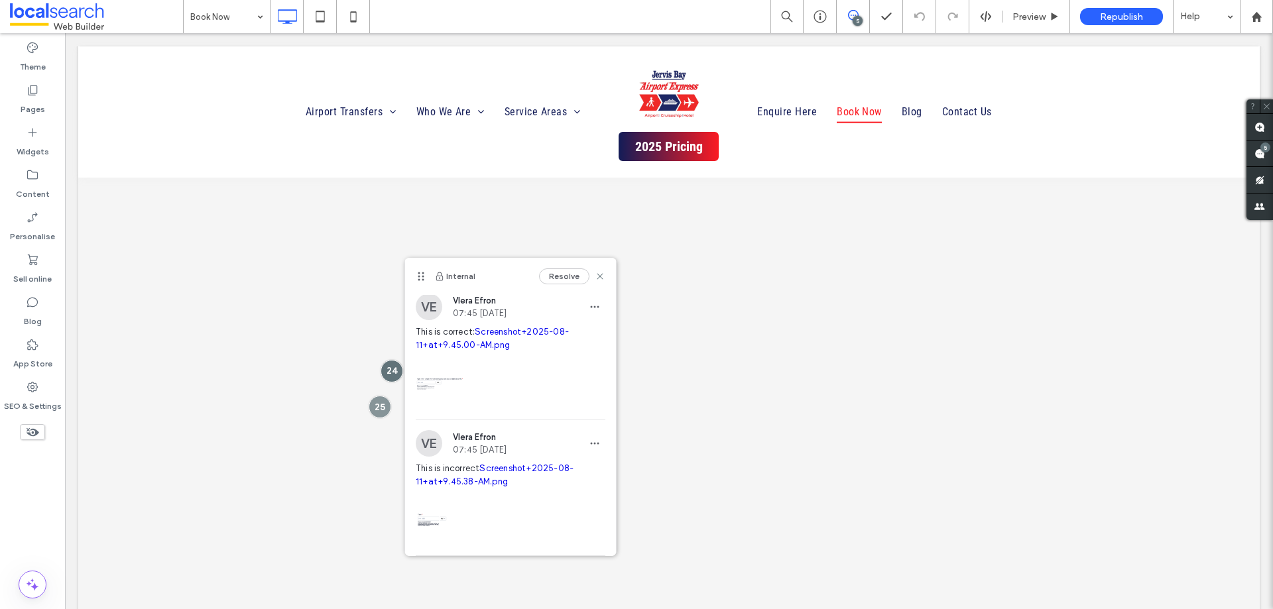
scroll to position [46, 0]
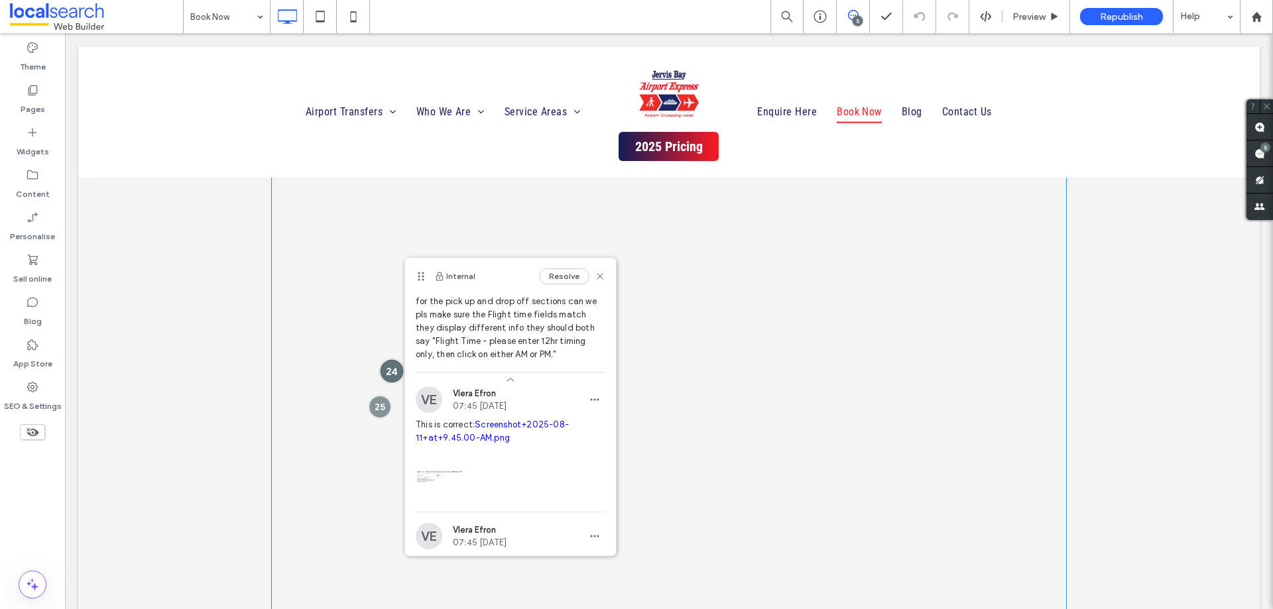
click at [391, 365] on div at bounding box center [392, 371] width 25 height 25
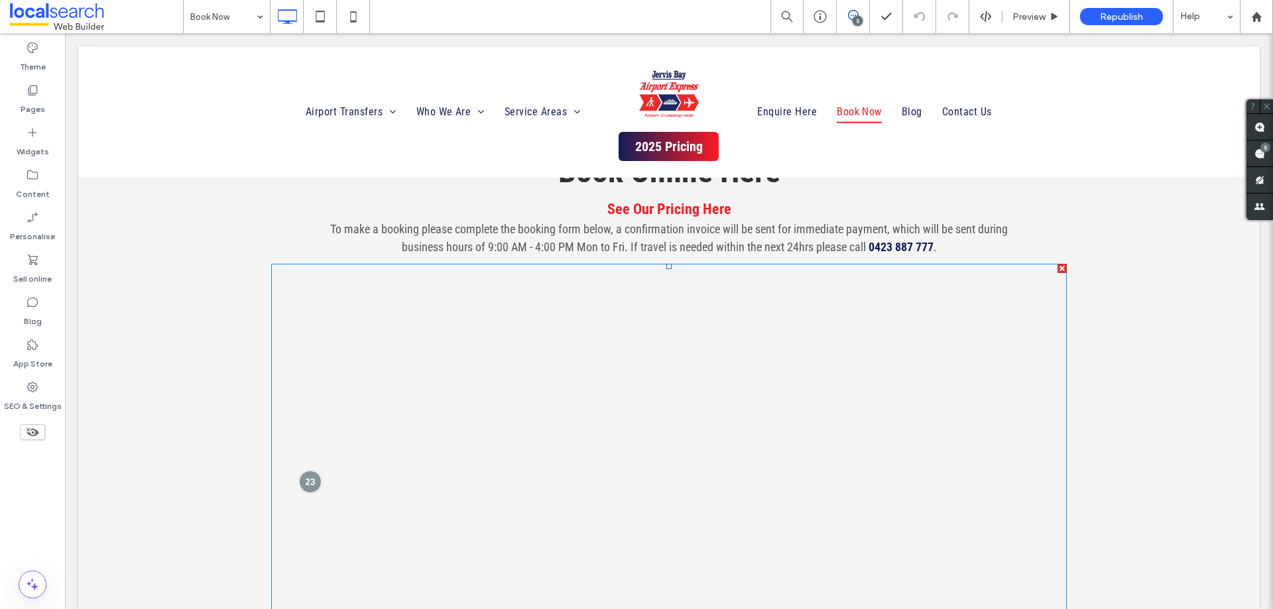
scroll to position [867, 0]
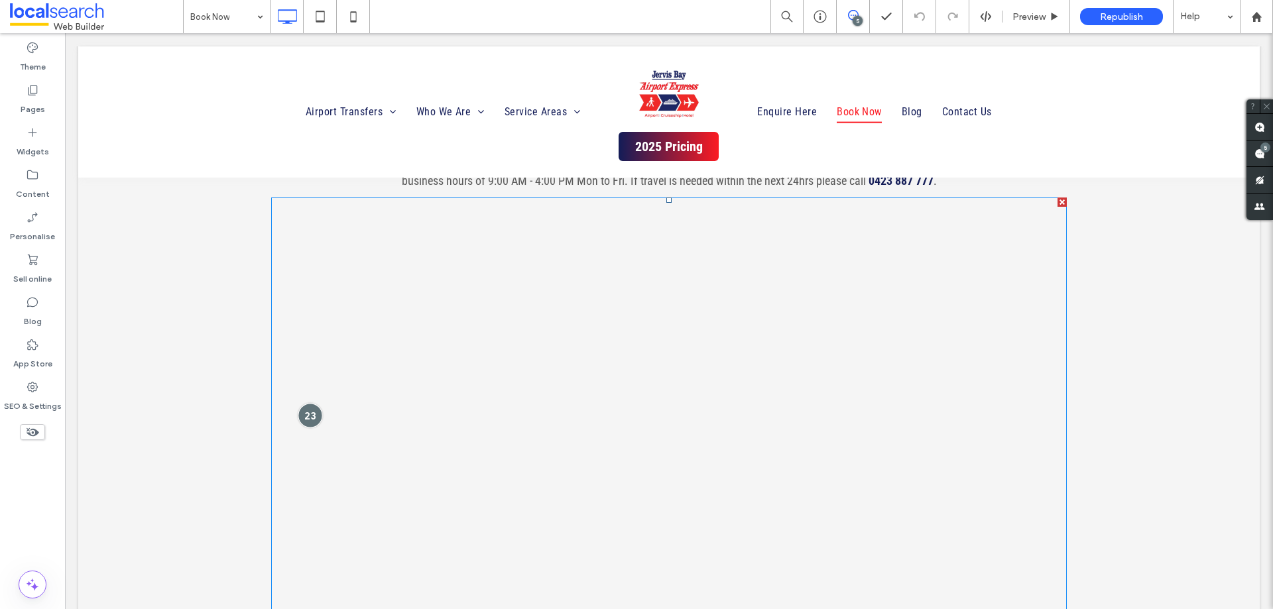
click at [312, 410] on div at bounding box center [310, 415] width 25 height 25
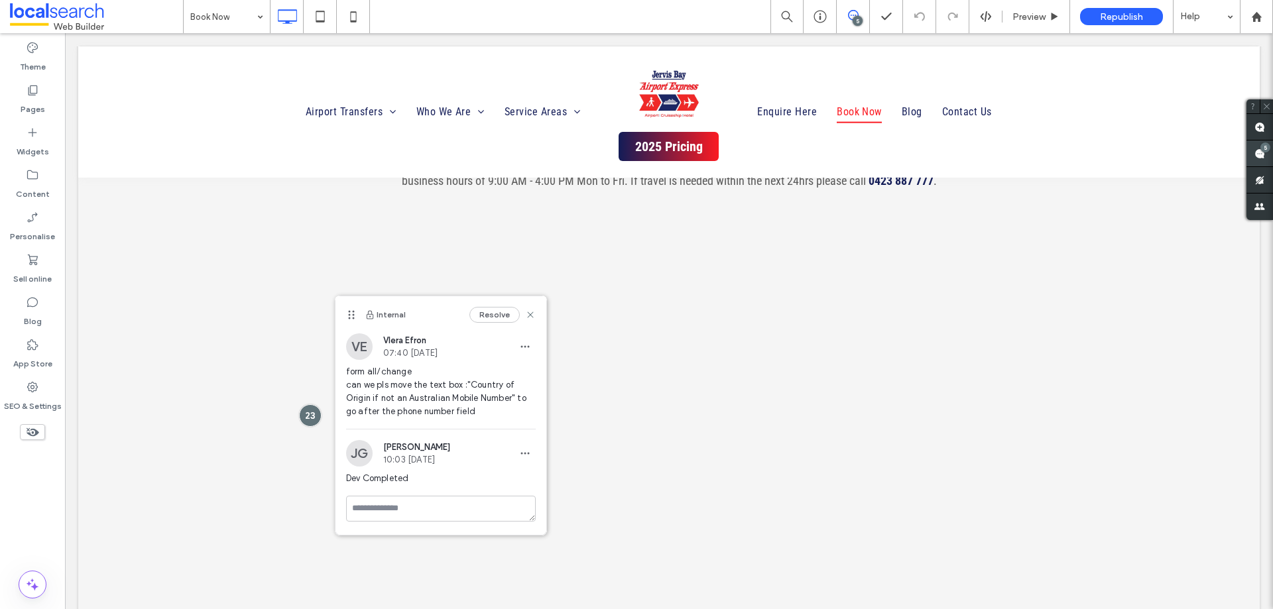
click at [1267, 153] on span at bounding box center [1260, 154] width 27 height 26
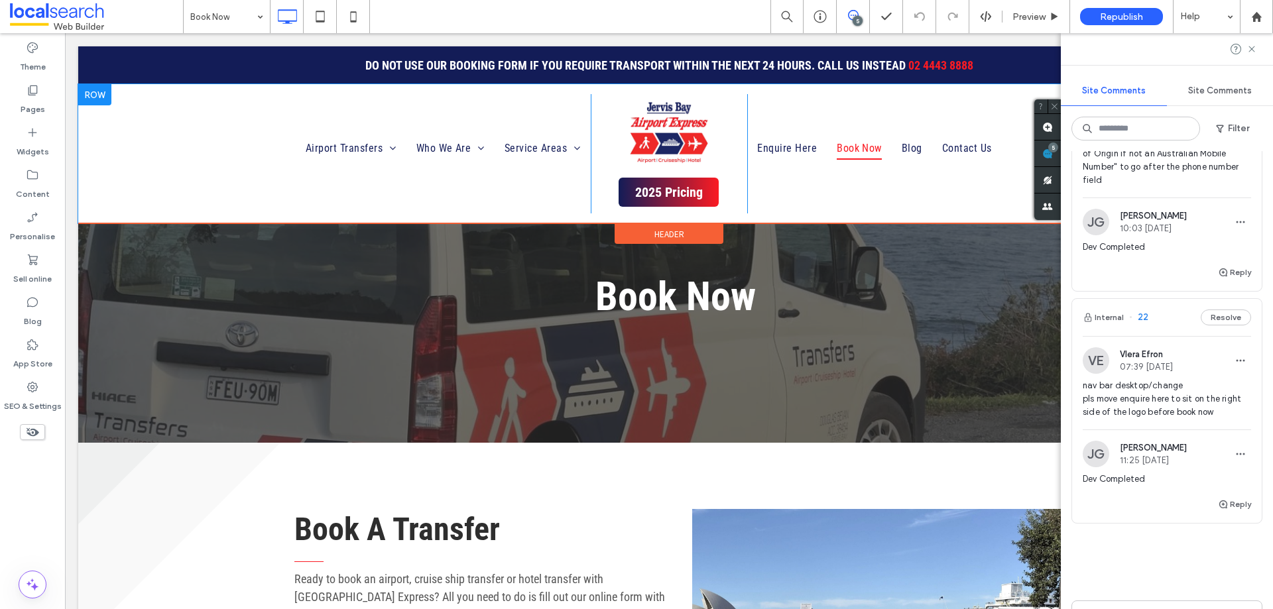
scroll to position [72, 0]
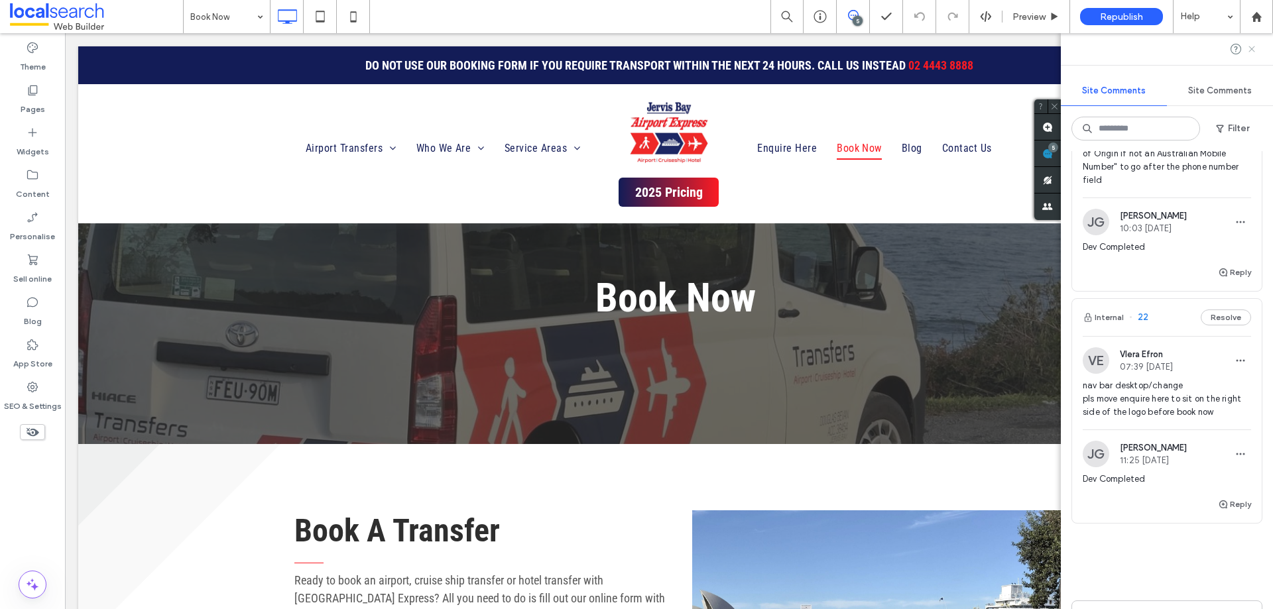
click at [1248, 48] on icon at bounding box center [1252, 49] width 11 height 11
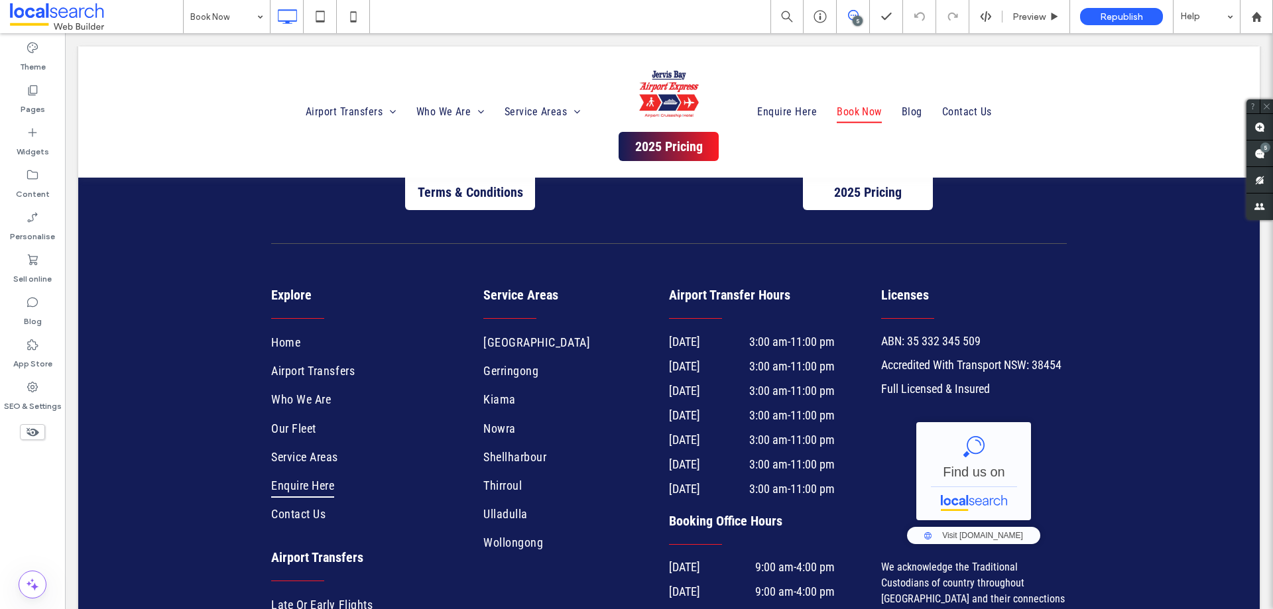
scroll to position [3154, 0]
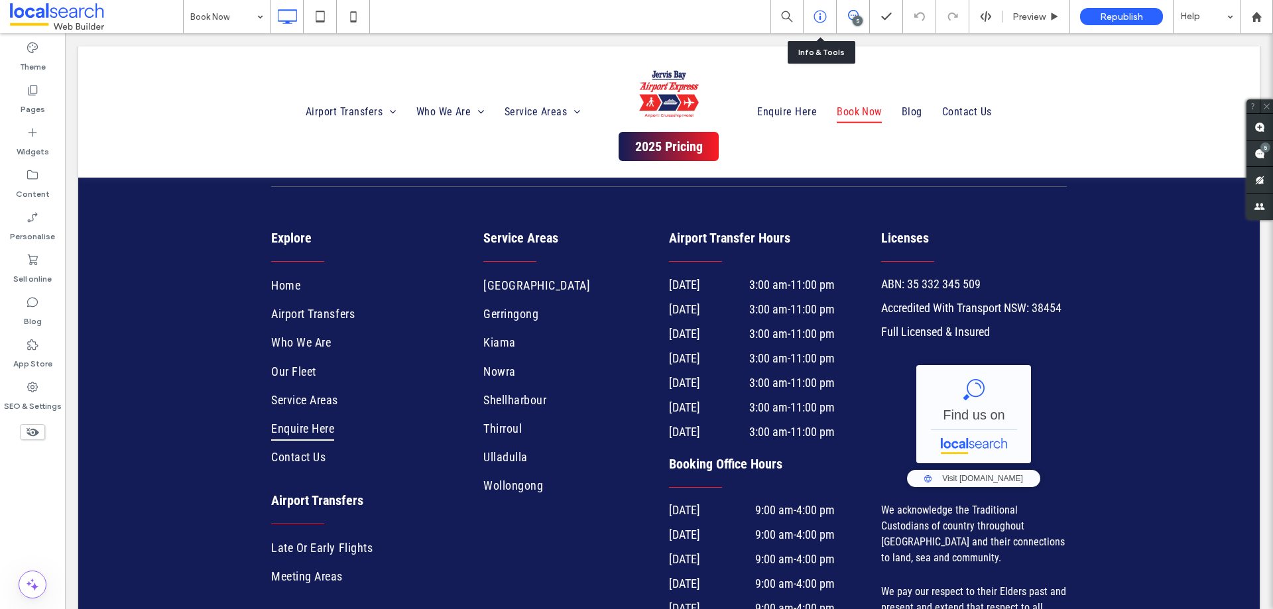
click at [826, 26] on div at bounding box center [820, 16] width 33 height 33
click at [814, 15] on icon at bounding box center [820, 16] width 13 height 13
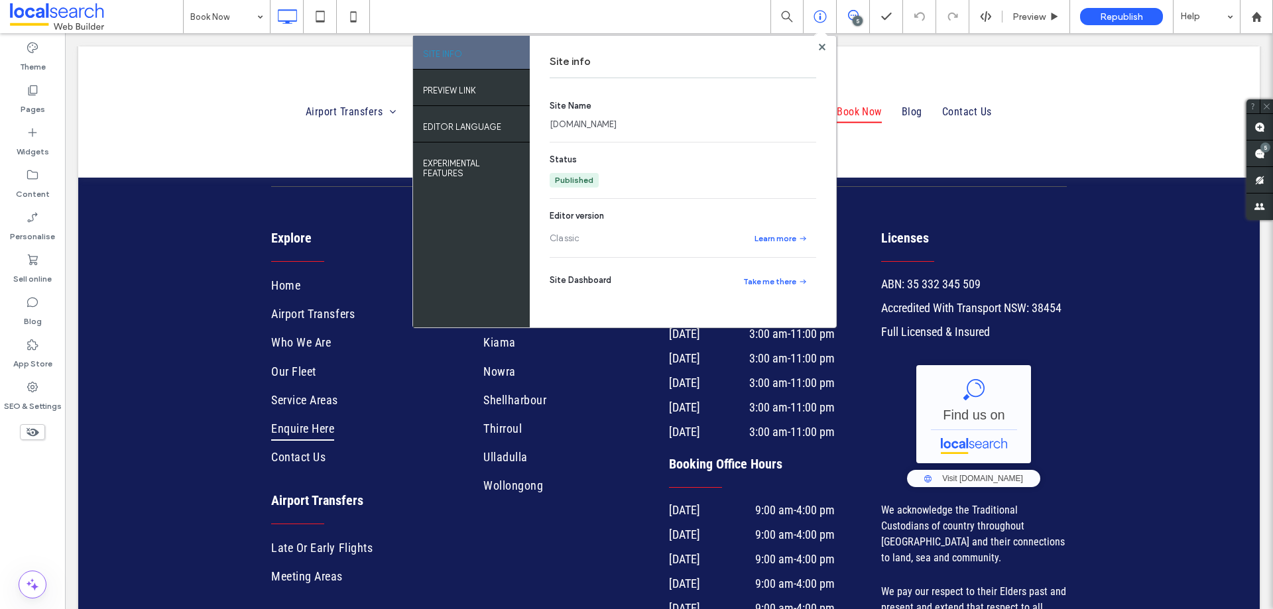
click at [617, 123] on link "www.jervisbayairportexpress.net" at bounding box center [583, 124] width 67 height 13
click at [823, 44] on icon at bounding box center [822, 47] width 7 height 7
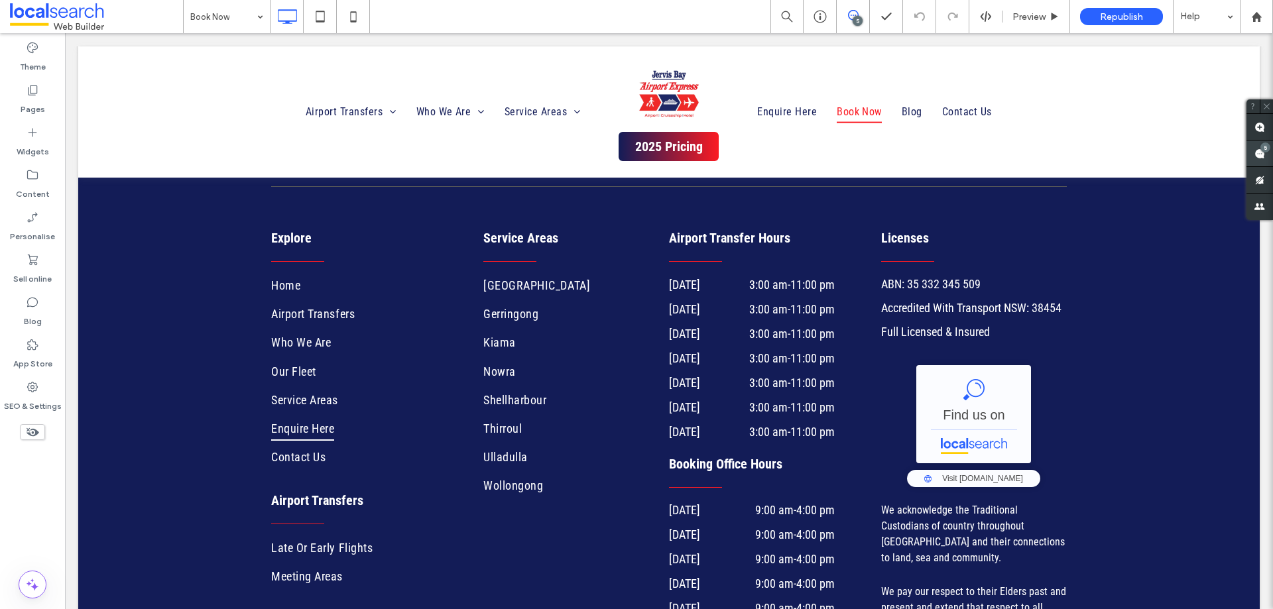
click at [1261, 149] on div "5" at bounding box center [1266, 148] width 10 height 10
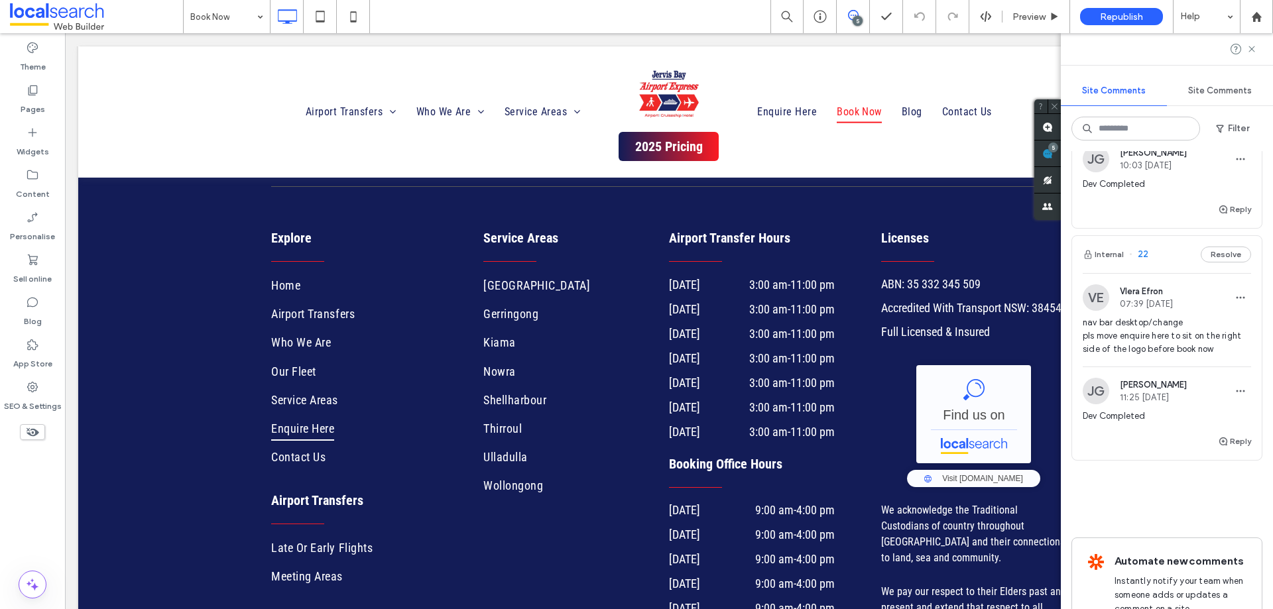
scroll to position [1446, 0]
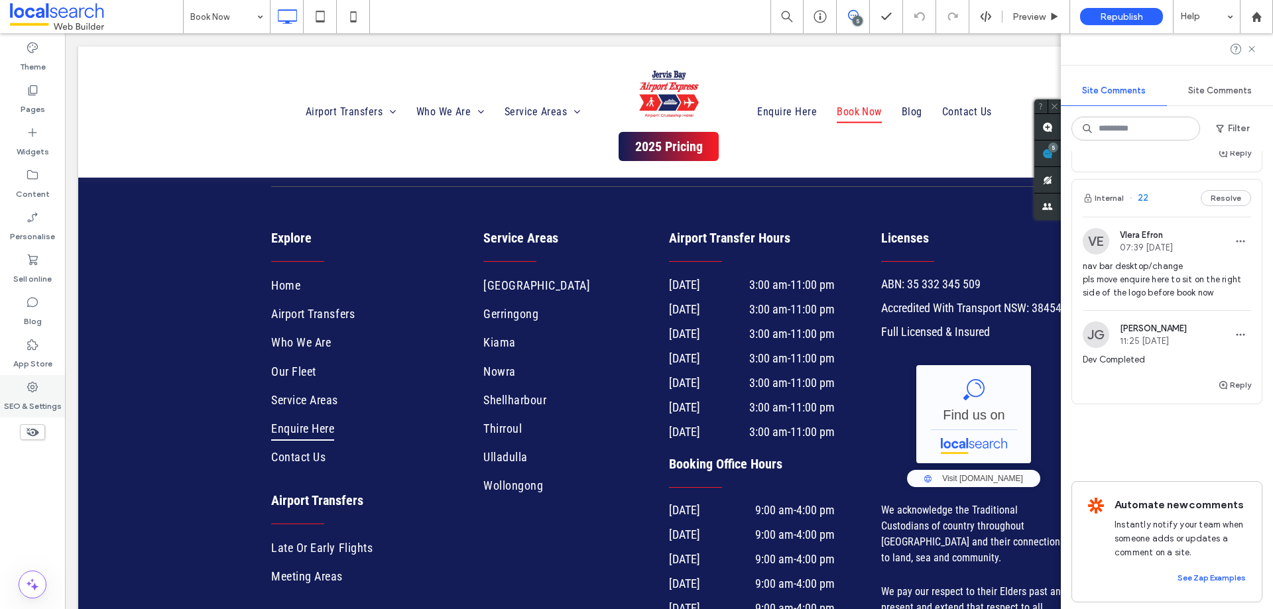
click at [19, 391] on div "SEO & Settings" at bounding box center [32, 396] width 65 height 42
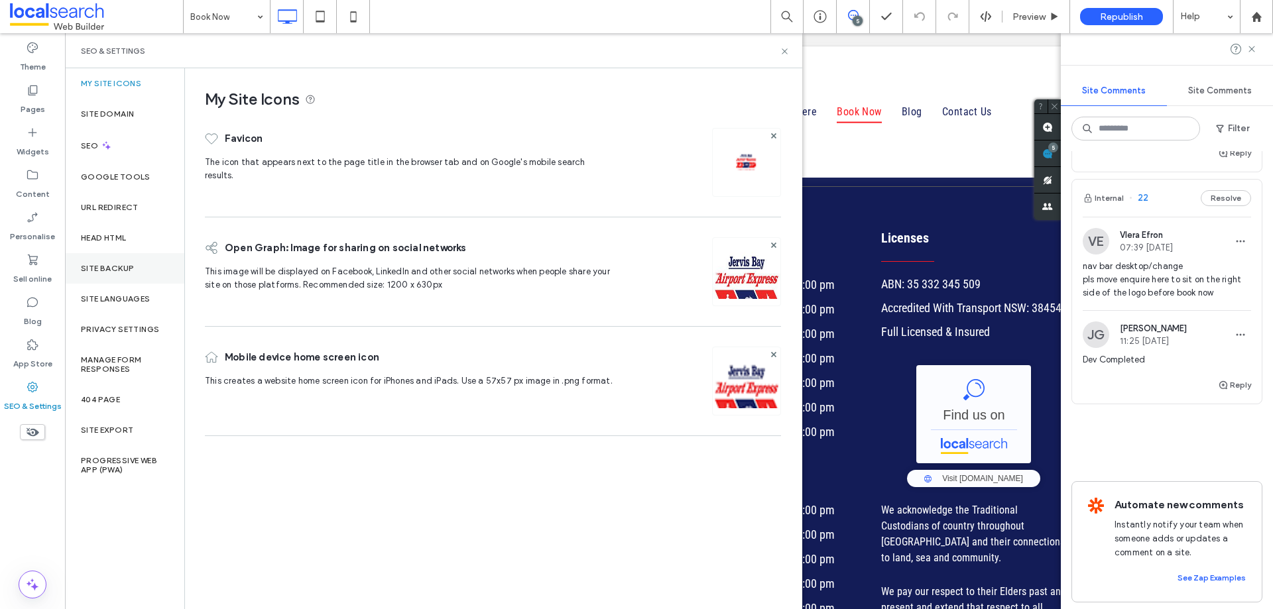
click at [124, 274] on div "Site backup" at bounding box center [124, 268] width 119 height 31
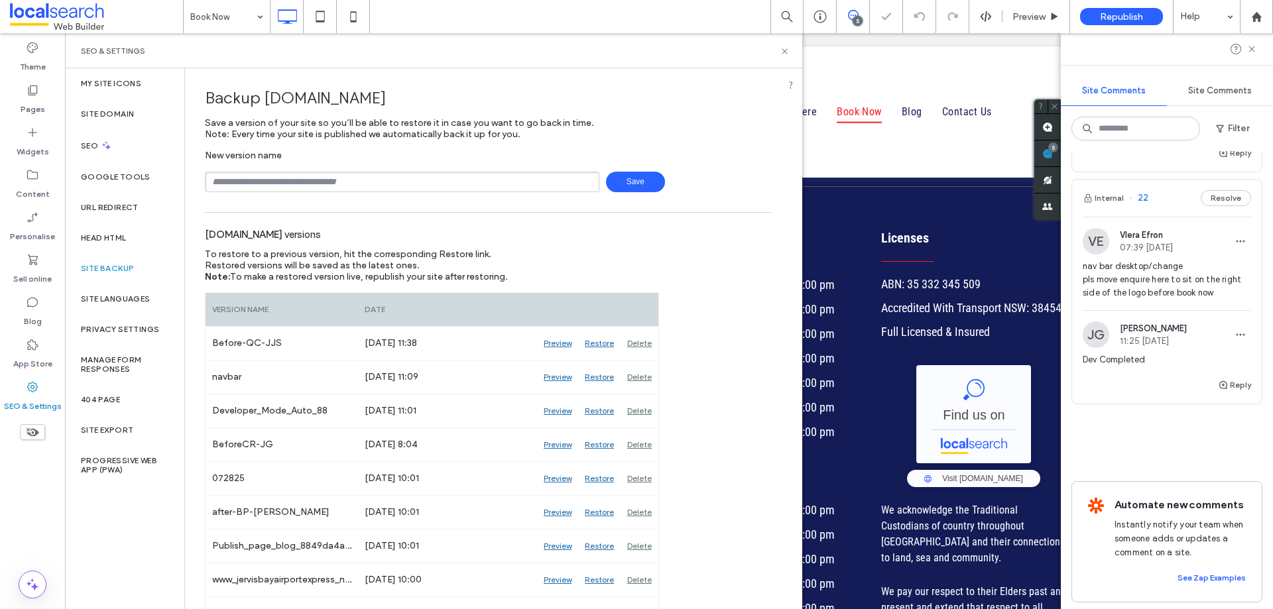
click at [317, 186] on input "text" at bounding box center [402, 182] width 395 height 21
click at [785, 48] on icon at bounding box center [785, 51] width 10 height 10
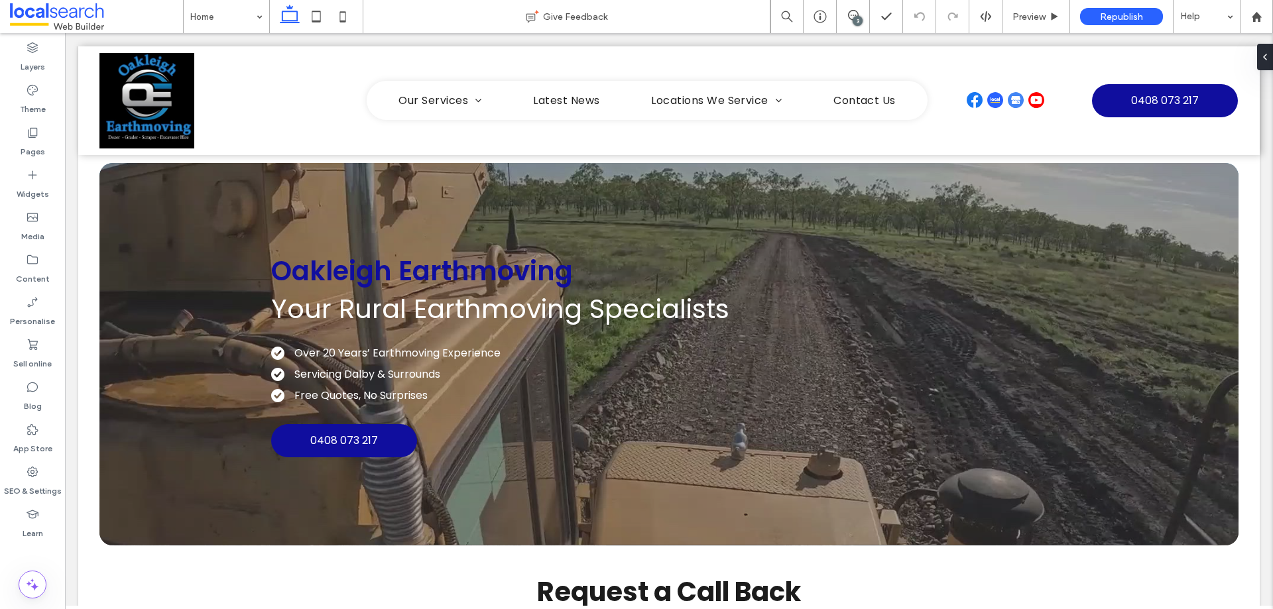
click at [860, 18] on div "3" at bounding box center [858, 21] width 10 height 10
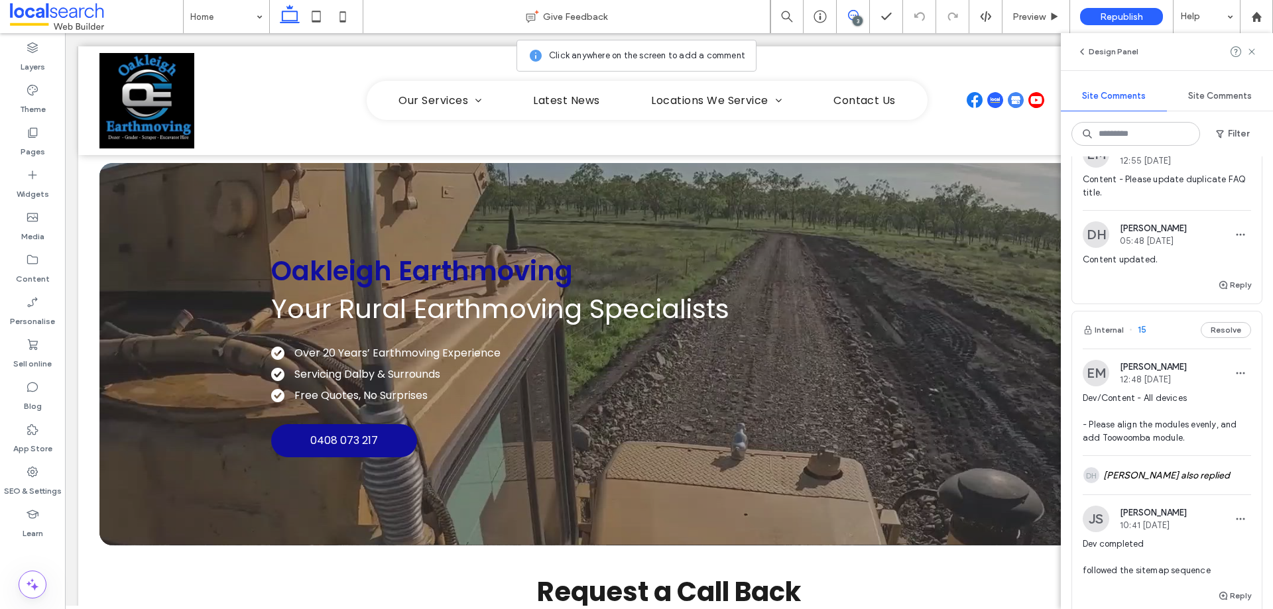
scroll to position [66, 0]
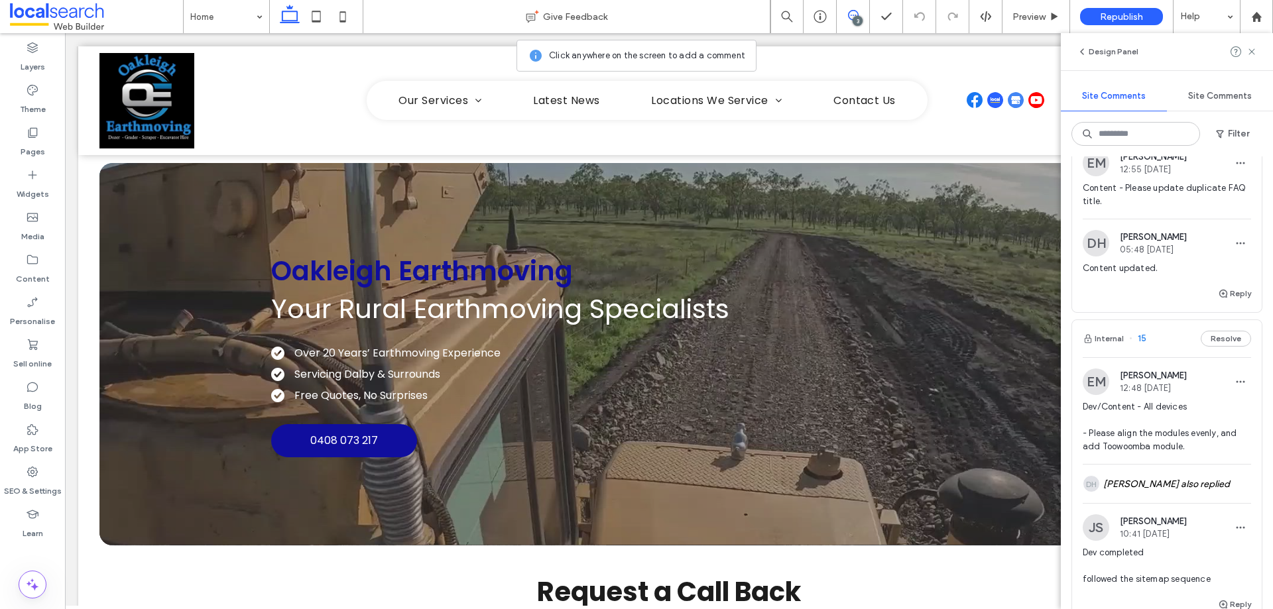
click at [1165, 341] on div "Internal 15 Resolve" at bounding box center [1167, 338] width 190 height 37
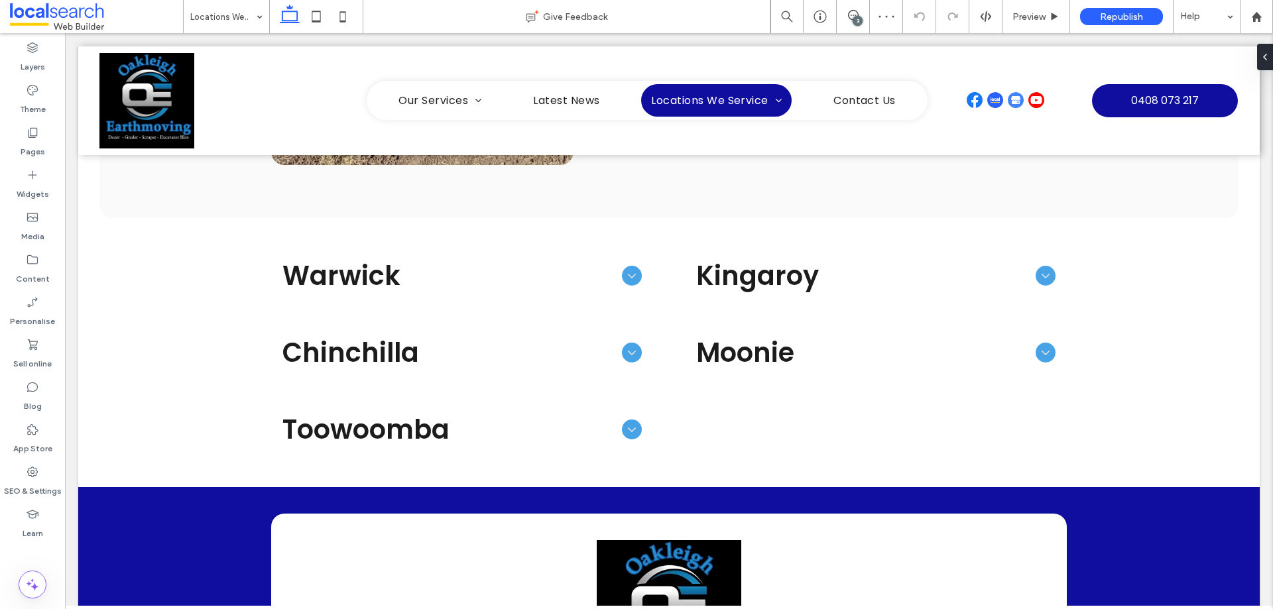
drag, startPoint x: 856, startPoint y: 19, endPoint x: 762, endPoint y: 28, distance: 94.6
click at [856, 19] on div "3" at bounding box center [858, 21] width 10 height 10
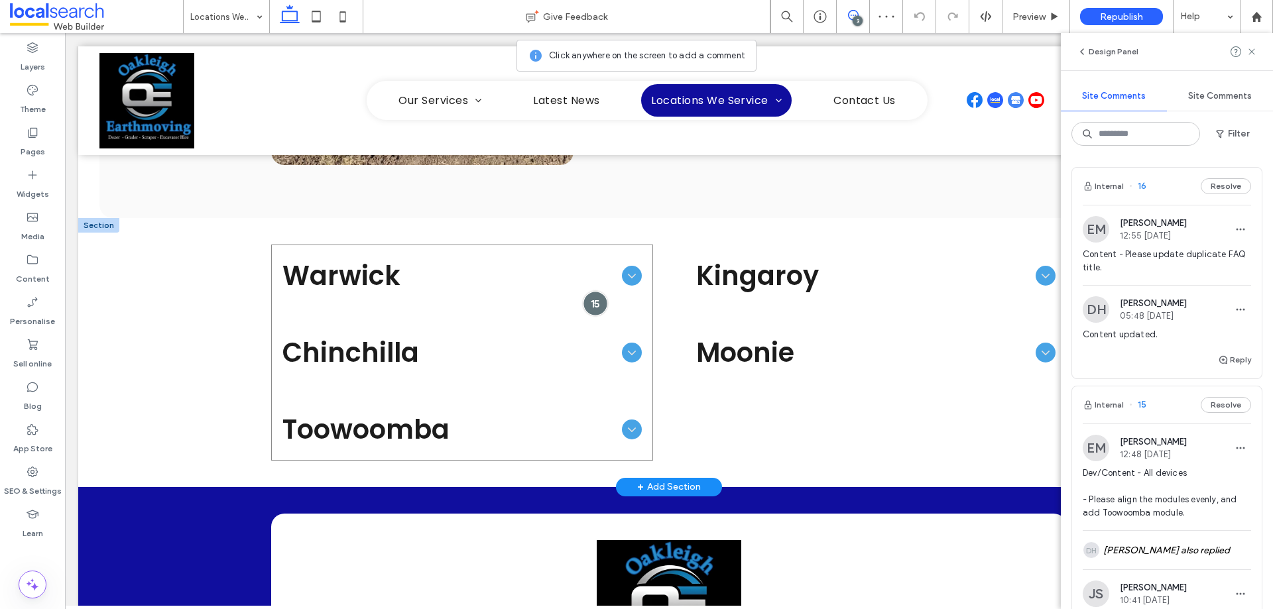
click at [586, 301] on div at bounding box center [596, 303] width 25 height 25
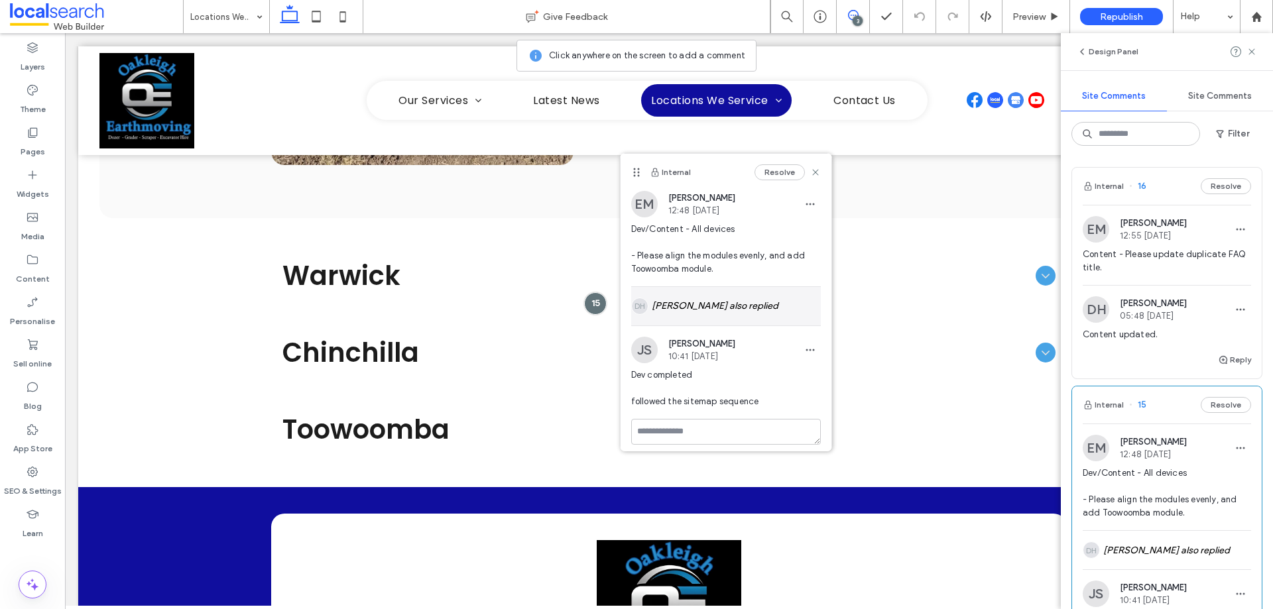
click at [734, 318] on div "DH Daniel Hansen also replied" at bounding box center [726, 306] width 190 height 38
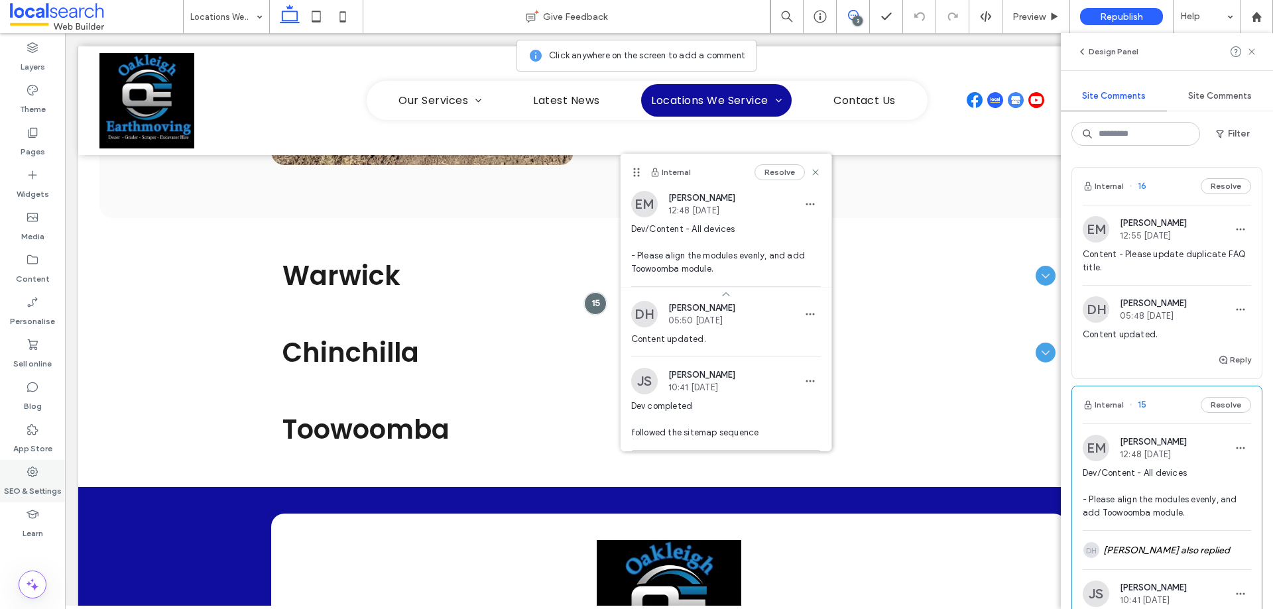
click at [41, 469] on div "SEO & Settings" at bounding box center [32, 481] width 65 height 42
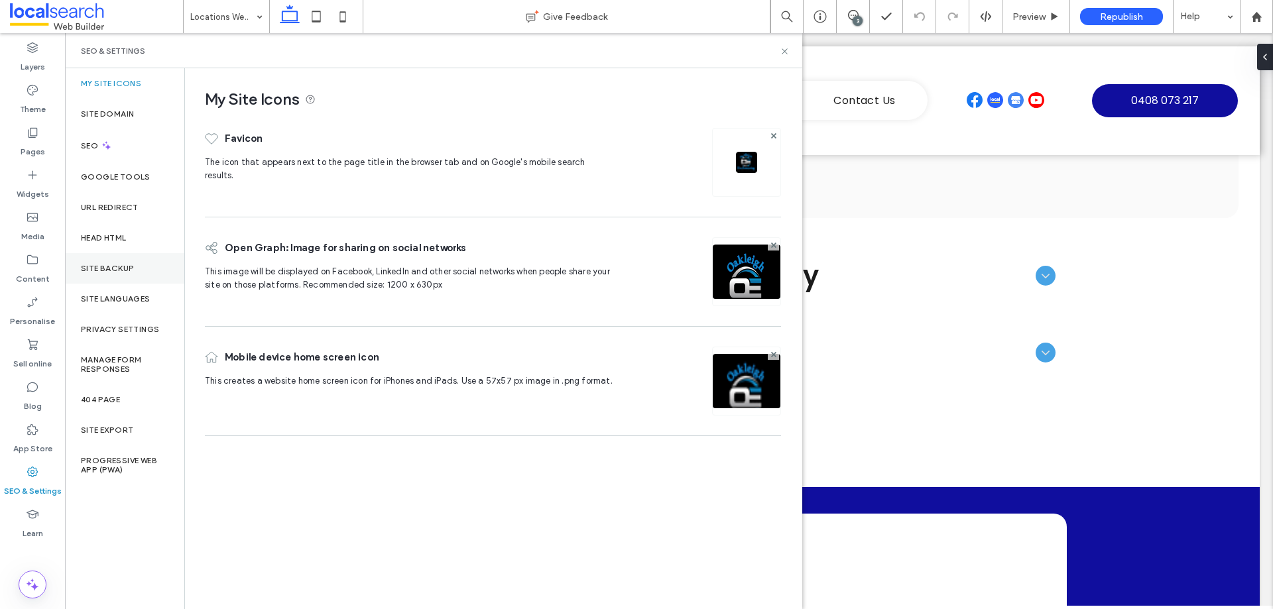
click at [120, 267] on label "Site backup" at bounding box center [107, 268] width 53 height 9
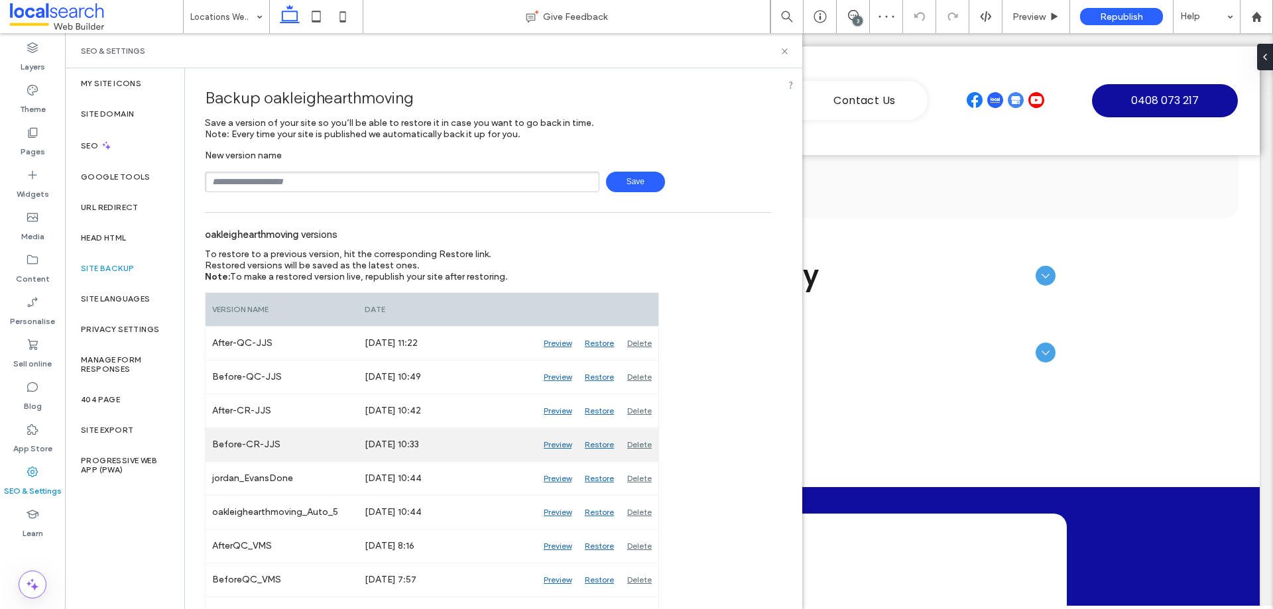
click at [553, 446] on div "Preview" at bounding box center [557, 444] width 41 height 33
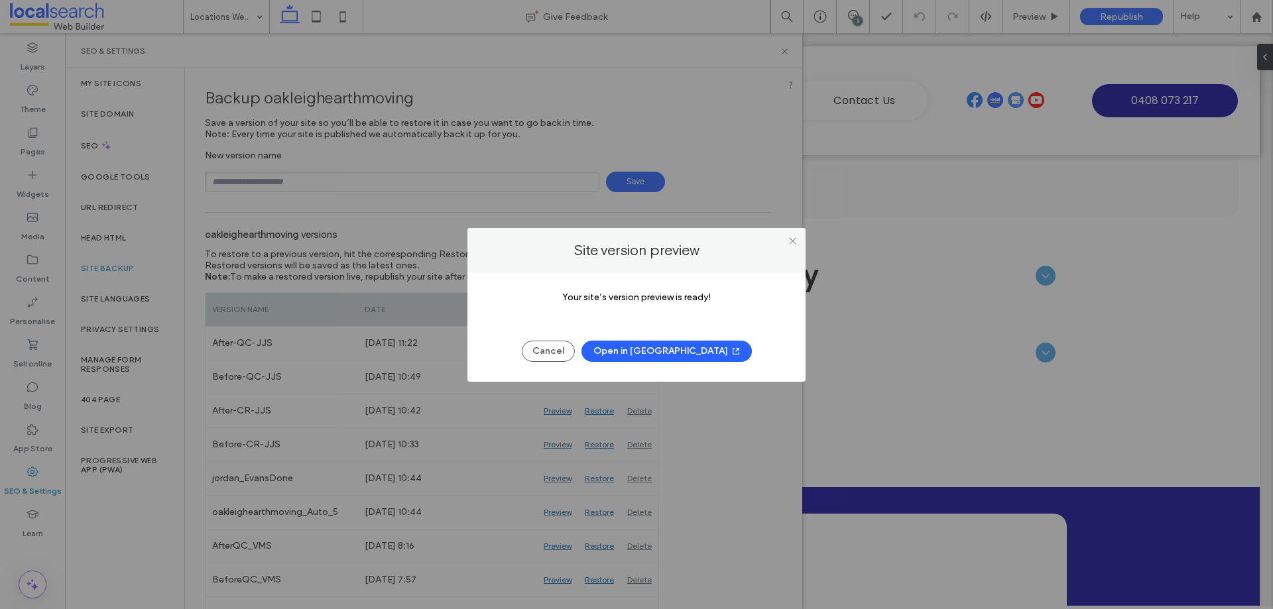
click at [658, 355] on button "Open in New Tab" at bounding box center [667, 351] width 170 height 21
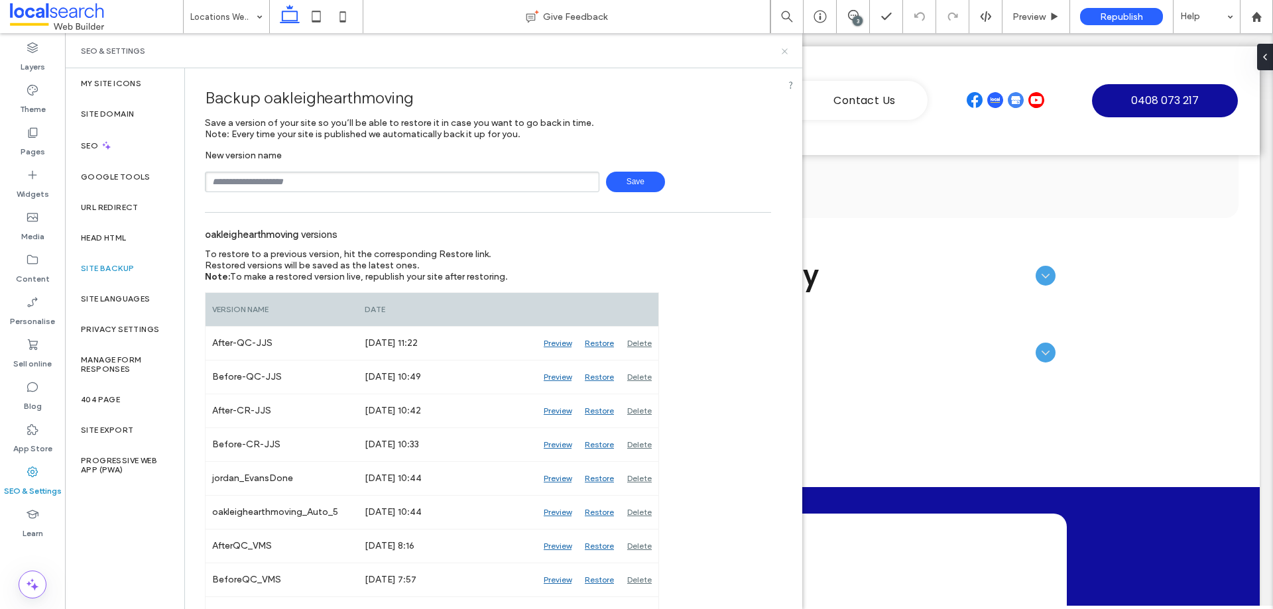
click at [784, 51] on icon at bounding box center [785, 51] width 10 height 10
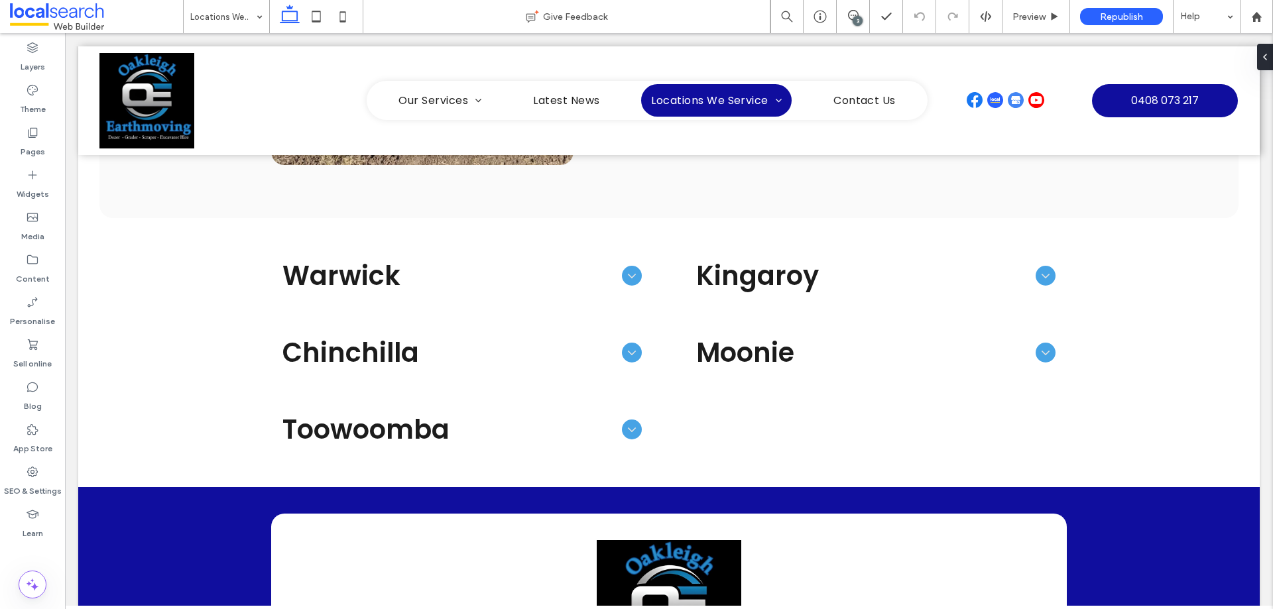
click at [754, 40] on body "Our Services Earthworks Equipment Latest News Locations We Service Warwick Chin…" at bounding box center [669, 250] width 1208 height 1991
click at [41, 486] on label "SEO & Settings" at bounding box center [33, 488] width 58 height 19
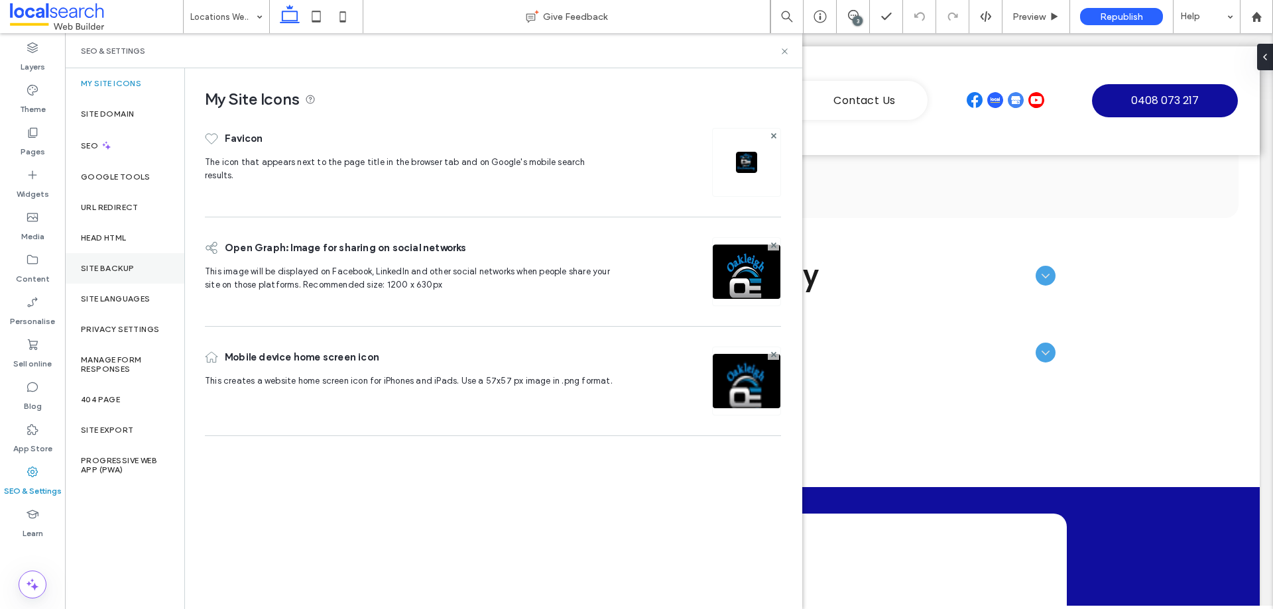
click at [143, 274] on div "Site backup" at bounding box center [124, 268] width 119 height 31
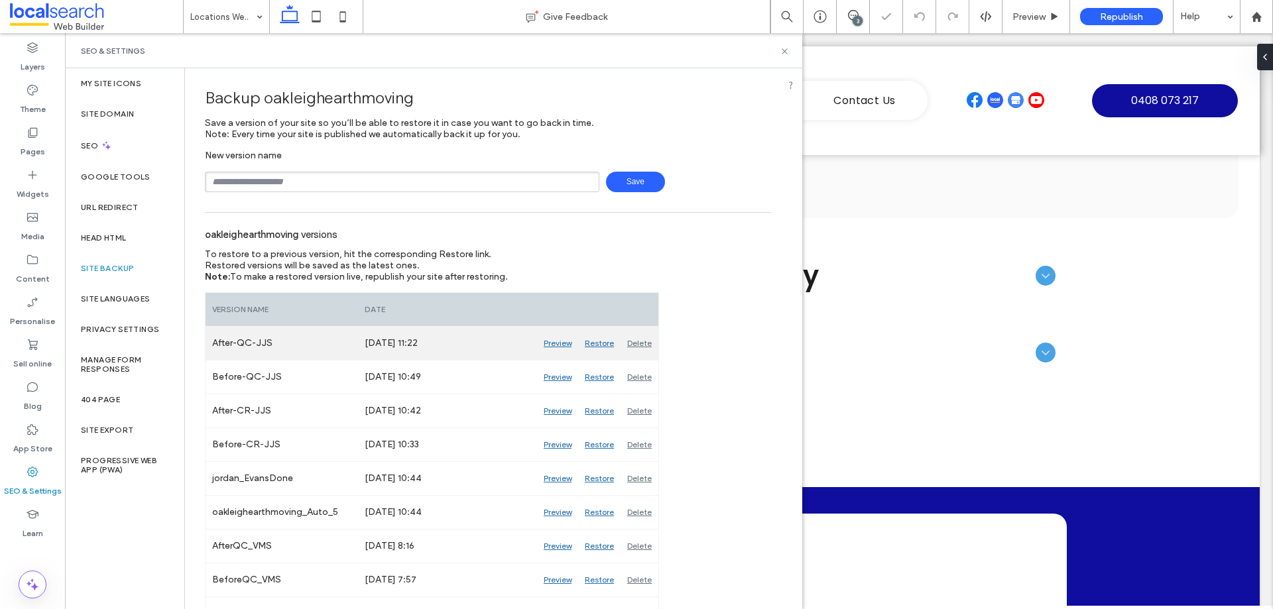
click at [643, 345] on div "Delete" at bounding box center [640, 343] width 38 height 33
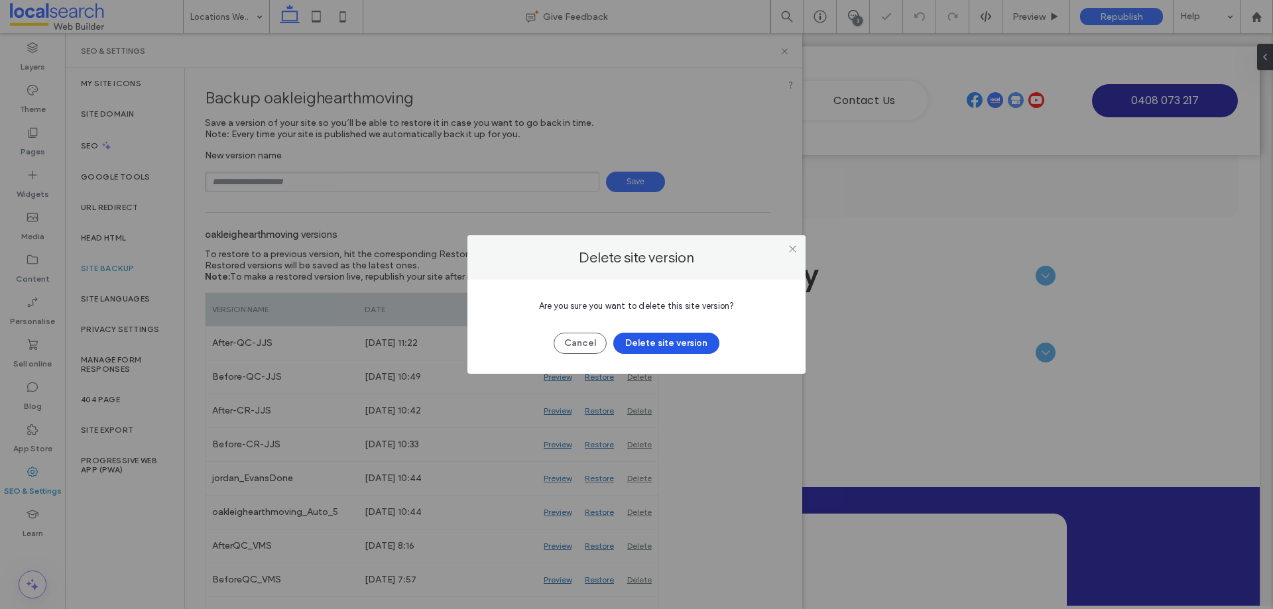
click at [696, 345] on button "Delete site version" at bounding box center [666, 343] width 106 height 21
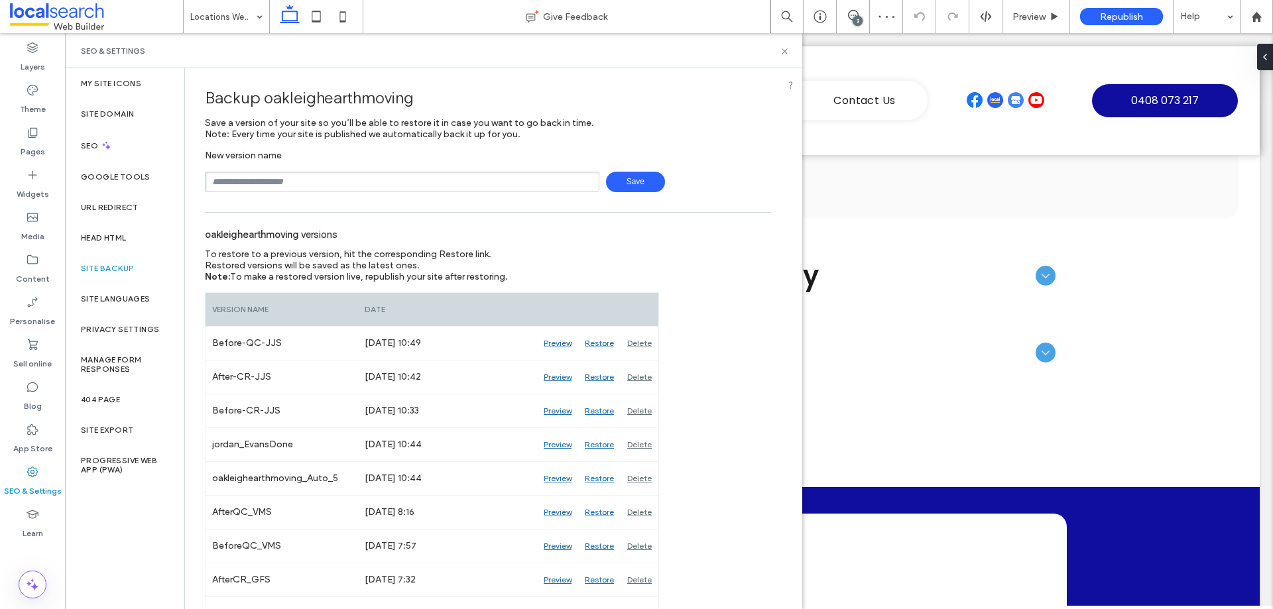
click at [773, 210] on div "Backup oakleighearthmoving Save a version of your site so you’ll be able to res…" at bounding box center [488, 620] width 606 height 1104
click at [767, 172] on div "Backup oakleighearthmoving Save a version of your site so you’ll be able to res…" at bounding box center [488, 620] width 606 height 1104
click at [759, 190] on div "Save" at bounding box center [488, 182] width 566 height 21
click at [347, 176] on input "text" at bounding box center [402, 182] width 395 height 21
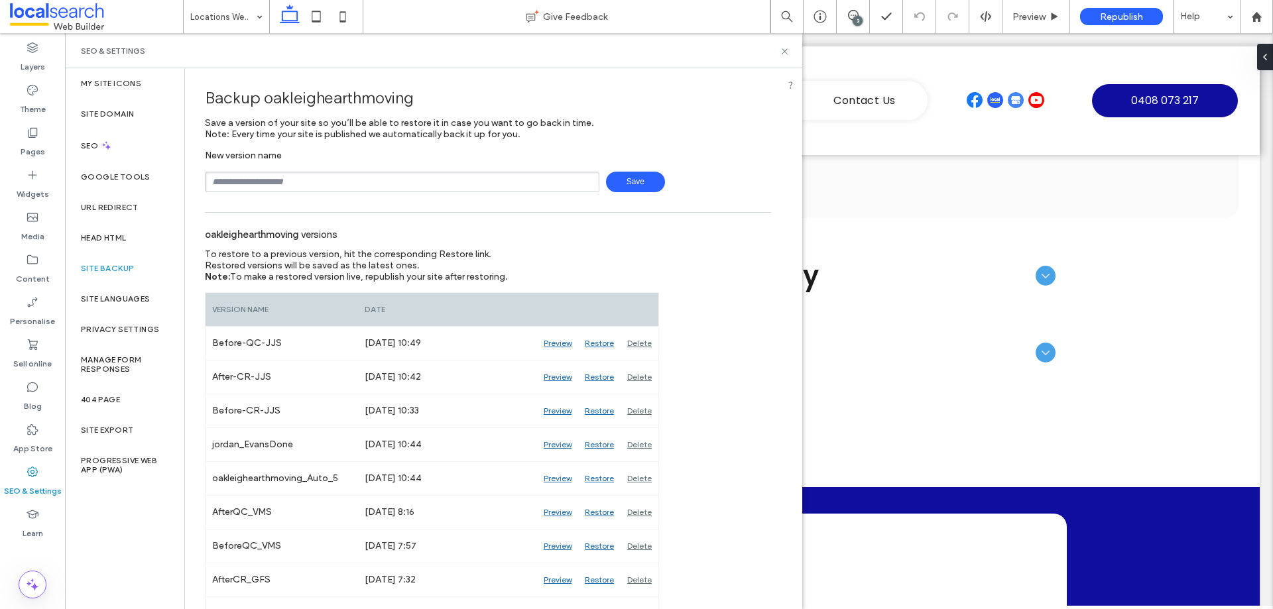
type input "**********"
click at [643, 182] on span "Save" at bounding box center [635, 182] width 59 height 21
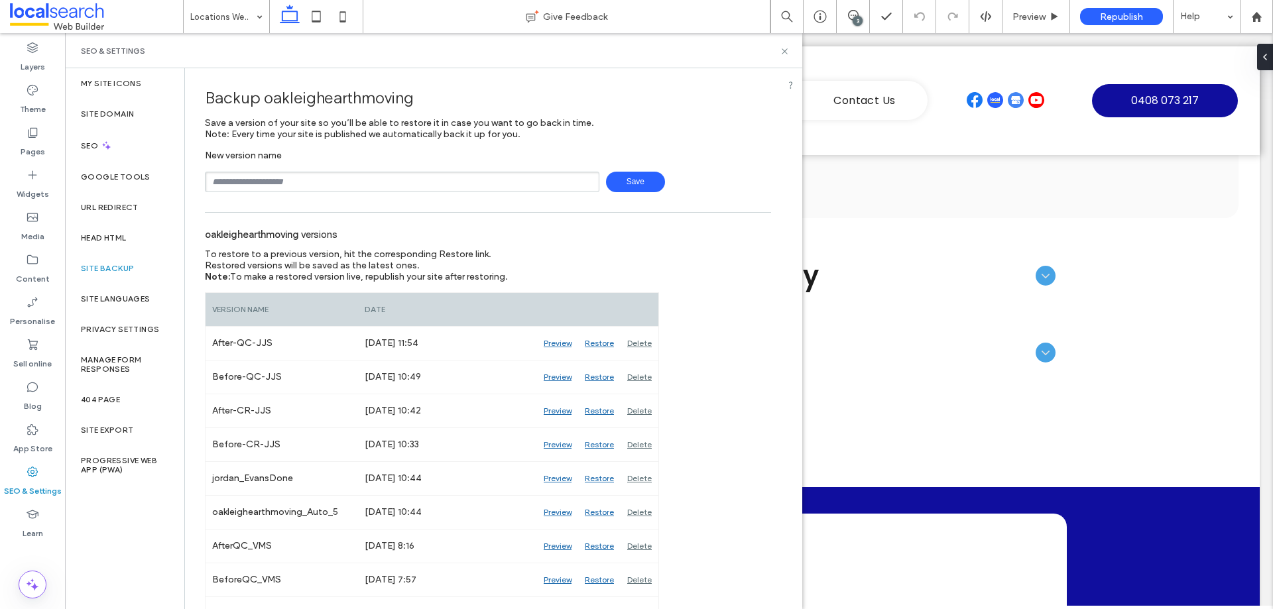
click at [759, 162] on div "New version name Save" at bounding box center [488, 171] width 566 height 42
click at [749, 159] on div "New version name Save" at bounding box center [488, 171] width 566 height 42
click at [761, 221] on div "oakleighearthmoving versions" at bounding box center [488, 233] width 566 height 29
click at [784, 50] on use at bounding box center [784, 50] width 5 height 5
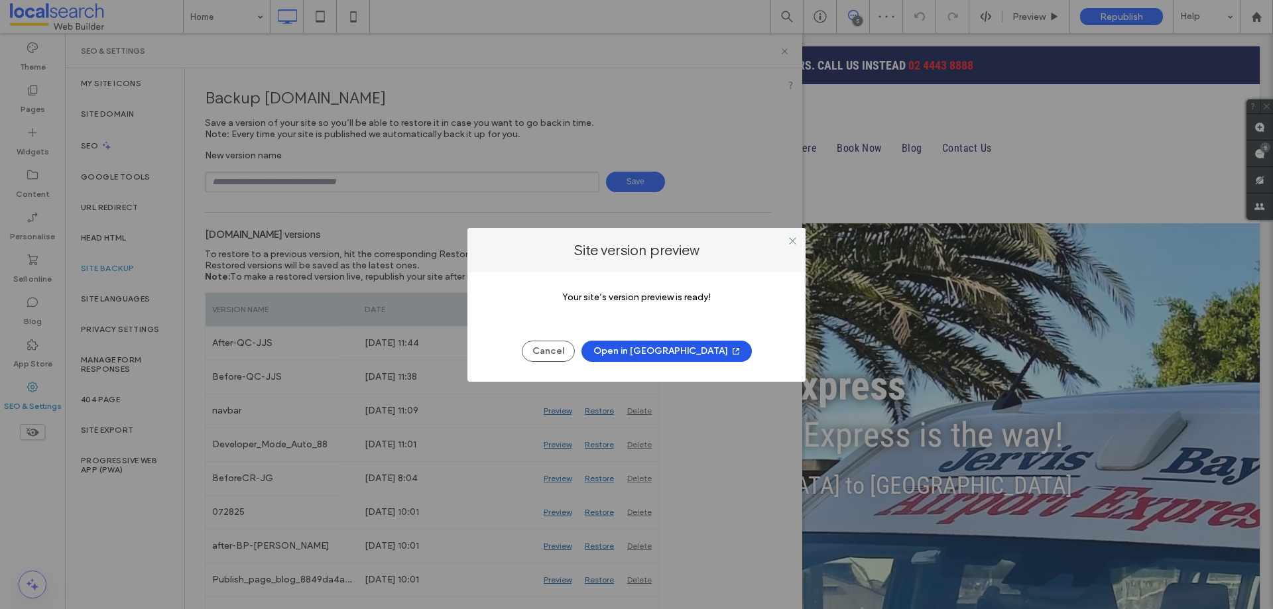
click at [684, 358] on button "Open in New Tab" at bounding box center [667, 351] width 170 height 21
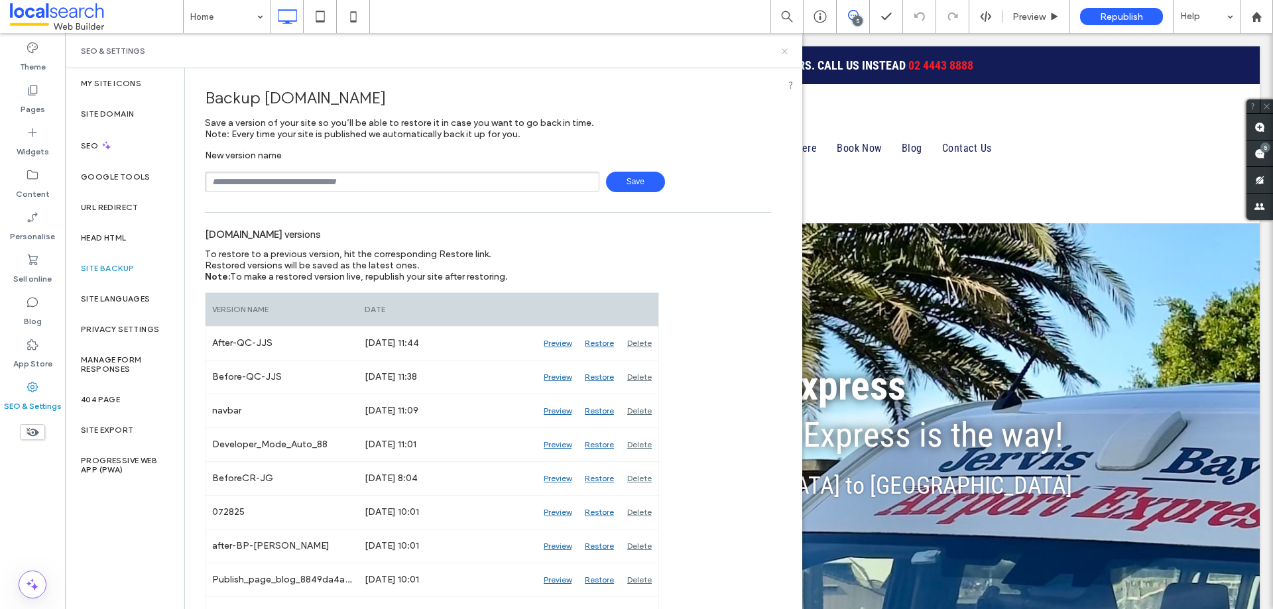
click at [784, 52] on icon at bounding box center [785, 51] width 10 height 10
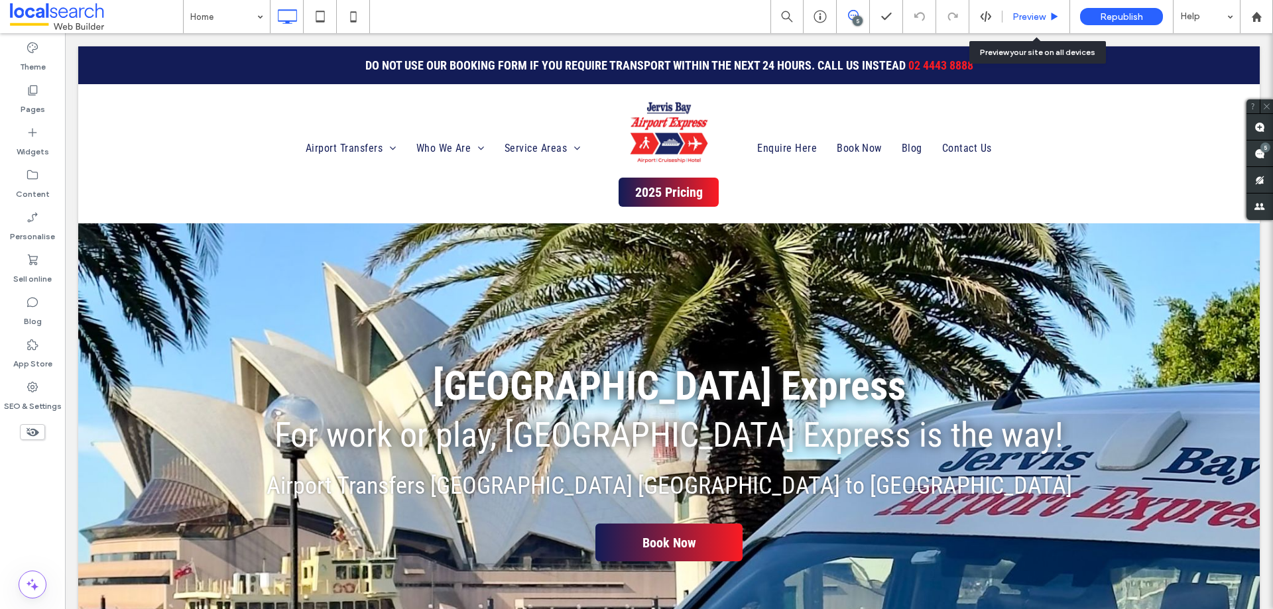
click at [1017, 18] on span "Preview" at bounding box center [1029, 16] width 33 height 11
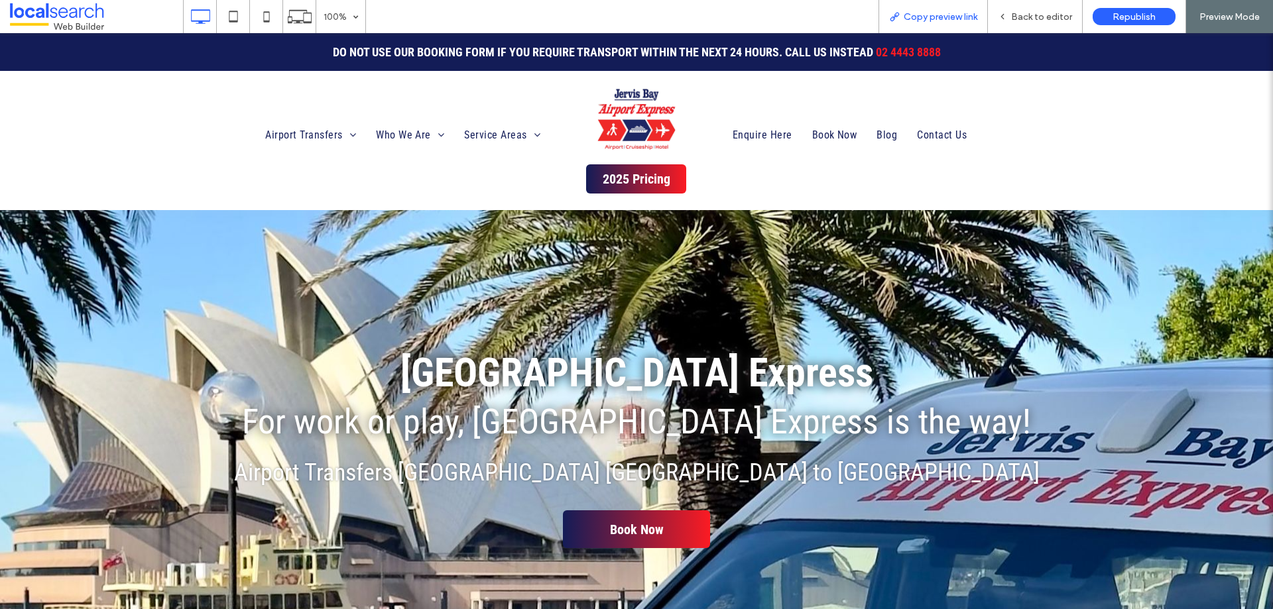
click at [934, 15] on span "Copy preview link" at bounding box center [941, 16] width 74 height 11
